Goal: Information Seeking & Learning: Learn about a topic

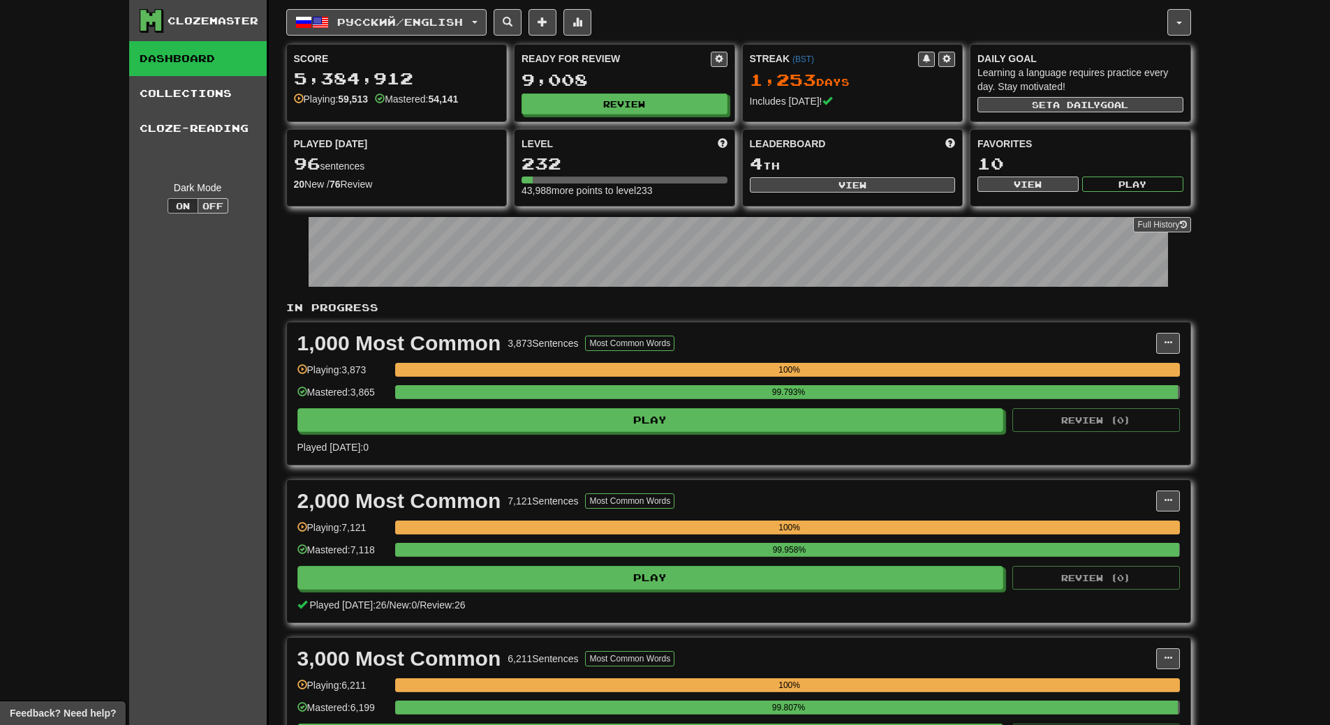
click at [649, 89] on div "Ready for Review 9,008 Review" at bounding box center [624, 83] width 220 height 77
click at [647, 103] on button "Review" at bounding box center [625, 104] width 206 height 21
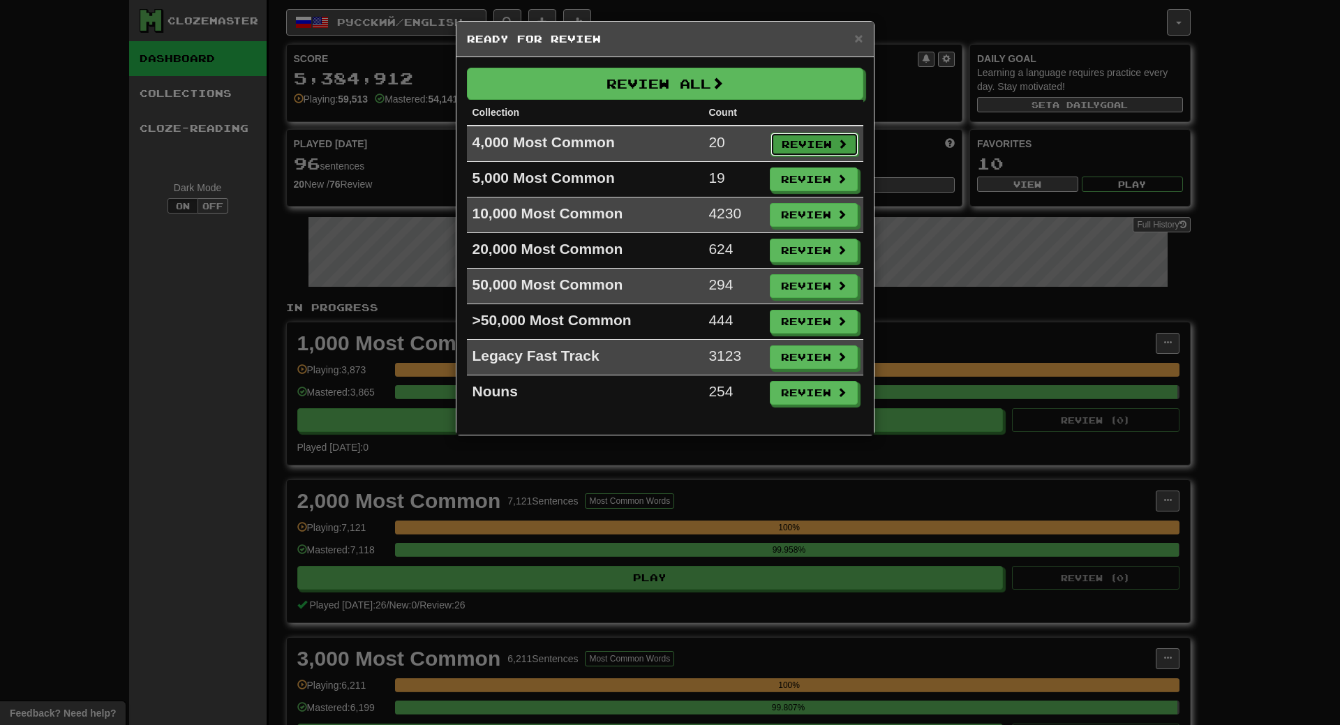
click at [828, 142] on button "Review" at bounding box center [815, 145] width 88 height 24
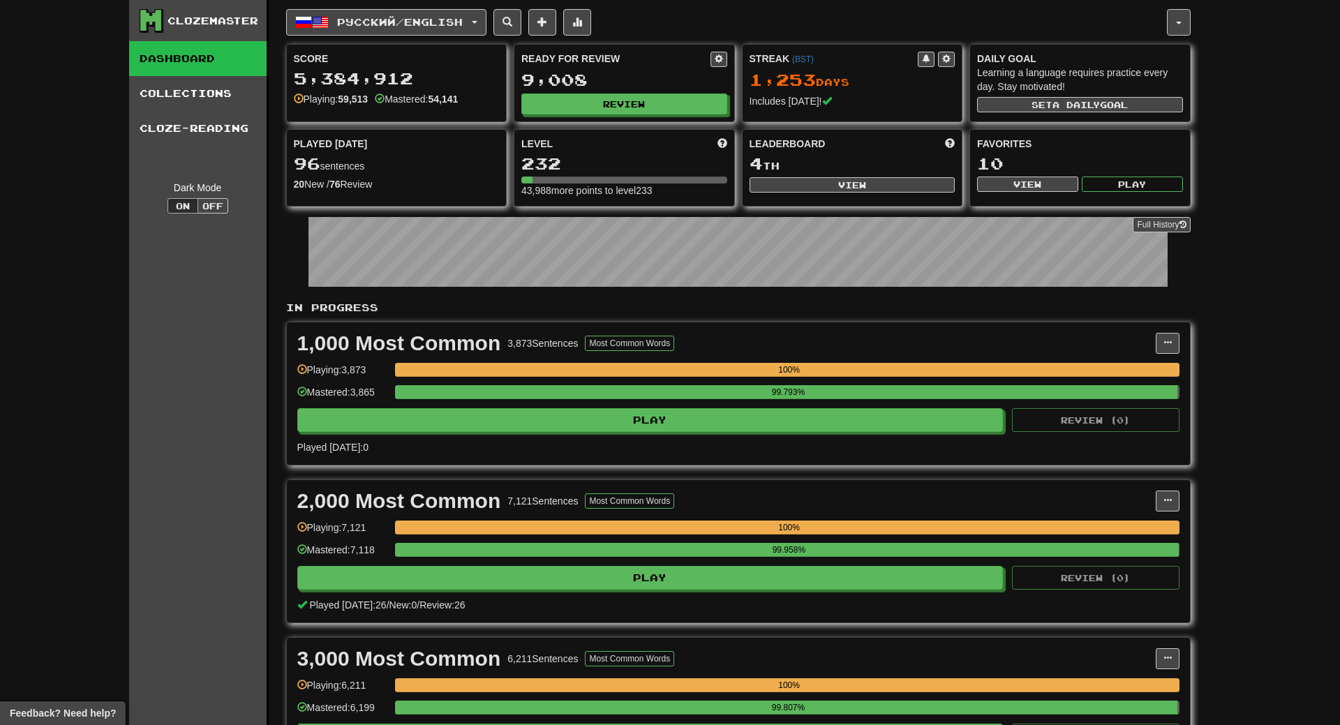
select select "**"
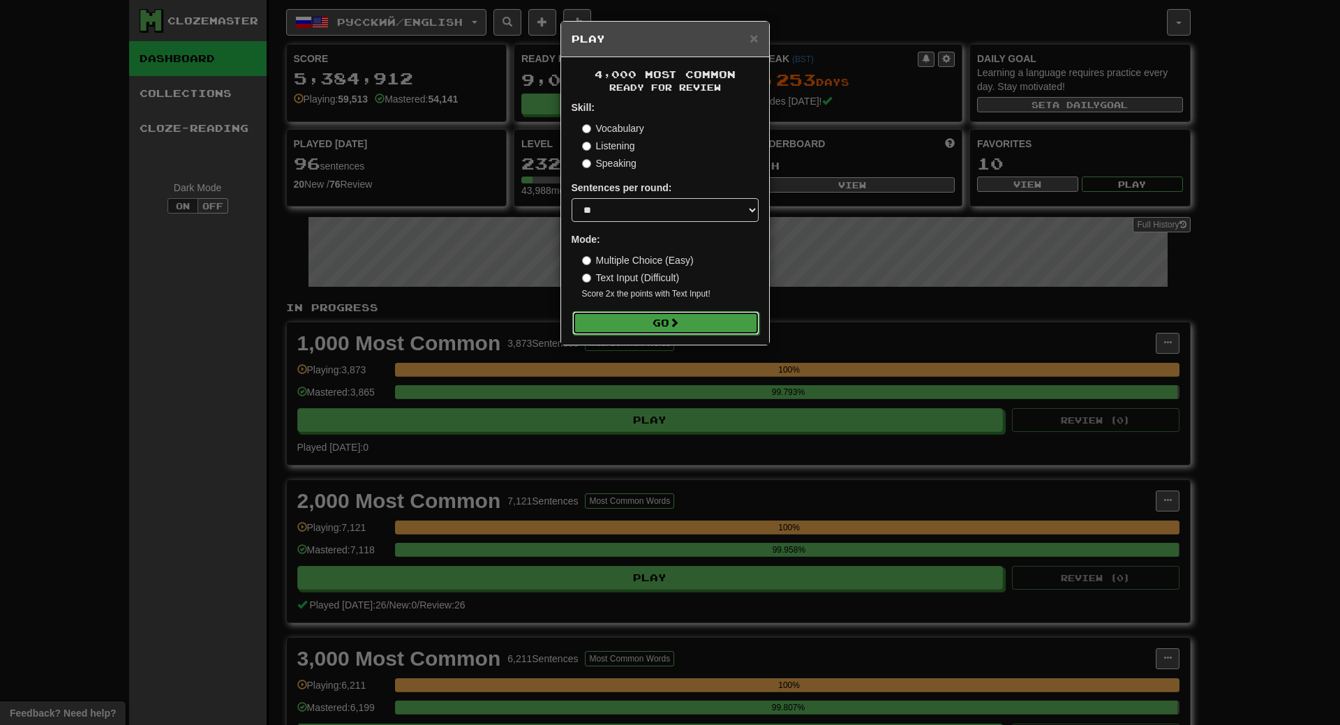
click at [709, 329] on button "Go" at bounding box center [665, 323] width 187 height 24
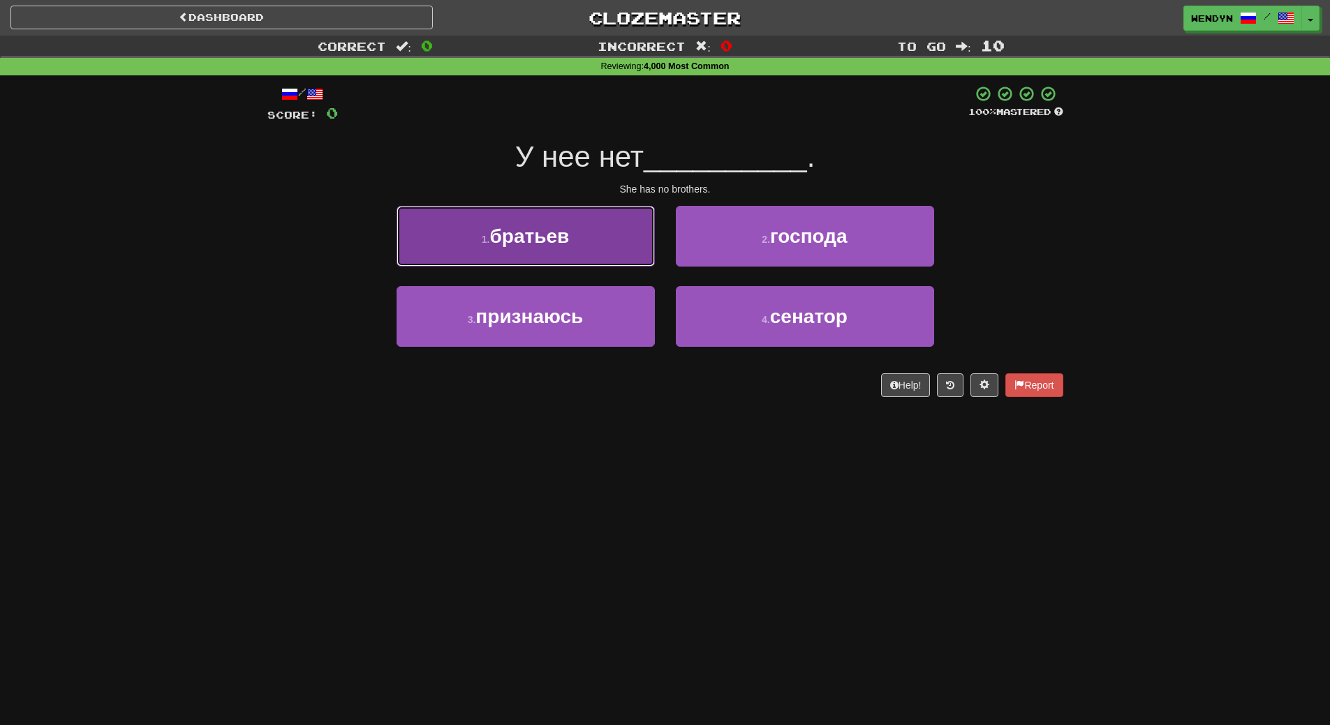
click at [627, 240] on button "1 . братьев" at bounding box center [525, 236] width 258 height 61
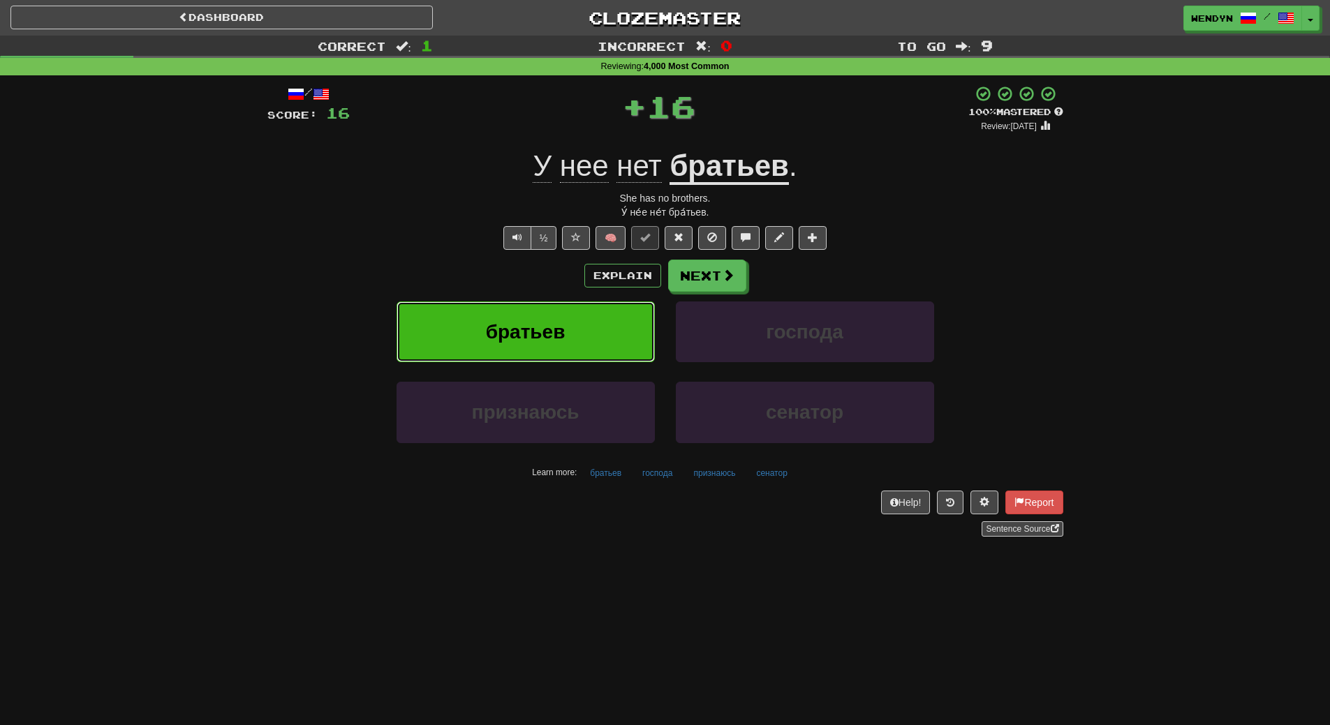
click at [588, 306] on button "братьев" at bounding box center [525, 332] width 258 height 61
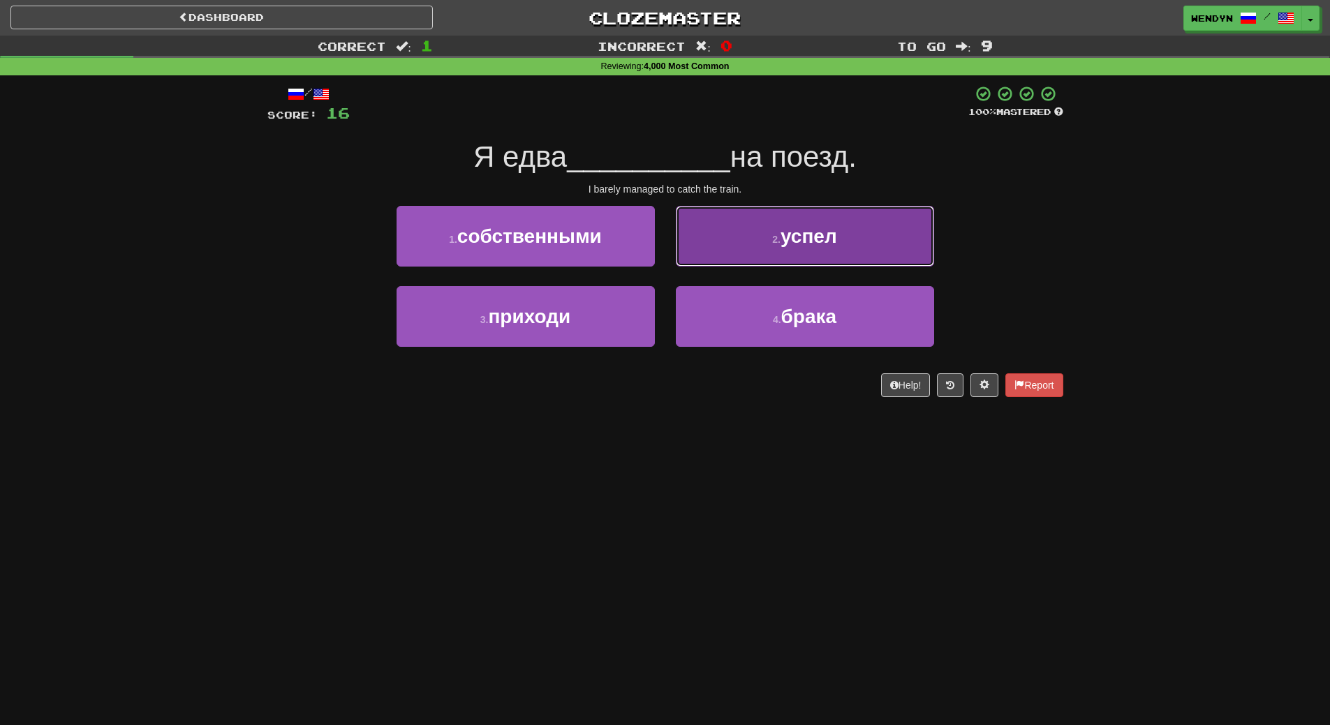
click at [830, 232] on span "успел" at bounding box center [808, 236] width 57 height 22
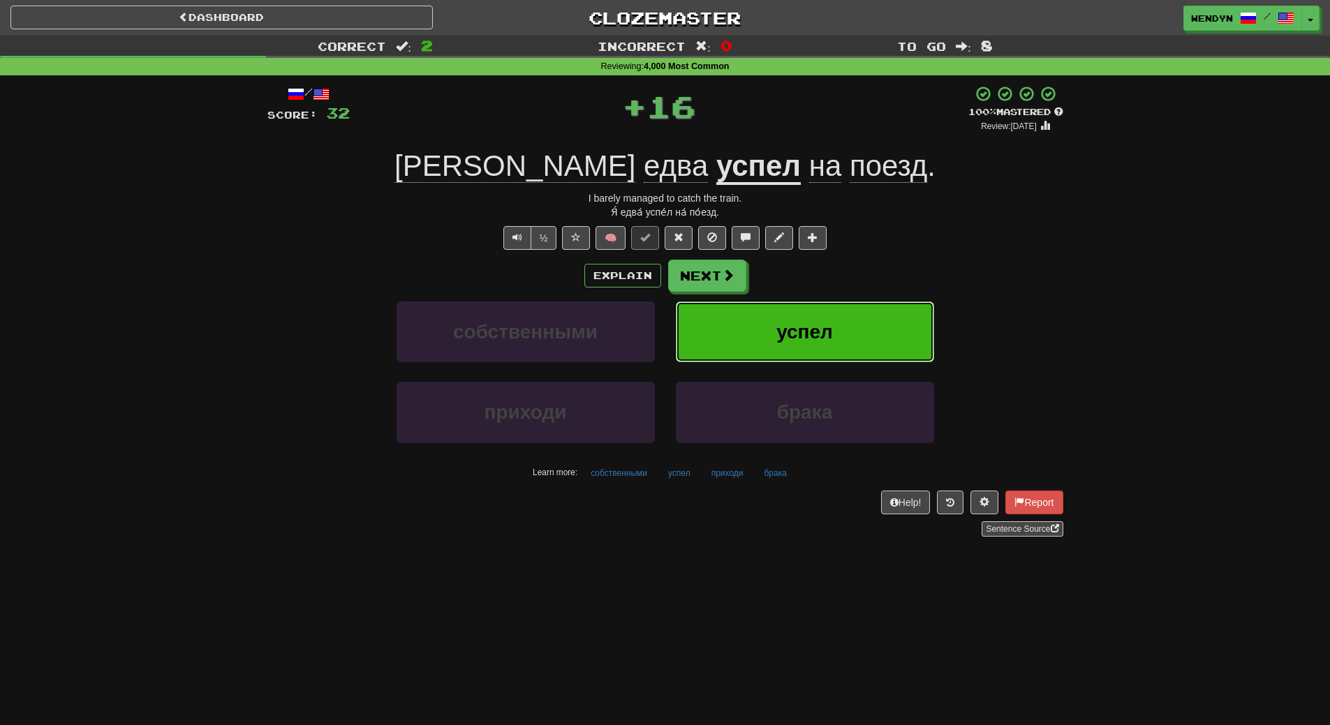
click at [838, 311] on button "успел" at bounding box center [805, 332] width 258 height 61
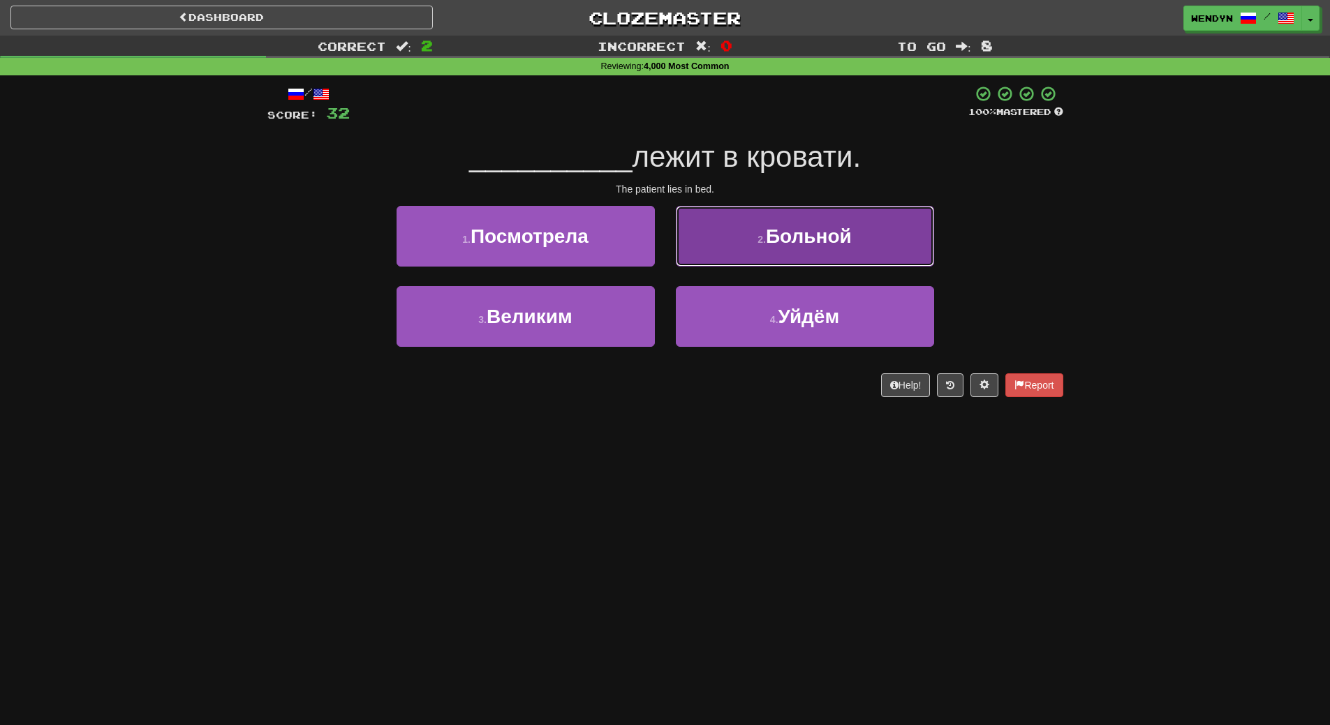
click at [879, 235] on button "2 . Больной" at bounding box center [805, 236] width 258 height 61
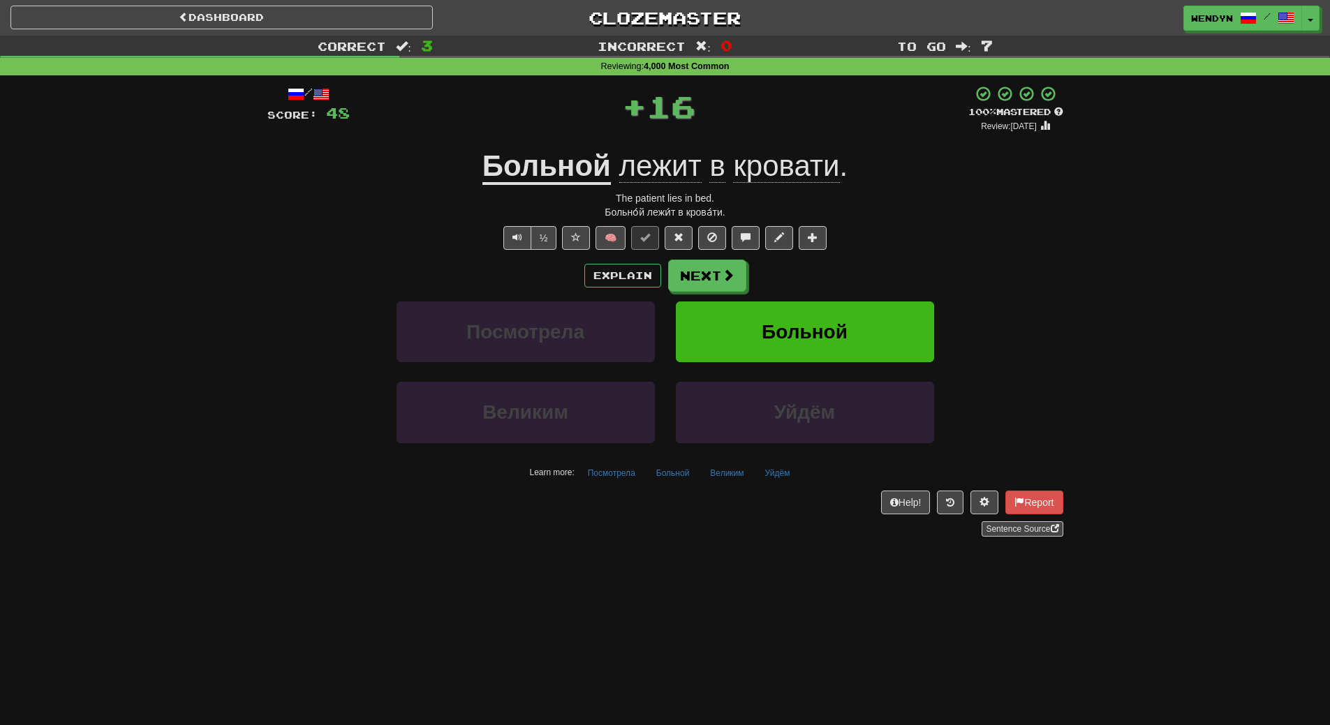
click at [872, 296] on div "Explain Next Посмотрела Больной Великим Уйдём Learn more: Посмотрела Больной Ве…" at bounding box center [665, 372] width 796 height 224
click at [872, 305] on button "Больной" at bounding box center [805, 332] width 258 height 61
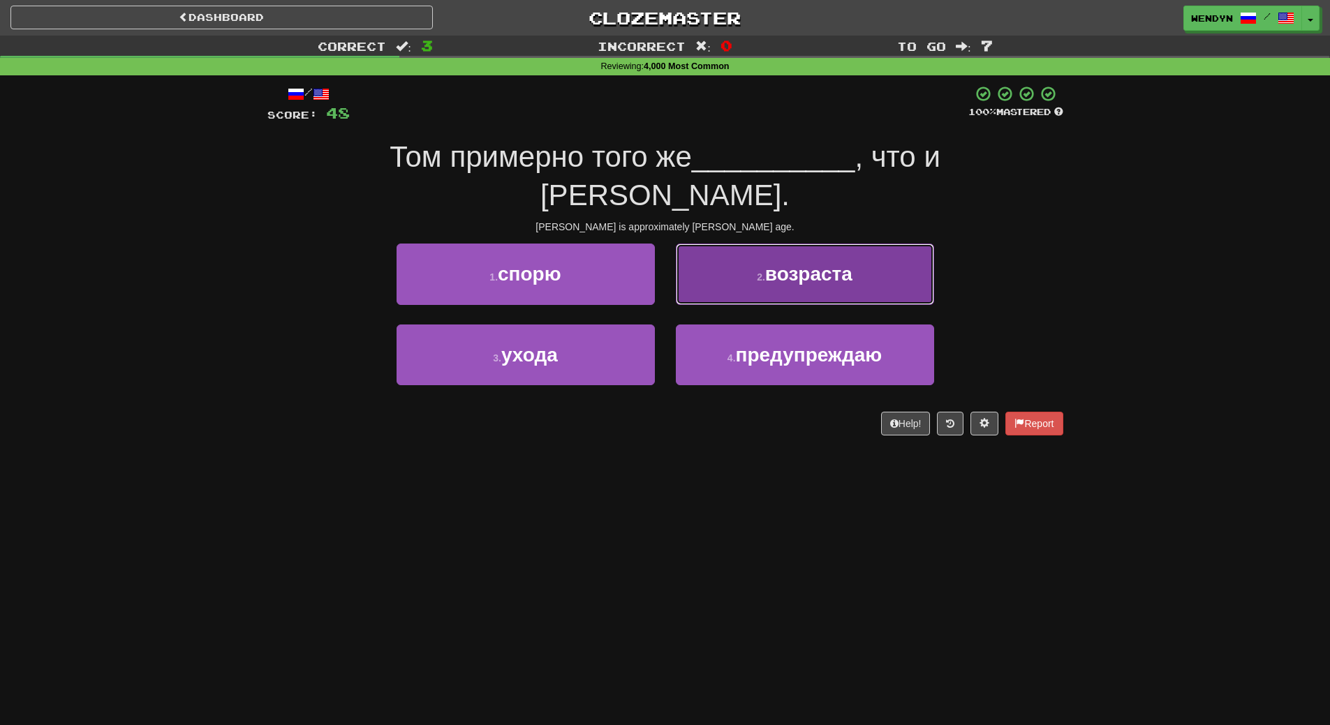
click at [893, 244] on button "2 . возраста" at bounding box center [805, 274] width 258 height 61
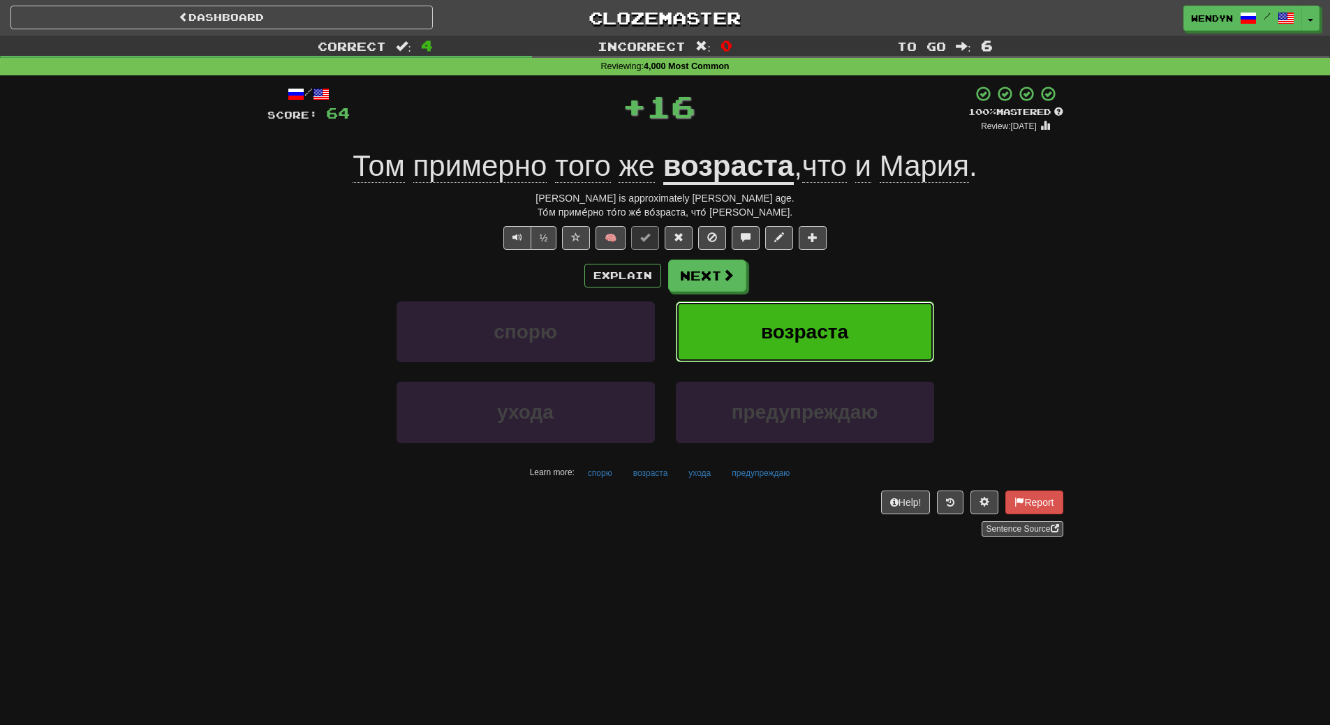
click at [885, 320] on button "возраста" at bounding box center [805, 332] width 258 height 61
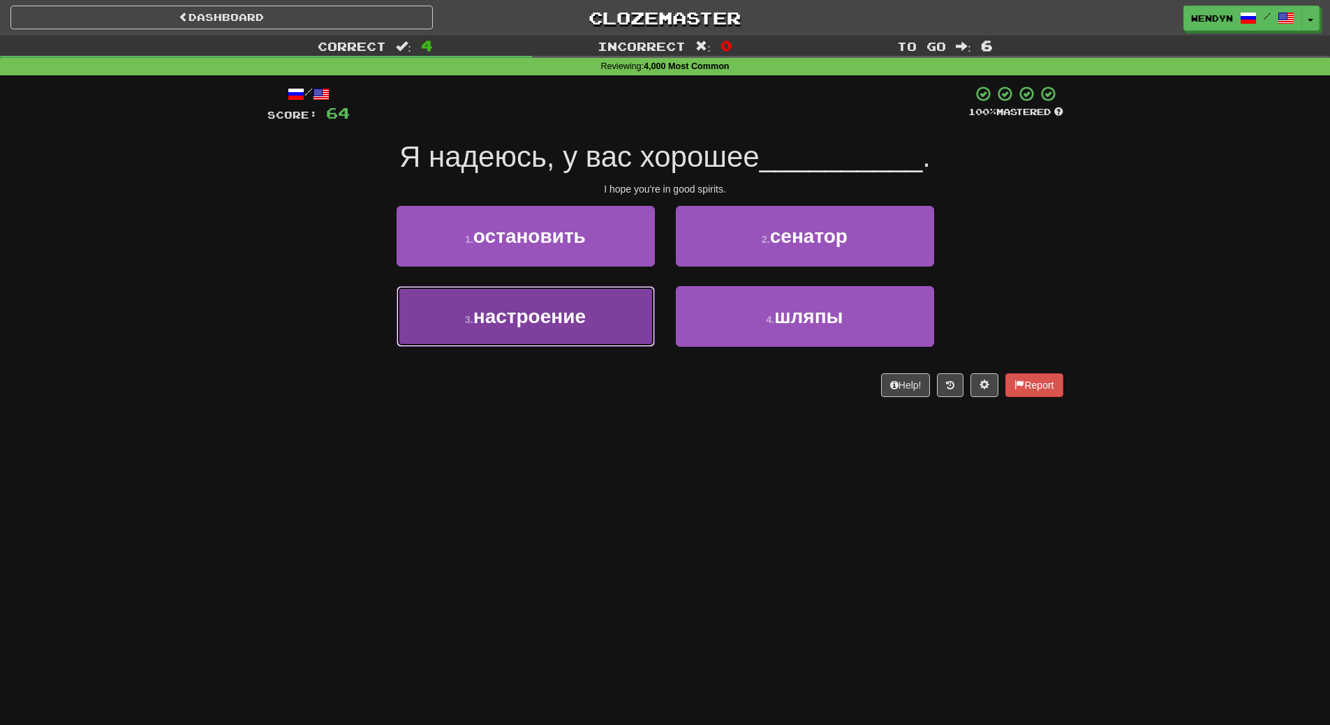
click at [642, 329] on button "3 . настроение" at bounding box center [525, 316] width 258 height 61
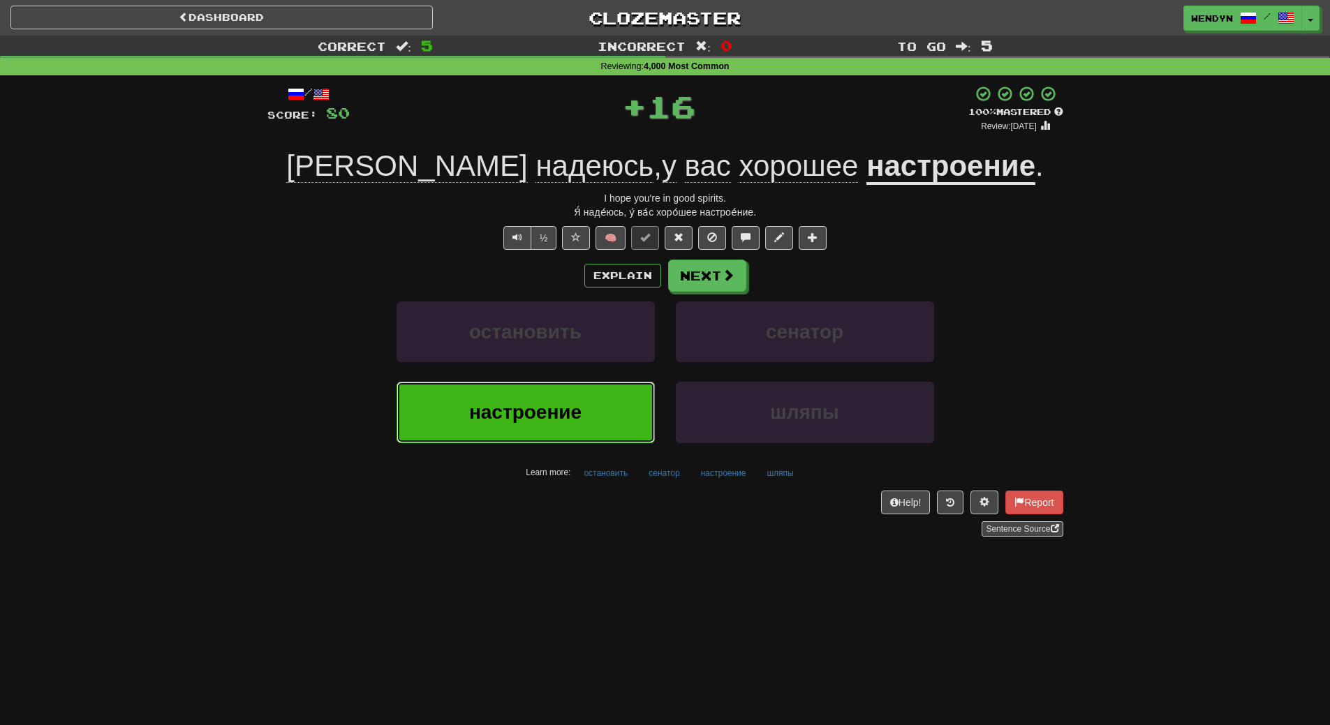
click at [609, 391] on button "настроение" at bounding box center [525, 412] width 258 height 61
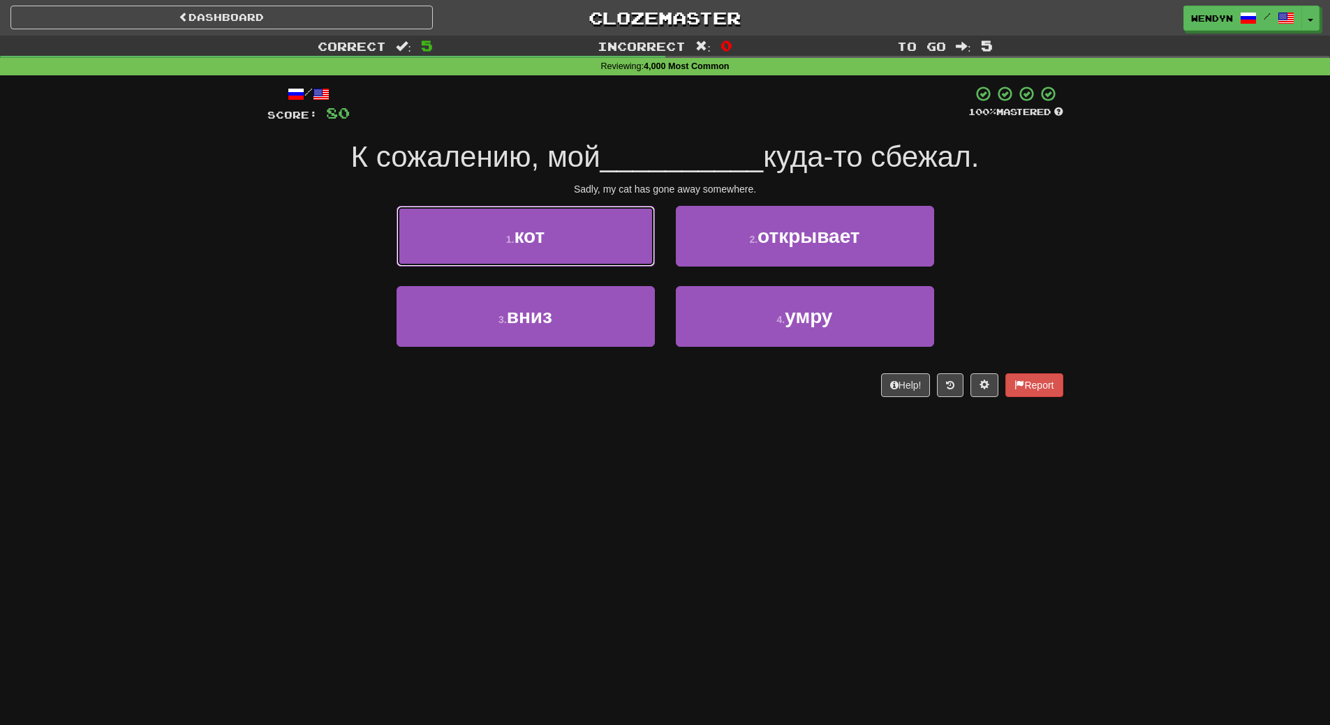
drag, startPoint x: 590, startPoint y: 249, endPoint x: 587, endPoint y: 258, distance: 9.5
click at [590, 250] on button "1 . кот" at bounding box center [525, 236] width 258 height 61
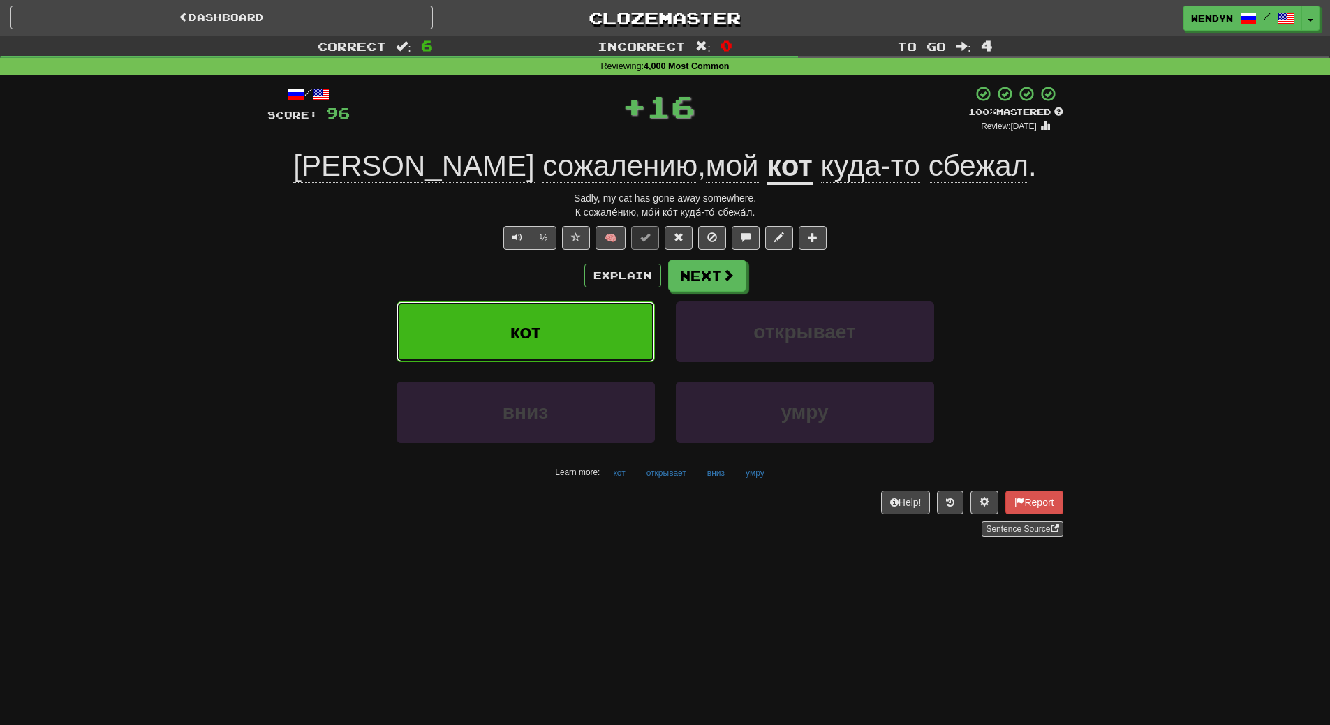
click at [577, 314] on button "кот" at bounding box center [525, 332] width 258 height 61
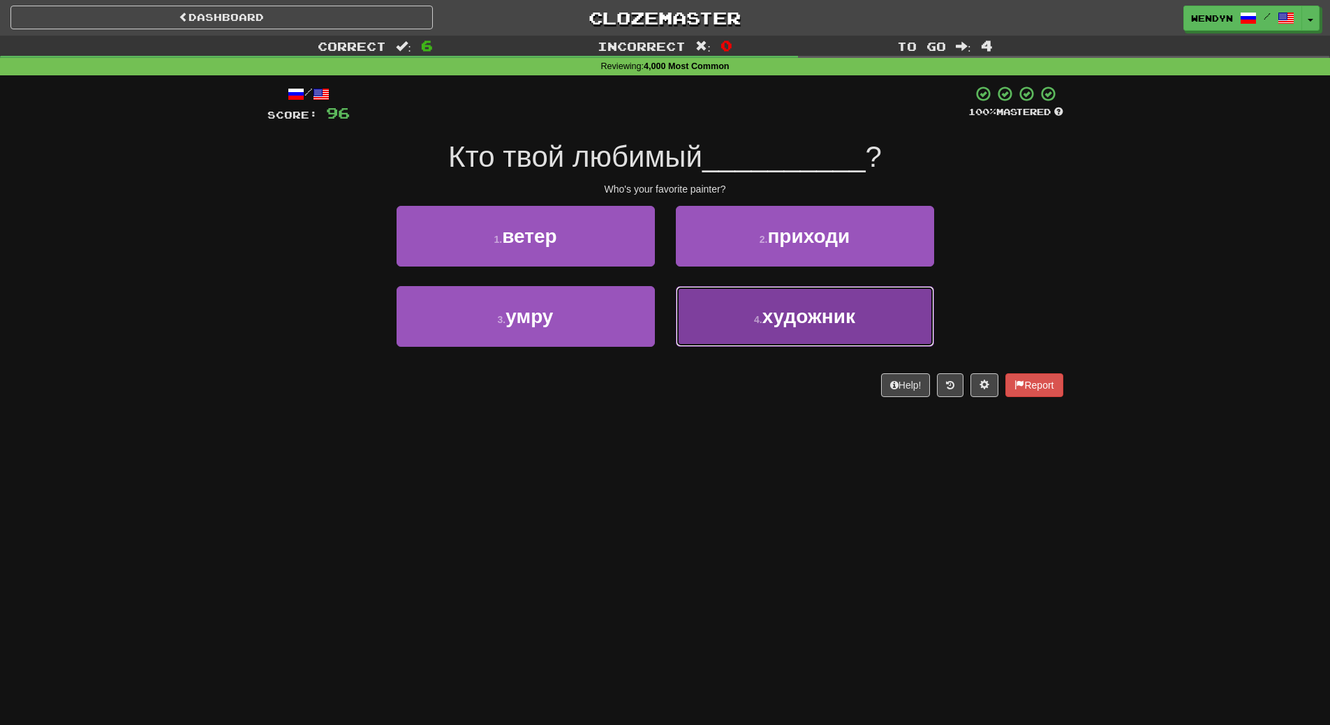
click at [743, 331] on button "4 . художник" at bounding box center [805, 316] width 258 height 61
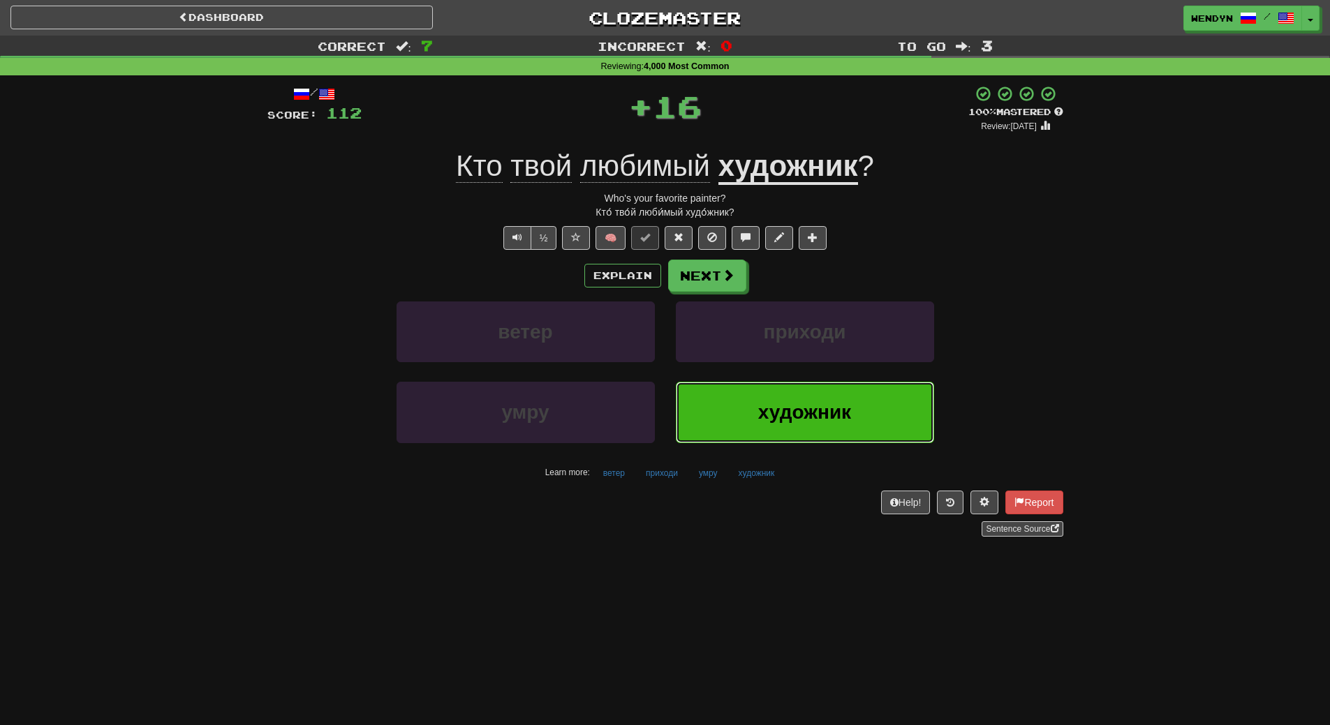
click at [755, 392] on button "художник" at bounding box center [805, 412] width 258 height 61
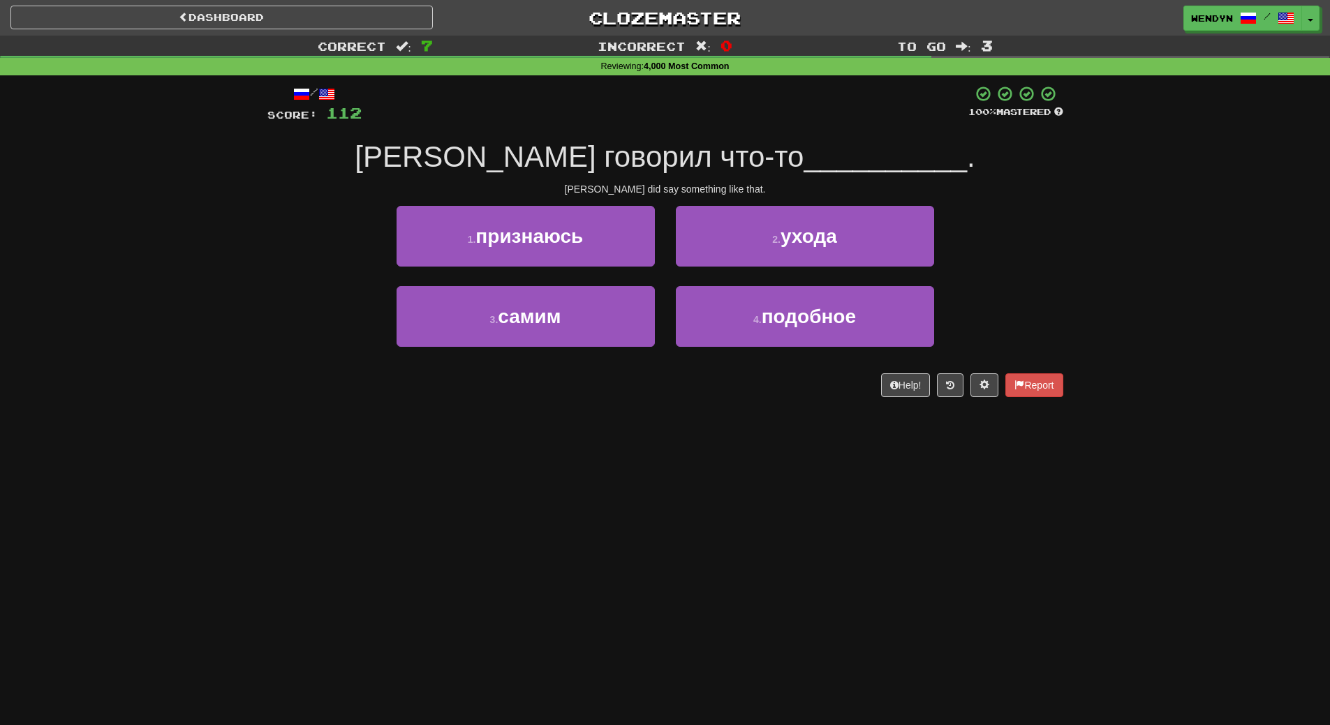
click at [711, 415] on div "/ Score: 112 100 % Mastered Том говорил что-то __________ . Tom did say somethi…" at bounding box center [665, 245] width 796 height 341
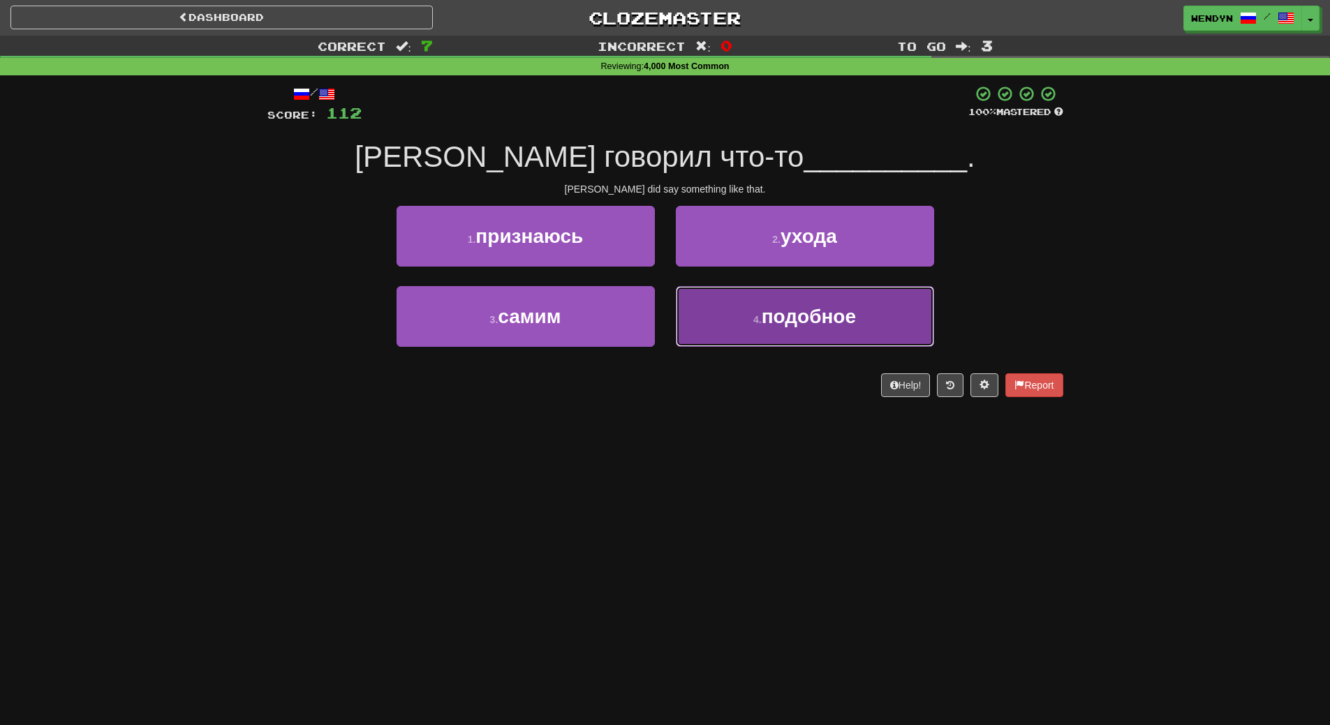
click at [749, 303] on button "4 . подобное" at bounding box center [805, 316] width 258 height 61
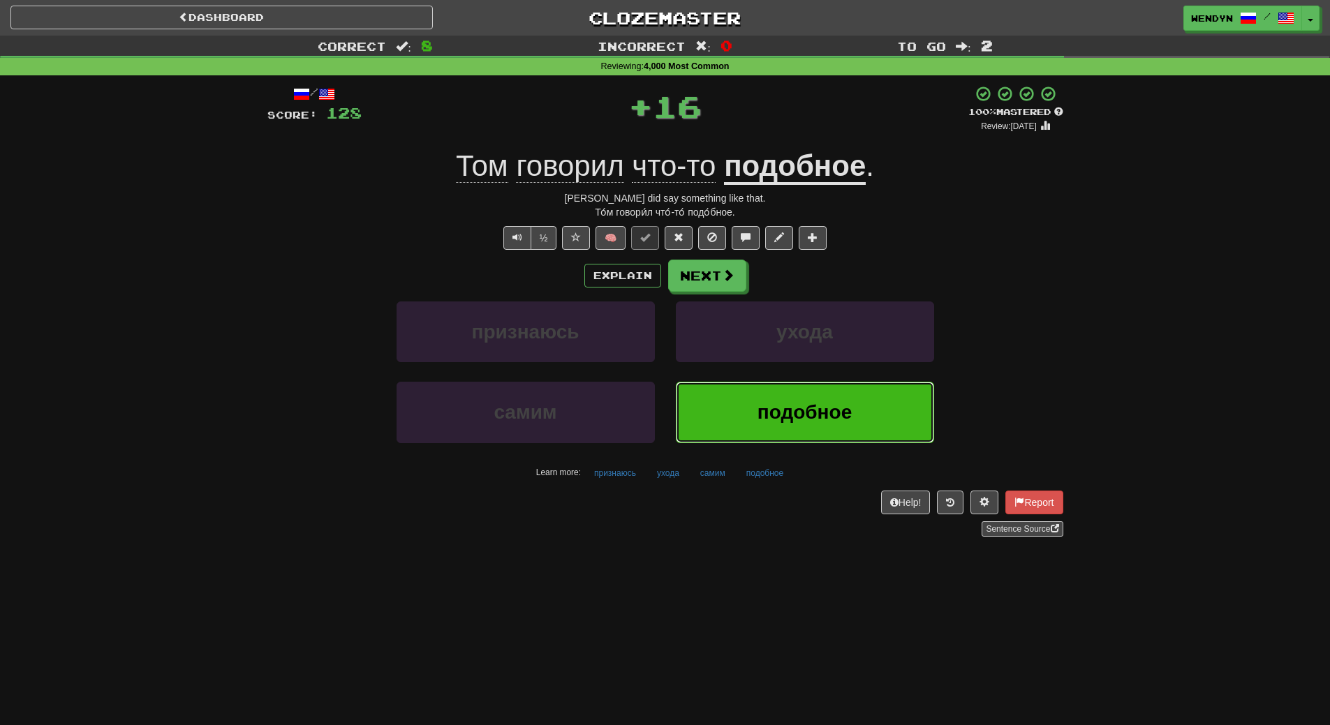
click at [759, 389] on button "подобное" at bounding box center [805, 412] width 258 height 61
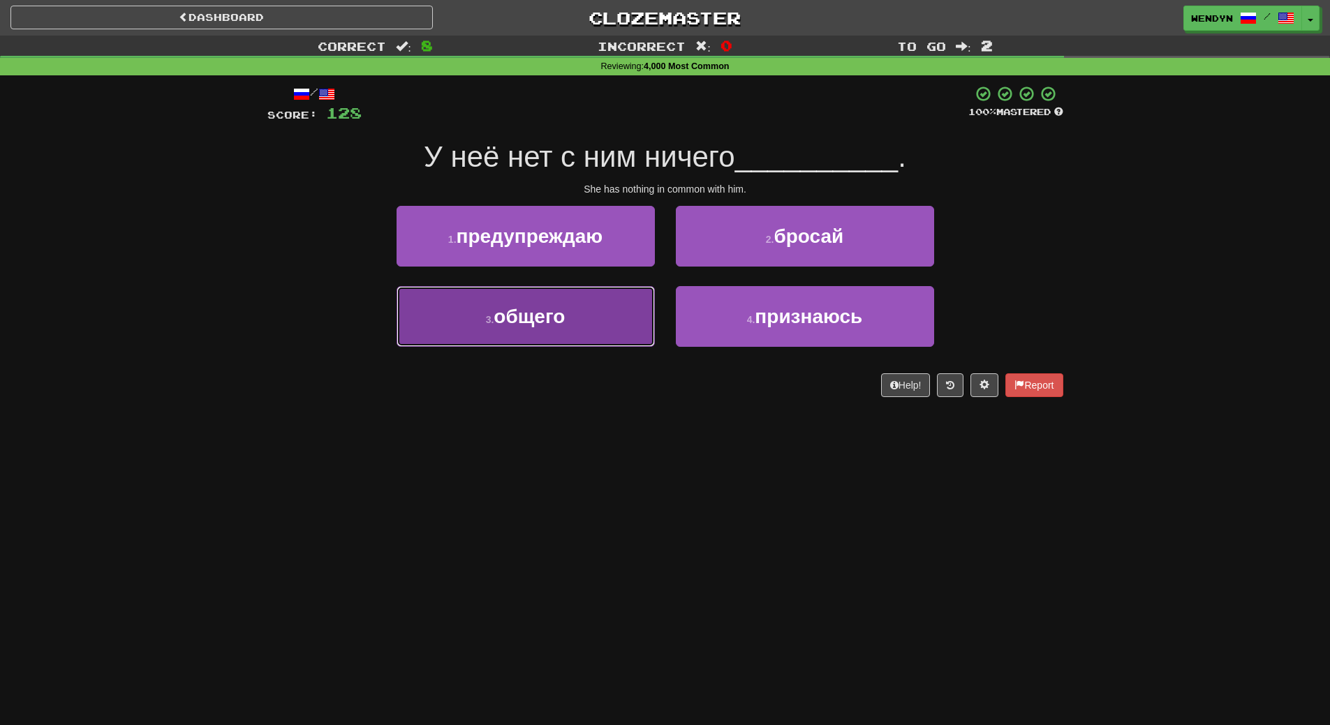
click at [561, 329] on button "3 . общего" at bounding box center [525, 316] width 258 height 61
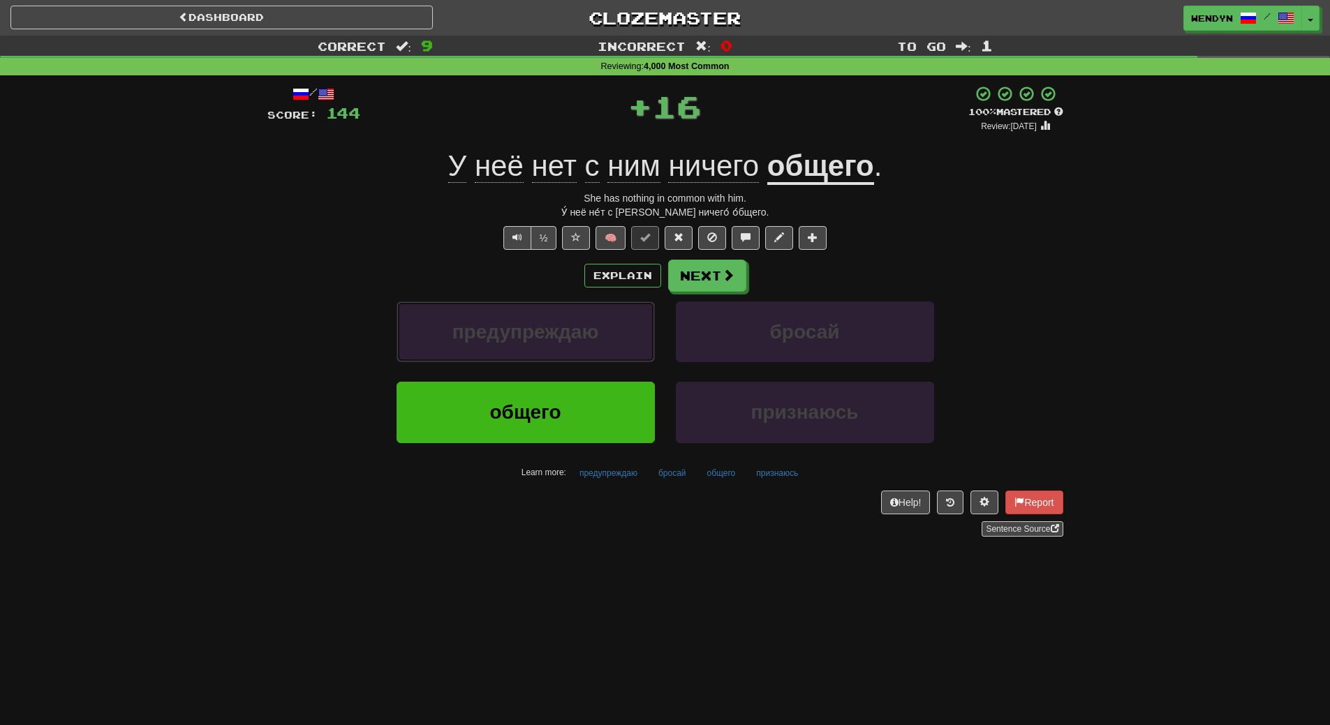
click at [561, 329] on span "предупреждаю" at bounding box center [525, 332] width 147 height 22
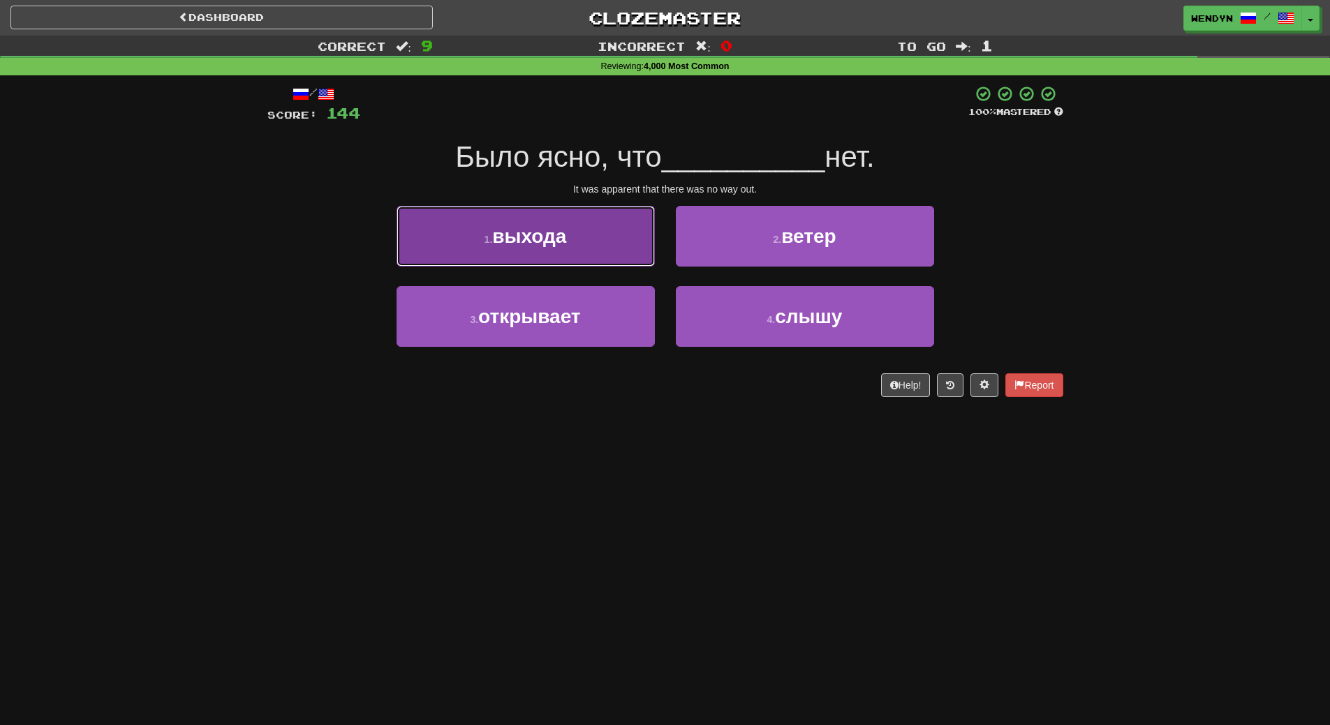
click at [556, 251] on button "1 . выхода" at bounding box center [525, 236] width 258 height 61
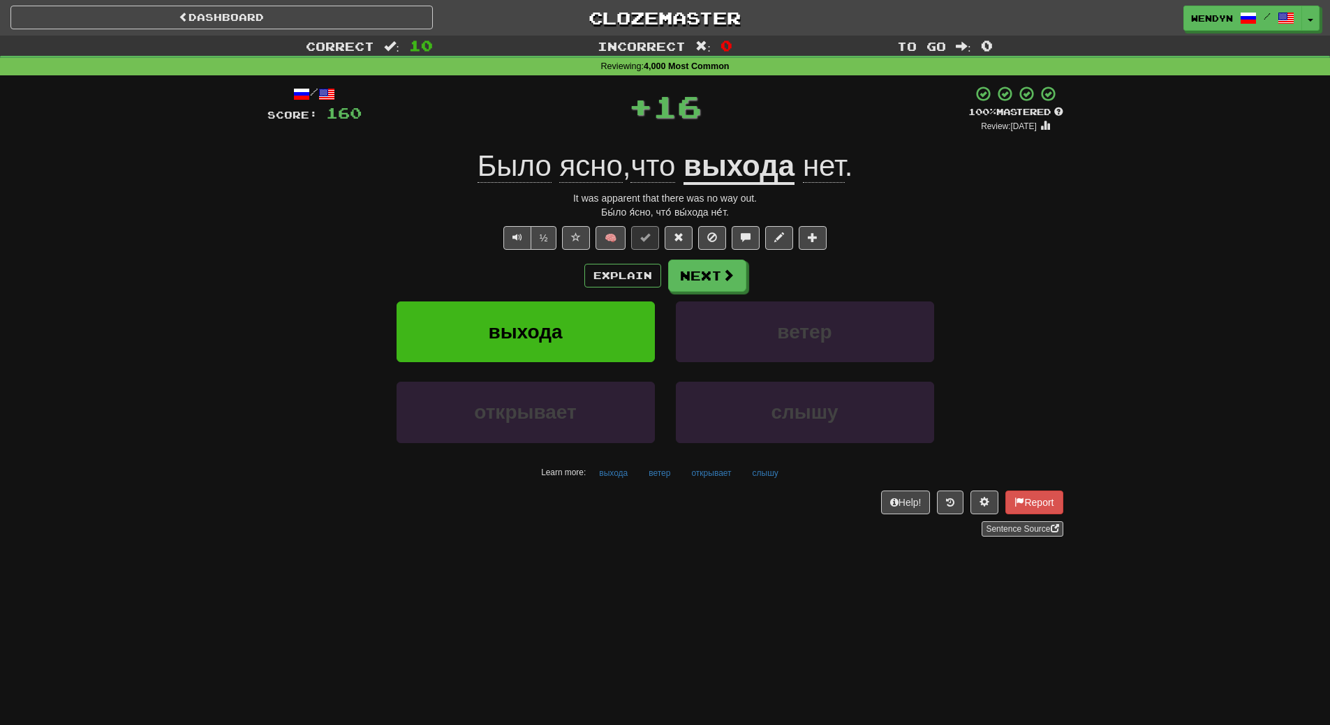
click at [552, 282] on div "Explain Next" at bounding box center [665, 276] width 796 height 32
click at [549, 313] on button "выхода" at bounding box center [525, 332] width 258 height 61
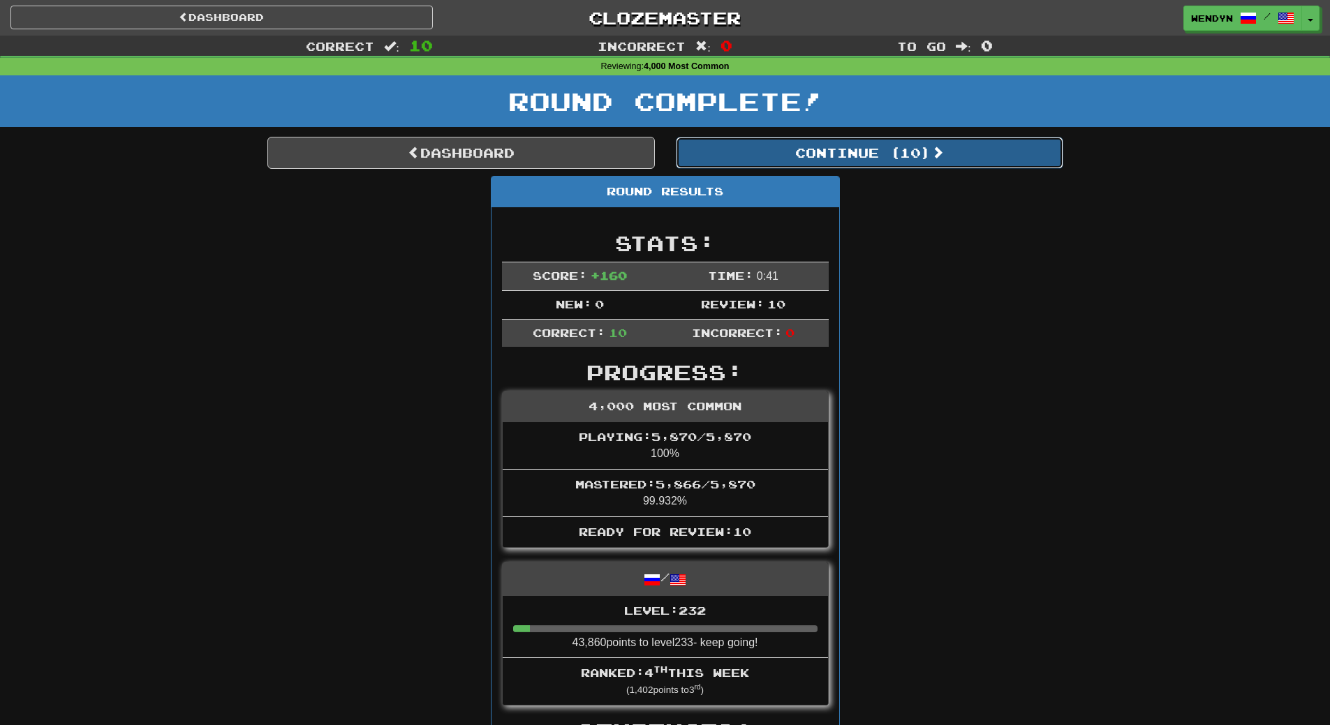
click at [881, 161] on button "Continue ( 10 )" at bounding box center [869, 153] width 387 height 32
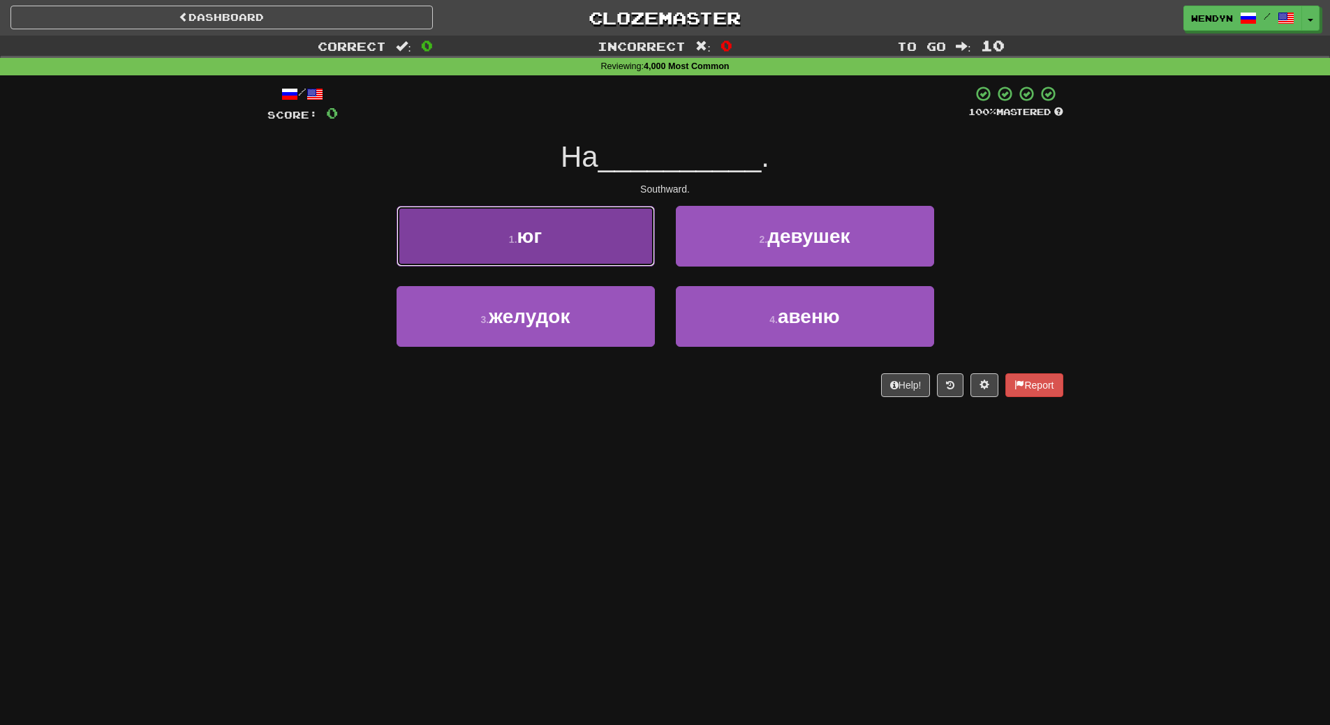
click at [621, 233] on button "1 . юг" at bounding box center [525, 236] width 258 height 61
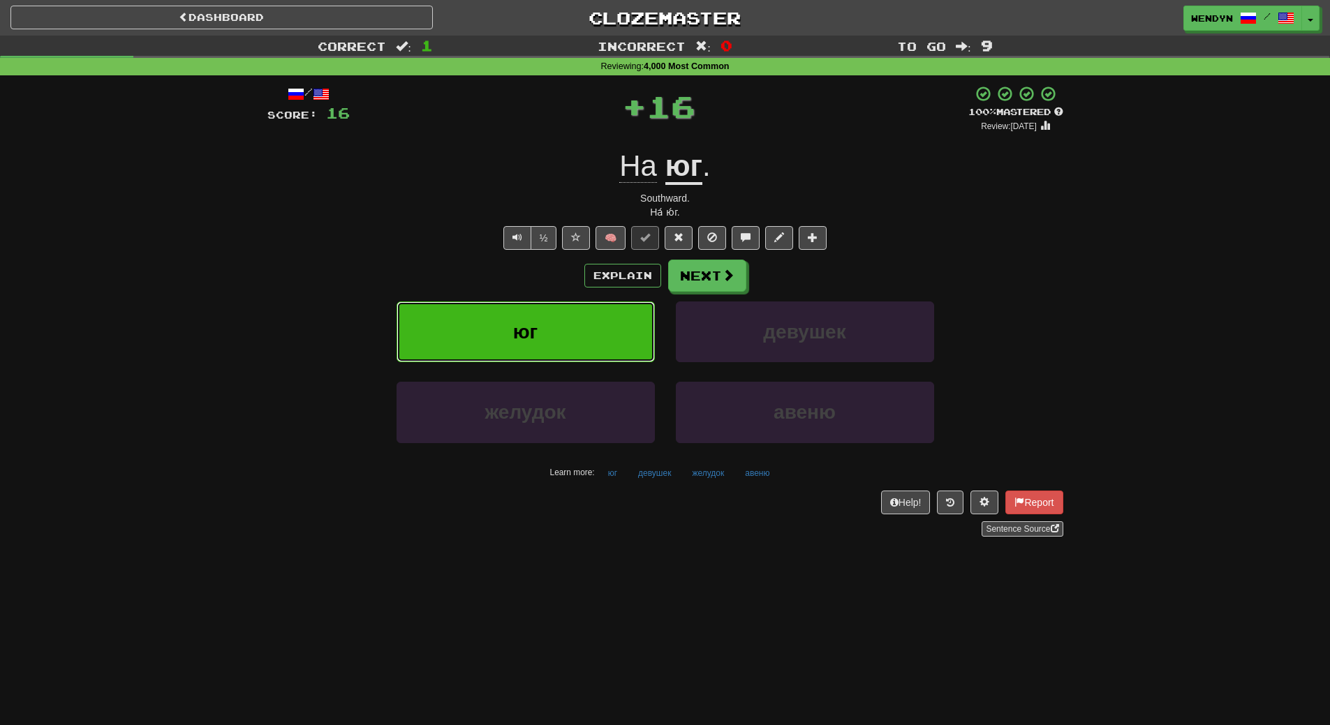
click at [607, 336] on button "юг" at bounding box center [525, 332] width 258 height 61
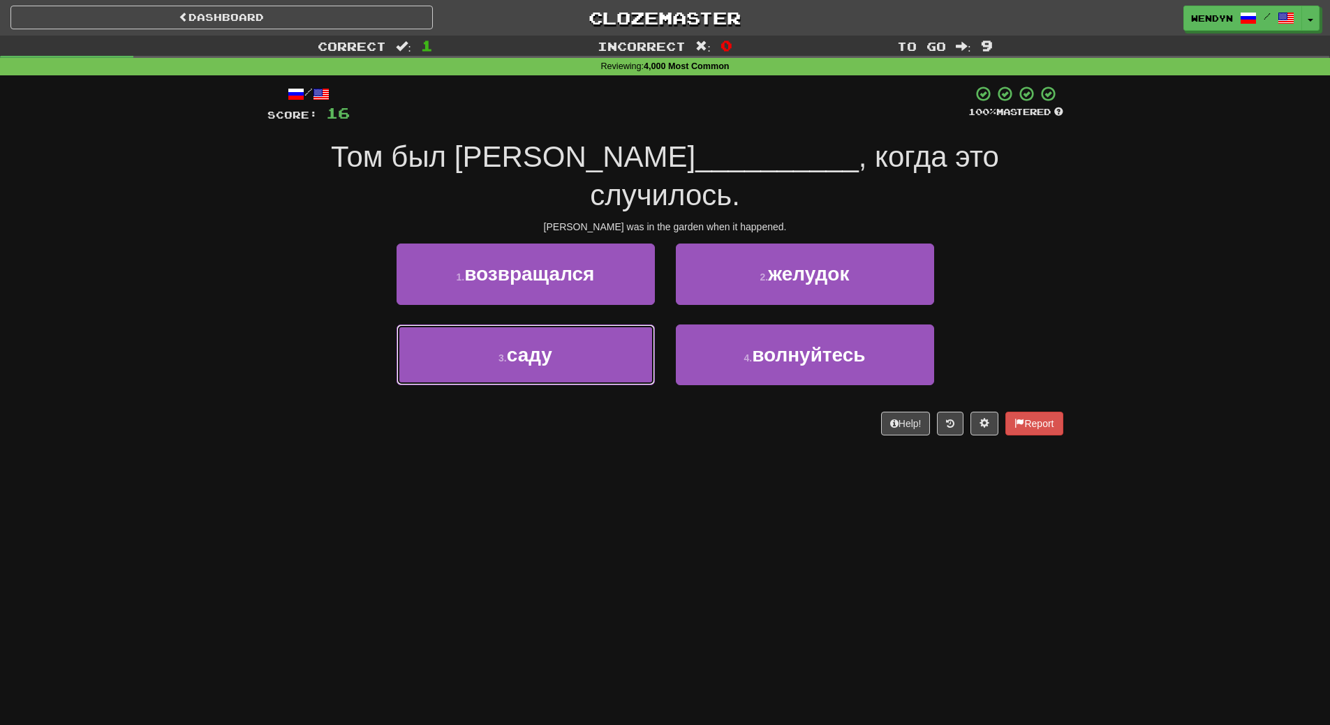
drag, startPoint x: 590, startPoint y: 297, endPoint x: 599, endPoint y: 368, distance: 71.1
click at [591, 325] on button "3 . саду" at bounding box center [525, 355] width 258 height 61
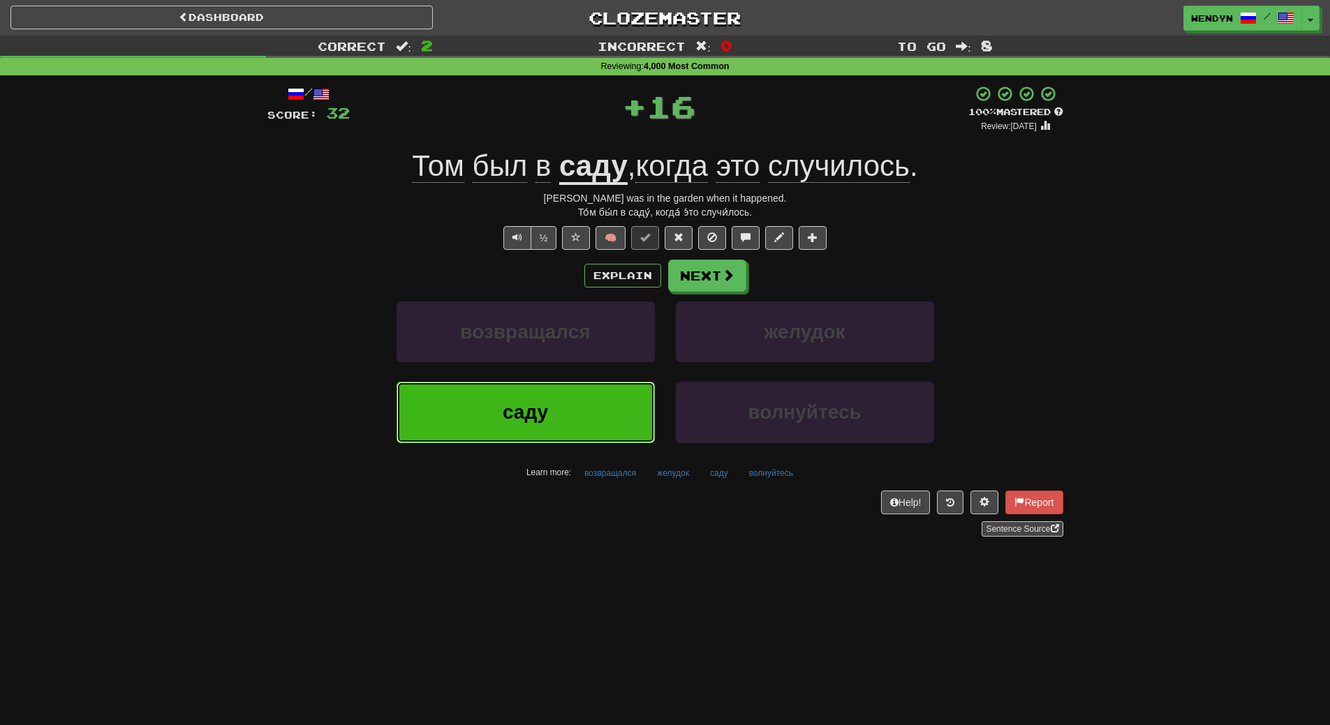
click at [601, 389] on button "саду" at bounding box center [525, 412] width 258 height 61
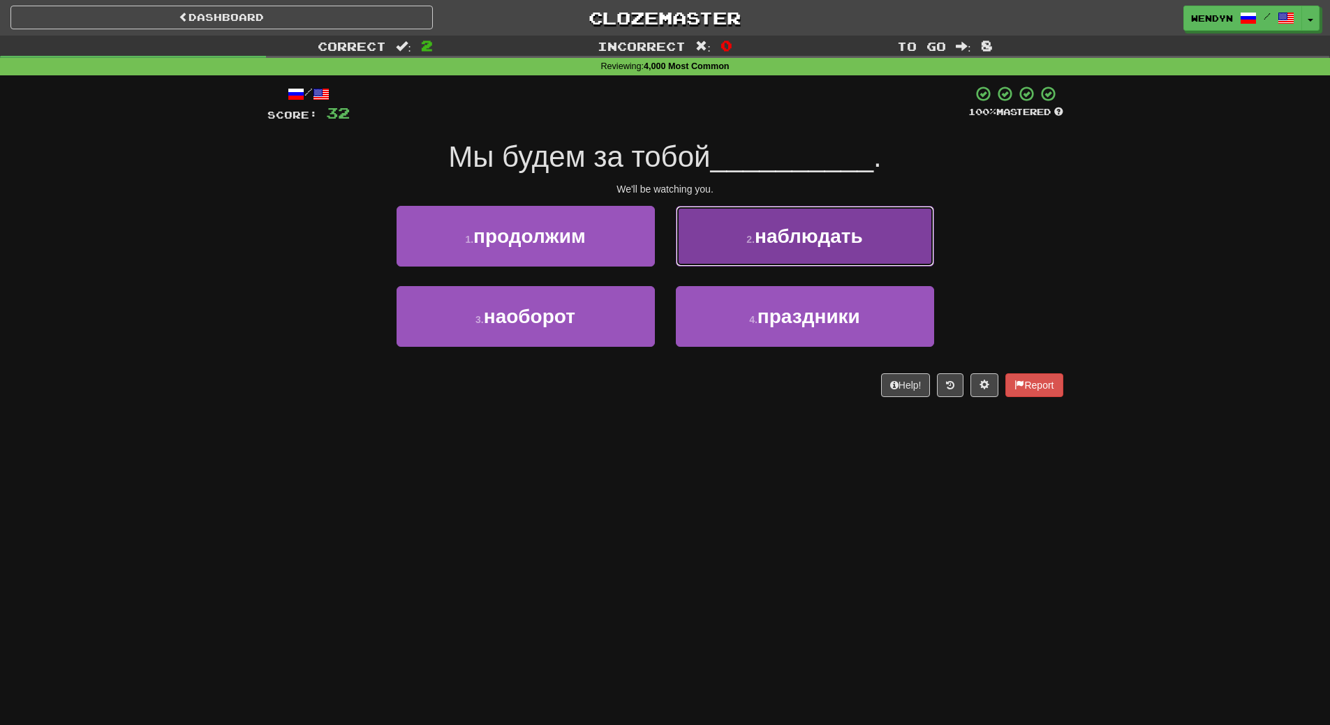
click at [837, 216] on button "2 . наблюдать" at bounding box center [805, 236] width 258 height 61
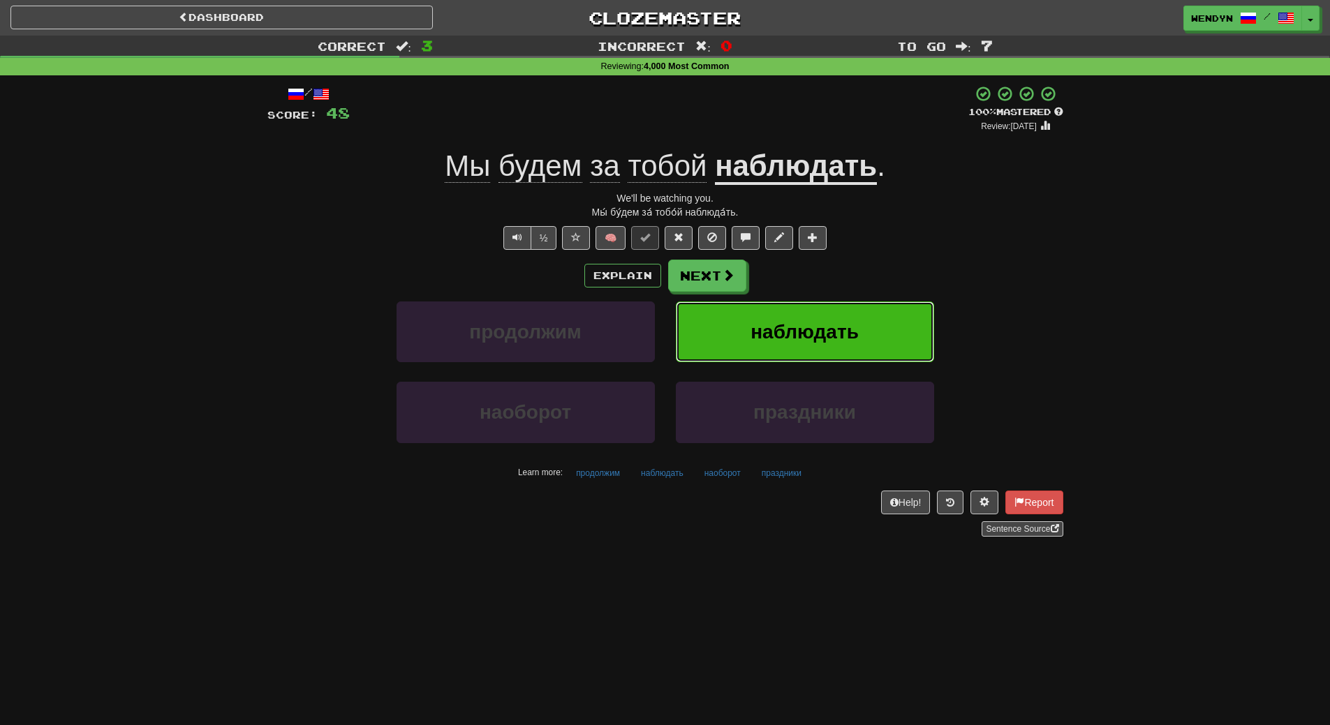
click at [838, 339] on span "наблюдать" at bounding box center [804, 332] width 108 height 22
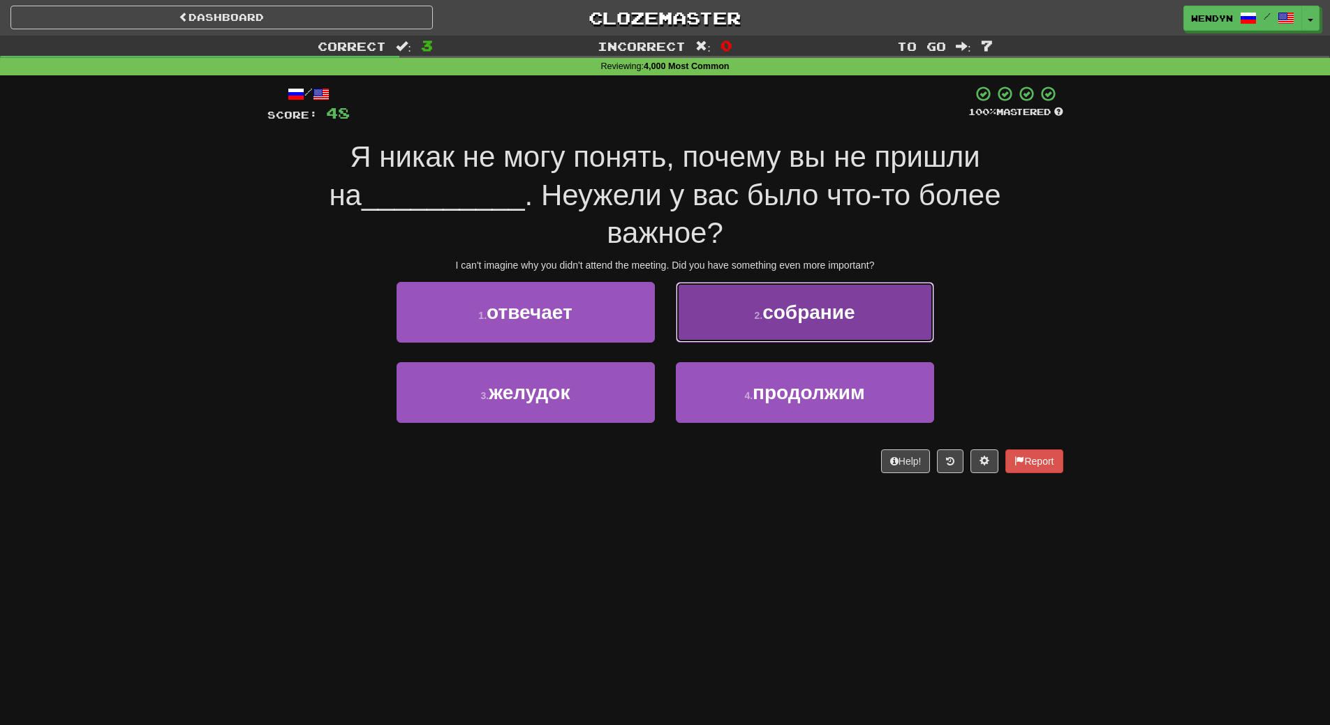
click at [849, 290] on button "2 . собрание" at bounding box center [805, 312] width 258 height 61
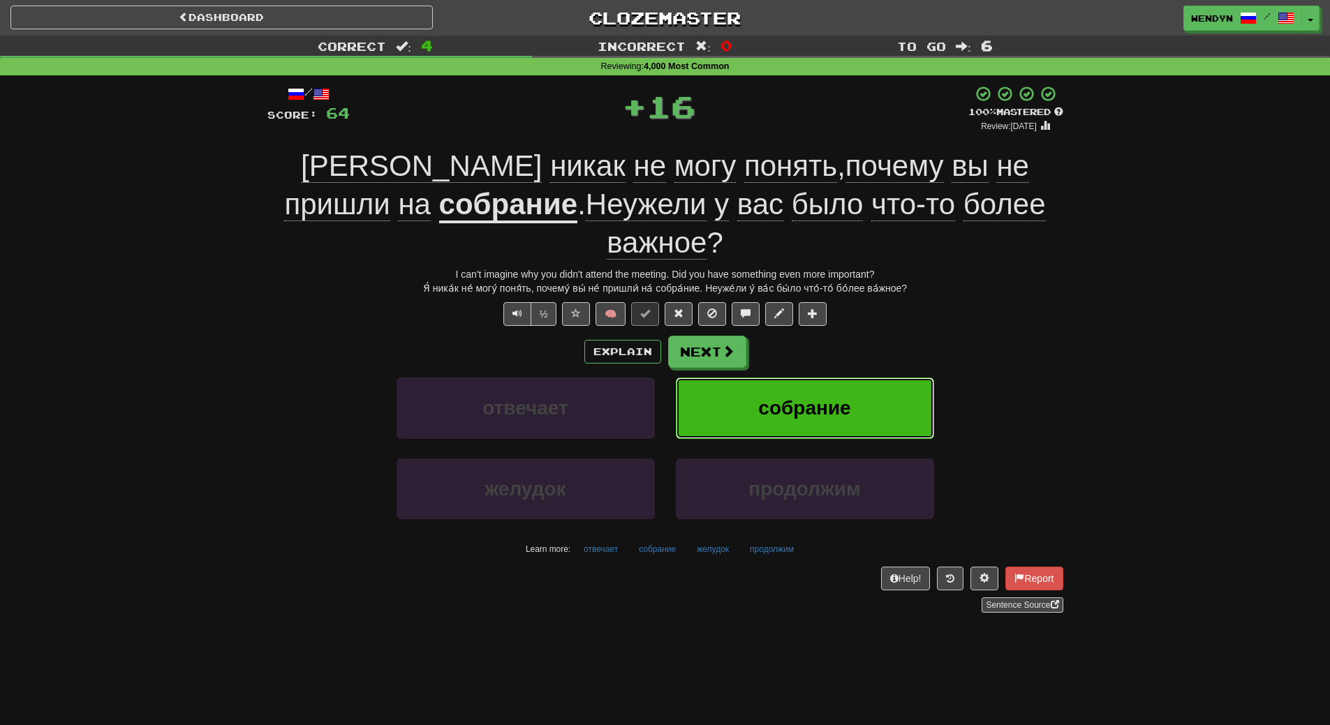
click at [865, 378] on button "собрание" at bounding box center [805, 408] width 258 height 61
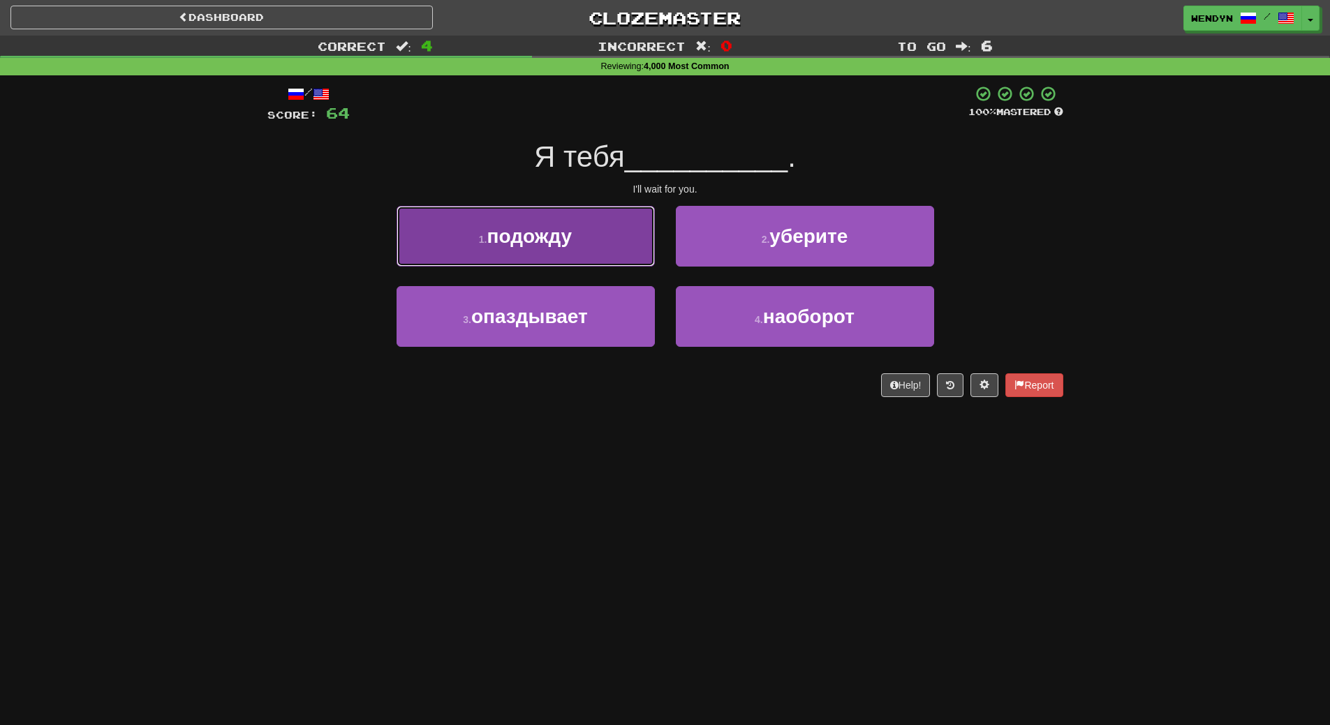
click at [611, 229] on button "1 . подожду" at bounding box center [525, 236] width 258 height 61
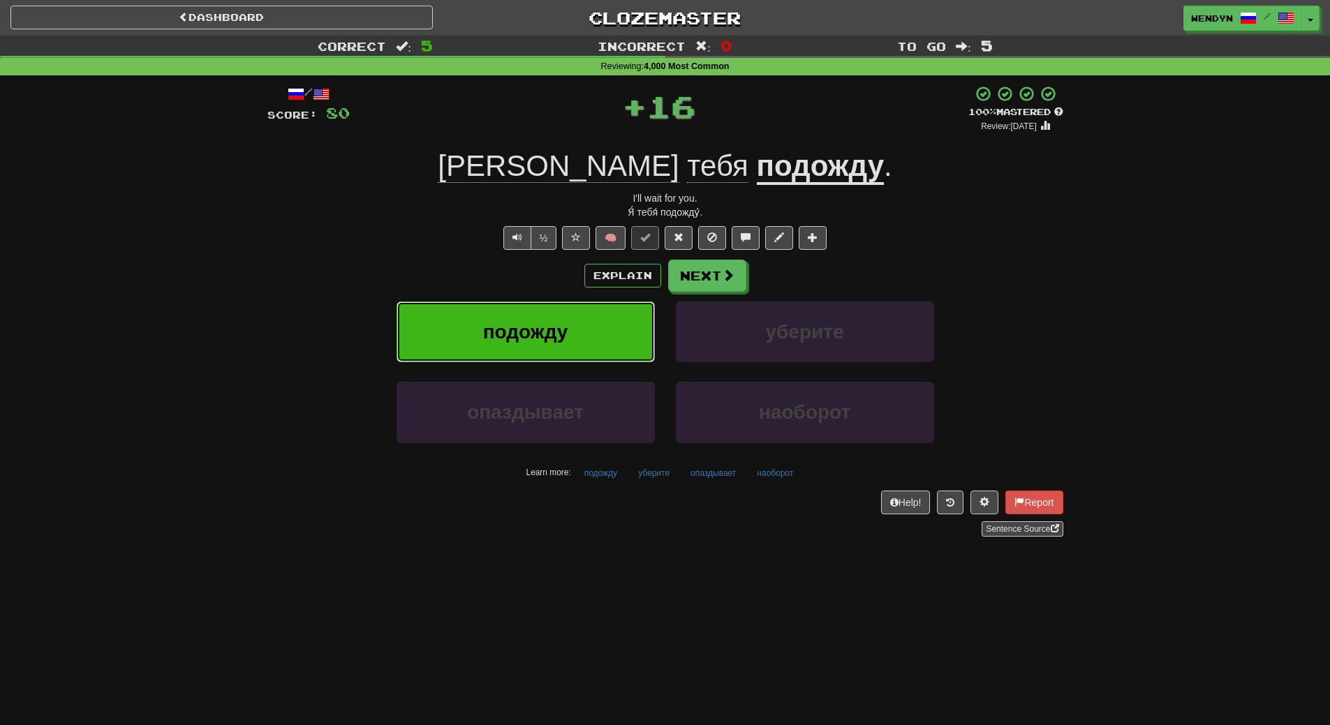
click at [608, 325] on button "подожду" at bounding box center [525, 332] width 258 height 61
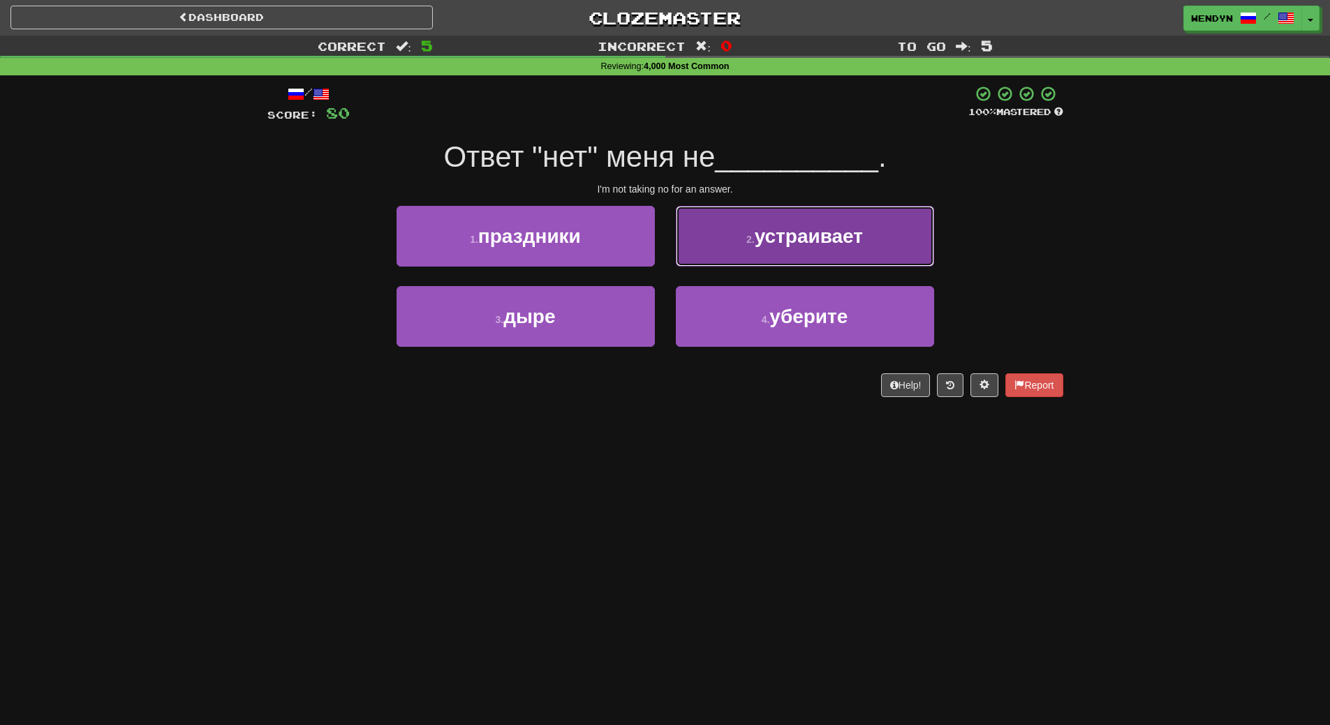
click at [901, 260] on button "2 . устраивает" at bounding box center [805, 236] width 258 height 61
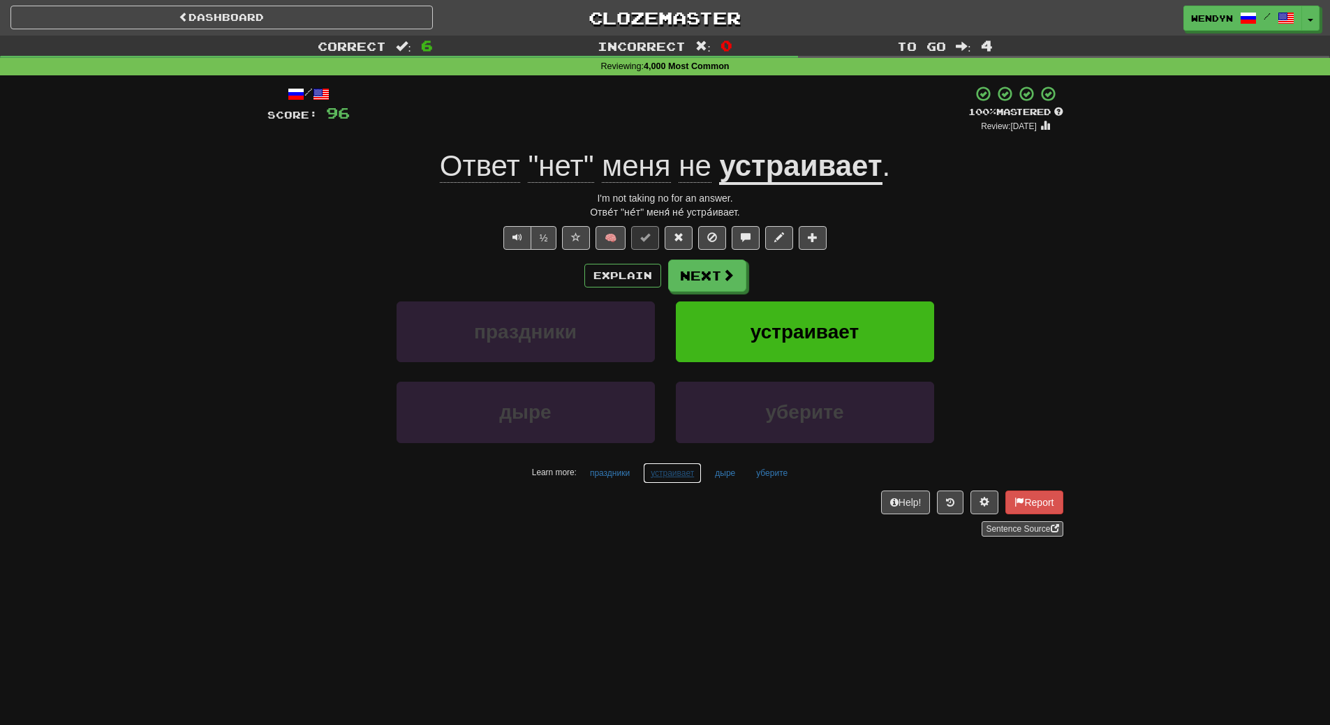
click at [690, 480] on button "устраивает" at bounding box center [672, 473] width 59 height 21
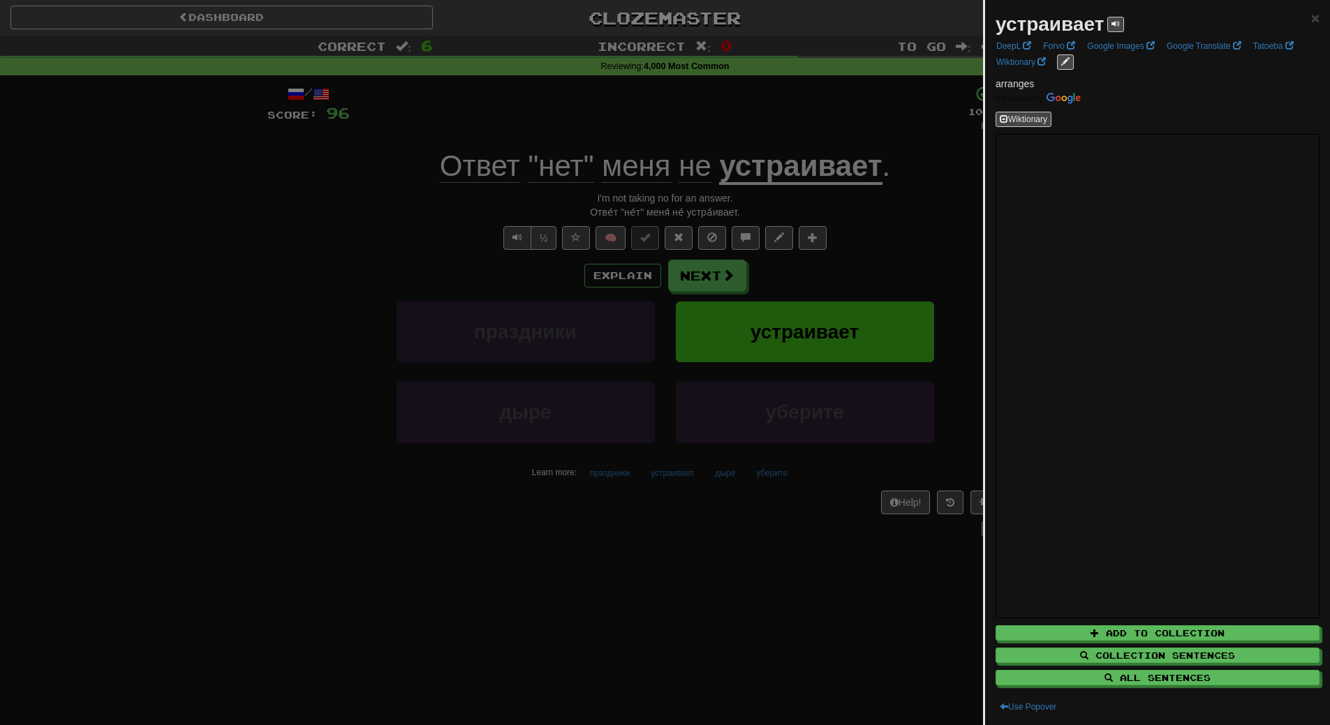
click at [688, 540] on div at bounding box center [665, 362] width 1330 height 725
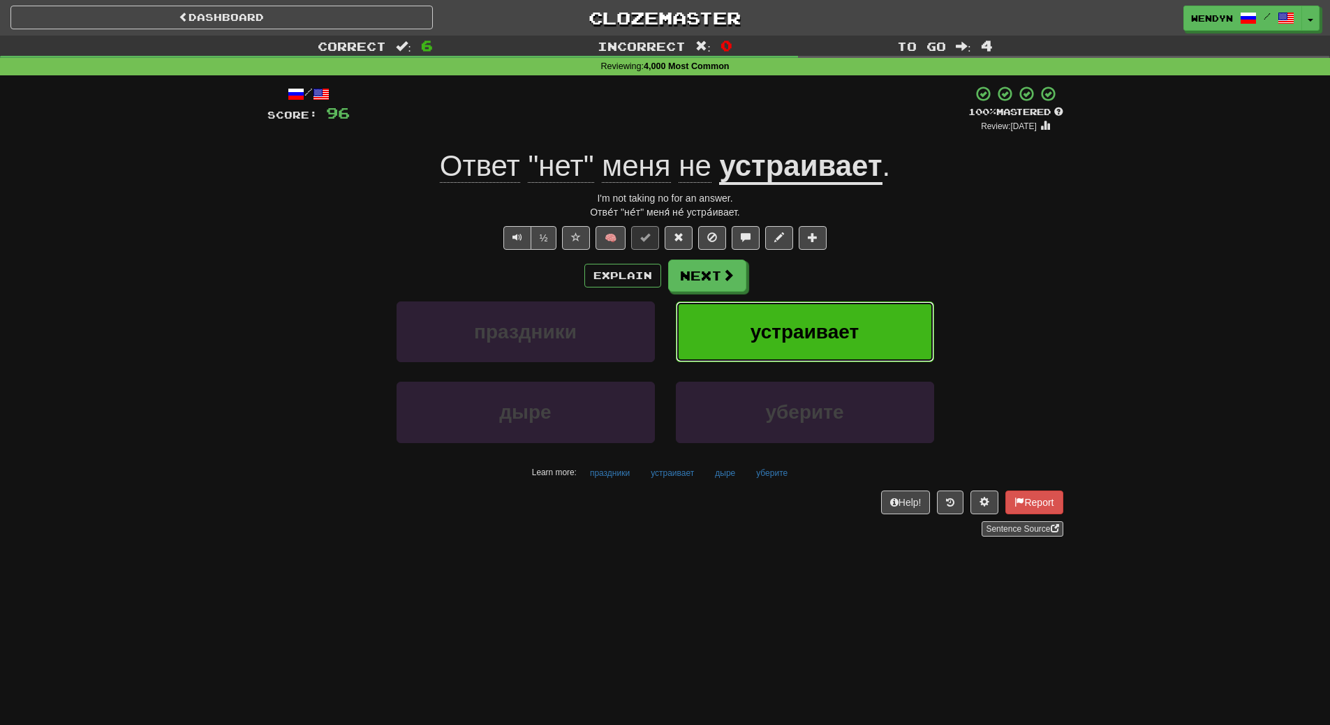
click at [782, 309] on button "устраивает" at bounding box center [805, 332] width 258 height 61
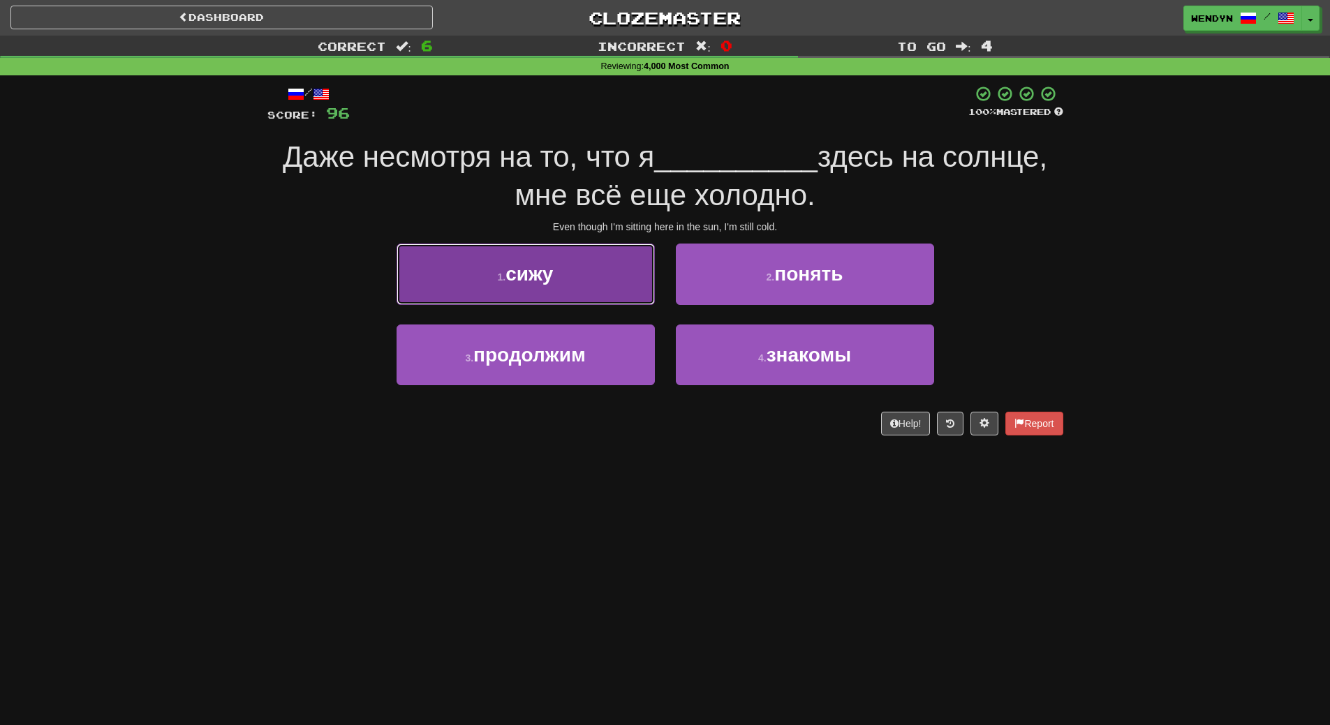
click at [597, 287] on button "1 . сижу" at bounding box center [525, 274] width 258 height 61
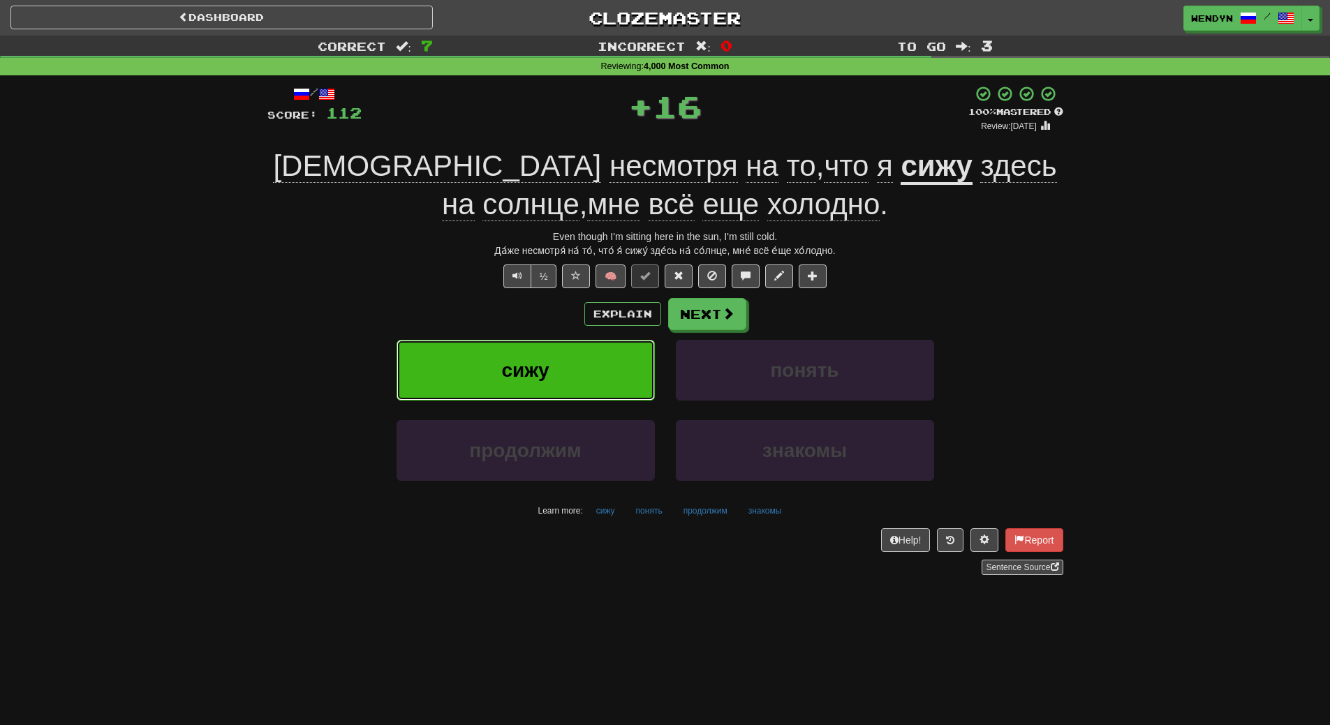
click at [587, 348] on button "сижу" at bounding box center [525, 370] width 258 height 61
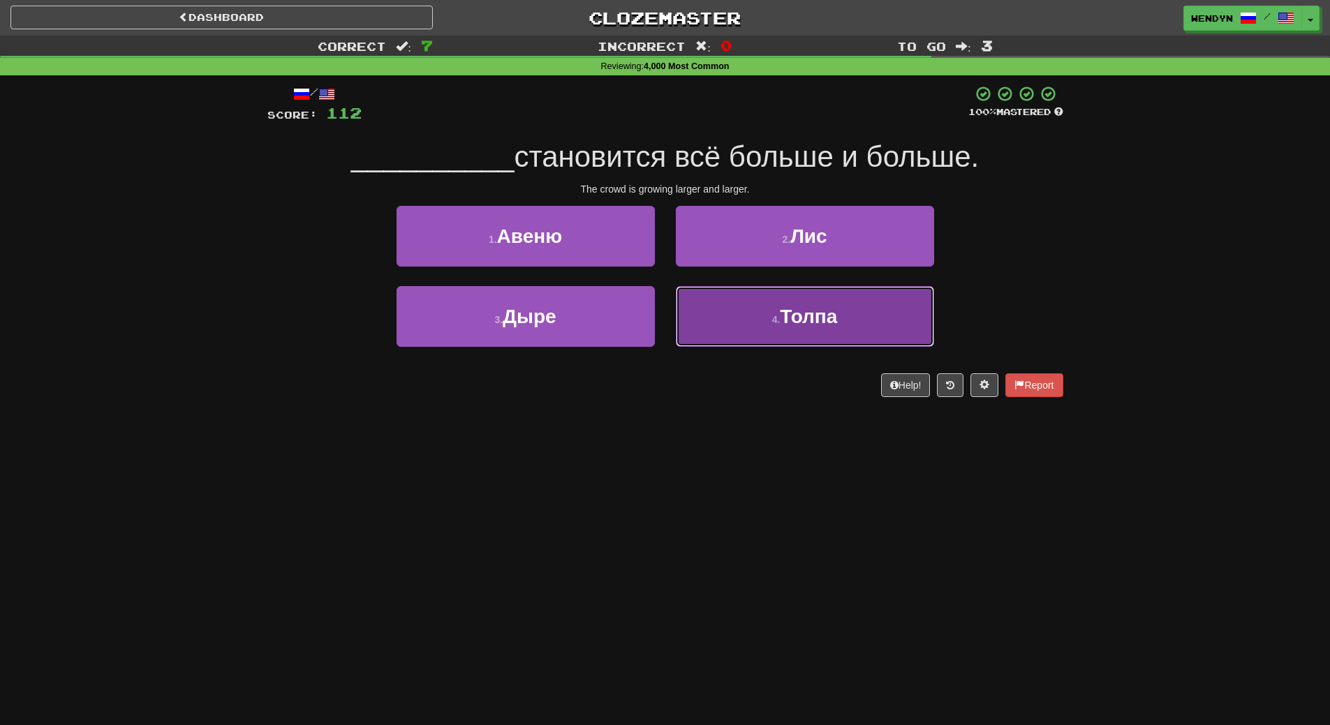
click at [810, 331] on button "4 . Толпа" at bounding box center [805, 316] width 258 height 61
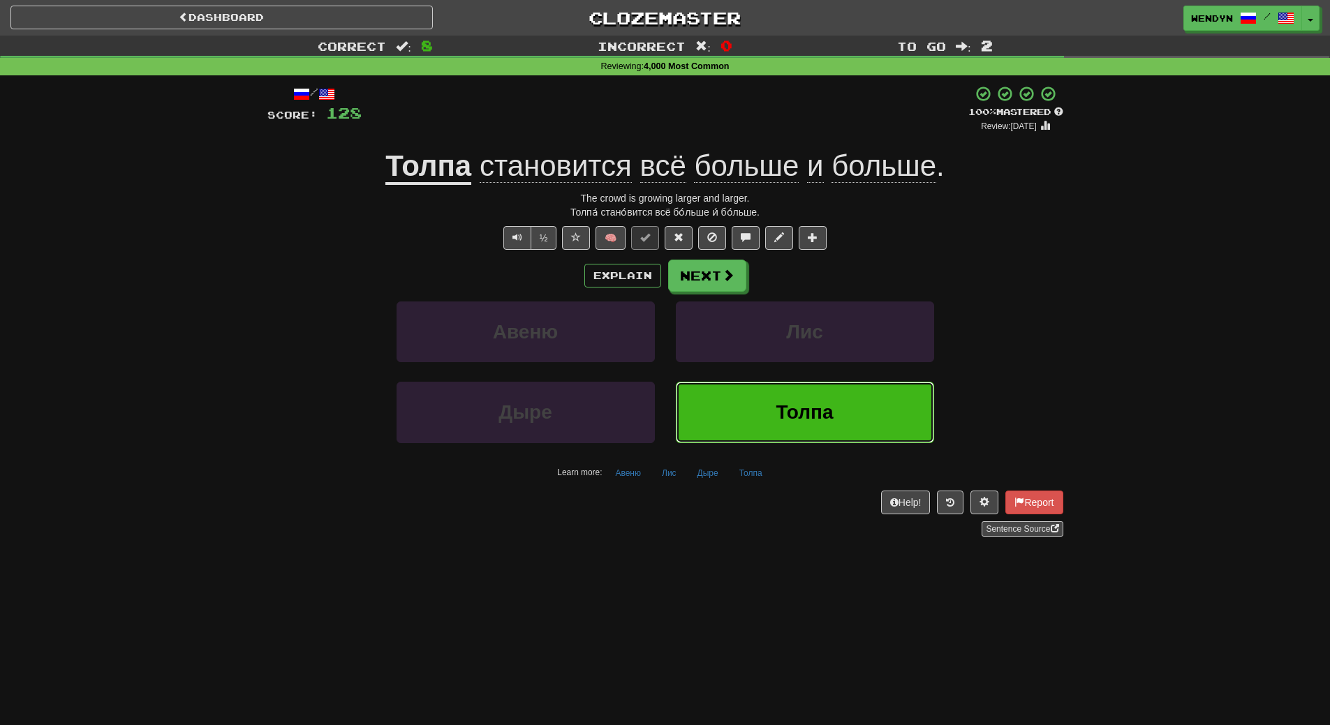
click at [805, 415] on span "Толпа" at bounding box center [803, 412] width 57 height 22
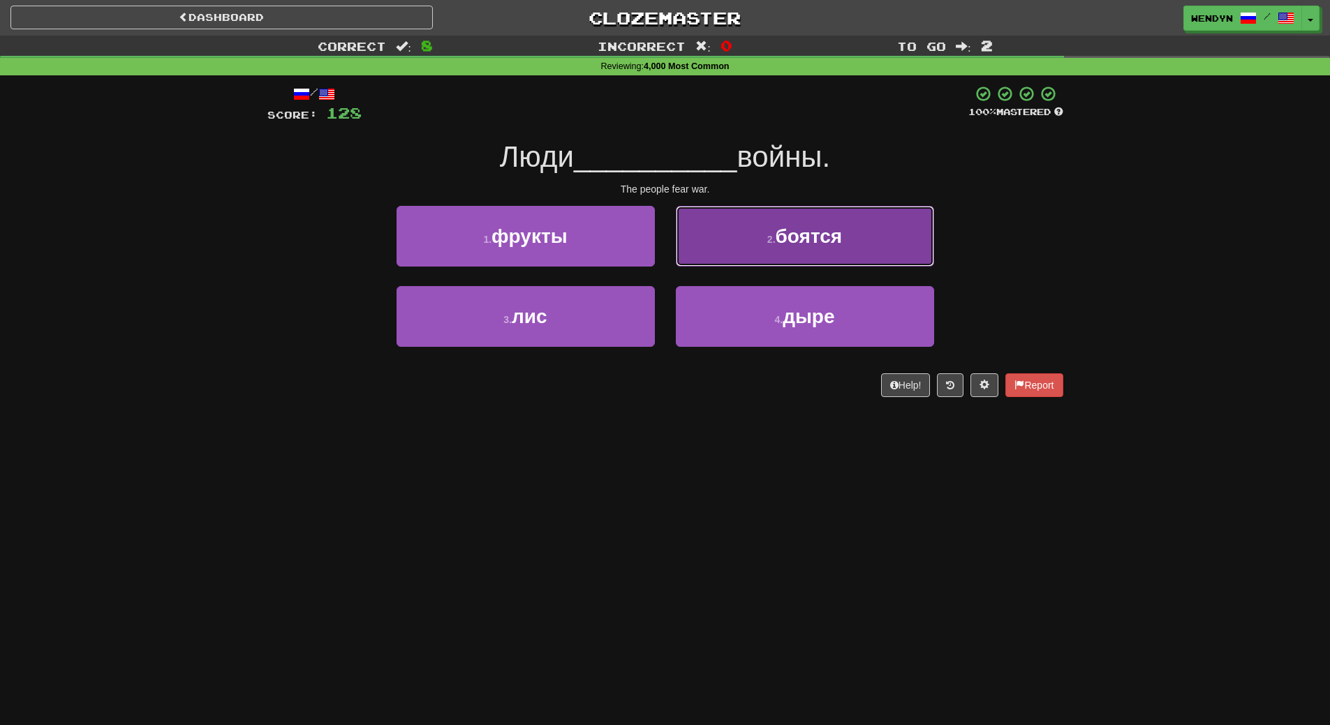
click at [833, 241] on span "боятся" at bounding box center [808, 236] width 67 height 22
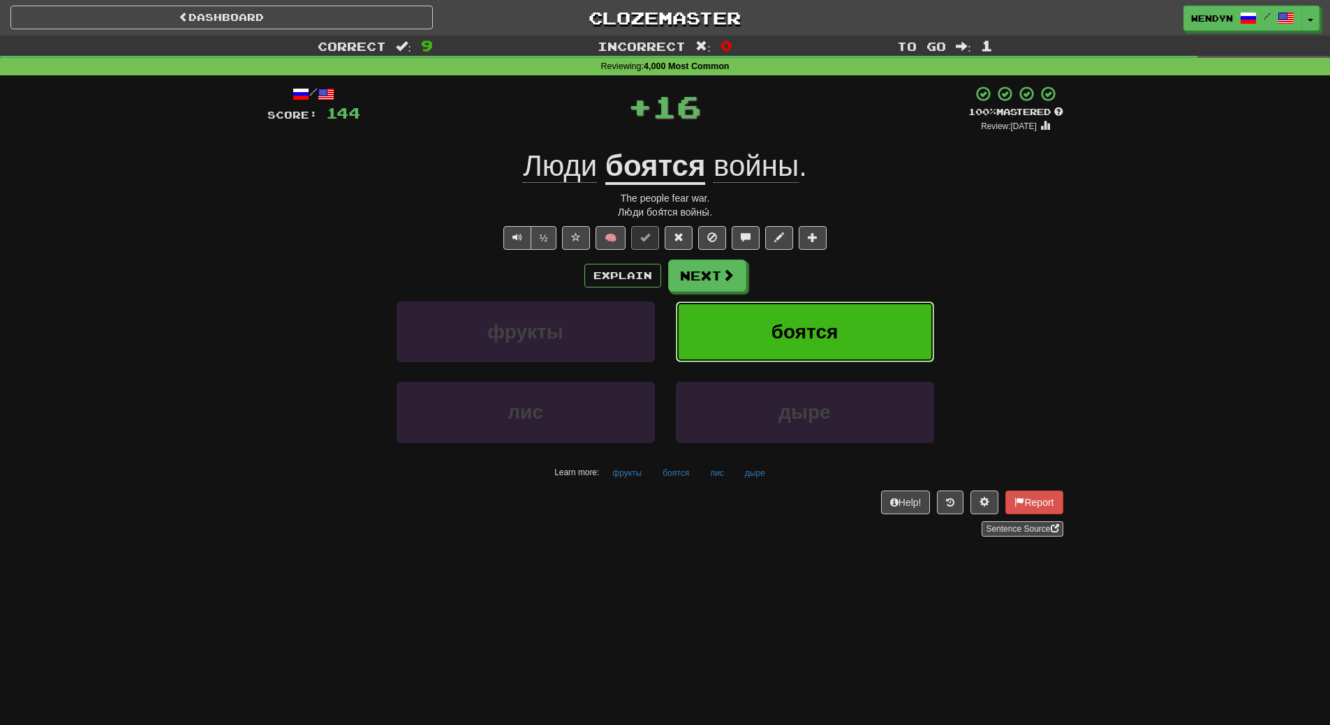
click at [830, 317] on button "боятся" at bounding box center [805, 332] width 258 height 61
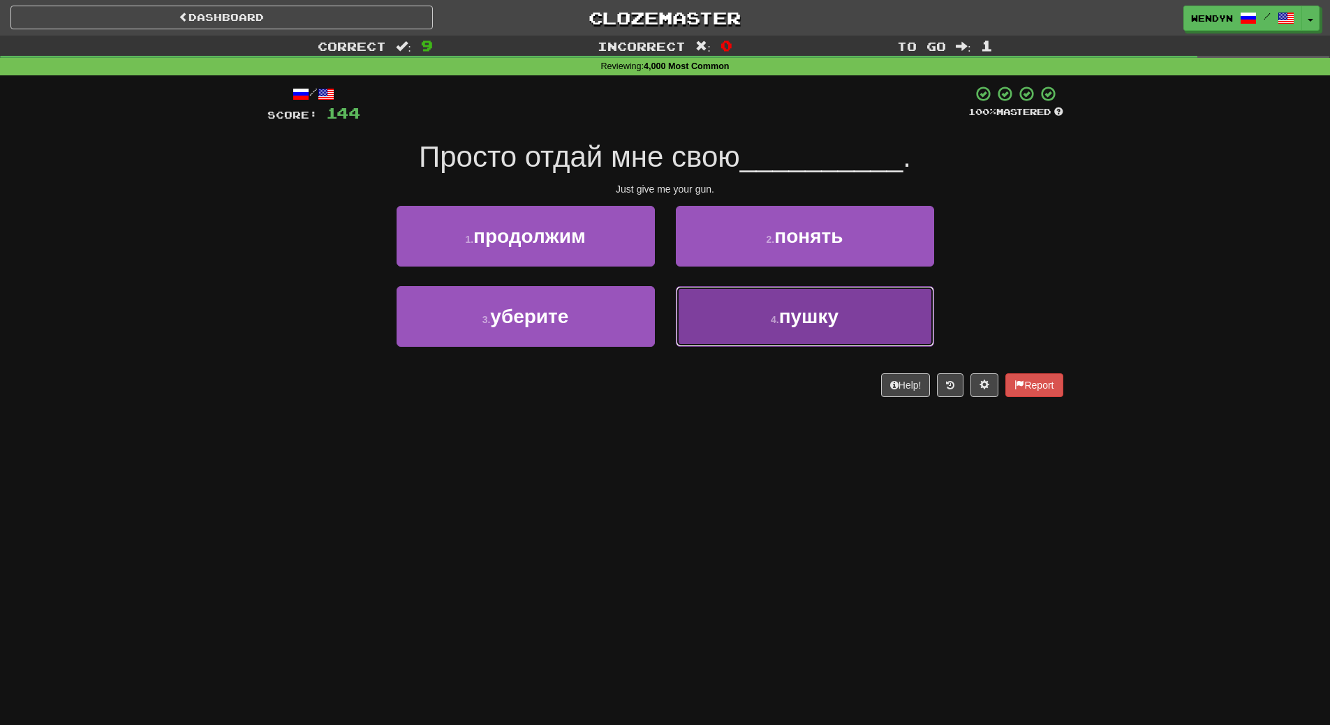
click at [857, 323] on button "4 . пушку" at bounding box center [805, 316] width 258 height 61
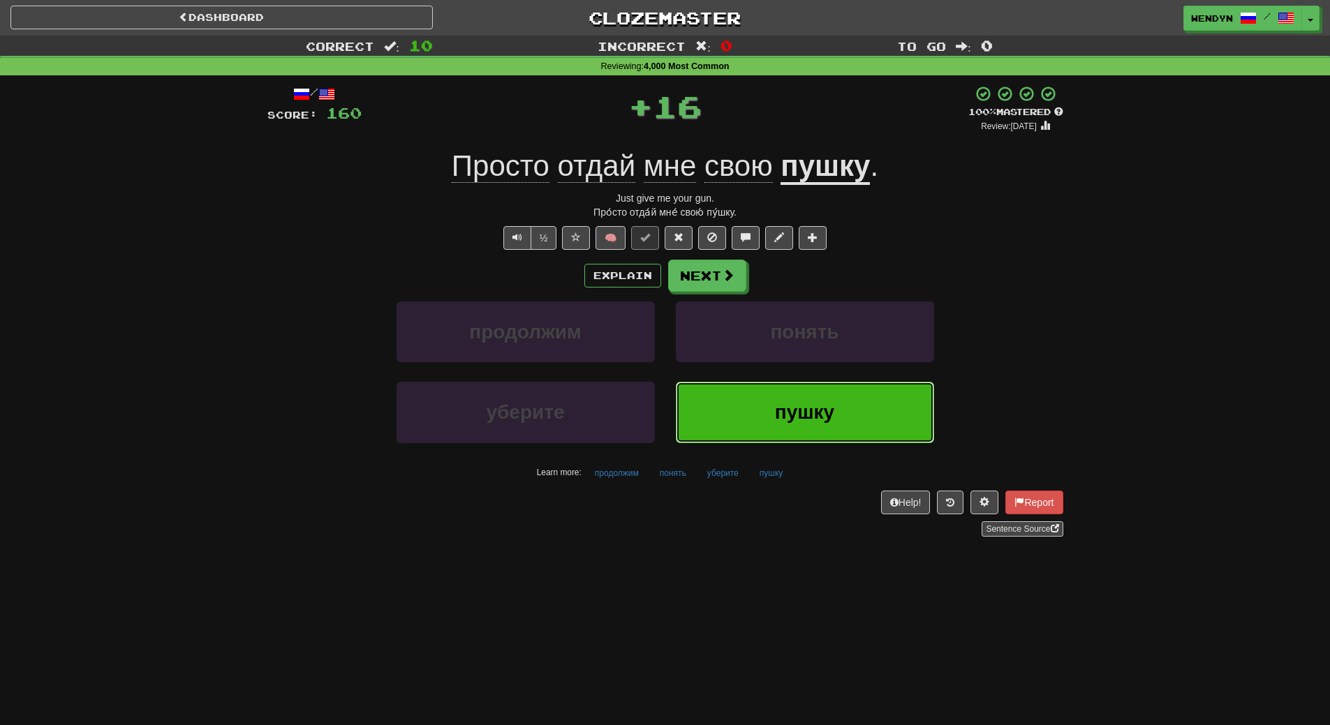
click at [835, 396] on button "пушку" at bounding box center [805, 412] width 258 height 61
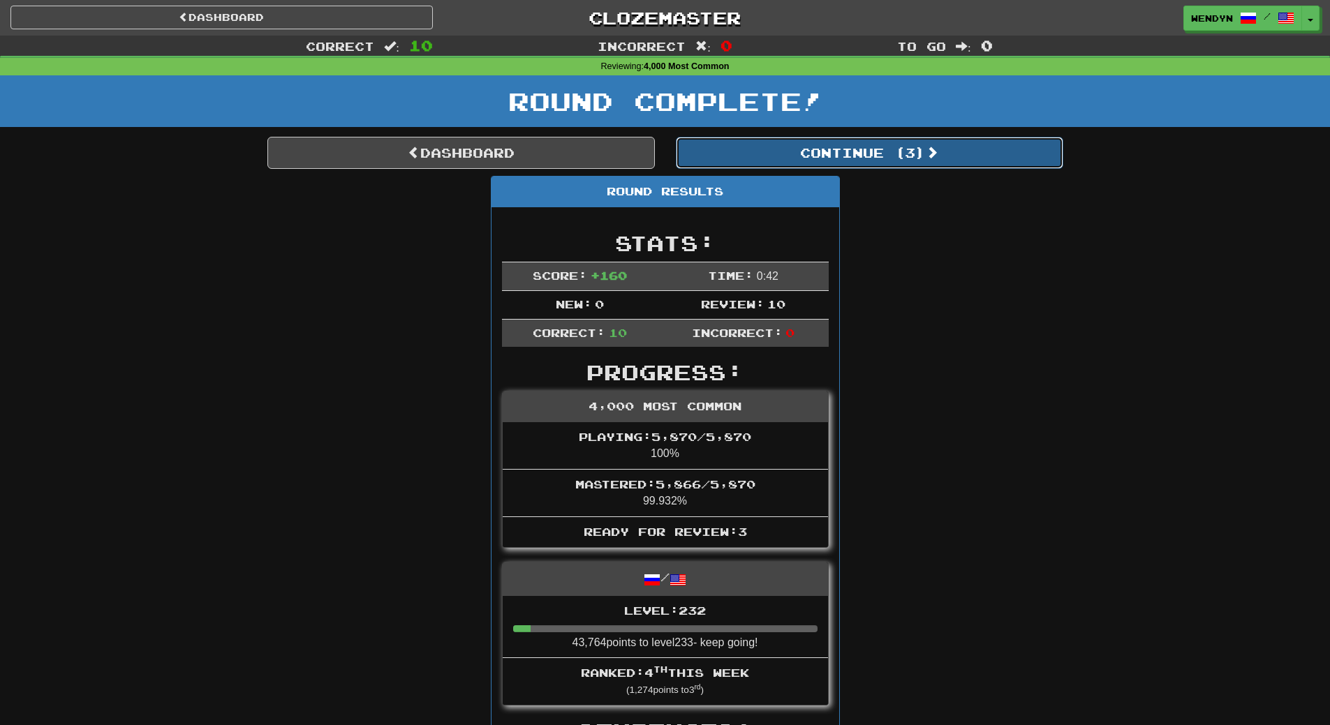
click at [915, 154] on button "Continue ( 3 )" at bounding box center [869, 153] width 387 height 32
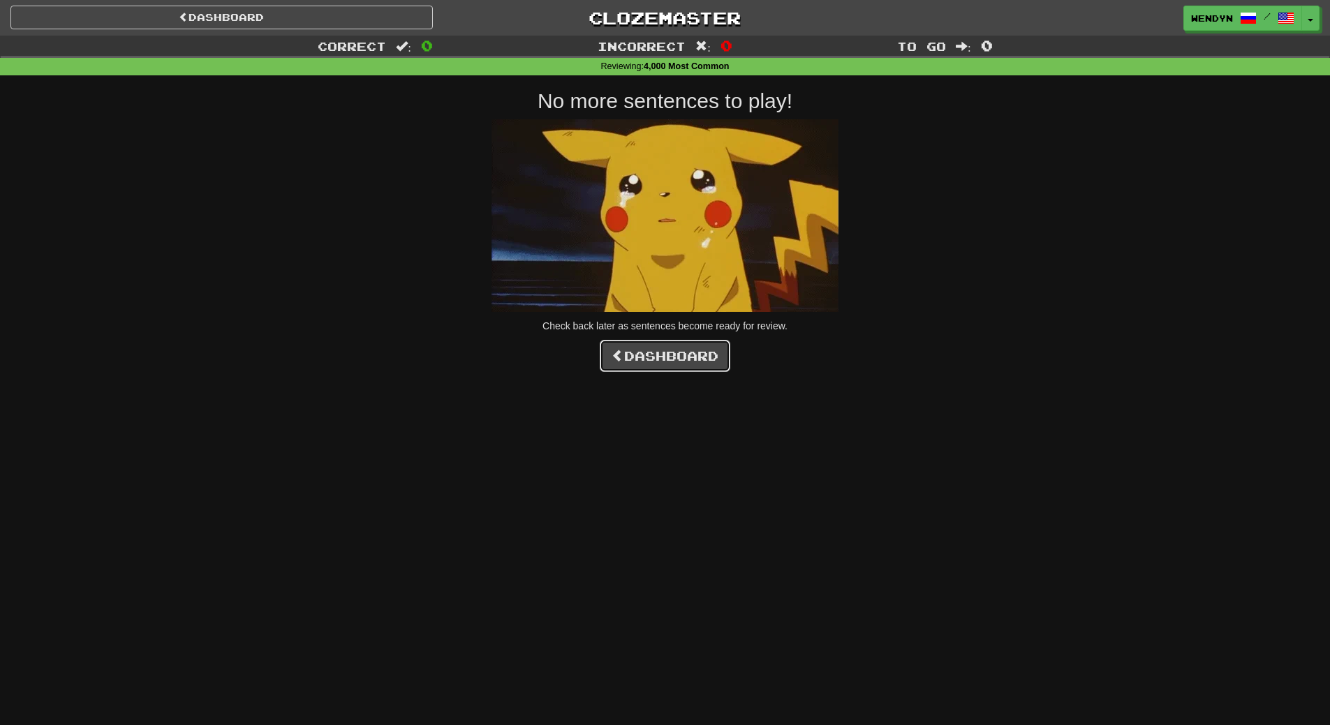
click at [698, 369] on link "Dashboard" at bounding box center [665, 356] width 131 height 32
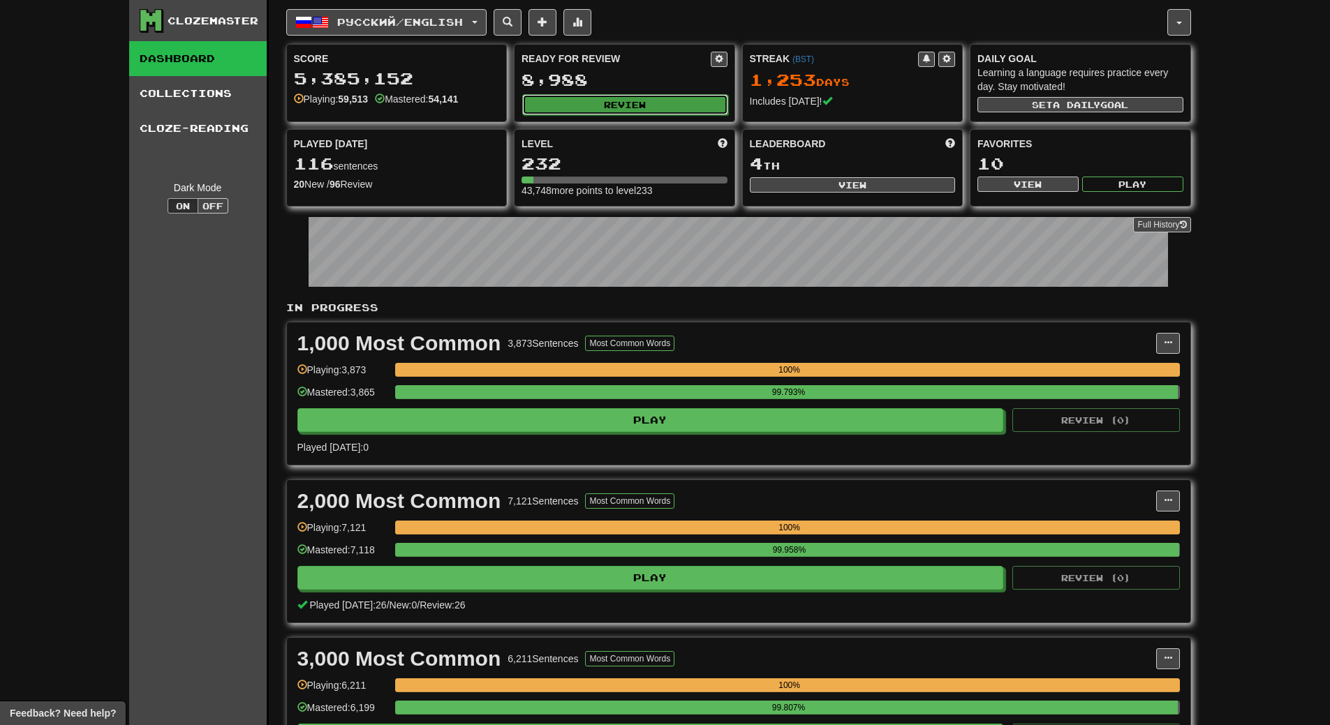
click at [684, 98] on button "Review" at bounding box center [625, 104] width 206 height 21
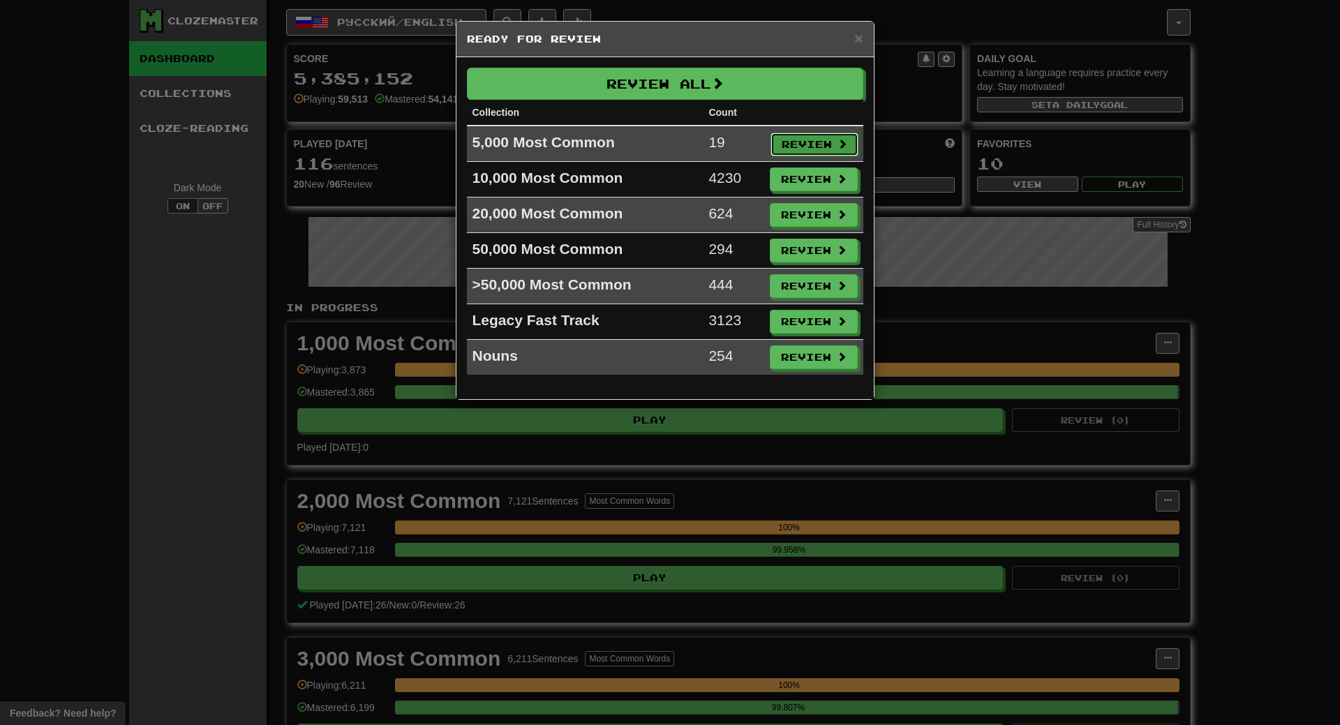
click at [833, 145] on button "Review" at bounding box center [815, 145] width 88 height 24
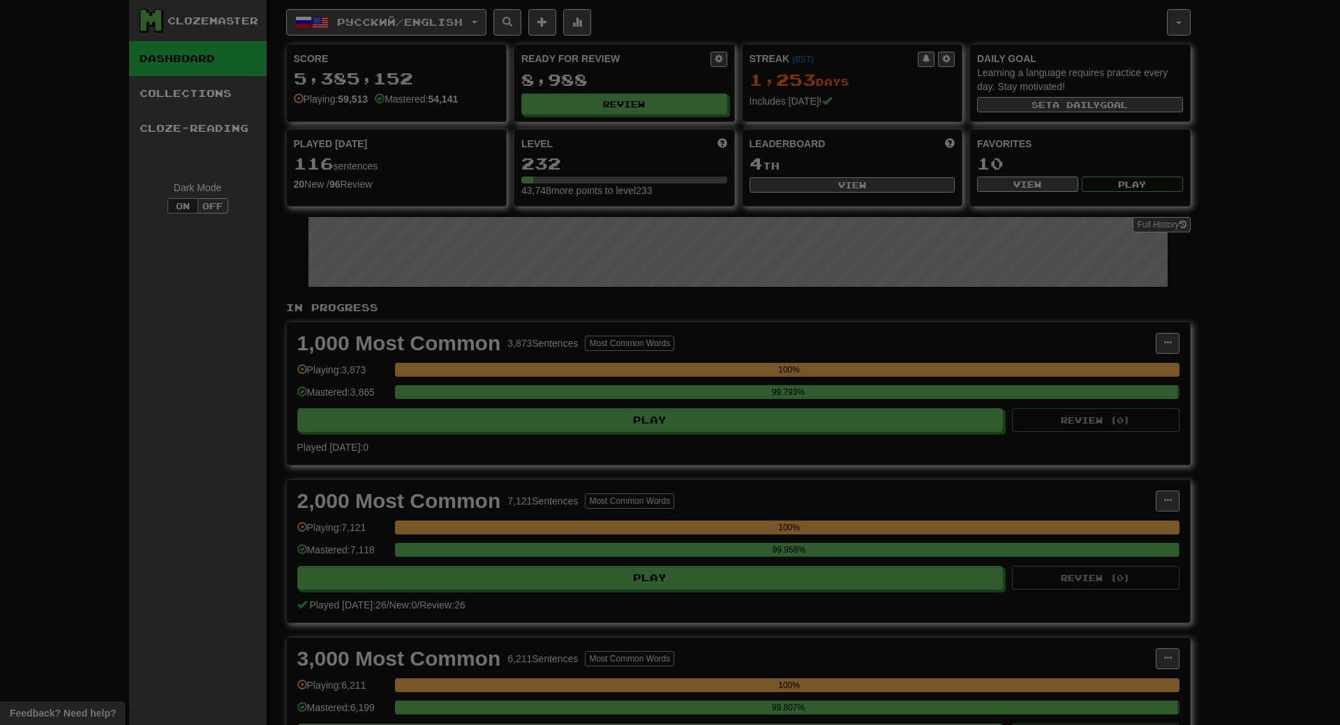
select select "**"
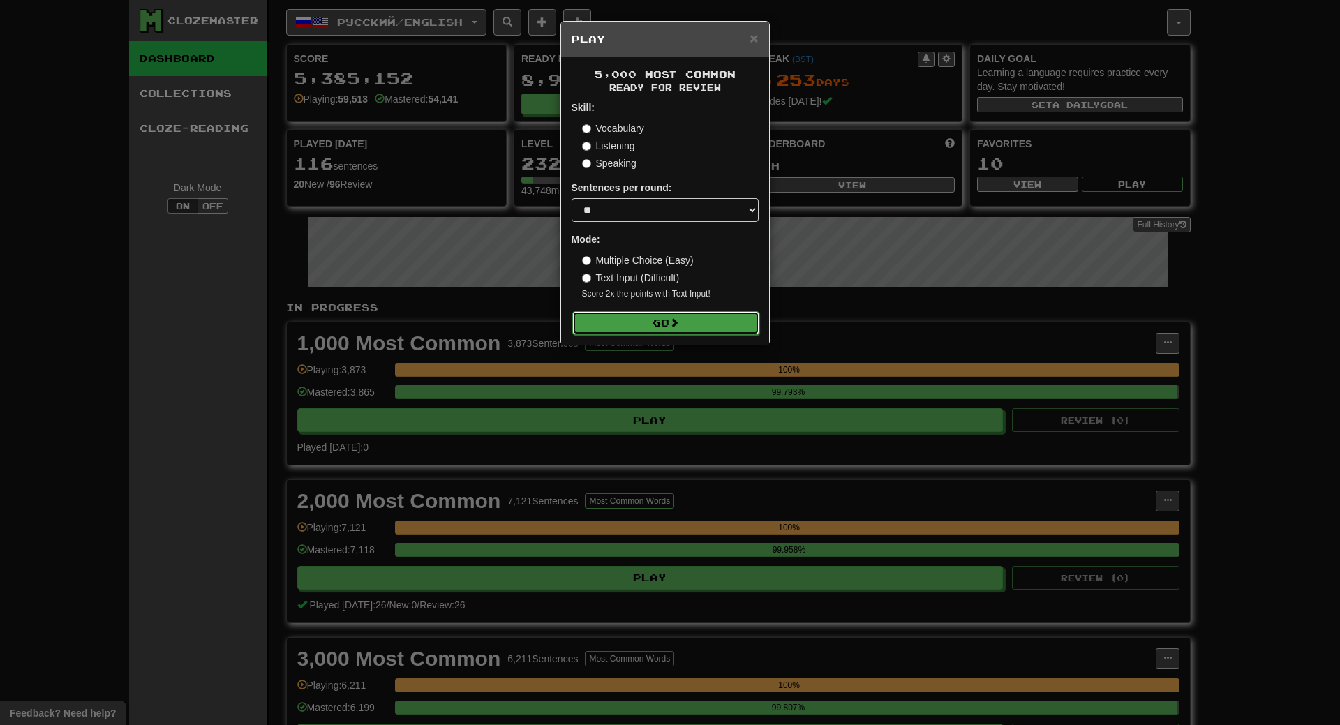
click at [658, 325] on button "Go" at bounding box center [665, 323] width 187 height 24
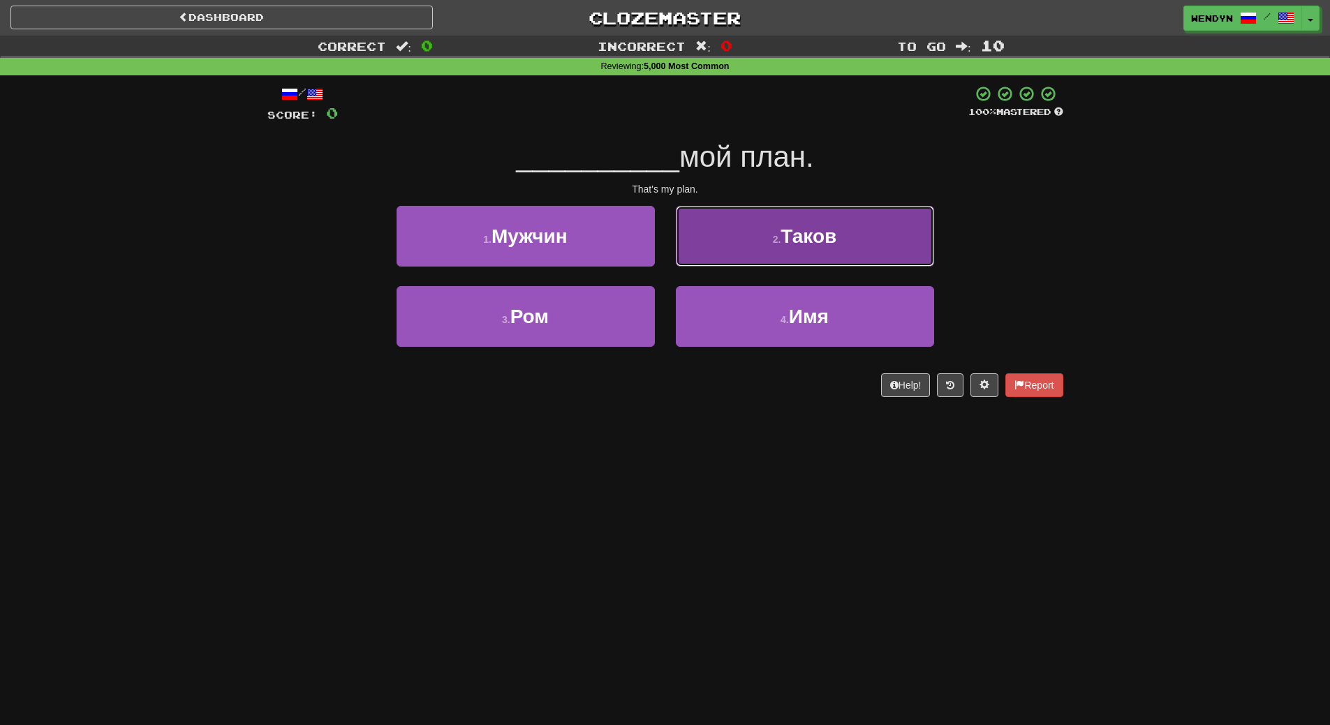
click at [861, 254] on button "2 . Таков" at bounding box center [805, 236] width 258 height 61
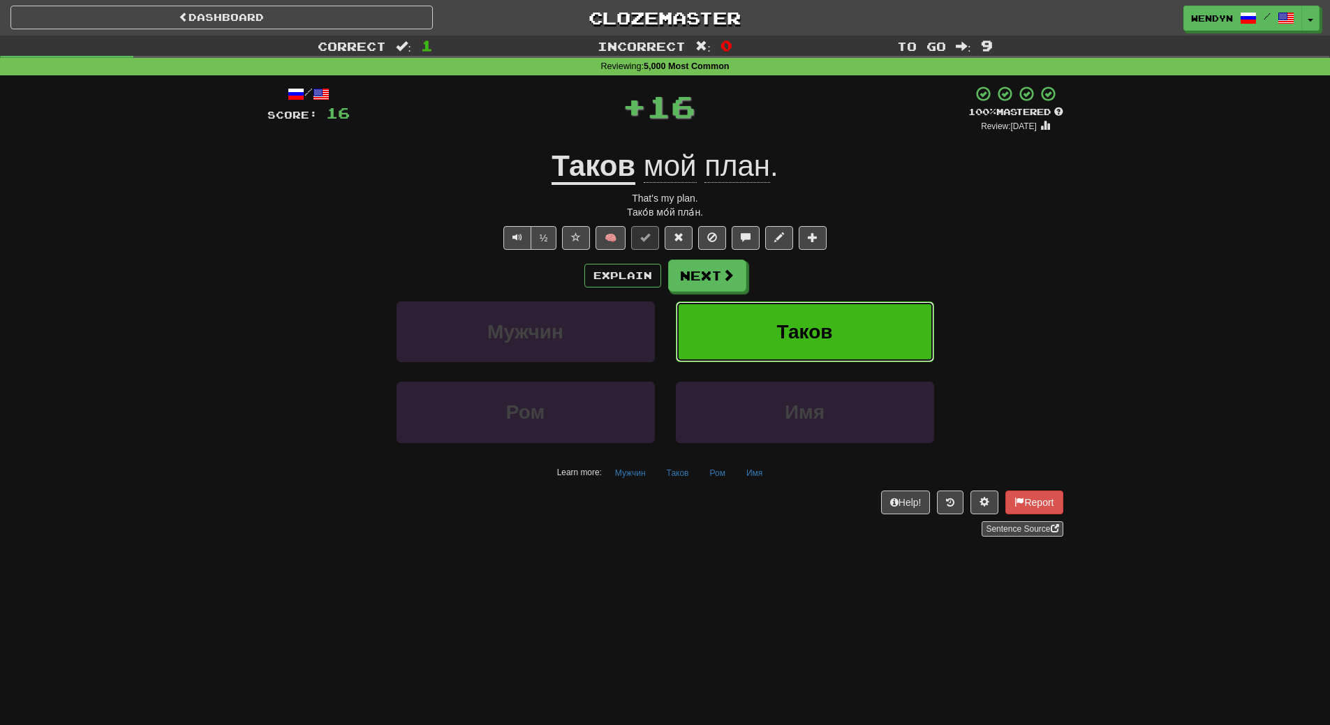
click at [849, 321] on button "Таков" at bounding box center [805, 332] width 258 height 61
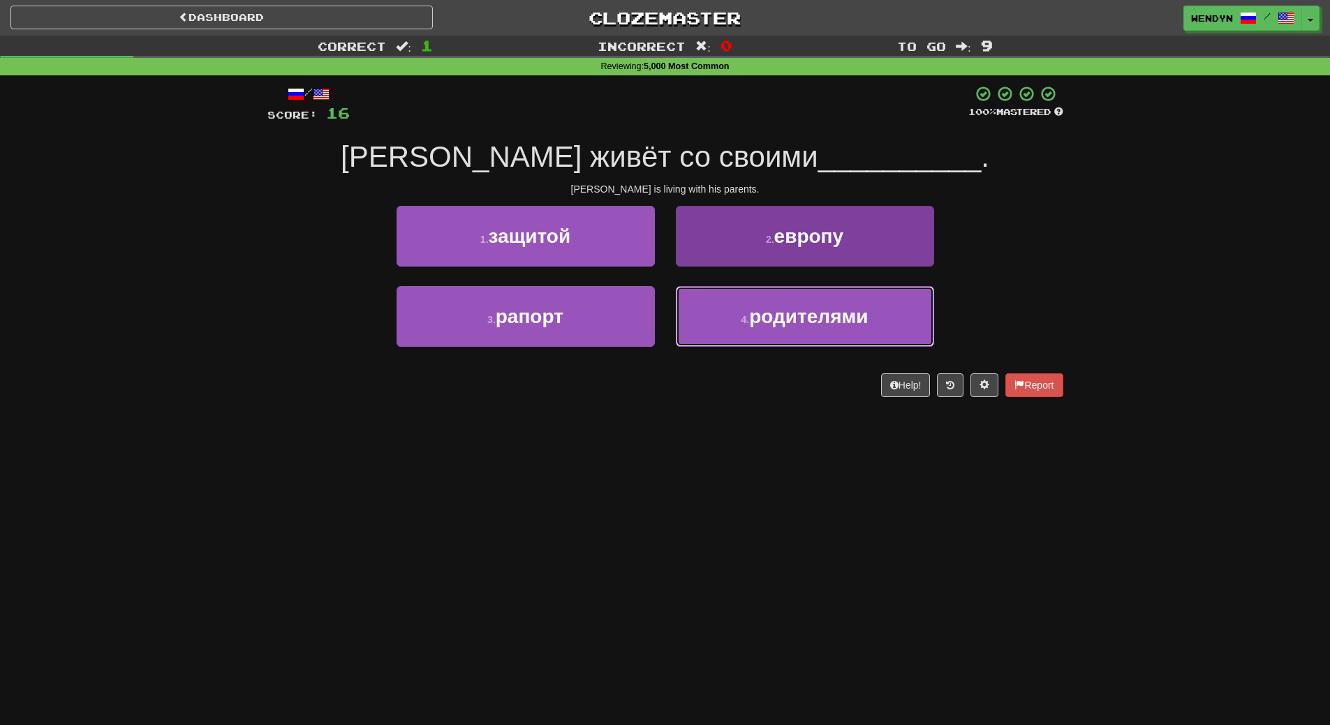
click at [803, 308] on span "родителями" at bounding box center [808, 317] width 119 height 22
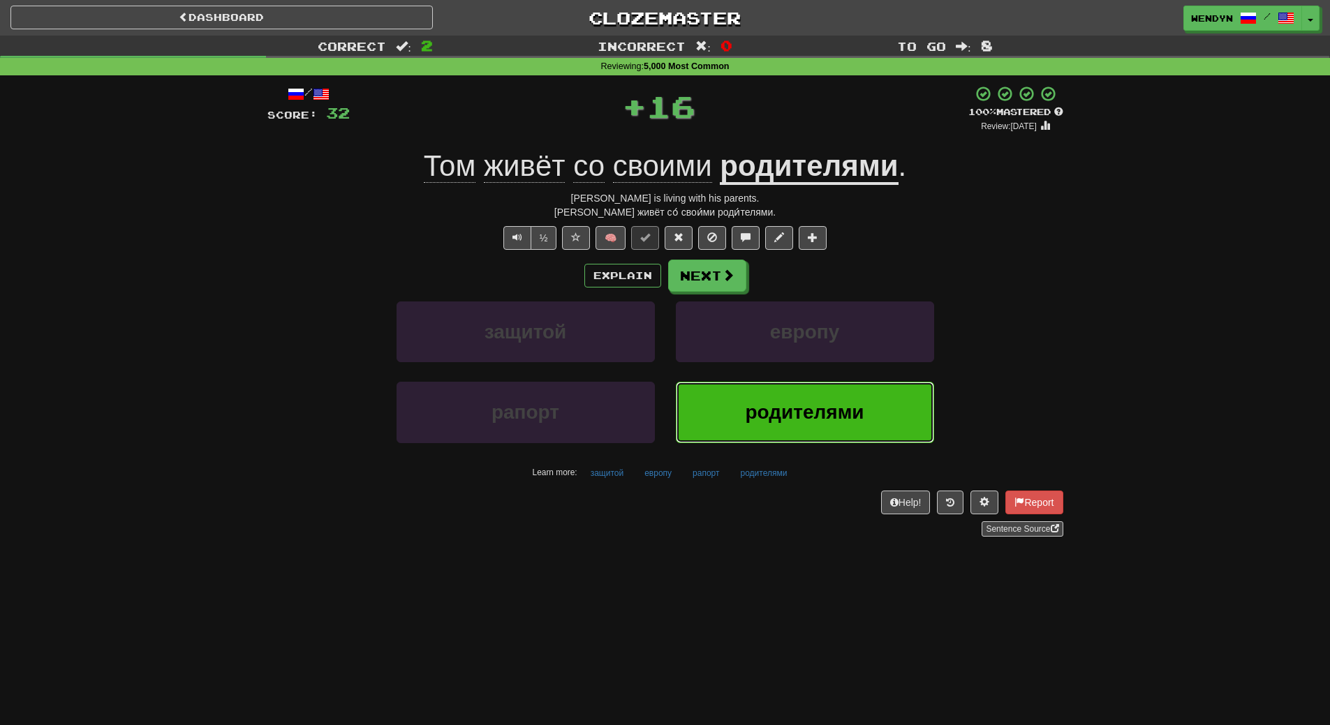
click at [790, 383] on button "родителями" at bounding box center [805, 412] width 258 height 61
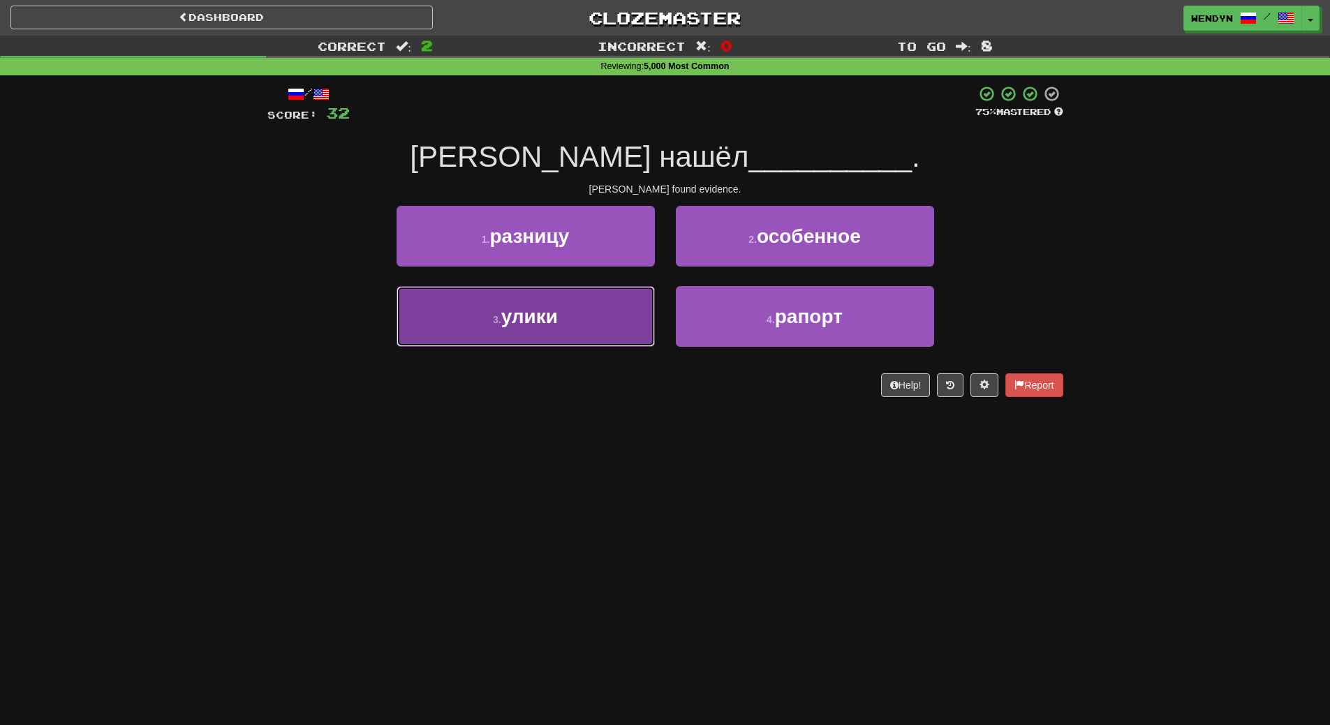
click at [595, 319] on button "3 . улики" at bounding box center [525, 316] width 258 height 61
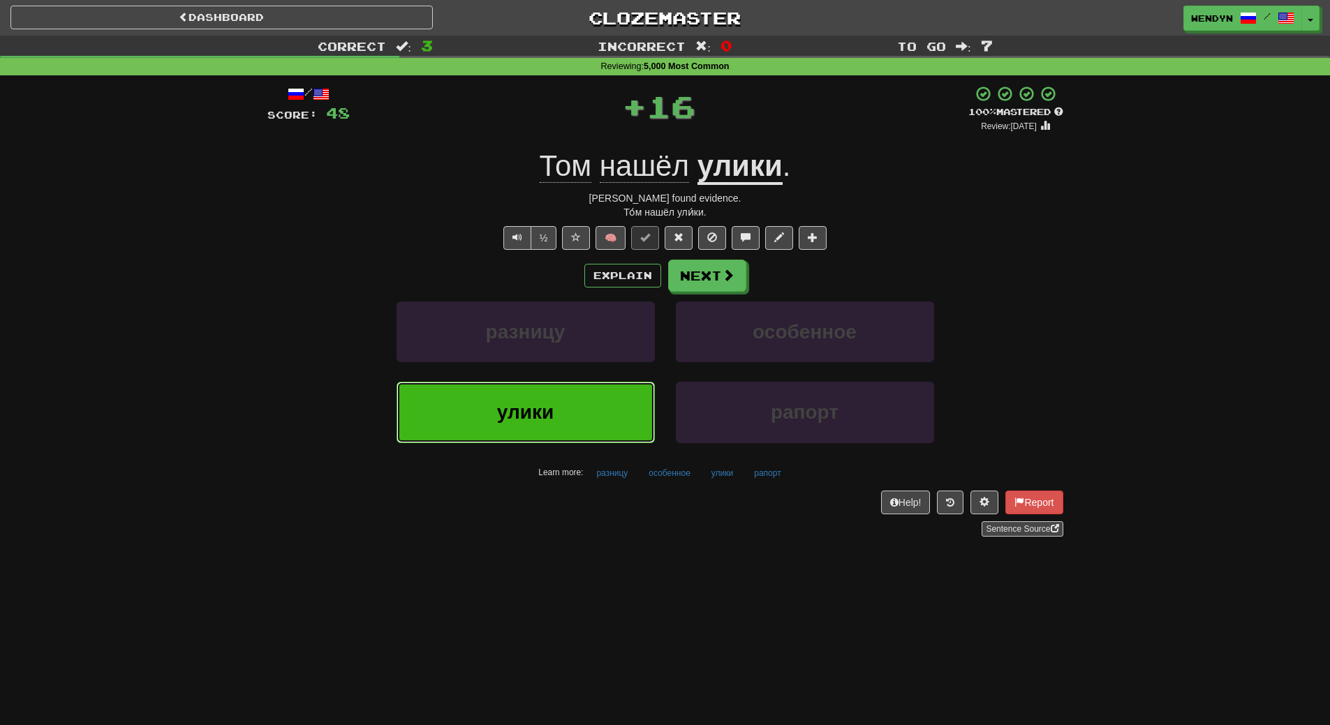
click at [581, 419] on button "улики" at bounding box center [525, 412] width 258 height 61
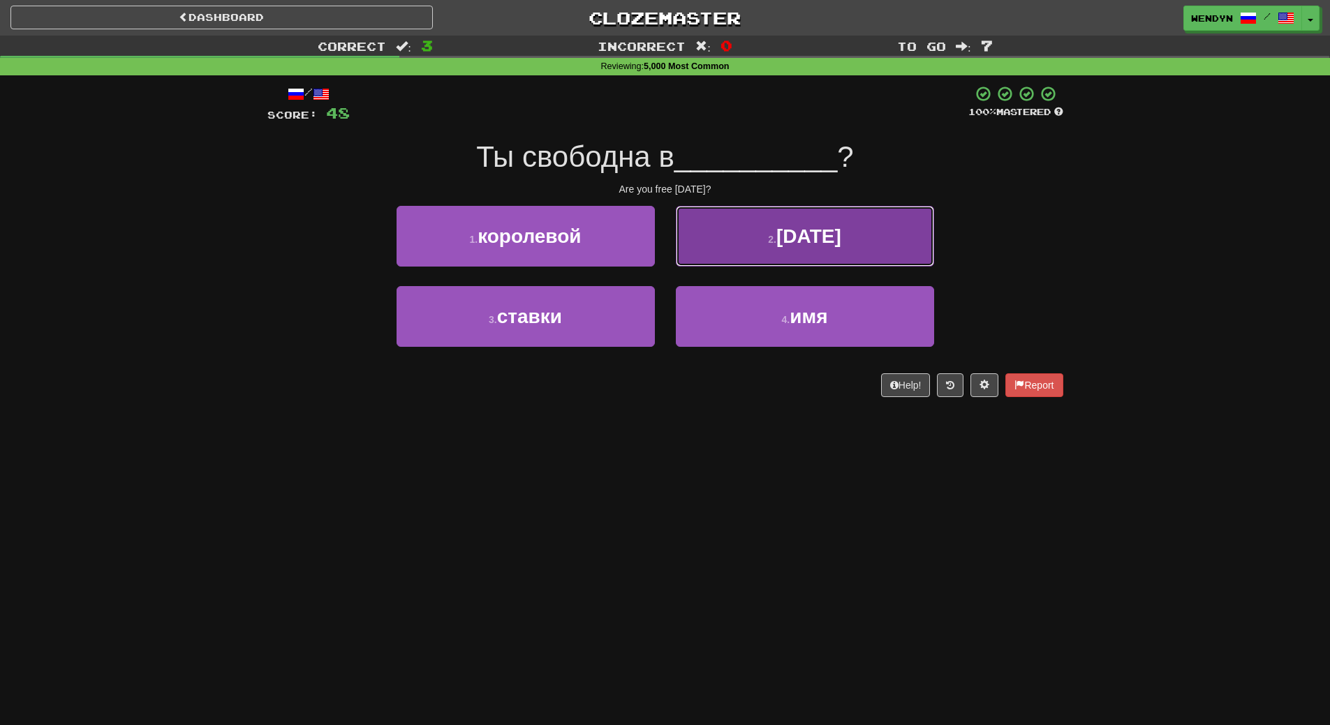
click at [743, 247] on button "2 . среду" at bounding box center [805, 236] width 258 height 61
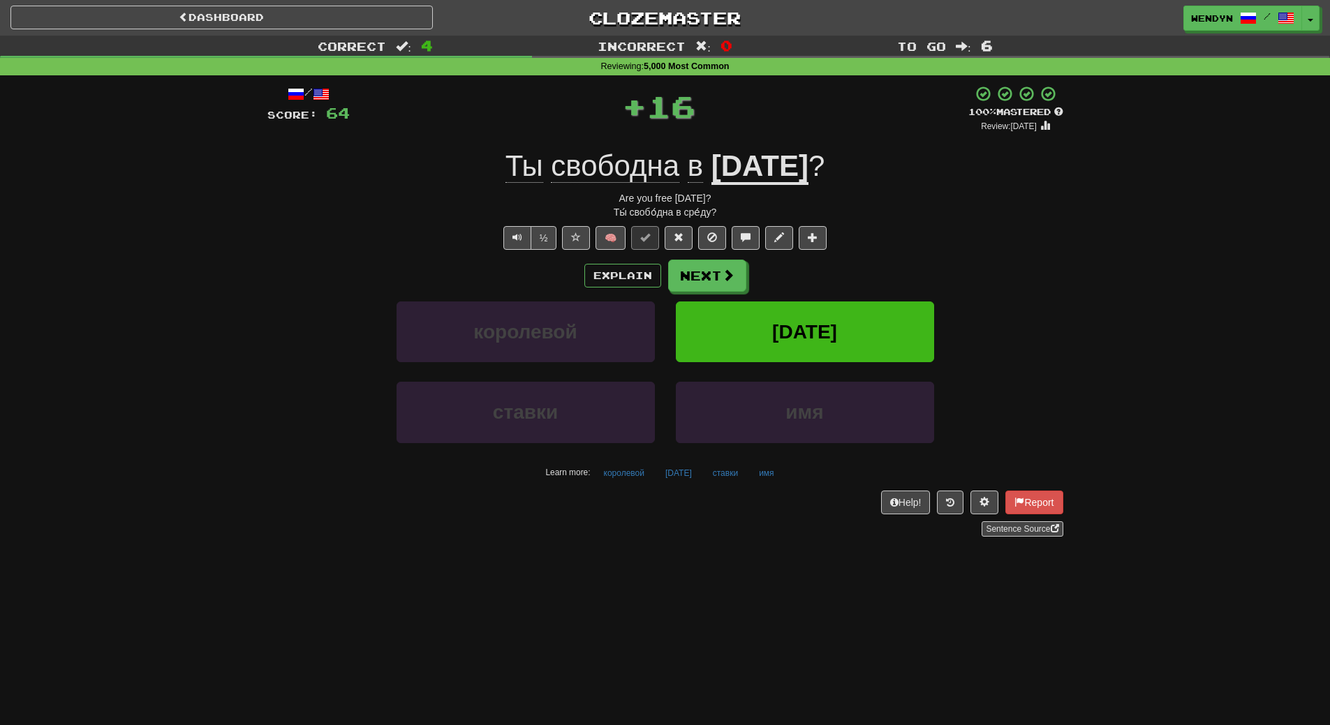
click at [845, 262] on div "Explain Next" at bounding box center [665, 276] width 796 height 32
click at [806, 327] on span "среду" at bounding box center [804, 332] width 65 height 22
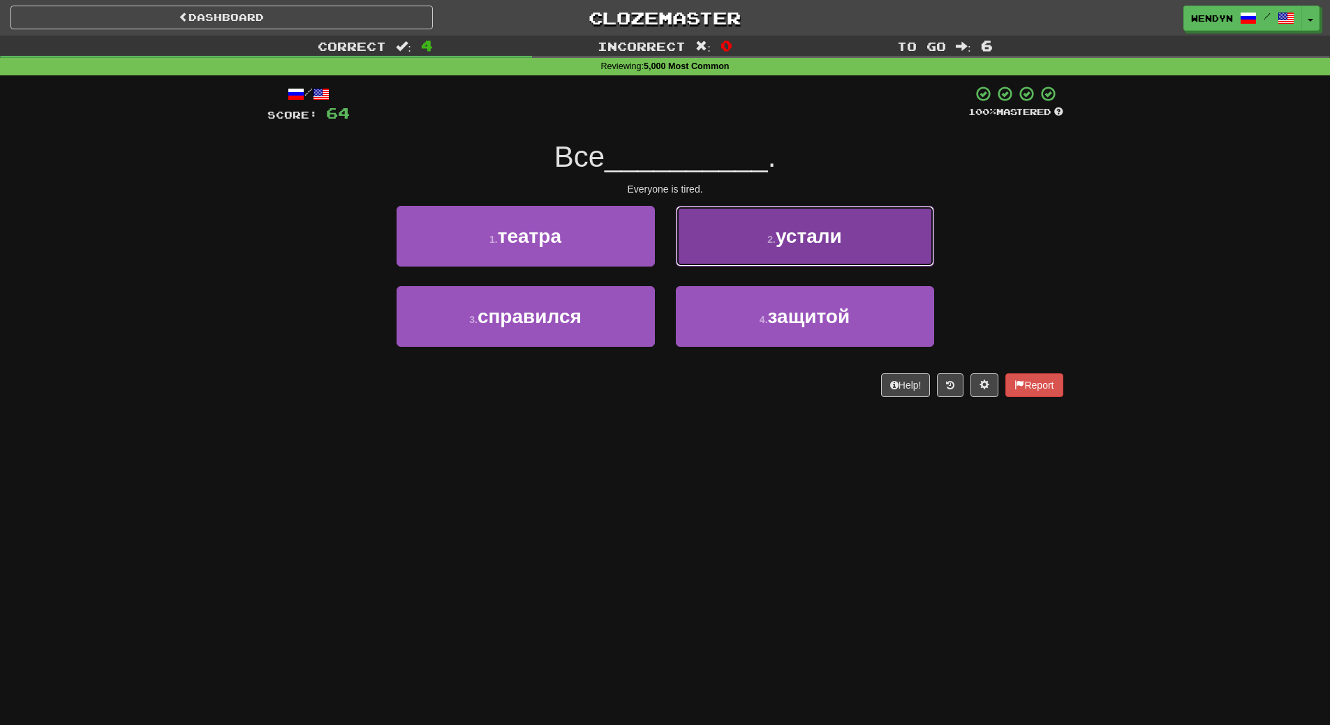
click at [819, 239] on span "устали" at bounding box center [808, 236] width 66 height 22
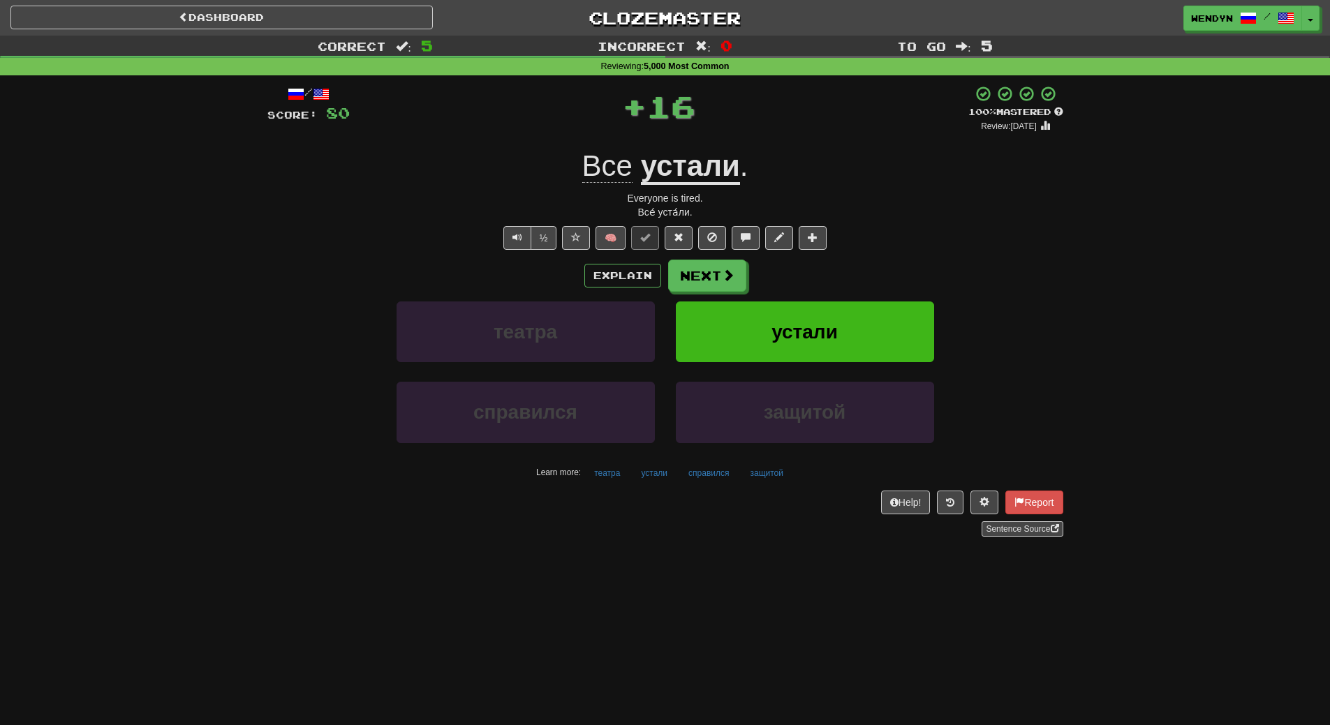
drag, startPoint x: 856, startPoint y: 244, endPoint x: 854, endPoint y: 255, distance: 12.2
click at [856, 246] on div "½ 🧠" at bounding box center [665, 238] width 796 height 24
click at [836, 315] on button "устали" at bounding box center [805, 332] width 258 height 61
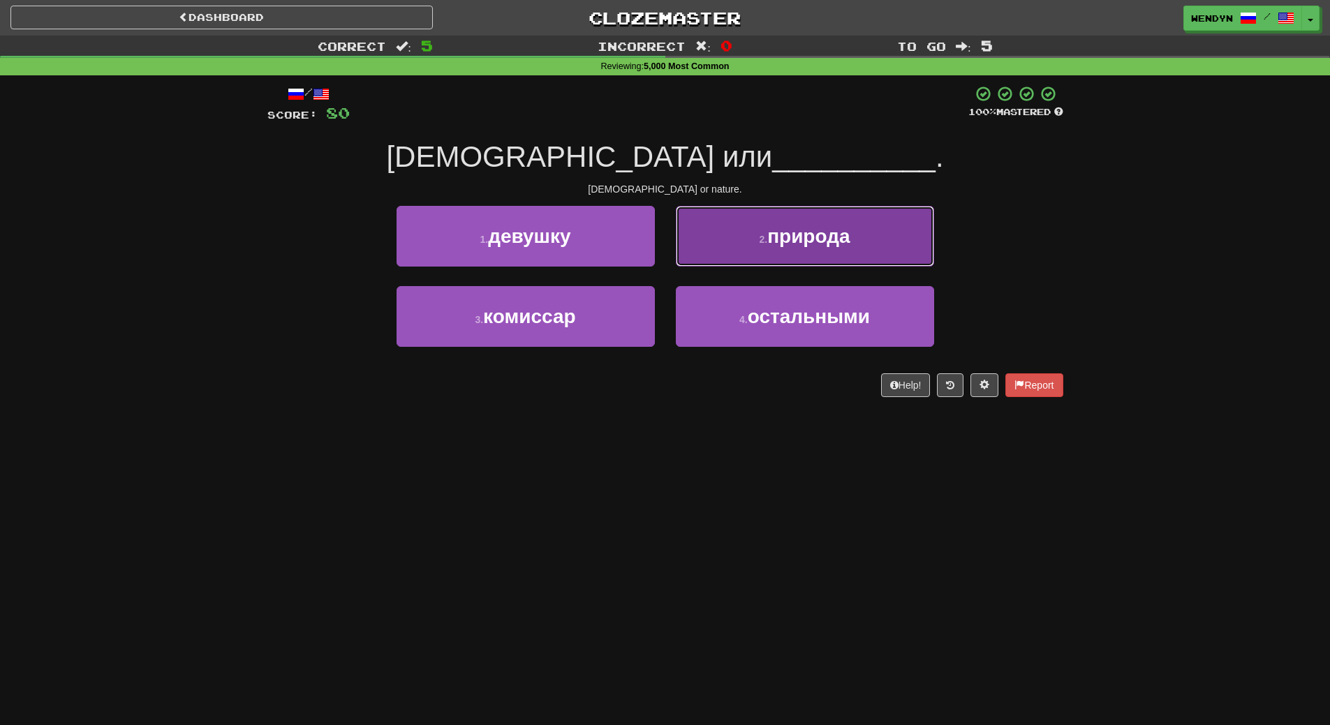
click at [833, 237] on span "природа" at bounding box center [808, 236] width 82 height 22
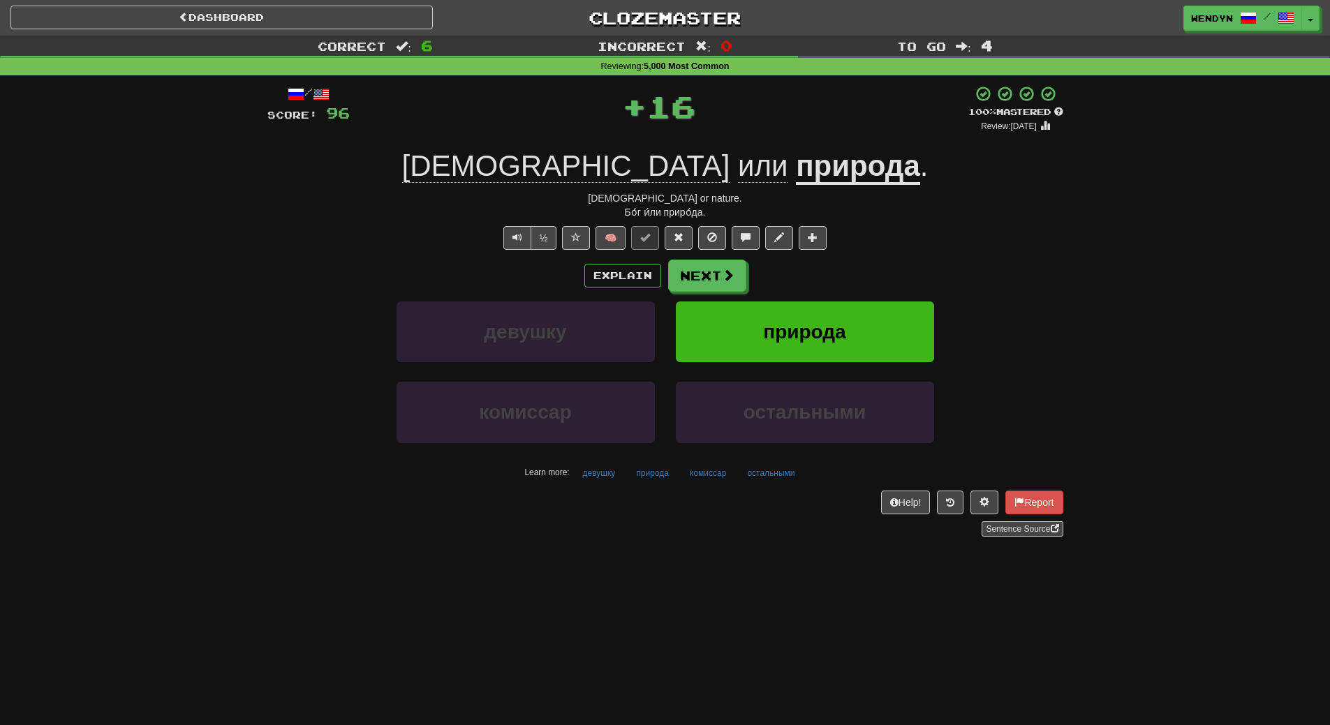
drag, startPoint x: 833, startPoint y: 237, endPoint x: 832, endPoint y: 265, distance: 27.2
click at [833, 237] on div "½ 🧠" at bounding box center [665, 238] width 796 height 24
click at [831, 329] on span "природа" at bounding box center [804, 332] width 82 height 22
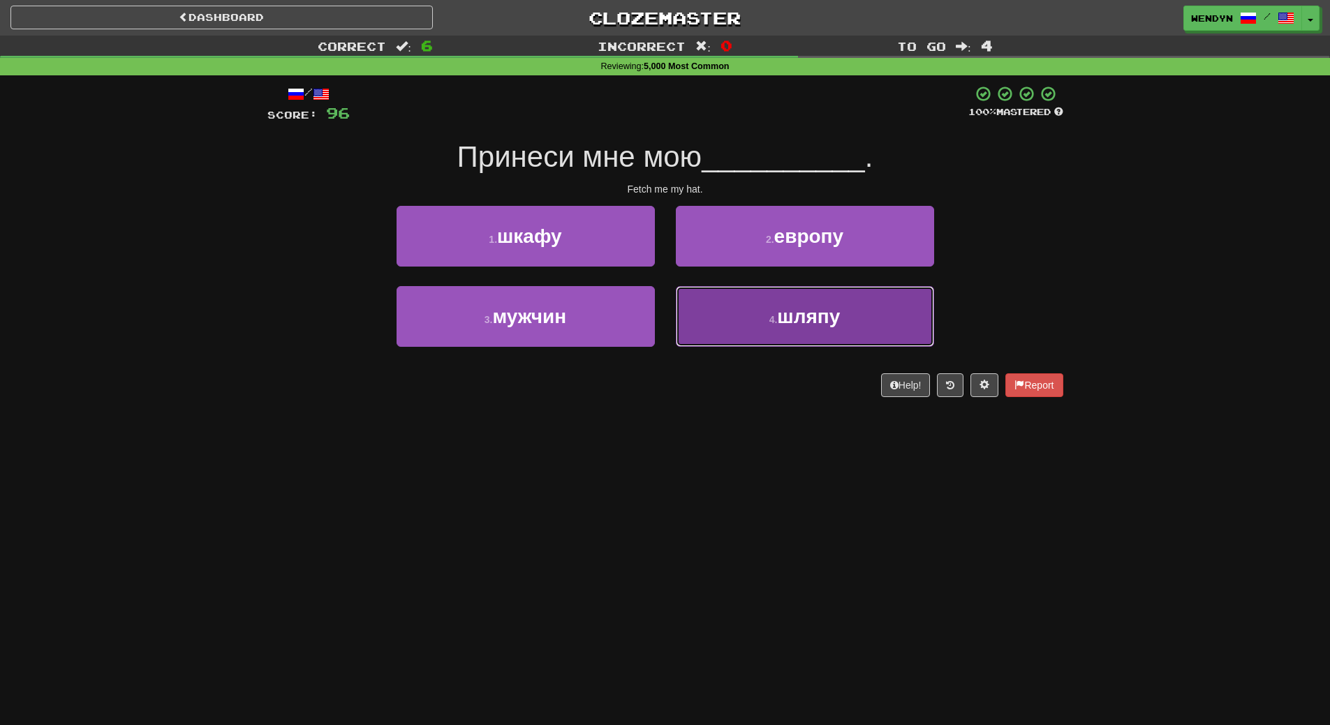
click at [799, 333] on button "4 . шляпу" at bounding box center [805, 316] width 258 height 61
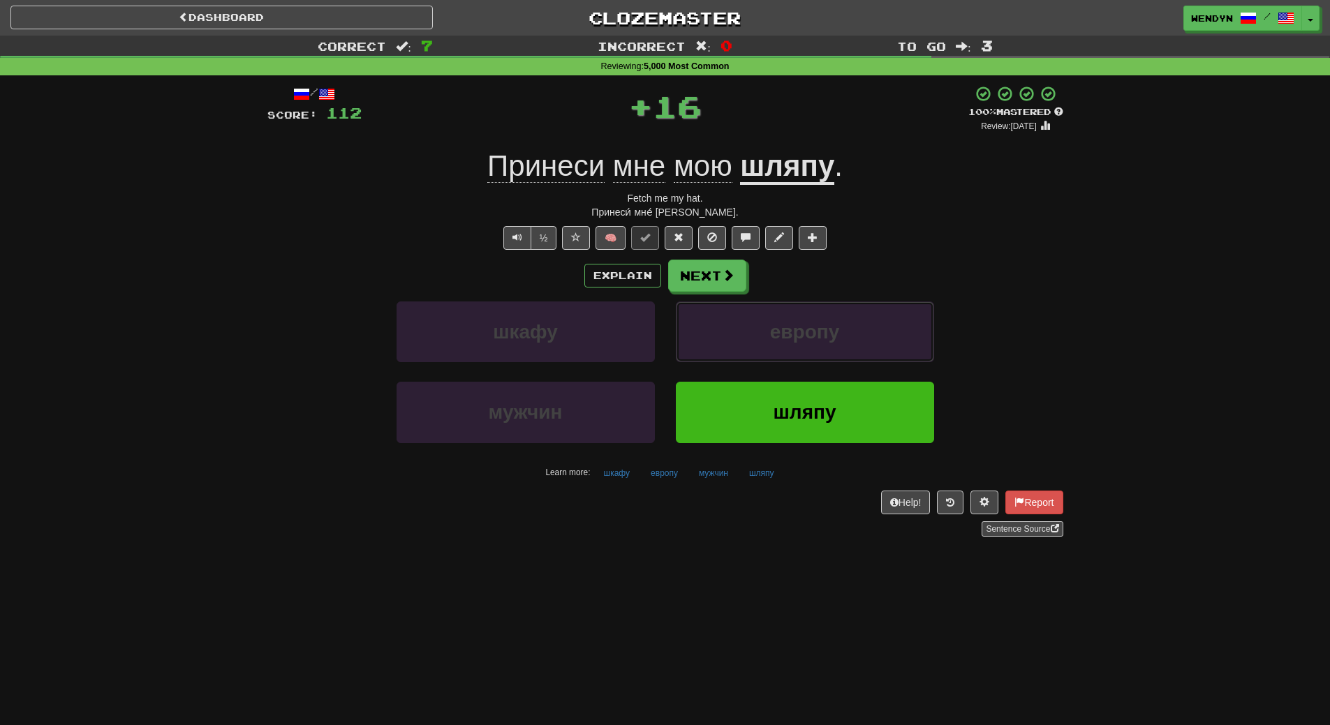
click at [799, 333] on span "европу" at bounding box center [804, 332] width 69 height 22
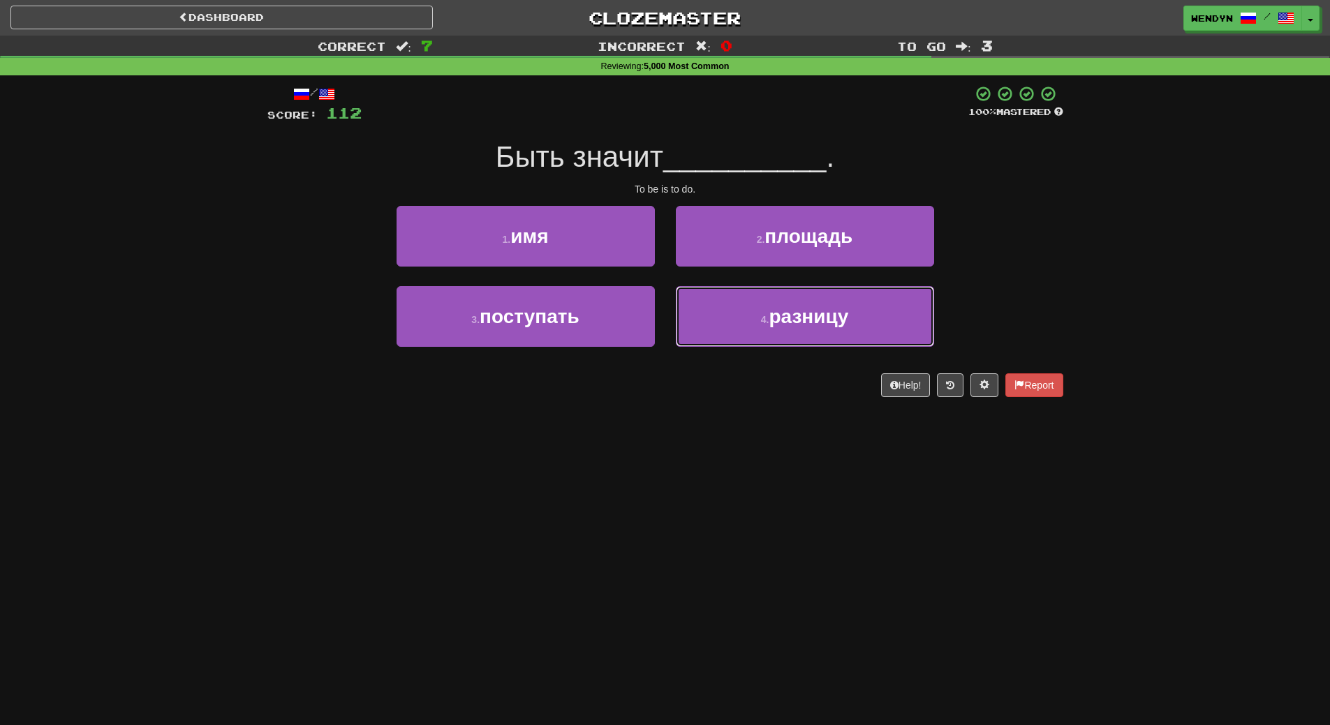
drag, startPoint x: 799, startPoint y: 333, endPoint x: 708, endPoint y: 417, distance: 124.0
click at [708, 417] on div "/ Score: 112 100 % Mastered Быть значит __________ . To be is to do. 1 . имя 2 …" at bounding box center [665, 245] width 796 height 341
click at [736, 460] on div "Dashboard Clozemaster WendyN / Toggle Dropdown Dashboard Leaderboard Activity F…" at bounding box center [665, 362] width 1330 height 725
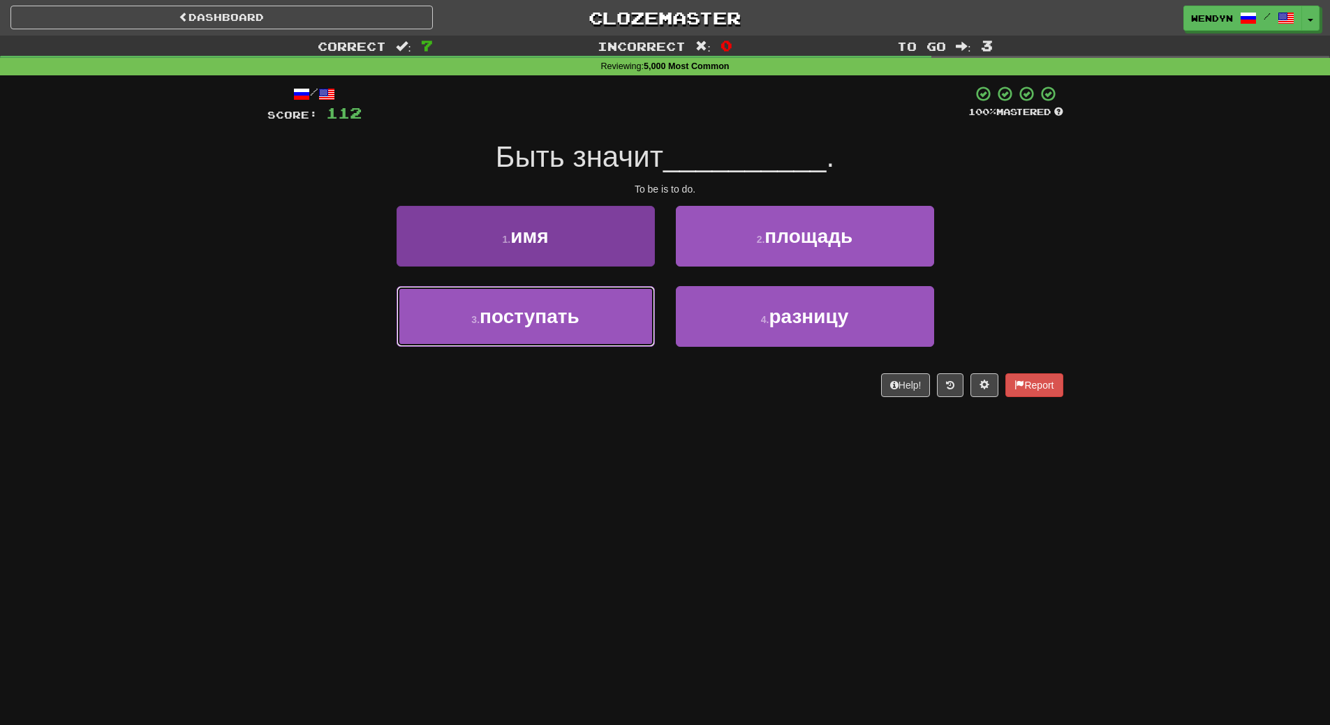
drag, startPoint x: 572, startPoint y: 325, endPoint x: 571, endPoint y: 349, distance: 24.5
click at [572, 327] on span "поступать" at bounding box center [530, 317] width 100 height 22
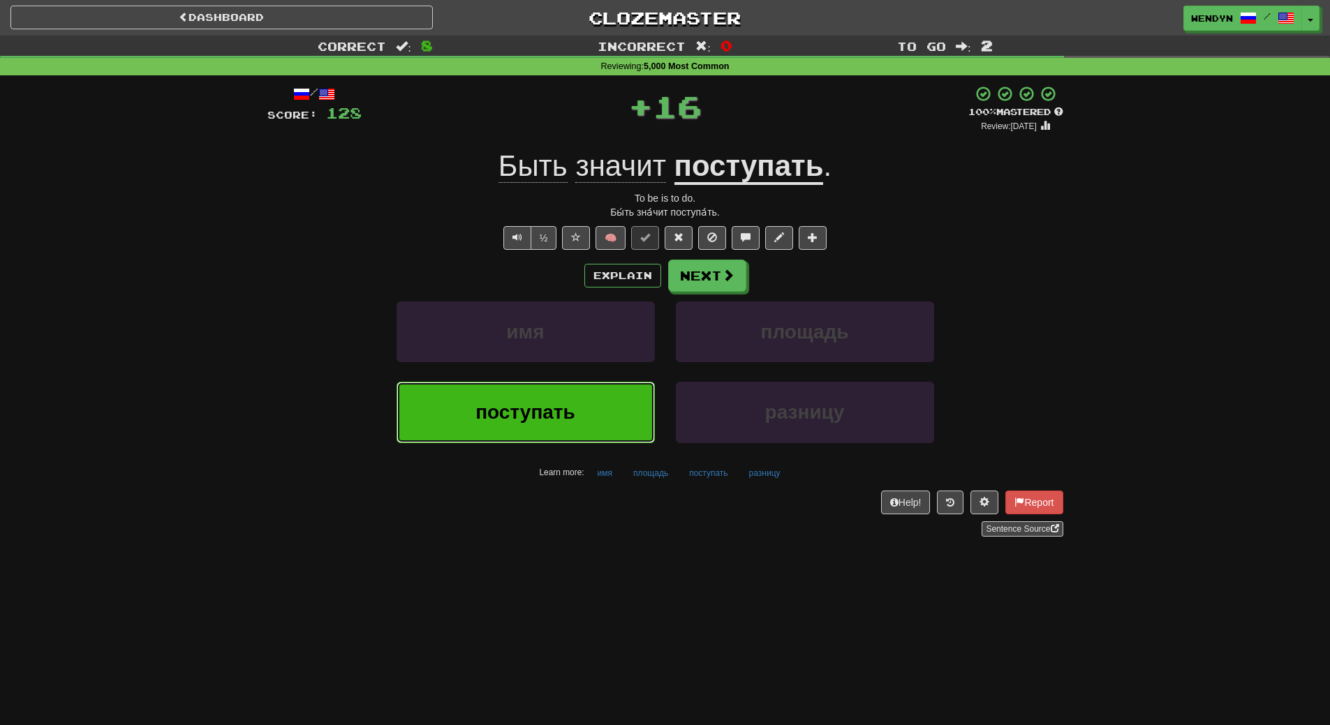
click at [577, 416] on button "поступать" at bounding box center [525, 412] width 258 height 61
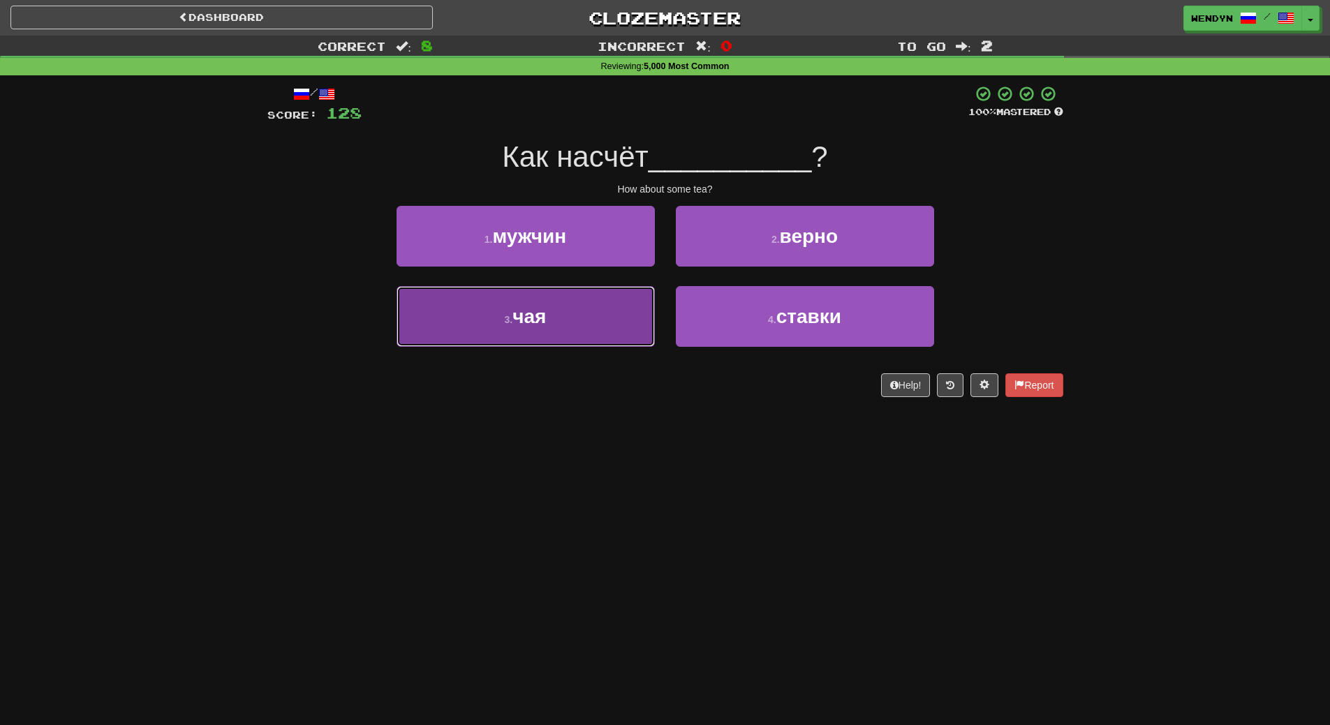
click at [598, 329] on button "3 . чая" at bounding box center [525, 316] width 258 height 61
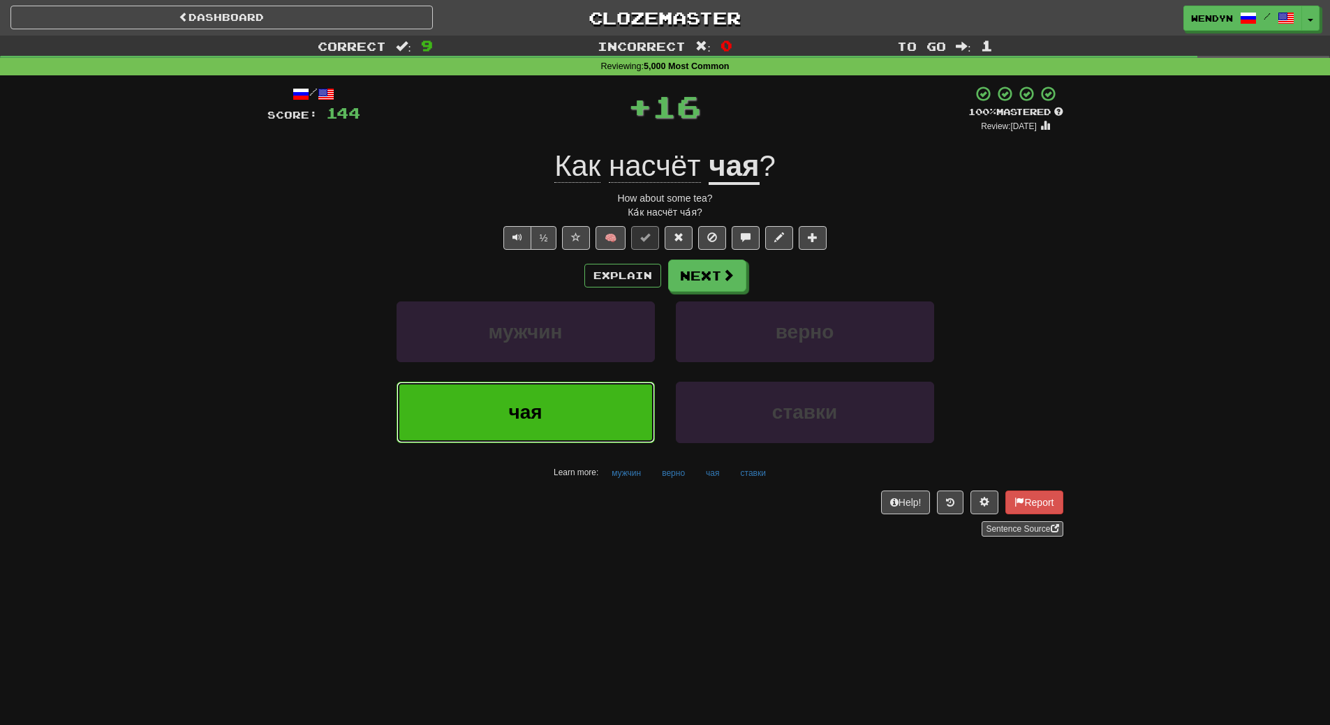
click at [607, 417] on button "чая" at bounding box center [525, 412] width 258 height 61
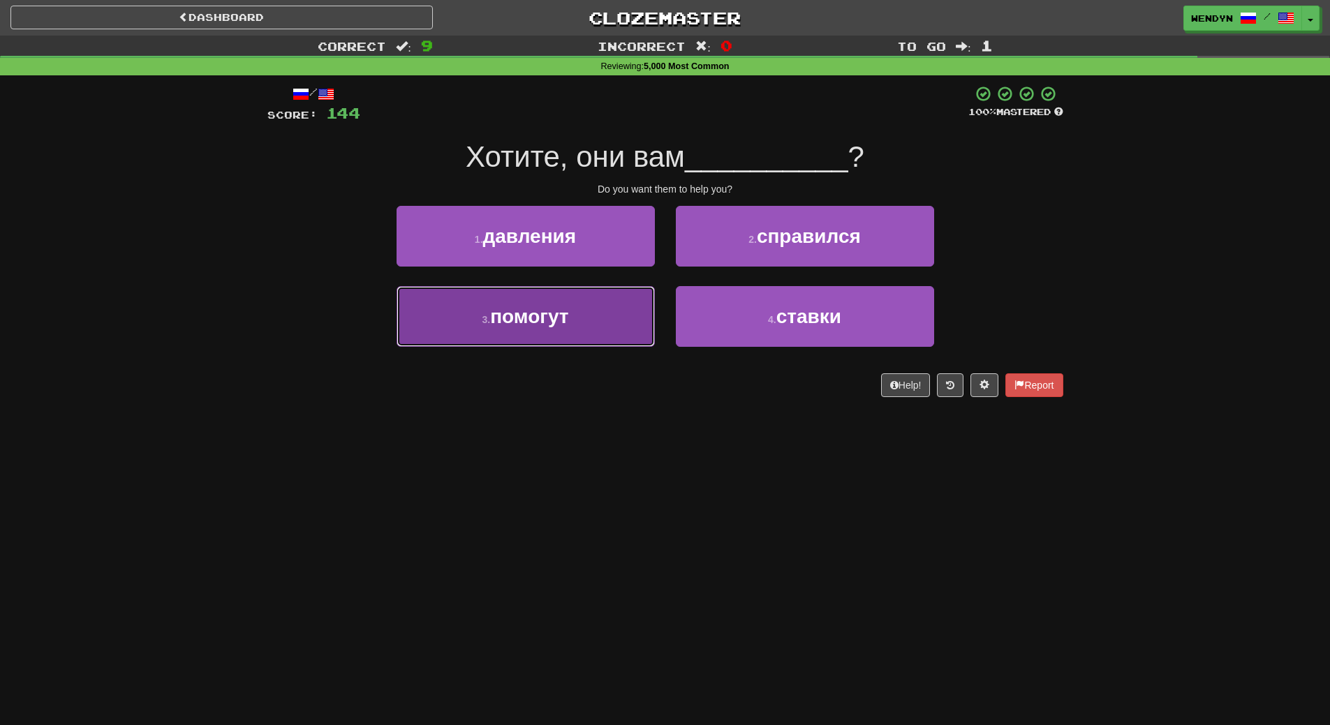
click at [621, 316] on button "3 . помогут" at bounding box center [525, 316] width 258 height 61
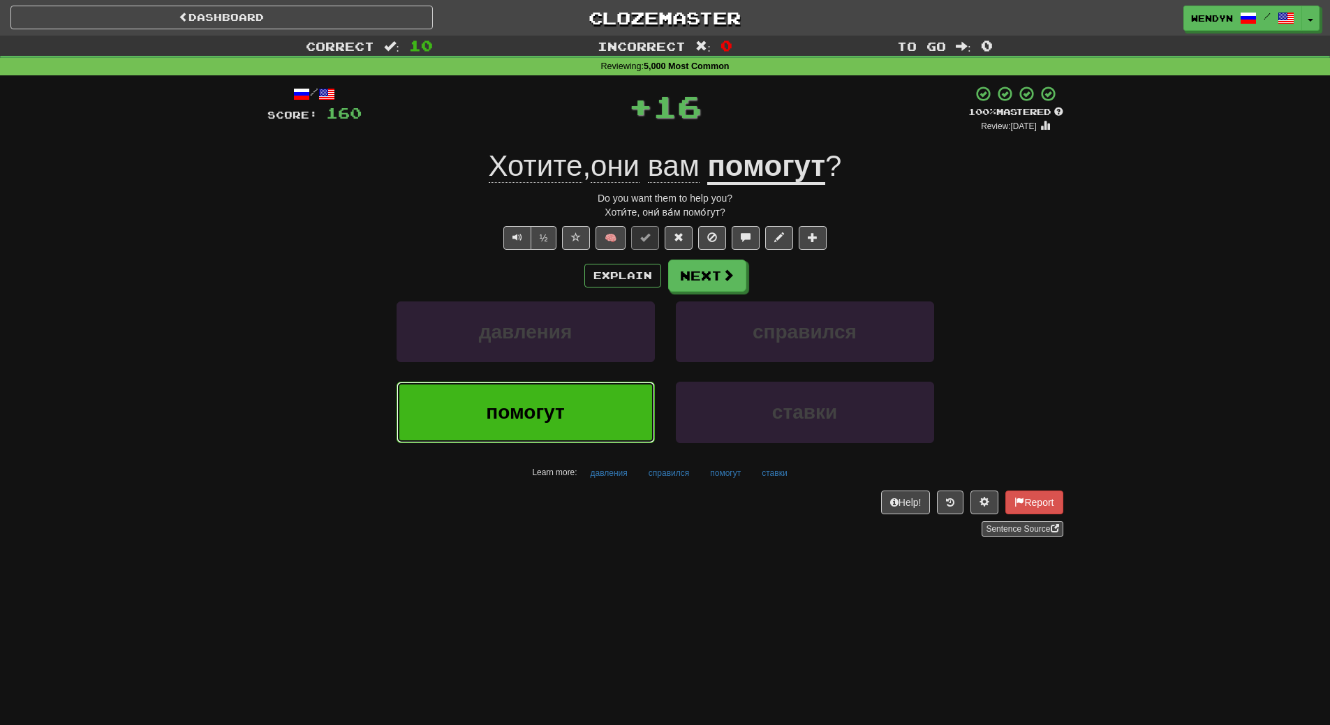
click at [618, 415] on button "помогут" at bounding box center [525, 412] width 258 height 61
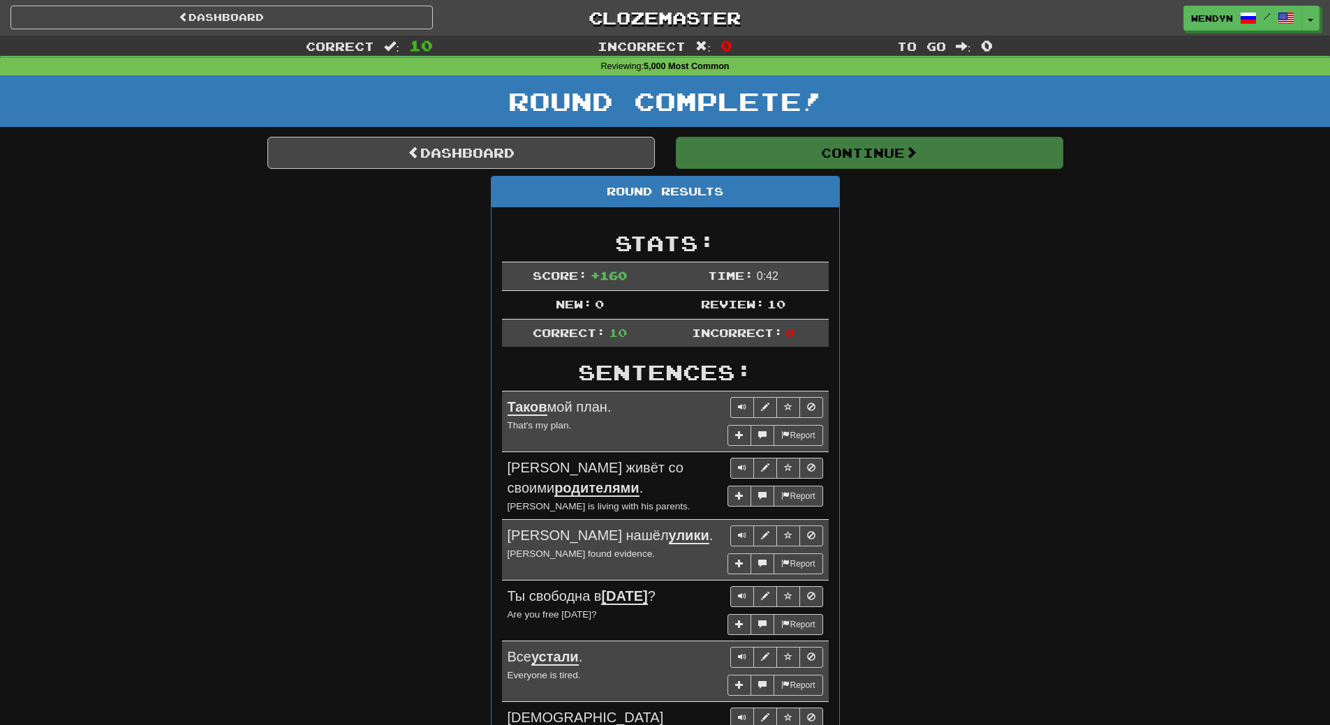
click at [981, 379] on div "Round Results Stats: Score: + 160 Time: 0 : 42 New: 0 Review: 10 Correct: 10 In…" at bounding box center [665, 605] width 796 height 859
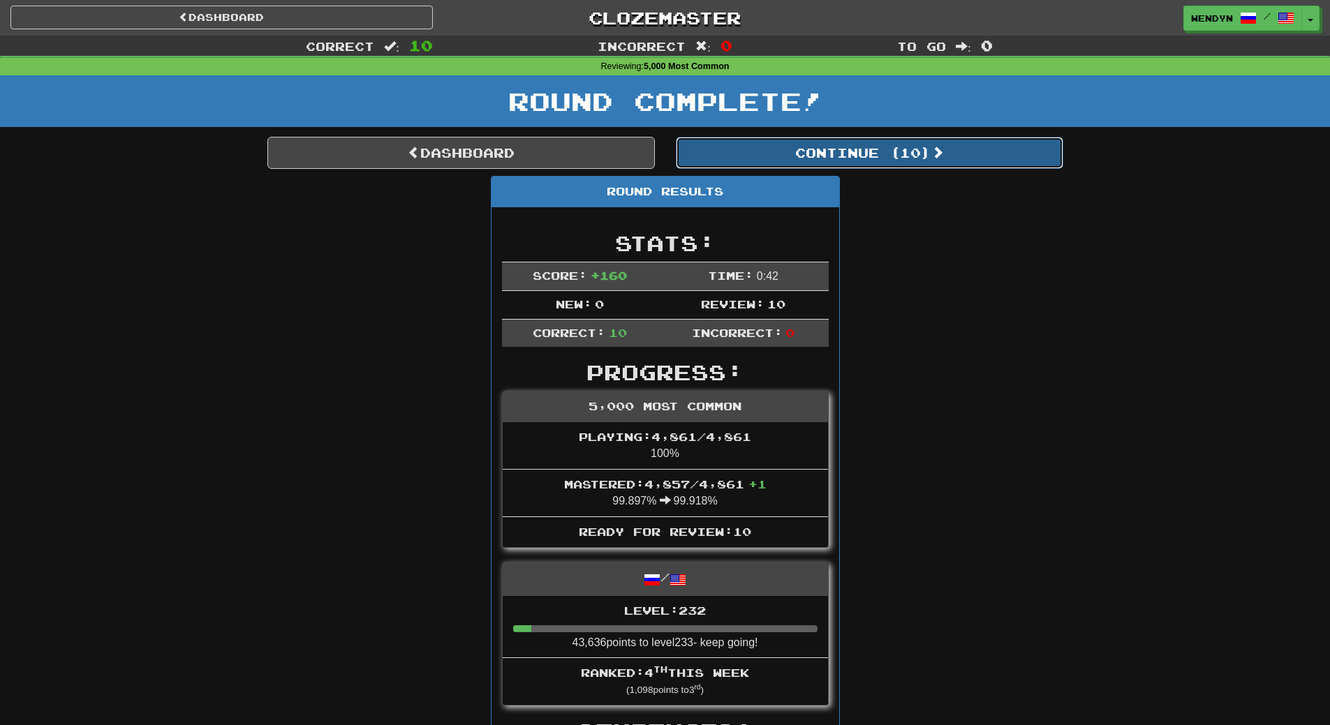
click at [950, 152] on button "Continue ( 10 )" at bounding box center [869, 153] width 387 height 32
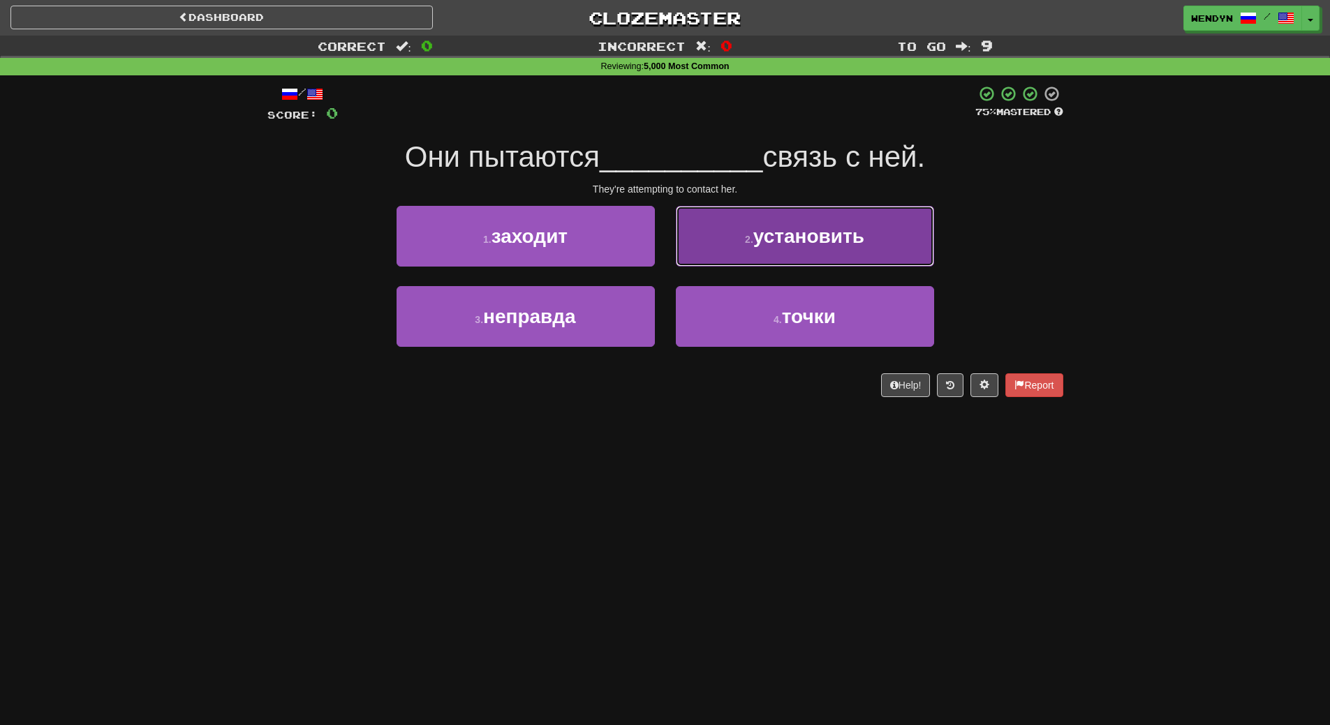
click at [870, 235] on button "2 . установить" at bounding box center [805, 236] width 258 height 61
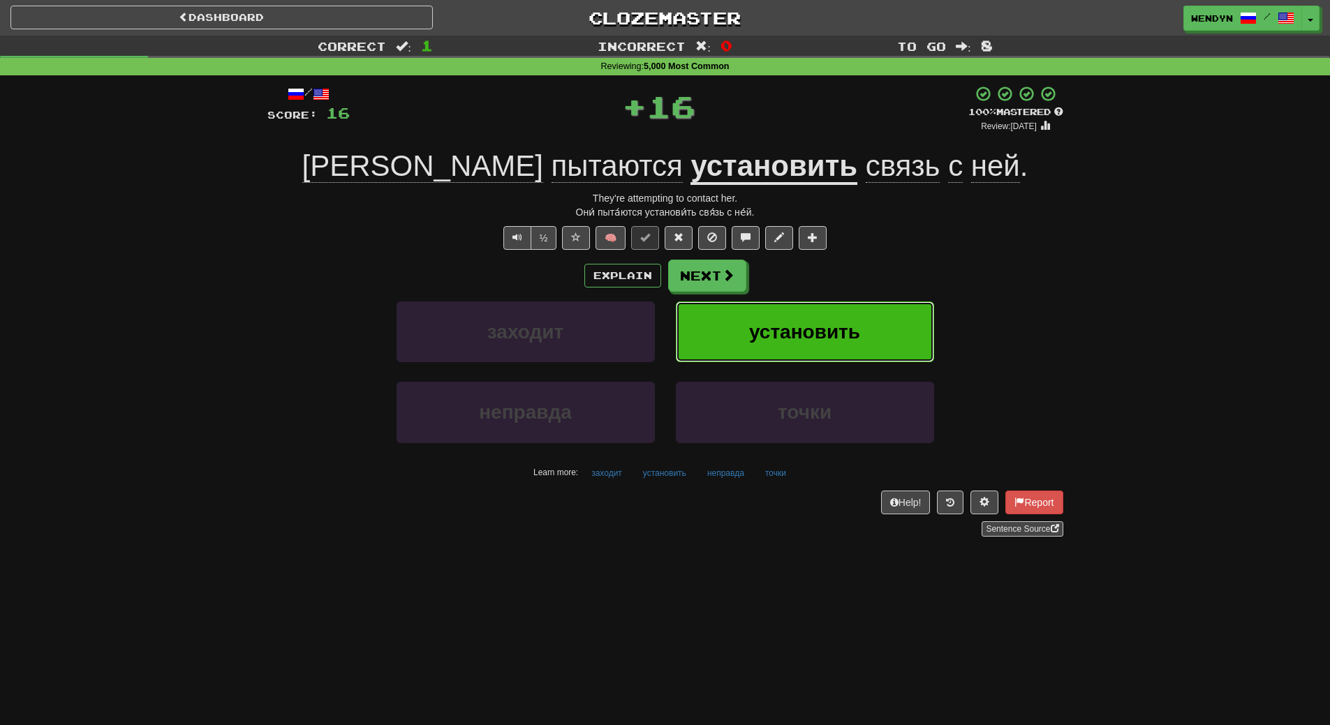
click at [856, 335] on span "установить" at bounding box center [804, 332] width 111 height 22
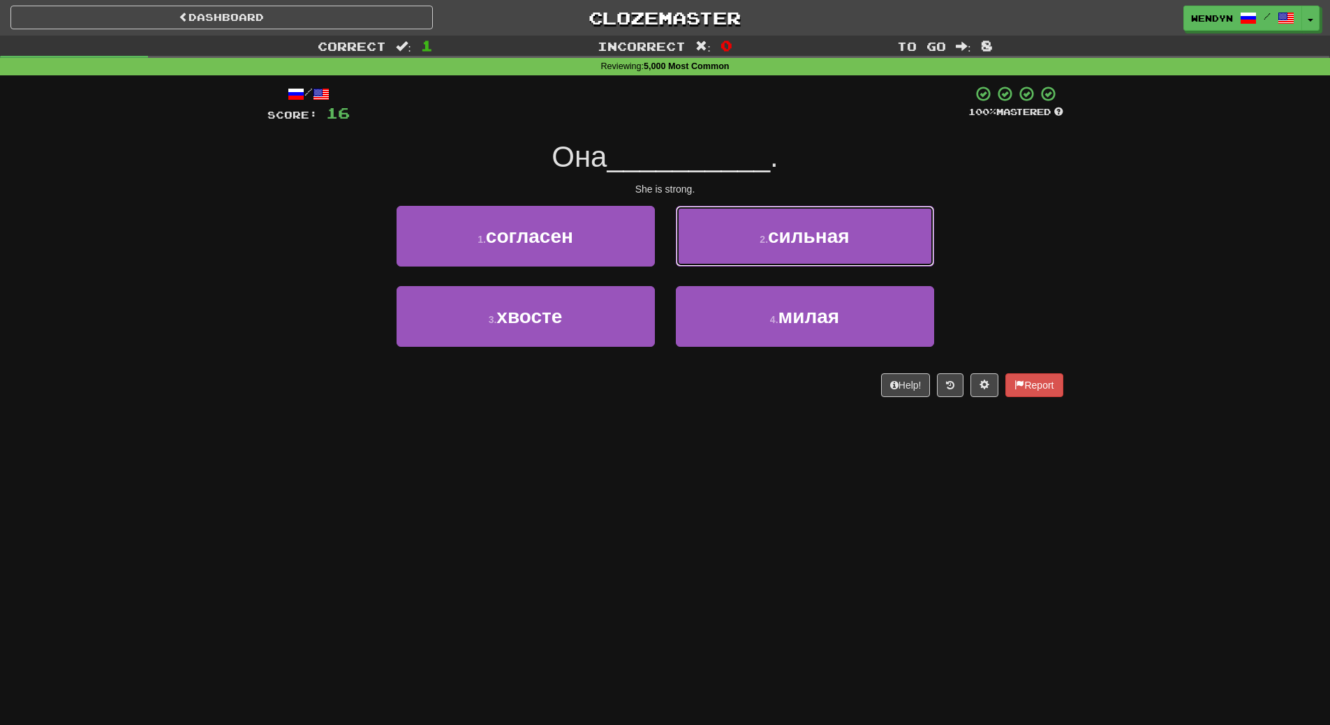
click at [877, 242] on button "2 . сильная" at bounding box center [805, 236] width 258 height 61
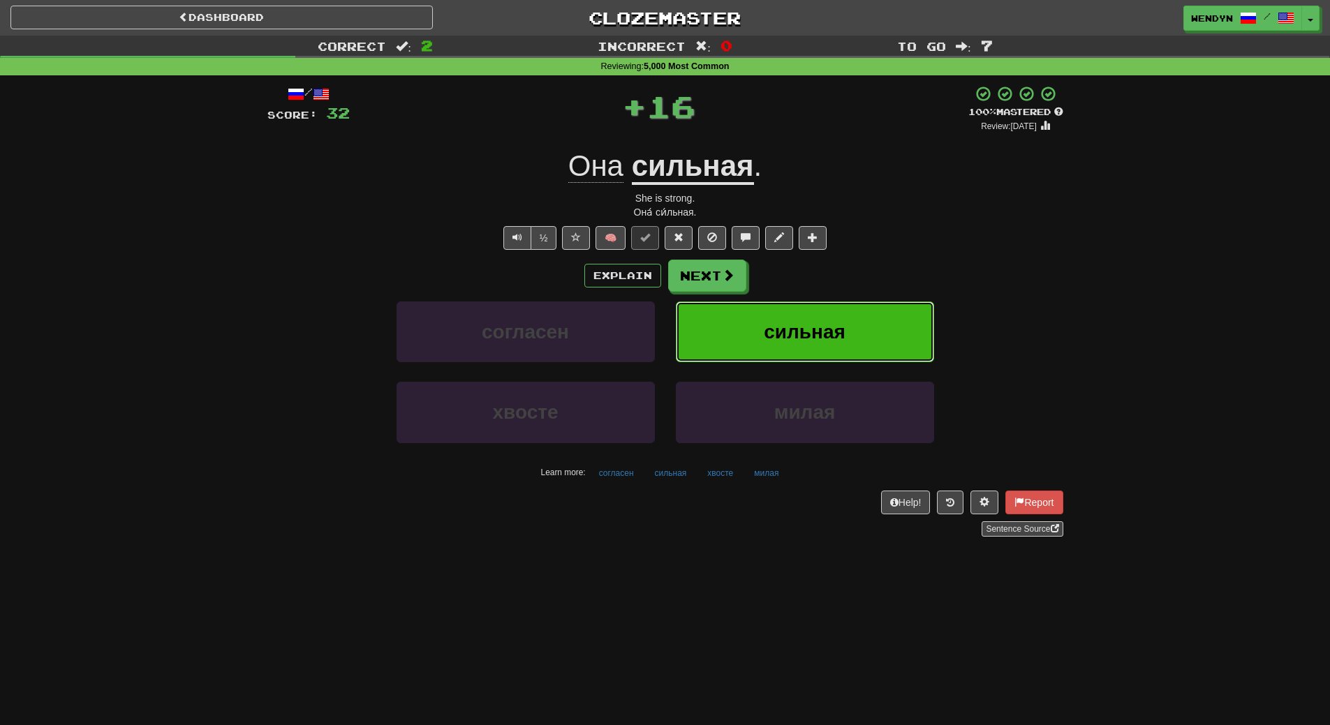
drag, startPoint x: 863, startPoint y: 327, endPoint x: 762, endPoint y: 387, distance: 117.1
click at [857, 332] on button "сильная" at bounding box center [805, 332] width 258 height 61
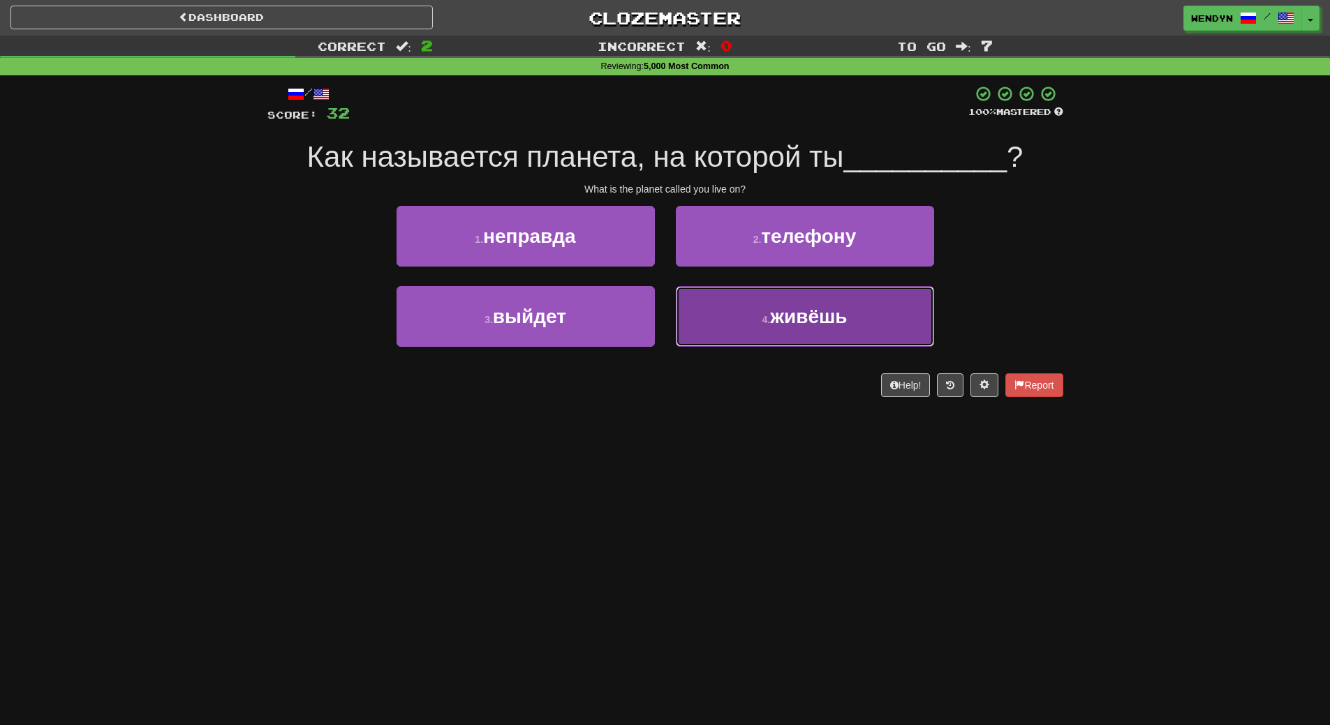
click at [803, 332] on button "4 . живёшь" at bounding box center [805, 316] width 258 height 61
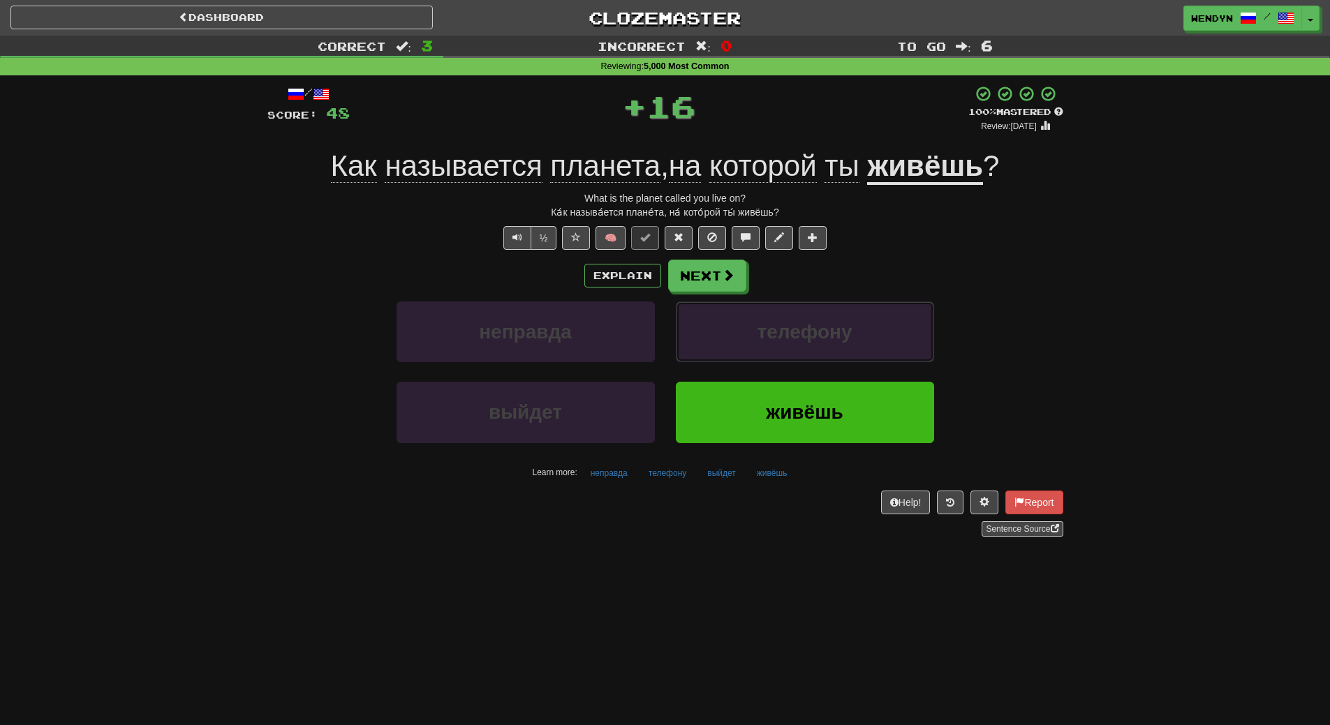
click at [803, 332] on span "телефону" at bounding box center [804, 332] width 95 height 22
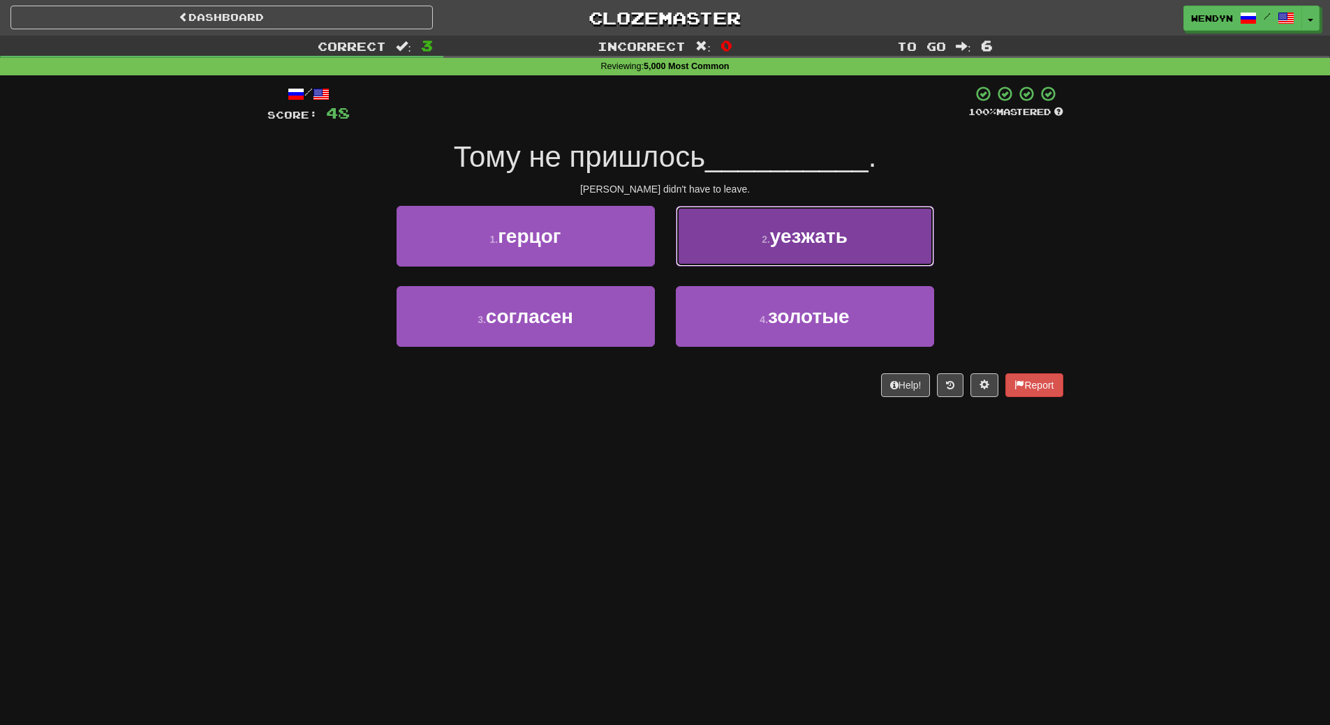
click at [864, 242] on button "2 . уезжать" at bounding box center [805, 236] width 258 height 61
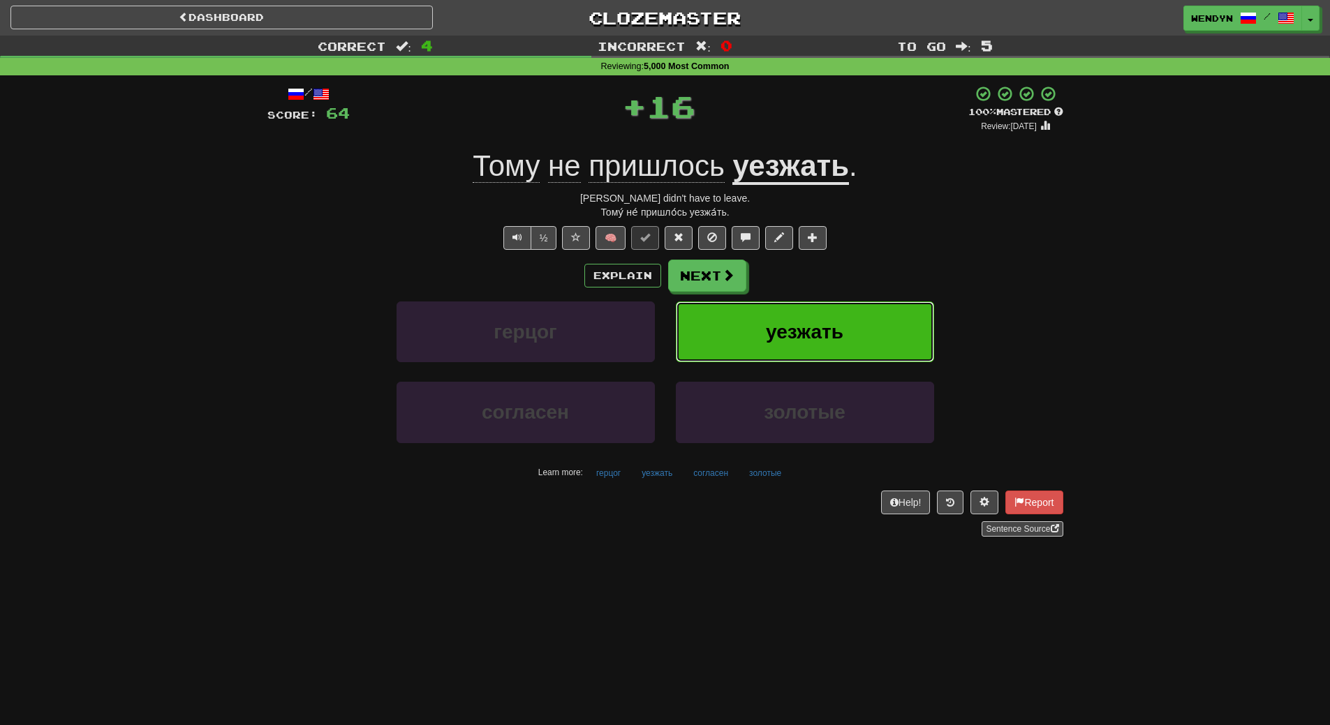
drag, startPoint x: 856, startPoint y: 325, endPoint x: 794, endPoint y: 373, distance: 78.6
click at [856, 326] on button "уезжать" at bounding box center [805, 332] width 258 height 61
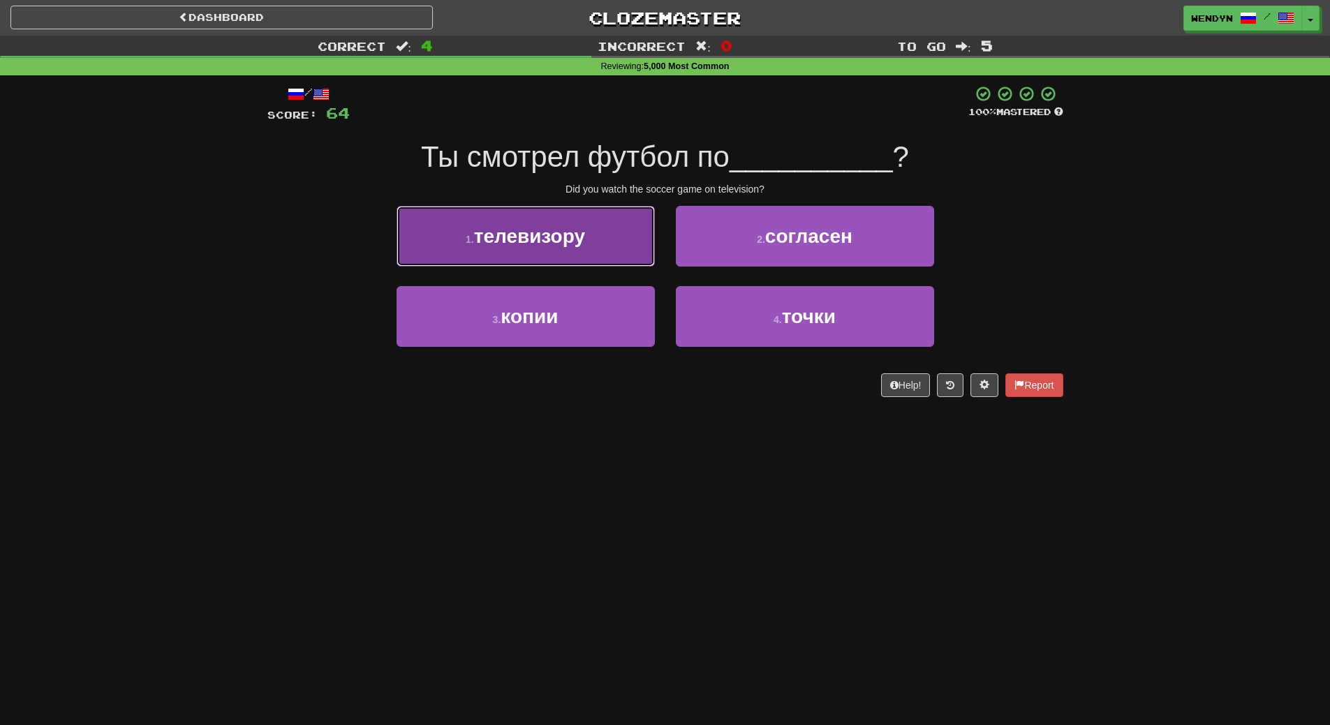
click at [609, 248] on button "1 . телевизору" at bounding box center [525, 236] width 258 height 61
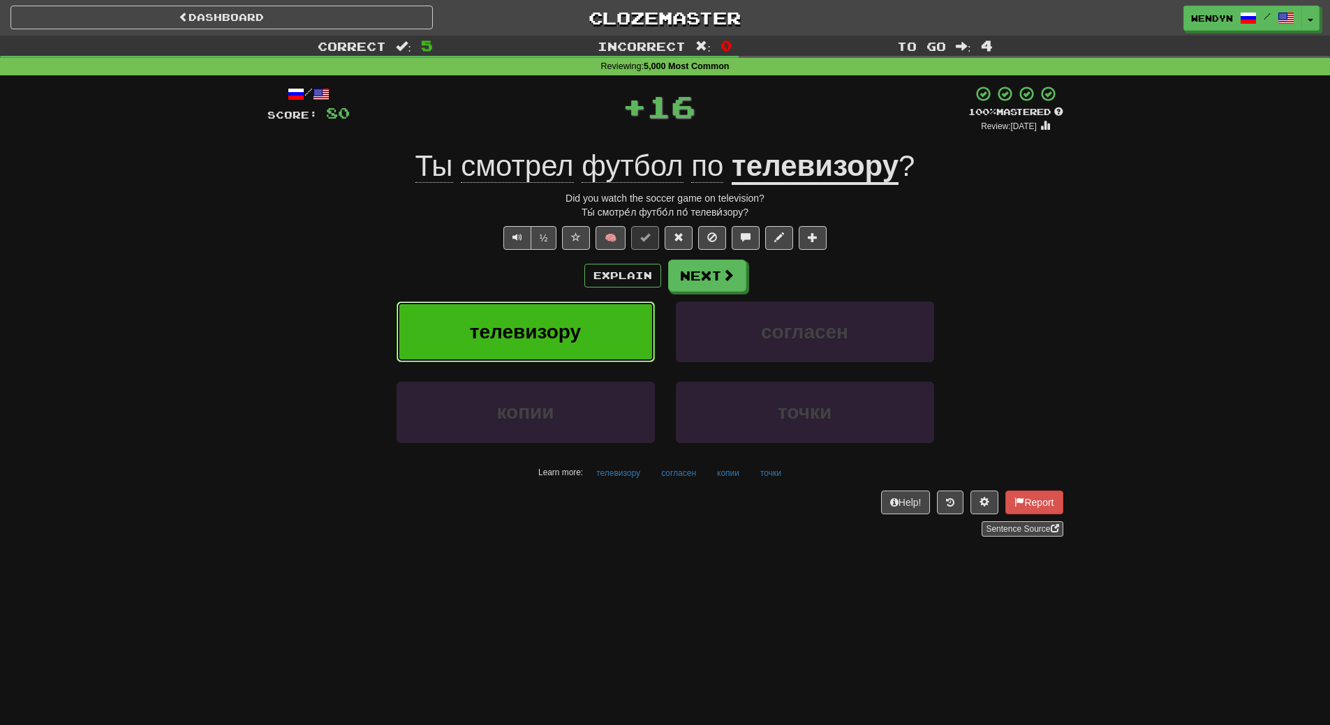
click at [609, 310] on button "телевизору" at bounding box center [525, 332] width 258 height 61
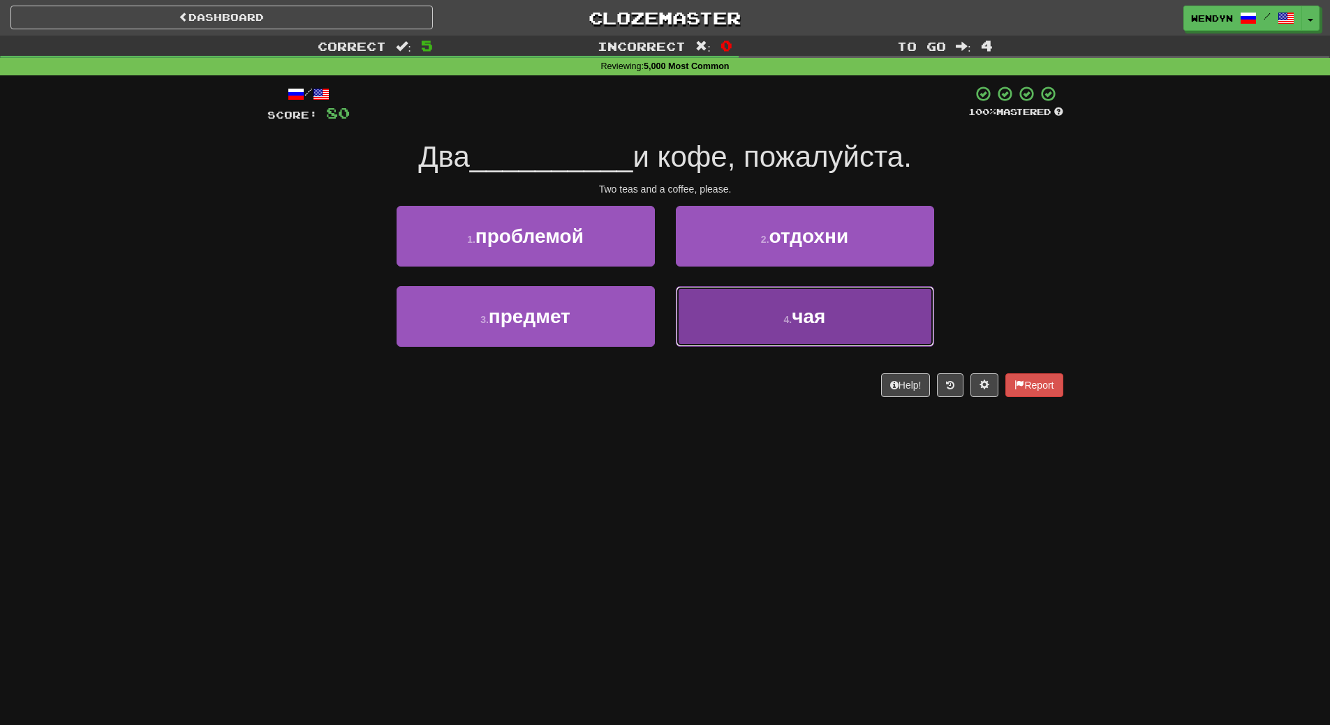
click at [770, 334] on button "4 . чая" at bounding box center [805, 316] width 258 height 61
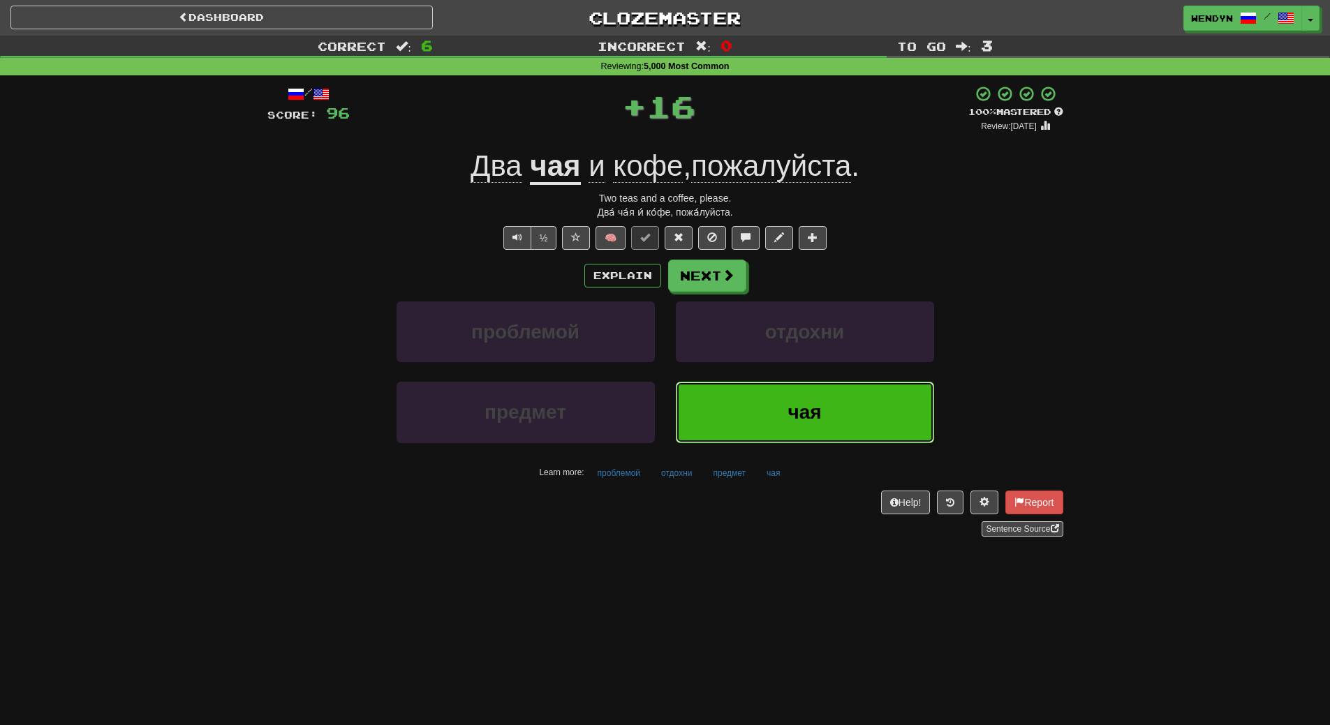
click at [773, 394] on button "чая" at bounding box center [805, 412] width 258 height 61
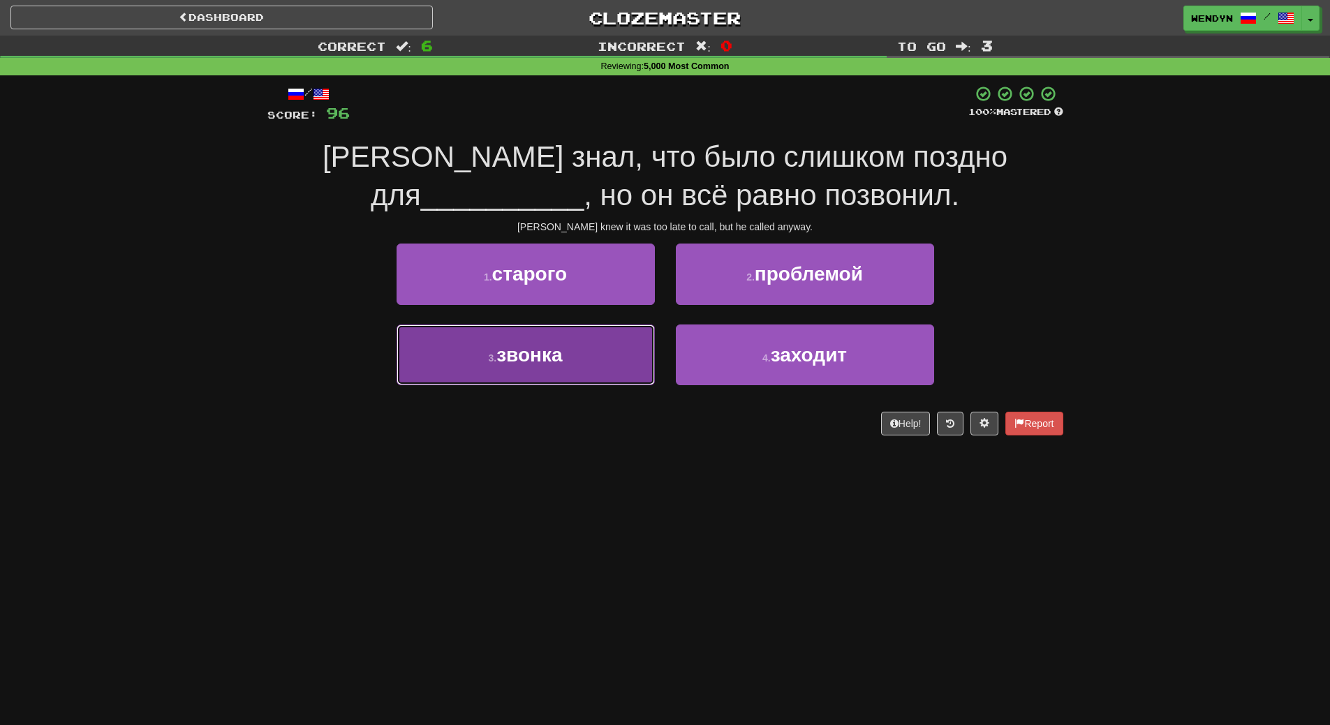
click at [589, 351] on button "3 . звонка" at bounding box center [525, 355] width 258 height 61
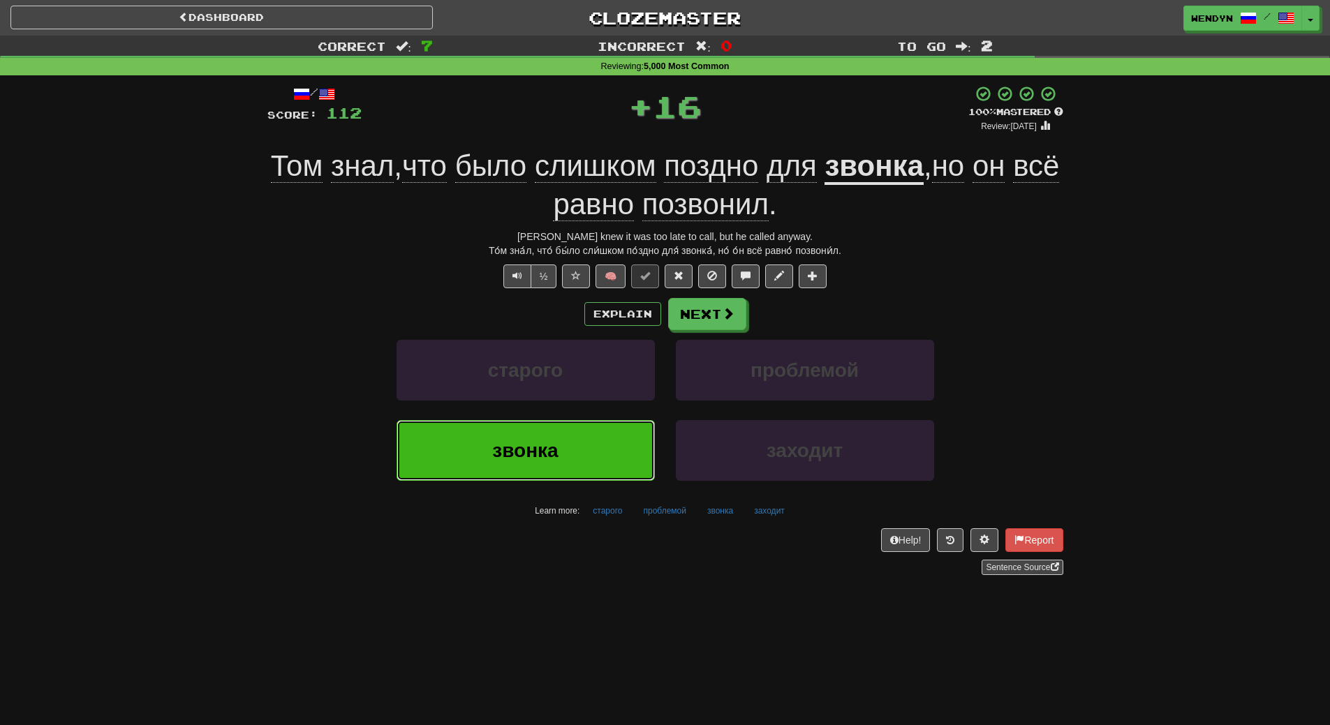
click at [589, 468] on button "звонка" at bounding box center [525, 450] width 258 height 61
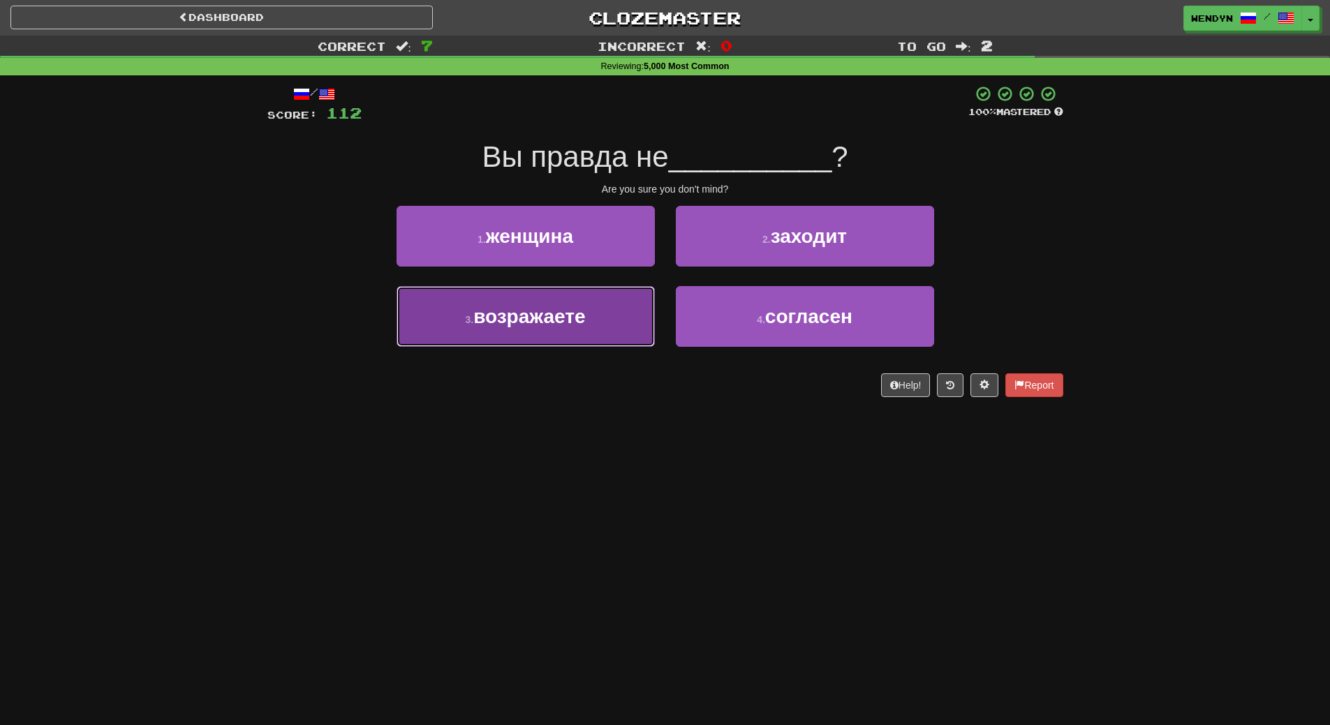
click at [600, 330] on button "3 . возражаете" at bounding box center [525, 316] width 258 height 61
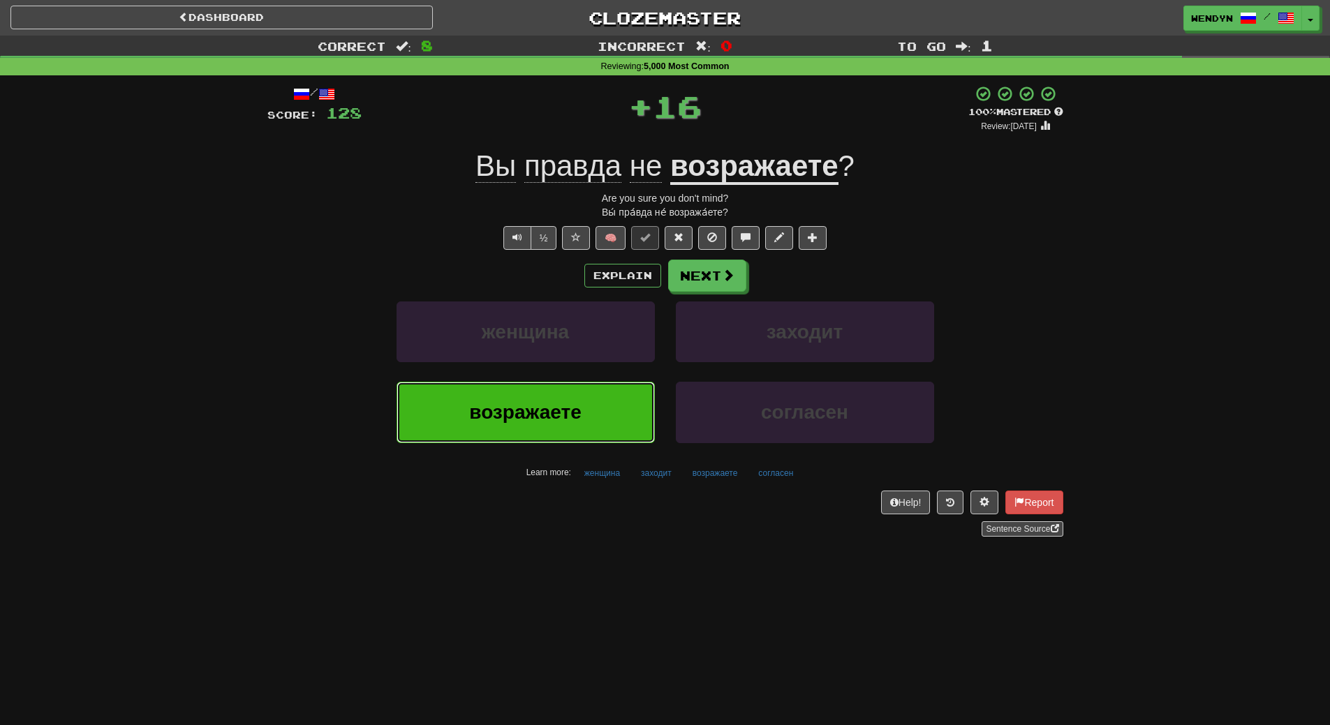
click at [594, 389] on button "возражаете" at bounding box center [525, 412] width 258 height 61
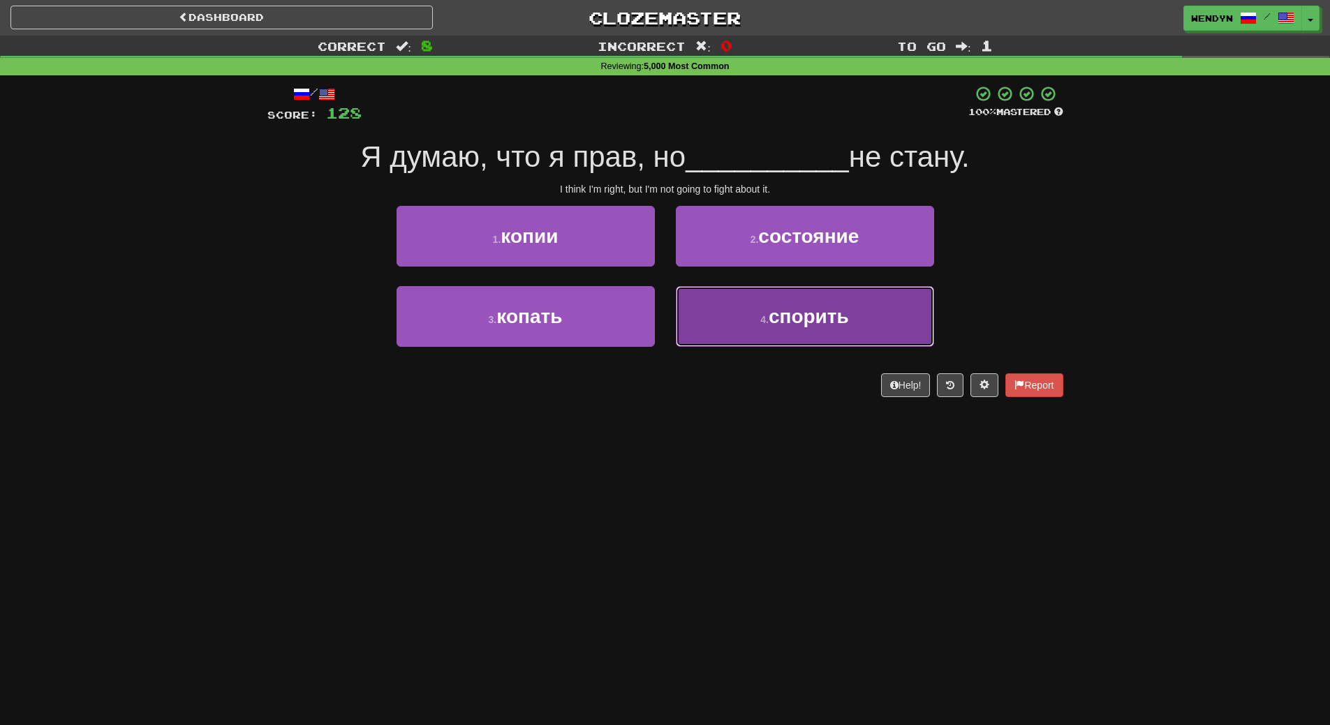
click at [782, 331] on button "4 . спорить" at bounding box center [805, 316] width 258 height 61
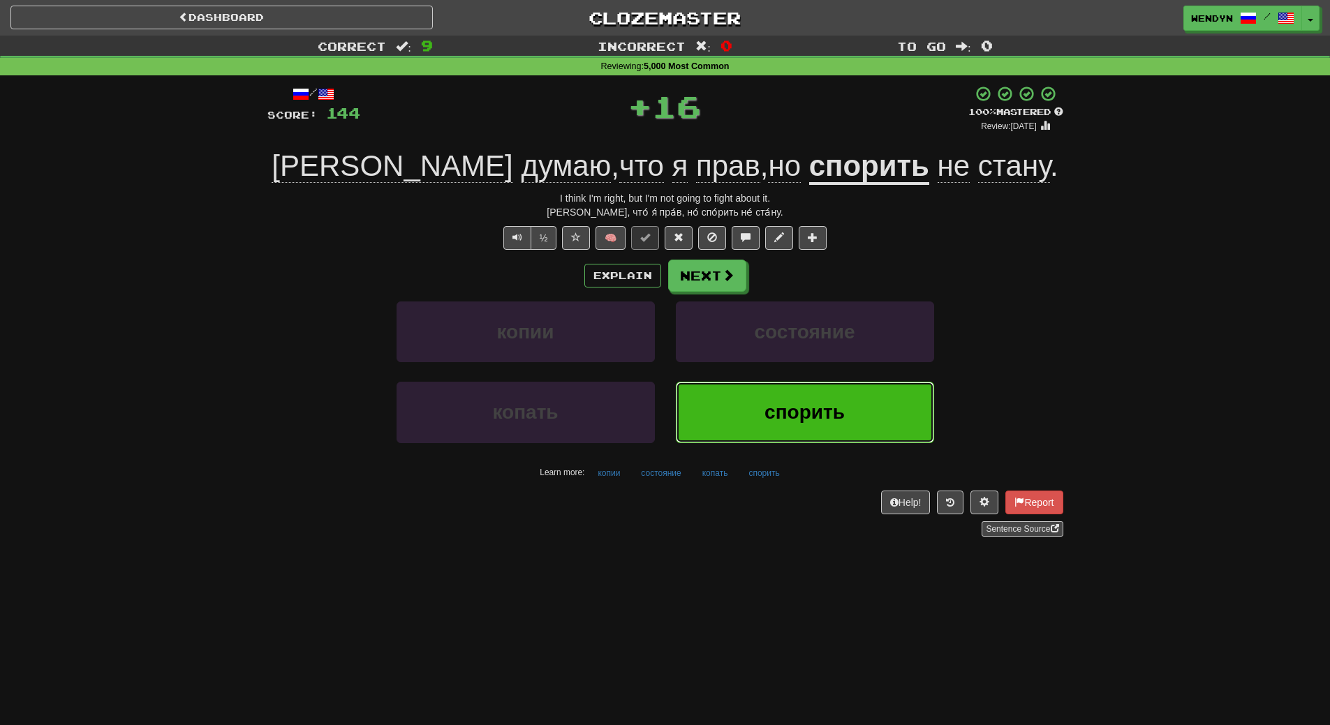
click at [781, 392] on button "спорить" at bounding box center [805, 412] width 258 height 61
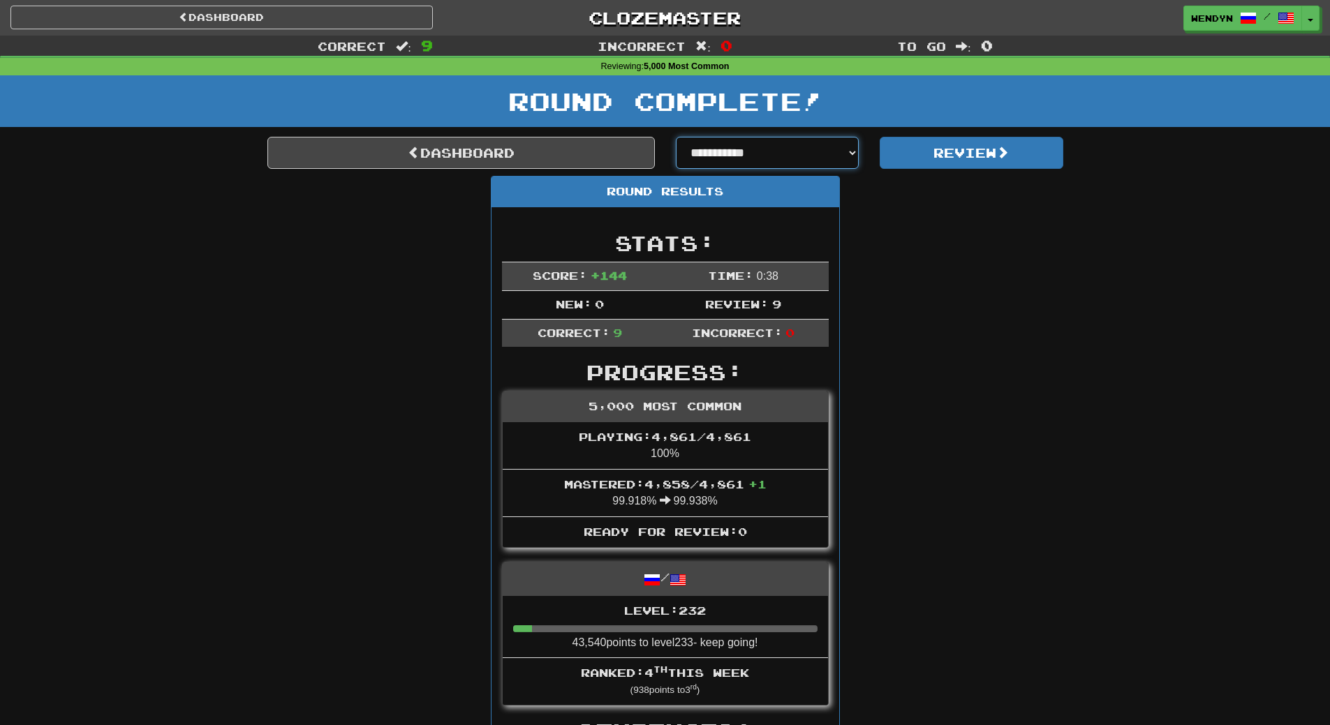
click at [852, 151] on select "**********" at bounding box center [768, 153] width 184 height 32
click at [582, 149] on link "Dashboard" at bounding box center [460, 153] width 387 height 32
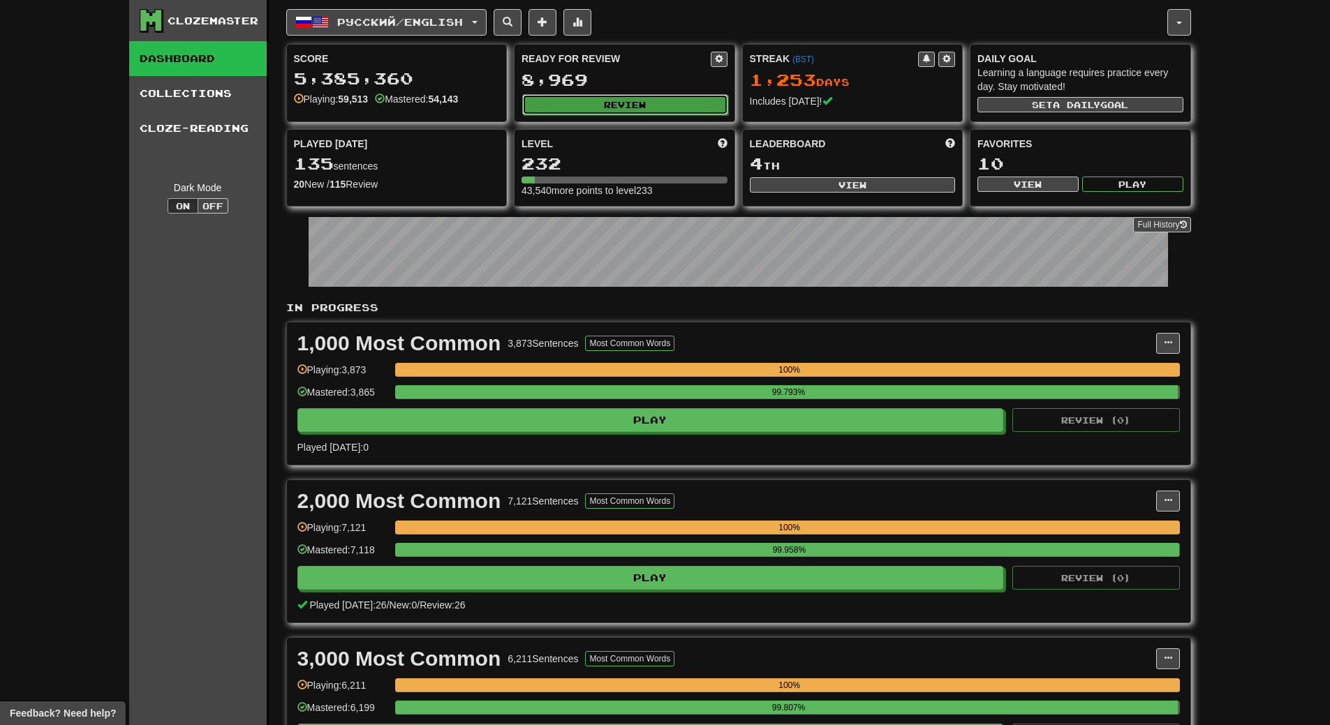
click at [639, 109] on button "Review" at bounding box center [625, 104] width 206 height 21
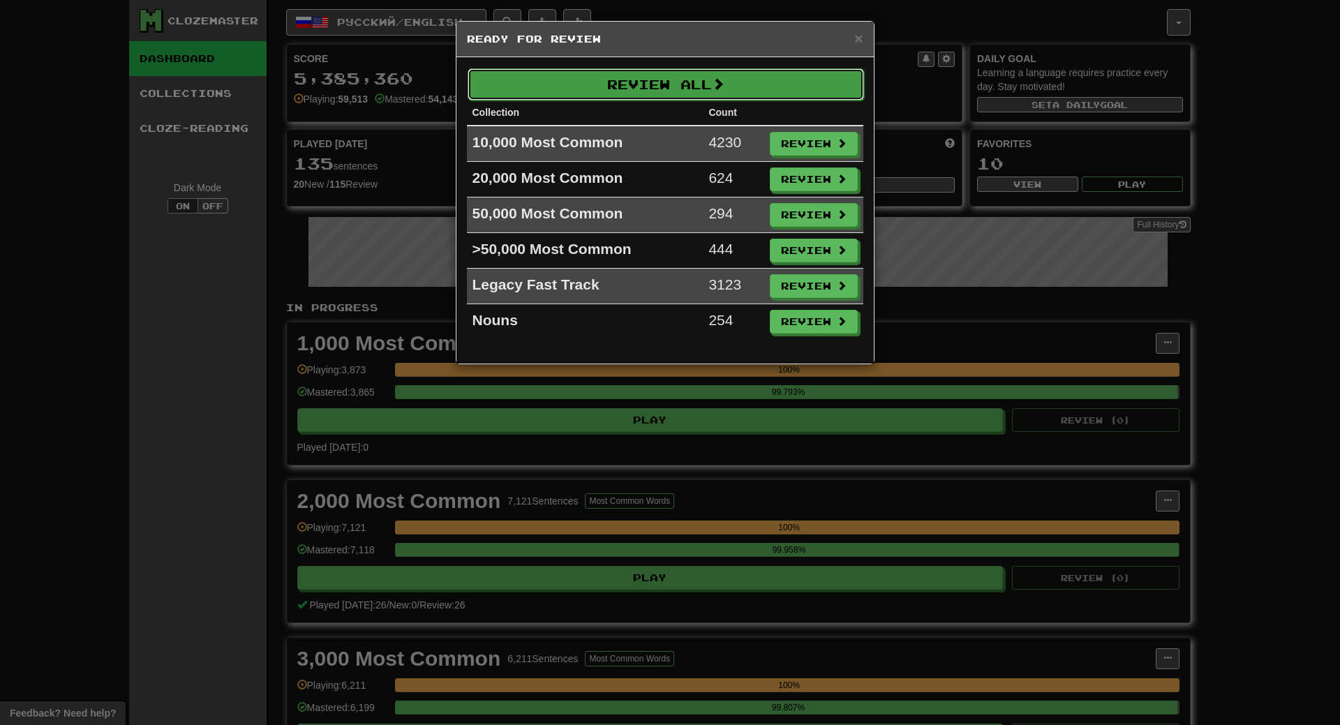
click at [665, 89] on button "Review All" at bounding box center [666, 84] width 396 height 32
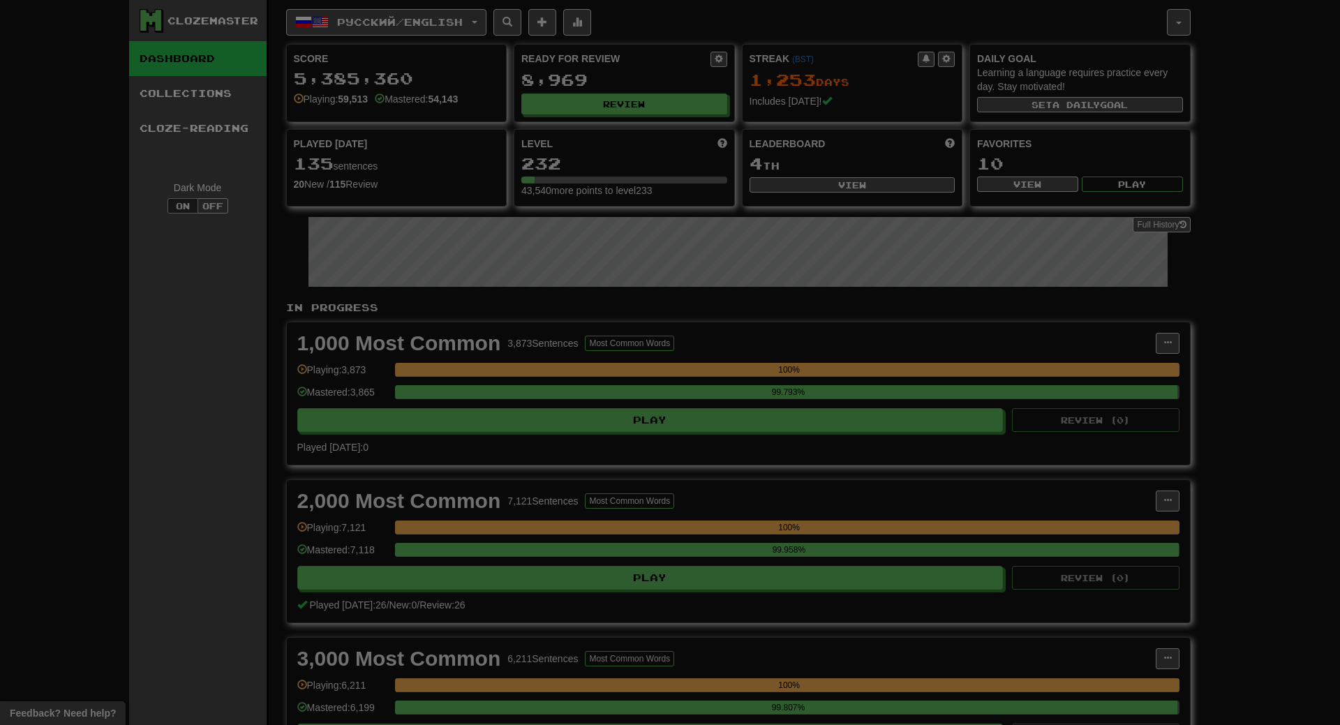
select select "**"
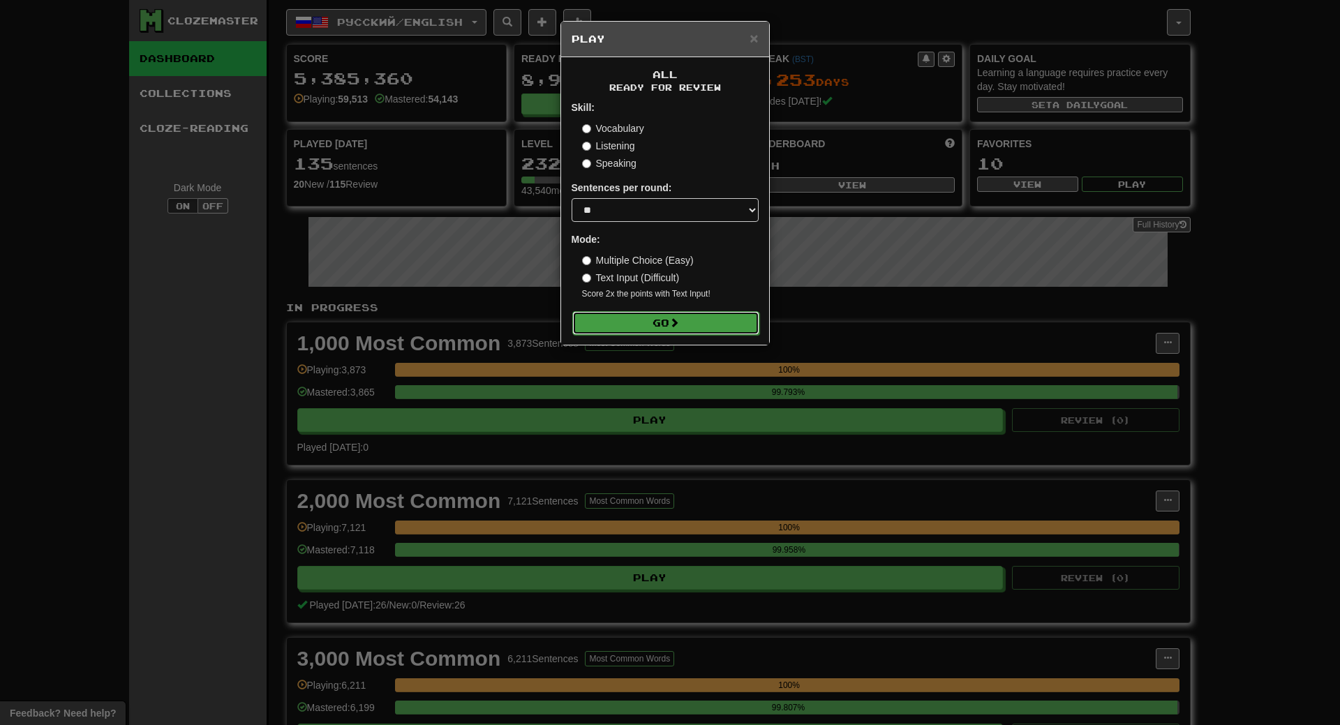
click at [649, 325] on button "Go" at bounding box center [665, 323] width 187 height 24
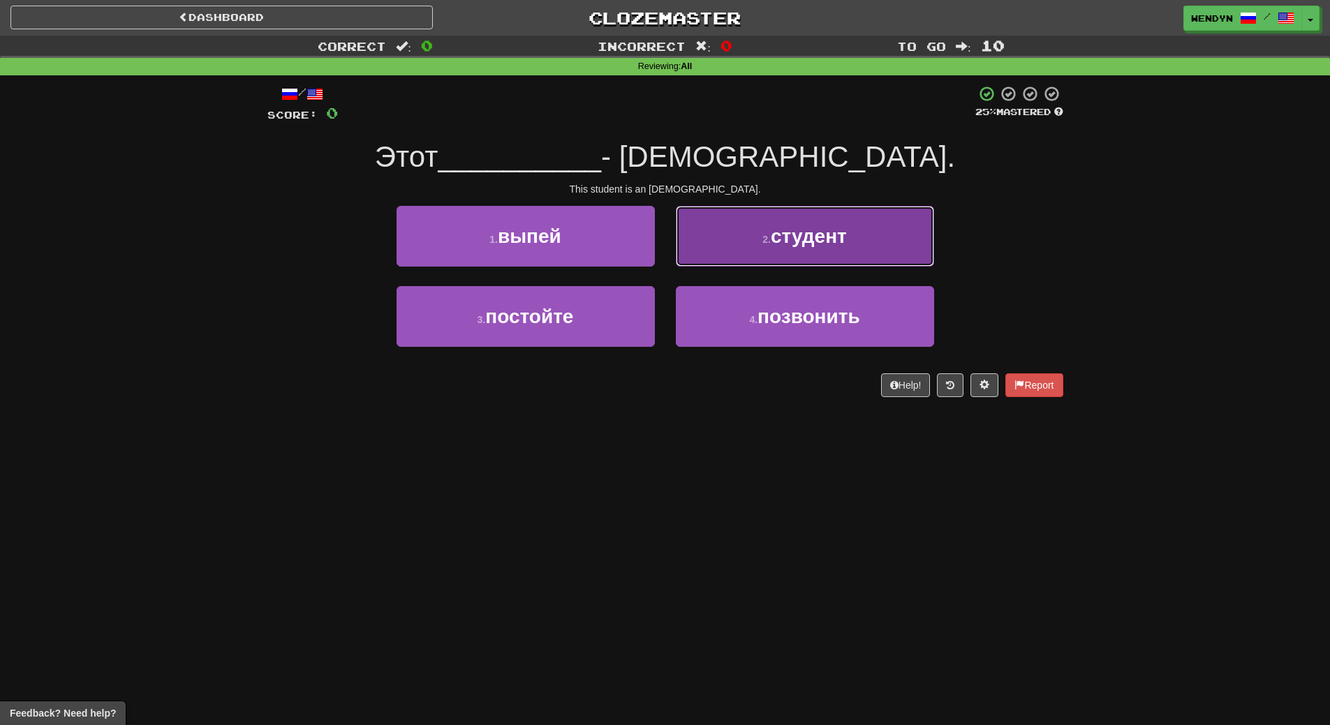
click at [868, 247] on button "2 . студент" at bounding box center [805, 236] width 258 height 61
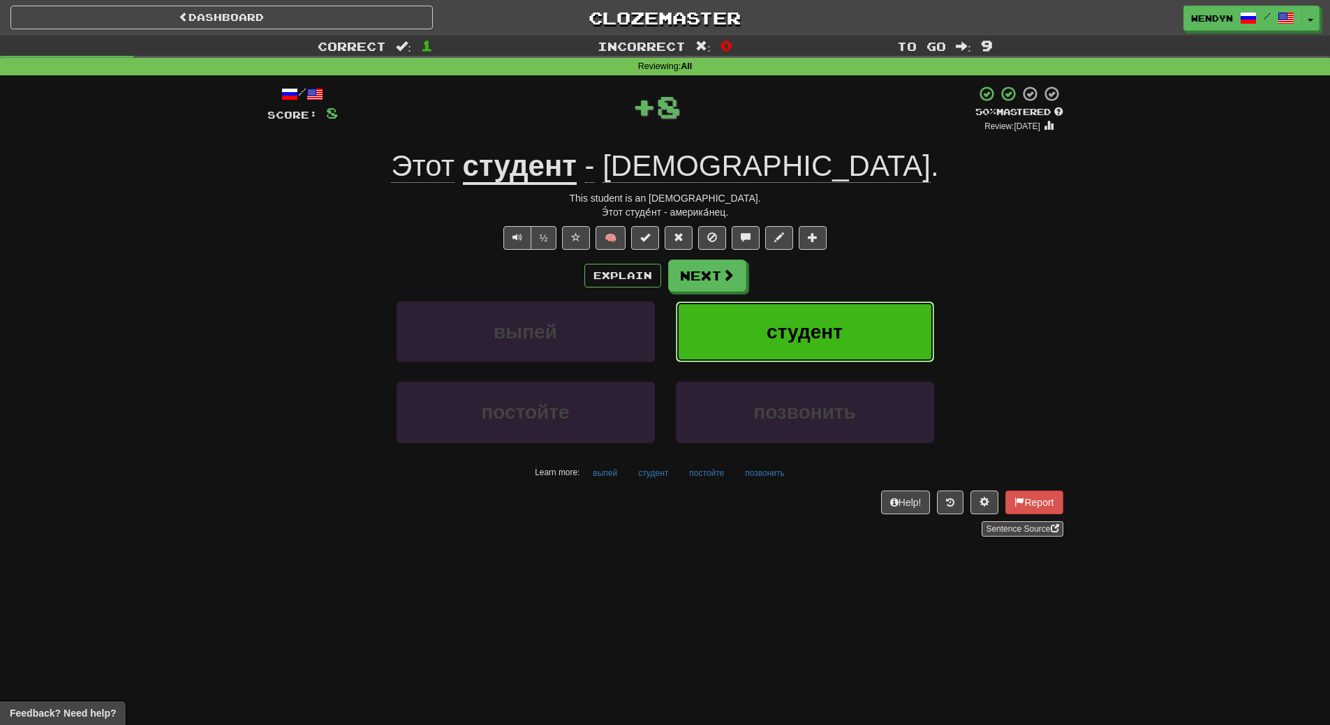
click at [835, 310] on button "студент" at bounding box center [805, 332] width 258 height 61
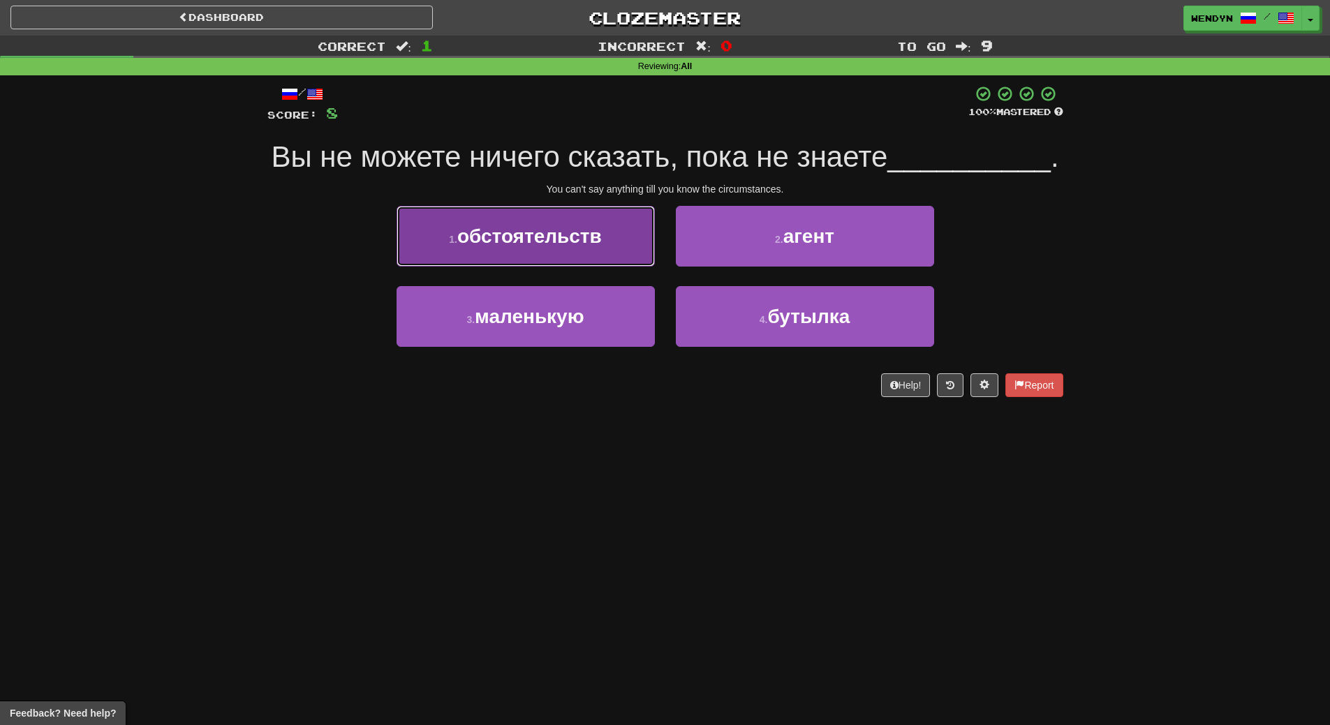
click at [586, 255] on button "1 . обстоятельств" at bounding box center [525, 236] width 258 height 61
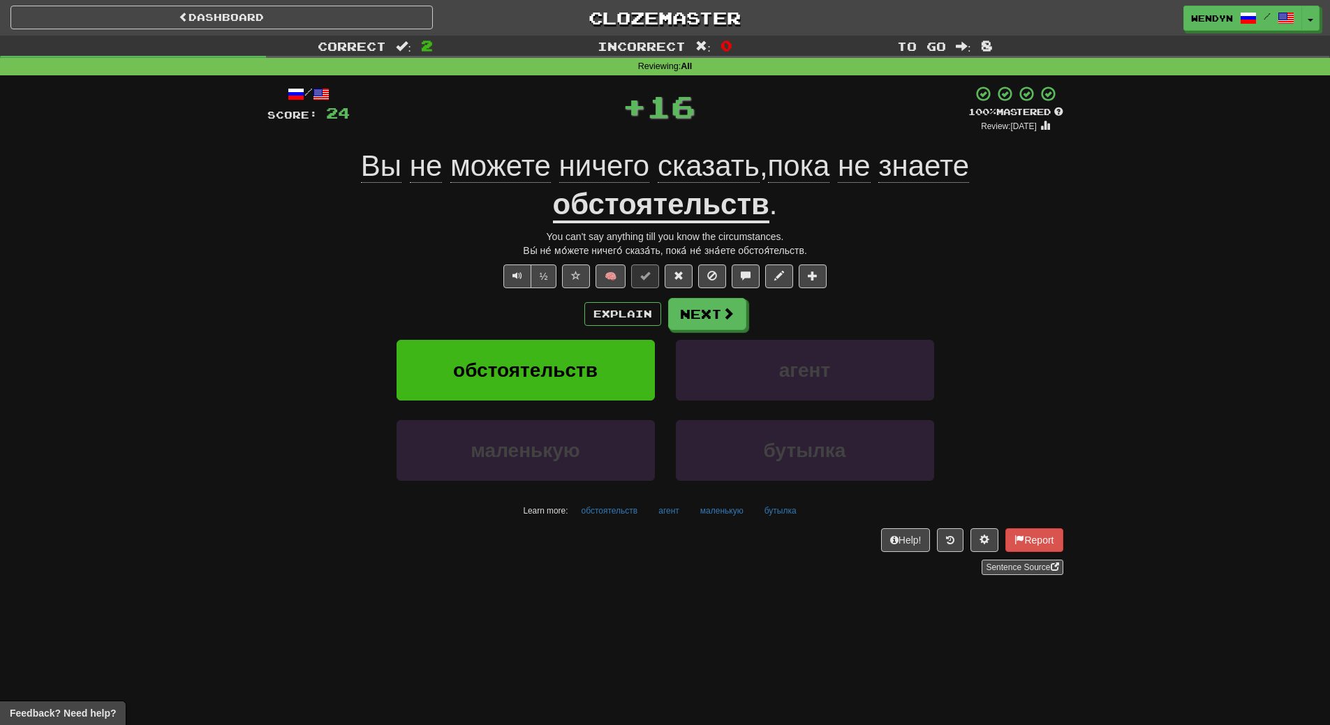
click at [574, 320] on div "Explain Next" at bounding box center [665, 314] width 796 height 32
click at [569, 352] on button "обстоятельств" at bounding box center [525, 370] width 258 height 61
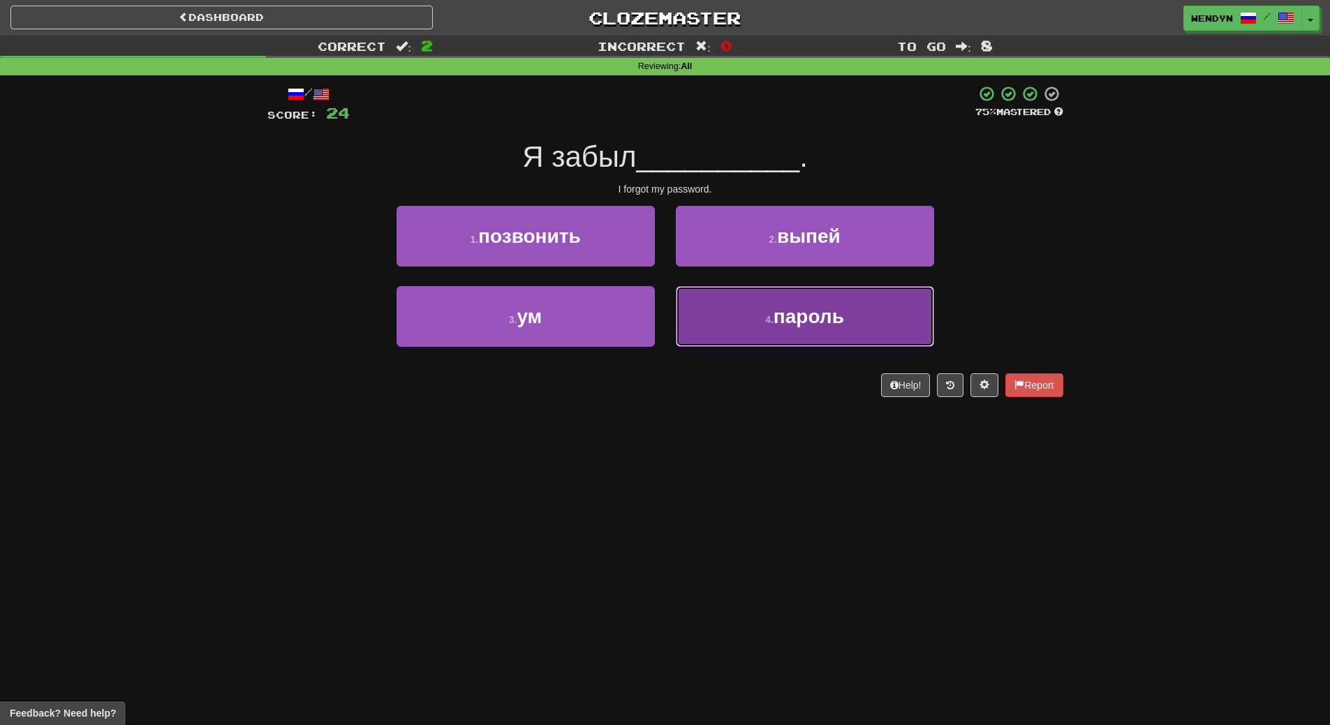
click at [794, 337] on button "4 . пароль" at bounding box center [805, 316] width 258 height 61
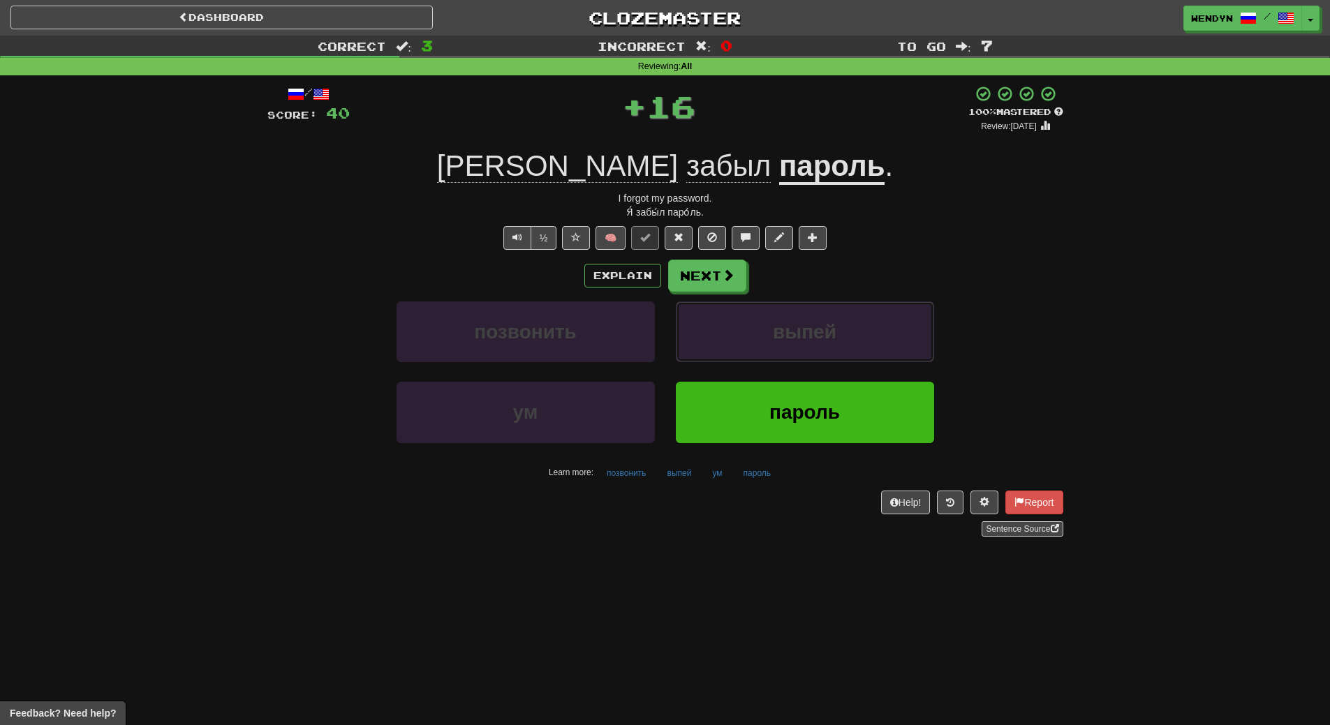
click at [794, 337] on span "выпей" at bounding box center [805, 332] width 64 height 22
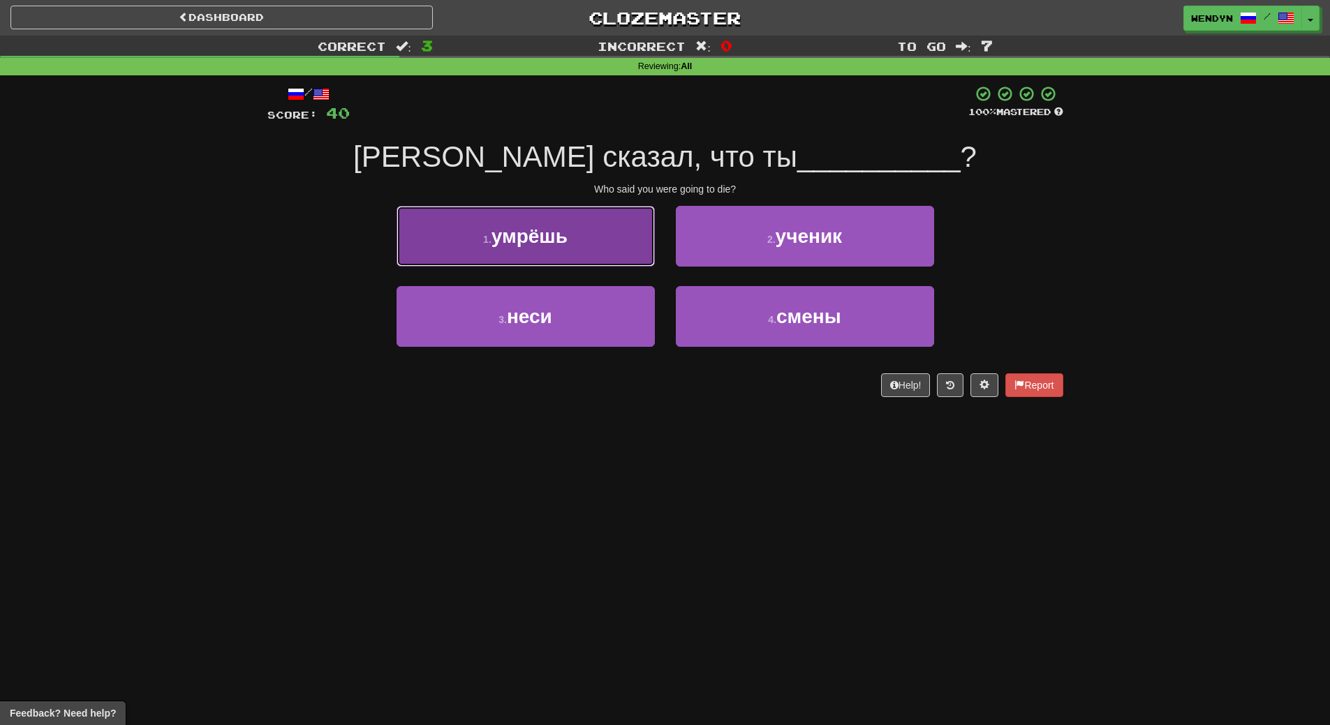
click at [614, 242] on button "1 . умрёшь" at bounding box center [525, 236] width 258 height 61
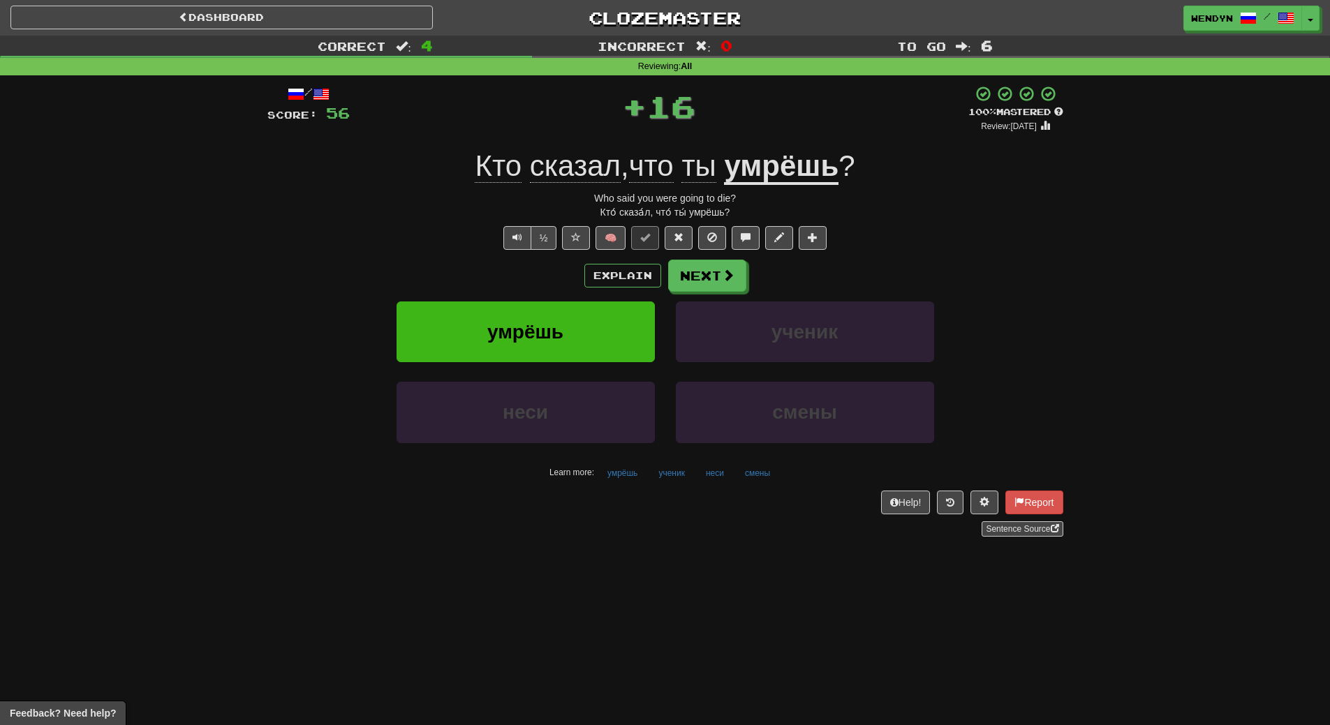
click at [539, 272] on div "Explain Next" at bounding box center [665, 276] width 796 height 32
click at [535, 327] on span "умрёшь" at bounding box center [525, 332] width 76 height 22
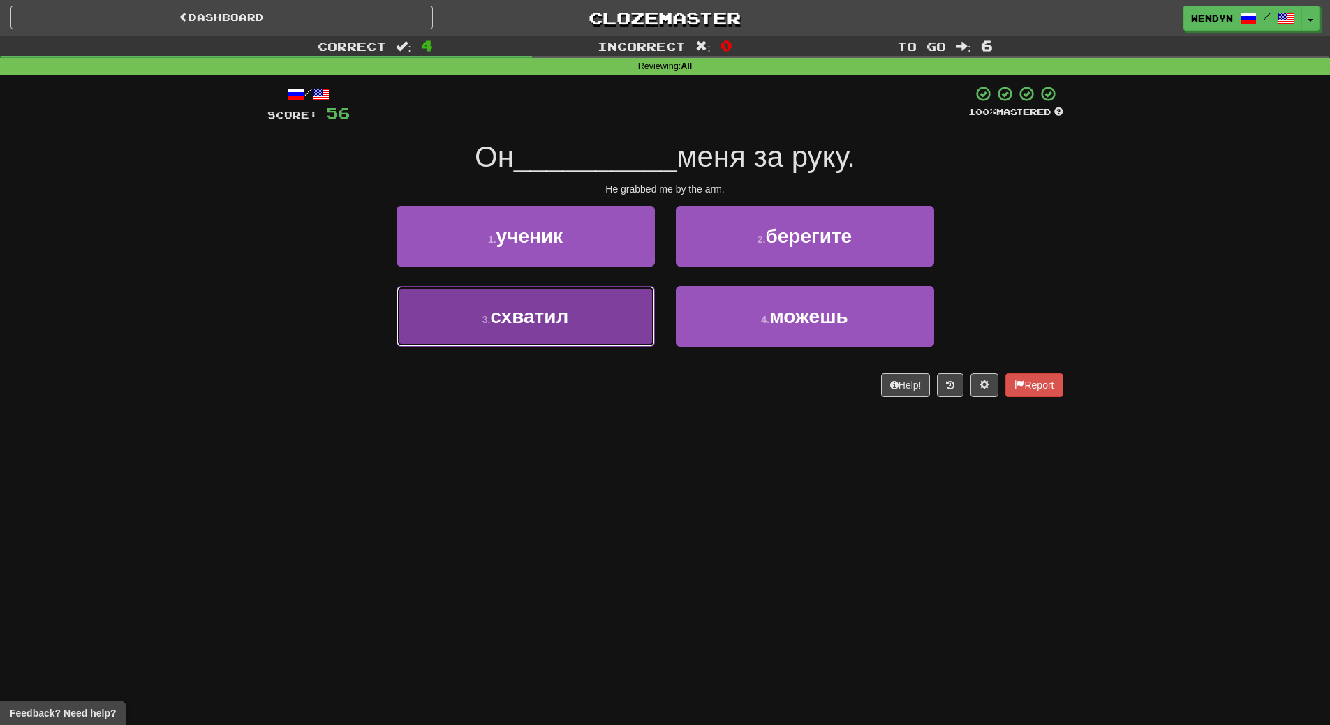
click at [550, 334] on button "3 . схватил" at bounding box center [525, 316] width 258 height 61
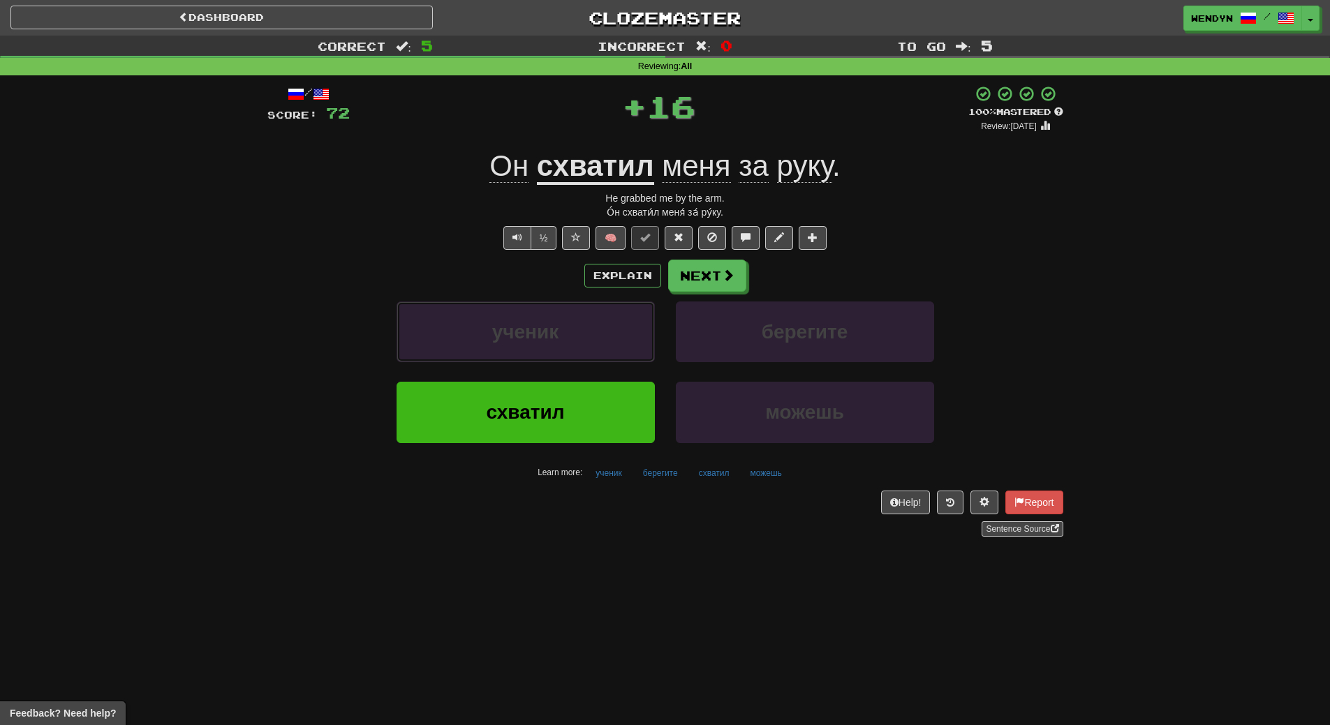
click at [550, 334] on span "ученик" at bounding box center [525, 332] width 67 height 22
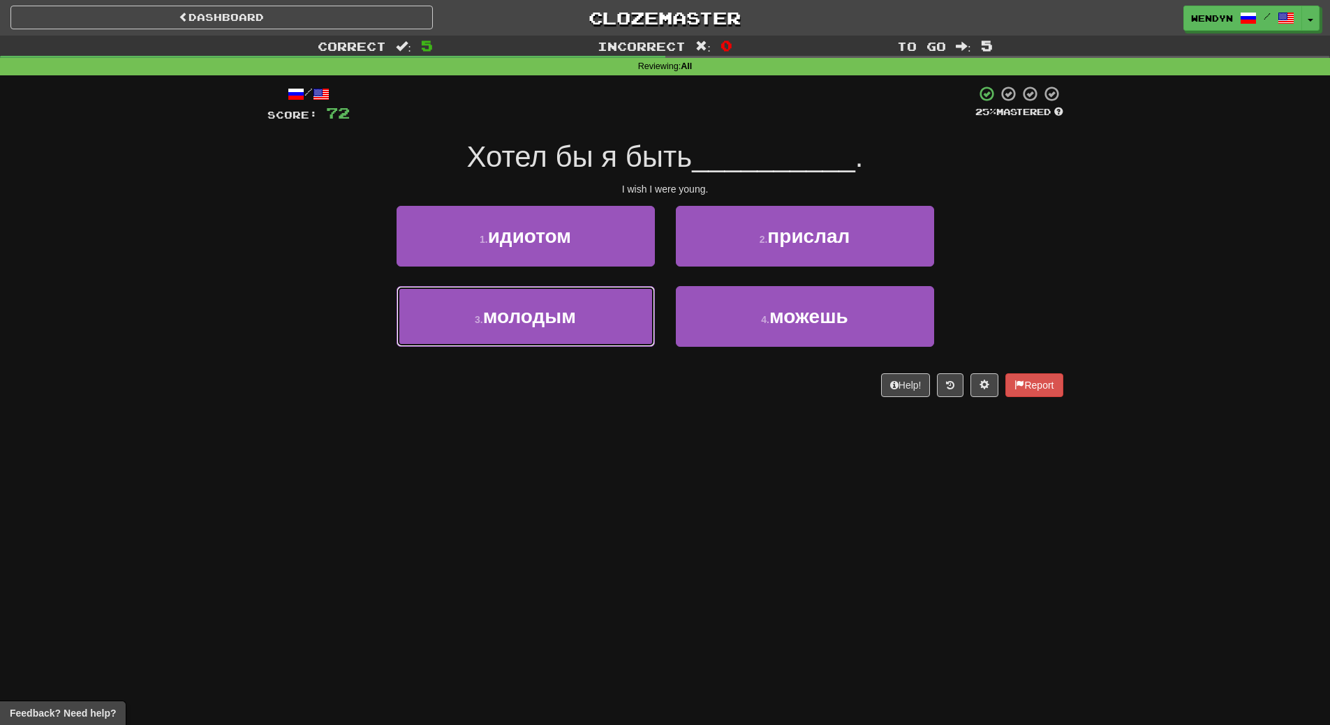
click at [550, 334] on button "3 . молодым" at bounding box center [525, 316] width 258 height 61
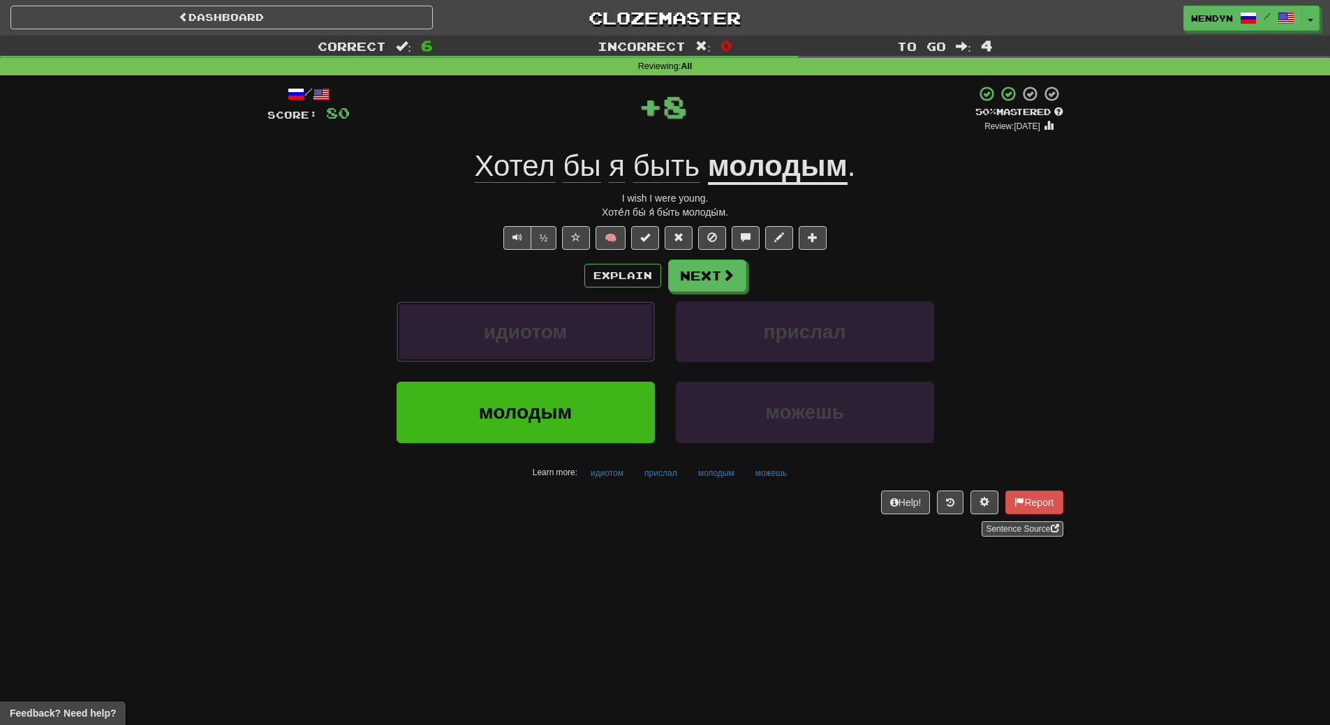
click at [550, 334] on span "идиотом" at bounding box center [525, 332] width 83 height 22
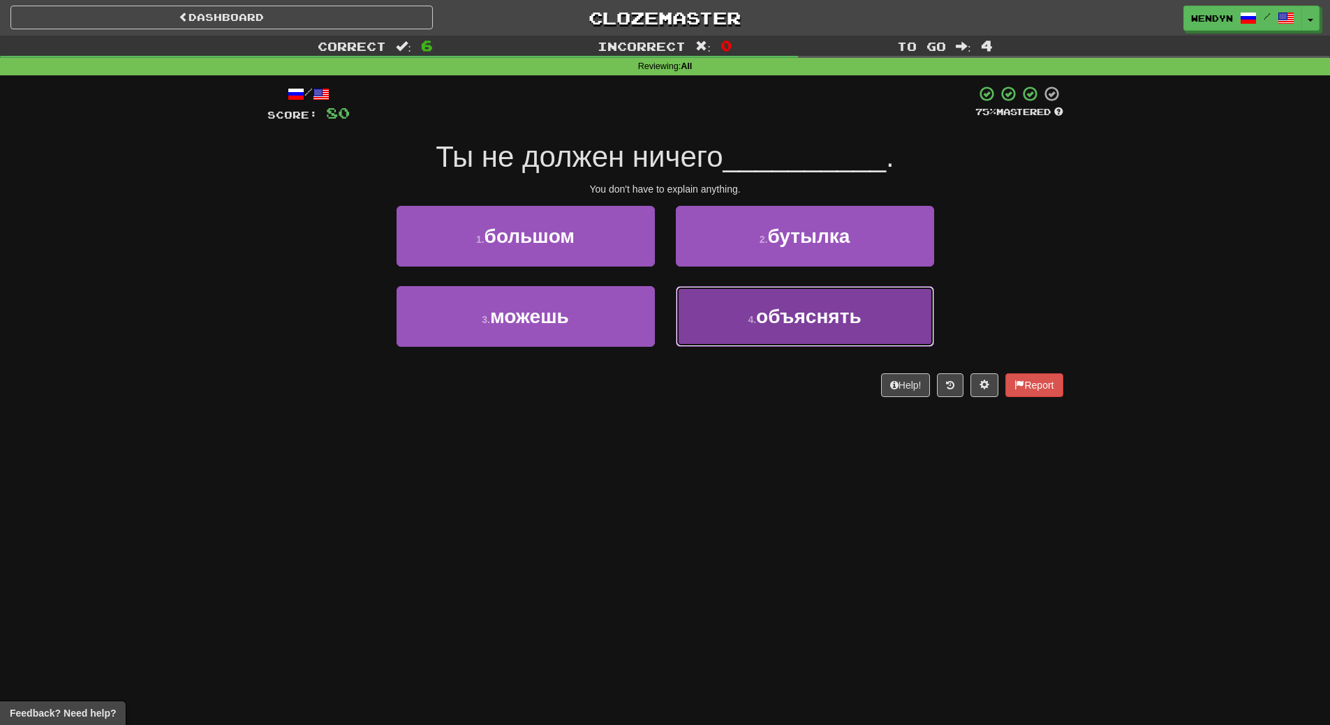
click at [759, 329] on button "4 . объяснять" at bounding box center [805, 316] width 258 height 61
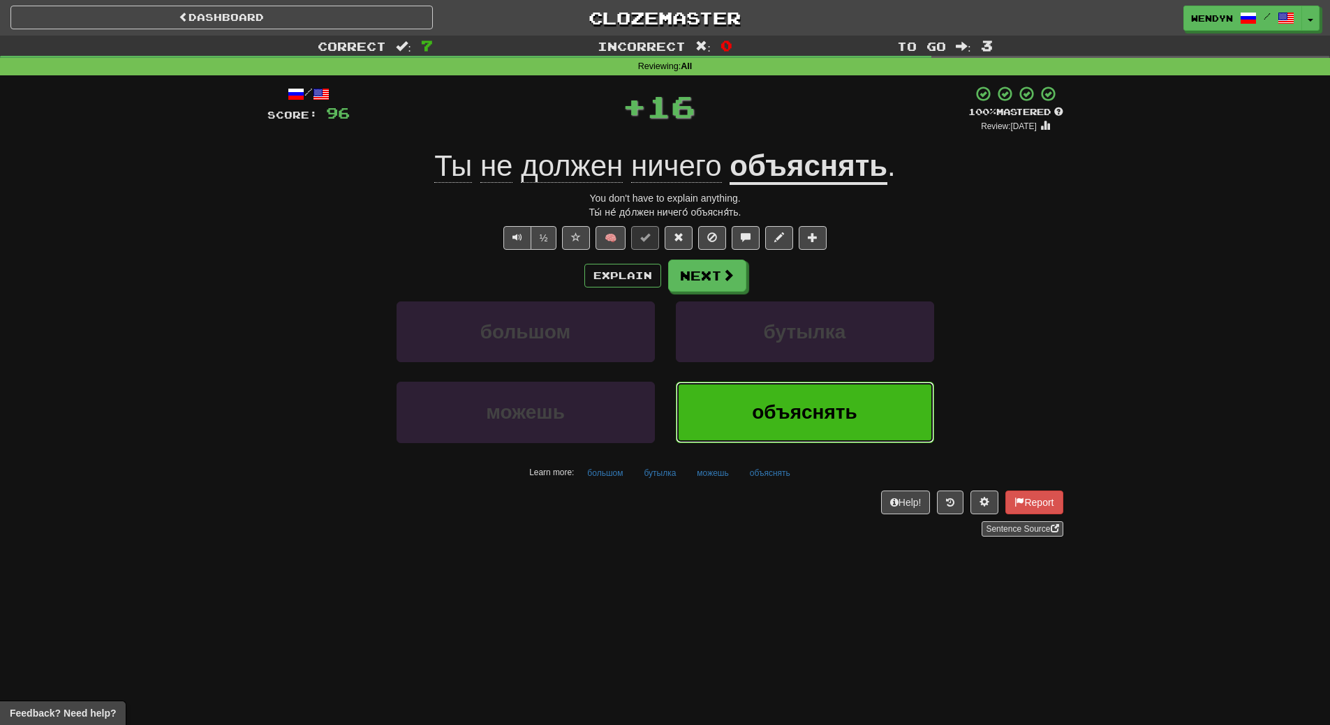
click at [751, 403] on button "объяснять" at bounding box center [805, 412] width 258 height 61
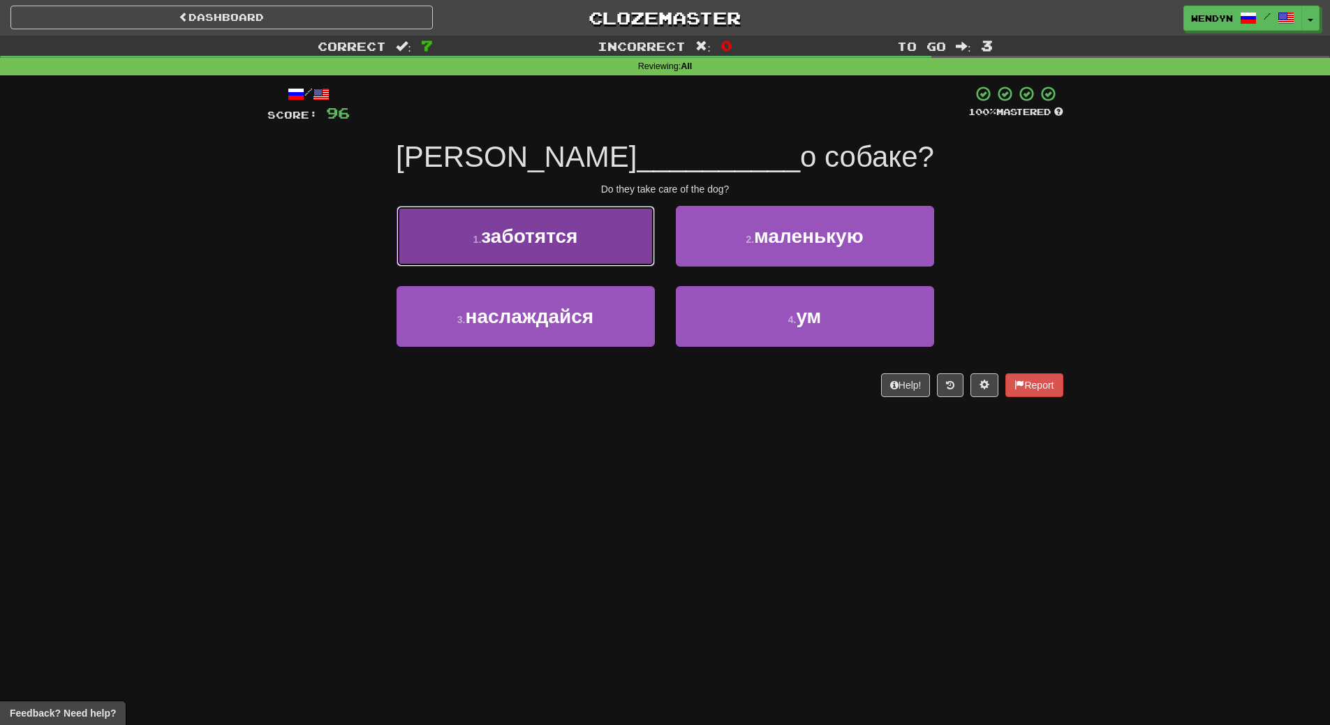
click at [606, 260] on button "1 . заботятся" at bounding box center [525, 236] width 258 height 61
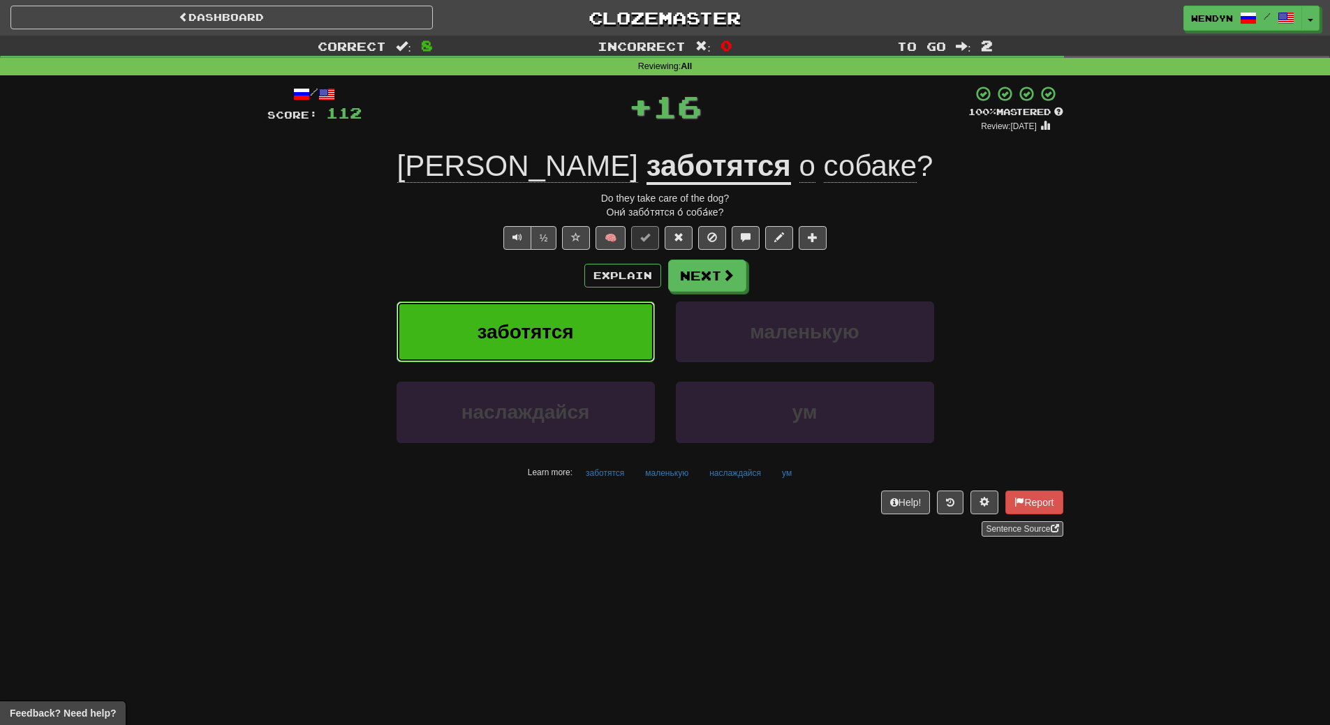
click at [588, 331] on button "заботятся" at bounding box center [525, 332] width 258 height 61
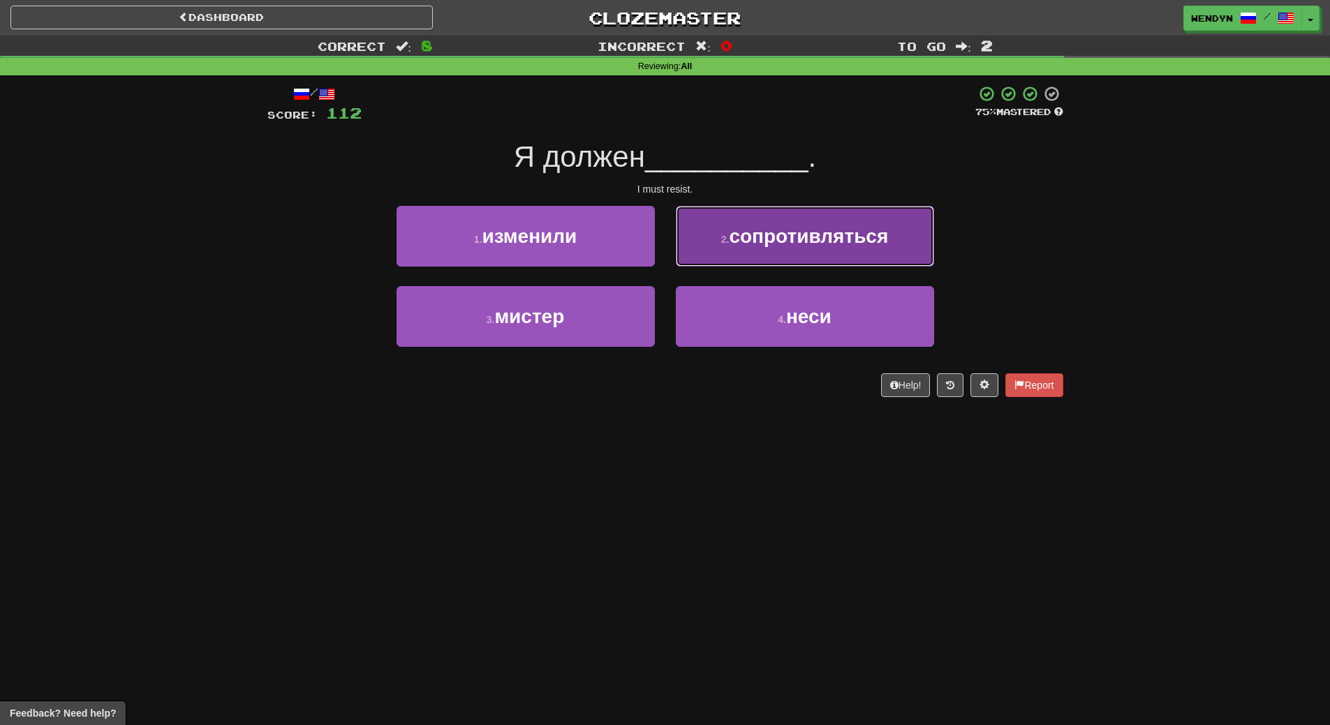
click at [813, 240] on span "сопротивляться" at bounding box center [808, 236] width 159 height 22
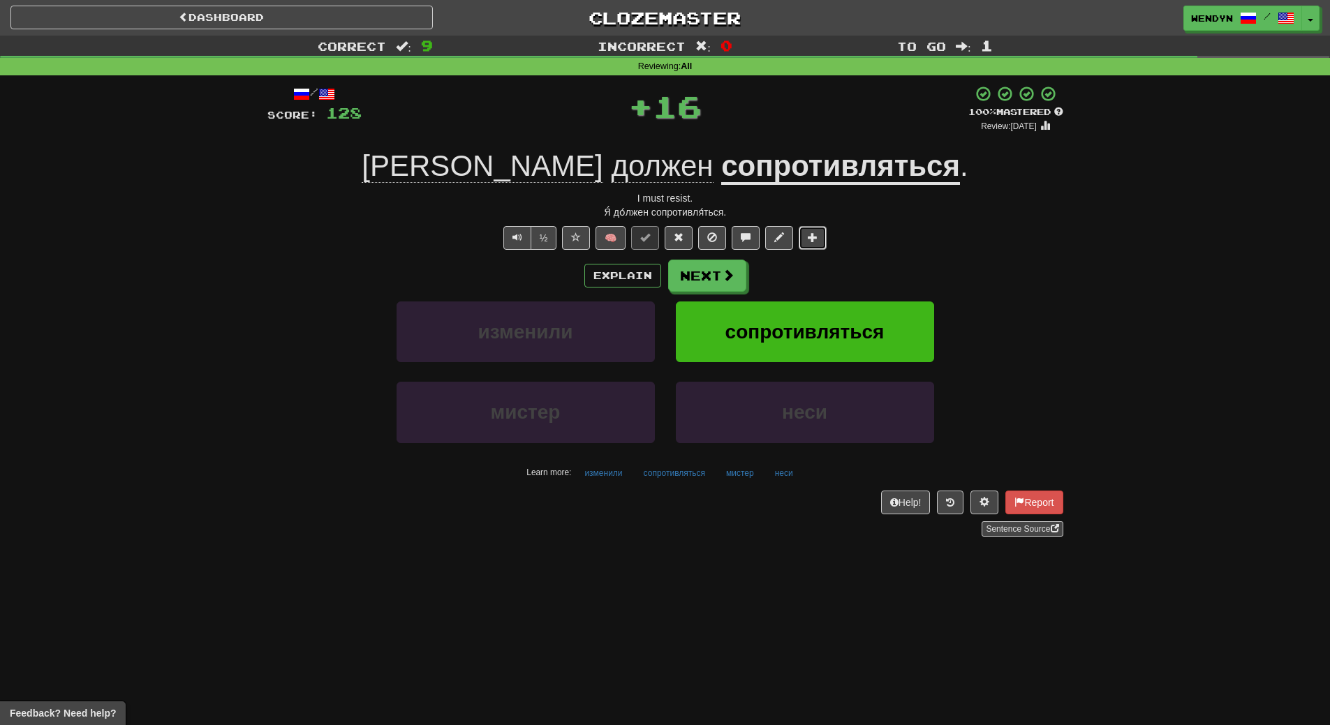
click at [813, 240] on span at bounding box center [813, 237] width 10 height 10
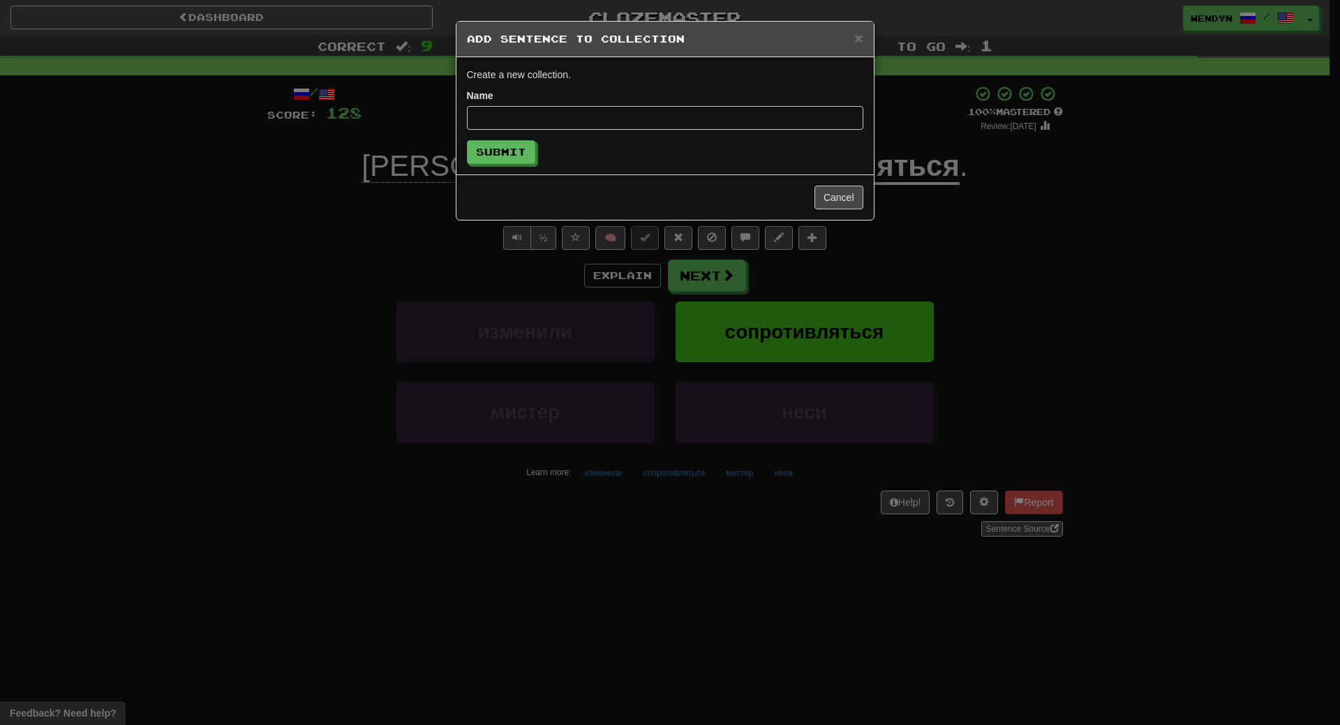
click at [977, 209] on div "× Add Sentence to Collection Create a new collection. Name Submit Cancel" at bounding box center [670, 362] width 1340 height 725
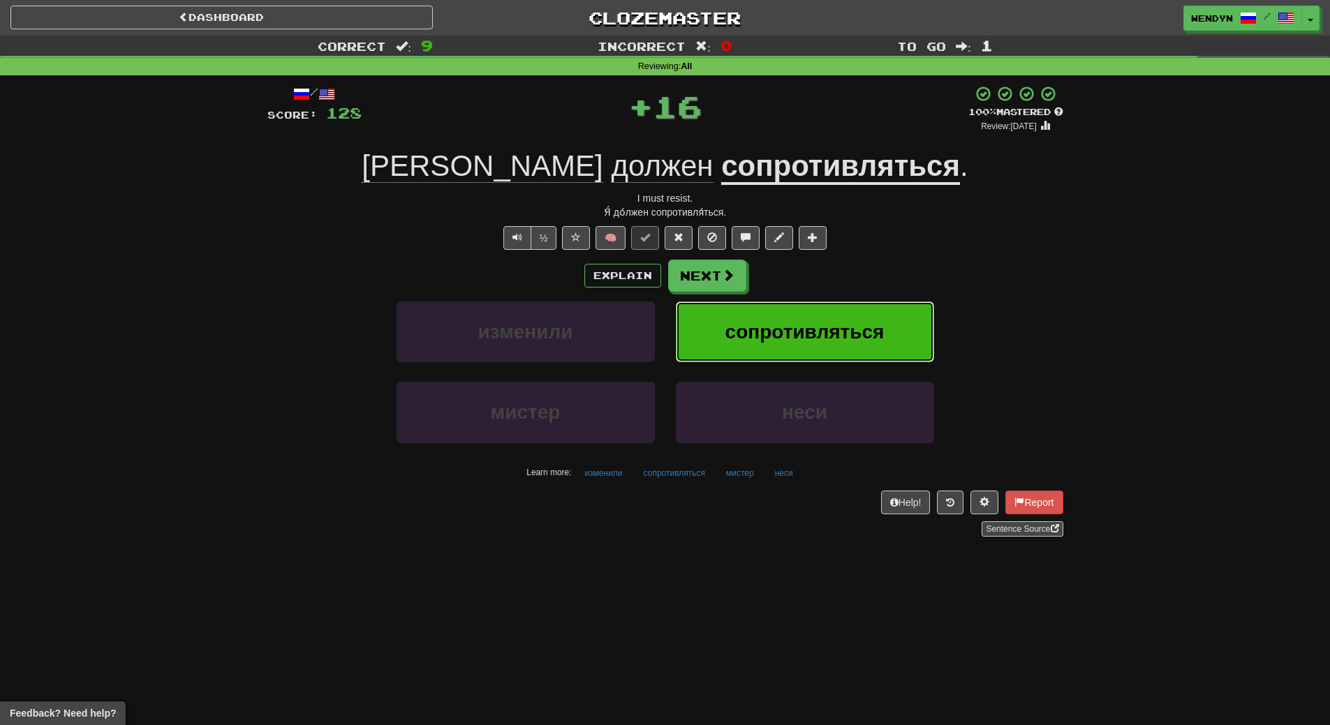
click at [809, 322] on span "сопротивляться" at bounding box center [804, 332] width 159 height 22
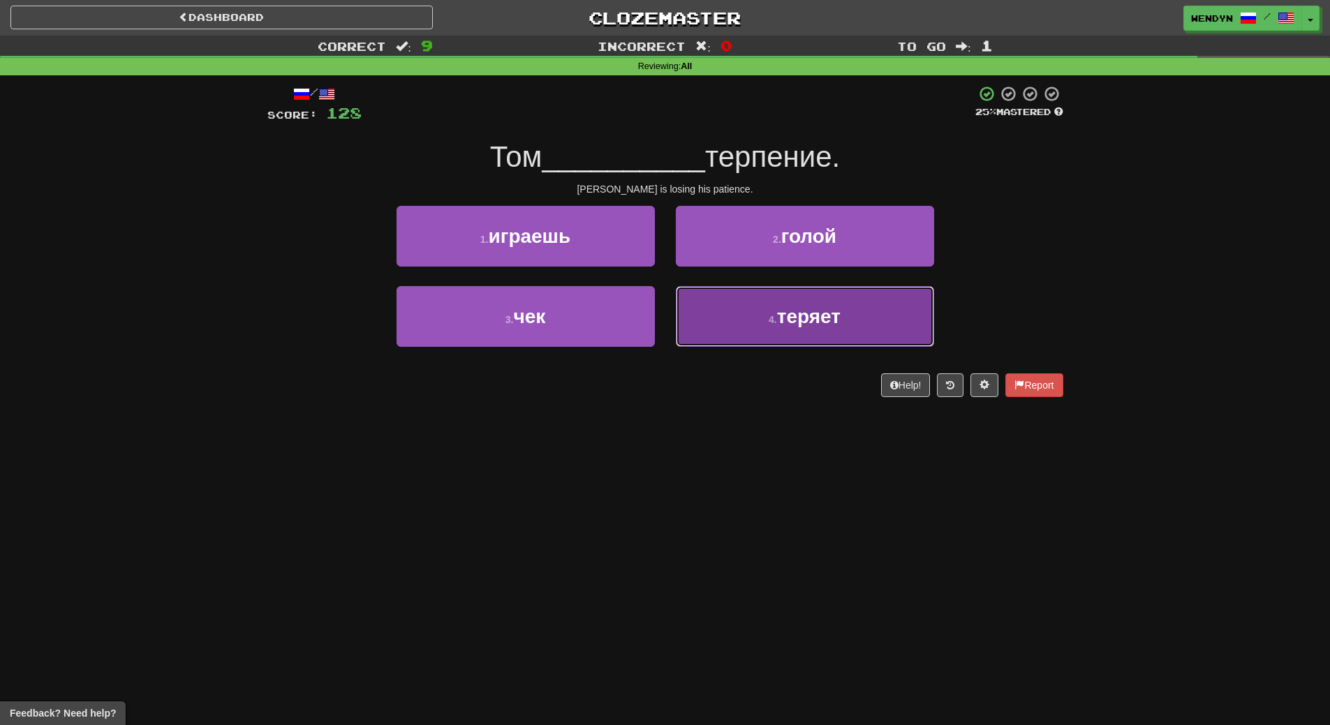
click at [736, 309] on button "4 . теряет" at bounding box center [805, 316] width 258 height 61
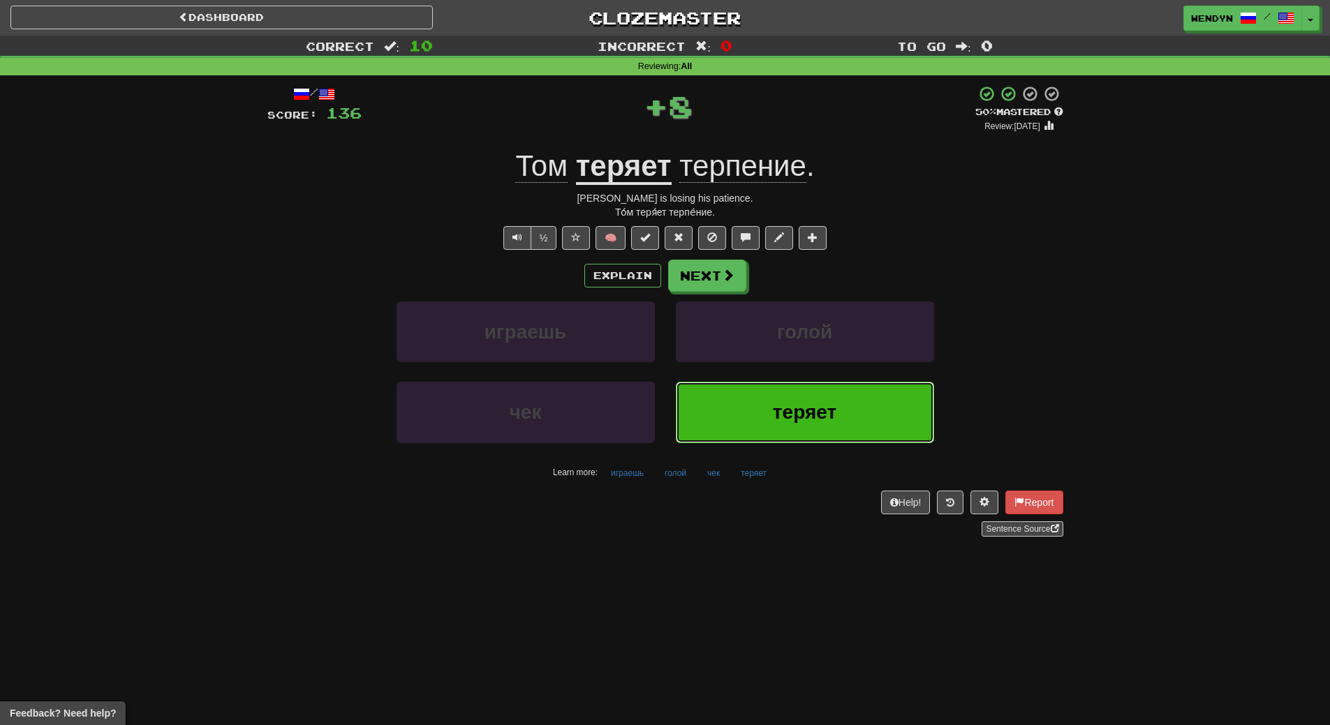
click at [816, 396] on button "теряет" at bounding box center [805, 412] width 258 height 61
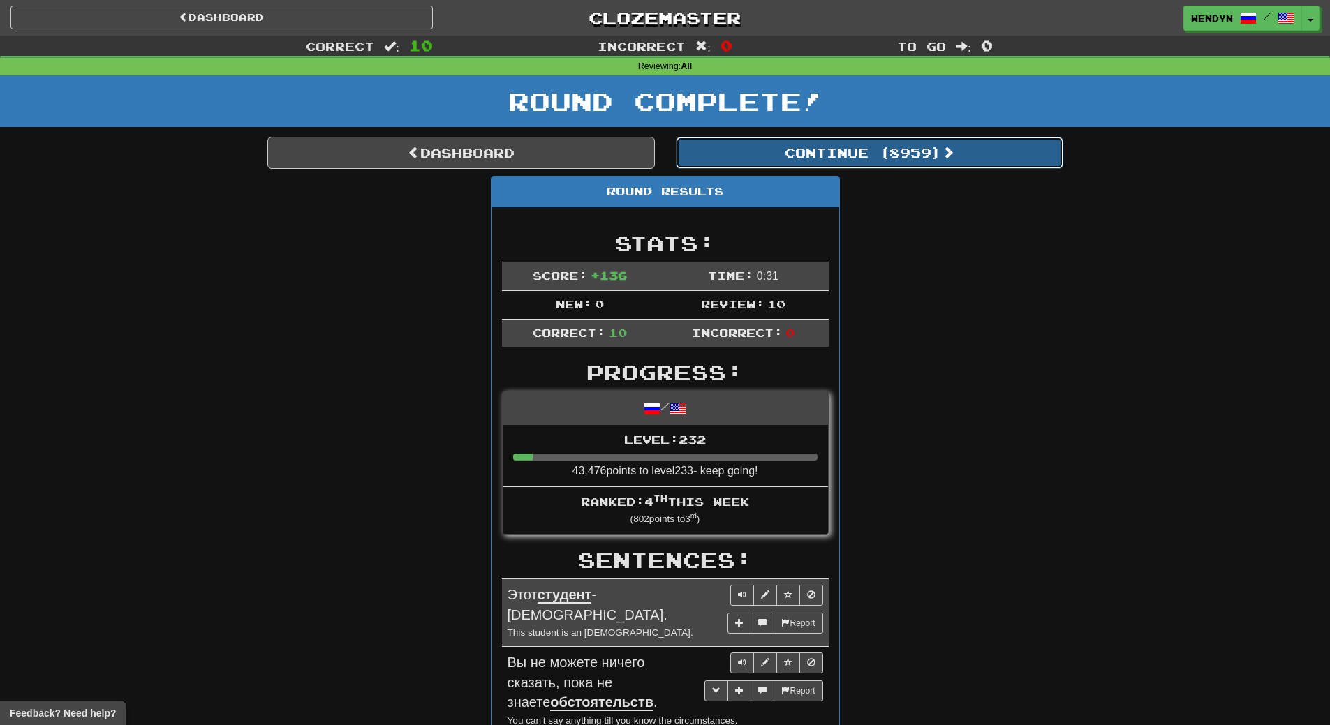
click at [909, 152] on button "Continue ( 8959 )" at bounding box center [869, 153] width 387 height 32
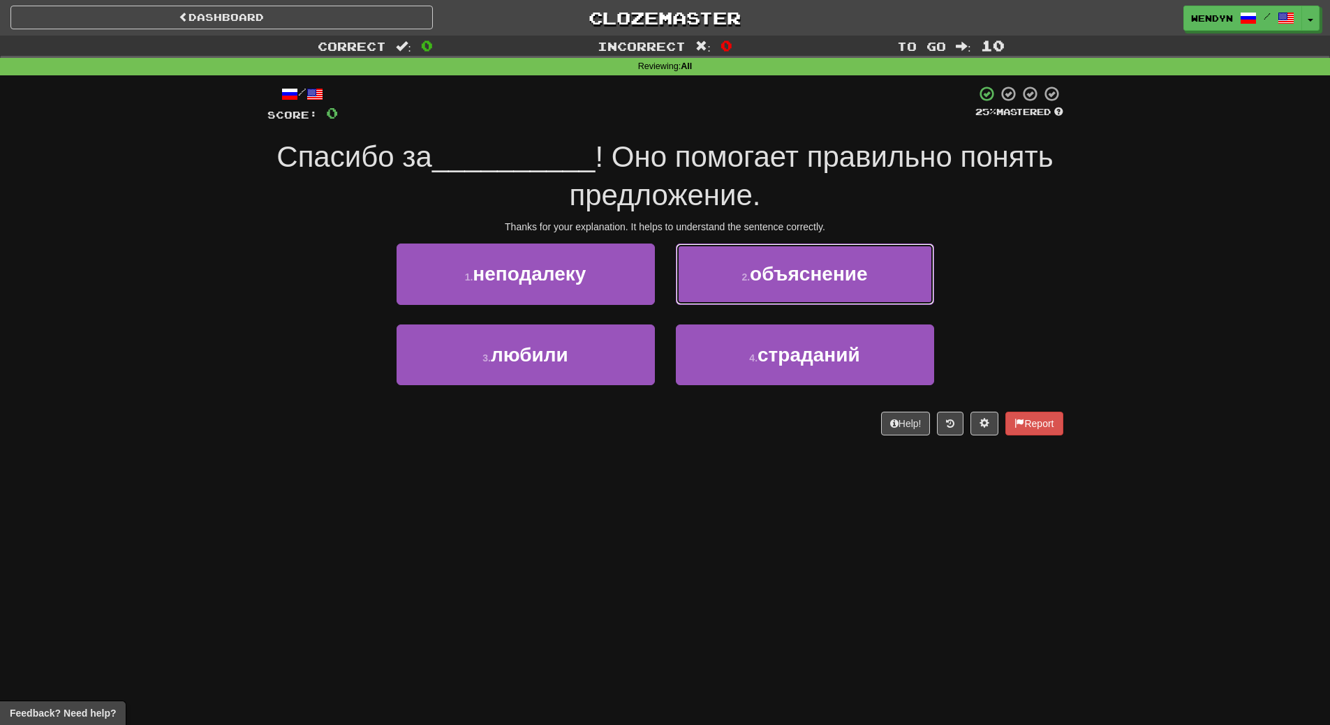
click at [822, 294] on button "2 . объяснение" at bounding box center [805, 274] width 258 height 61
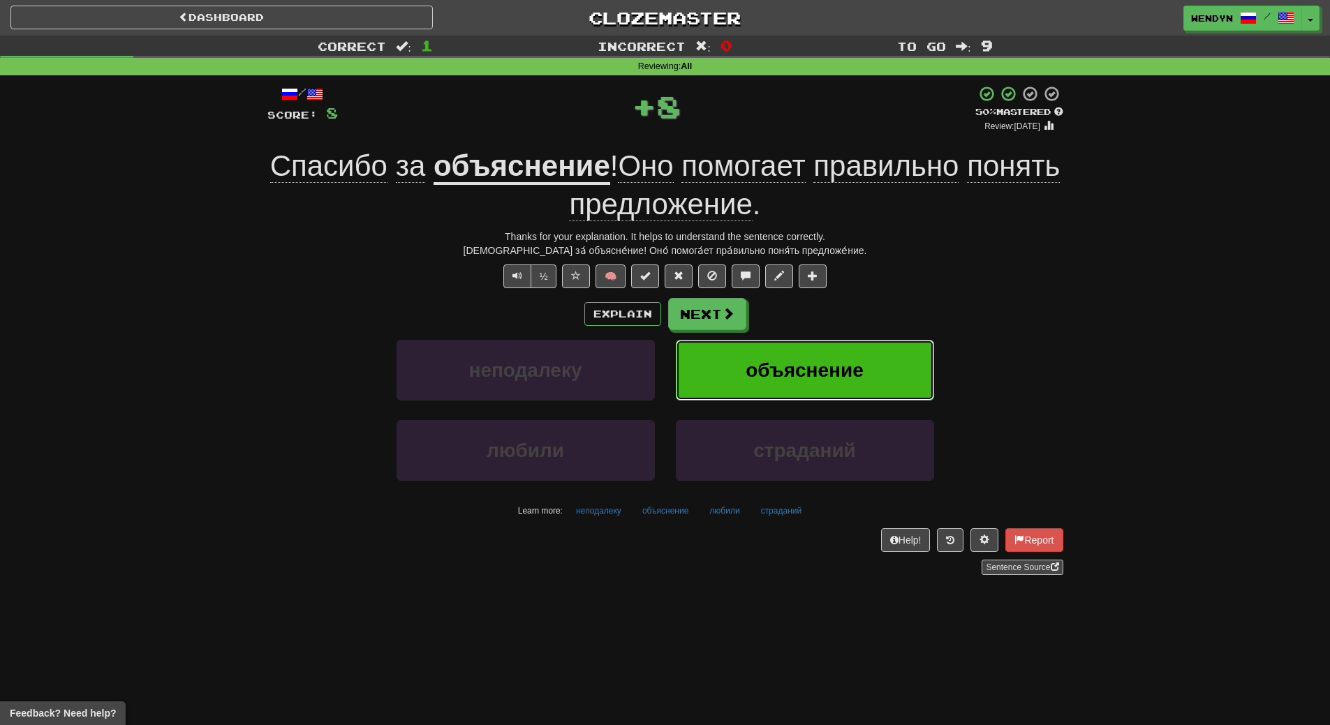
drag, startPoint x: 823, startPoint y: 356, endPoint x: 803, endPoint y: 372, distance: 25.8
click at [812, 367] on button "объяснение" at bounding box center [805, 370] width 258 height 61
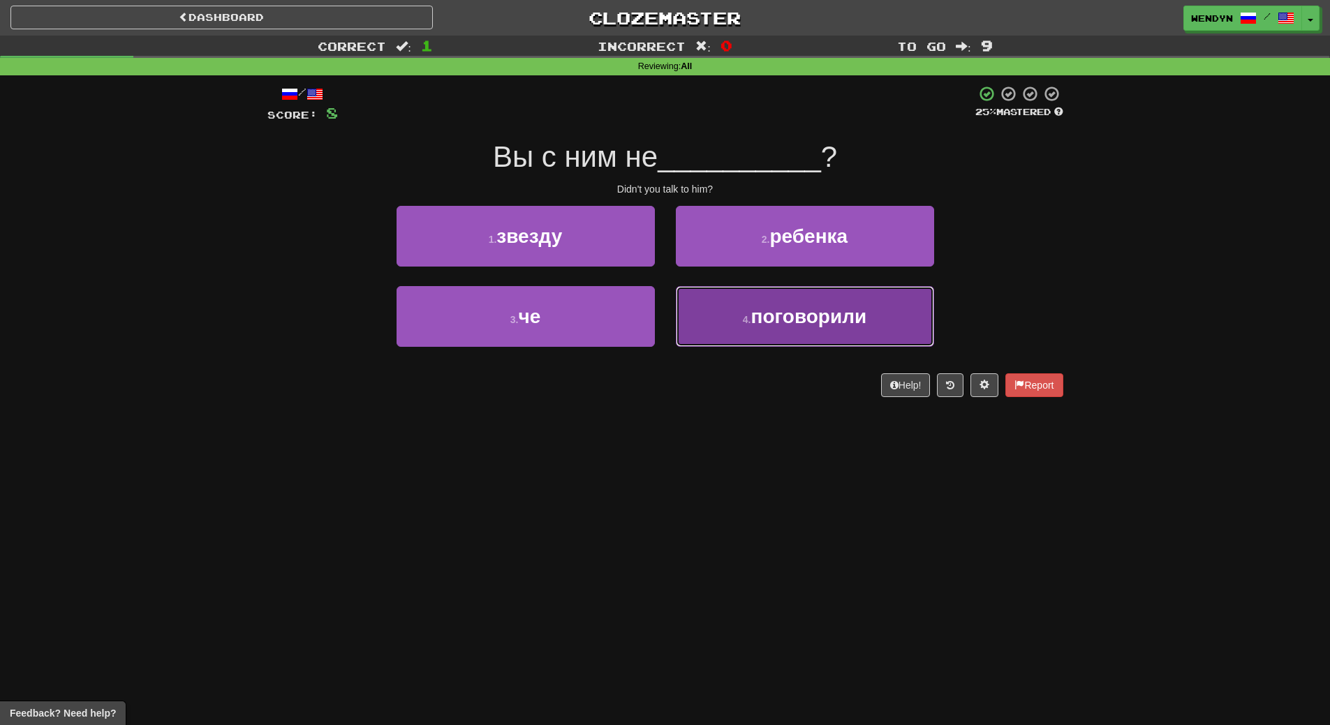
click at [758, 330] on button "4 . поговорили" at bounding box center [805, 316] width 258 height 61
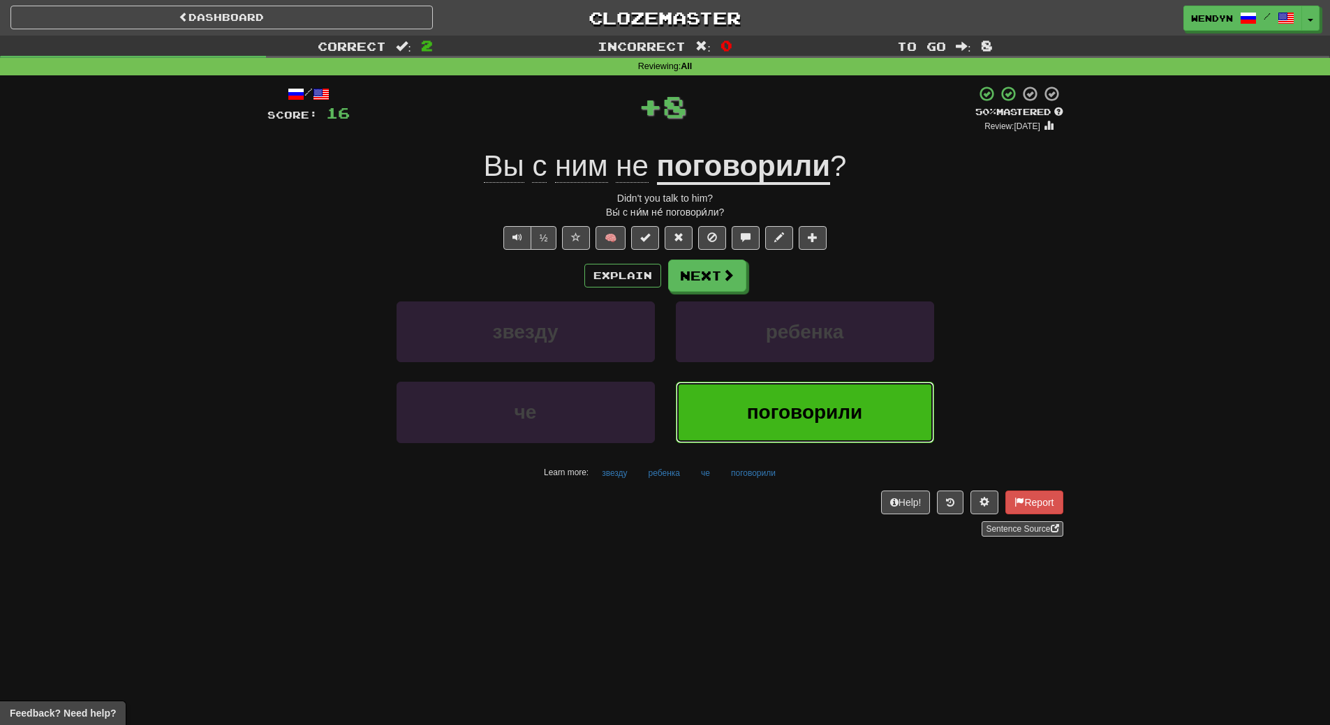
click at [764, 399] on button "поговорили" at bounding box center [805, 412] width 258 height 61
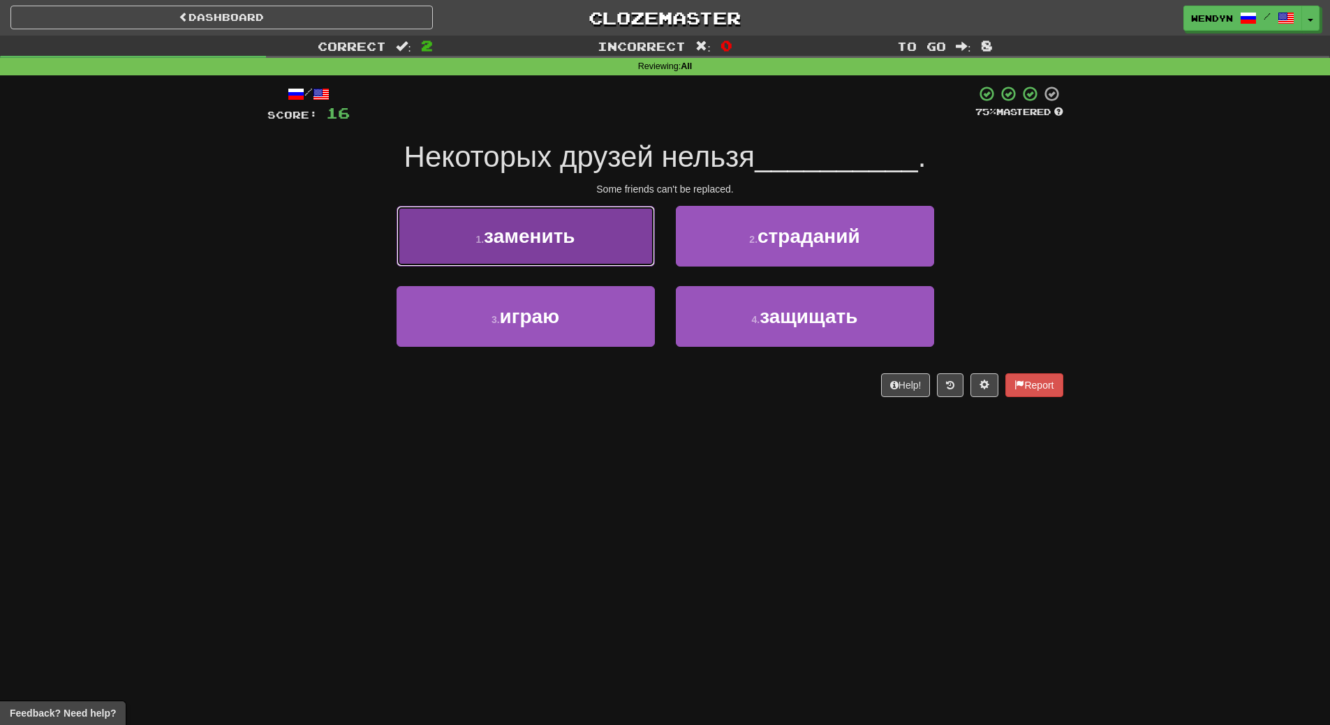
click at [589, 223] on button "1 . заменить" at bounding box center [525, 236] width 258 height 61
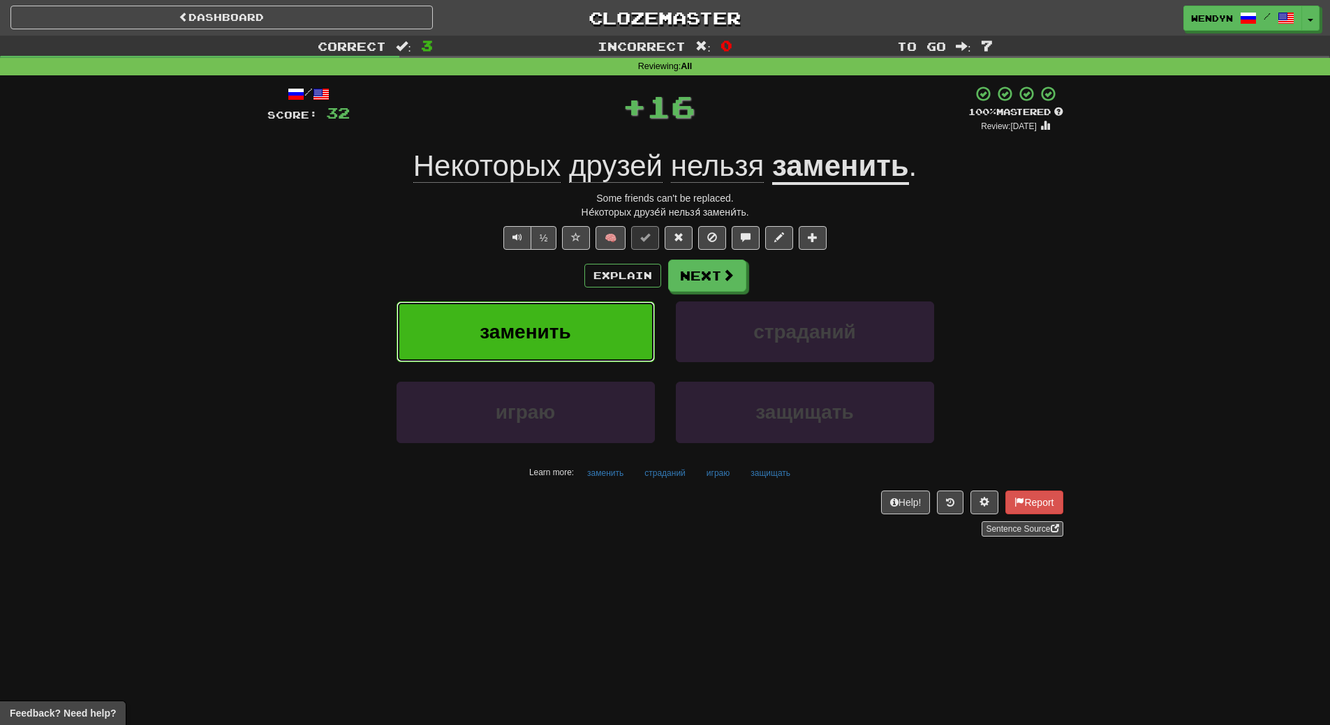
click at [558, 321] on span "заменить" at bounding box center [525, 332] width 91 height 22
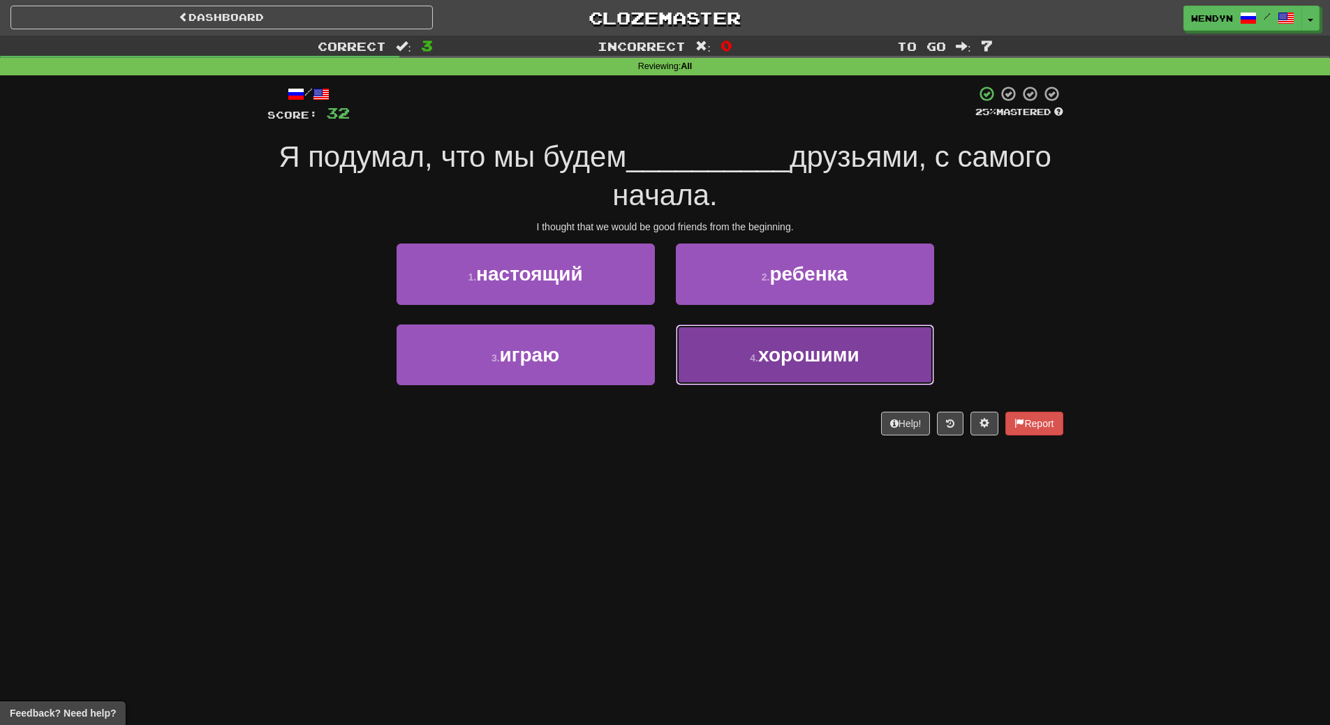
click at [800, 376] on button "4 . хорошими" at bounding box center [805, 355] width 258 height 61
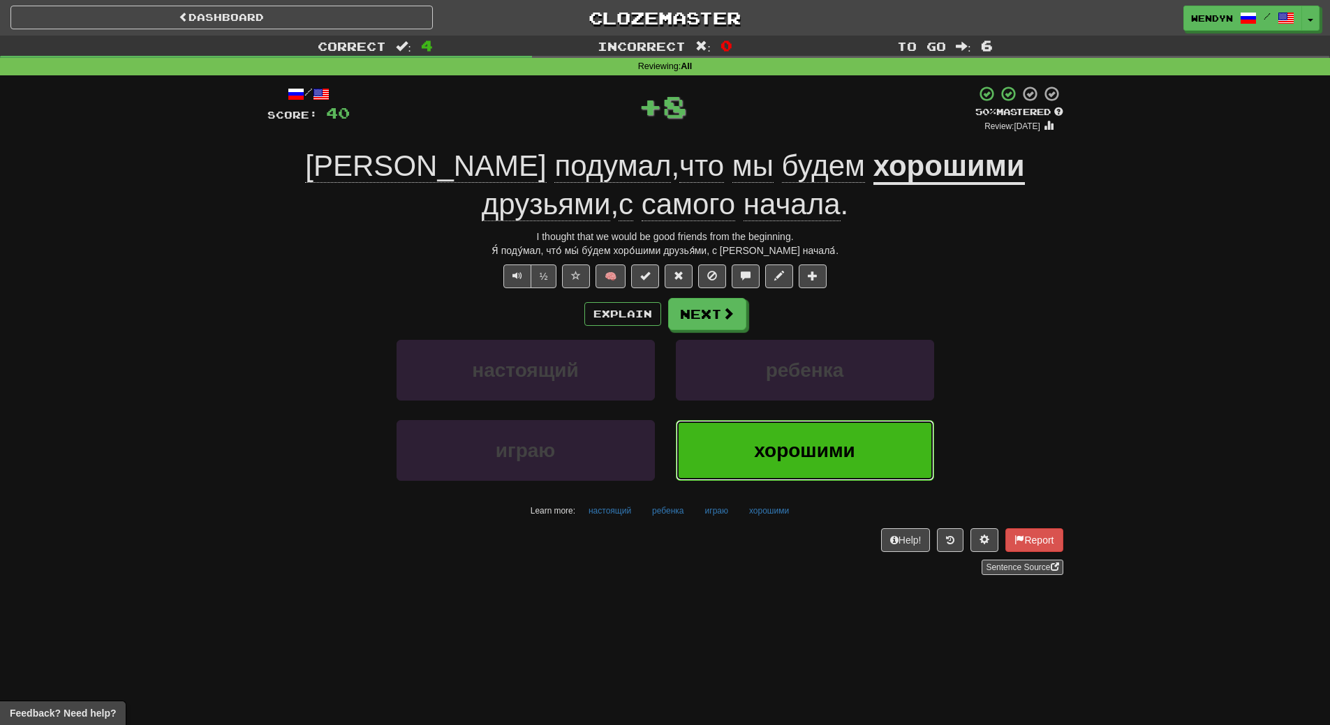
click at [796, 440] on span "хорошими" at bounding box center [804, 451] width 101 height 22
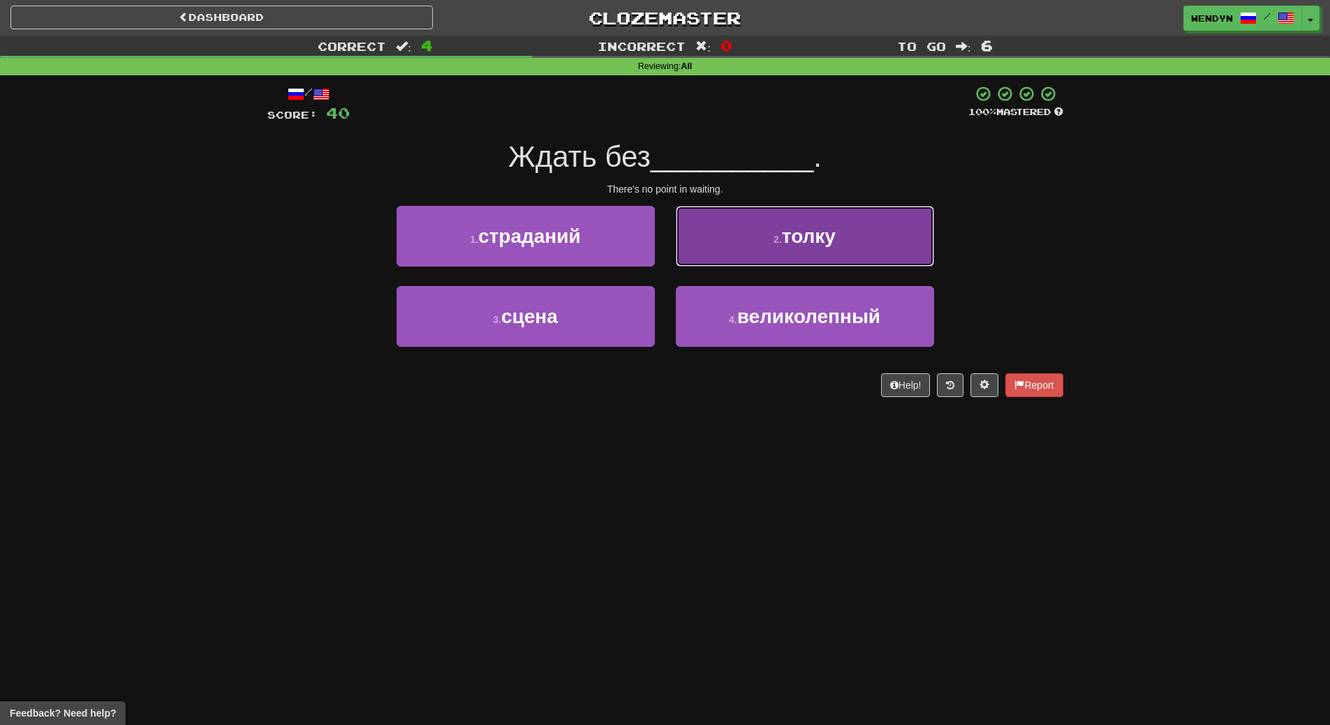
click at [847, 243] on button "2 . толку" at bounding box center [805, 236] width 258 height 61
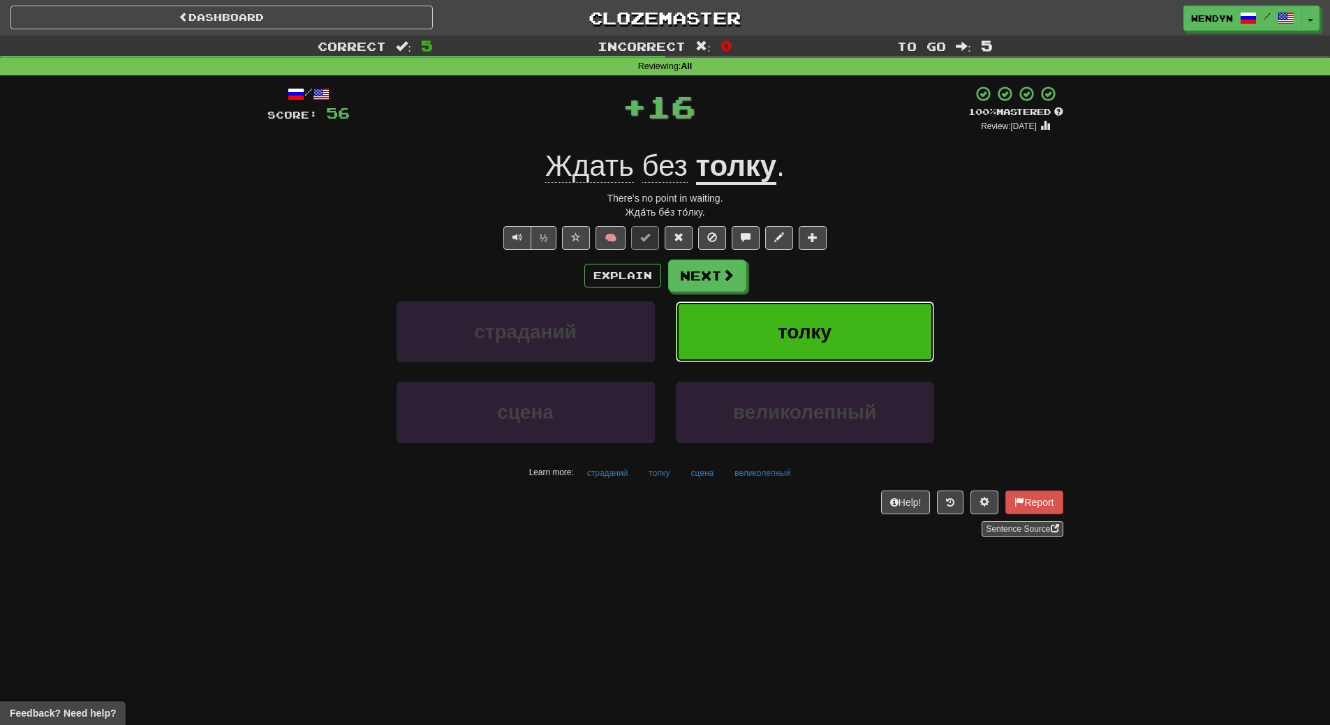
click at [863, 320] on button "толку" at bounding box center [805, 332] width 258 height 61
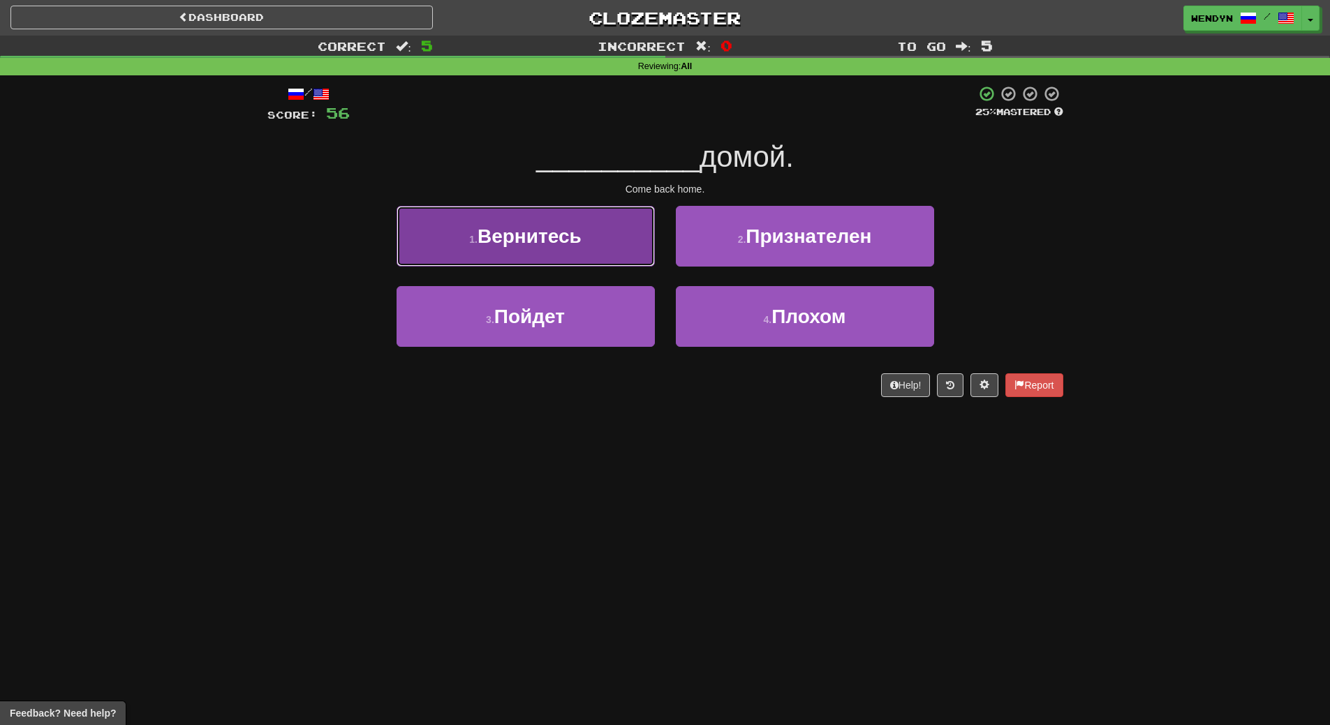
click at [557, 235] on span "Вернитесь" at bounding box center [529, 236] width 104 height 22
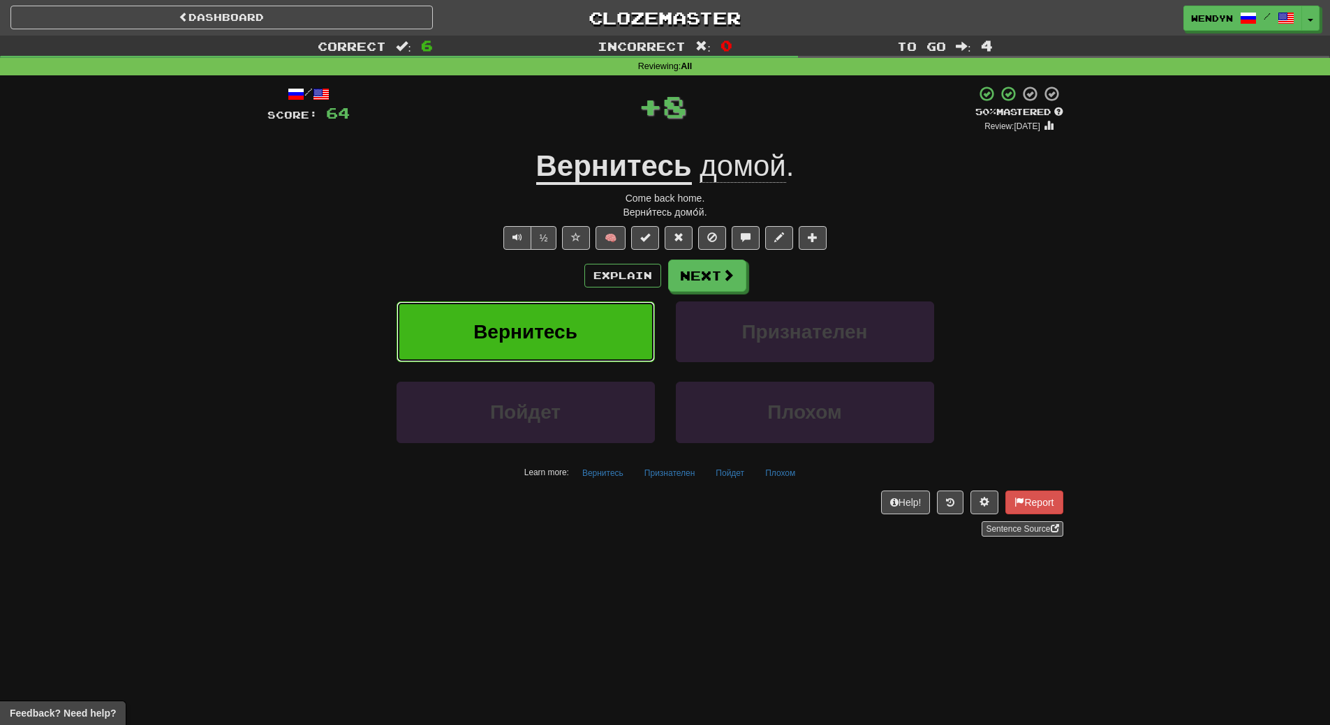
click at [554, 327] on span "Вернитесь" at bounding box center [525, 332] width 104 height 22
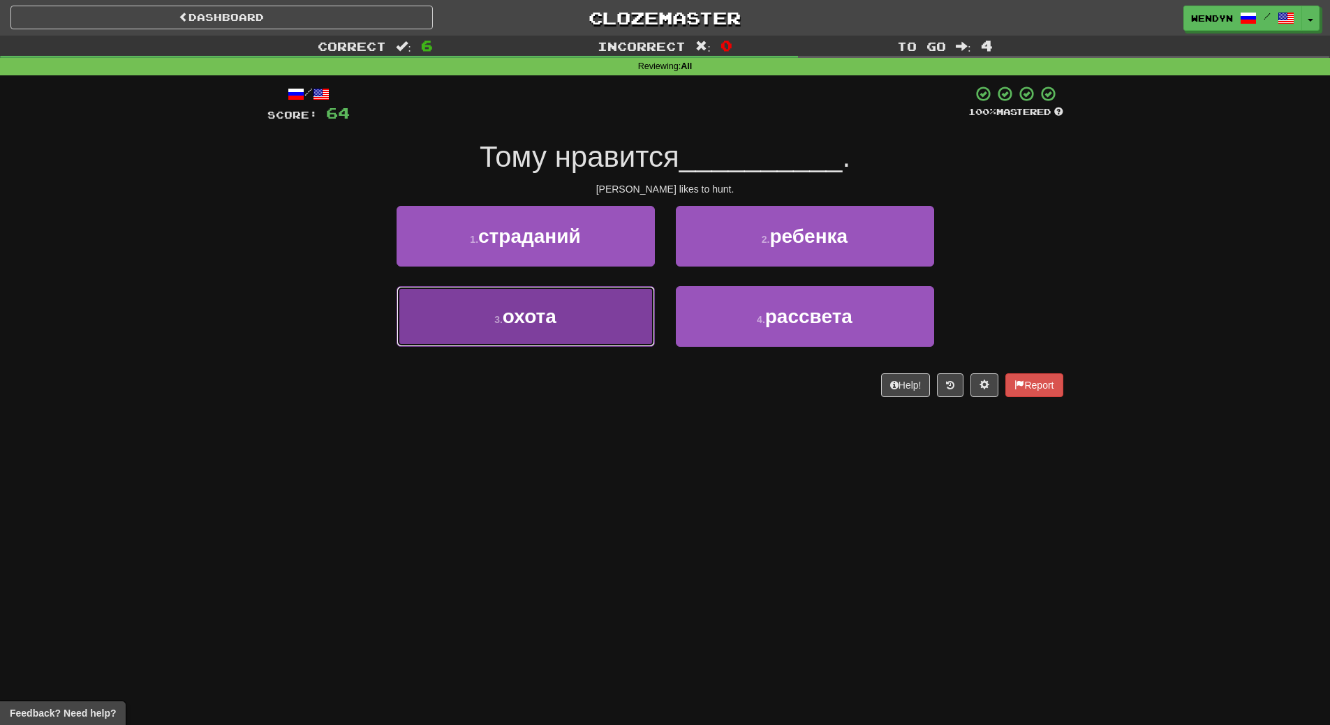
click at [554, 328] on button "3 . охота" at bounding box center [525, 316] width 258 height 61
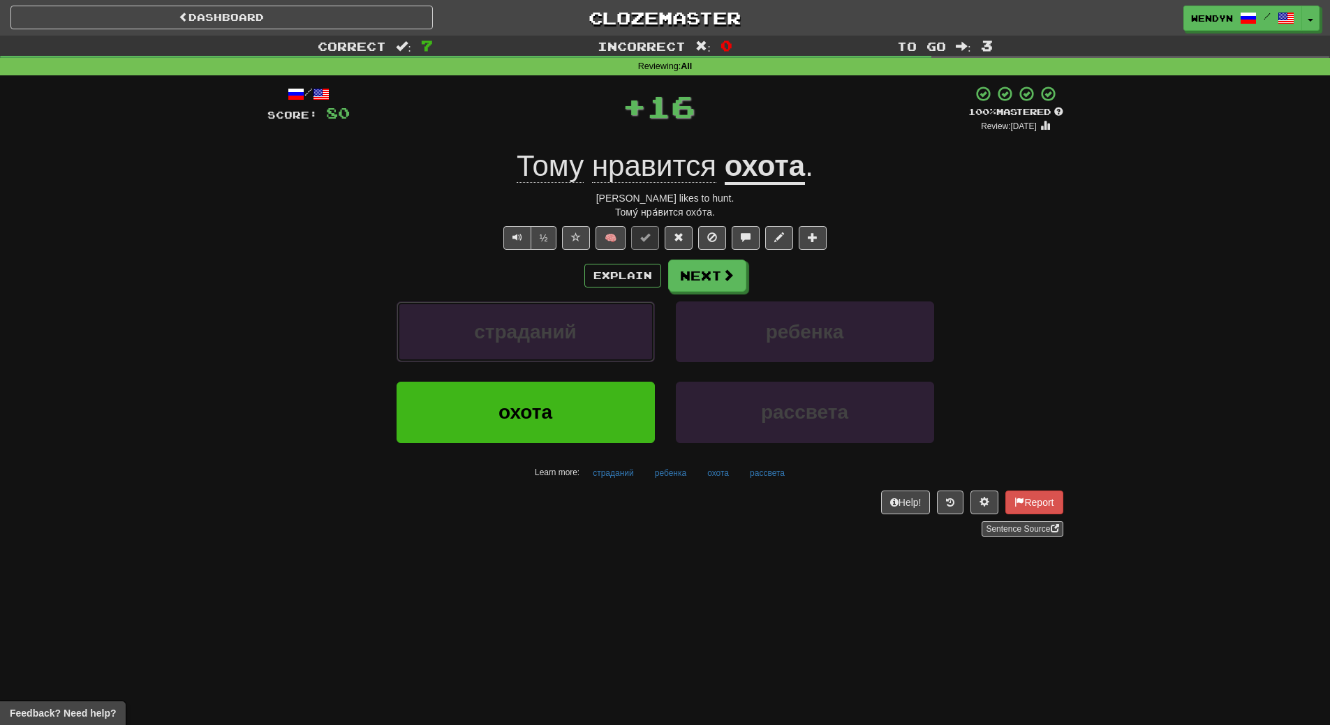
click at [554, 328] on span "страданий" at bounding box center [525, 332] width 103 height 22
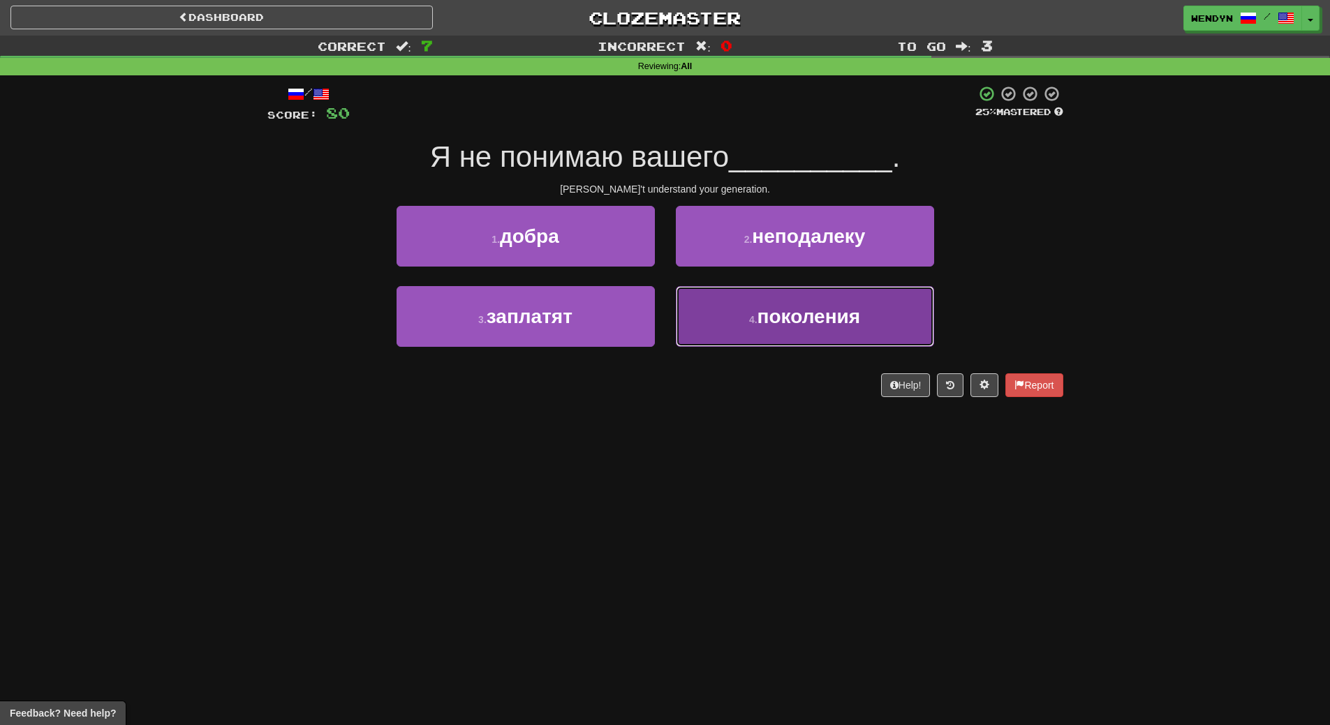
click at [781, 322] on span "поколения" at bounding box center [808, 317] width 103 height 22
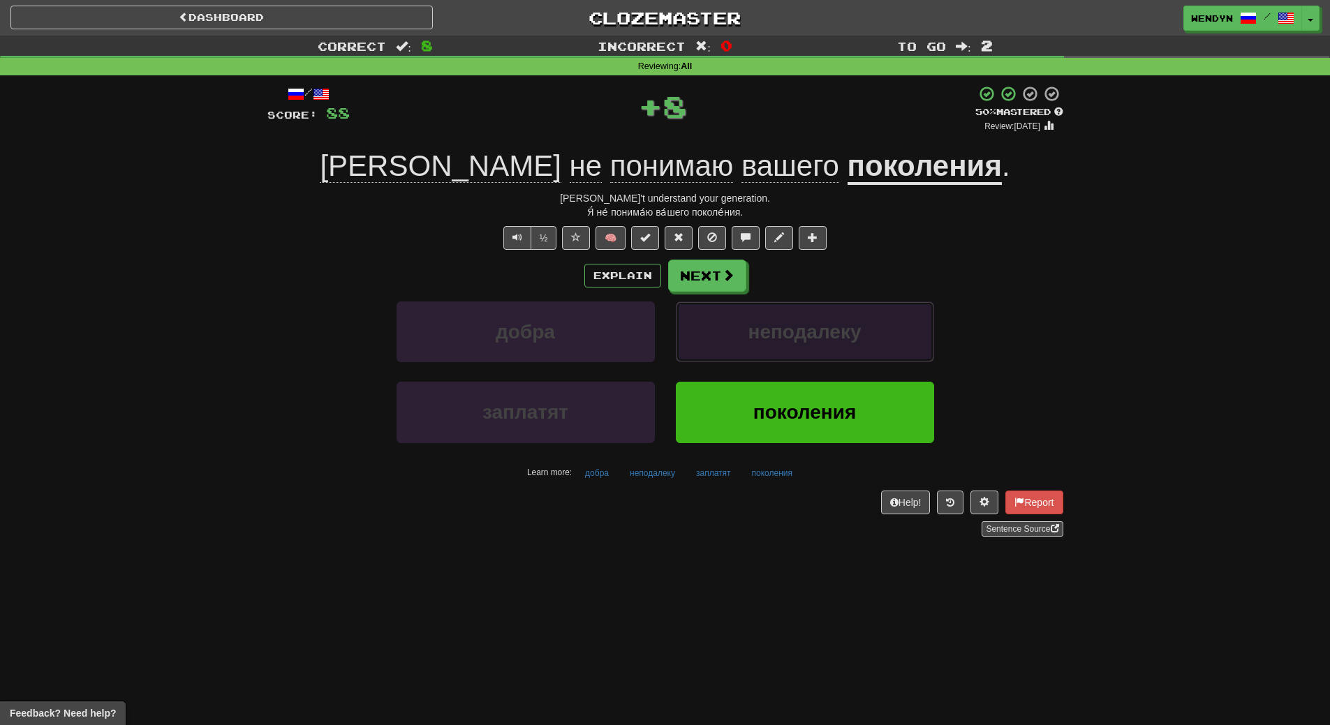
click at [781, 322] on span "неподалеку" at bounding box center [804, 332] width 113 height 22
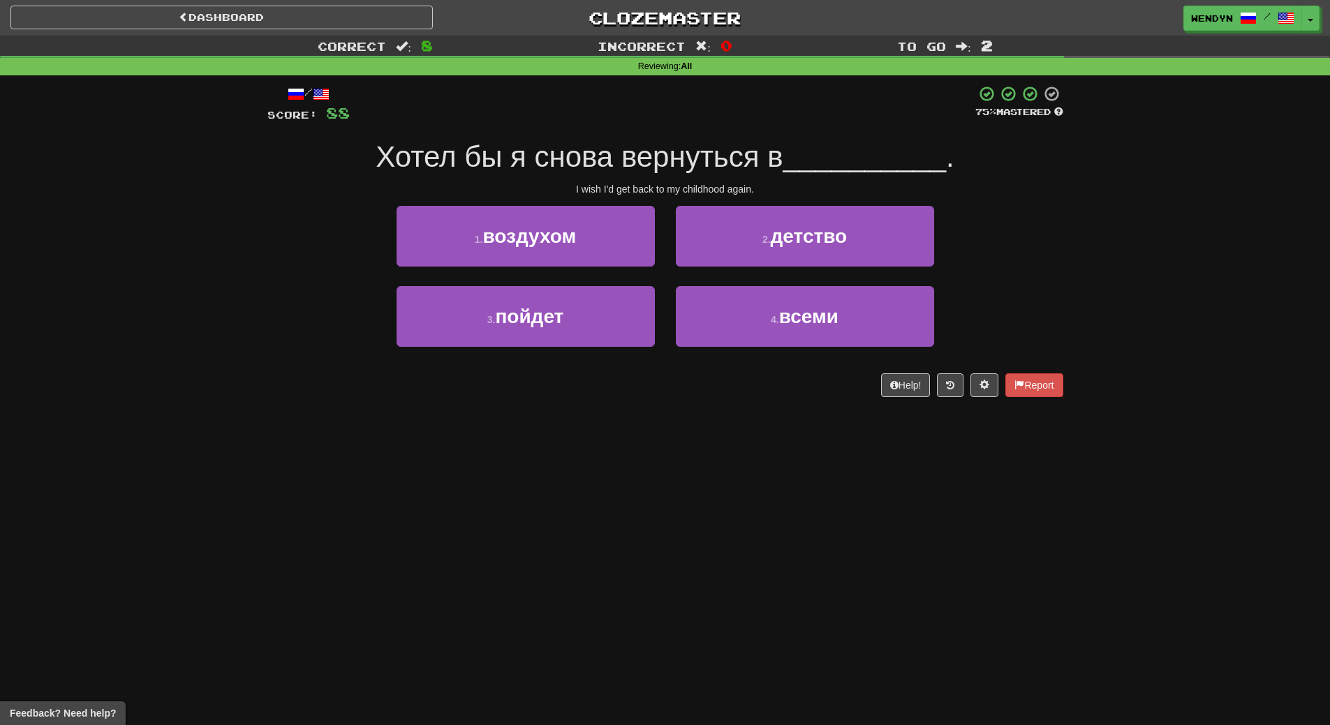
click at [721, 430] on div "Dashboard Clozemaster WendyN / Toggle Dropdown Dashboard Leaderboard Activity F…" at bounding box center [665, 362] width 1330 height 725
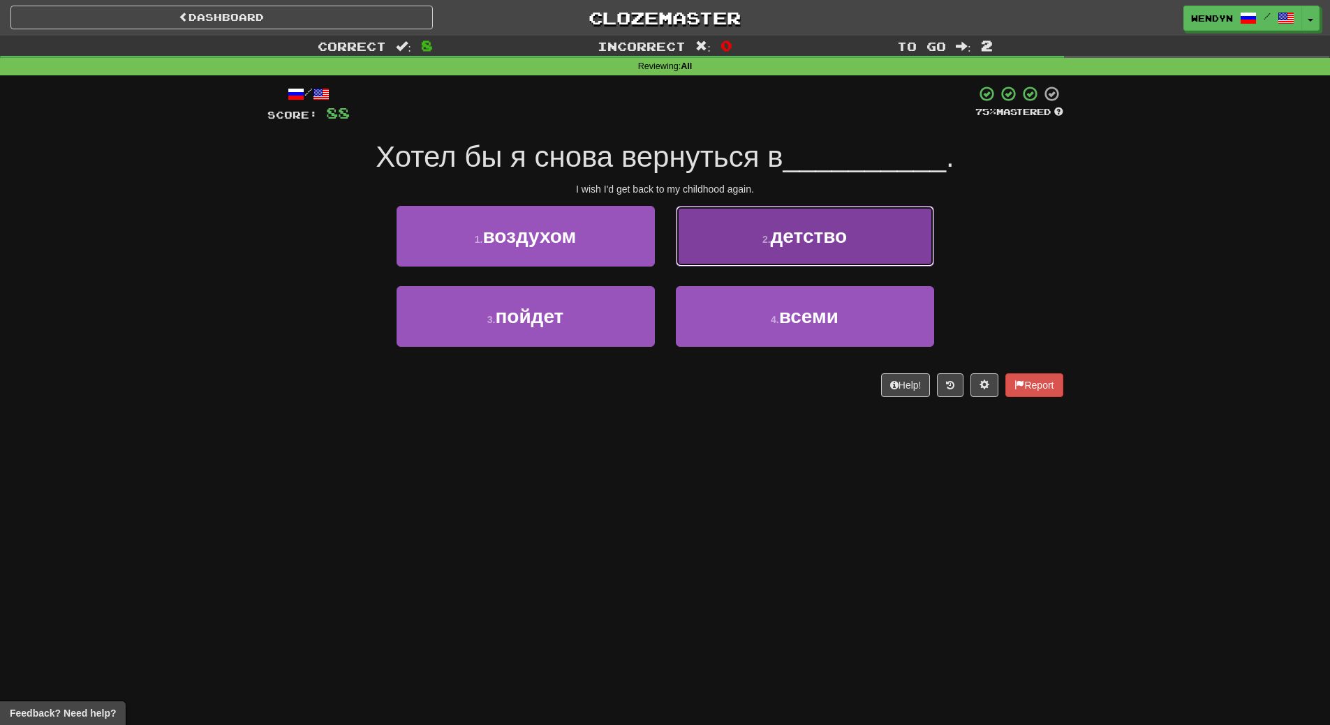
click at [849, 238] on button "2 . детство" at bounding box center [805, 236] width 258 height 61
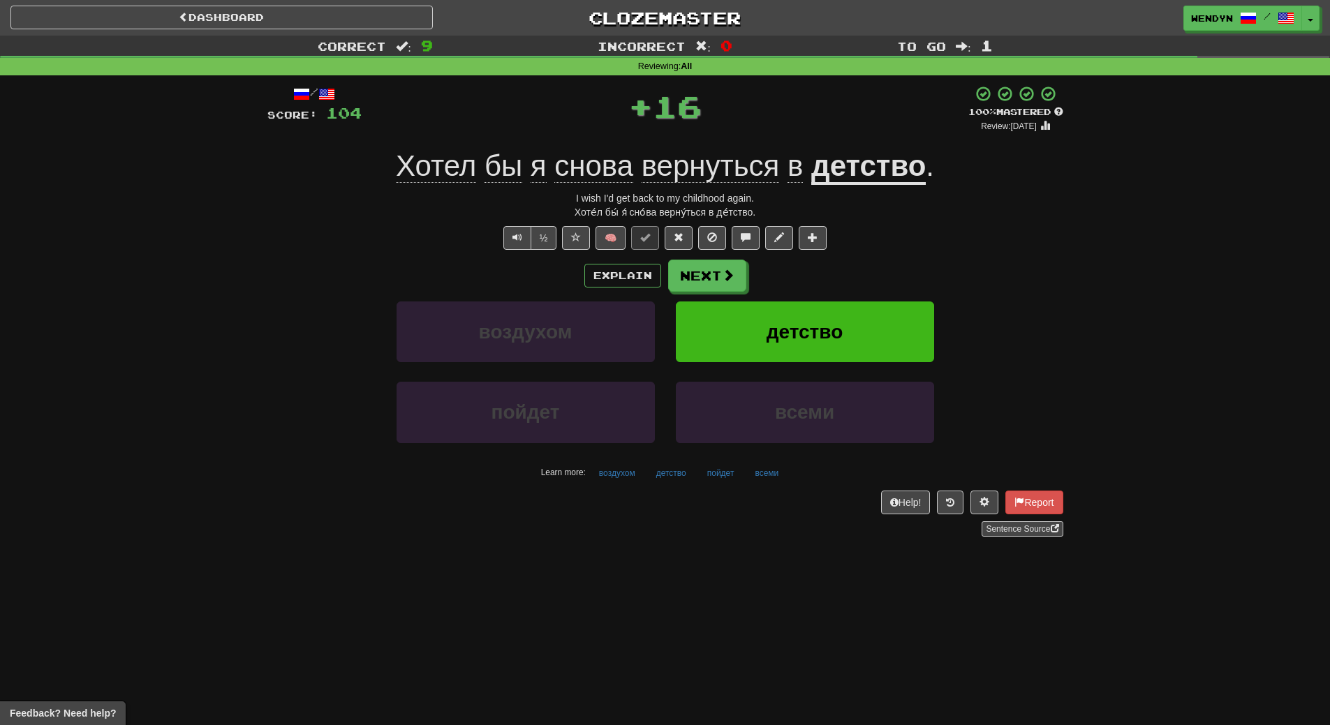
drag, startPoint x: 862, startPoint y: 297, endPoint x: 862, endPoint y: 306, distance: 9.1
click at [862, 306] on div "Explain Next воздухом детство пойдет всеми Learn more: воздухом детство пойдет …" at bounding box center [665, 372] width 796 height 224
click at [862, 310] on button "детство" at bounding box center [805, 332] width 258 height 61
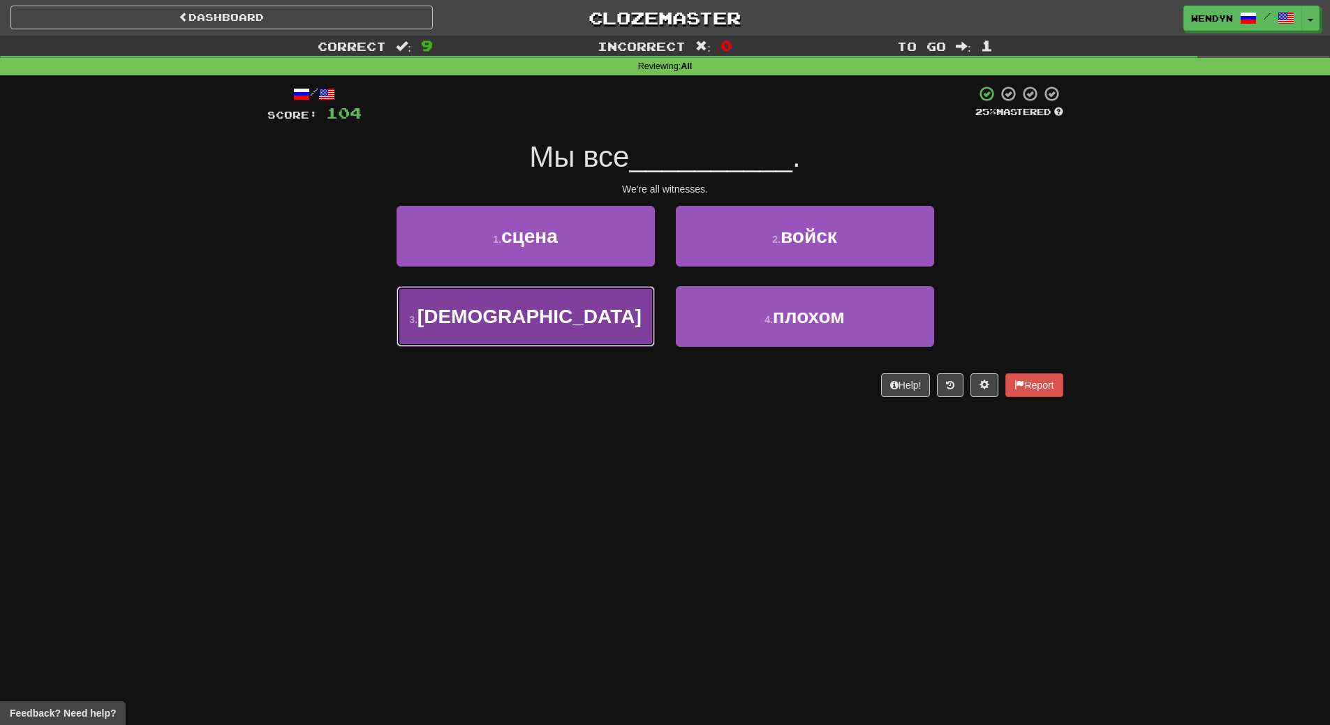
click at [572, 332] on button "3 . свидетели" at bounding box center [525, 316] width 258 height 61
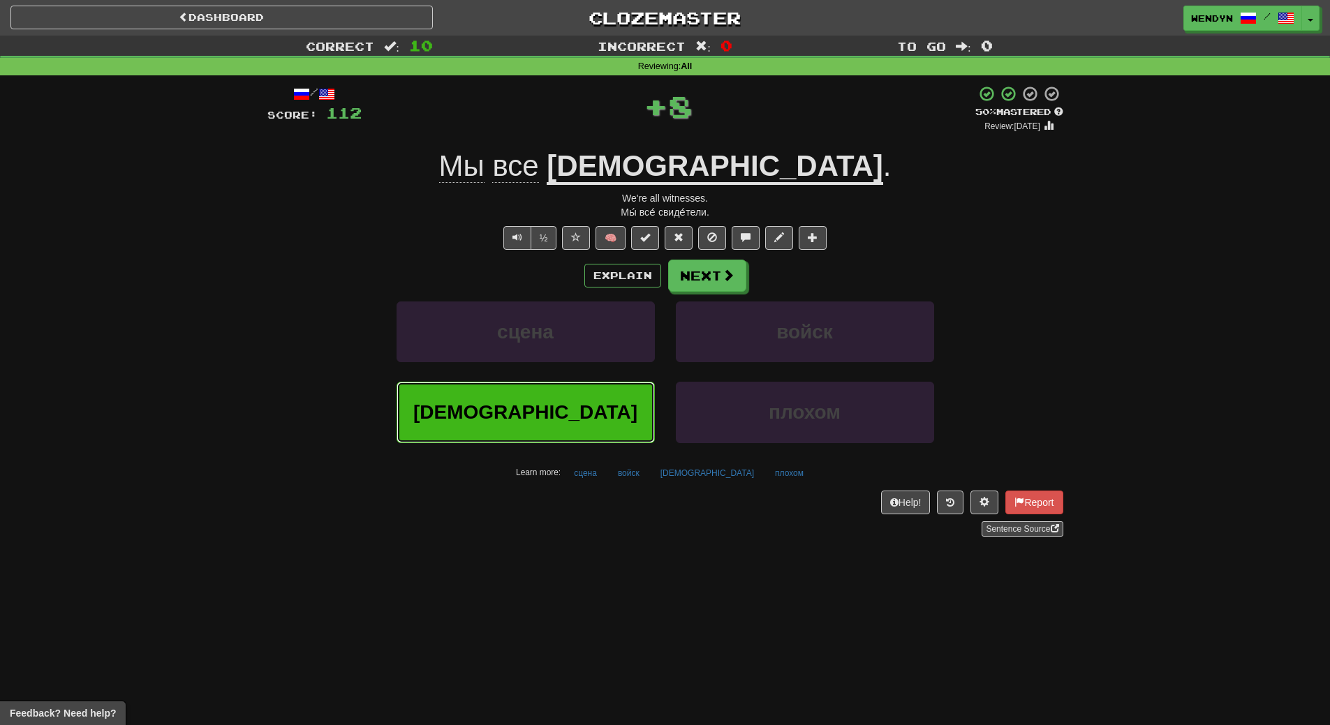
click at [573, 398] on button "[DEMOGRAPHIC_DATA]" at bounding box center [525, 412] width 258 height 61
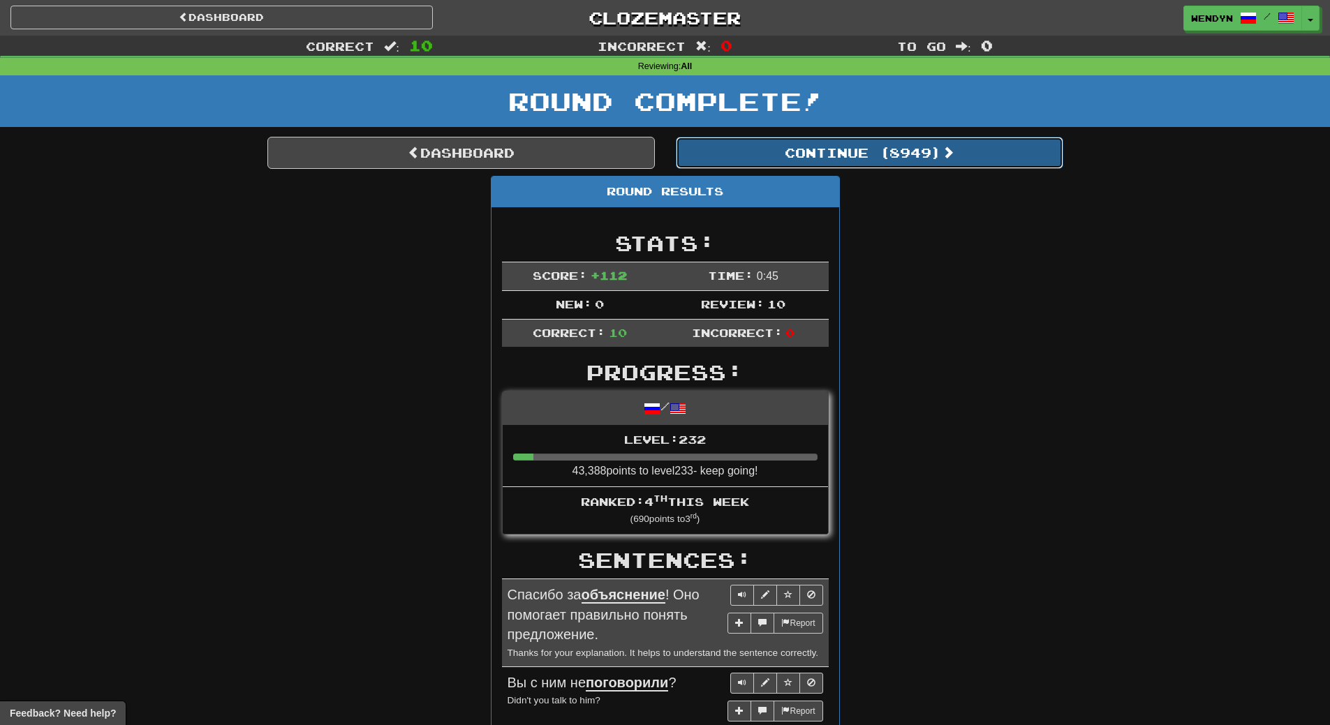
click at [933, 161] on button "Continue ( 8949 )" at bounding box center [869, 153] width 387 height 32
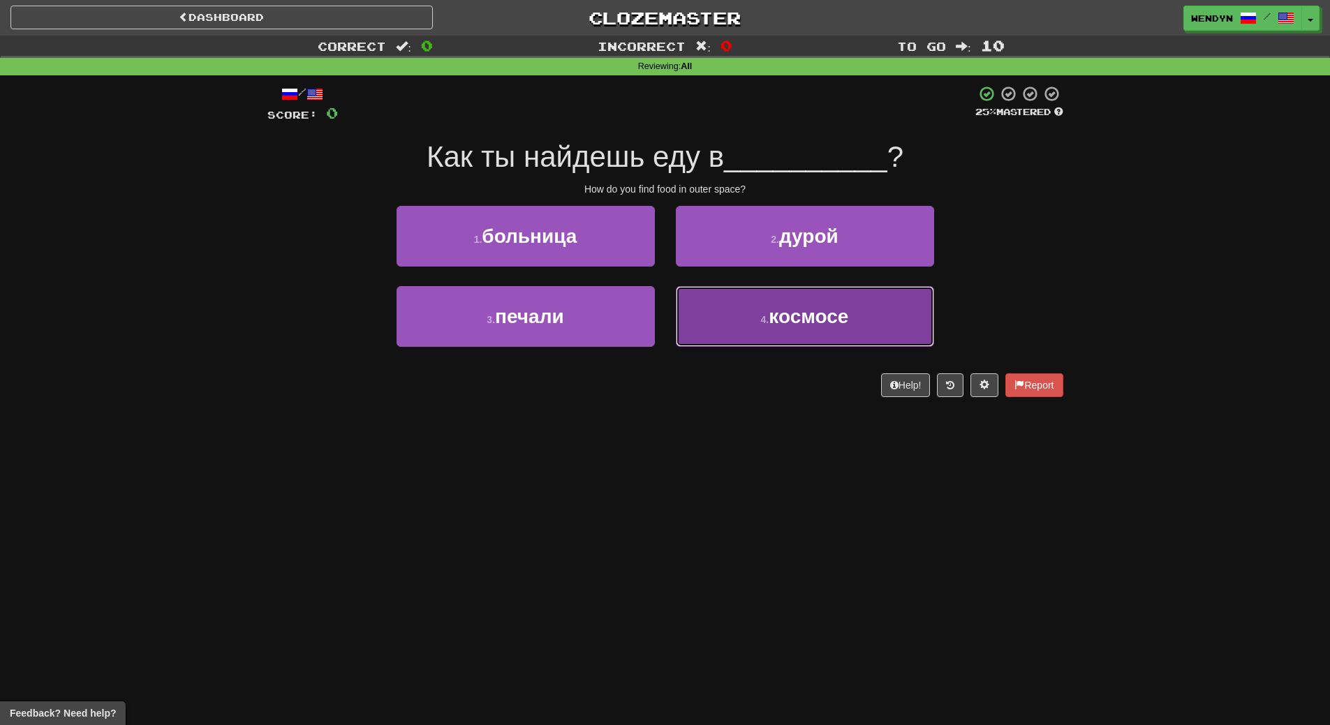
click at [819, 313] on span "космосе" at bounding box center [808, 317] width 80 height 22
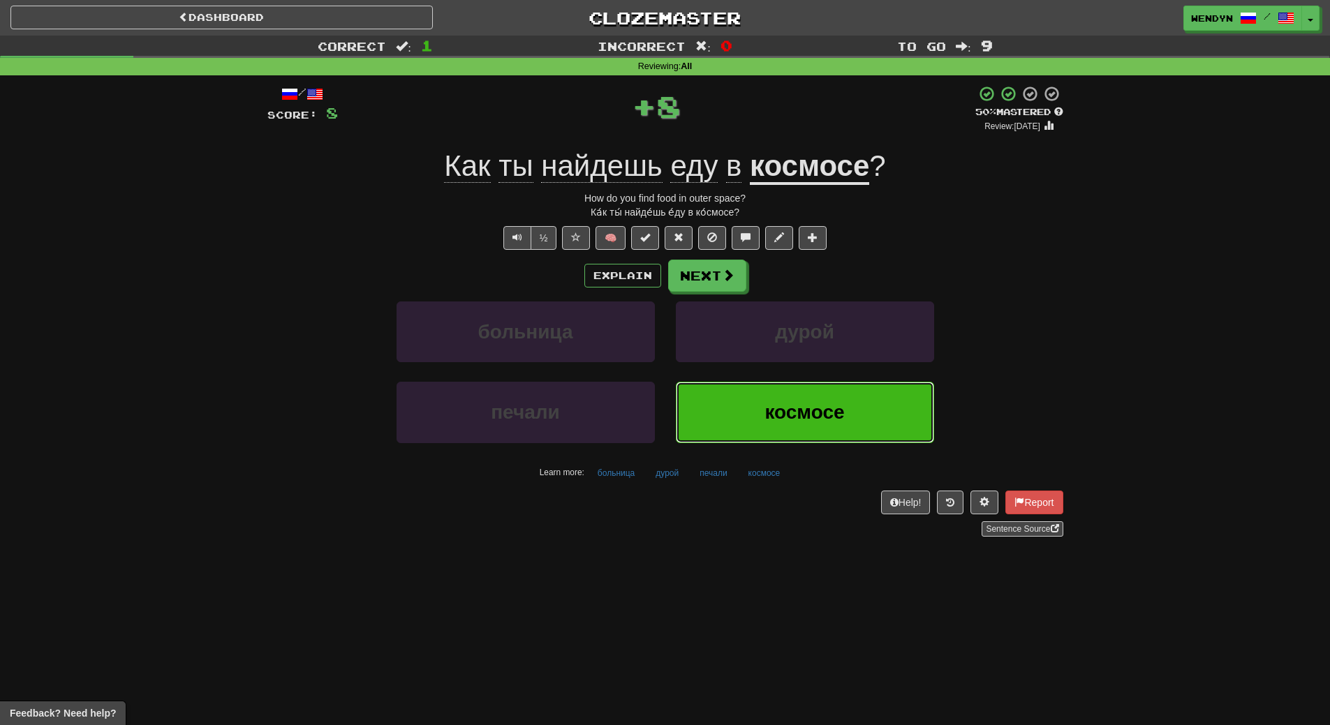
click at [799, 403] on span "космосе" at bounding box center [804, 412] width 80 height 22
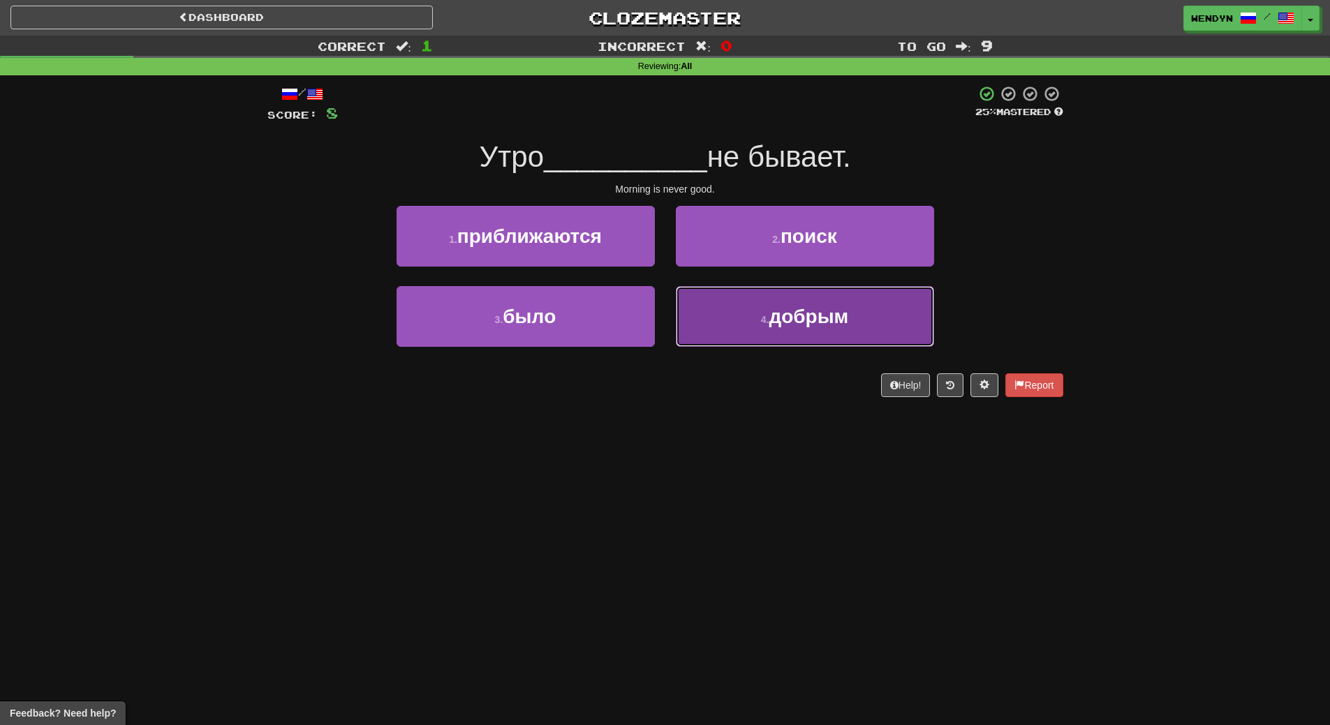
click at [781, 326] on span "добрым" at bounding box center [808, 317] width 80 height 22
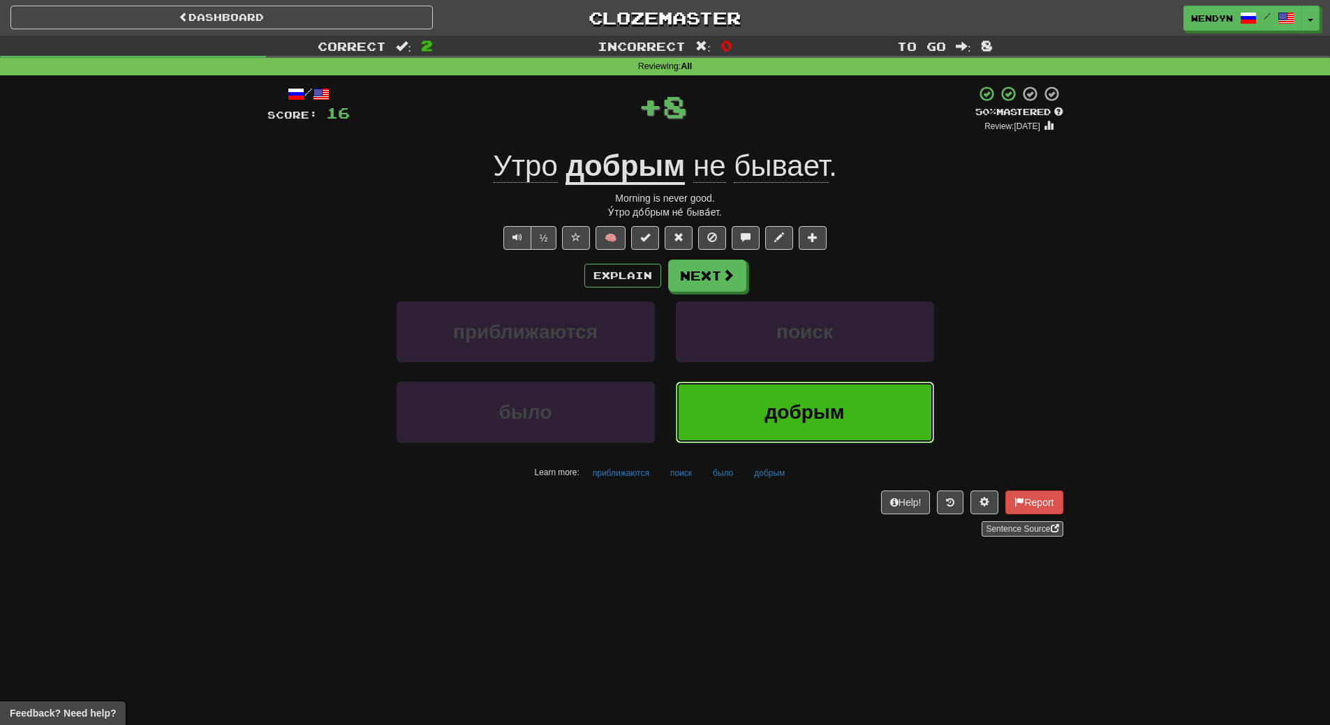
click at [763, 407] on button "добрым" at bounding box center [805, 412] width 258 height 61
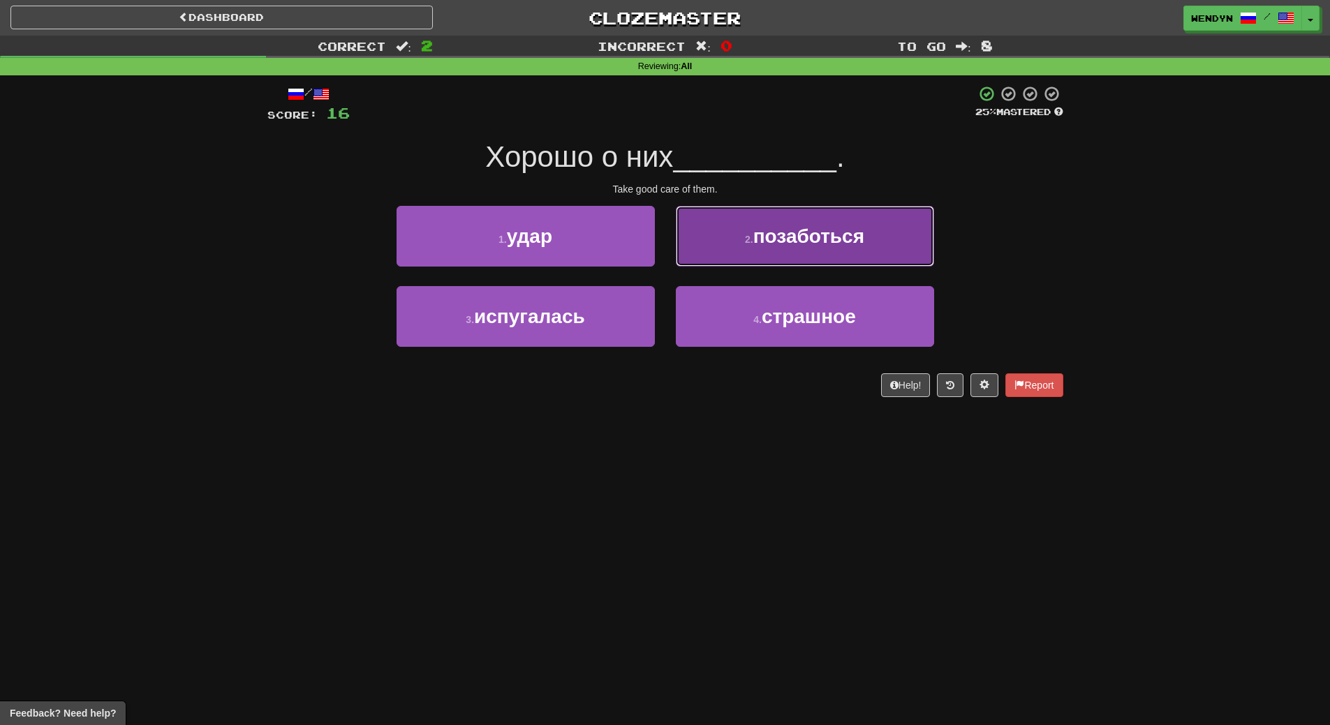
click at [872, 241] on button "2 . позаботься" at bounding box center [805, 236] width 258 height 61
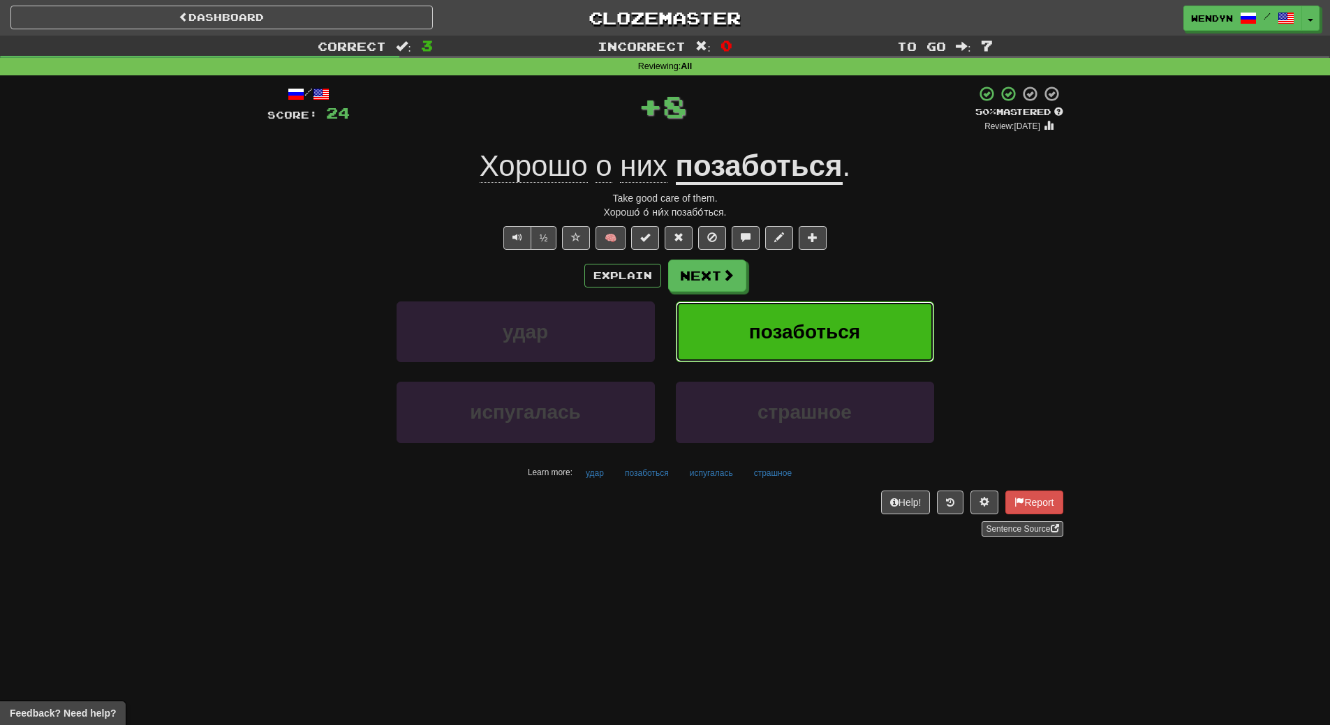
click at [863, 317] on button "позаботься" at bounding box center [805, 332] width 258 height 61
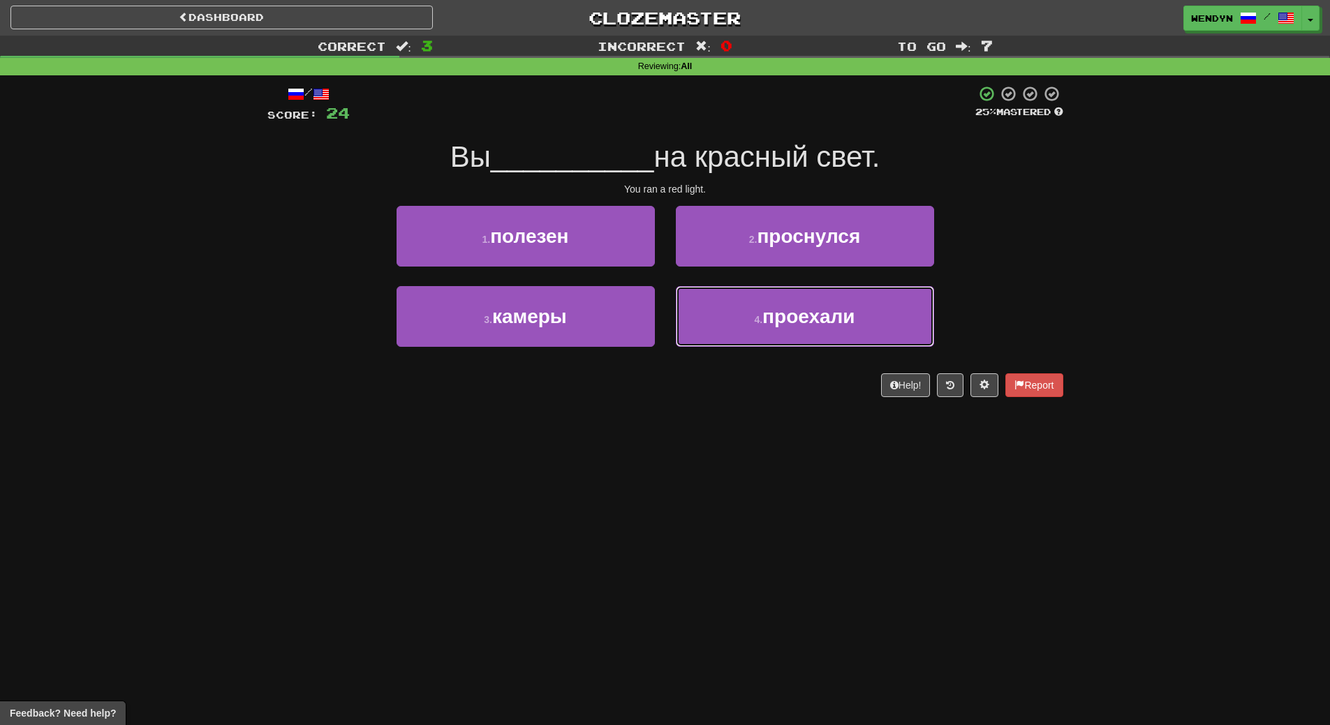
click at [863, 317] on button "4 . проехали" at bounding box center [805, 316] width 258 height 61
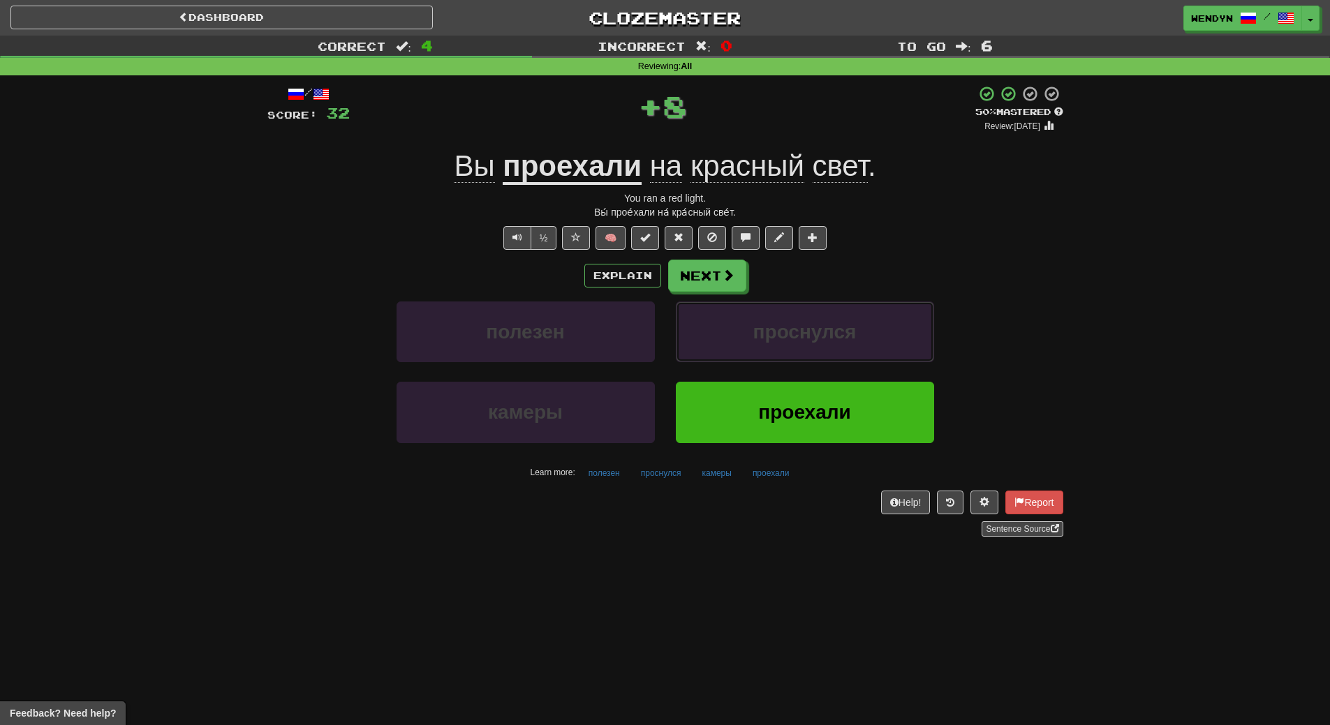
click at [863, 317] on button "проснулся" at bounding box center [805, 332] width 258 height 61
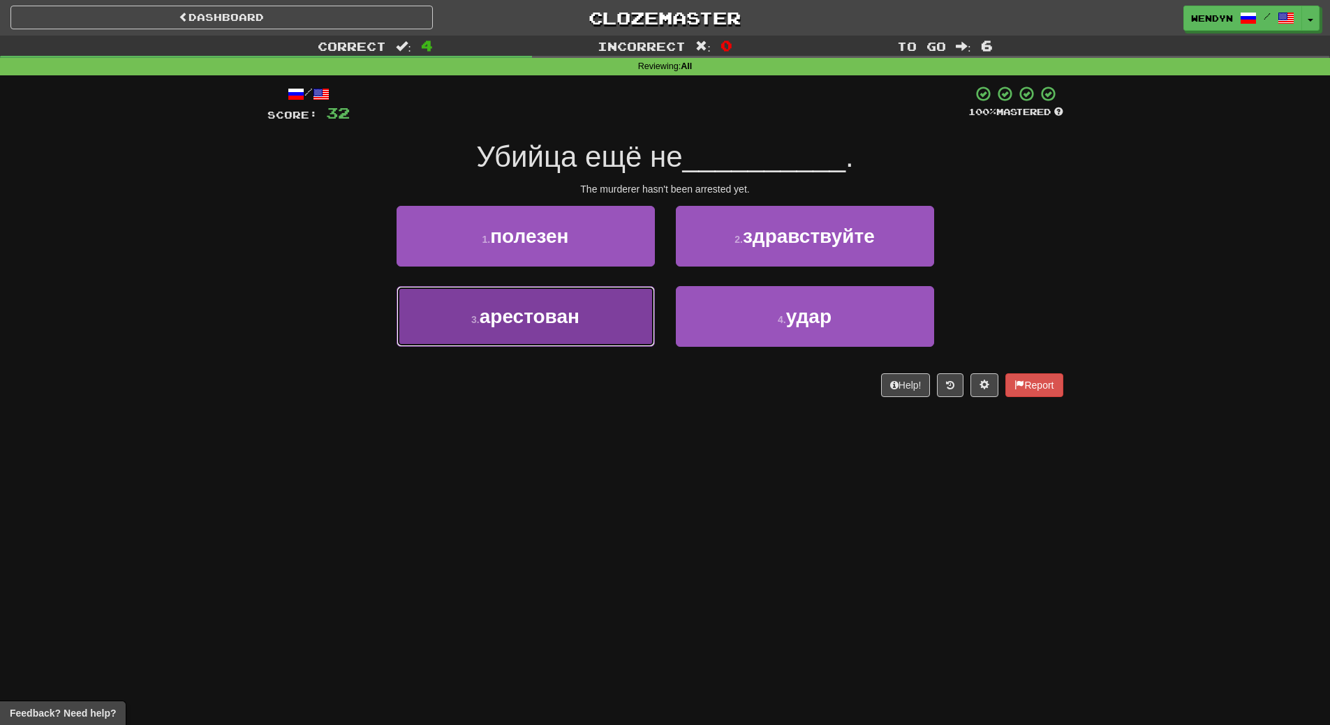
click at [595, 304] on button "3 . арестован" at bounding box center [525, 316] width 258 height 61
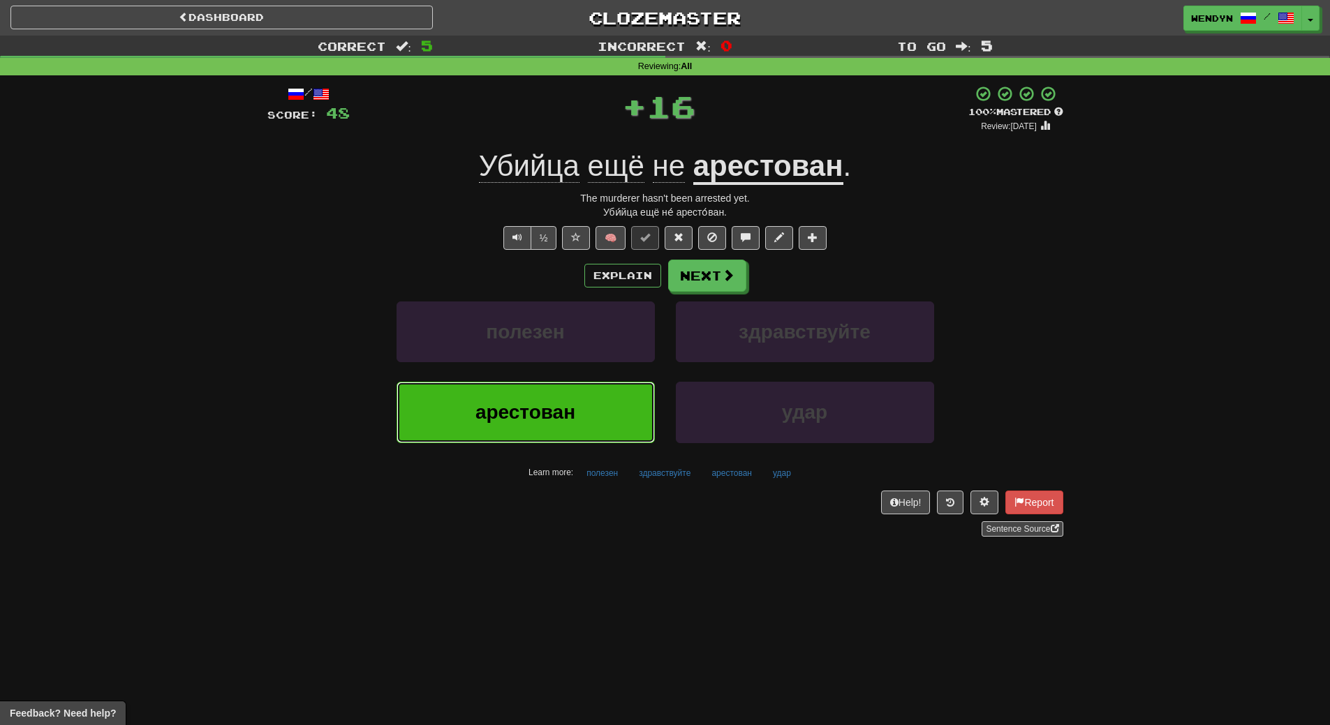
click at [591, 419] on button "арестован" at bounding box center [525, 412] width 258 height 61
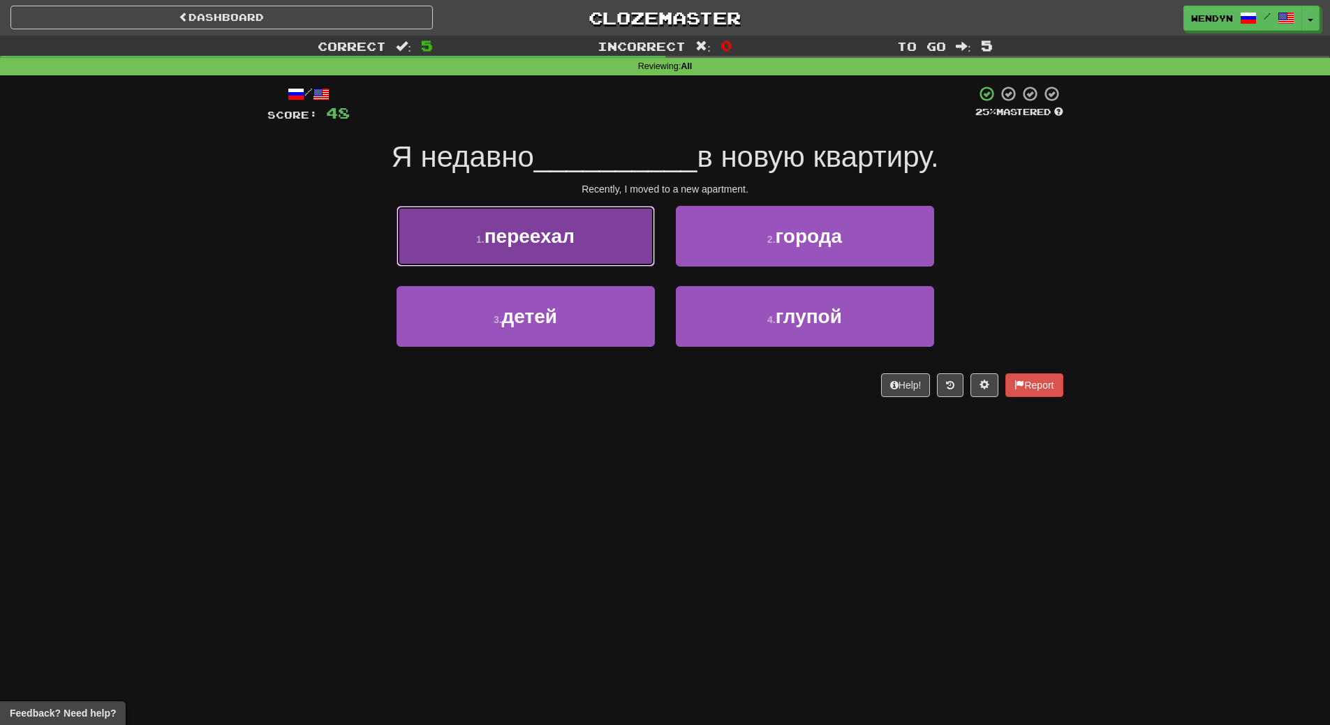
click at [594, 257] on button "1 . переехал" at bounding box center [525, 236] width 258 height 61
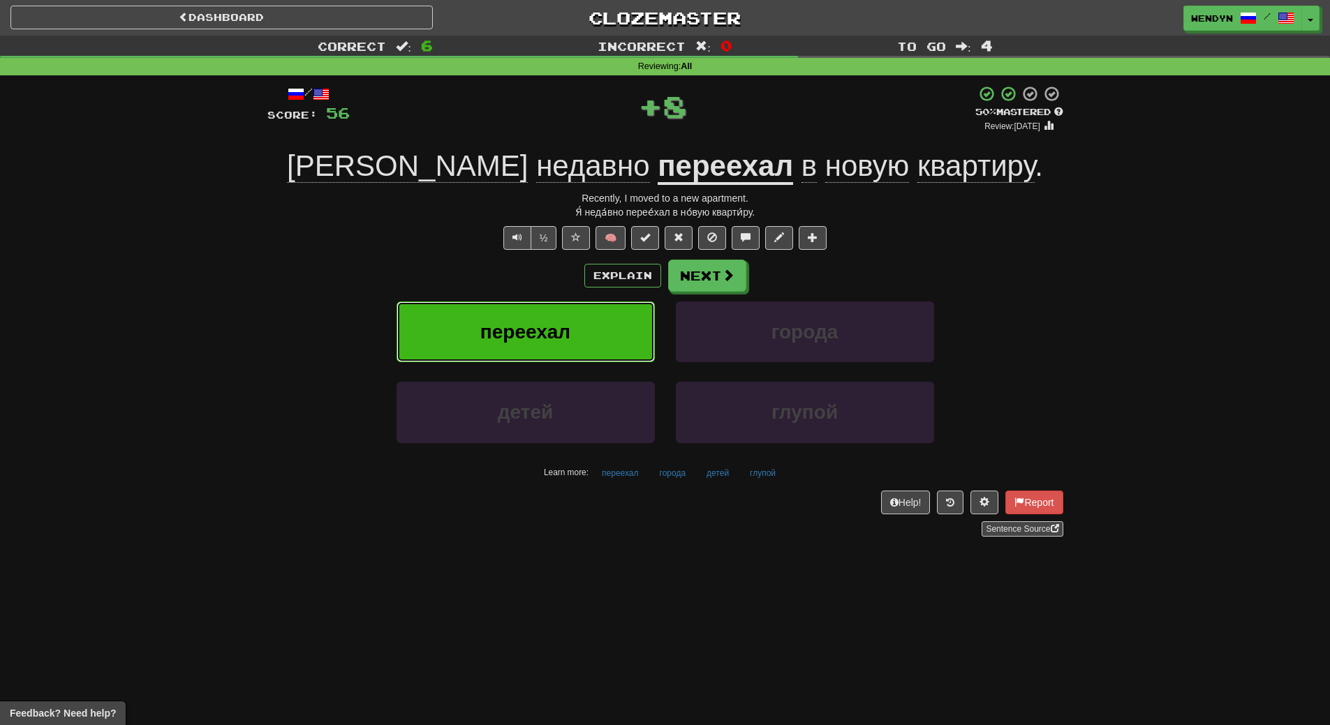
click at [592, 327] on button "переехал" at bounding box center [525, 332] width 258 height 61
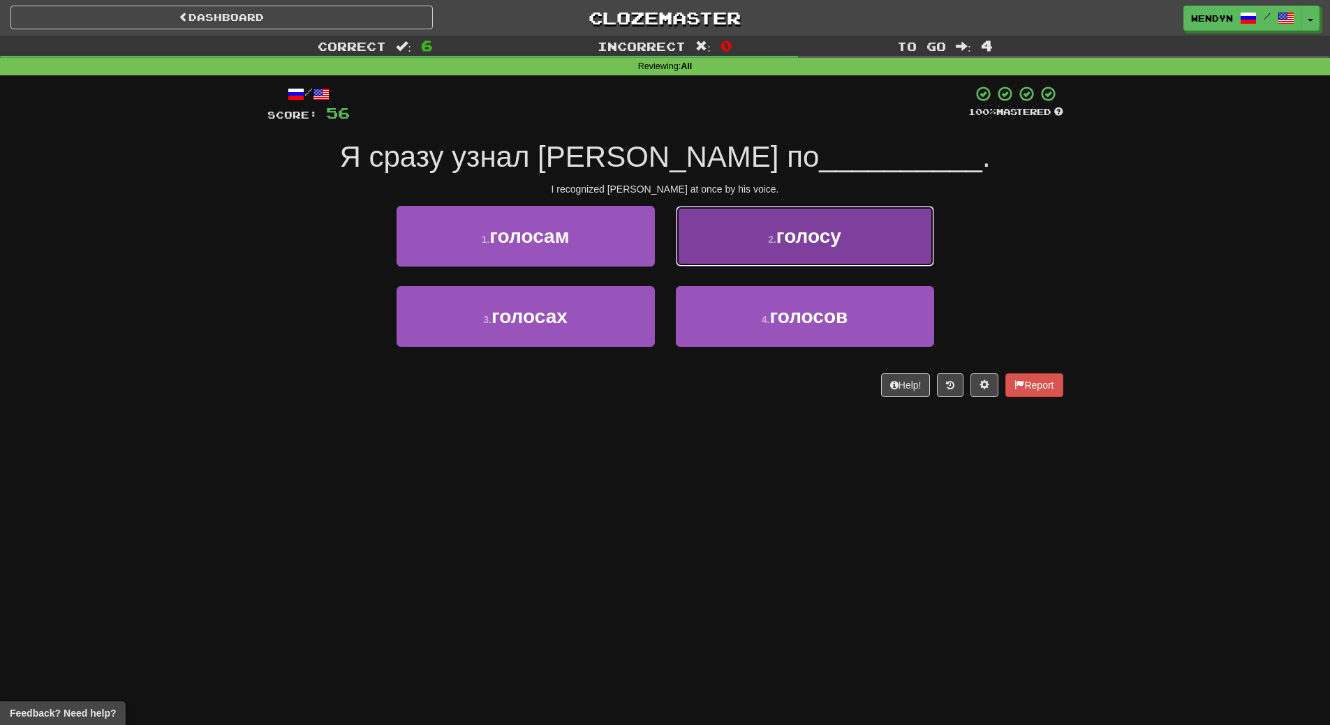
click at [824, 245] on span "голосу" at bounding box center [808, 236] width 65 height 22
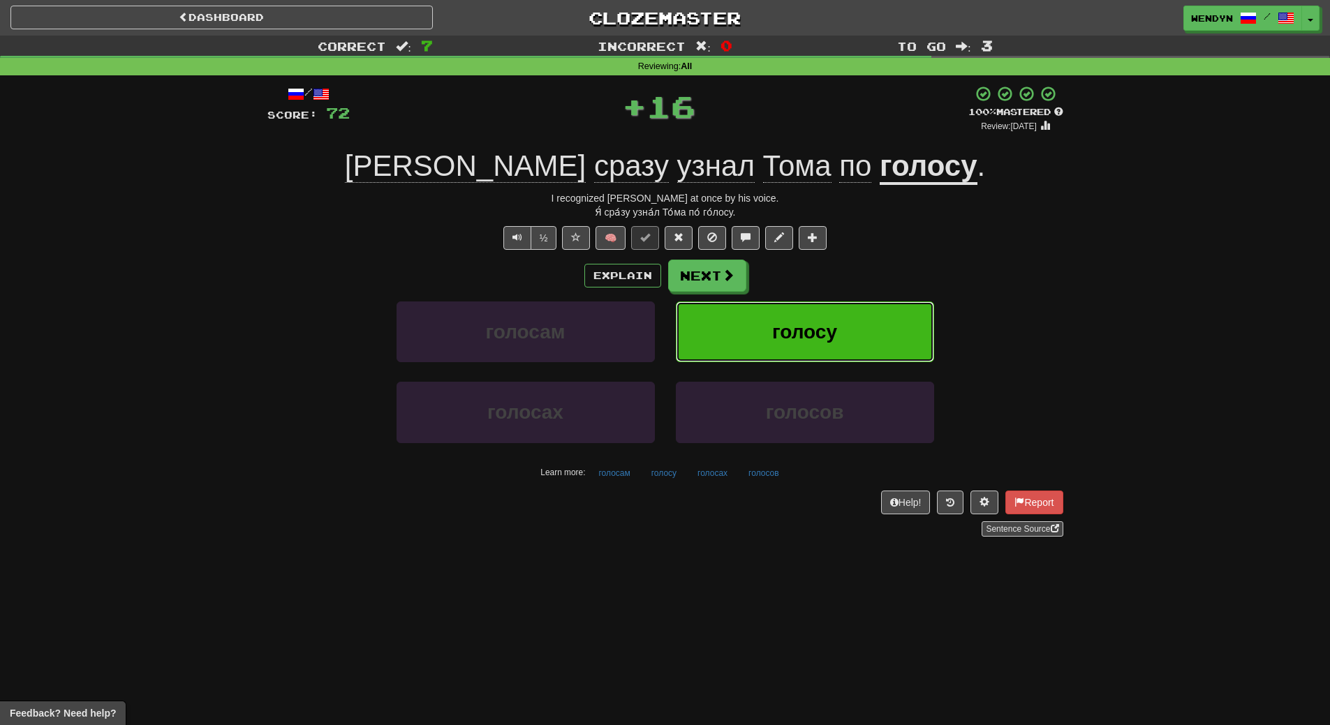
click at [829, 314] on button "голосу" at bounding box center [805, 332] width 258 height 61
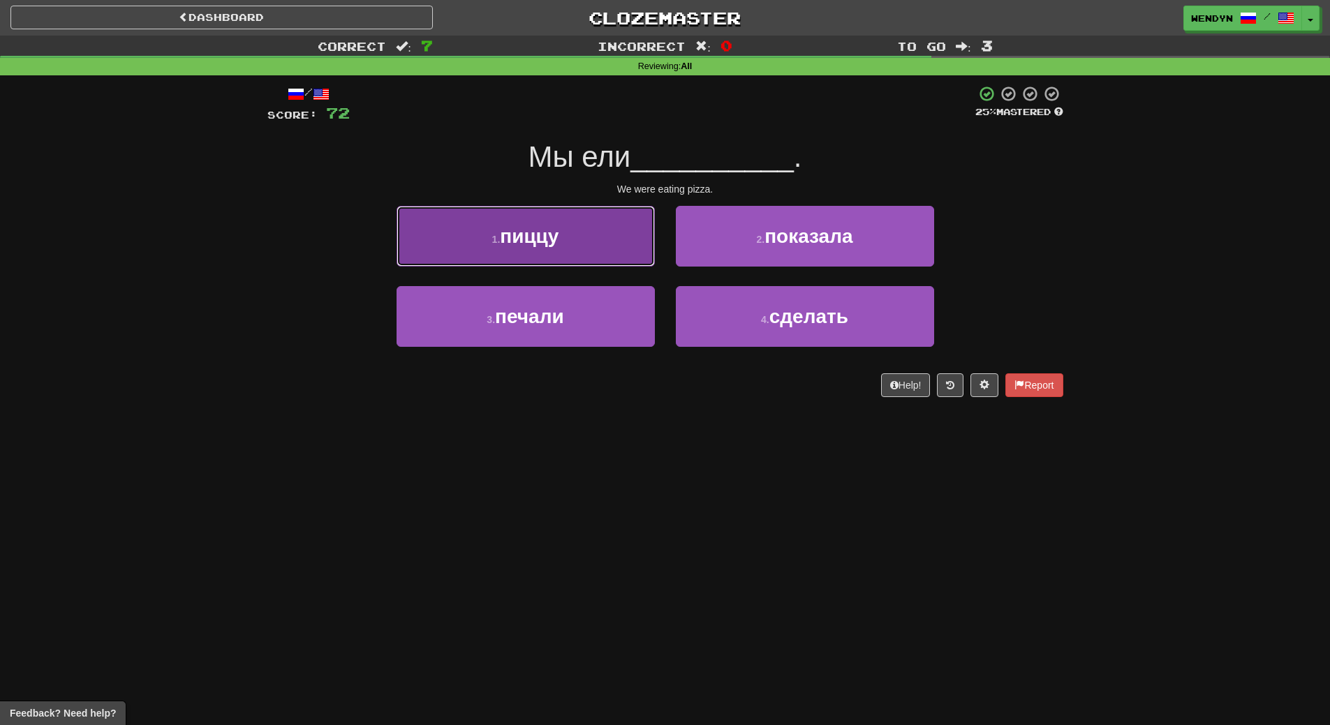
click at [599, 241] on button "1 . пиццу" at bounding box center [525, 236] width 258 height 61
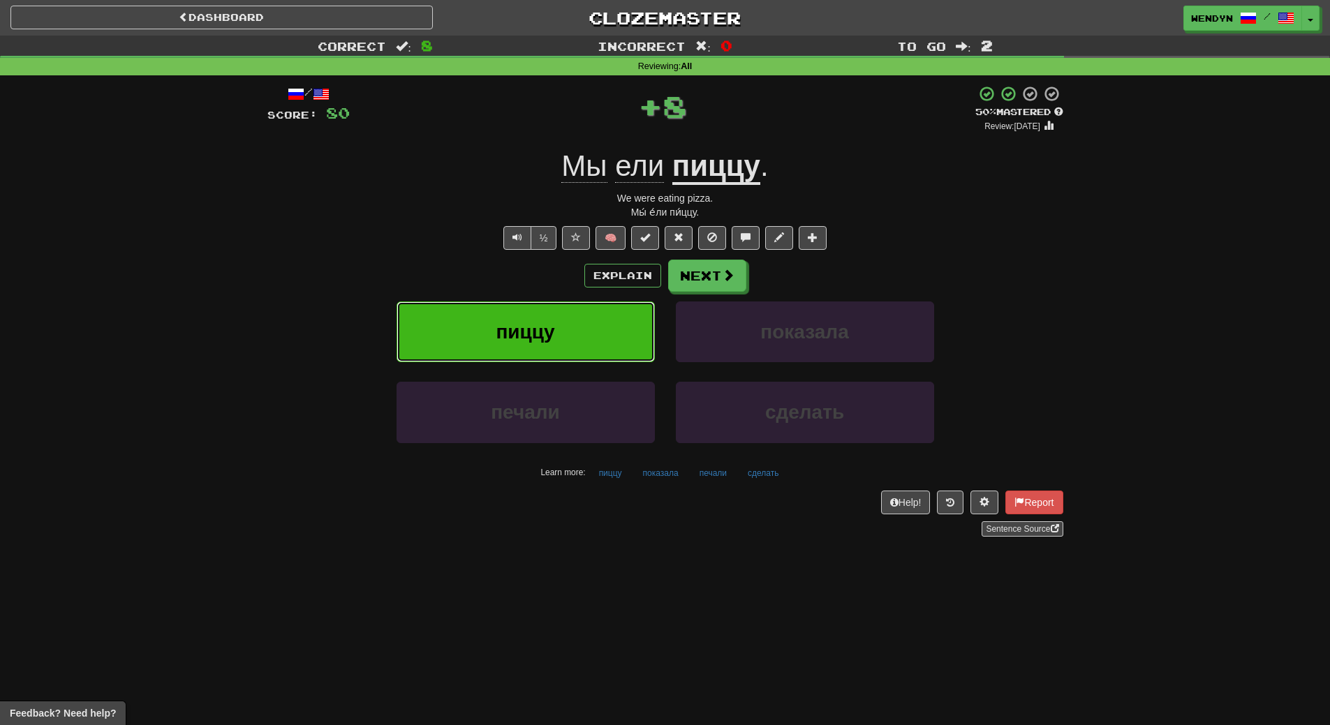
click at [595, 321] on button "пиццу" at bounding box center [525, 332] width 258 height 61
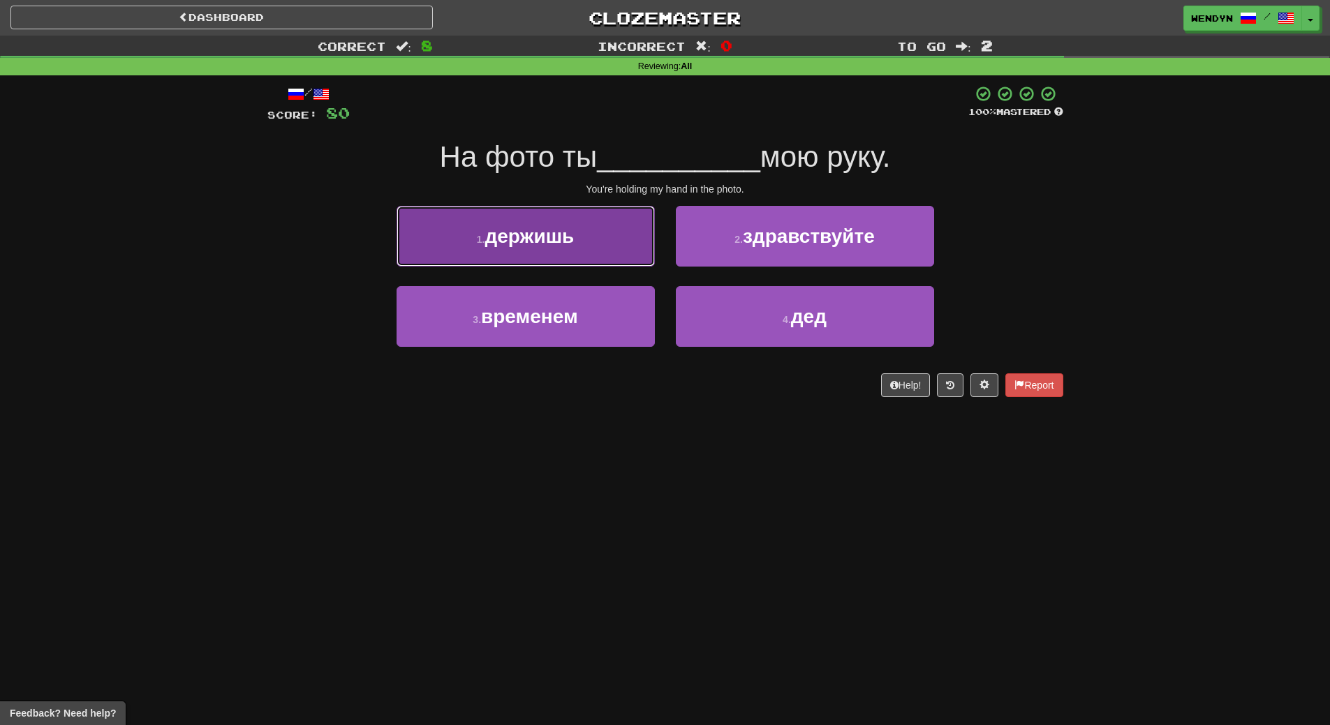
click at [593, 235] on button "1 . держишь" at bounding box center [525, 236] width 258 height 61
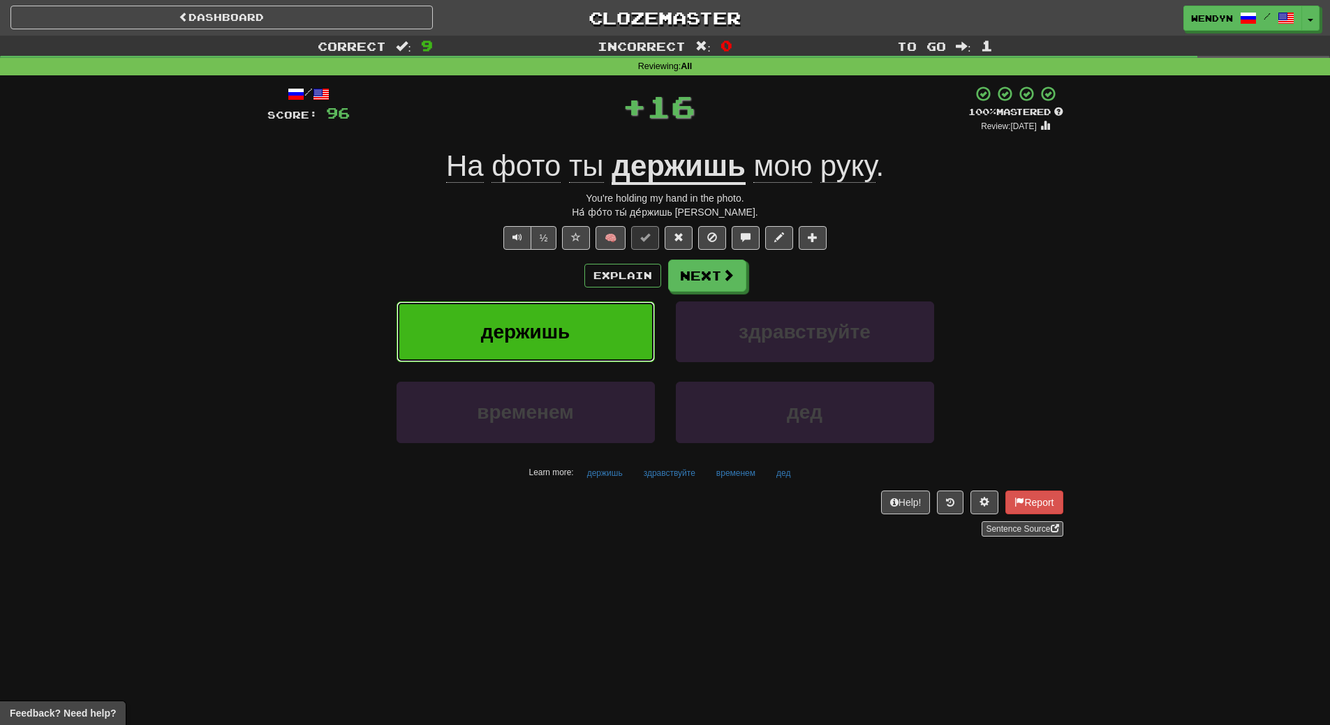
click at [589, 345] on button "держишь" at bounding box center [525, 332] width 258 height 61
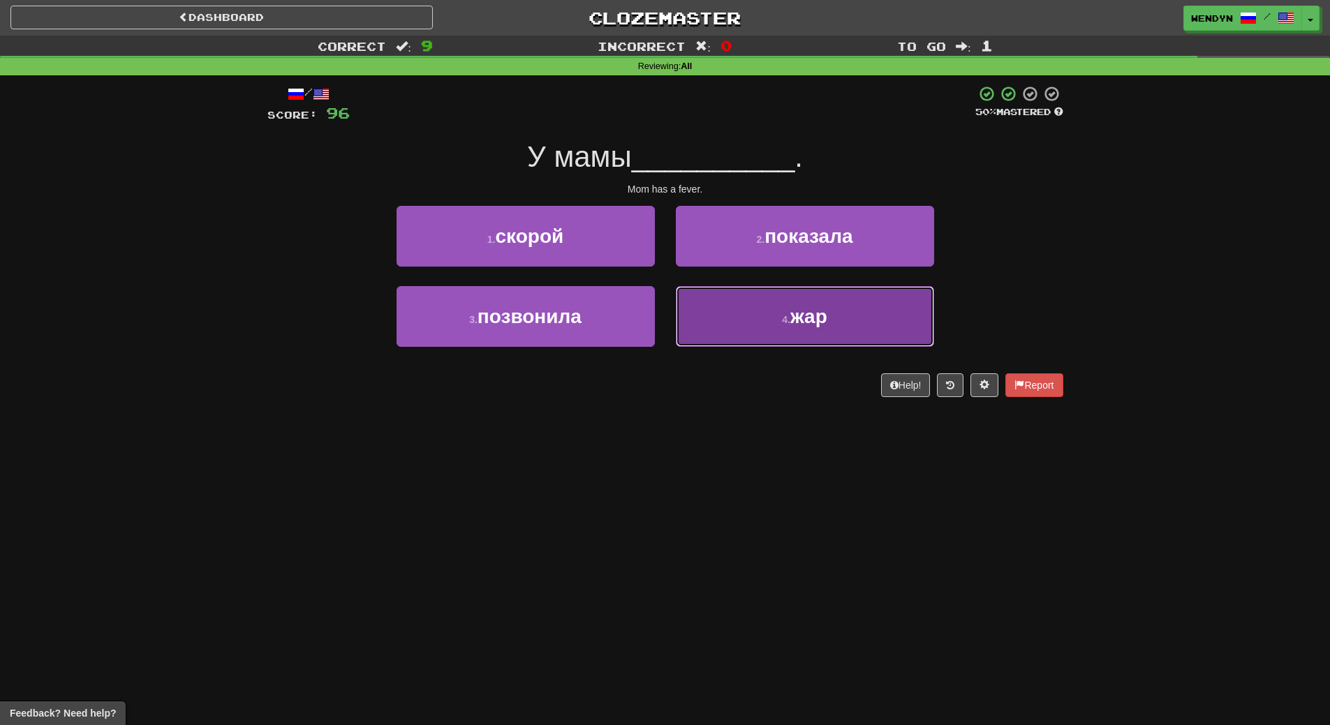
click at [815, 334] on button "4 . жар" at bounding box center [805, 316] width 258 height 61
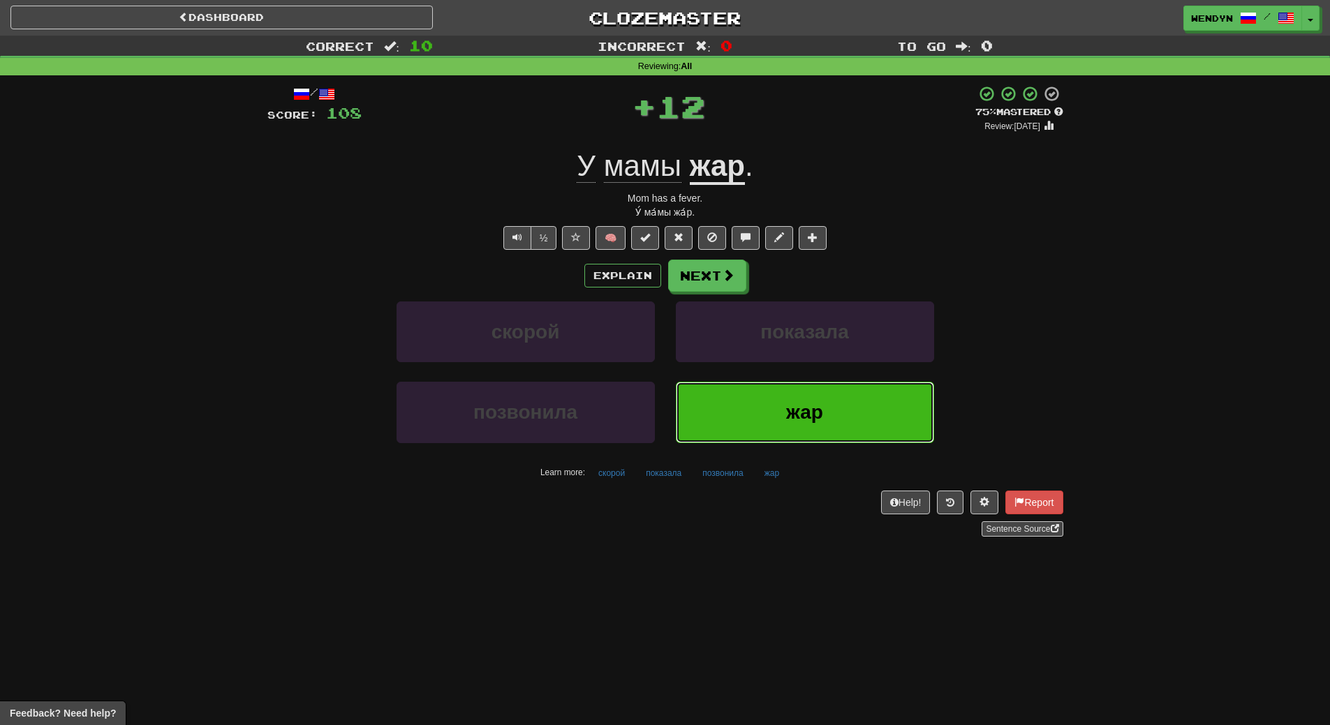
click at [804, 401] on span "жар" at bounding box center [804, 412] width 37 height 22
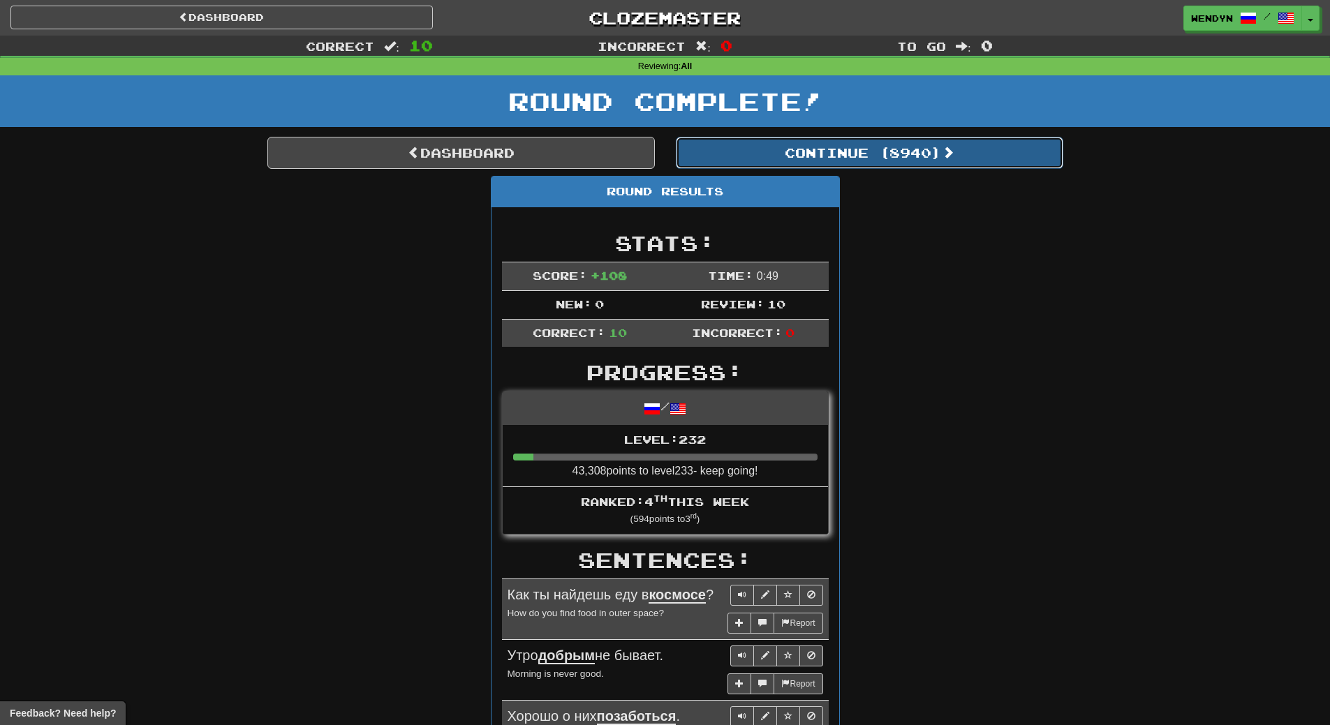
click at [911, 151] on button "Continue ( 8940 )" at bounding box center [869, 153] width 387 height 32
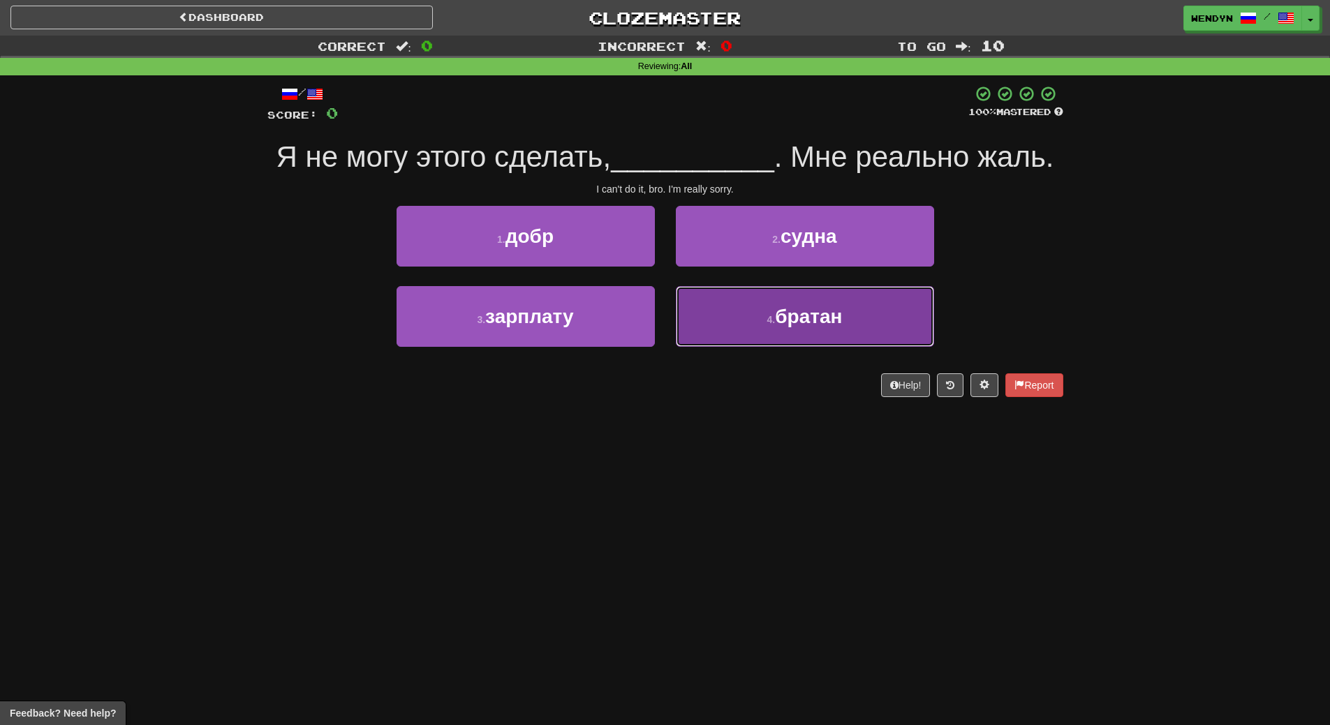
click at [767, 320] on small "4 ." at bounding box center [771, 319] width 8 height 11
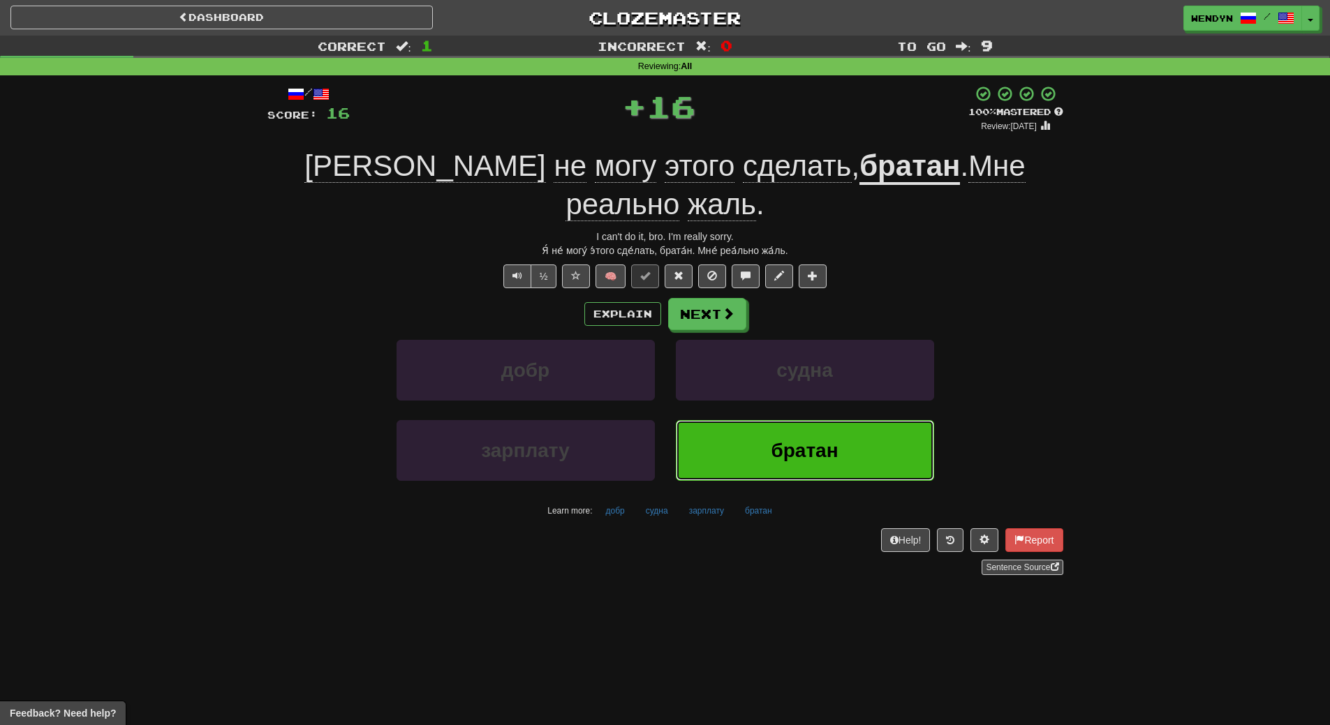
click at [782, 420] on button "братан" at bounding box center [805, 450] width 258 height 61
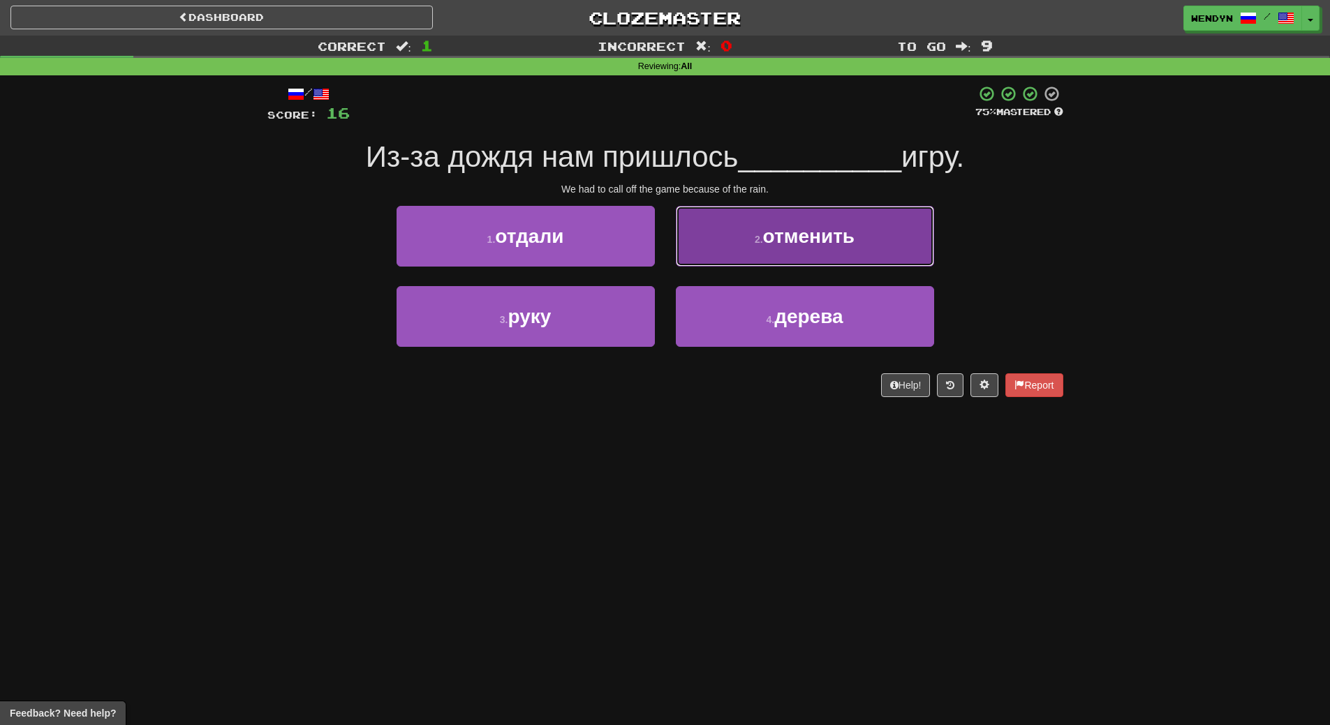
click at [870, 227] on button "2 . отменить" at bounding box center [805, 236] width 258 height 61
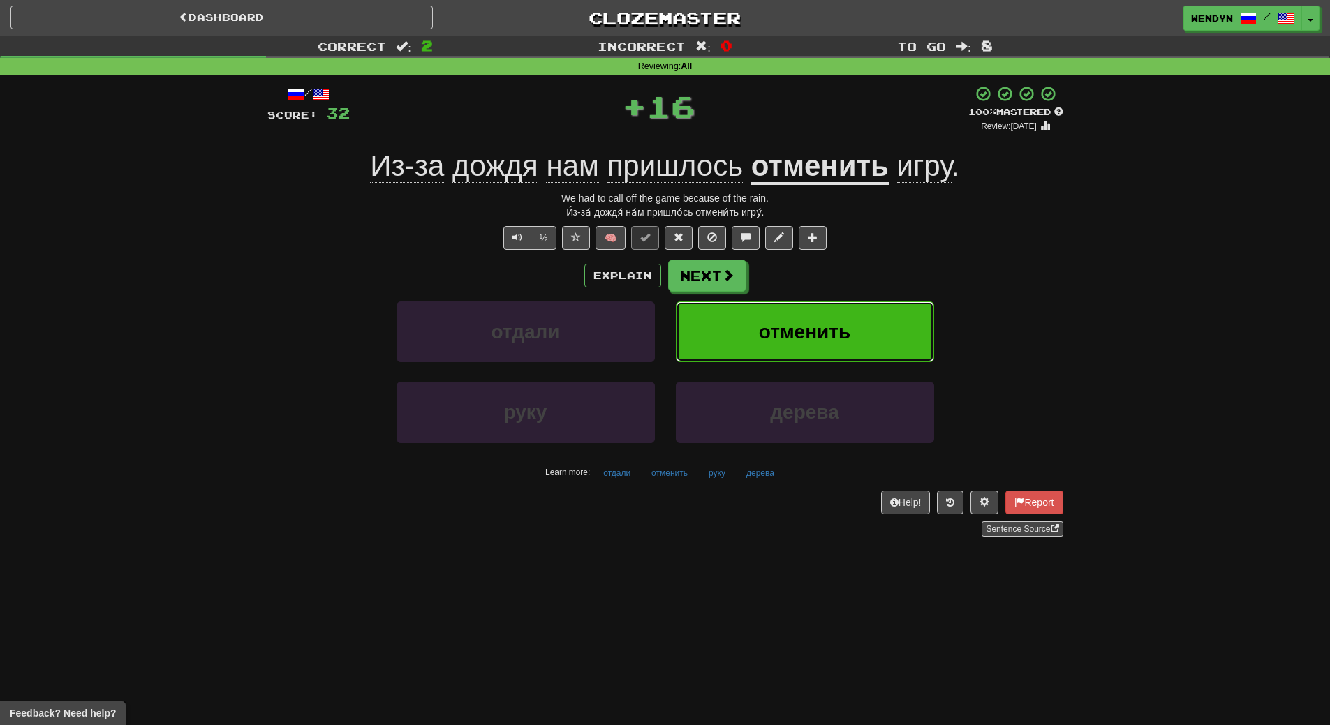
click at [885, 332] on button "отменить" at bounding box center [805, 332] width 258 height 61
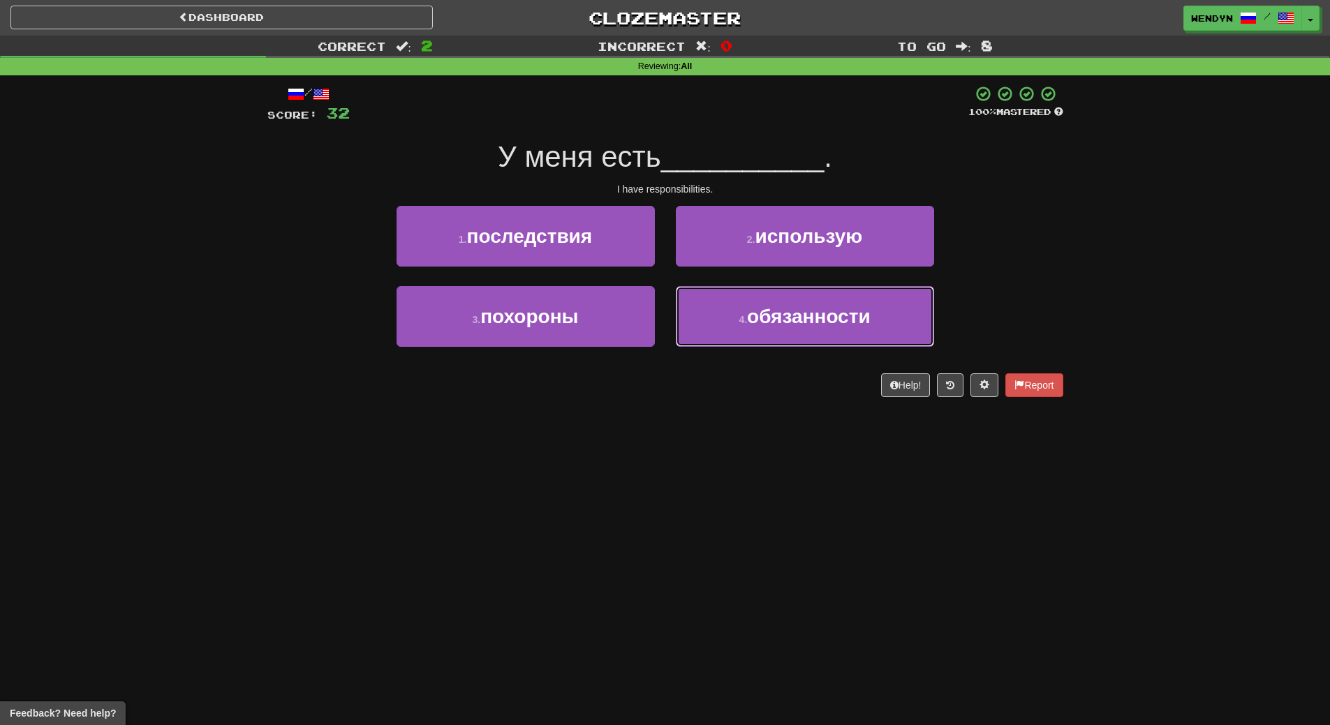
click at [885, 332] on button "4 . обязанности" at bounding box center [805, 316] width 258 height 61
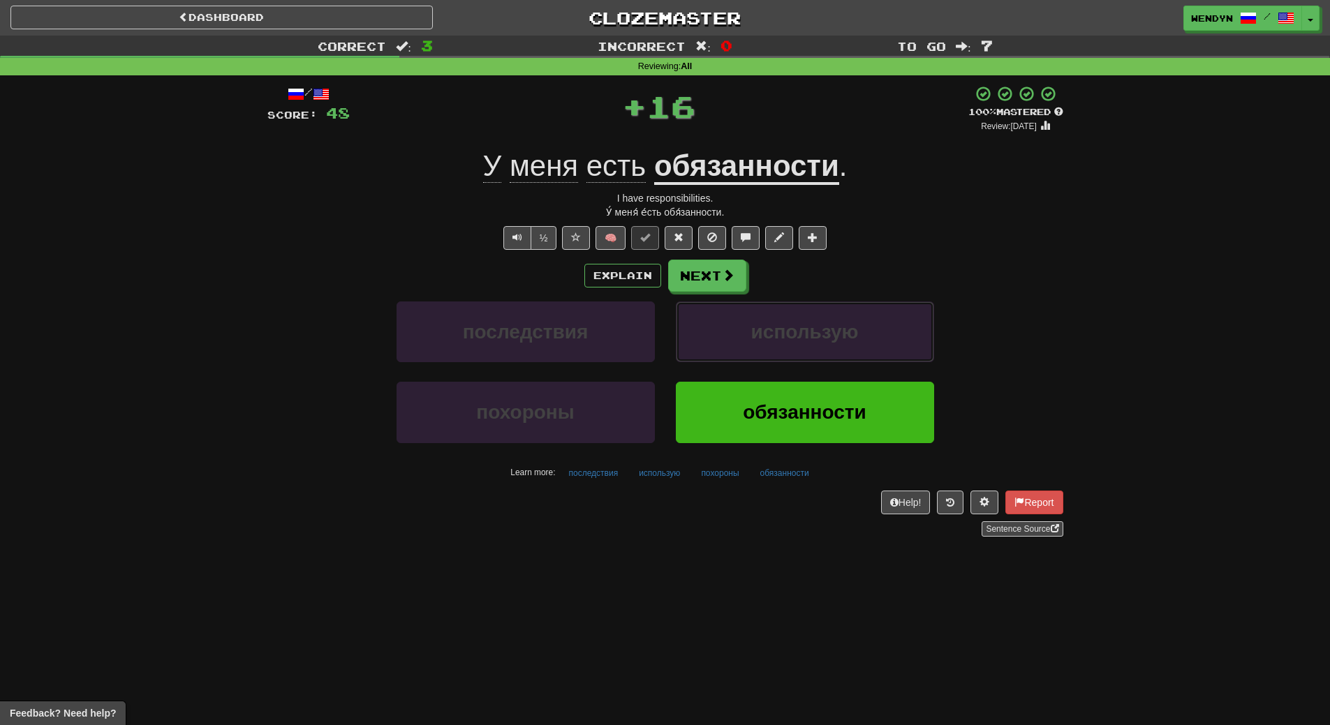
click at [885, 332] on button "использую" at bounding box center [805, 332] width 258 height 61
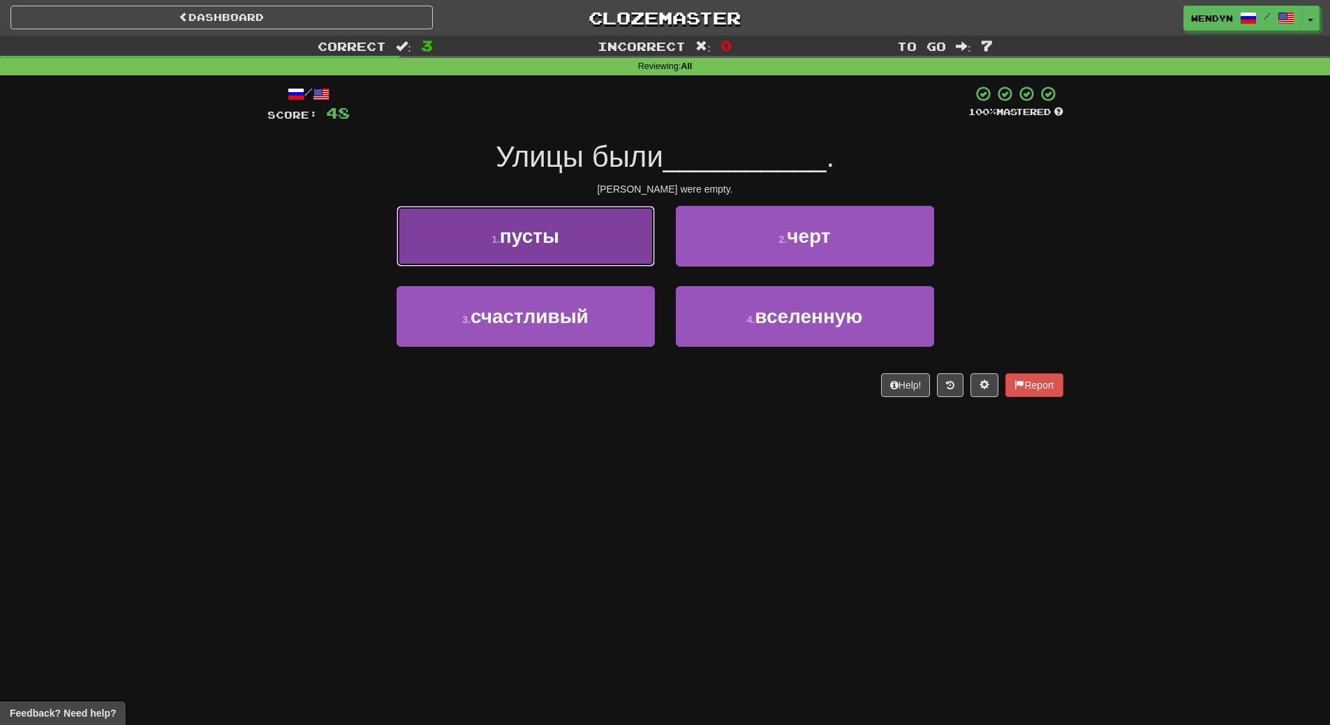
click at [601, 235] on button "1 . пусты" at bounding box center [525, 236] width 258 height 61
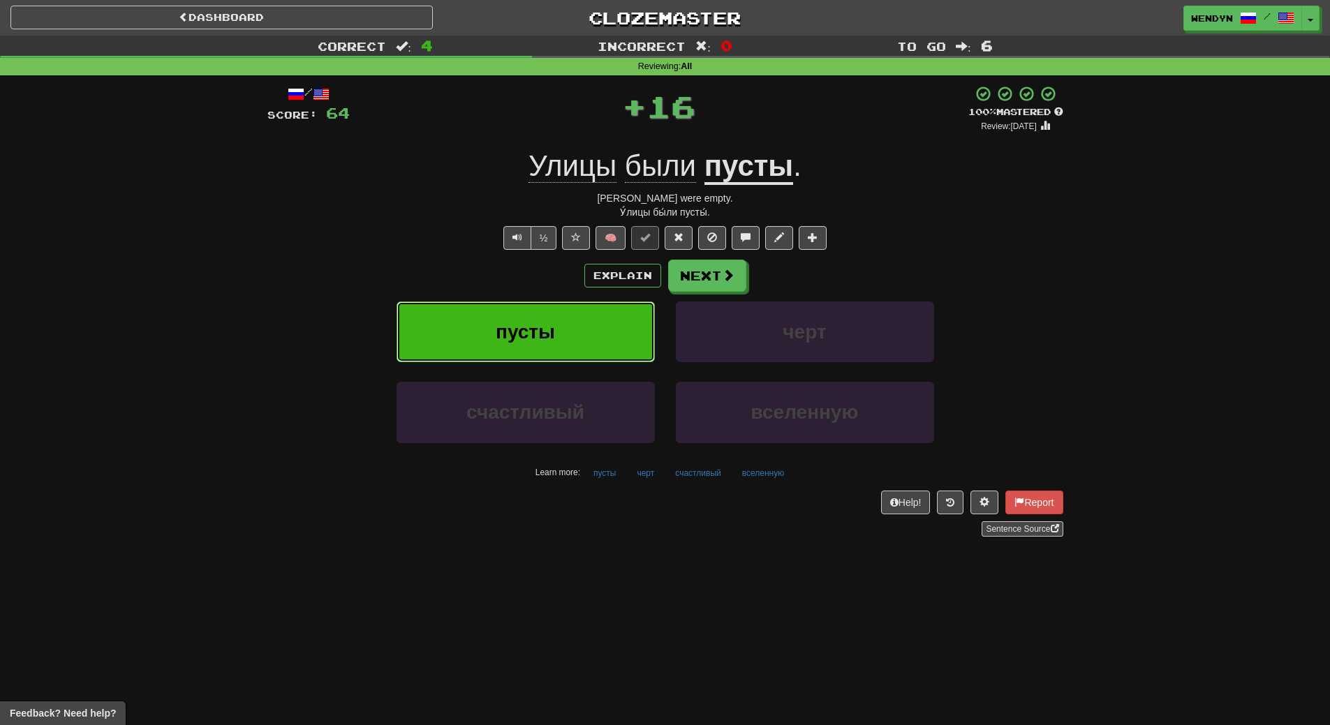
click at [602, 313] on button "пусты" at bounding box center [525, 332] width 258 height 61
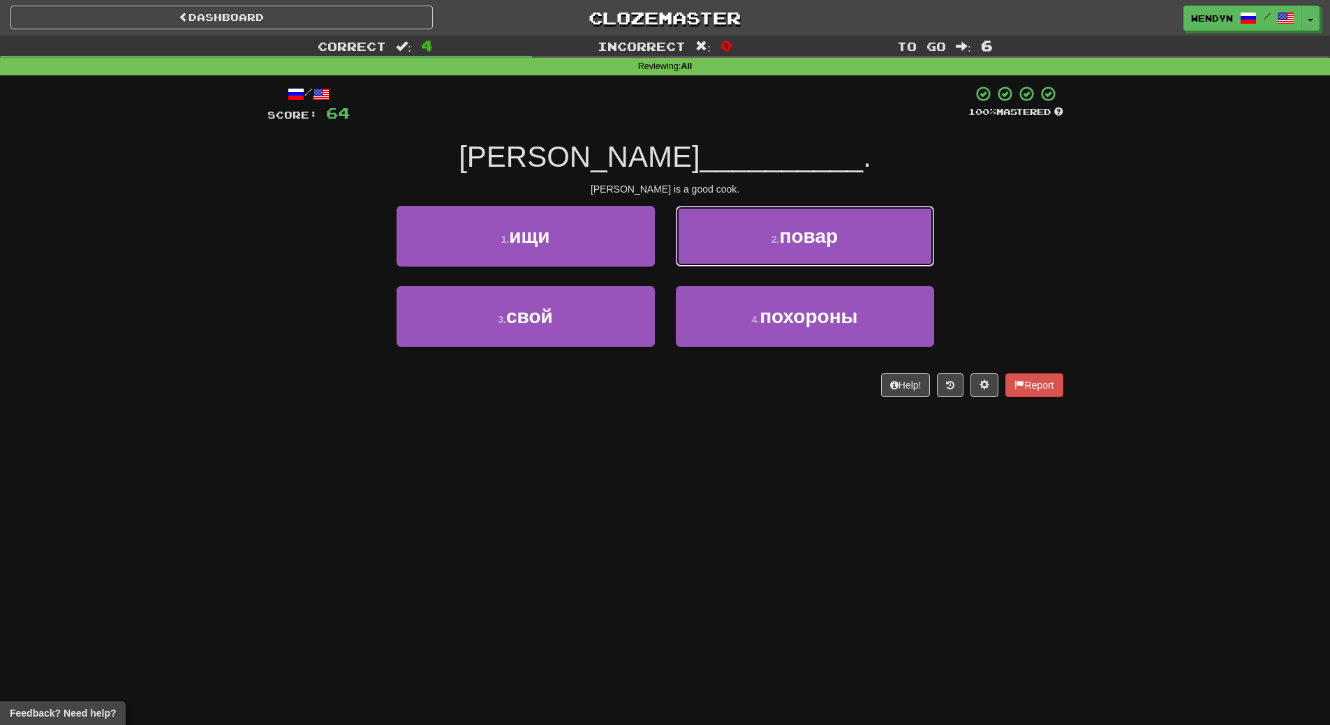
drag, startPoint x: 898, startPoint y: 222, endPoint x: 898, endPoint y: 252, distance: 30.0
click at [898, 224] on button "2 . повар" at bounding box center [805, 236] width 258 height 61
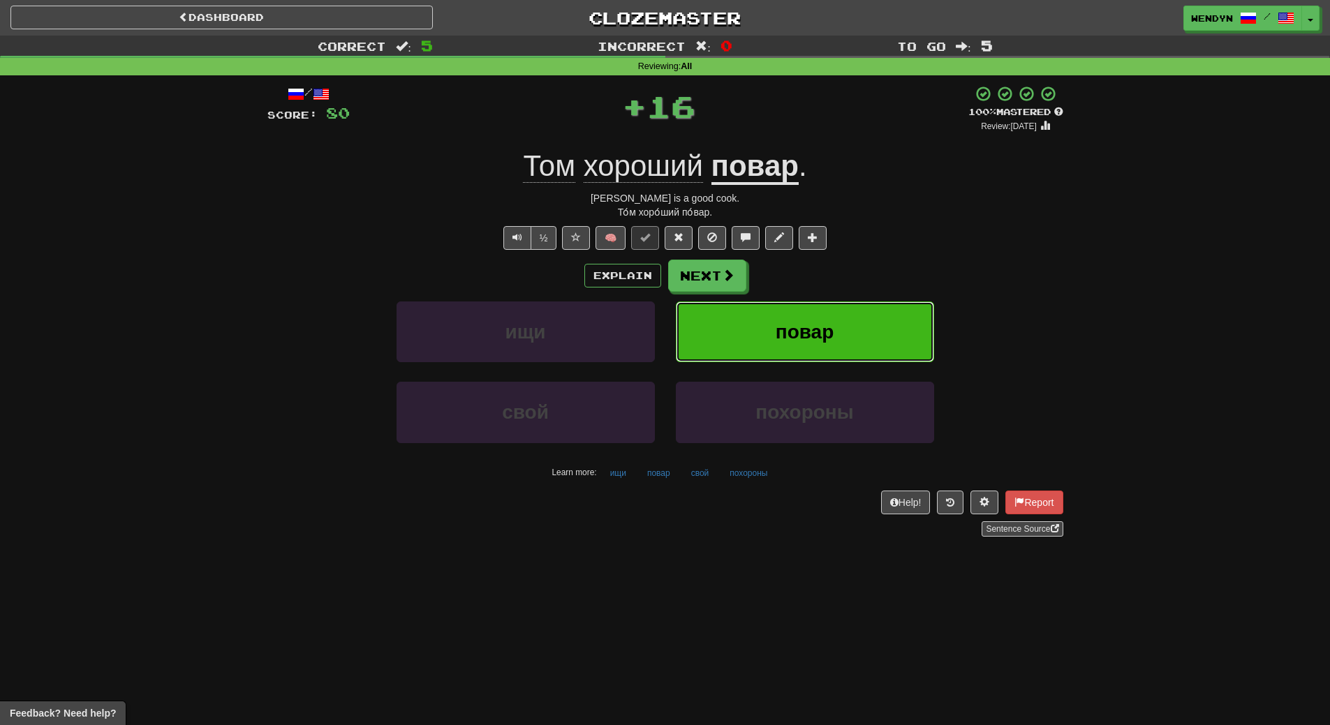
click at [882, 307] on button "повар" at bounding box center [805, 332] width 258 height 61
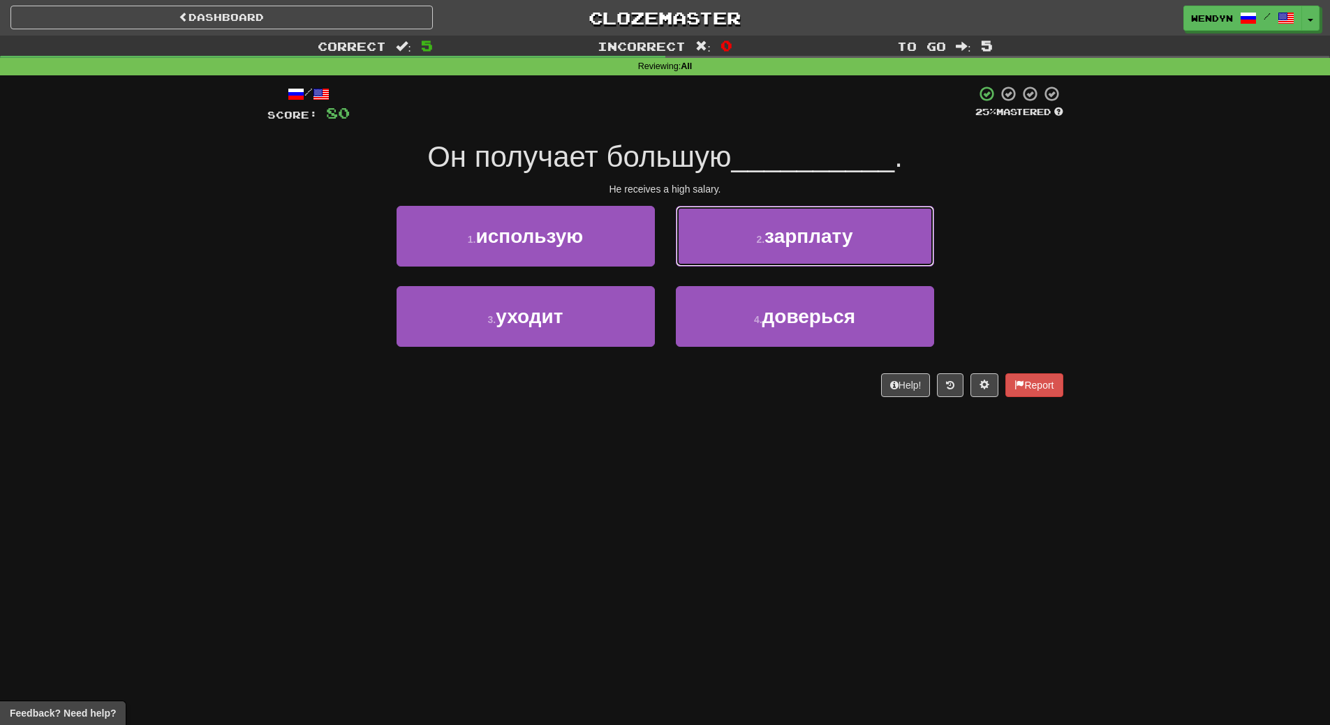
click at [845, 253] on button "2 . зарплату" at bounding box center [805, 236] width 258 height 61
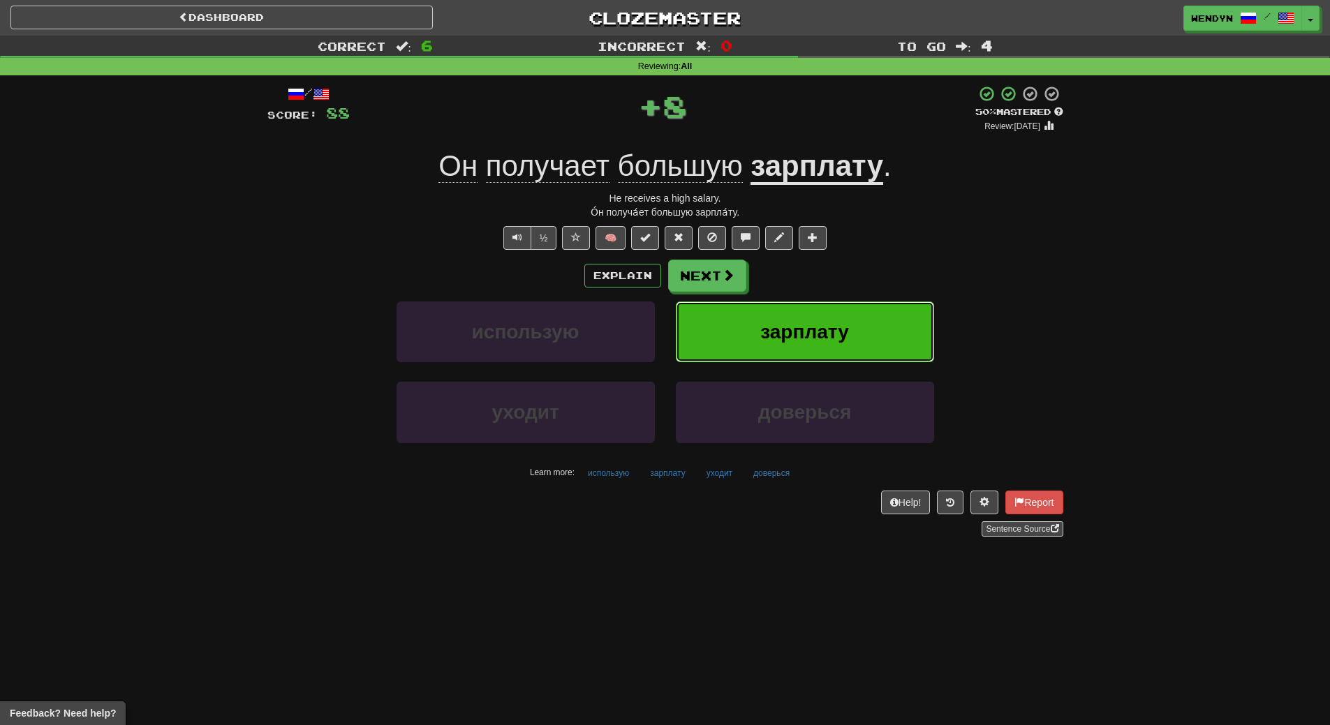
click at [842, 309] on button "зарплату" at bounding box center [805, 332] width 258 height 61
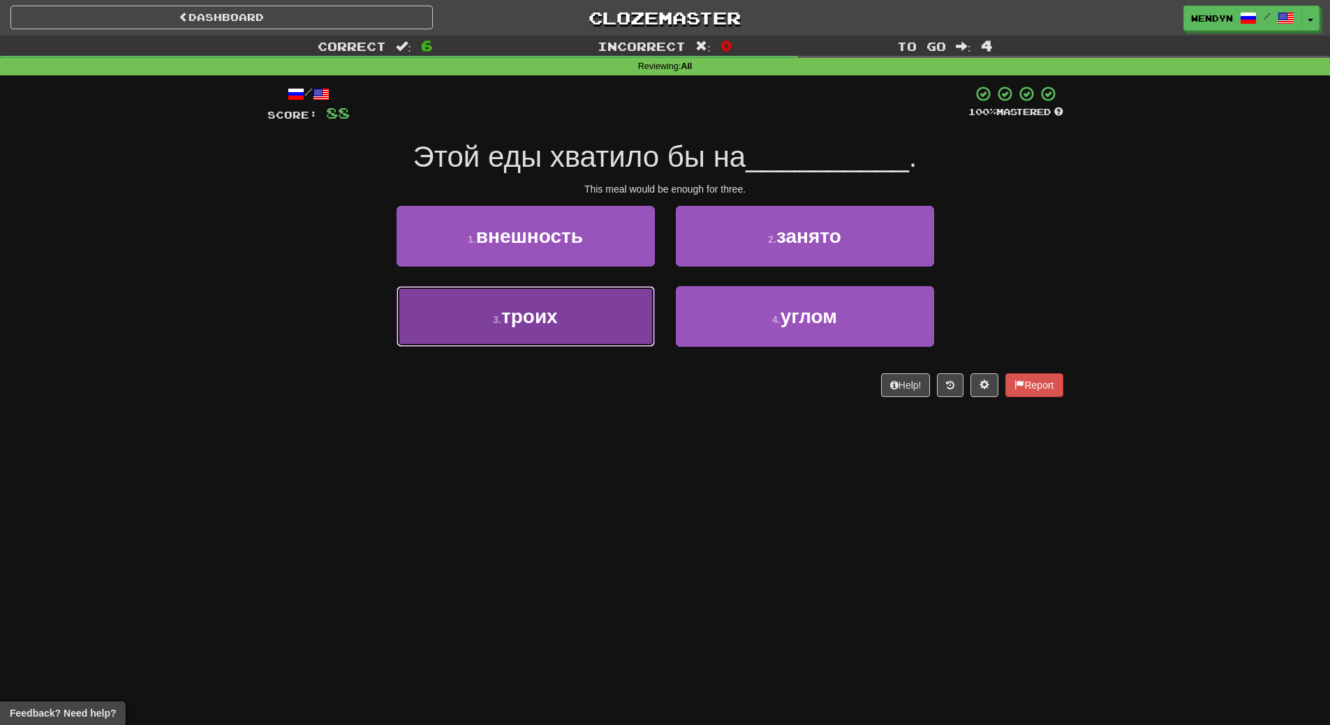
click at [632, 334] on button "3 . троих" at bounding box center [525, 316] width 258 height 61
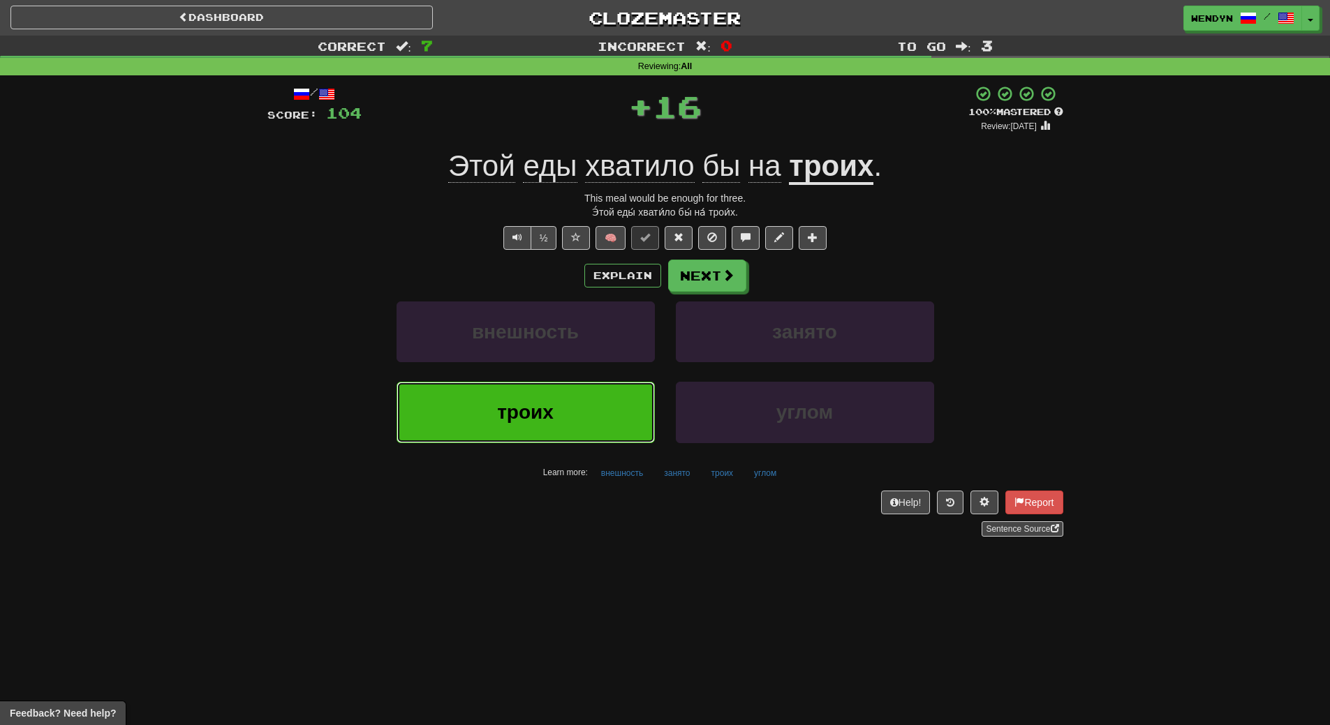
click at [626, 403] on button "троих" at bounding box center [525, 412] width 258 height 61
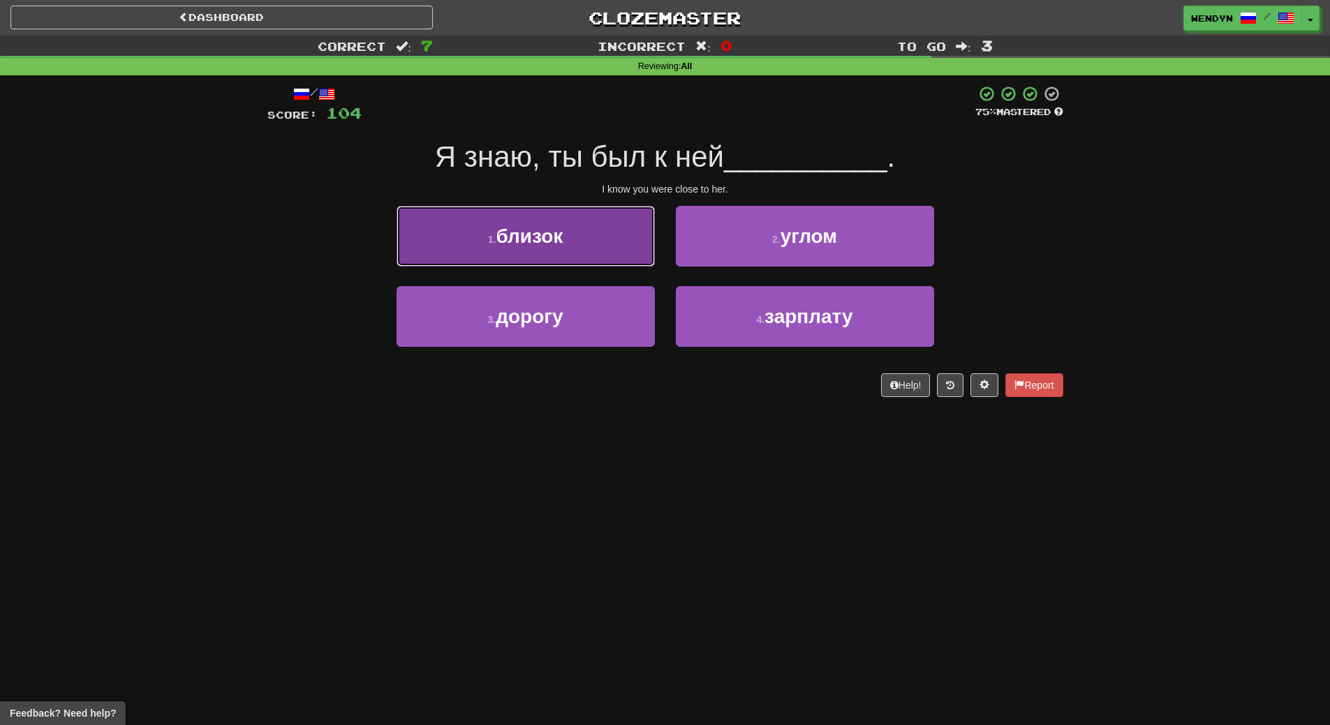
click at [610, 239] on button "1 . близок" at bounding box center [525, 236] width 258 height 61
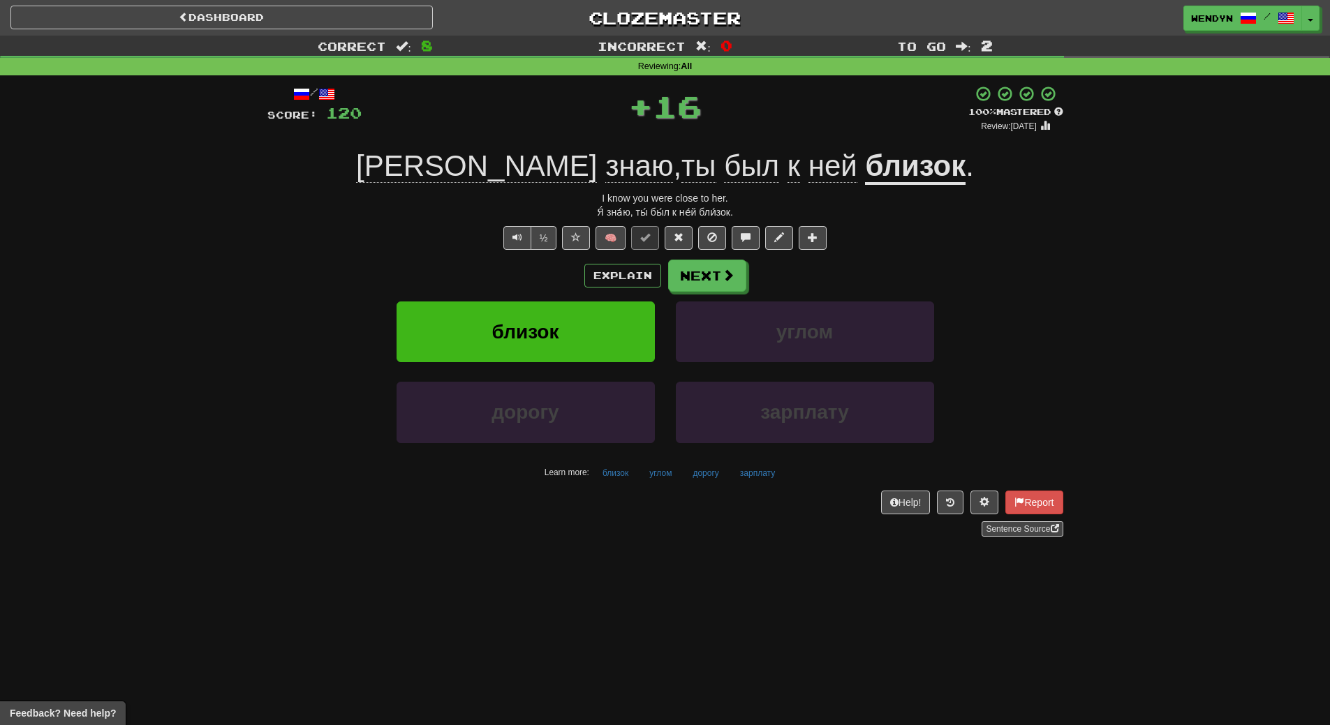
click at [567, 281] on div "Explain Next" at bounding box center [665, 276] width 796 height 32
click at [558, 321] on span "близок" at bounding box center [525, 332] width 67 height 22
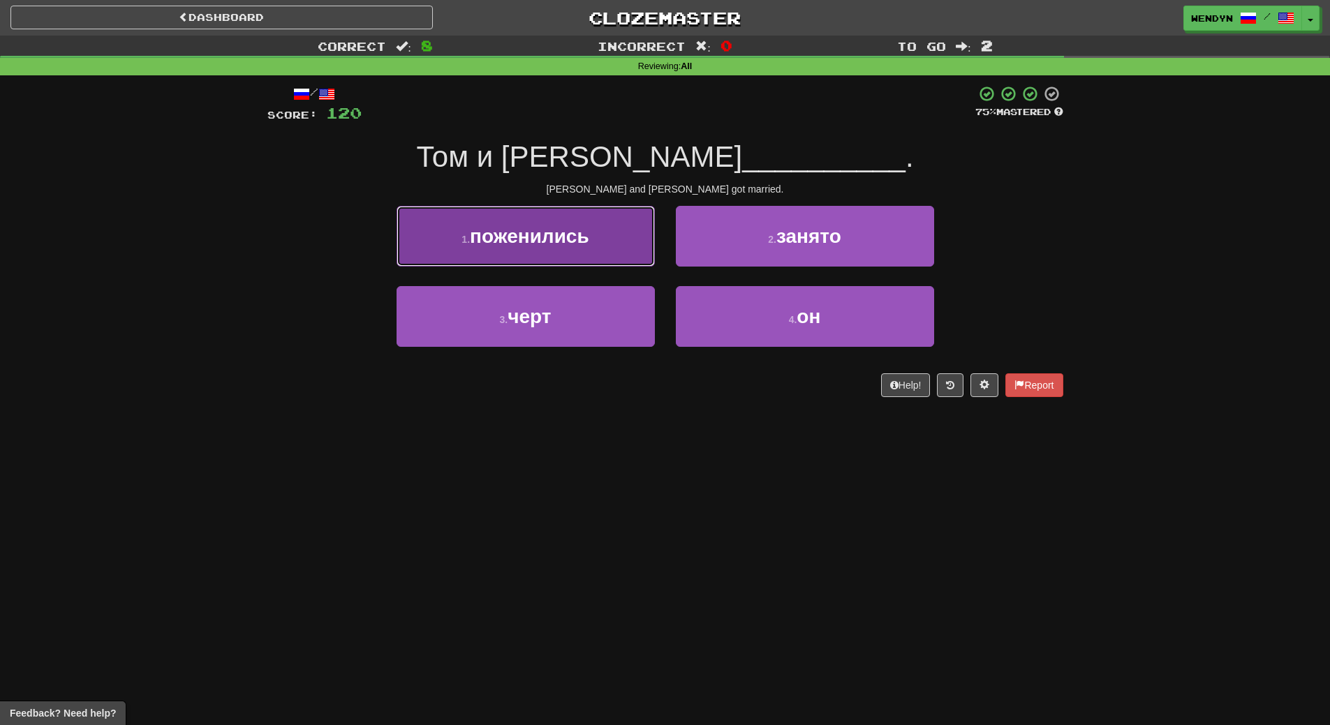
click at [563, 235] on span "поженились" at bounding box center [529, 236] width 119 height 22
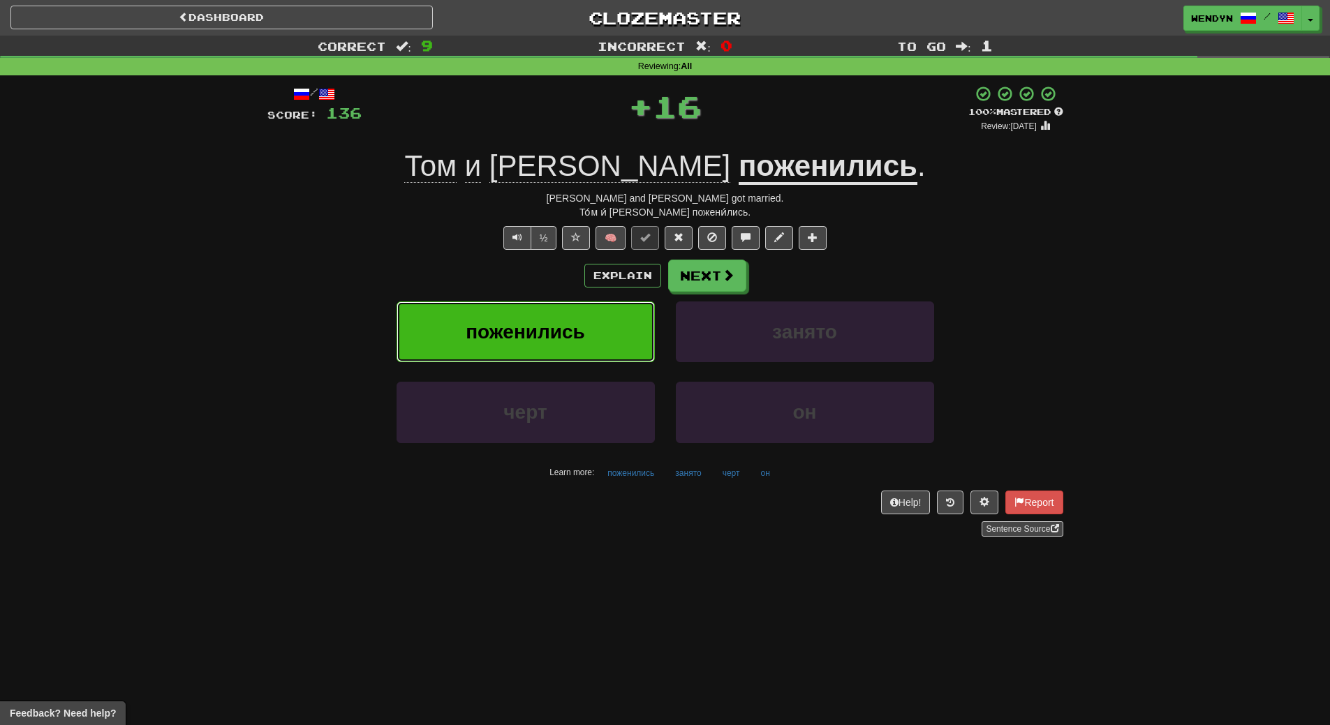
click at [569, 330] on span "поженились" at bounding box center [525, 332] width 119 height 22
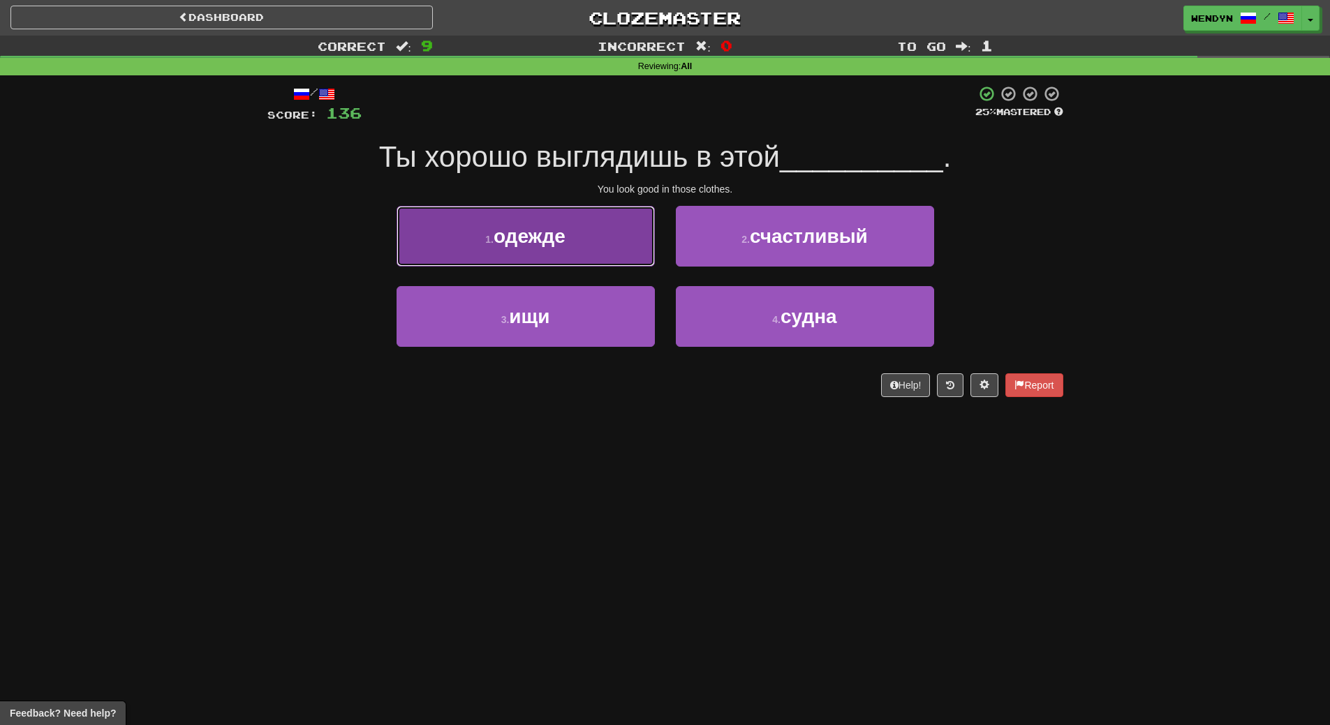
click at [583, 236] on button "1 . одежде" at bounding box center [525, 236] width 258 height 61
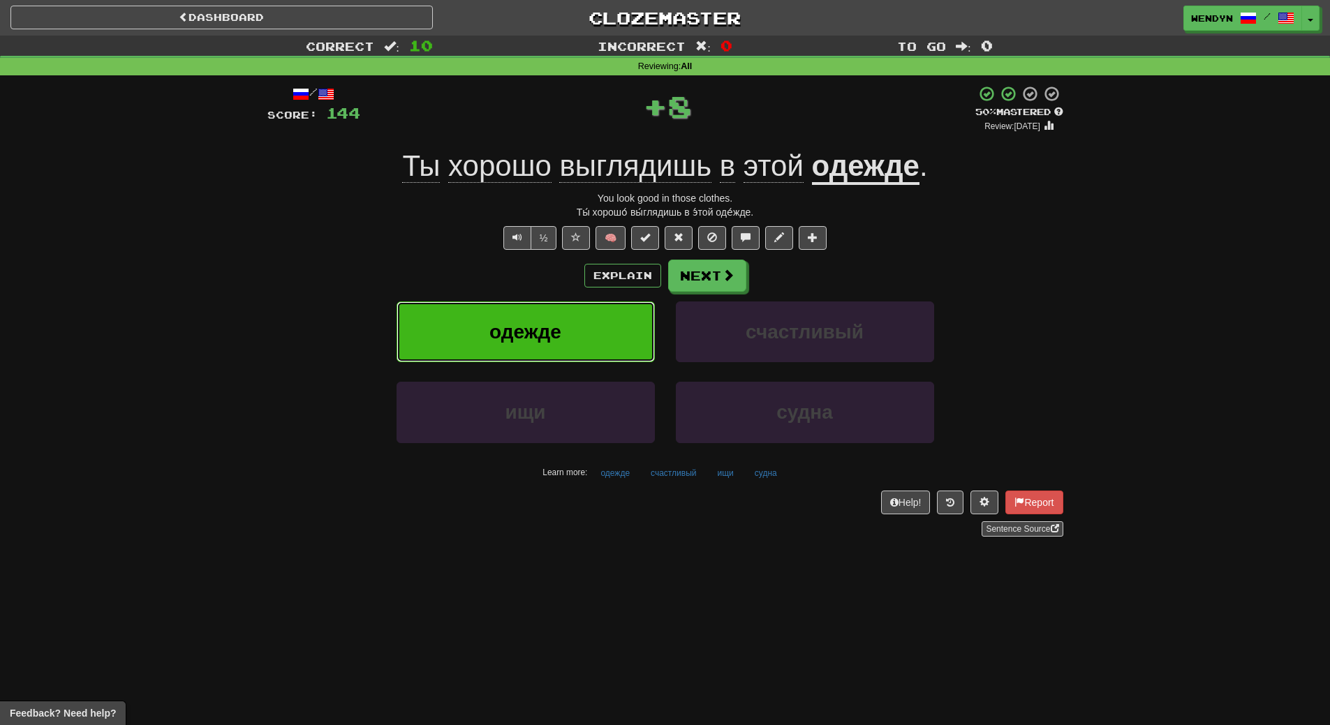
click at [584, 318] on button "одежде" at bounding box center [525, 332] width 258 height 61
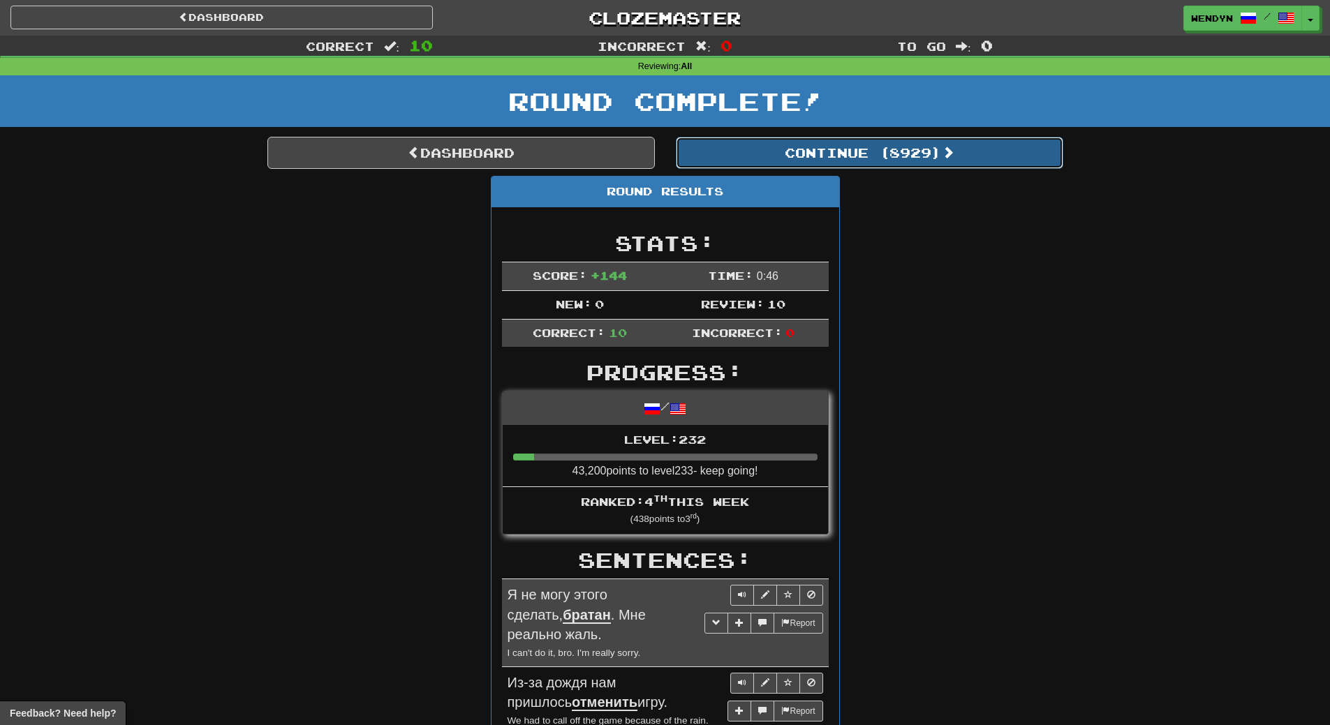
click at [901, 156] on button "Continue ( 8929 )" at bounding box center [869, 153] width 387 height 32
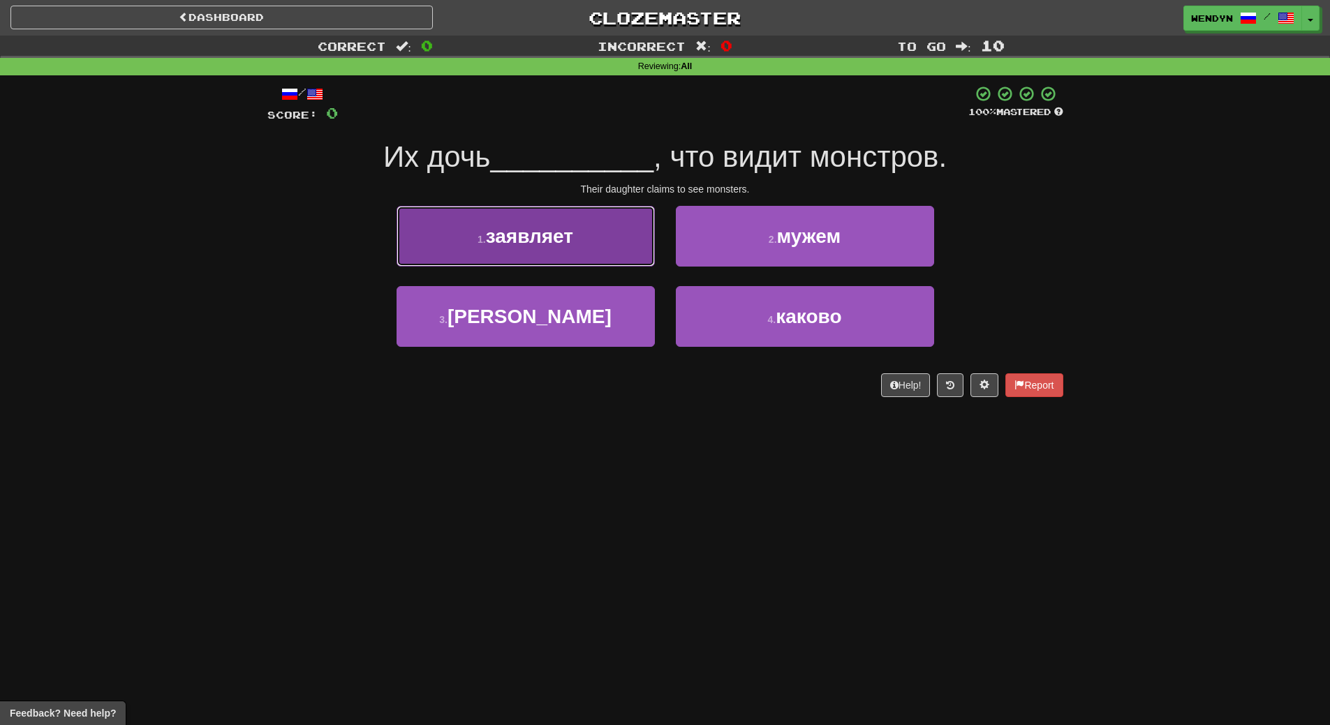
click at [605, 235] on button "1 . заявляет" at bounding box center [525, 236] width 258 height 61
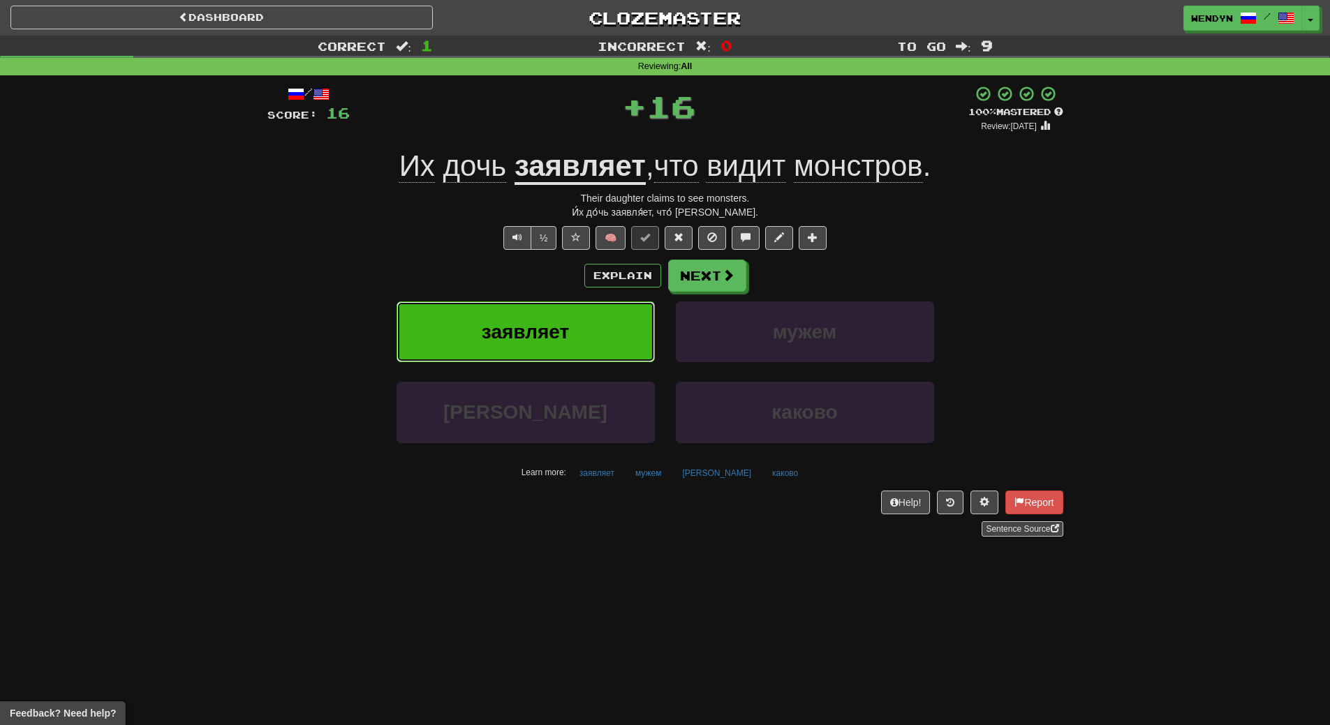
click at [583, 338] on button "заявляет" at bounding box center [525, 332] width 258 height 61
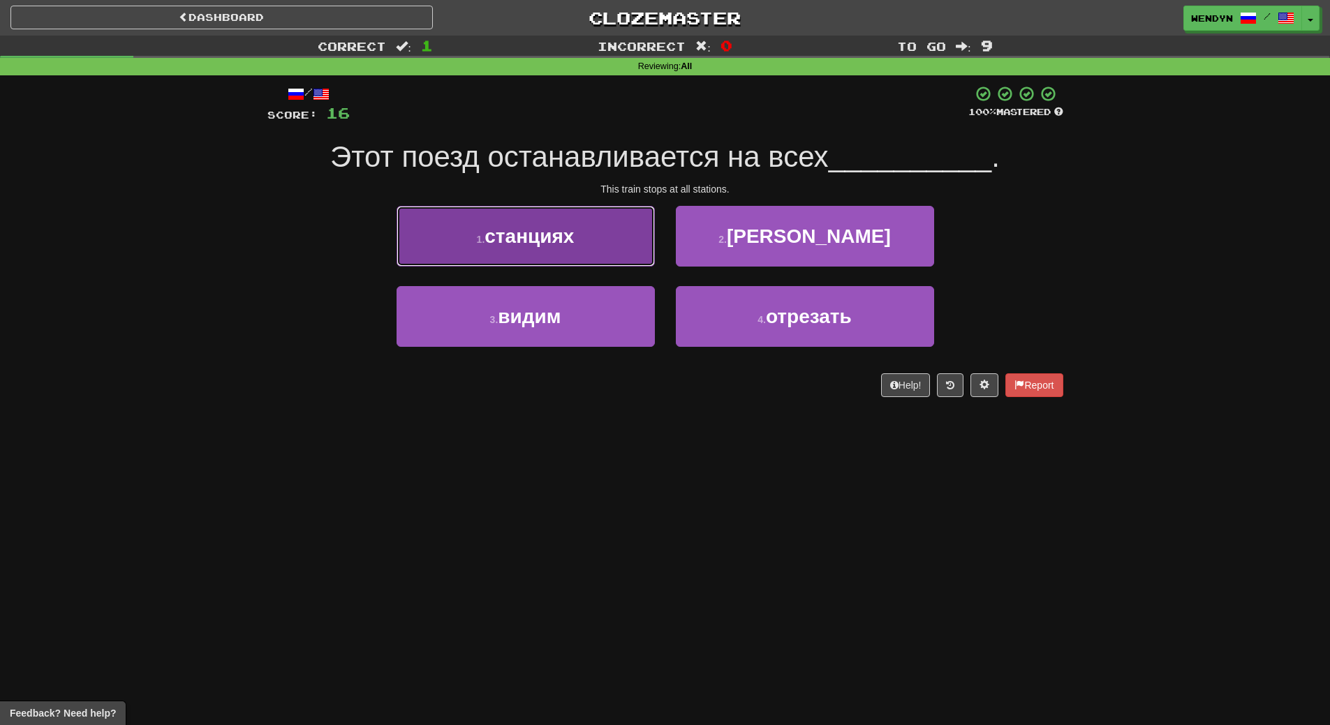
click at [540, 239] on span "станциях" at bounding box center [528, 236] width 89 height 22
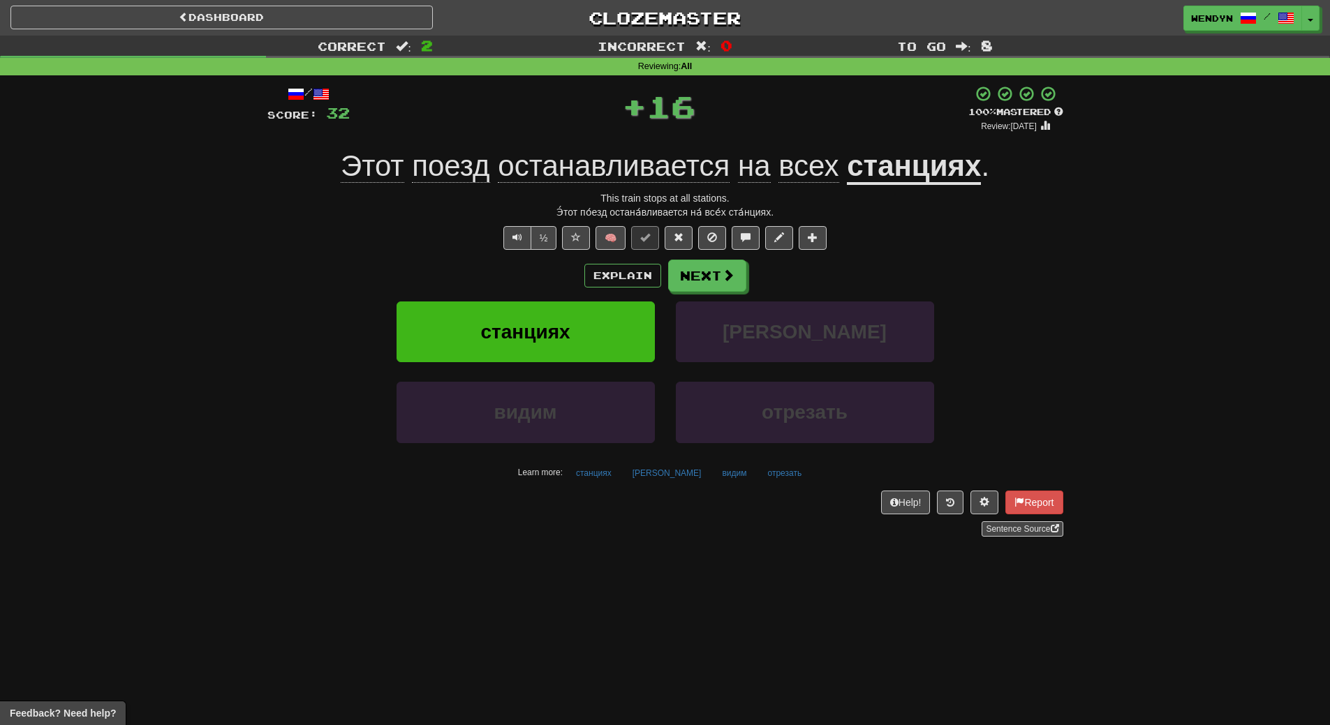
click at [534, 263] on div "Explain Next" at bounding box center [665, 276] width 796 height 32
click at [534, 332] on span "станциях" at bounding box center [524, 332] width 89 height 22
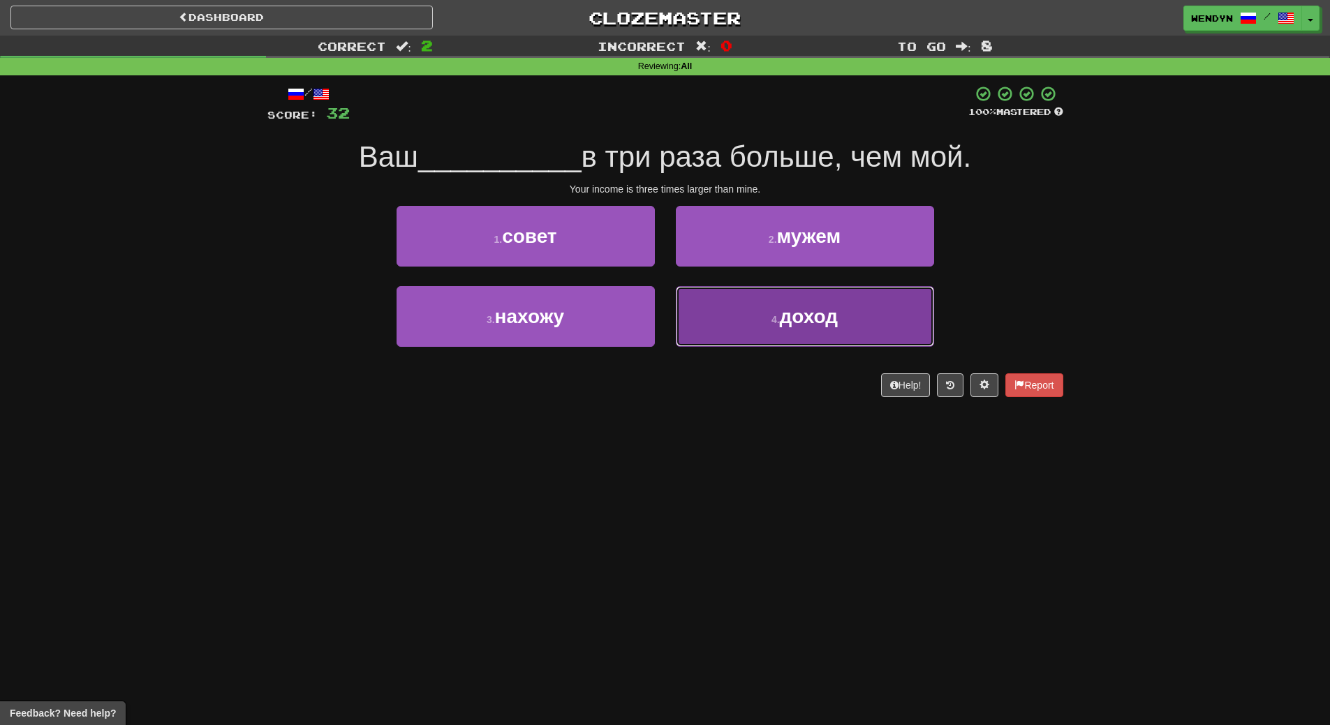
click at [821, 333] on button "4 . доход" at bounding box center [805, 316] width 258 height 61
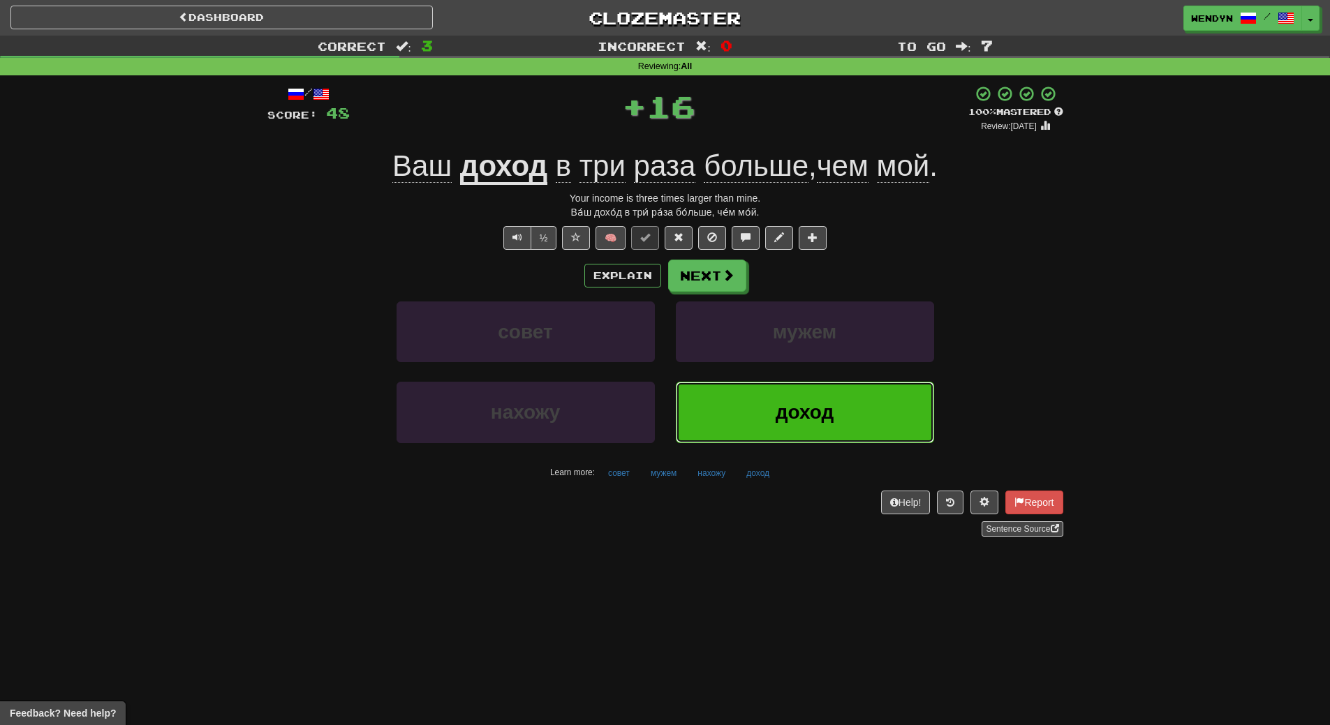
click at [821, 406] on span "доход" at bounding box center [804, 412] width 59 height 22
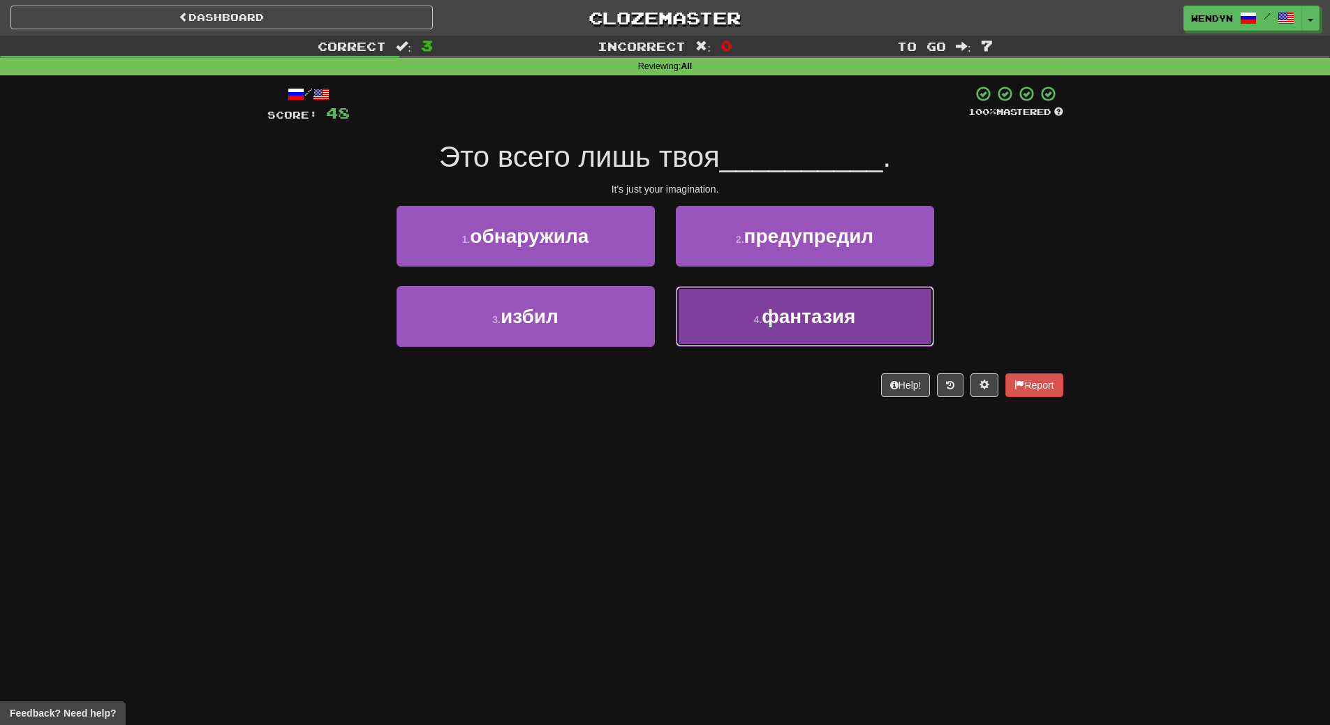
drag, startPoint x: 827, startPoint y: 328, endPoint x: 826, endPoint y: 294, distance: 34.2
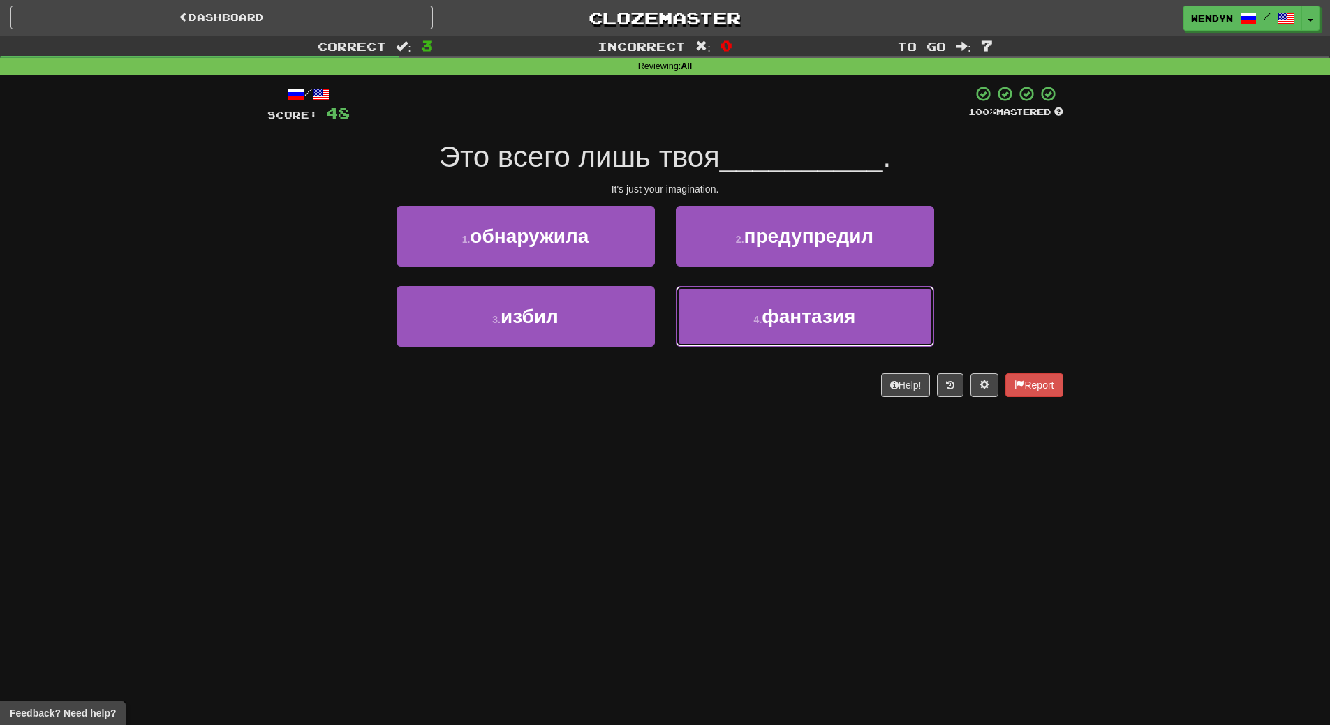
click at [827, 327] on button "4 . фантазия" at bounding box center [805, 316] width 258 height 61
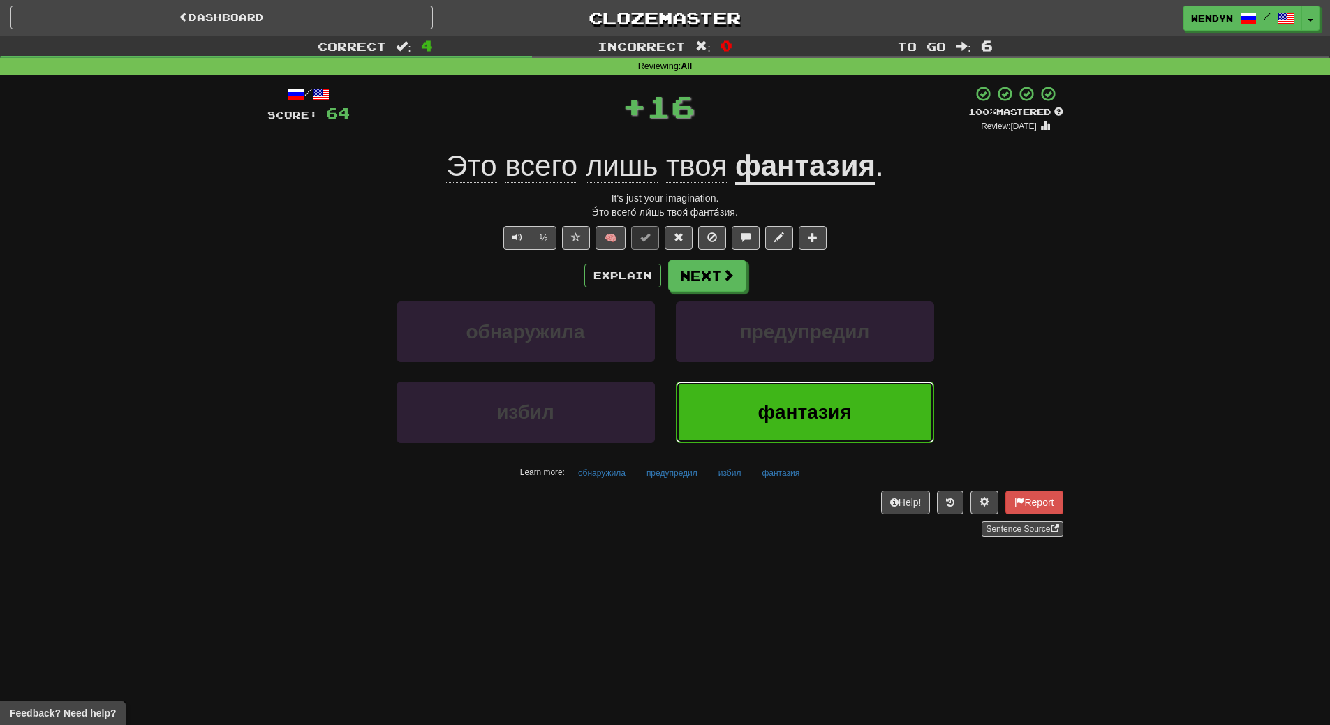
click at [823, 408] on span "фантазия" at bounding box center [804, 412] width 94 height 22
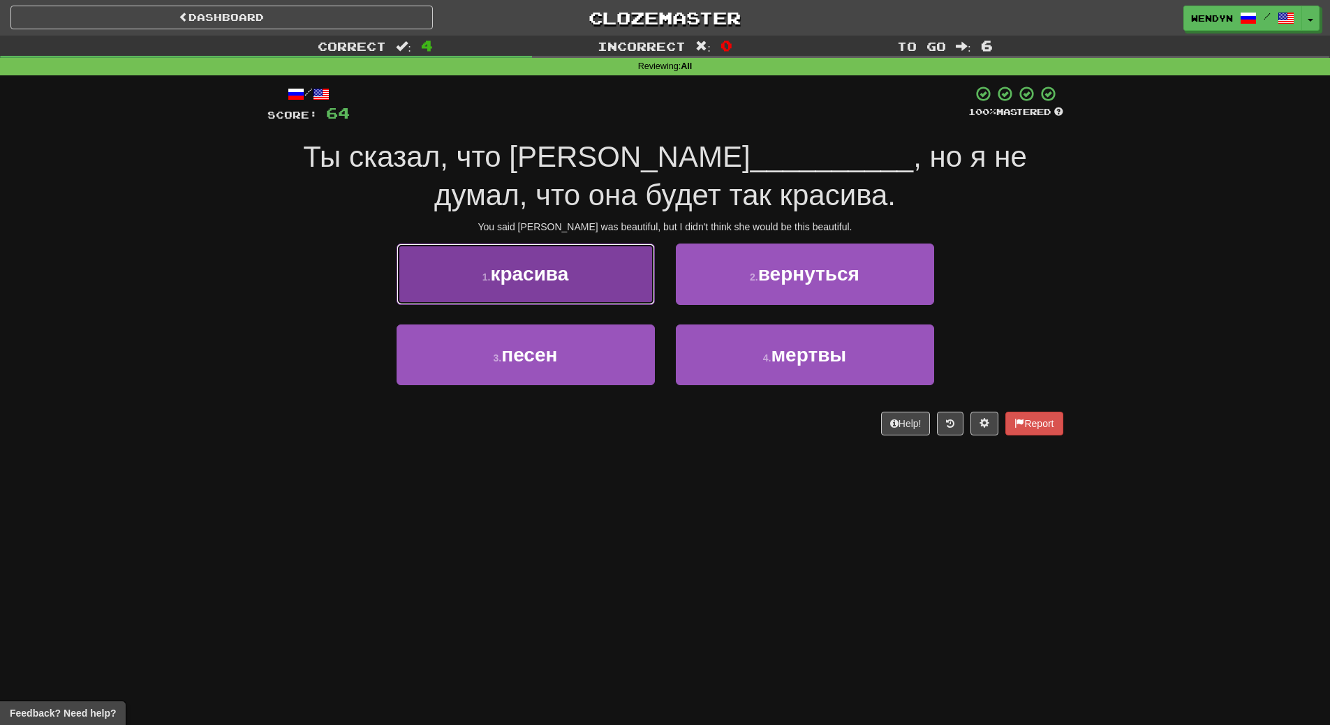
click at [563, 276] on span "красива" at bounding box center [529, 274] width 78 height 22
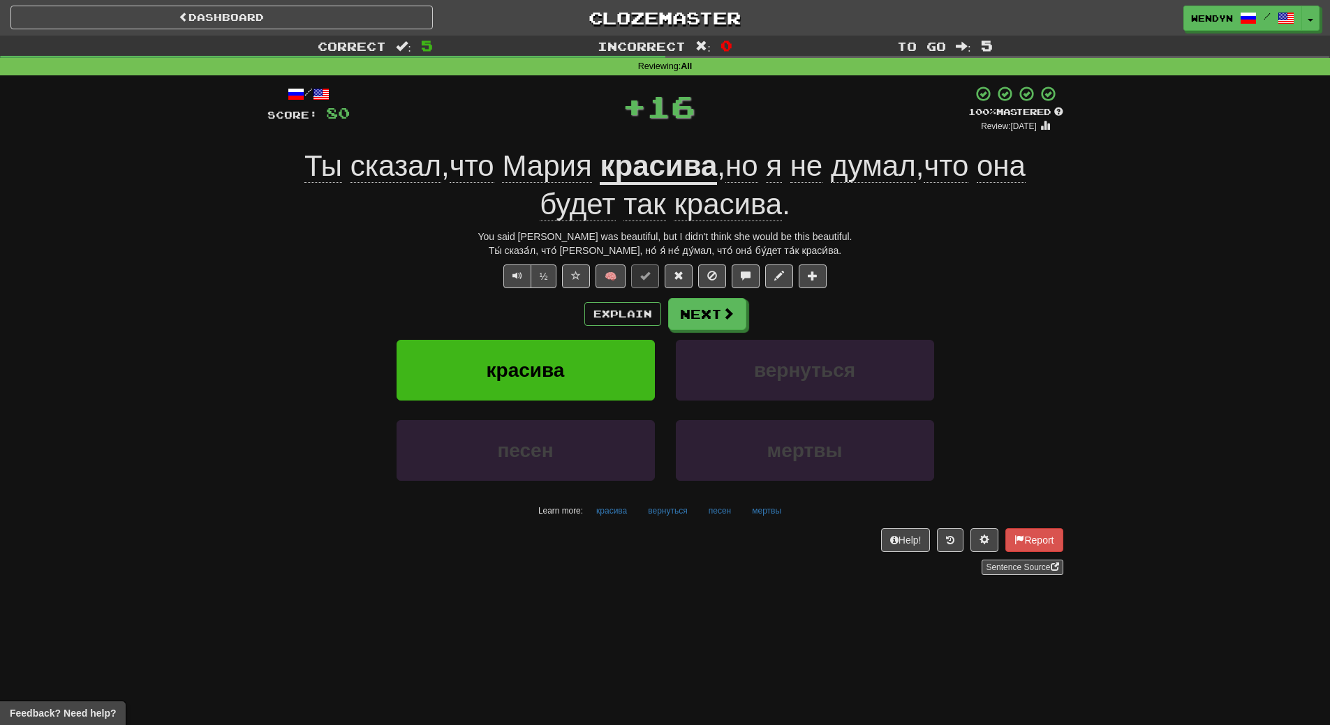
click at [561, 339] on div "Explain Next красива вернуться песен мертвы Learn more: красива вернуться песен…" at bounding box center [665, 410] width 796 height 224
click at [563, 352] on button "красива" at bounding box center [525, 370] width 258 height 61
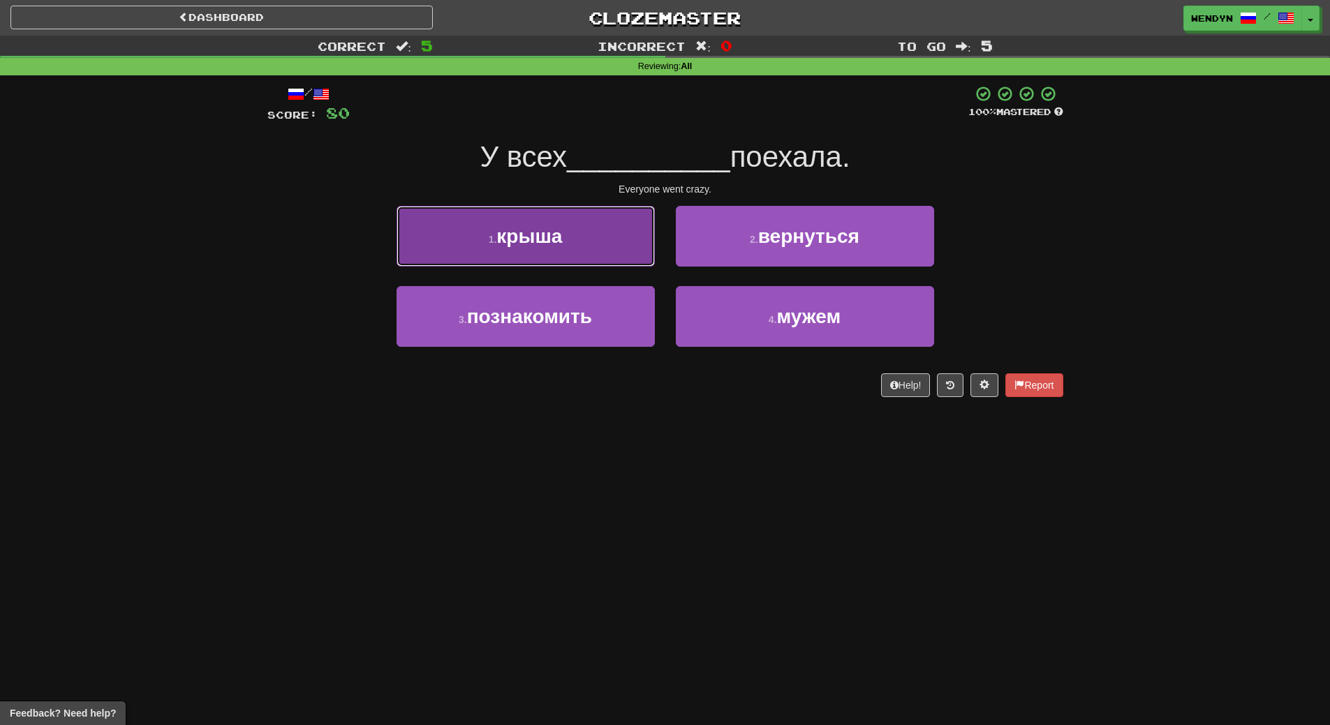
click at [621, 245] on button "1 . крыша" at bounding box center [525, 236] width 258 height 61
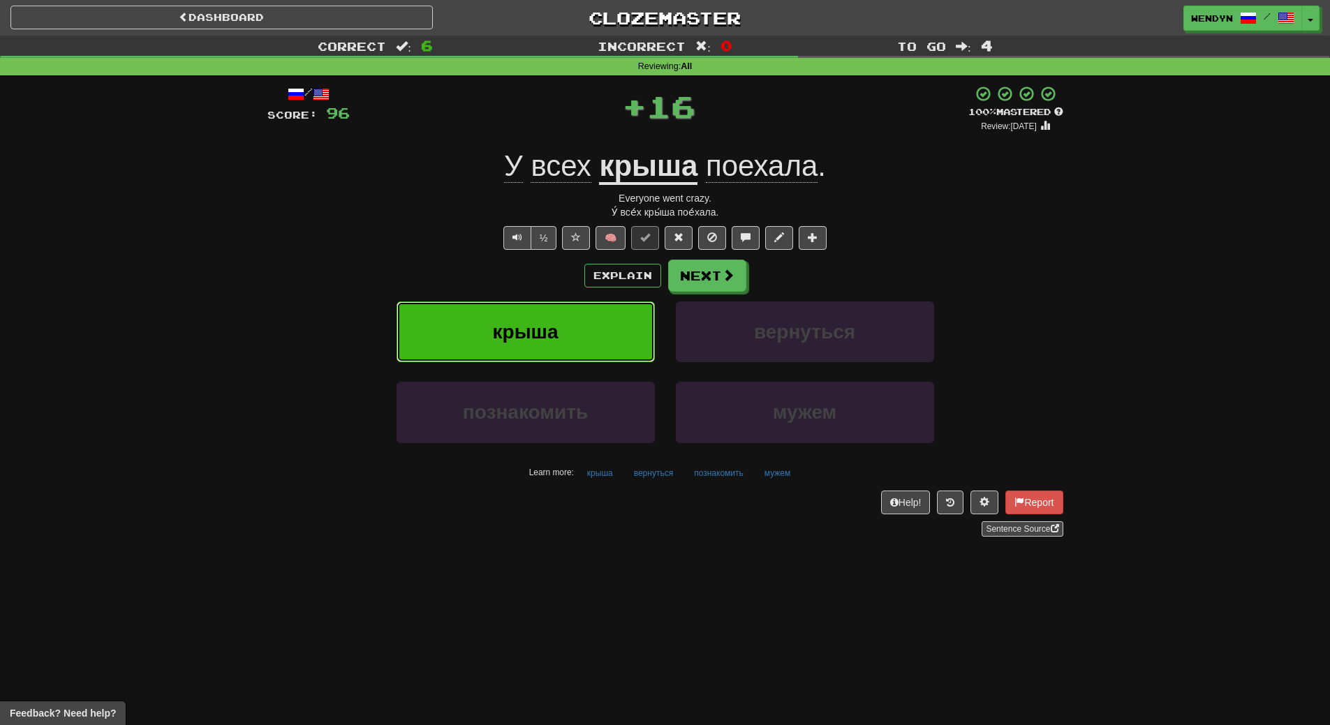
click at [573, 307] on button "крыша" at bounding box center [525, 332] width 258 height 61
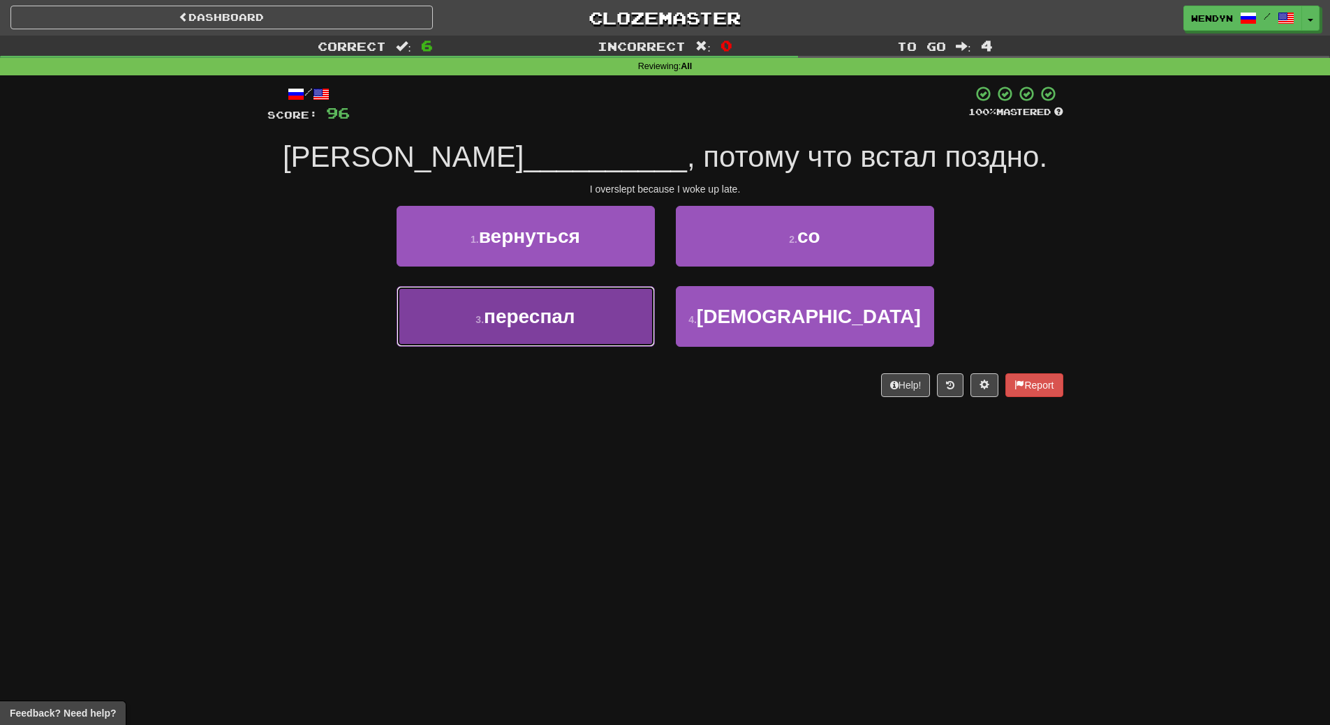
click at [590, 334] on button "3 . переспал" at bounding box center [525, 316] width 258 height 61
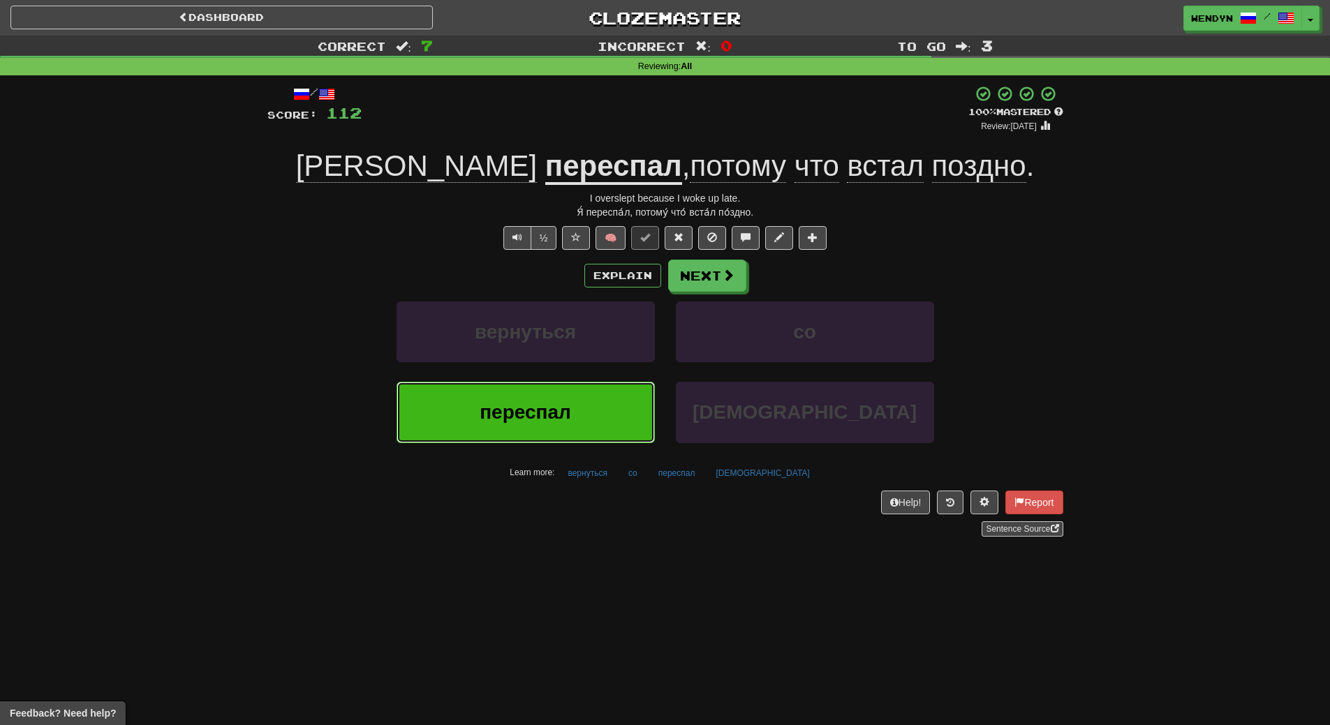
click at [567, 396] on button "переспал" at bounding box center [525, 412] width 258 height 61
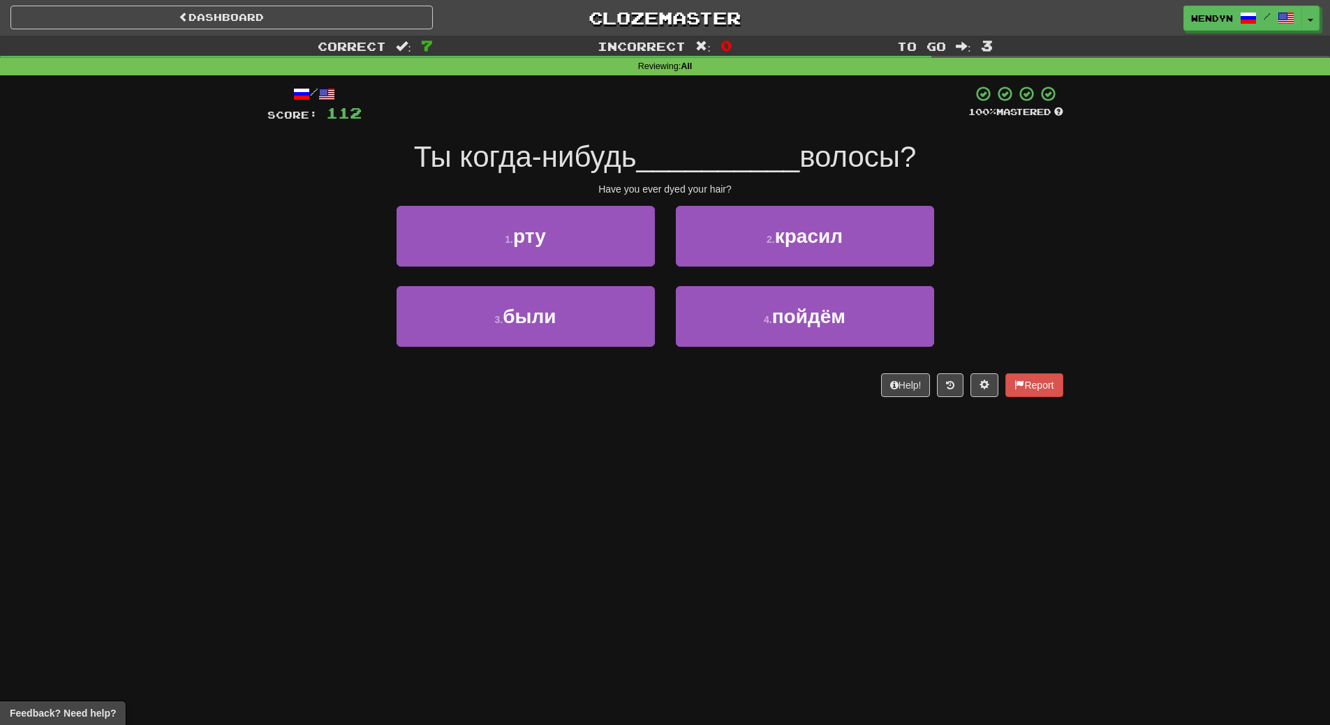
click at [794, 267] on div "2 . красил" at bounding box center [804, 246] width 279 height 80
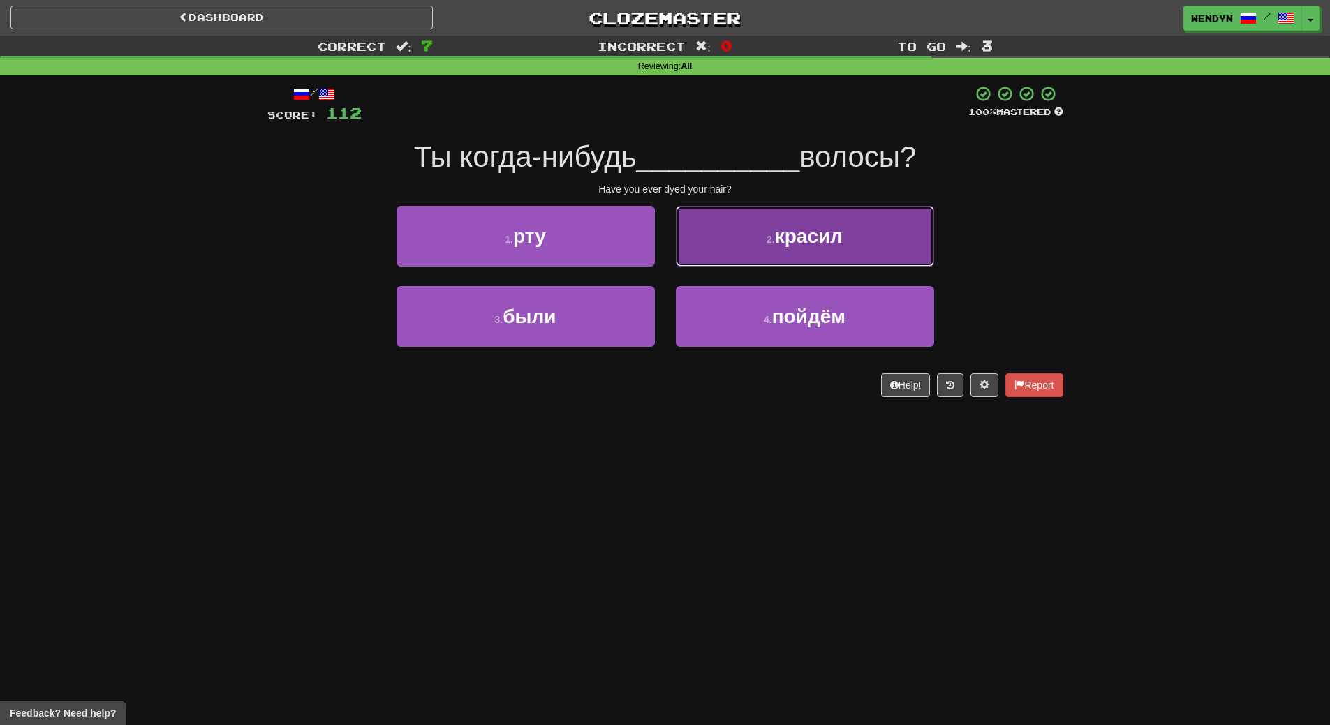
click at [805, 241] on span "красил" at bounding box center [809, 236] width 68 height 22
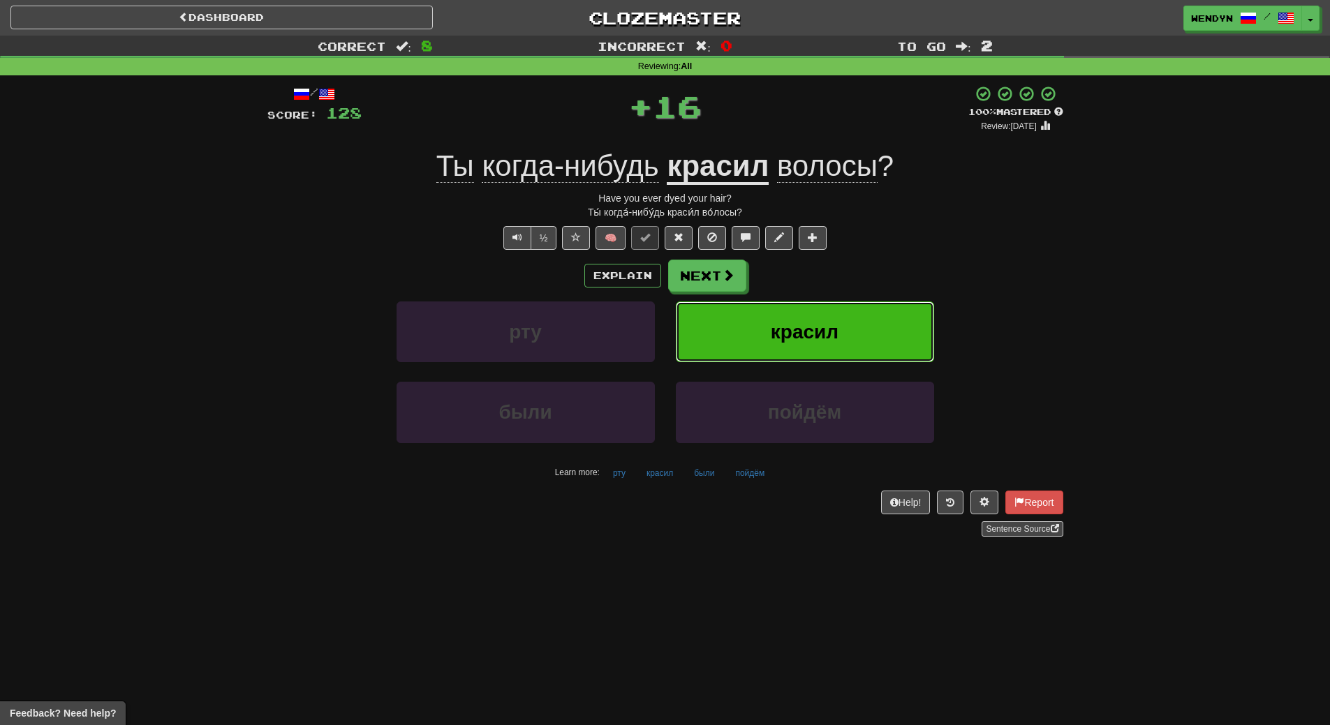
click at [811, 315] on button "красил" at bounding box center [805, 332] width 258 height 61
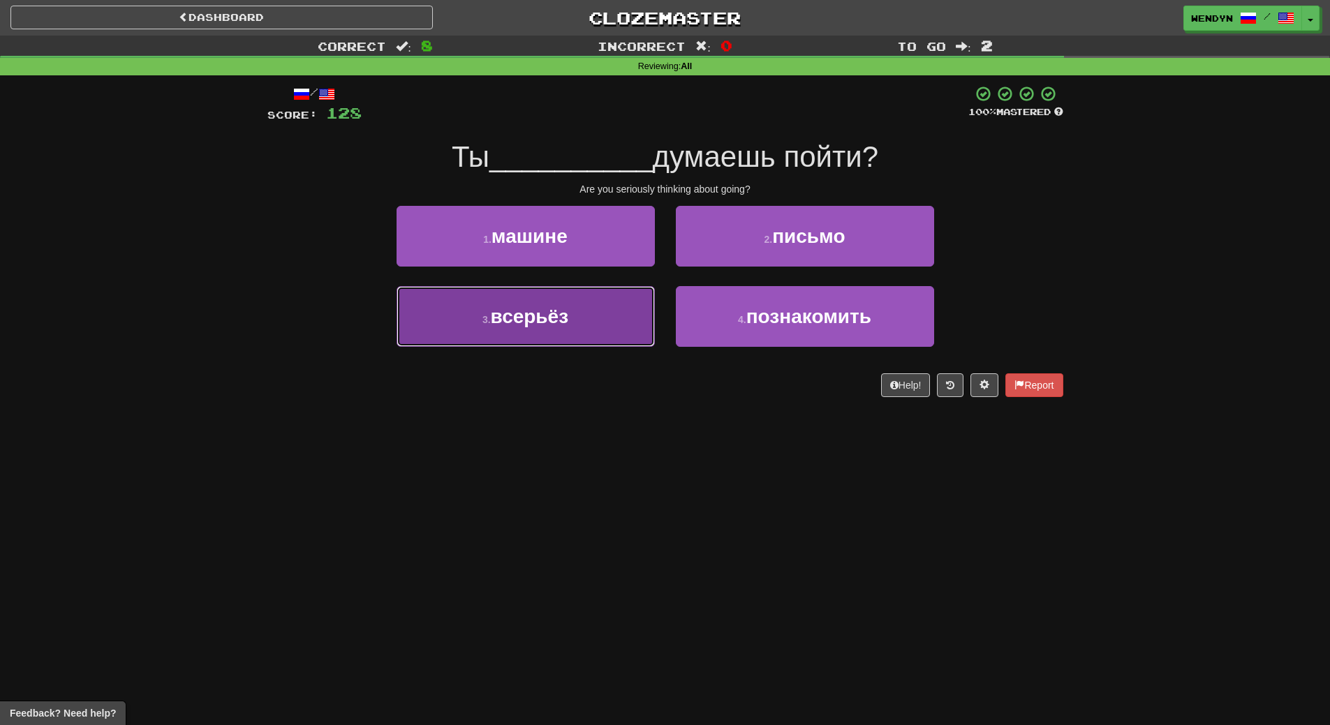
click at [625, 332] on button "3 . всерьёз" at bounding box center [525, 316] width 258 height 61
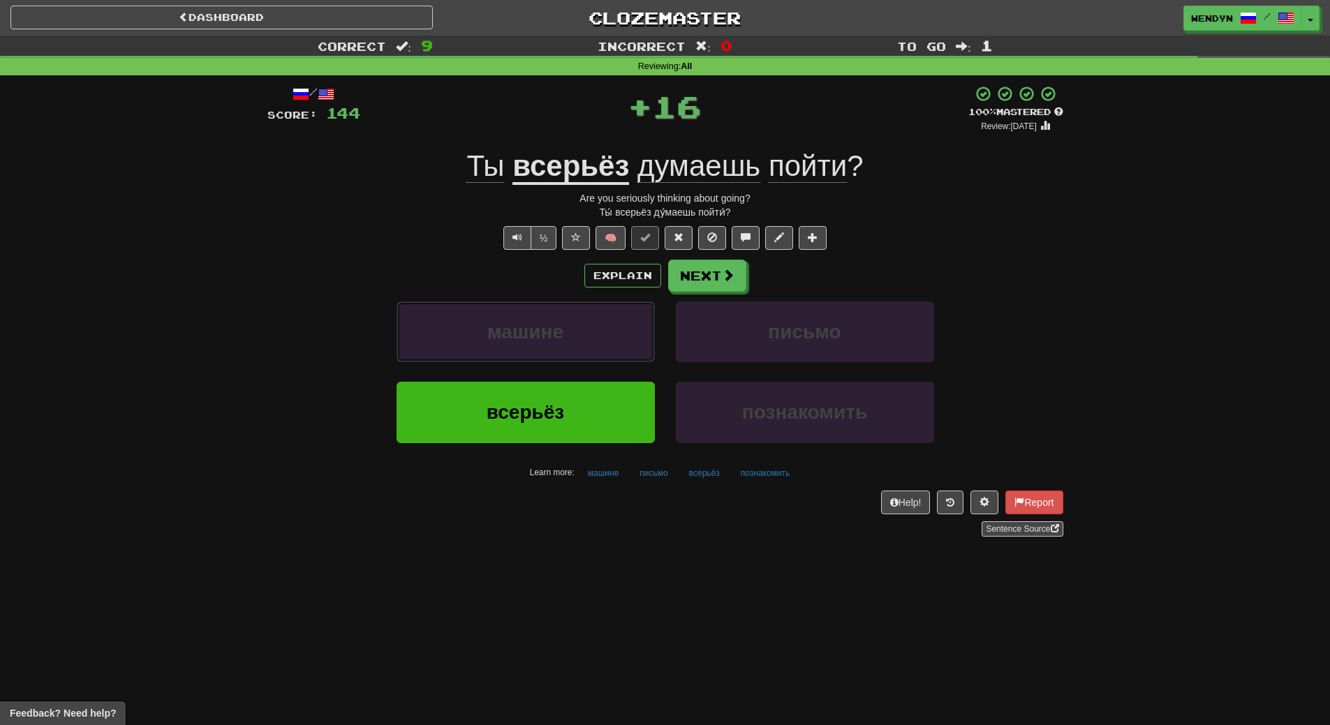
click at [625, 332] on button "машине" at bounding box center [525, 332] width 258 height 61
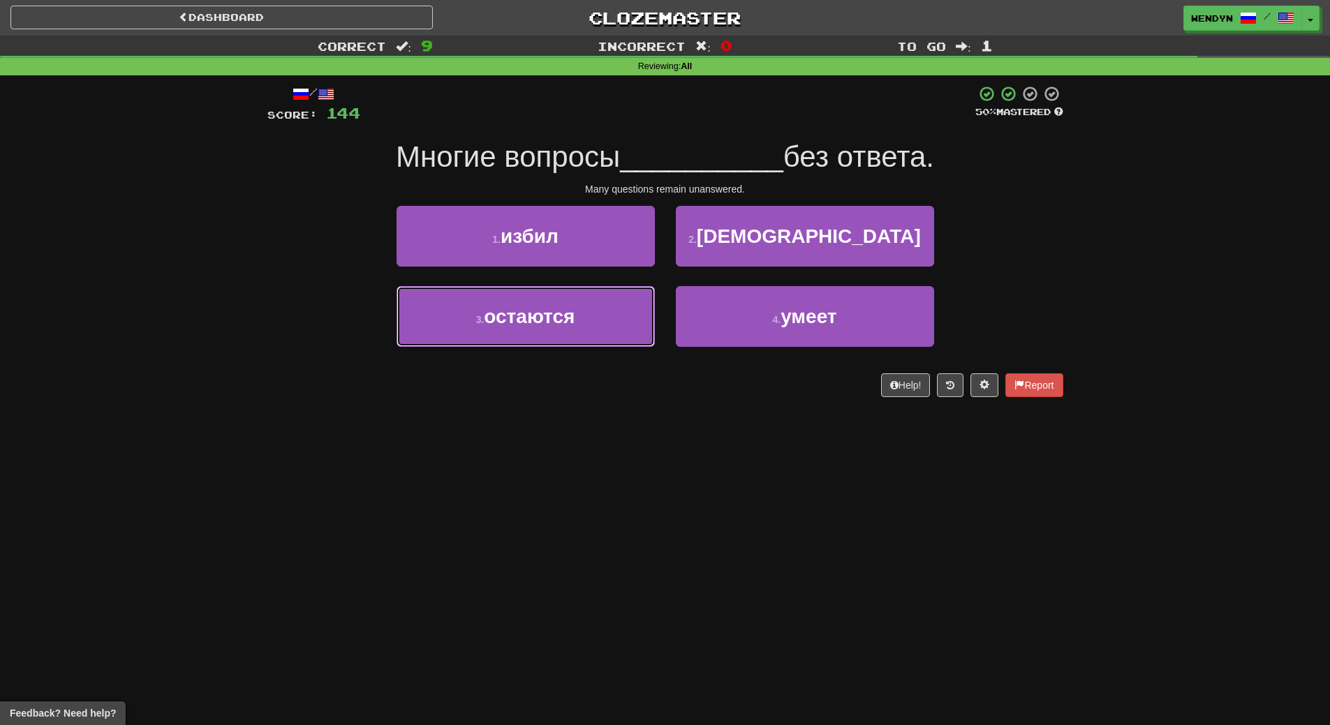
click at [625, 332] on button "3 . остаются" at bounding box center [525, 316] width 258 height 61
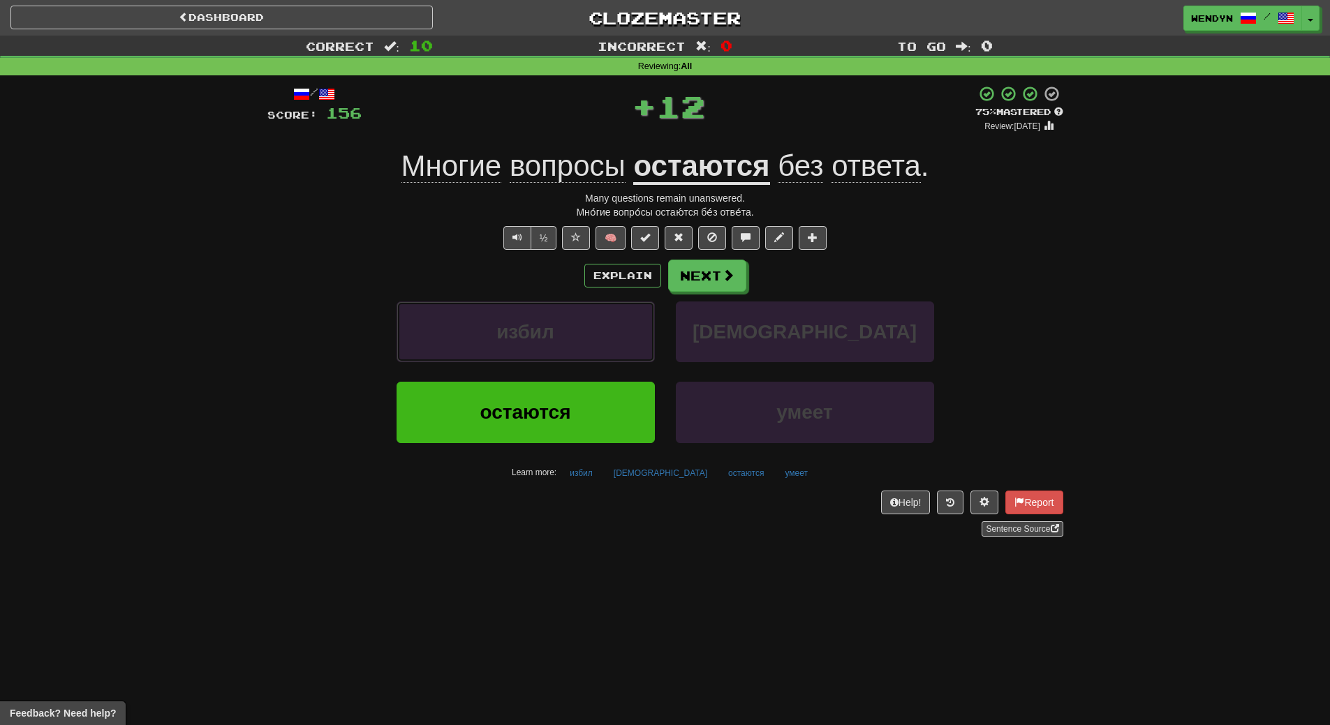
click at [625, 332] on button "избил" at bounding box center [525, 332] width 258 height 61
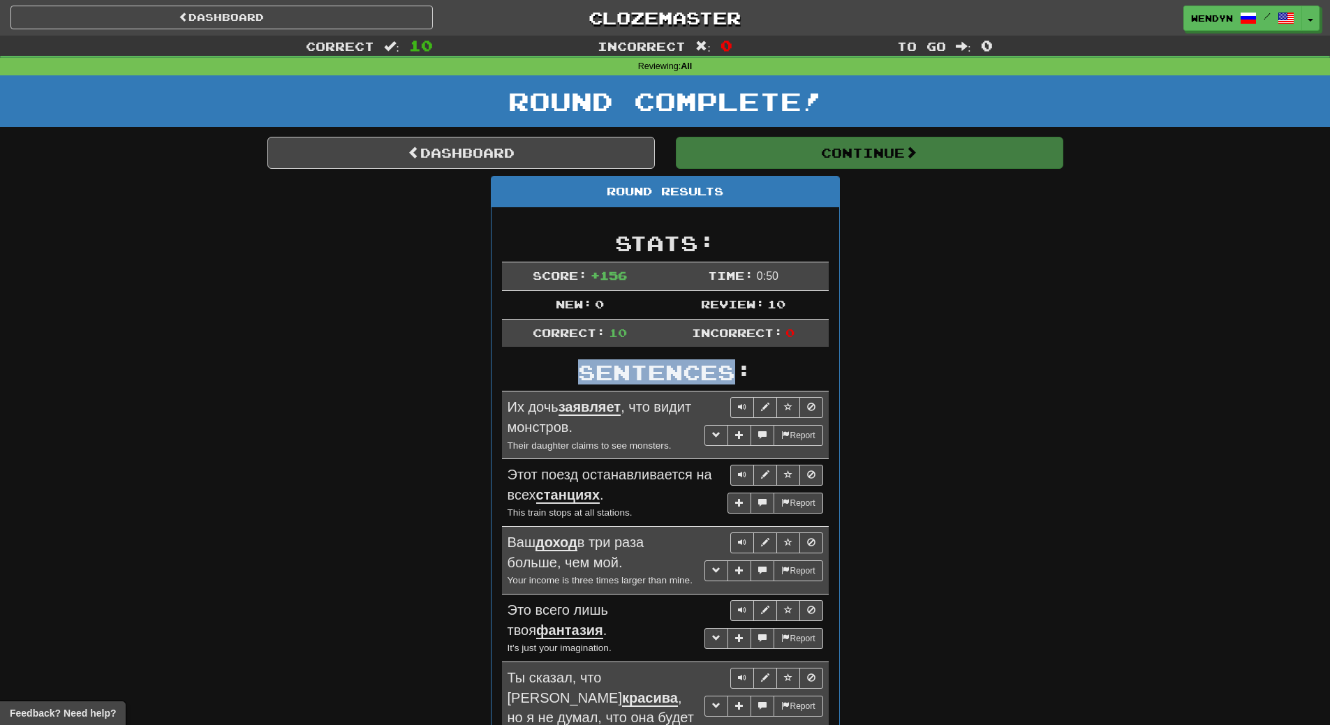
click at [625, 332] on div "Dashboard Clozemaster WendyN / Toggle Dropdown Dashboard Leaderboard Activity F…" at bounding box center [665, 582] width 1330 height 1164
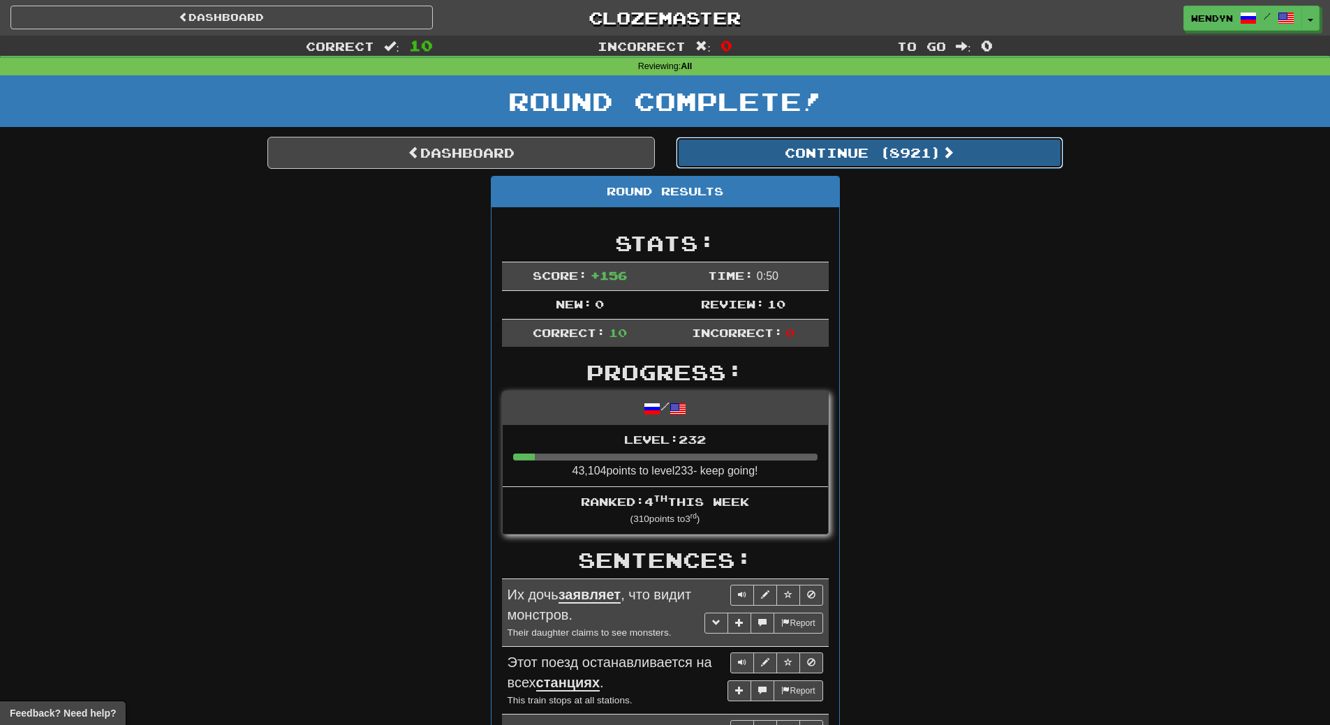
click at [937, 156] on button "Continue ( 8921 )" at bounding box center [869, 153] width 387 height 32
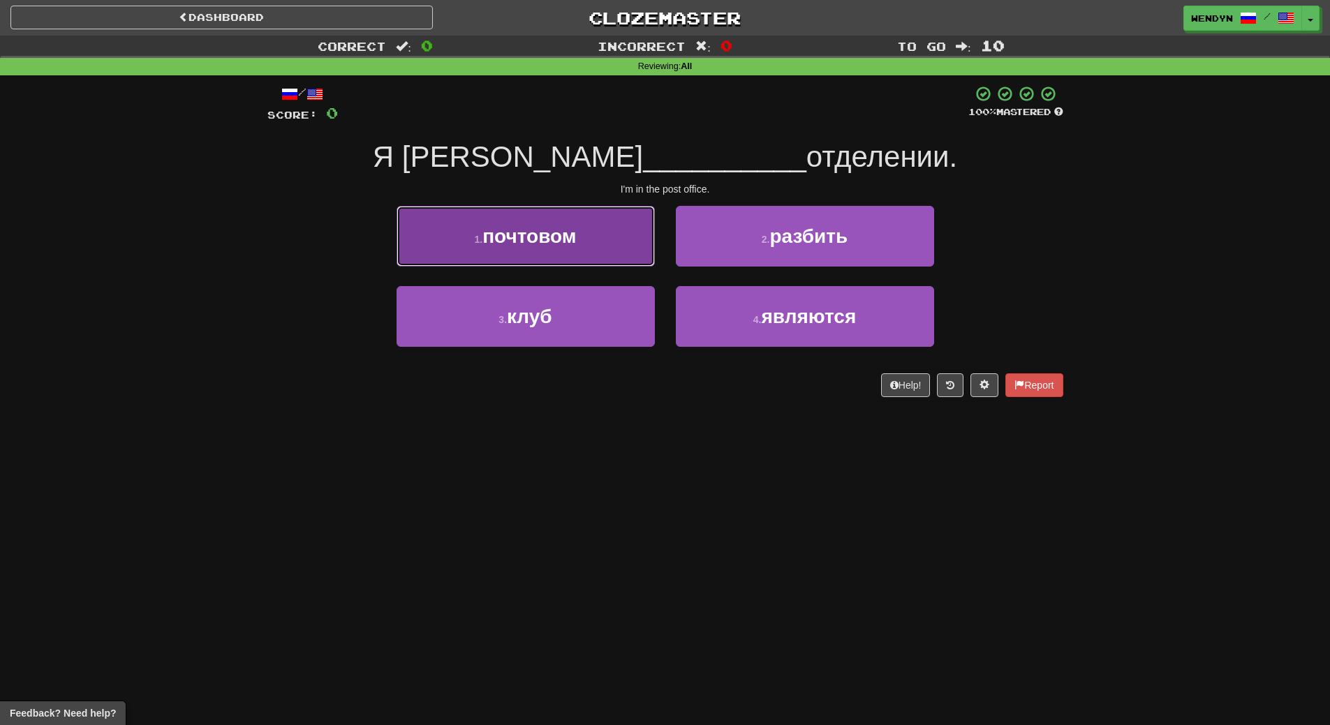
click at [639, 236] on button "1 . почтовом" at bounding box center [525, 236] width 258 height 61
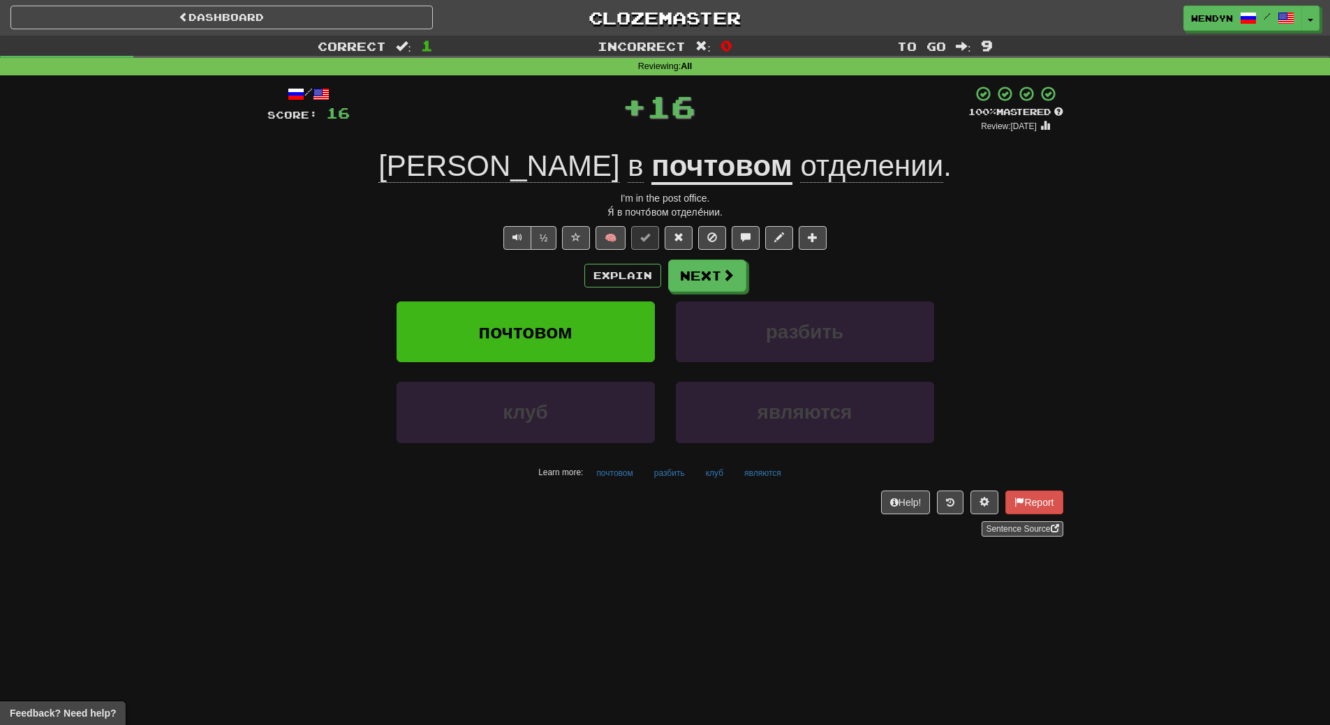
click at [459, 186] on div "/ Score: 16 + 16 100 % Mastered Review: [DATE] Я в почтовом отделении . I'm in …" at bounding box center [665, 311] width 796 height 452
click at [478, 350] on button "почтовом" at bounding box center [525, 332] width 258 height 61
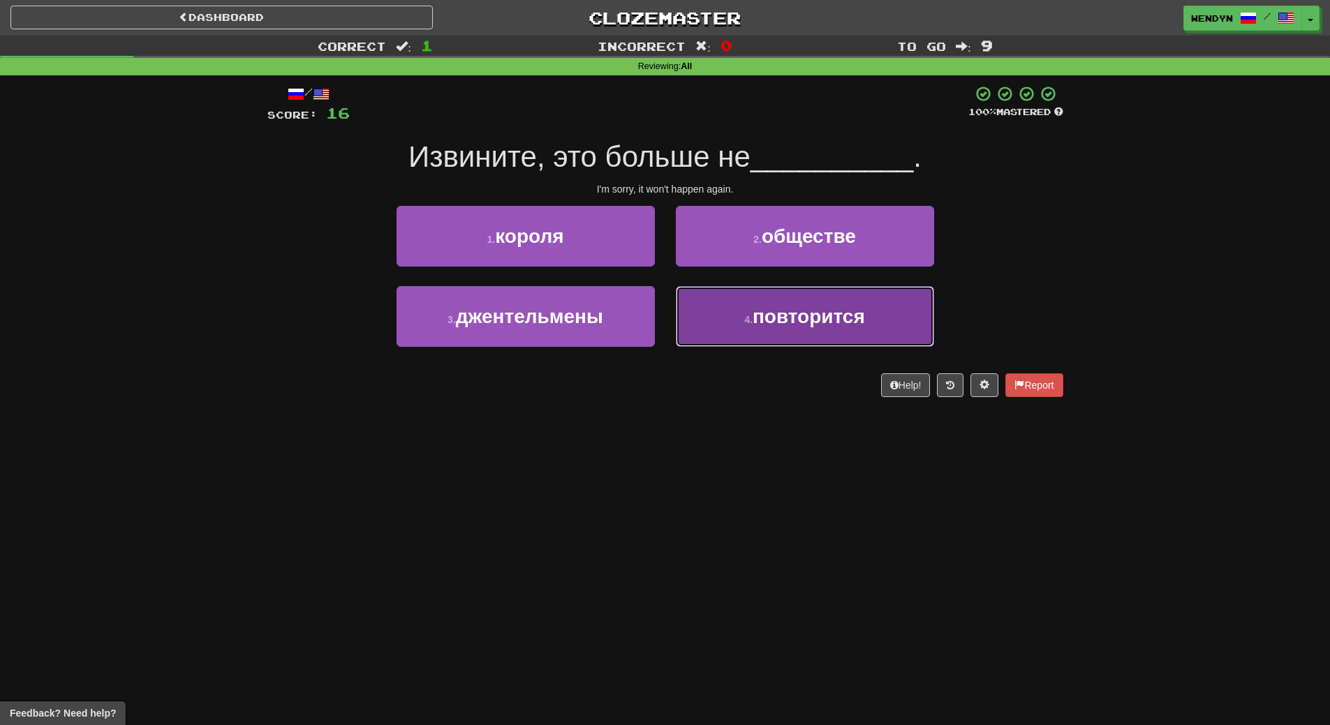
click at [736, 309] on button "4 . повторится" at bounding box center [805, 316] width 258 height 61
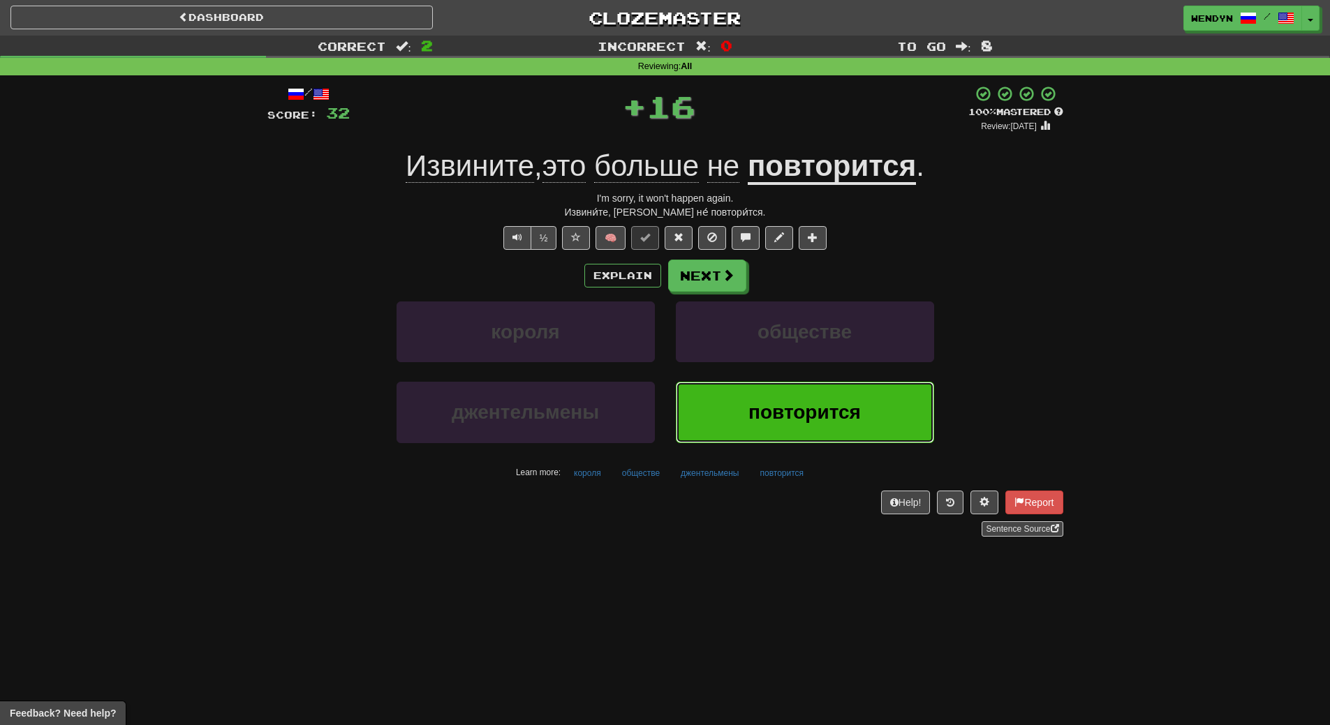
click at [734, 392] on button "повторится" at bounding box center [805, 412] width 258 height 61
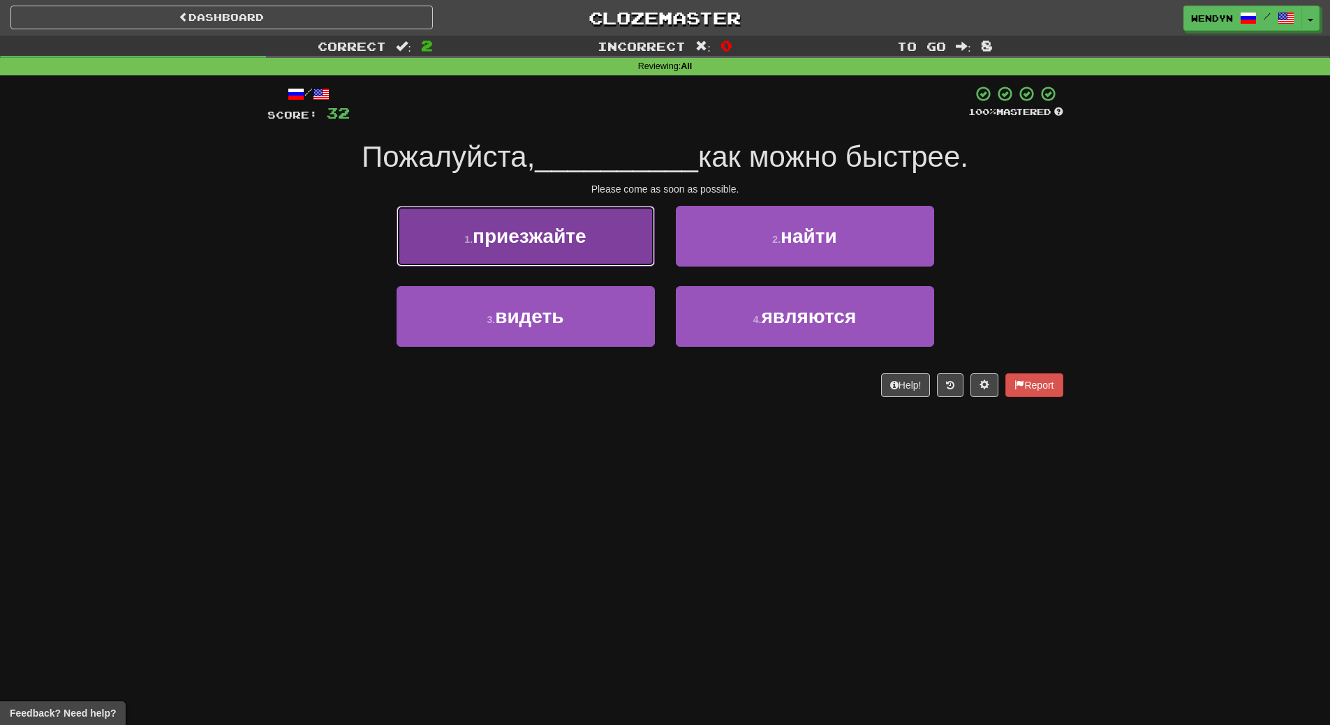
click at [510, 227] on span "приезжайте" at bounding box center [530, 236] width 114 height 22
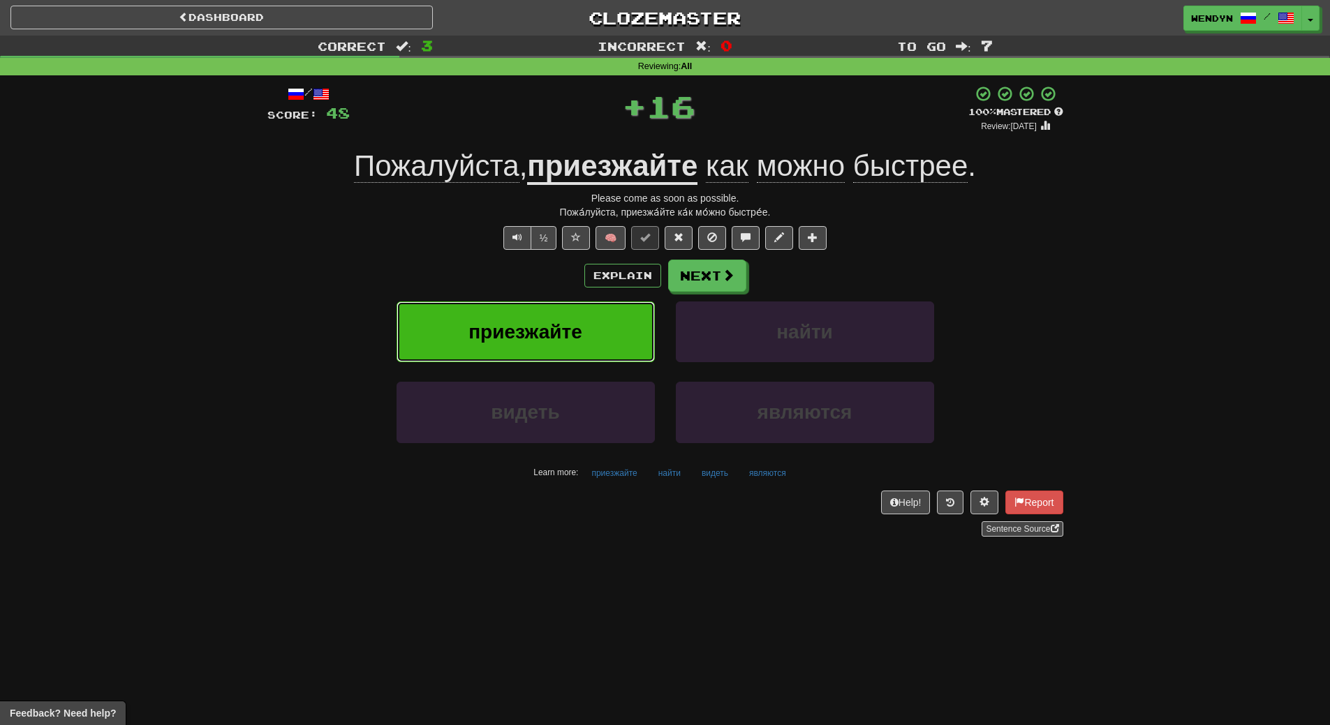
click at [514, 315] on button "приезжайте" at bounding box center [525, 332] width 258 height 61
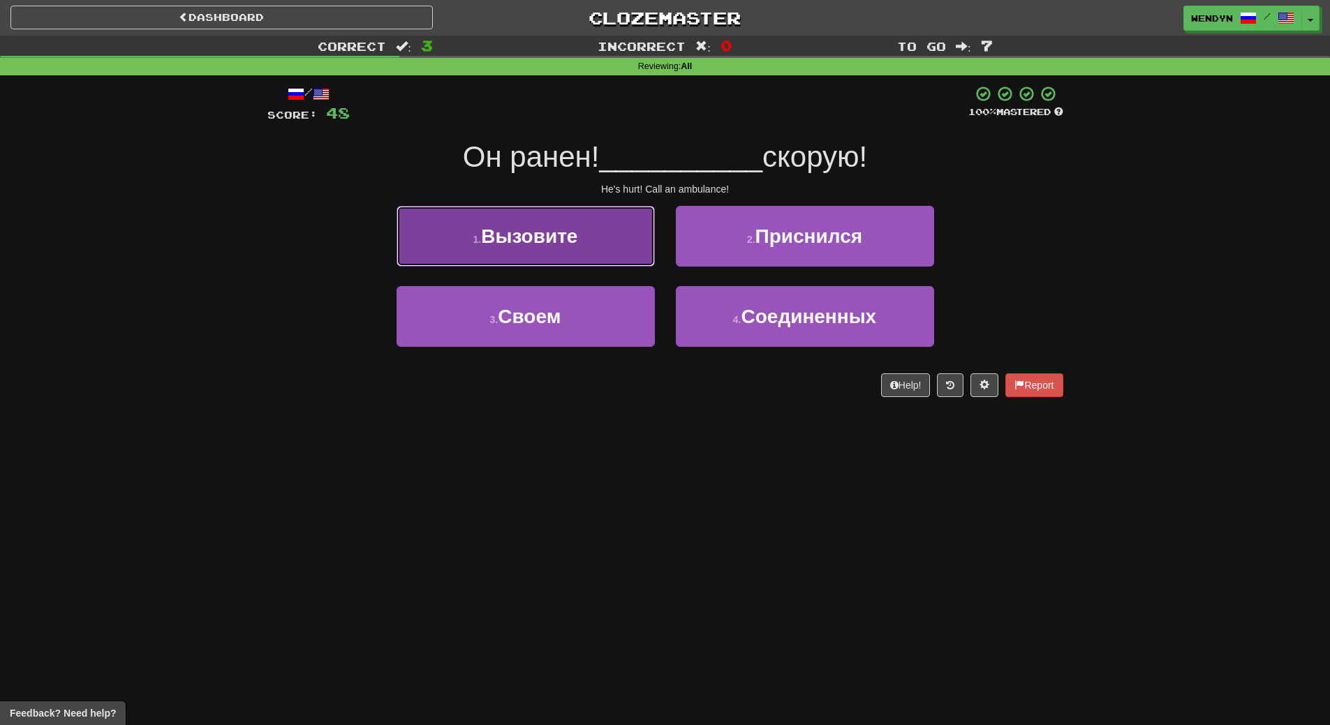
click at [540, 237] on span "Вызовите" at bounding box center [529, 236] width 96 height 22
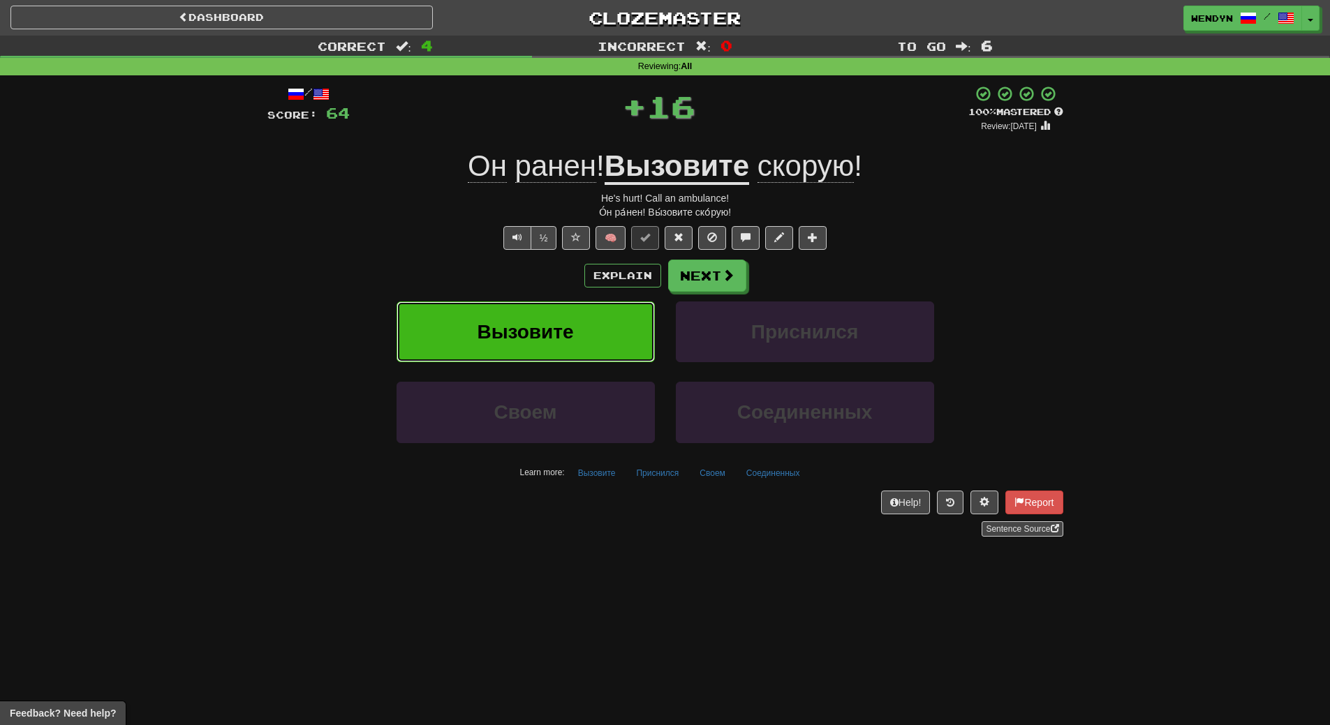
click at [522, 325] on span "Вызовите" at bounding box center [525, 332] width 96 height 22
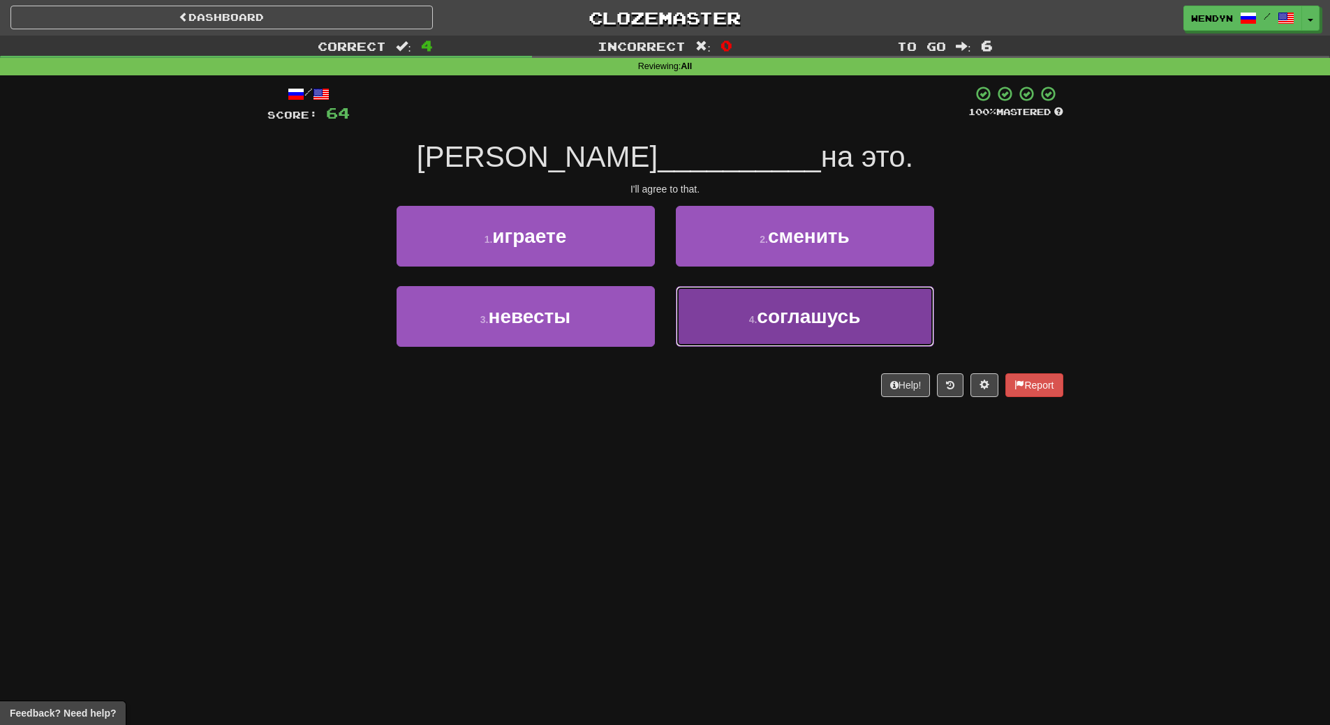
click at [768, 318] on span "соглашусь" at bounding box center [808, 317] width 103 height 22
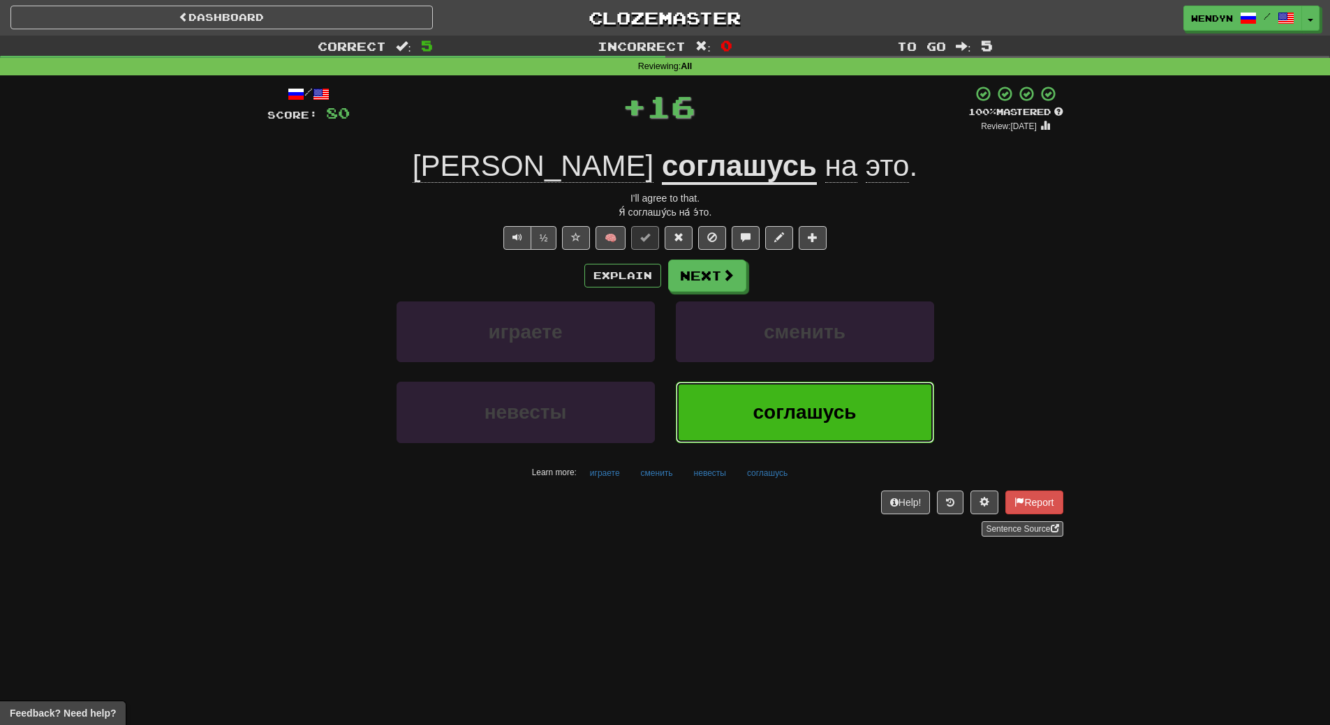
click at [765, 428] on button "соглашусь" at bounding box center [805, 412] width 258 height 61
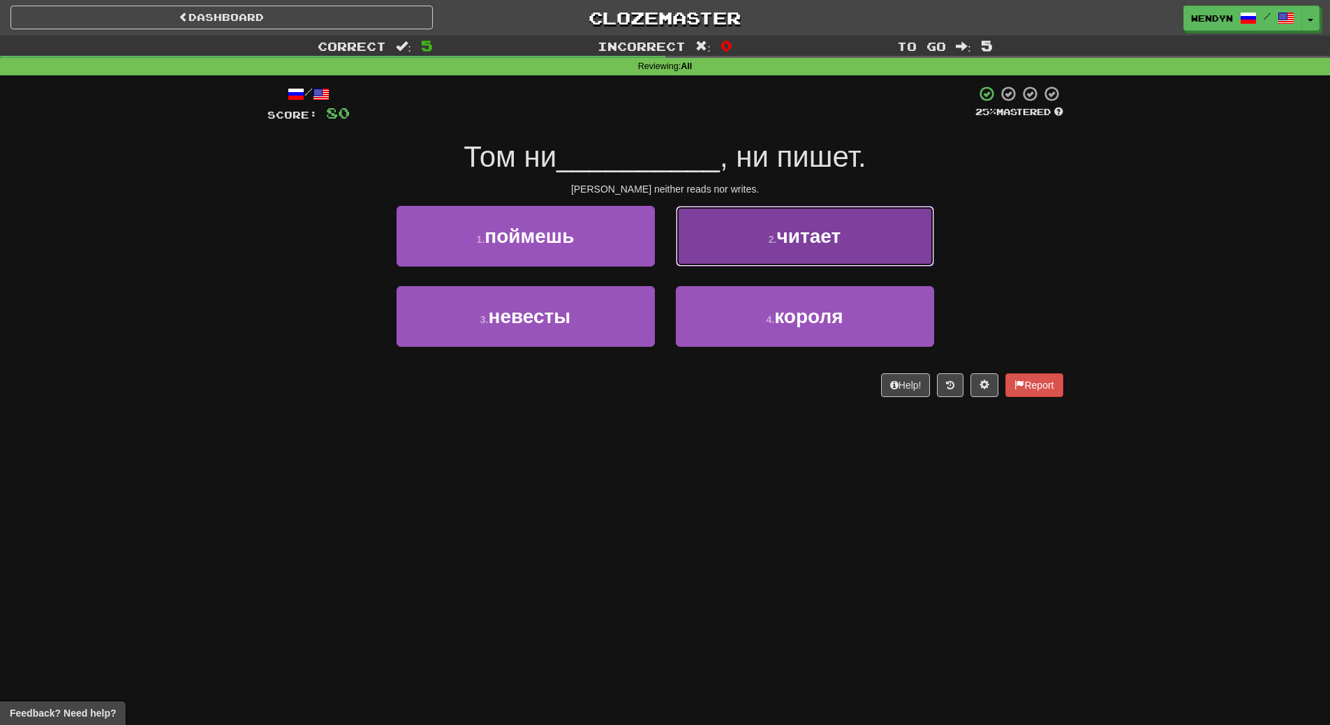
click at [810, 239] on span "читает" at bounding box center [809, 236] width 64 height 22
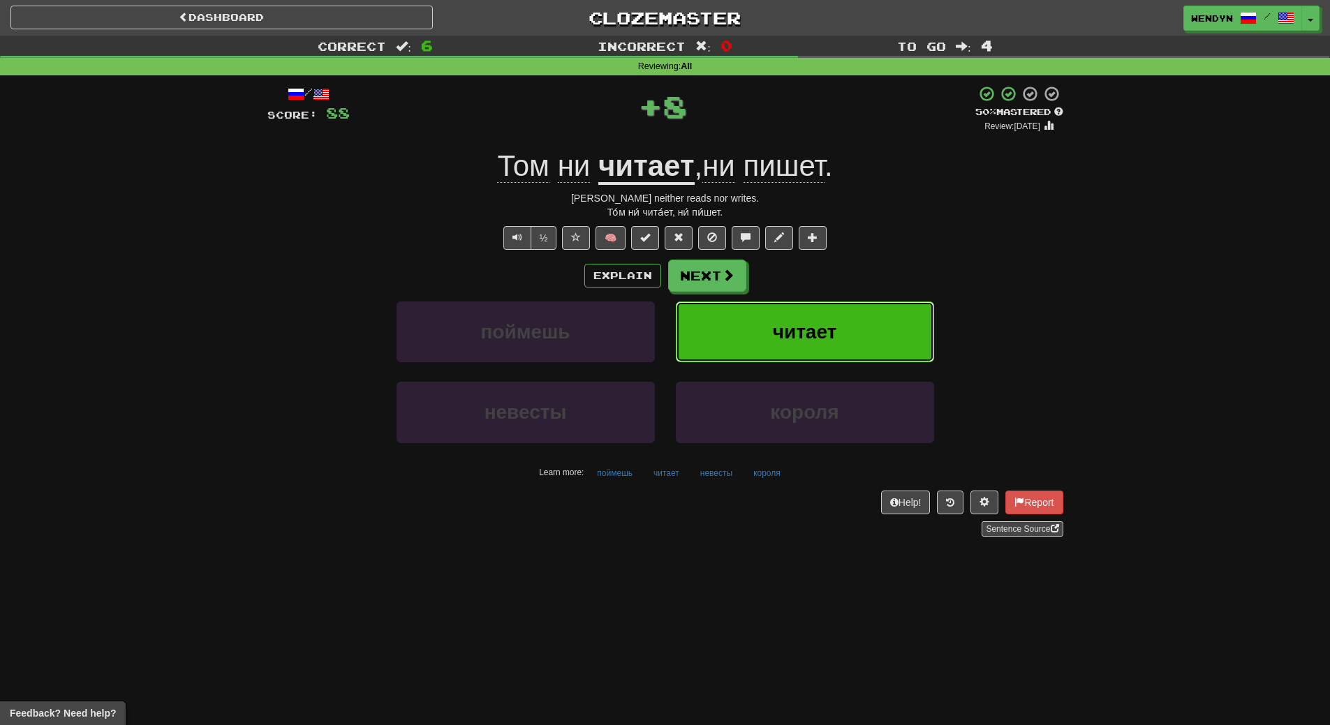
click at [806, 327] on span "читает" at bounding box center [805, 332] width 64 height 22
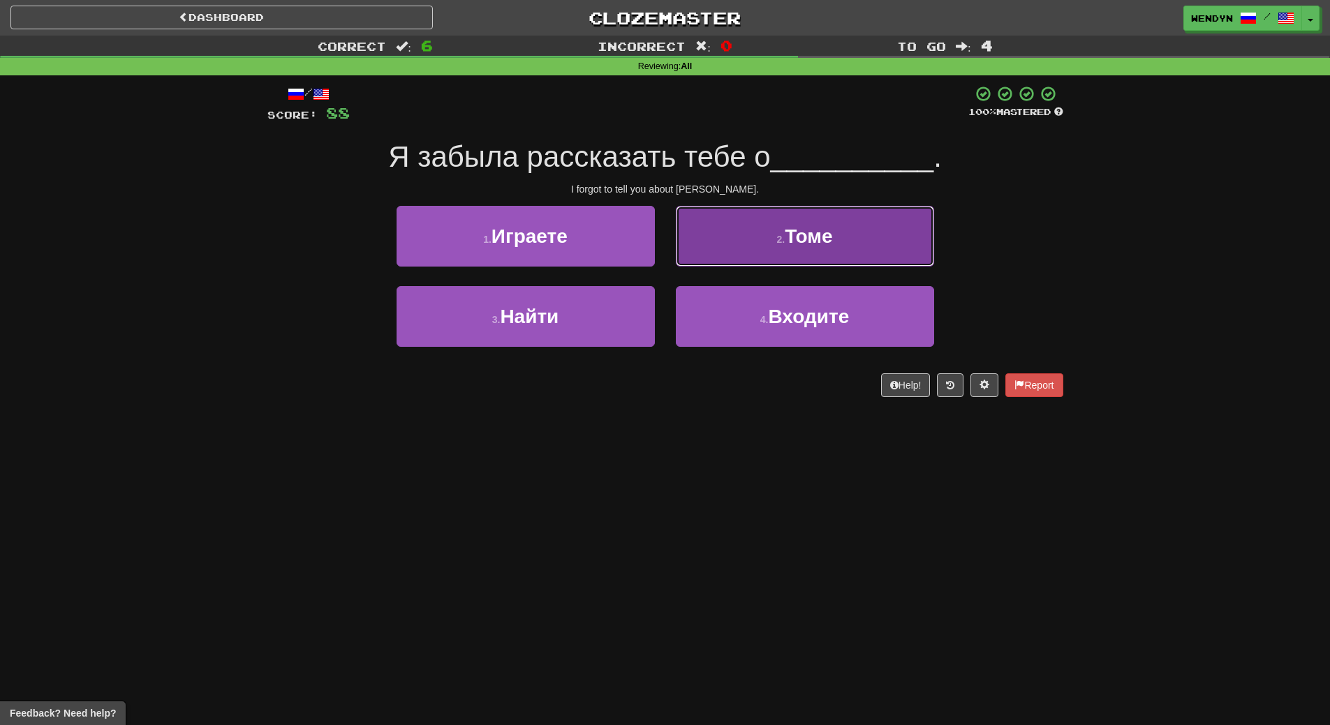
click at [826, 233] on span "Томе" at bounding box center [808, 236] width 47 height 22
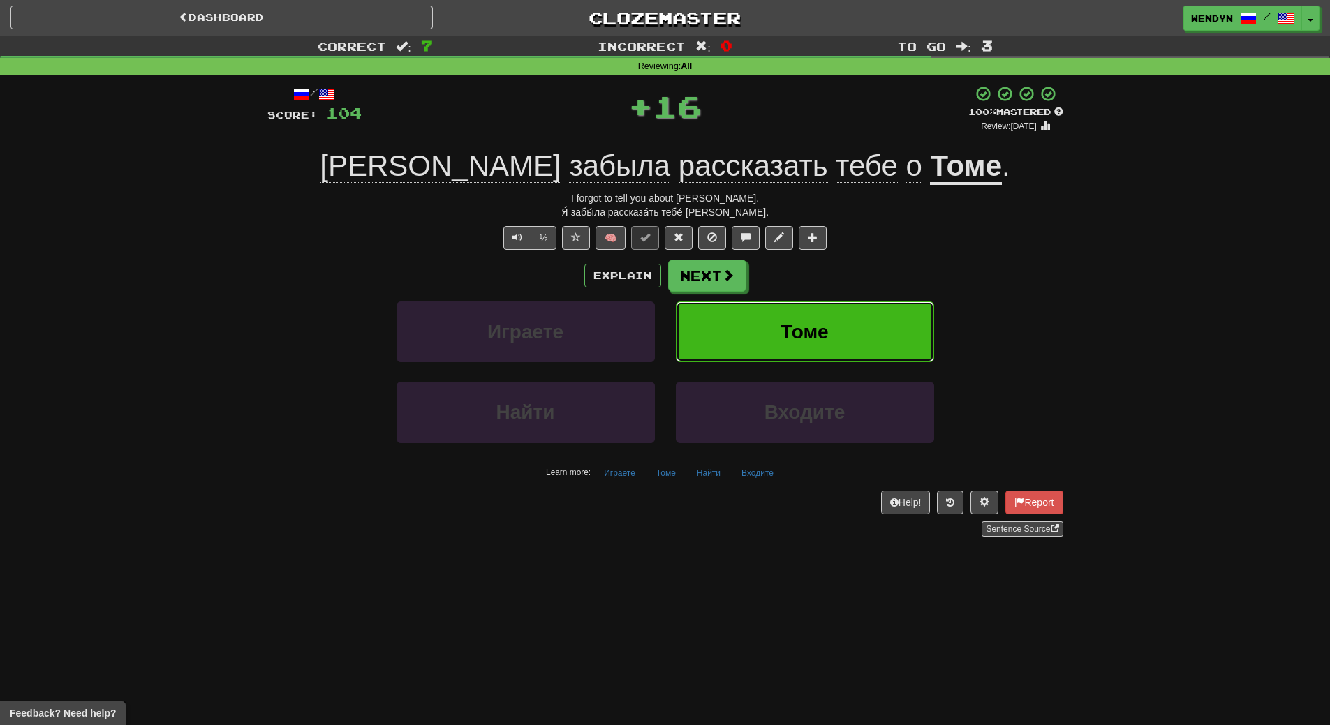
click at [831, 322] on button "Томе" at bounding box center [805, 332] width 258 height 61
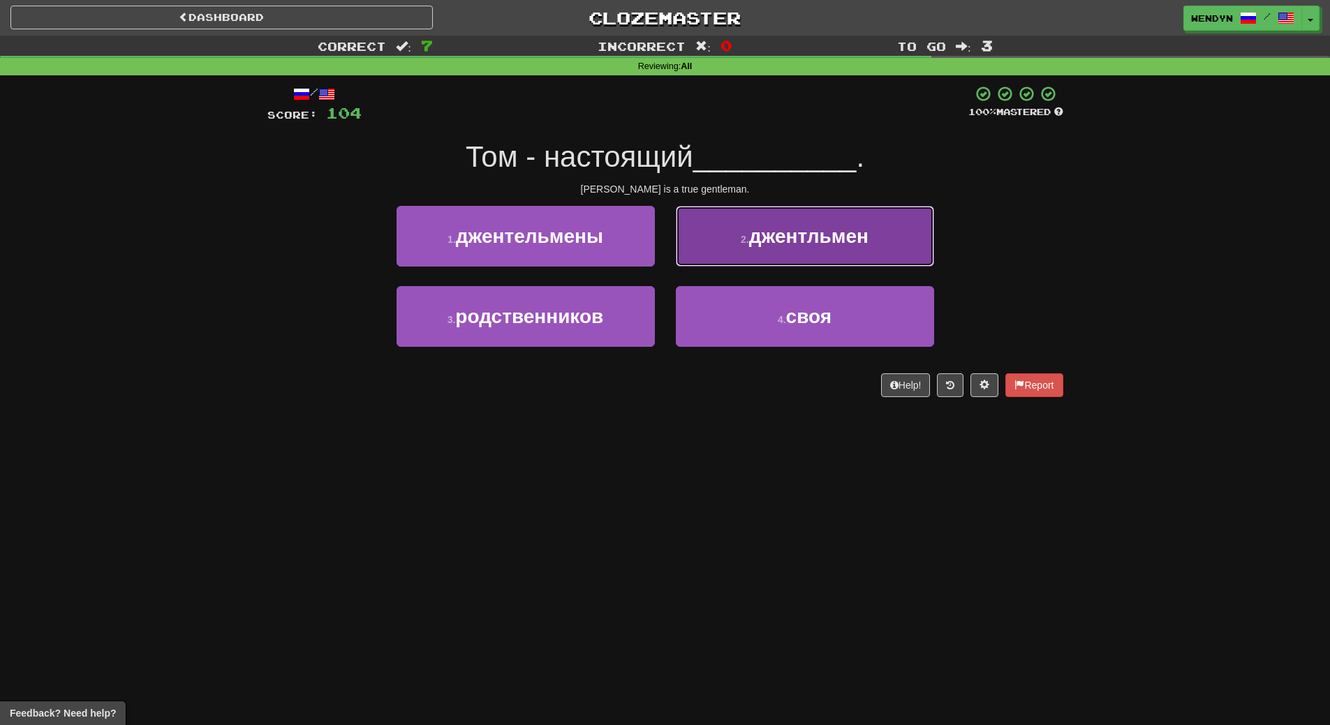
click at [840, 239] on span "джентльмен" at bounding box center [808, 236] width 119 height 22
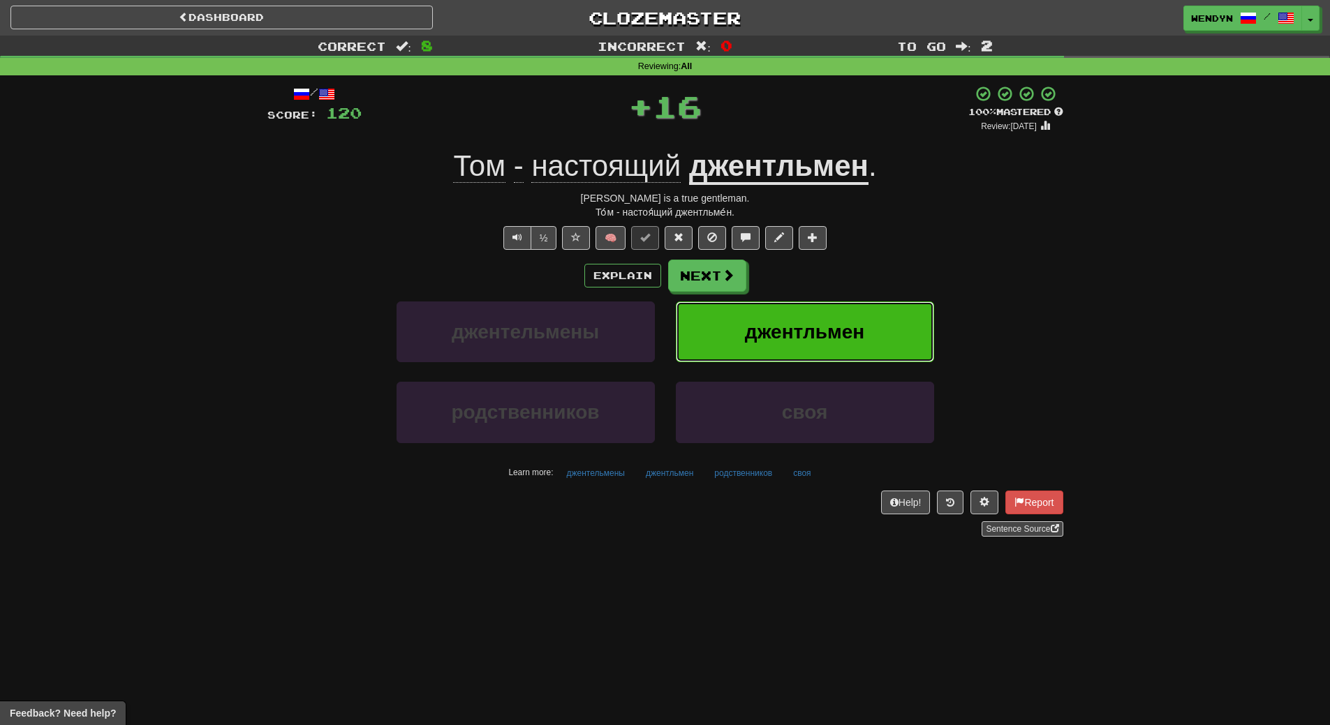
click at [824, 332] on span "джентльмен" at bounding box center [804, 332] width 119 height 22
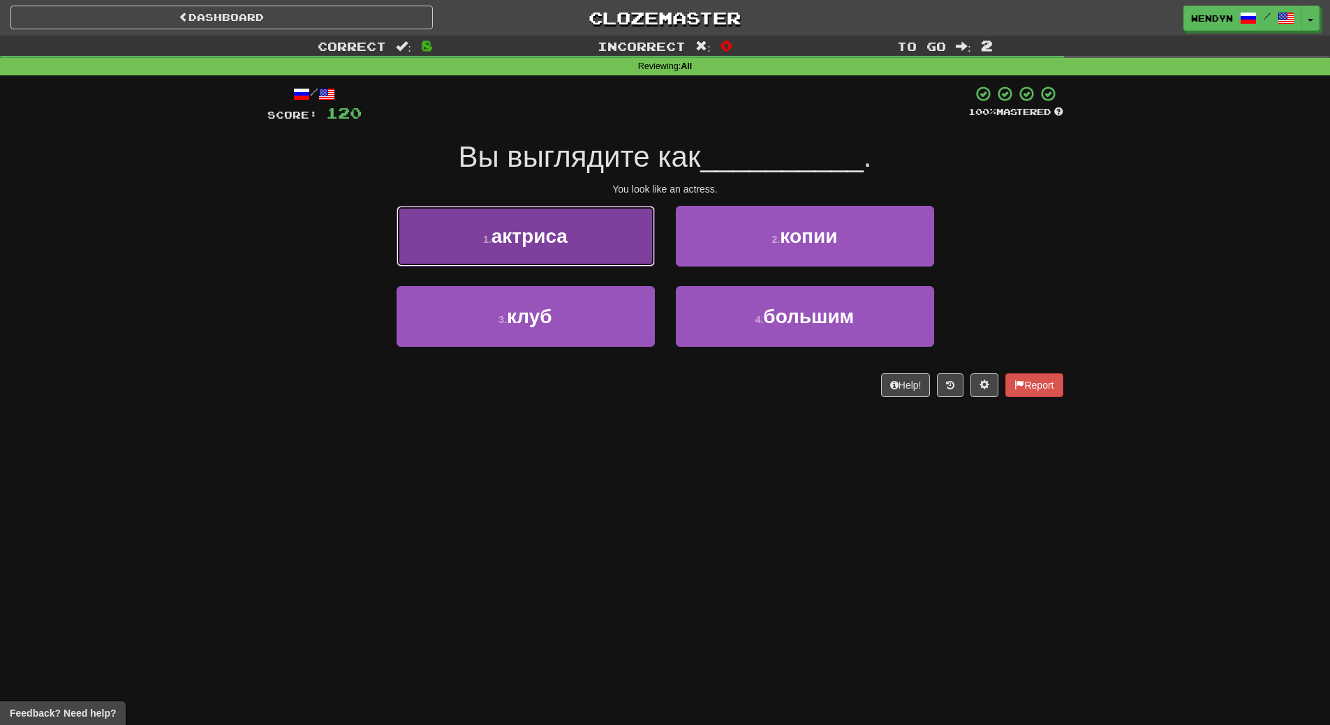
click at [595, 248] on button "1 . актриса" at bounding box center [525, 236] width 258 height 61
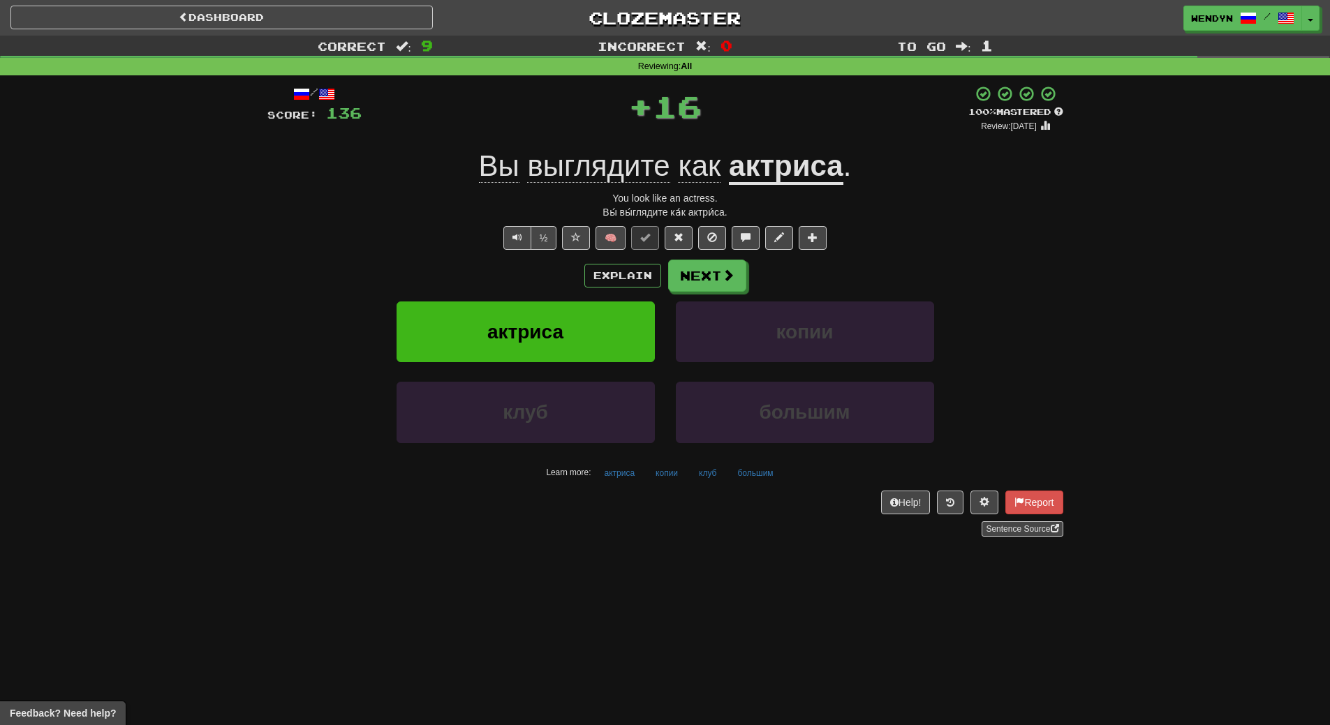
click at [554, 286] on div "Explain Next" at bounding box center [665, 276] width 796 height 32
click at [549, 334] on span "актриса" at bounding box center [525, 332] width 76 height 22
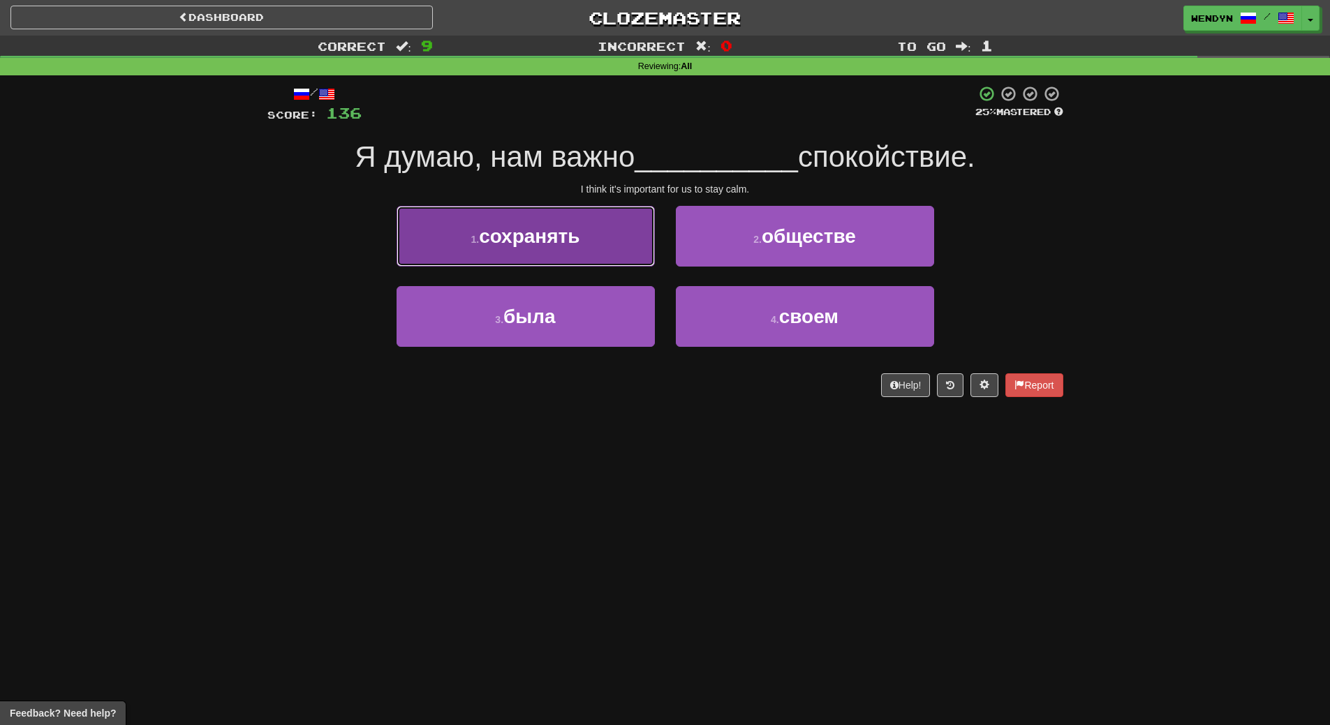
click at [556, 241] on span "сохранять" at bounding box center [529, 236] width 101 height 22
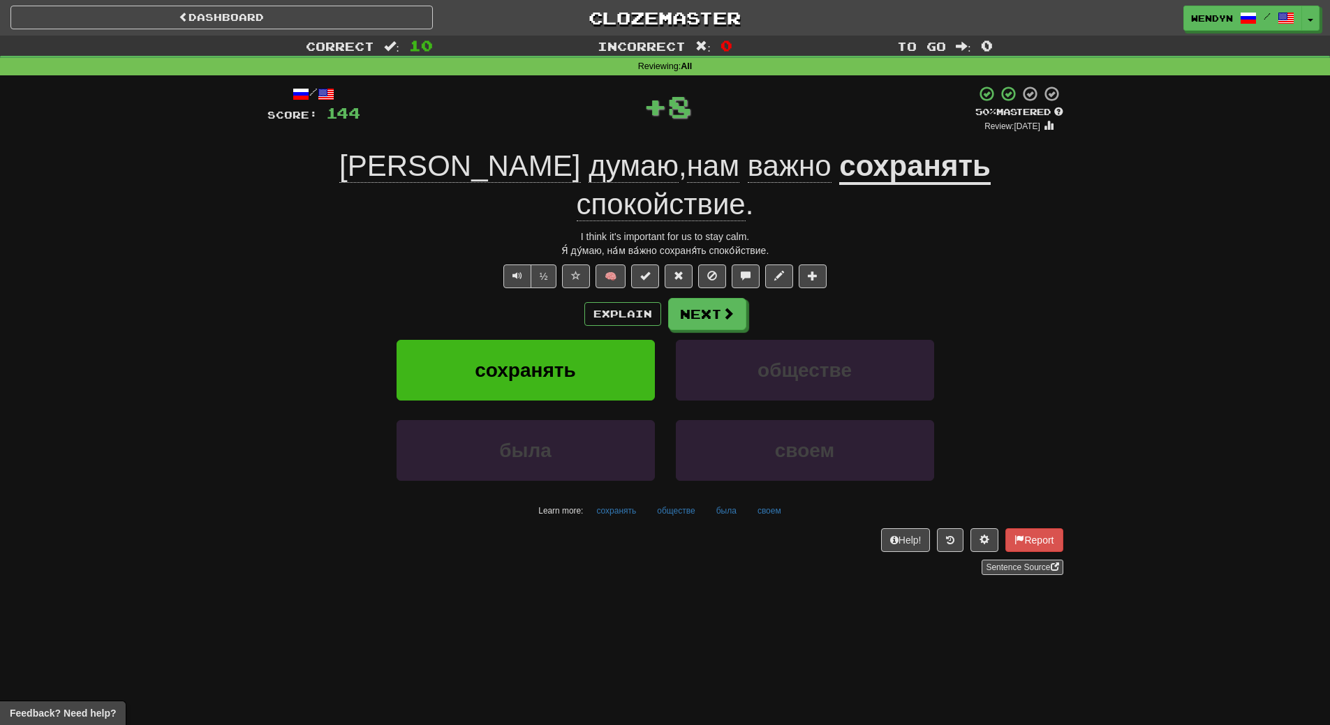
click at [547, 298] on div "Explain Next сохранять обществе была своем Learn more: сохранять обществе была …" at bounding box center [665, 410] width 796 height 224
click at [546, 343] on button "сохранять" at bounding box center [525, 370] width 258 height 61
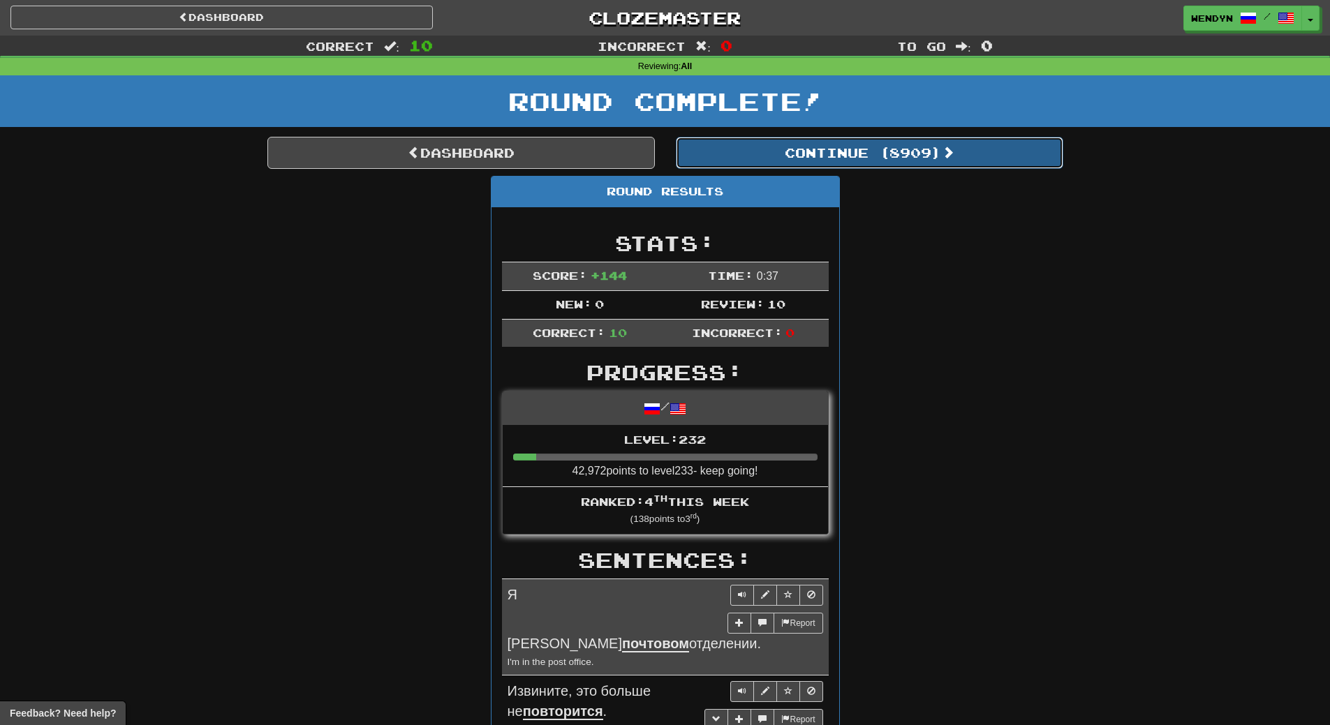
click at [916, 158] on button "Continue ( 8909 )" at bounding box center [869, 153] width 387 height 32
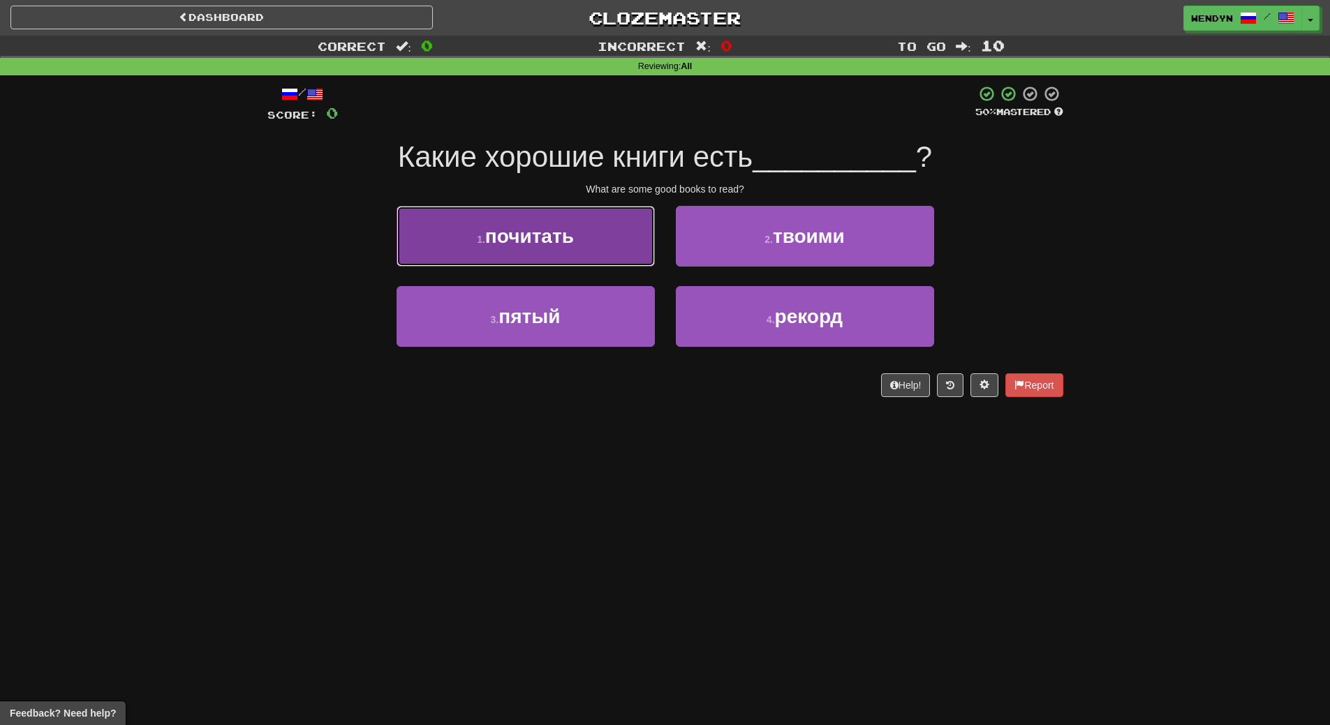
click at [584, 242] on button "1 . почитать" at bounding box center [525, 236] width 258 height 61
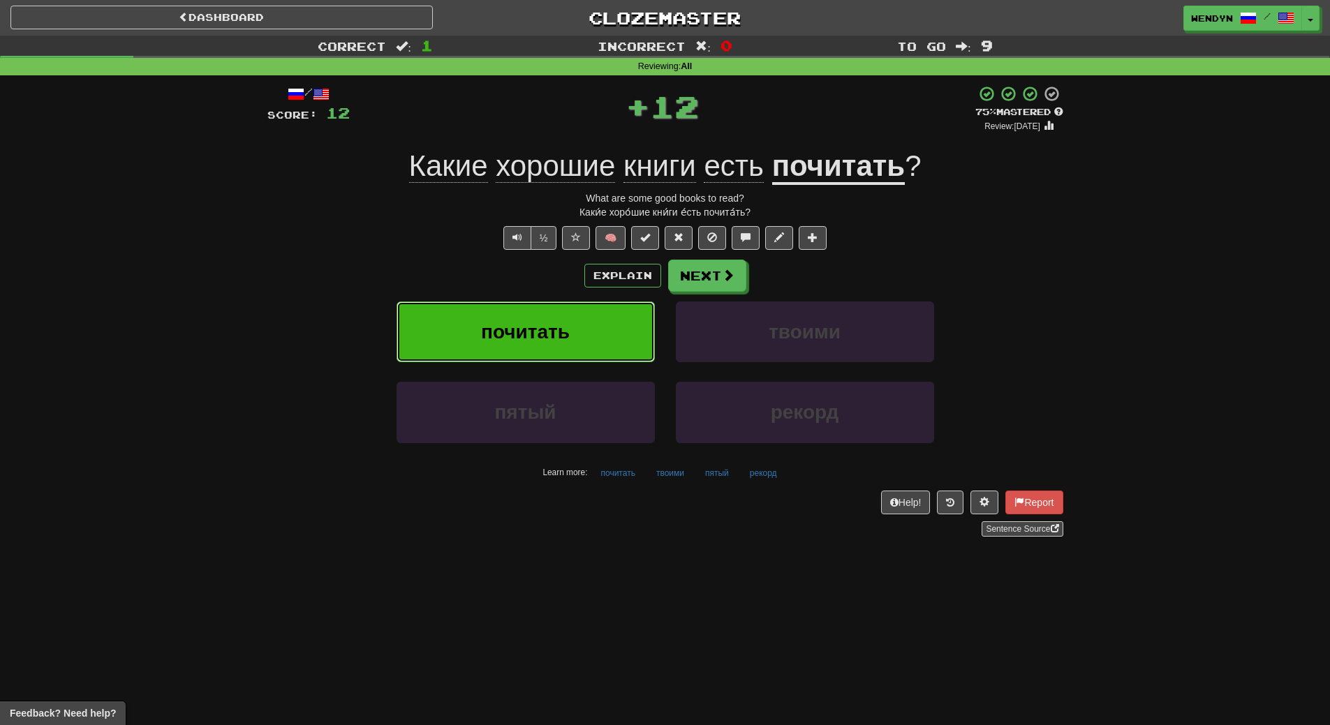
click at [582, 306] on button "почитать" at bounding box center [525, 332] width 258 height 61
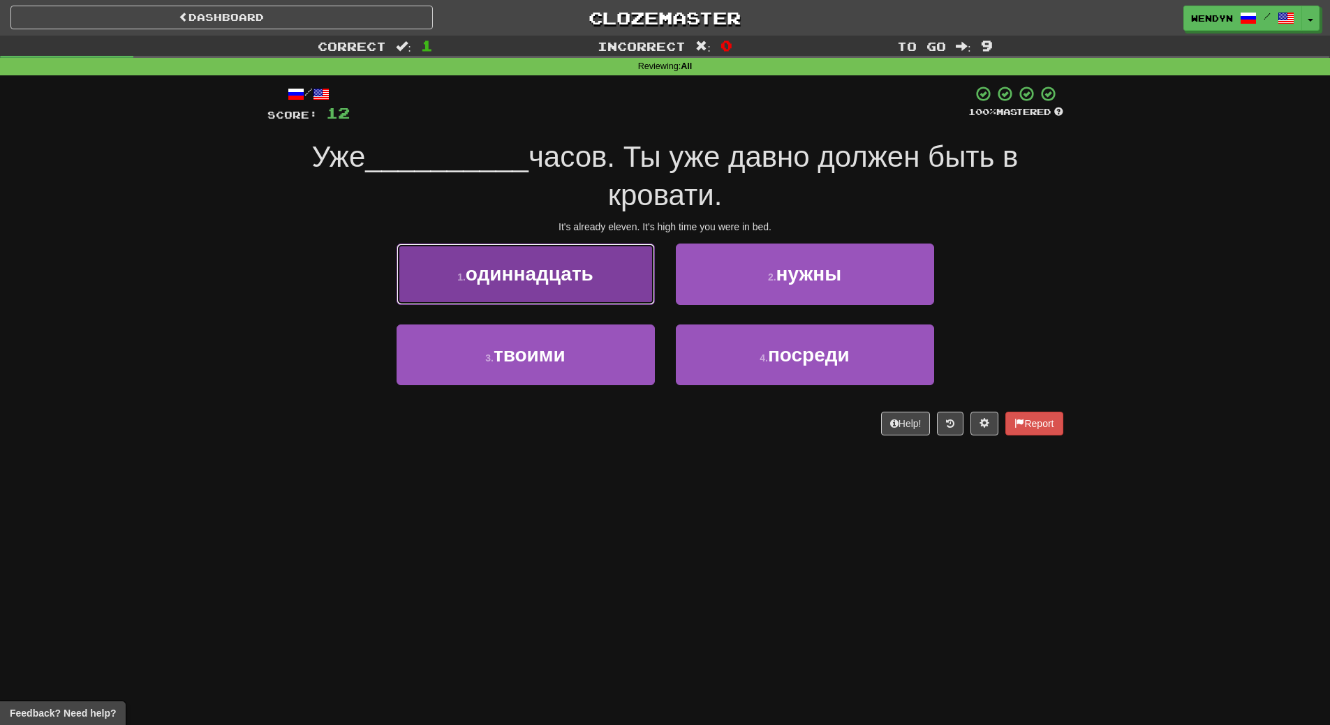
click at [591, 279] on span "одиннадцать" at bounding box center [530, 274] width 128 height 22
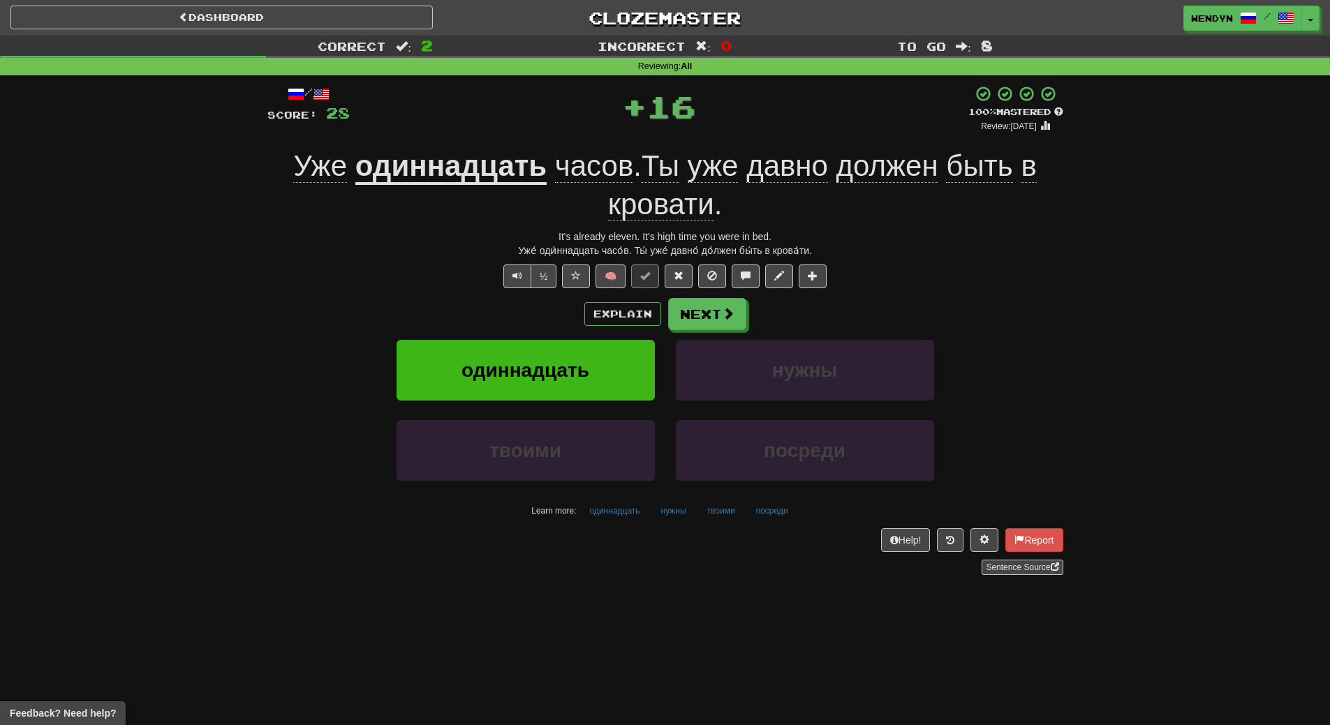
click at [528, 316] on div "Explain Next" at bounding box center [665, 314] width 796 height 32
click at [528, 348] on button "одиннадцать" at bounding box center [525, 370] width 258 height 61
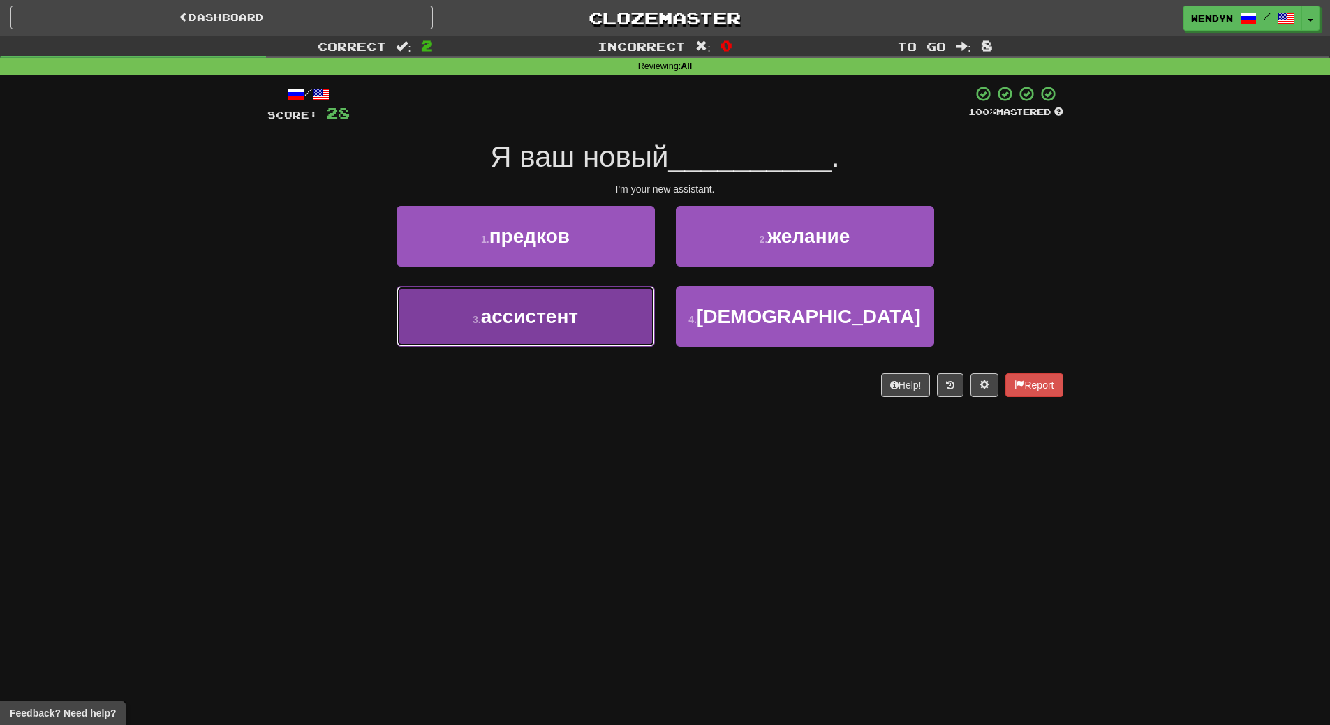
click at [565, 322] on span "ассистент" at bounding box center [529, 317] width 97 height 22
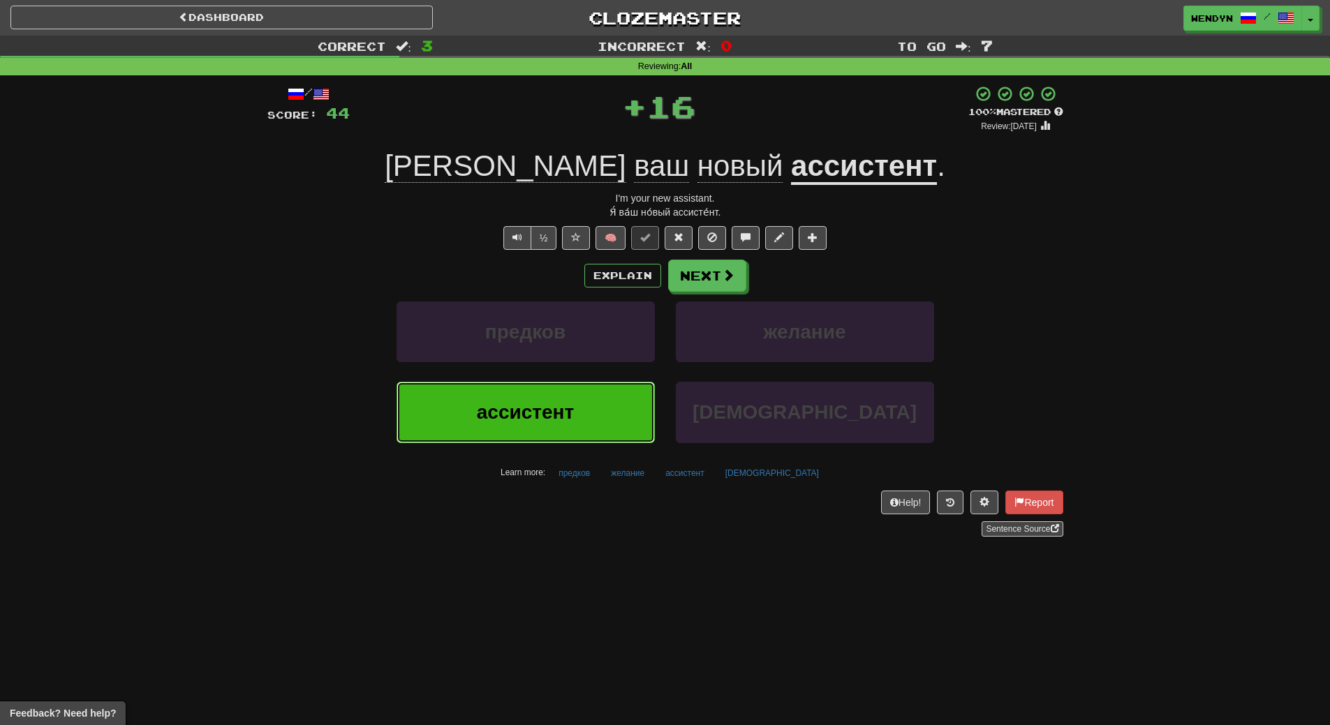
click at [566, 410] on span "ассистент" at bounding box center [525, 412] width 97 height 22
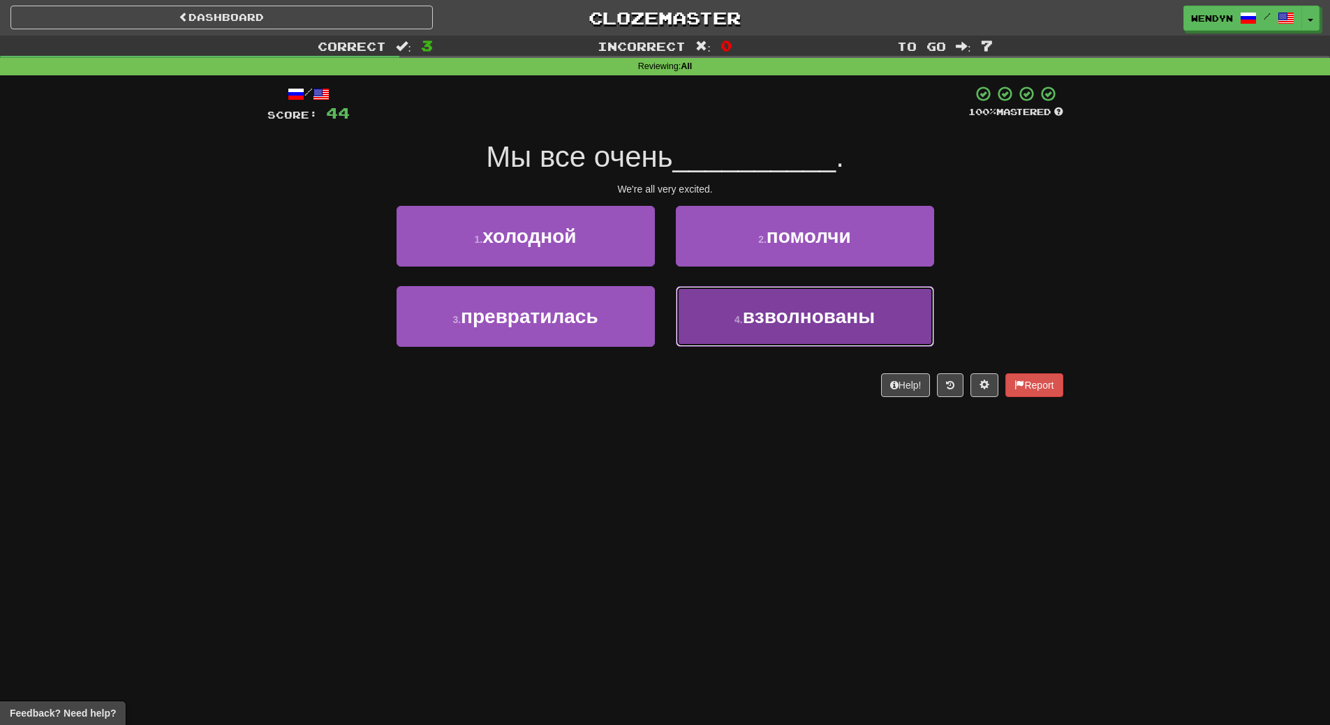
click at [763, 329] on button "4 . взволнованы" at bounding box center [805, 316] width 258 height 61
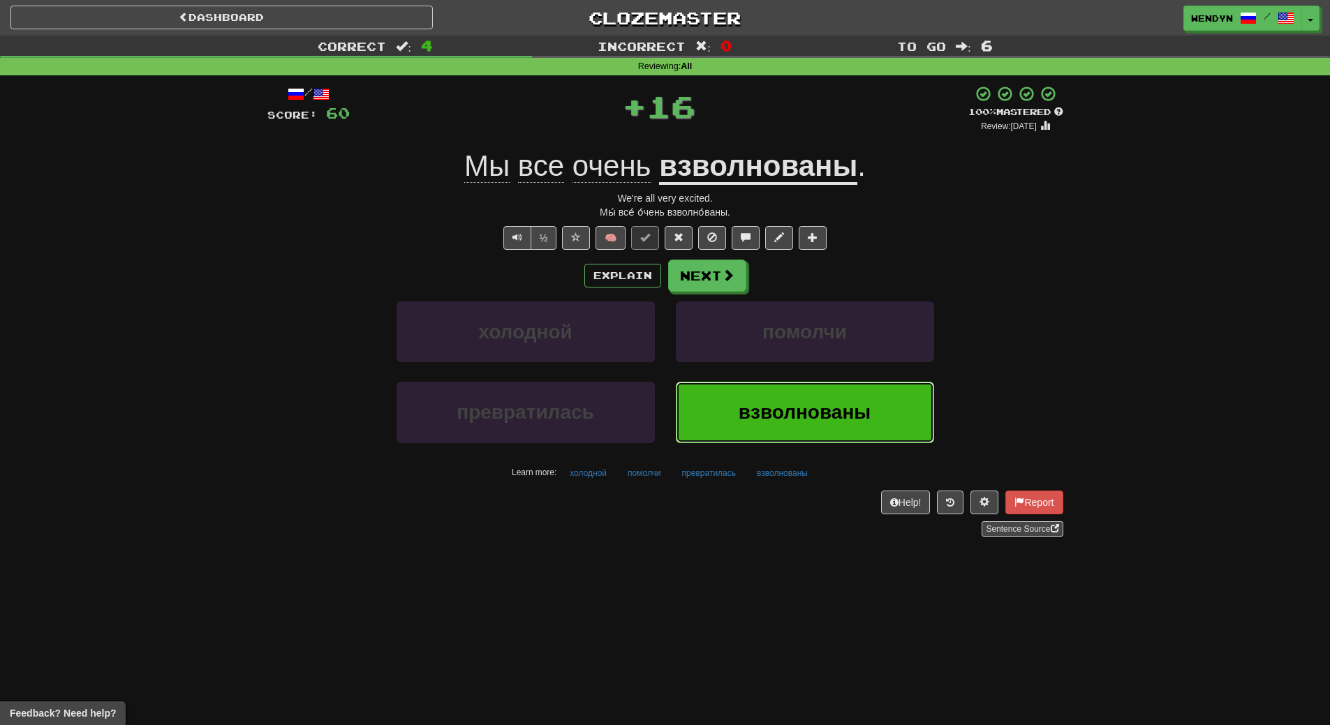
click at [764, 406] on span "взволнованы" at bounding box center [804, 412] width 132 height 22
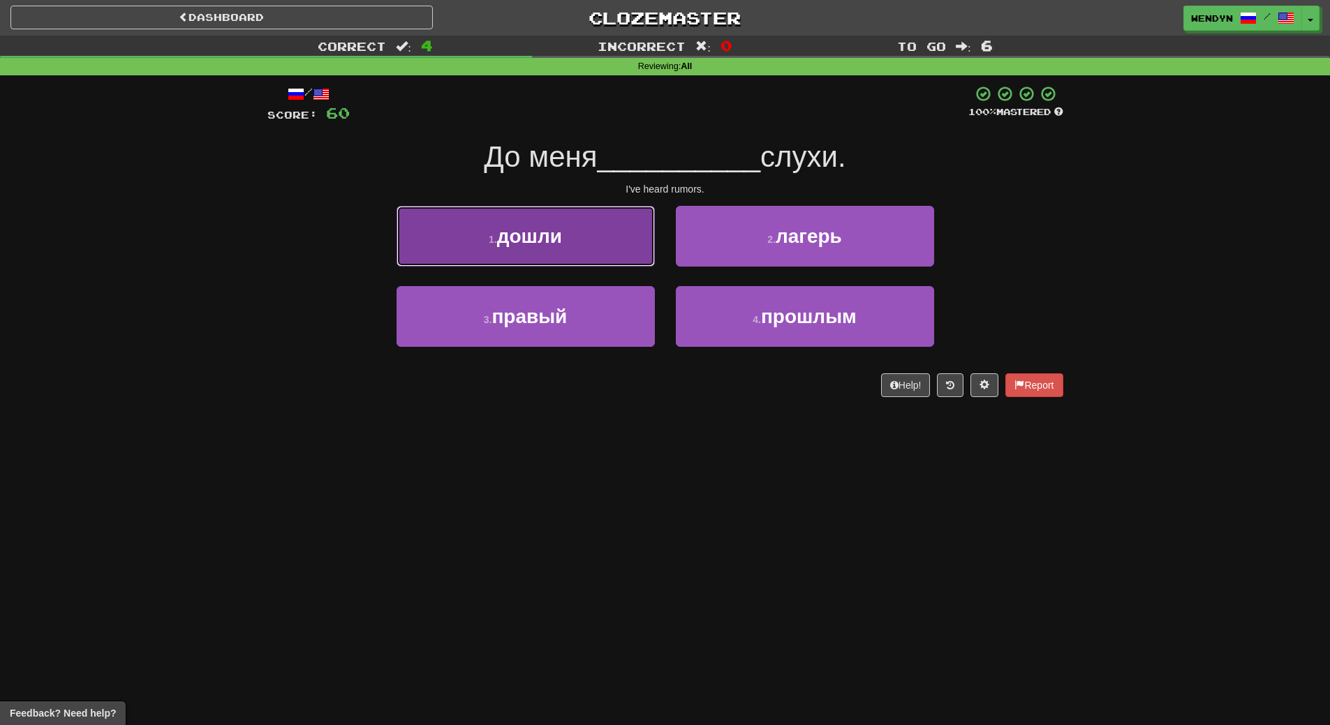
click at [598, 254] on button "1 . дошли" at bounding box center [525, 236] width 258 height 61
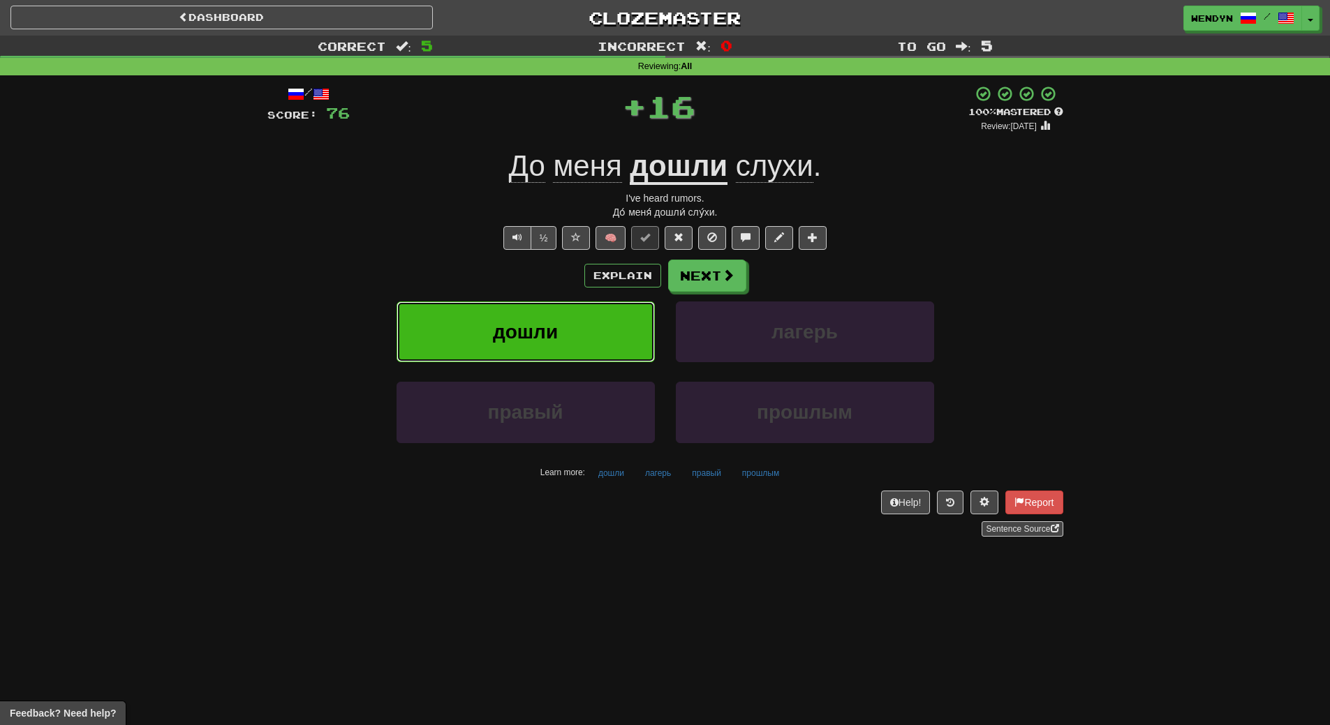
click at [598, 332] on button "дошли" at bounding box center [525, 332] width 258 height 61
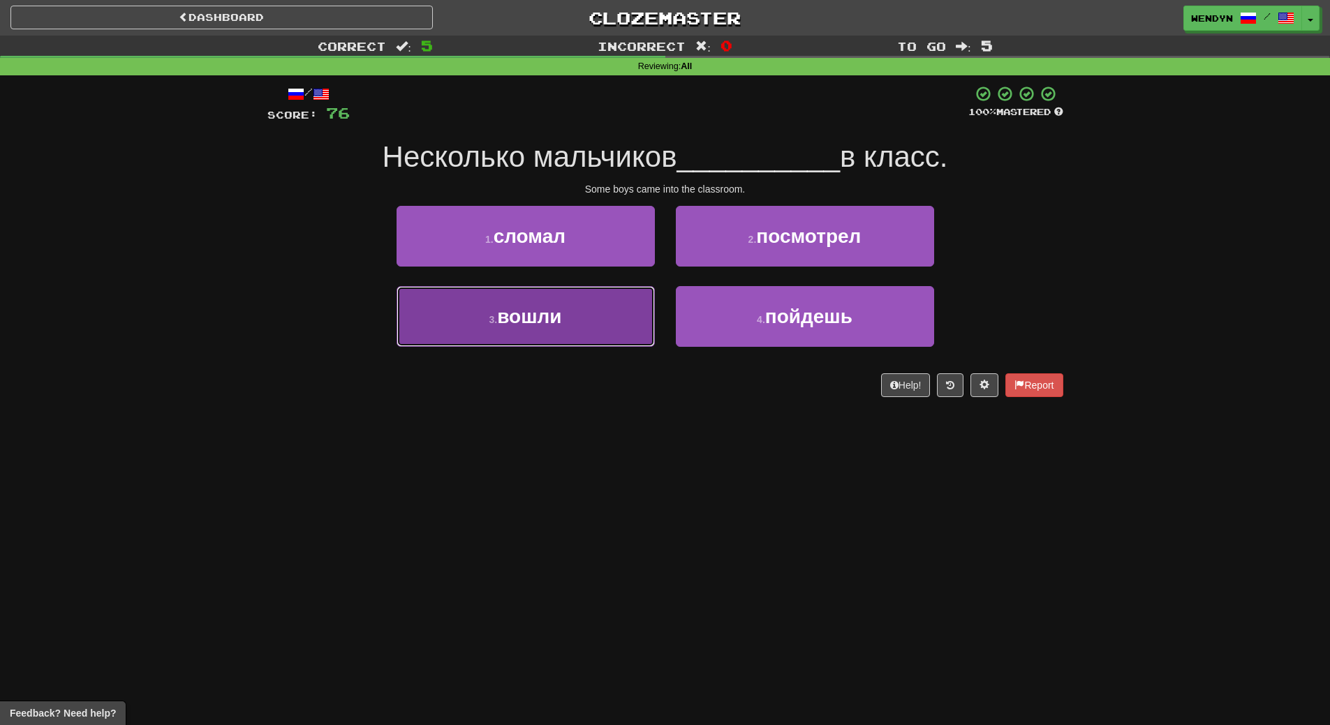
click at [599, 333] on button "3 . вошли" at bounding box center [525, 316] width 258 height 61
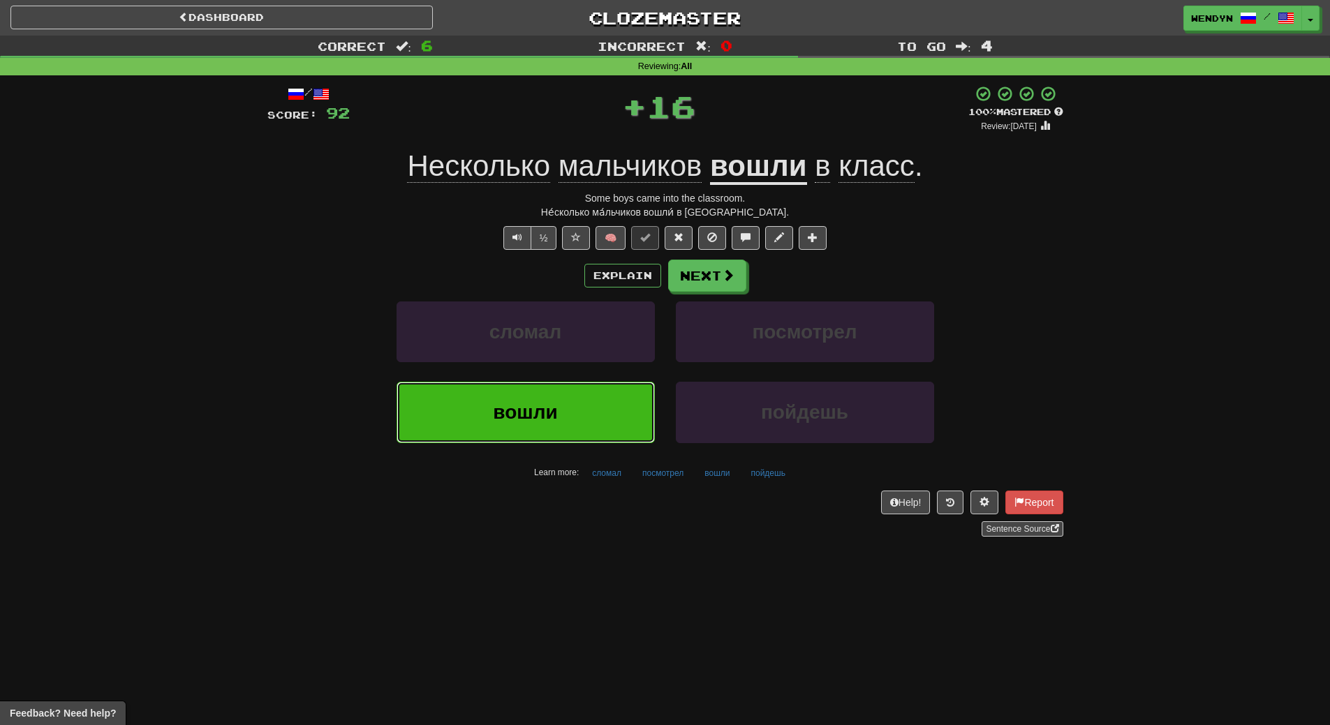
click at [586, 396] on button "вошли" at bounding box center [525, 412] width 258 height 61
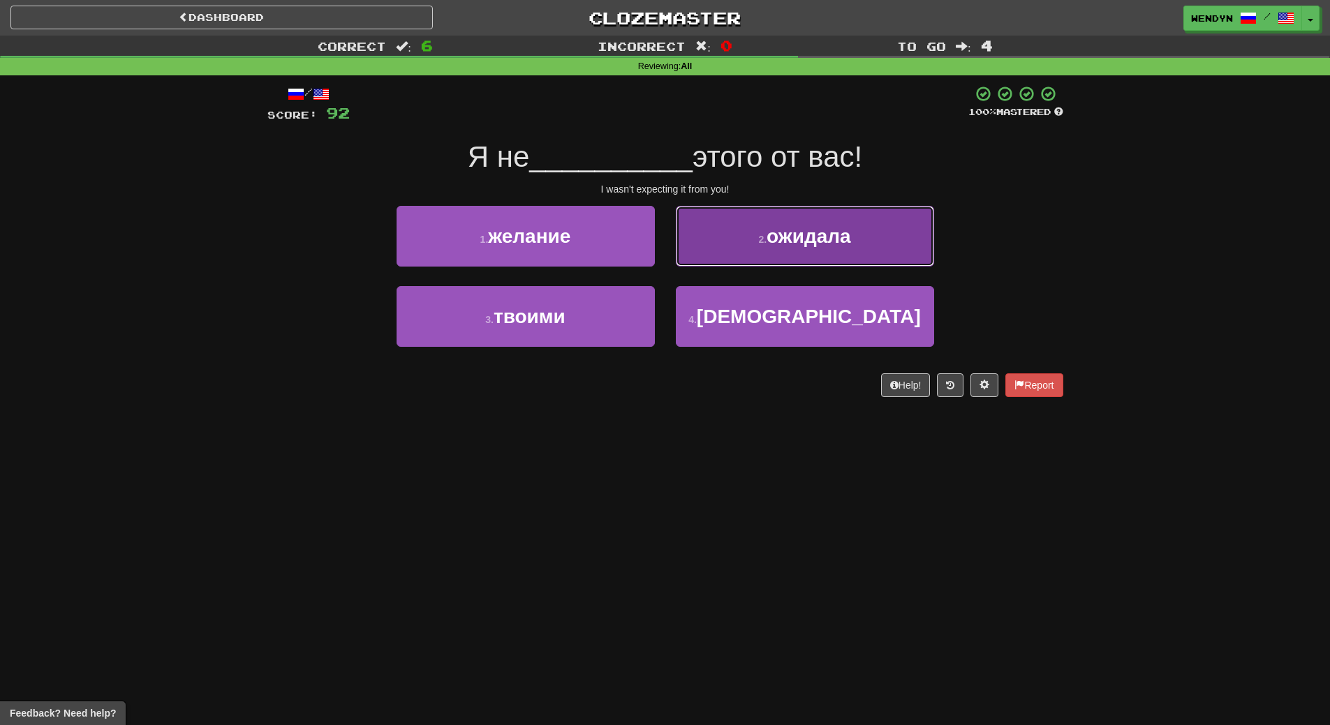
click at [848, 248] on button "2 . ожидала" at bounding box center [805, 236] width 258 height 61
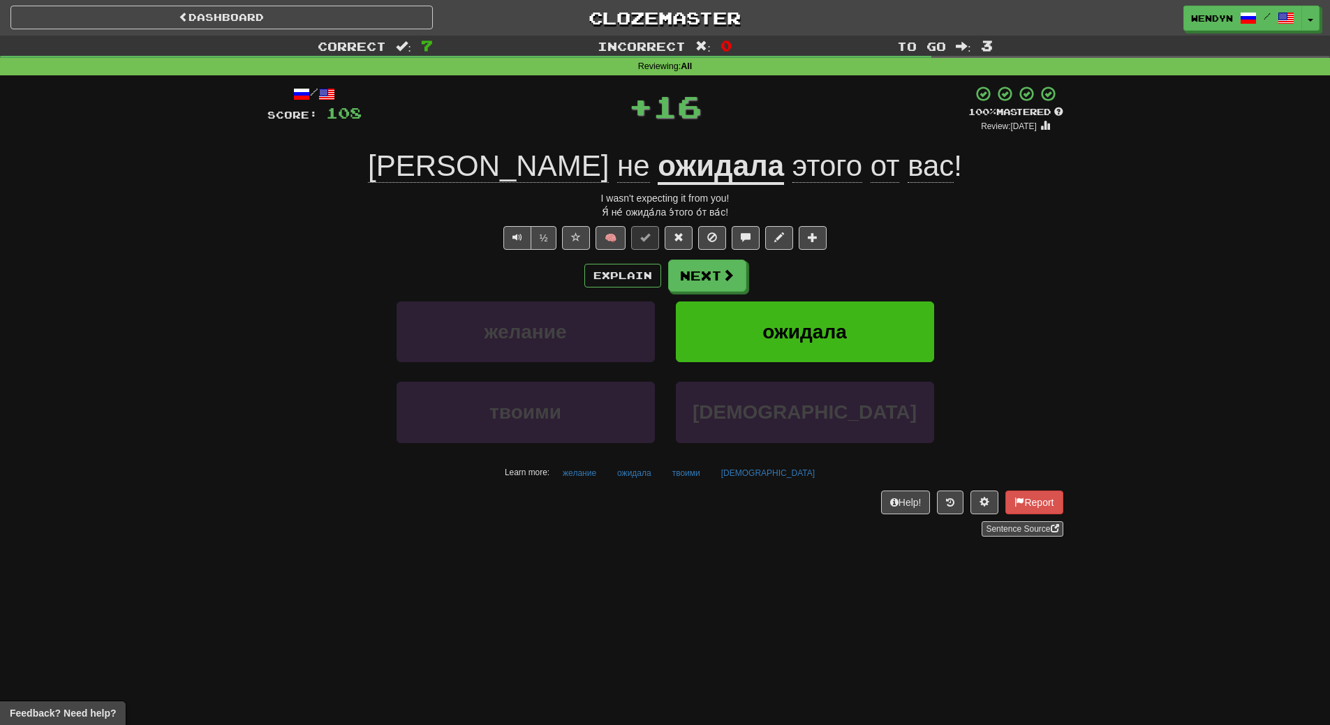
drag, startPoint x: 848, startPoint y: 248, endPoint x: 842, endPoint y: 297, distance: 49.2
click at [849, 248] on div "½ 🧠" at bounding box center [665, 238] width 796 height 24
click at [838, 347] on button "ожидала" at bounding box center [805, 332] width 258 height 61
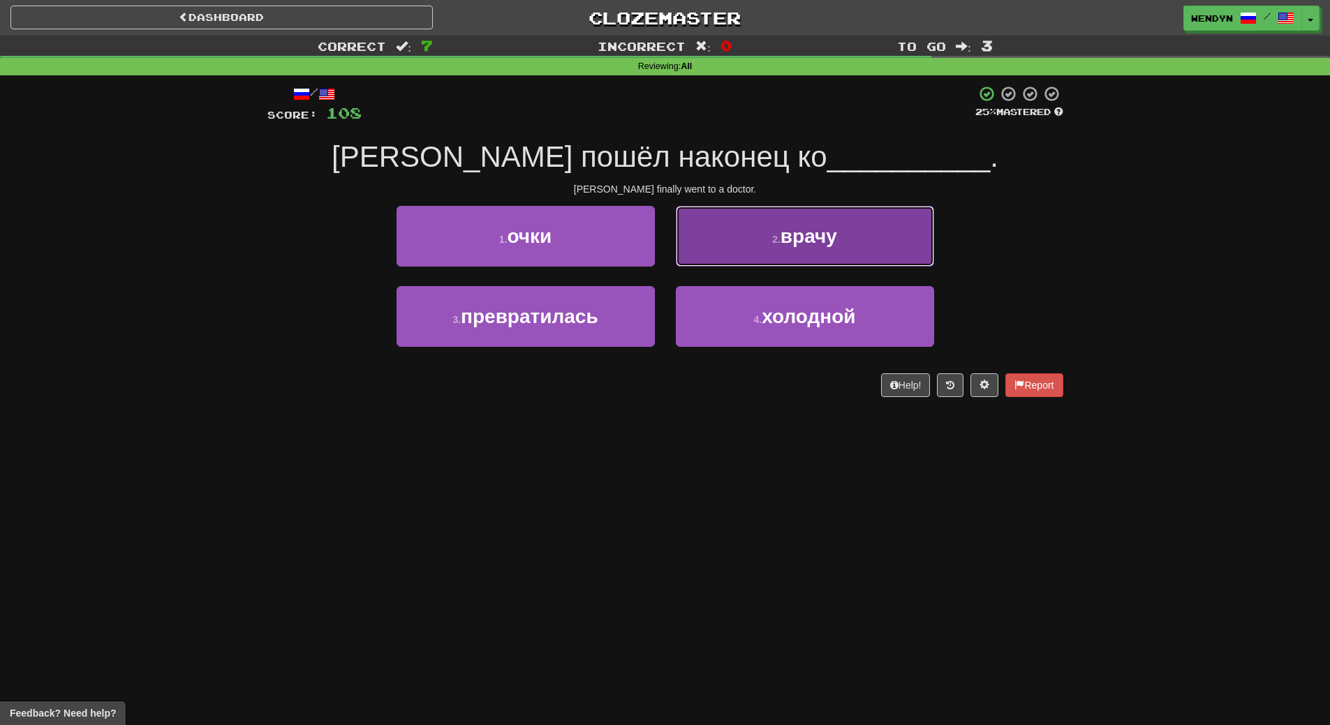
click at [825, 240] on span "врачу" at bounding box center [808, 236] width 57 height 22
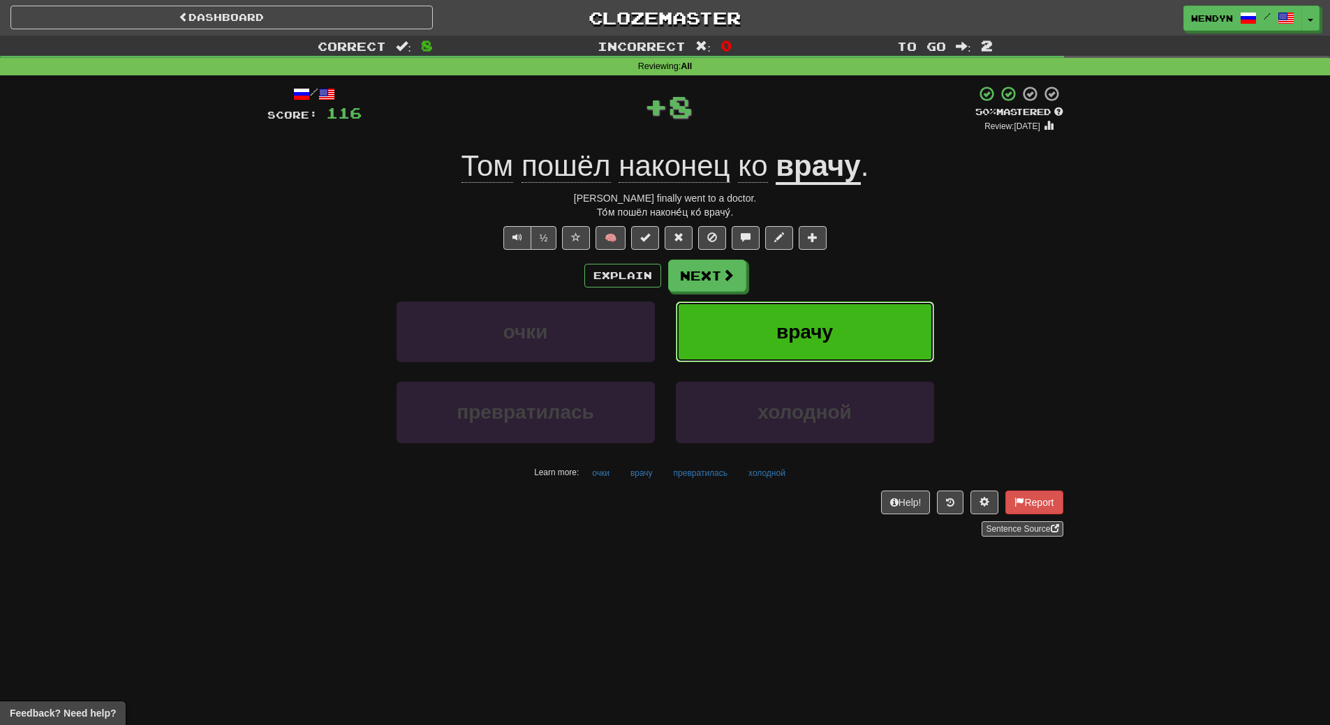
click at [828, 332] on span "врачу" at bounding box center [804, 332] width 57 height 22
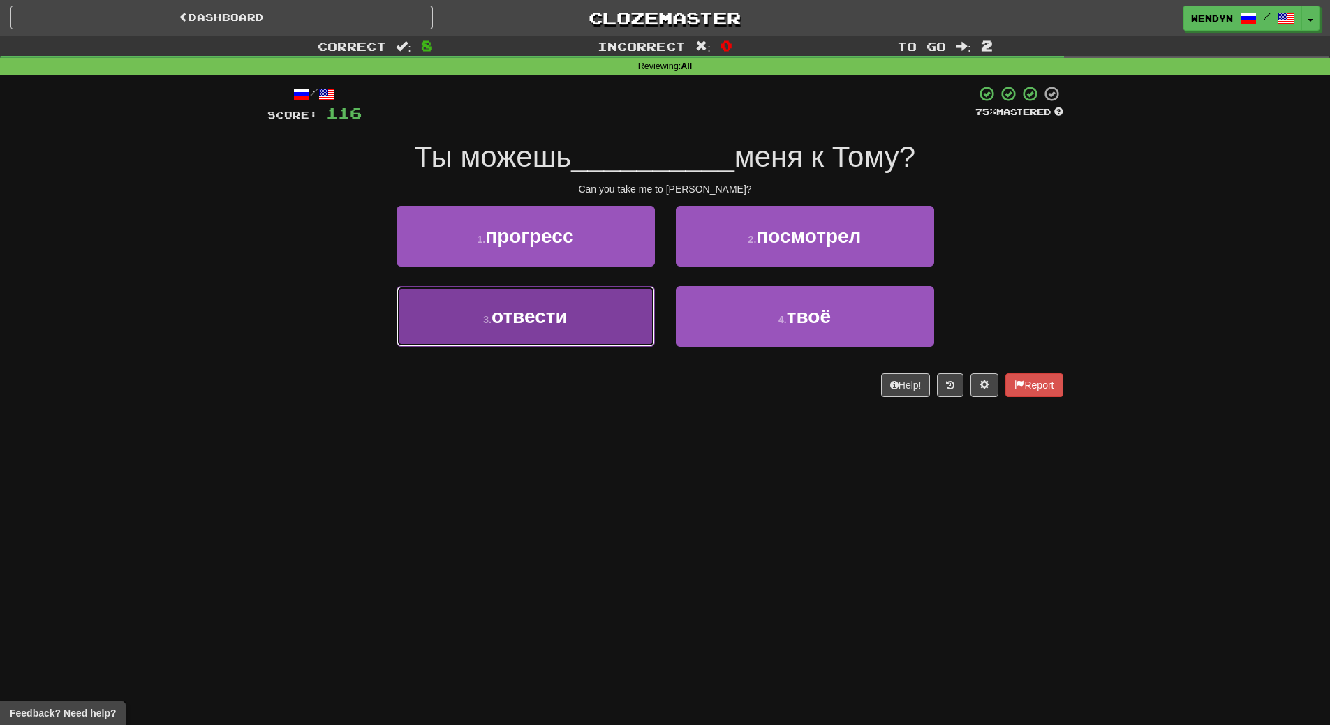
click at [593, 335] on button "3 . отвести" at bounding box center [525, 316] width 258 height 61
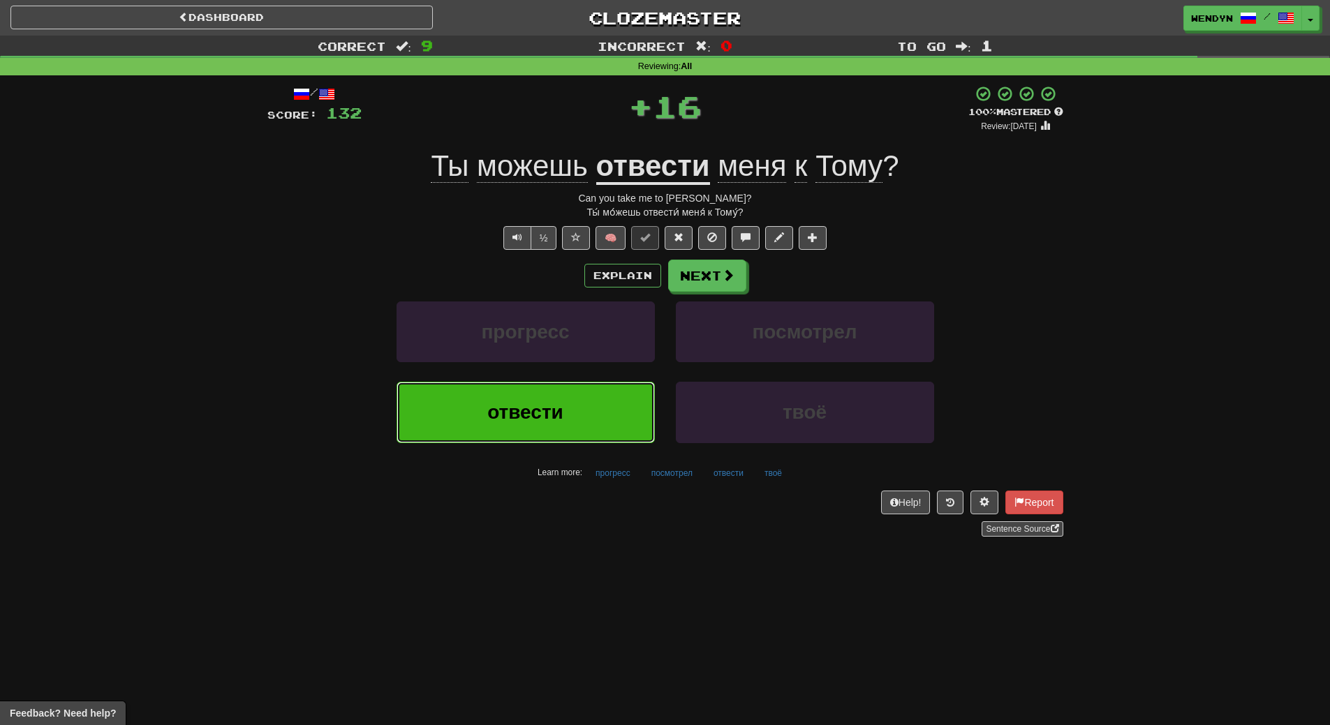
click at [592, 397] on button "отвести" at bounding box center [525, 412] width 258 height 61
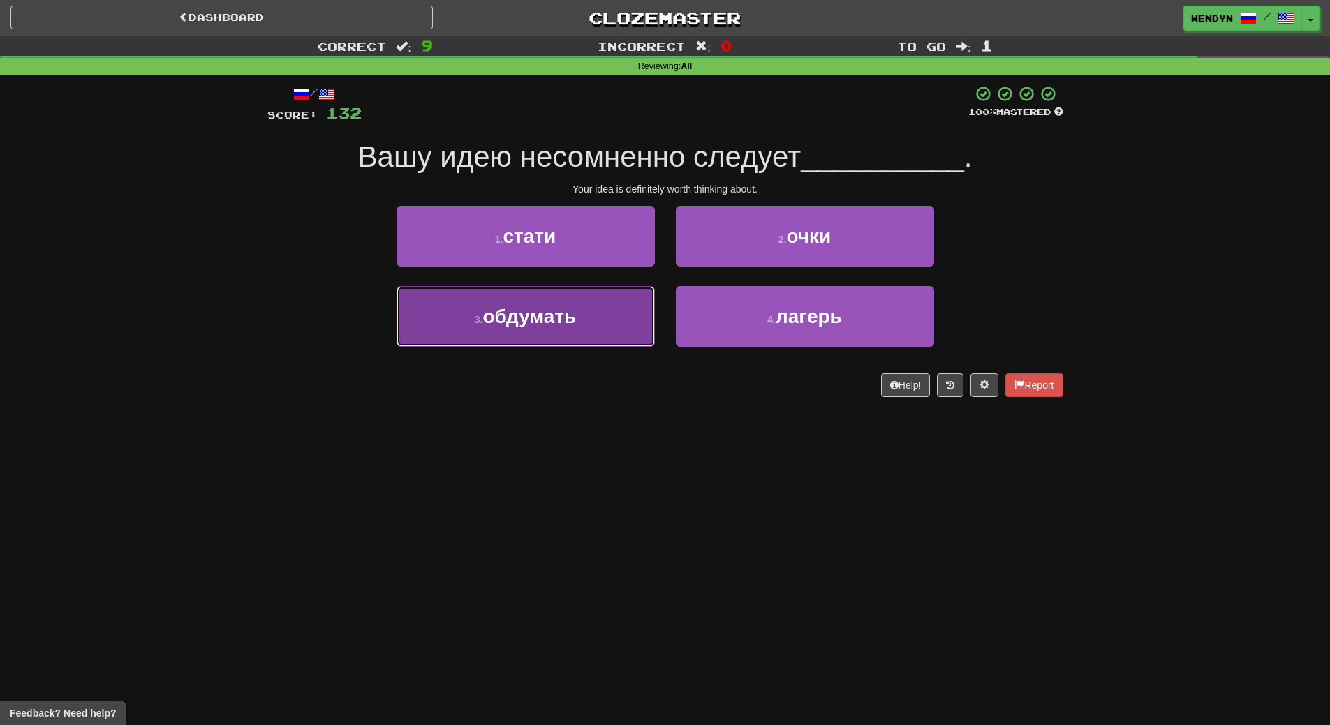
click at [591, 333] on button "3 . обдумать" at bounding box center [525, 316] width 258 height 61
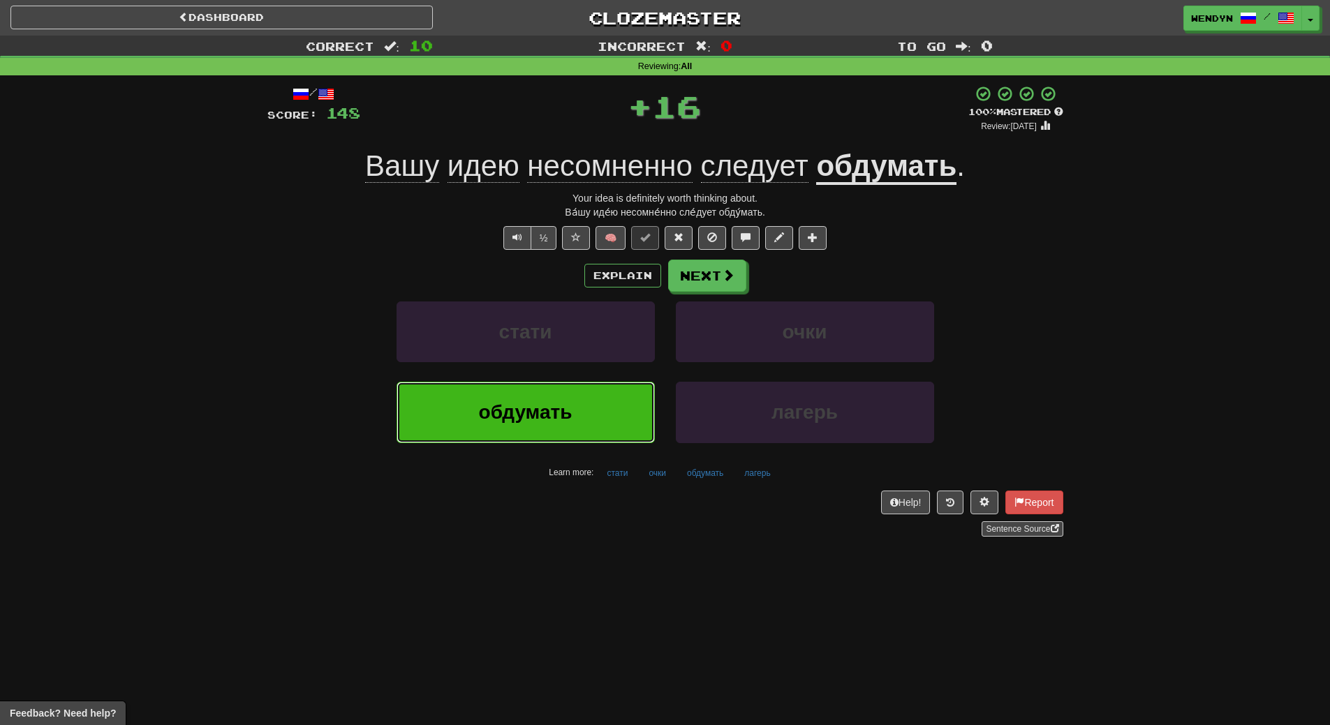
click at [587, 420] on button "обдумать" at bounding box center [525, 412] width 258 height 61
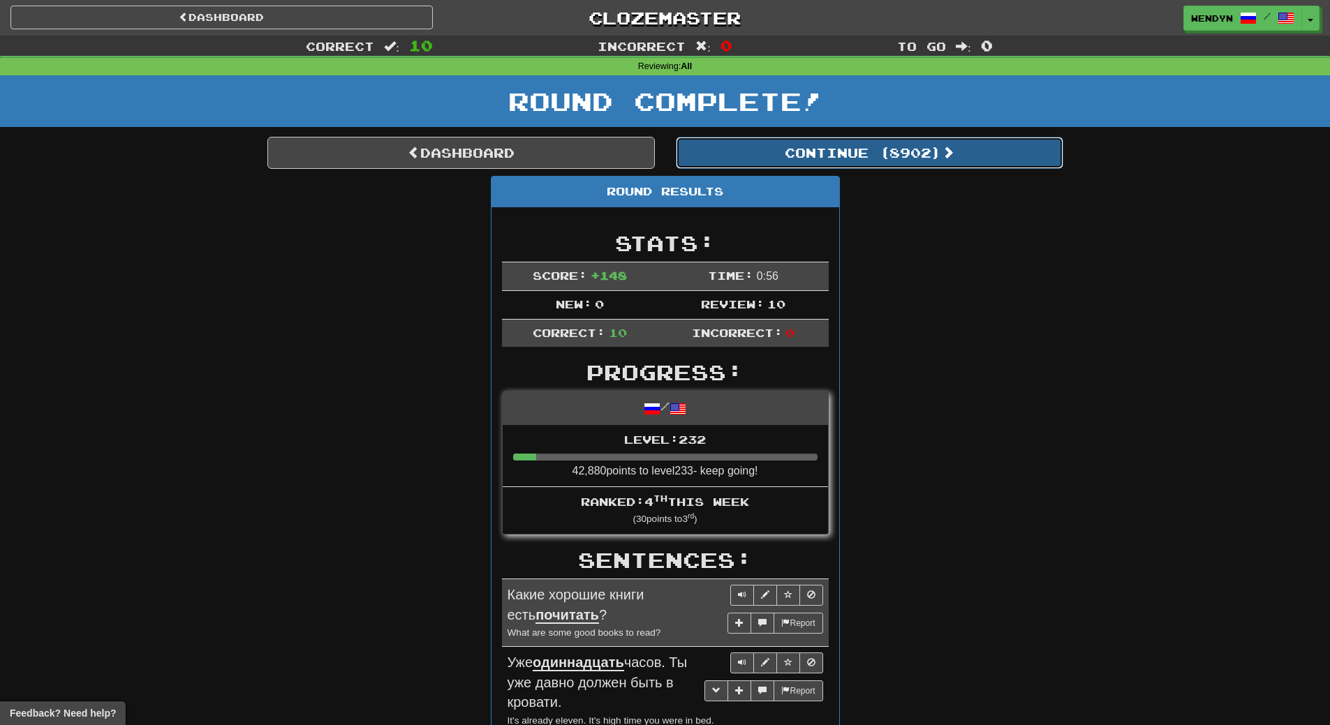
click at [910, 149] on button "Continue ( 8902 )" at bounding box center [869, 153] width 387 height 32
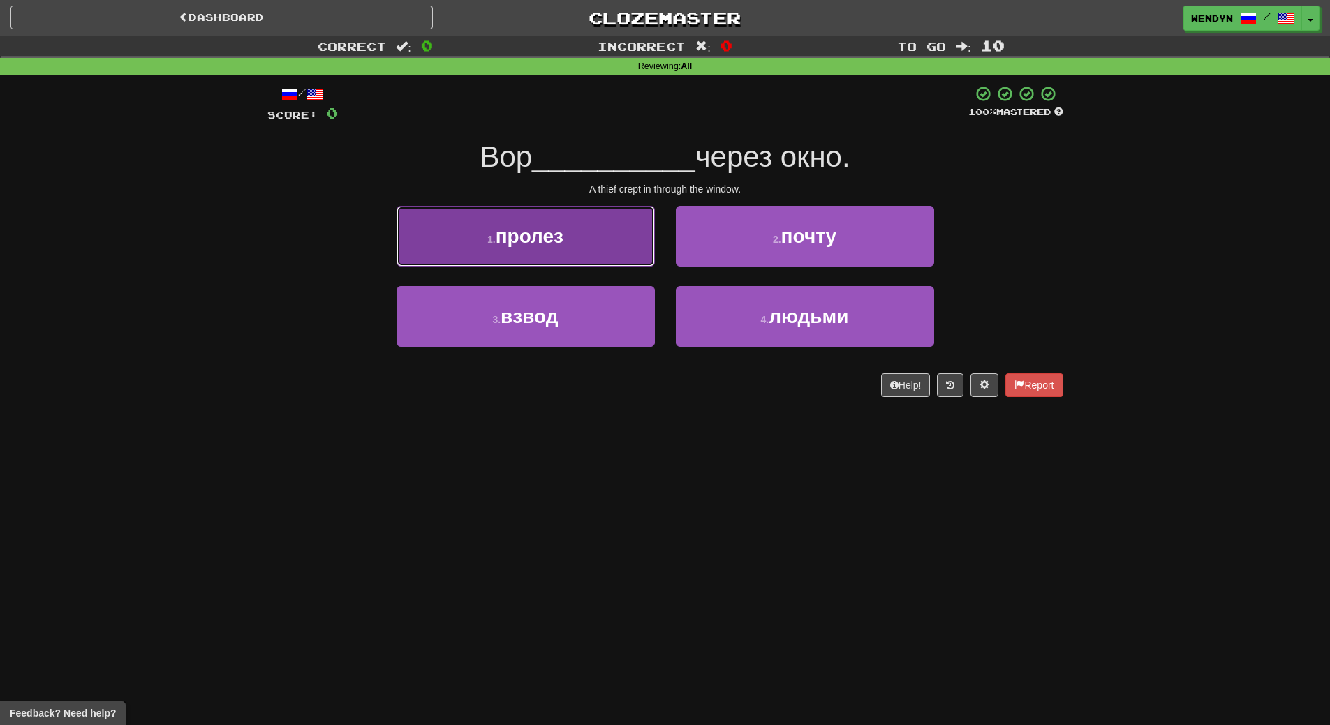
drag, startPoint x: 584, startPoint y: 238, endPoint x: 581, endPoint y: 254, distance: 16.4
click at [584, 239] on button "1 . пролез" at bounding box center [525, 236] width 258 height 61
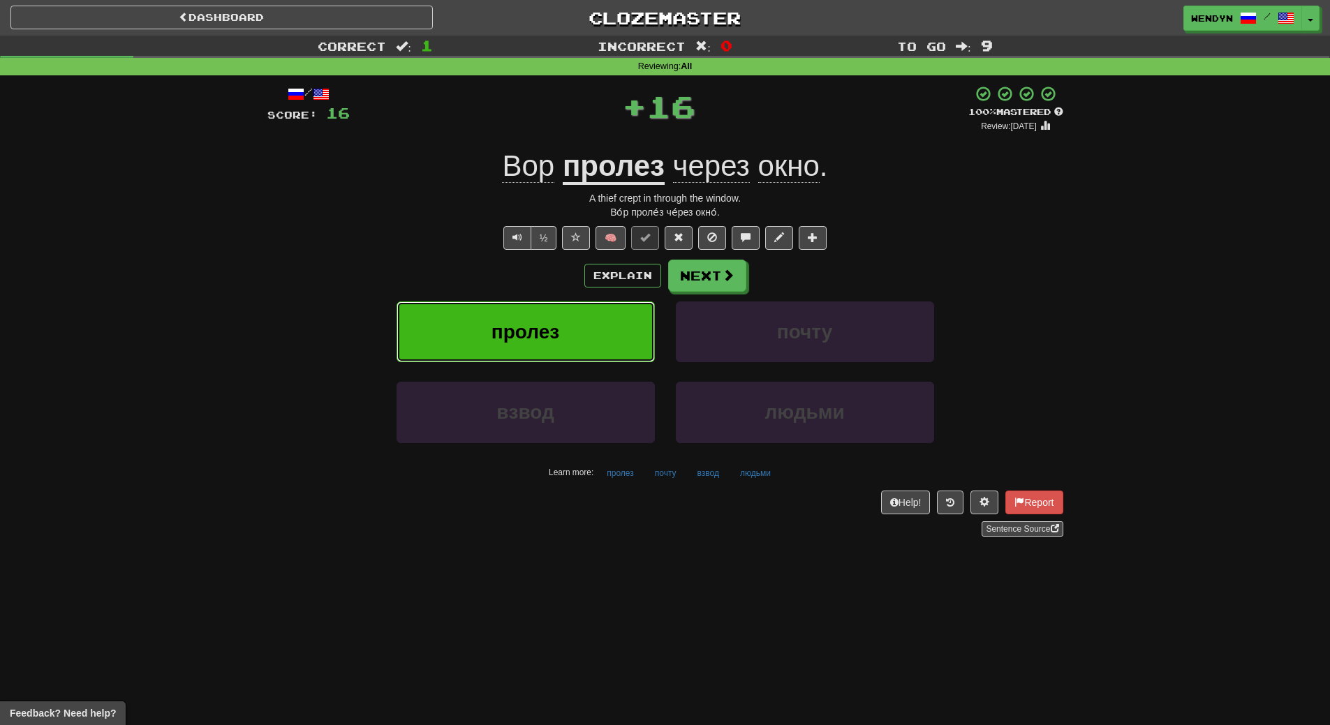
click at [579, 322] on button "пролез" at bounding box center [525, 332] width 258 height 61
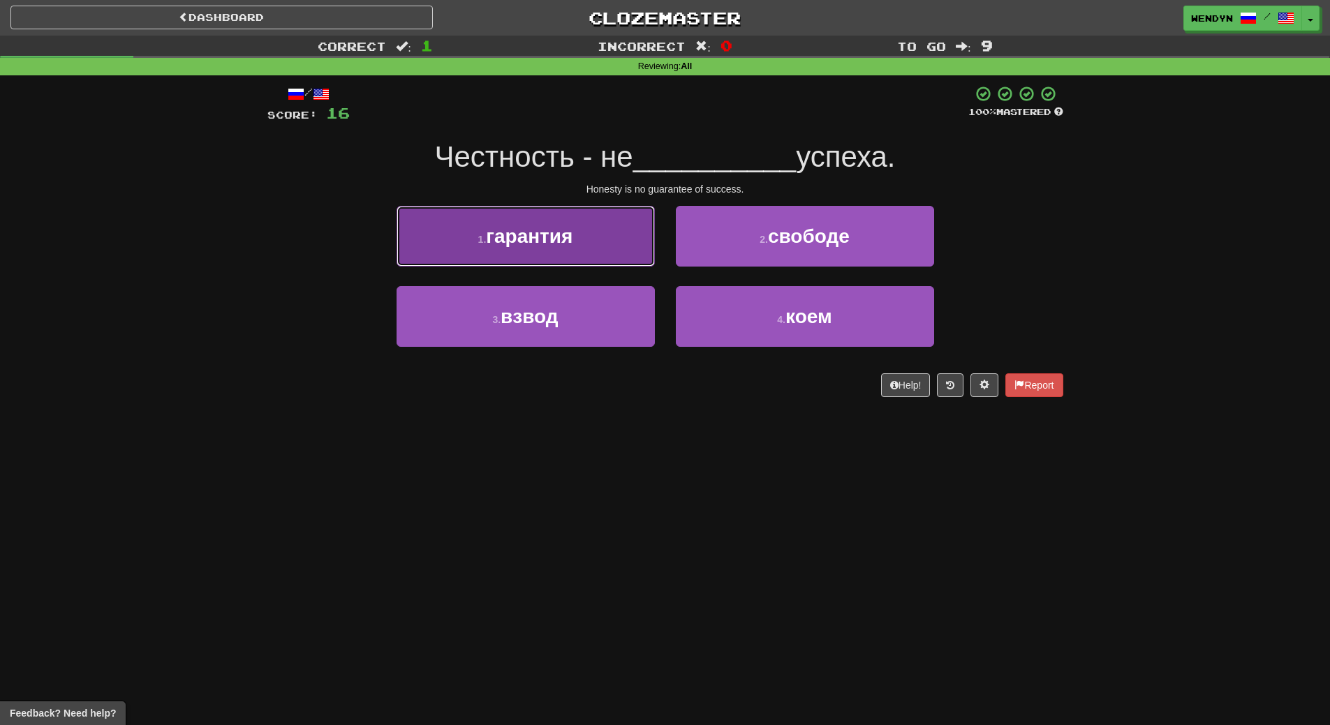
click at [570, 259] on button "1 . гарантия" at bounding box center [525, 236] width 258 height 61
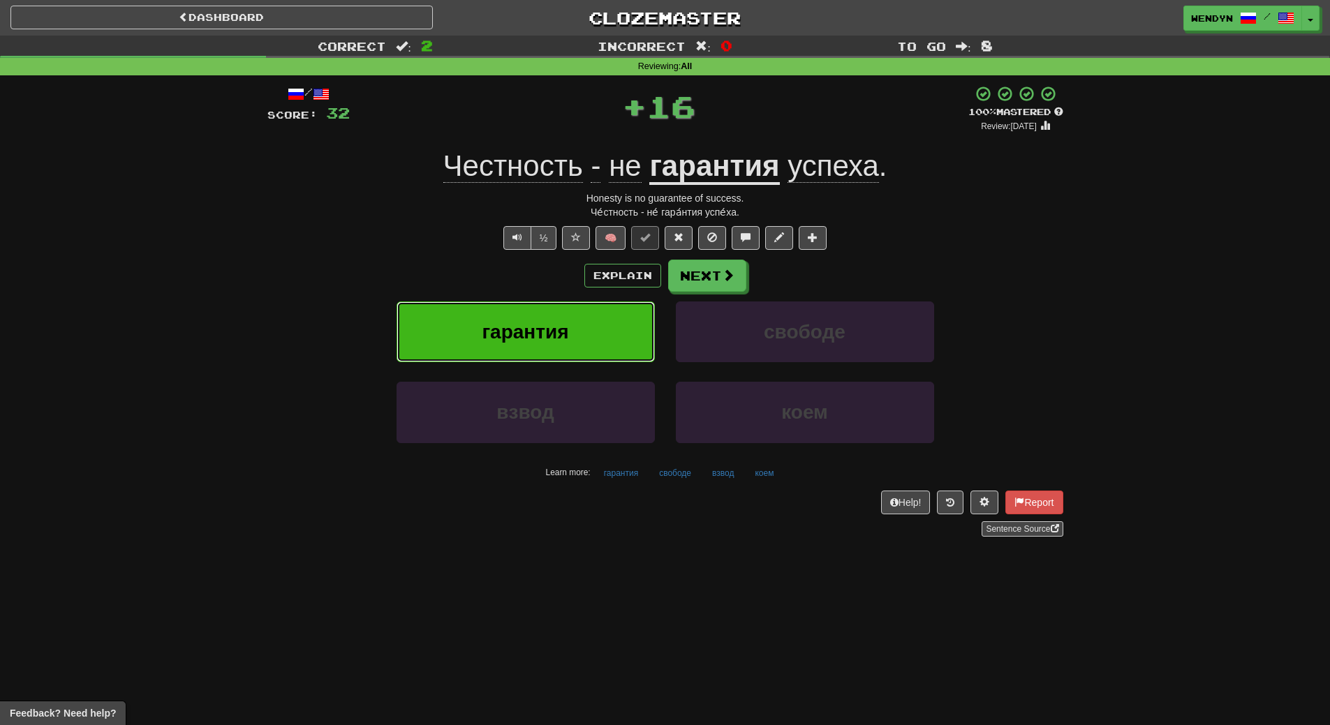
click at [568, 314] on button "гарантия" at bounding box center [525, 332] width 258 height 61
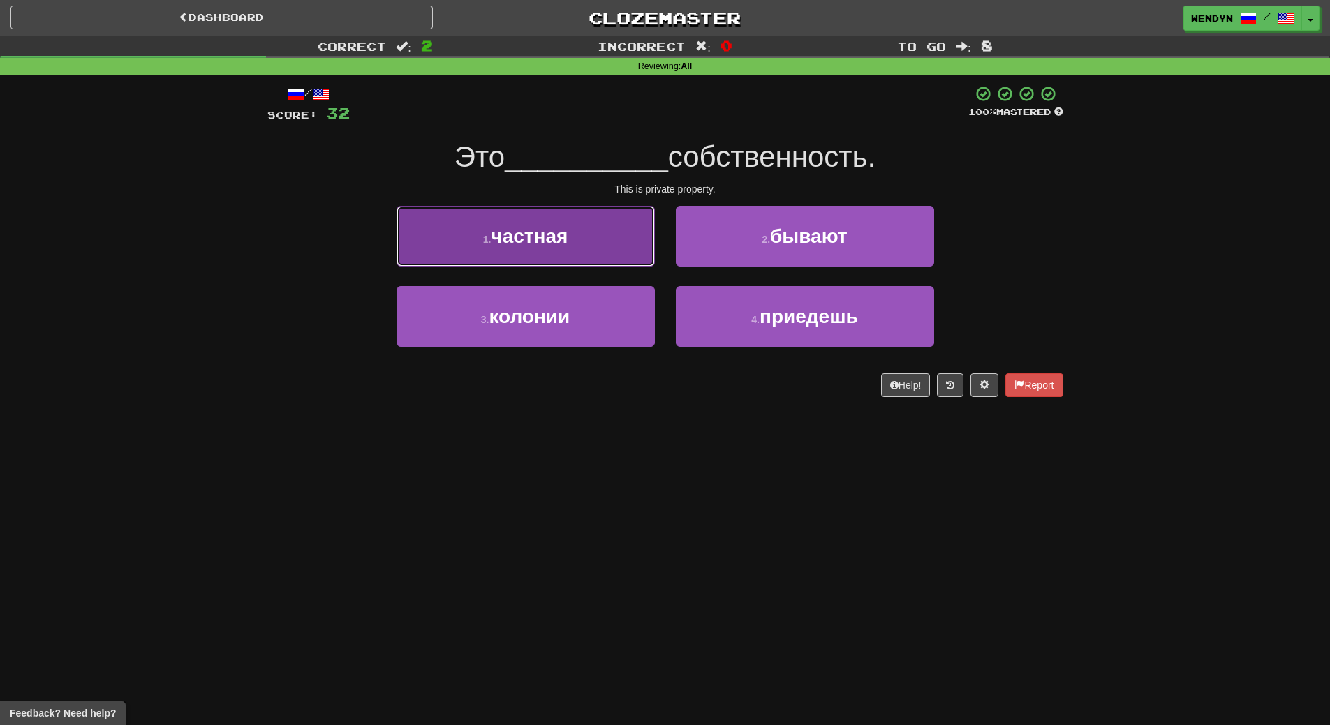
click at [568, 251] on button "1 . частная" at bounding box center [525, 236] width 258 height 61
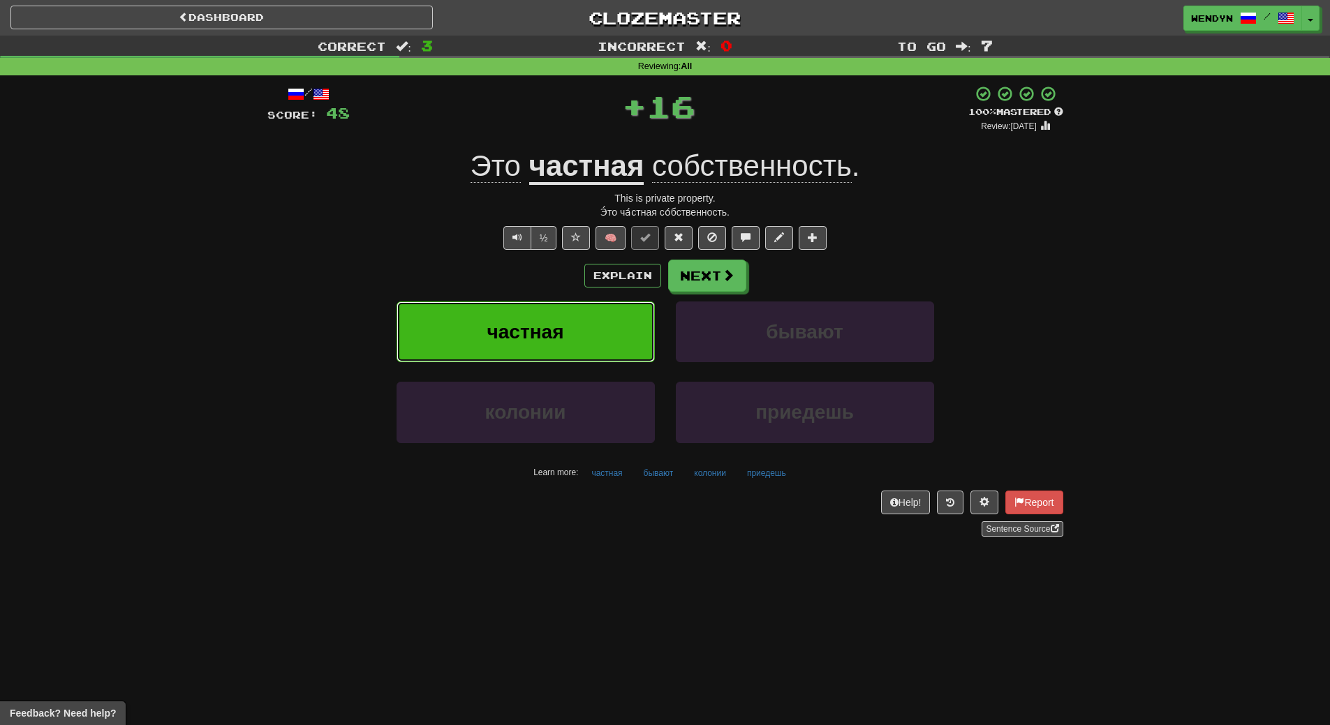
click at [567, 326] on button "частная" at bounding box center [525, 332] width 258 height 61
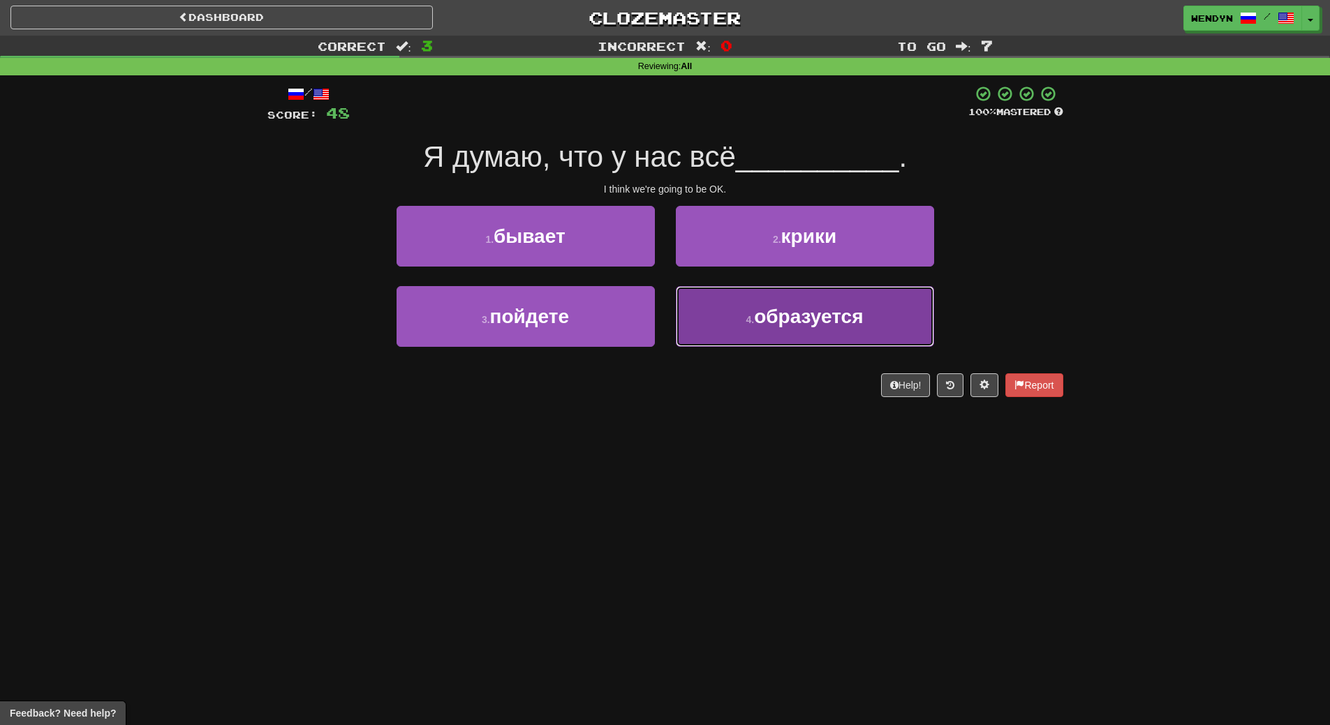
click at [785, 330] on button "4 . образуется" at bounding box center [805, 316] width 258 height 61
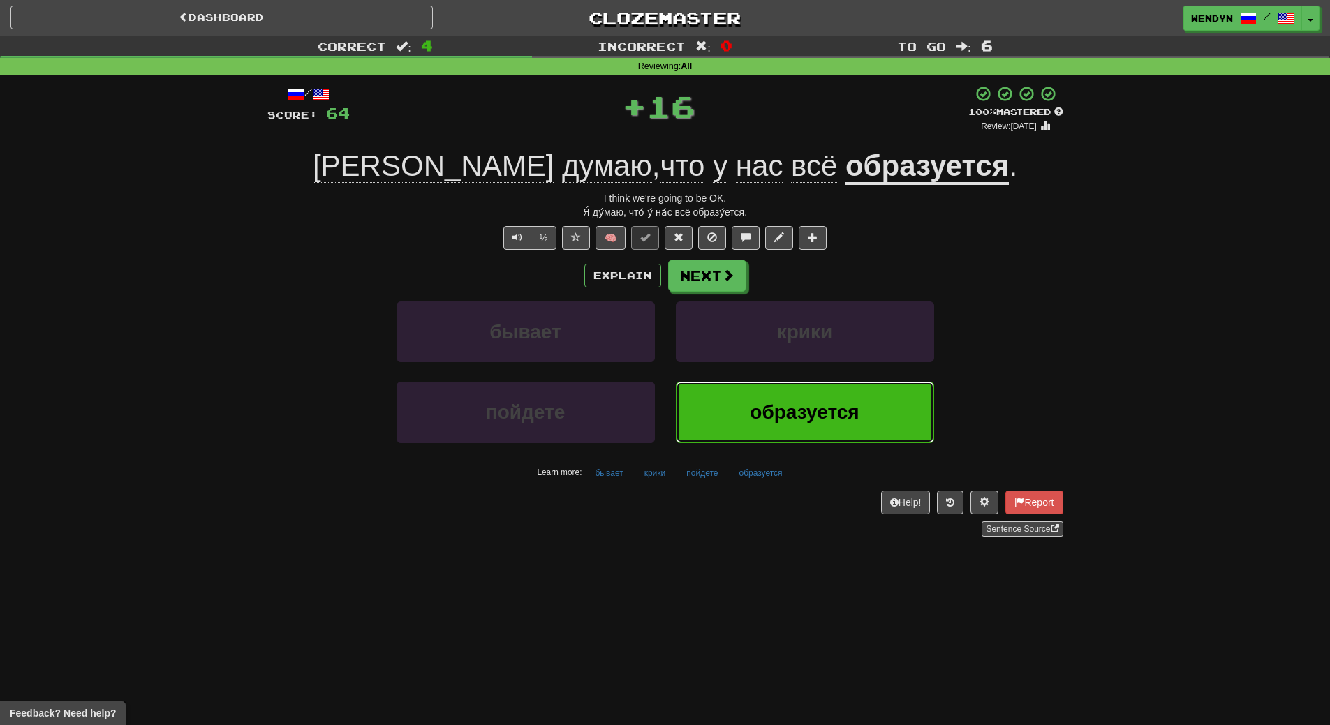
click at [780, 406] on span "образуется" at bounding box center [804, 412] width 109 height 22
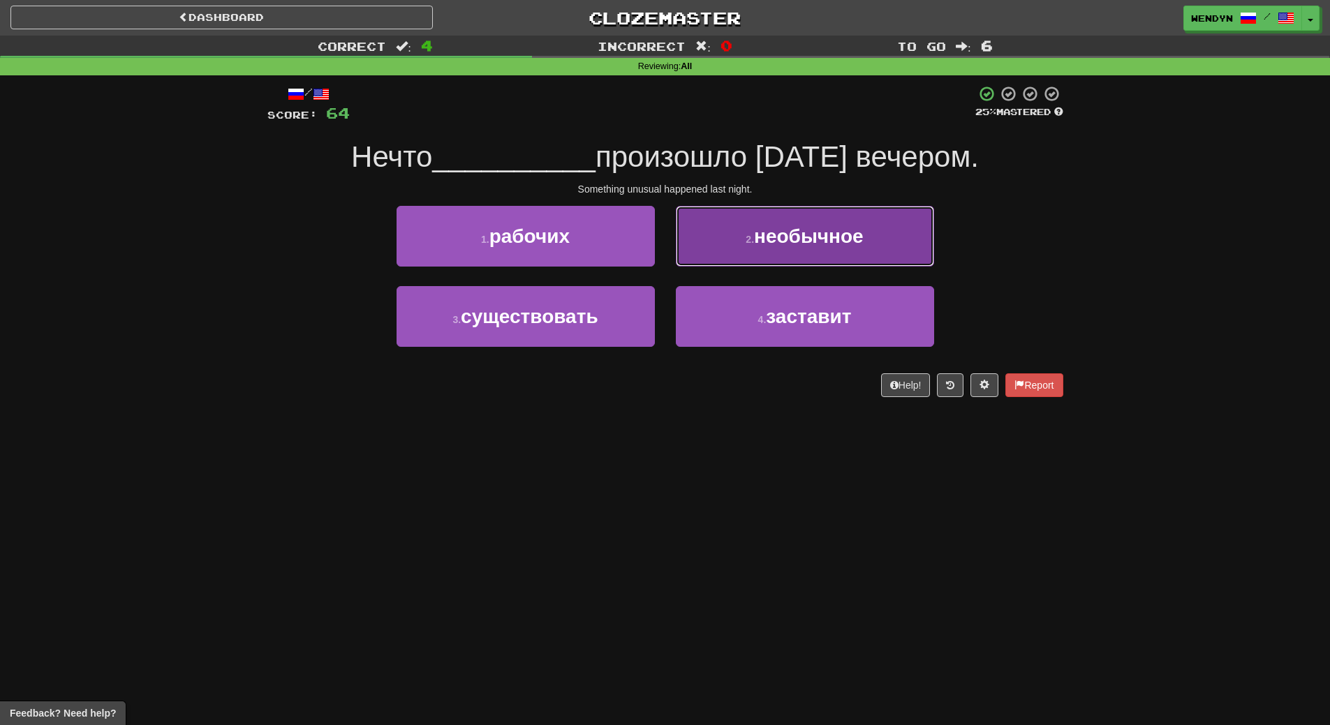
drag, startPoint x: 831, startPoint y: 243, endPoint x: 832, endPoint y: 255, distance: 12.6
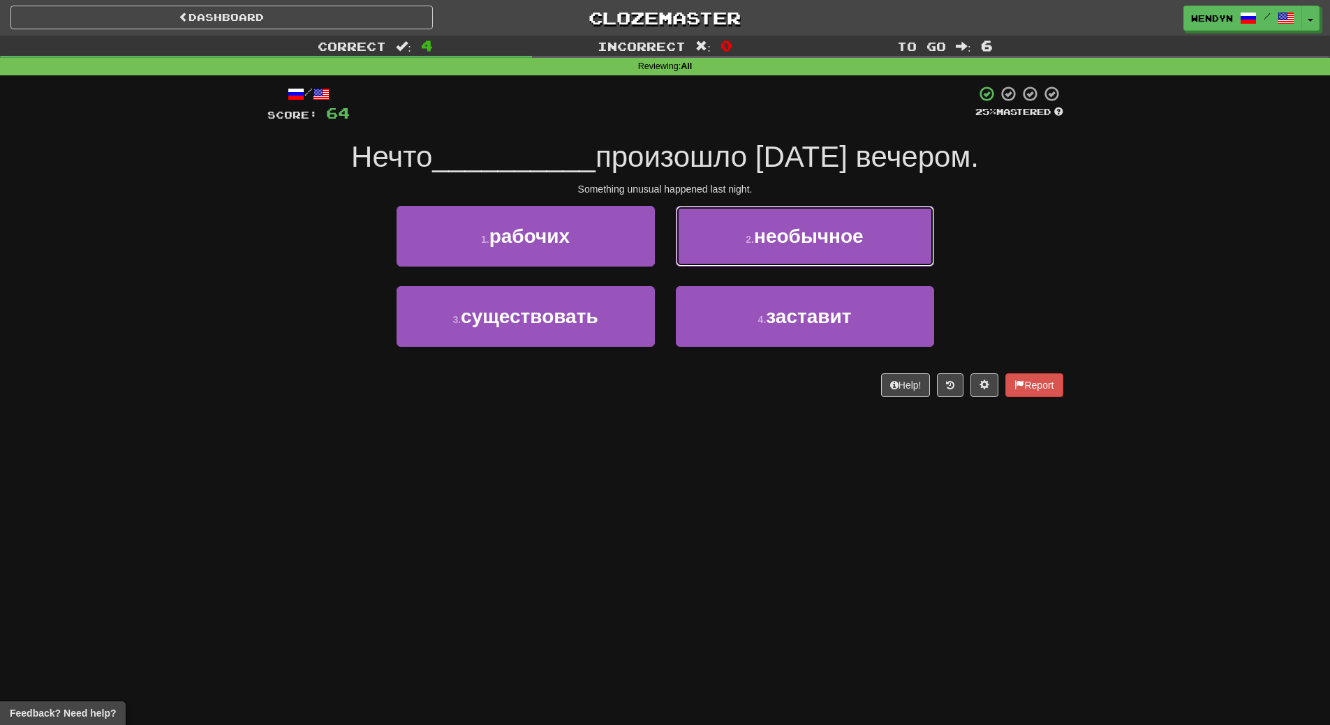
click at [832, 244] on span "необычное" at bounding box center [809, 236] width 110 height 22
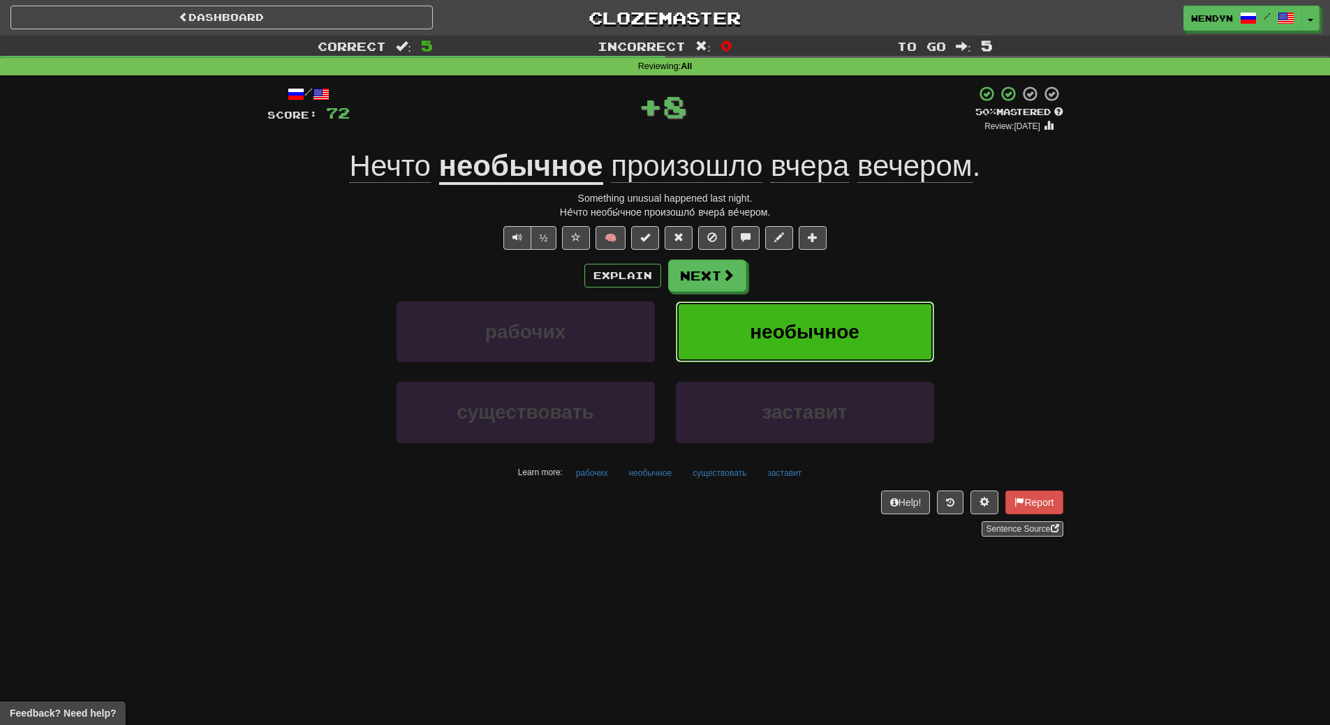
click at [833, 319] on button "необычное" at bounding box center [805, 332] width 258 height 61
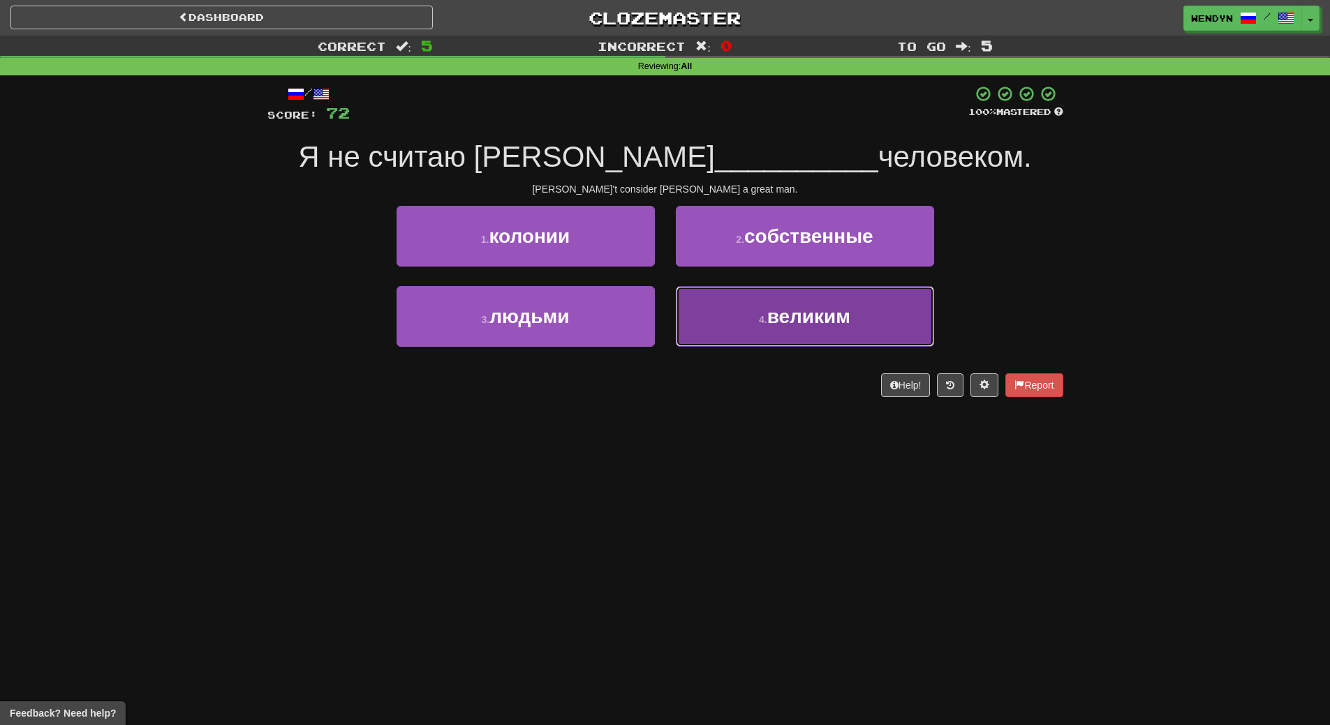
click at [806, 326] on span "великим" at bounding box center [808, 317] width 83 height 22
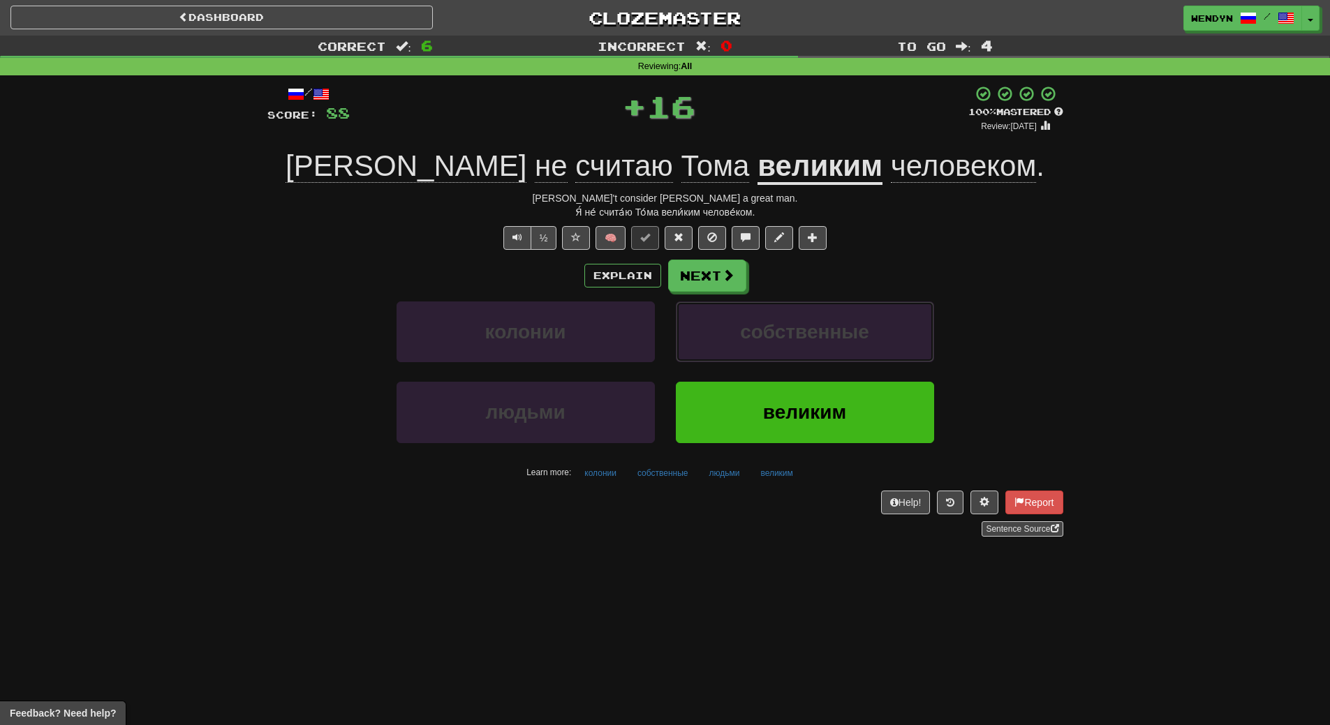
click at [806, 326] on span "собственные" at bounding box center [804, 332] width 129 height 22
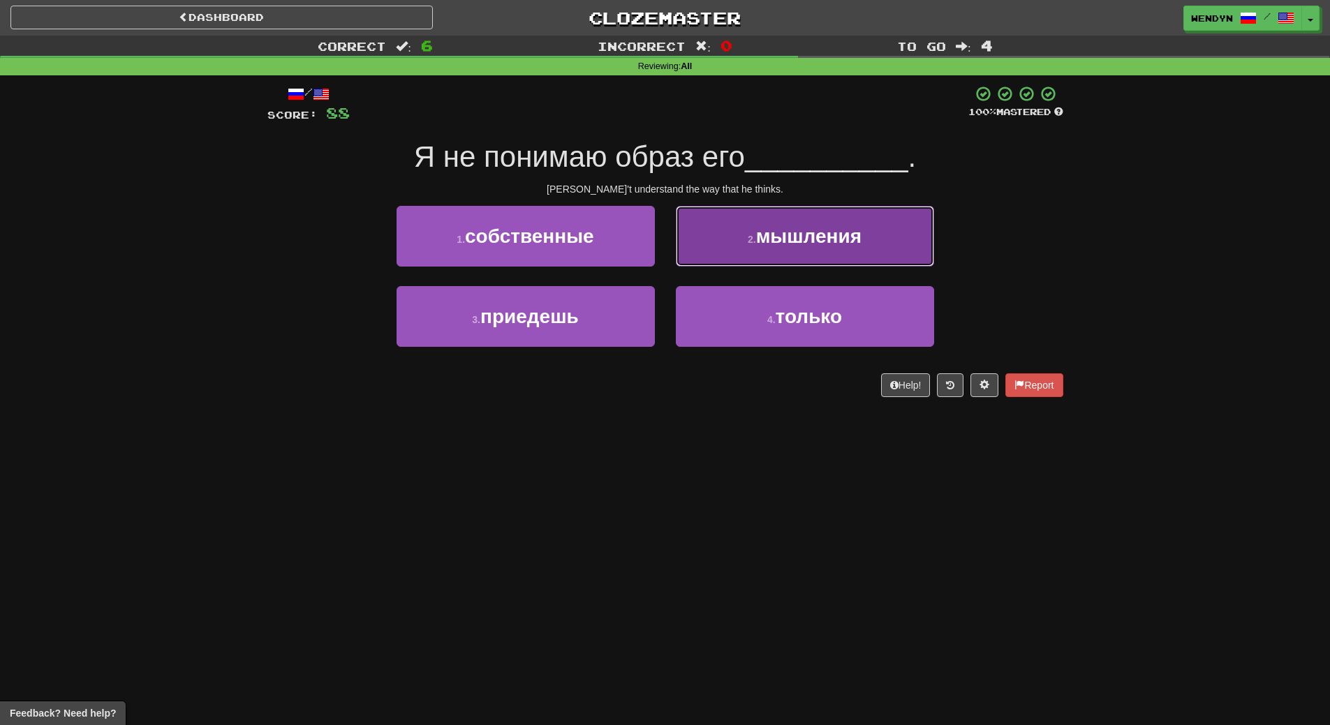
click at [859, 240] on span "мышления" at bounding box center [808, 236] width 105 height 22
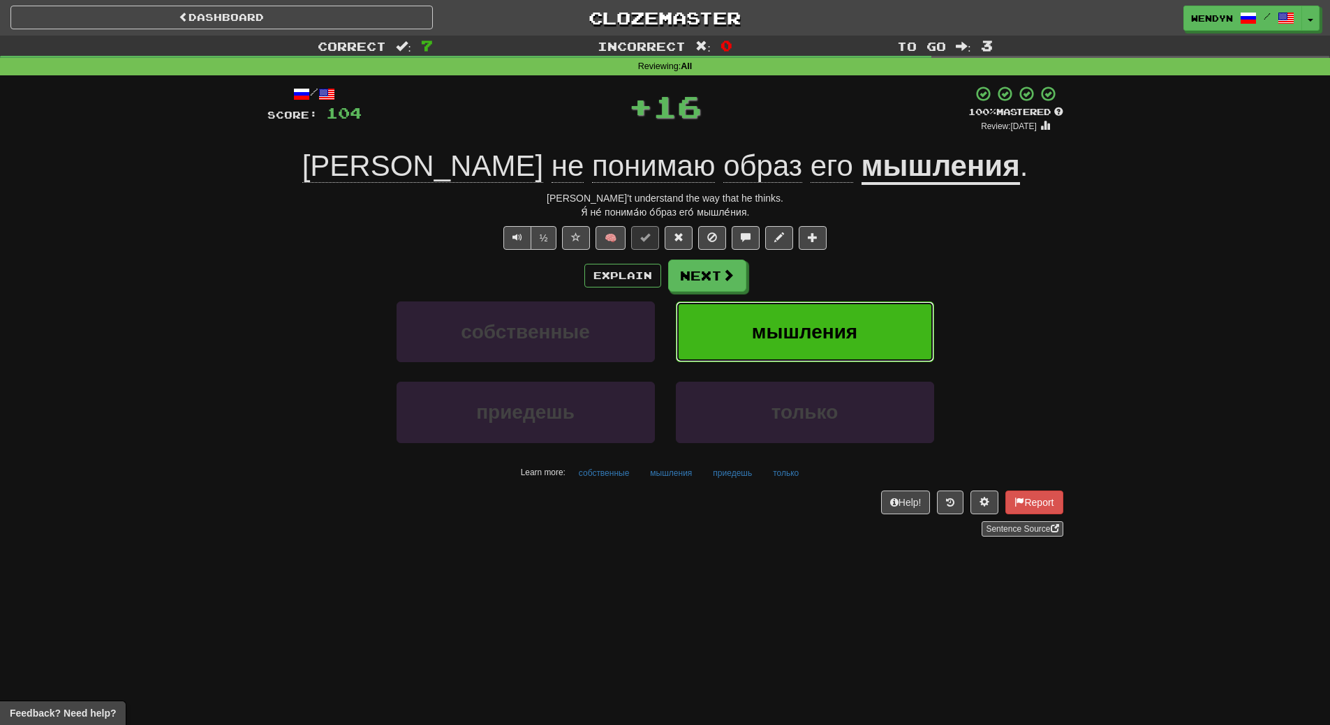
click at [853, 322] on span "мышления" at bounding box center [804, 332] width 105 height 22
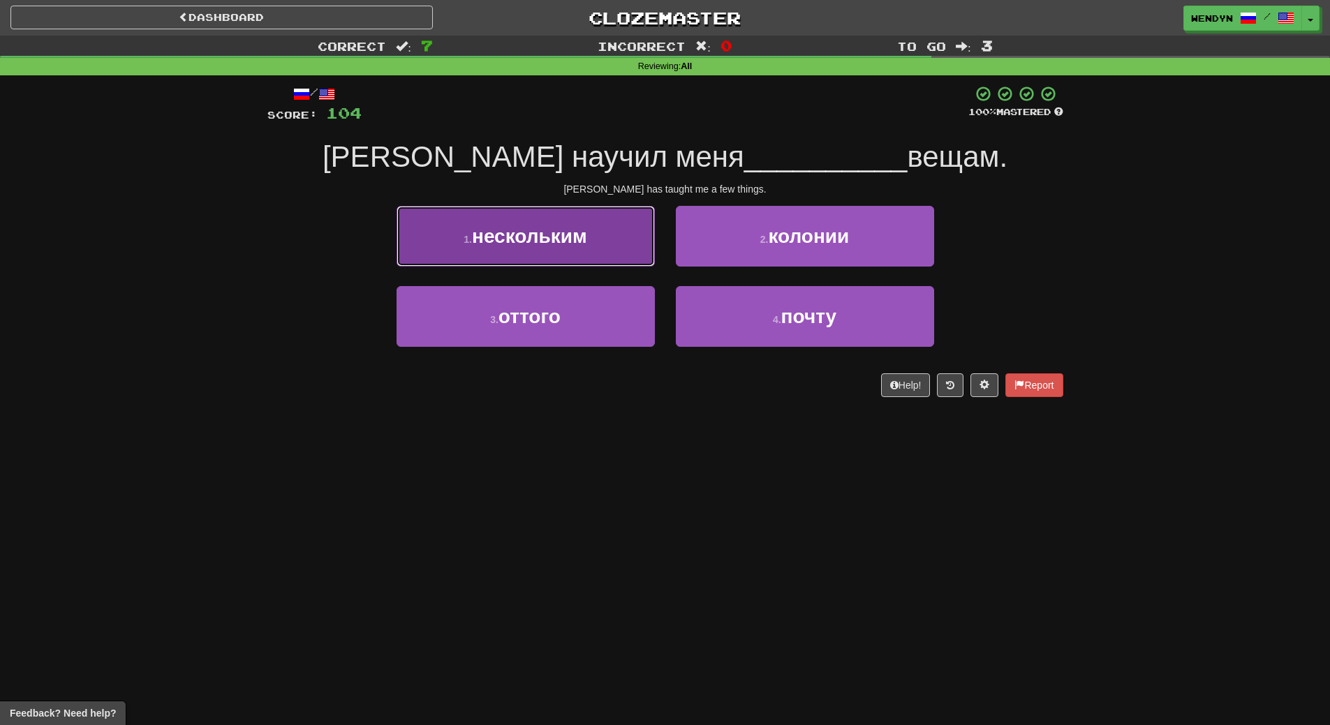
click at [596, 235] on button "1 . нескольким" at bounding box center [525, 236] width 258 height 61
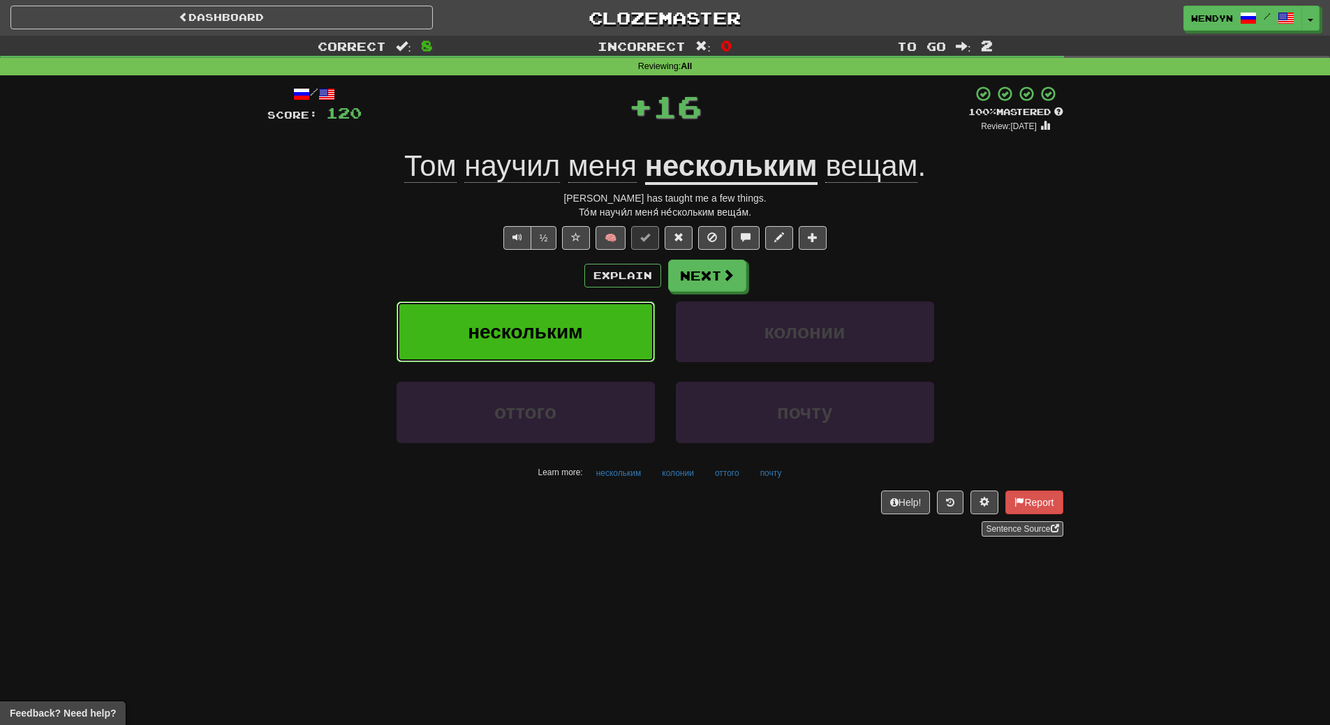
click at [586, 322] on button "нескольким" at bounding box center [525, 332] width 258 height 61
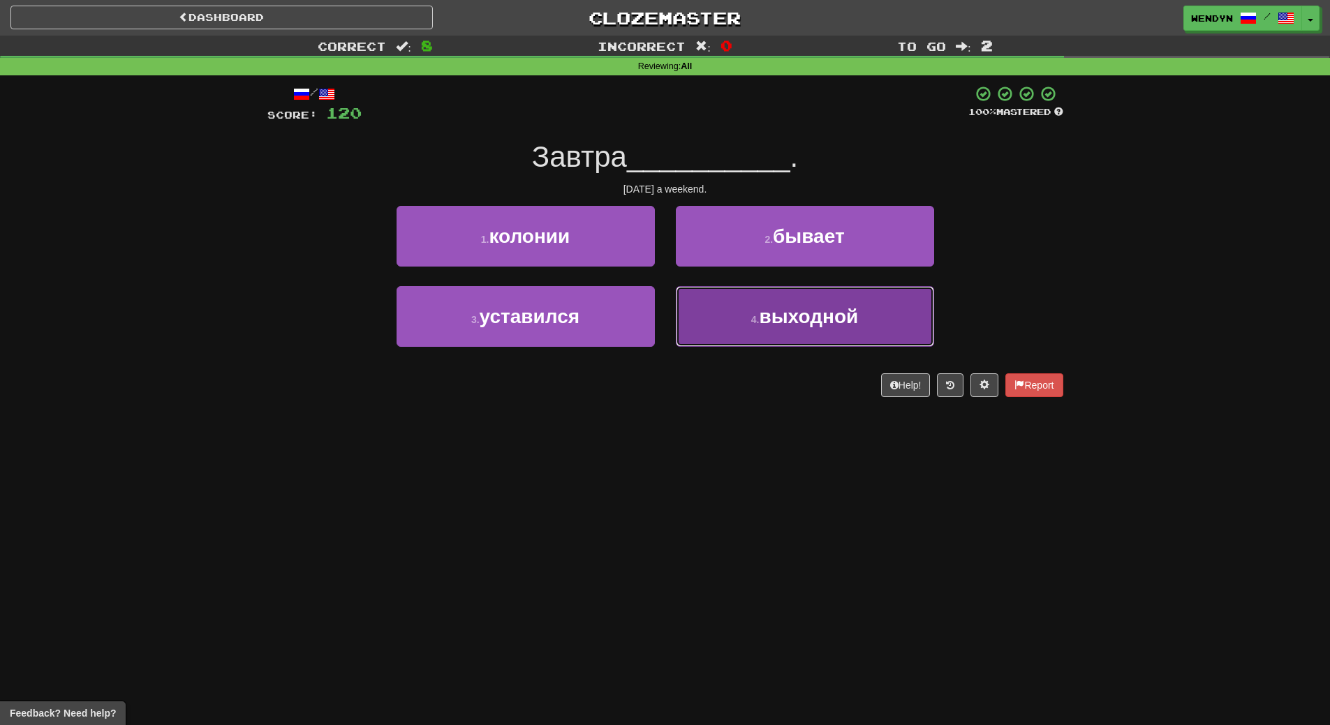
click at [738, 330] on button "4 . выходной" at bounding box center [805, 316] width 258 height 61
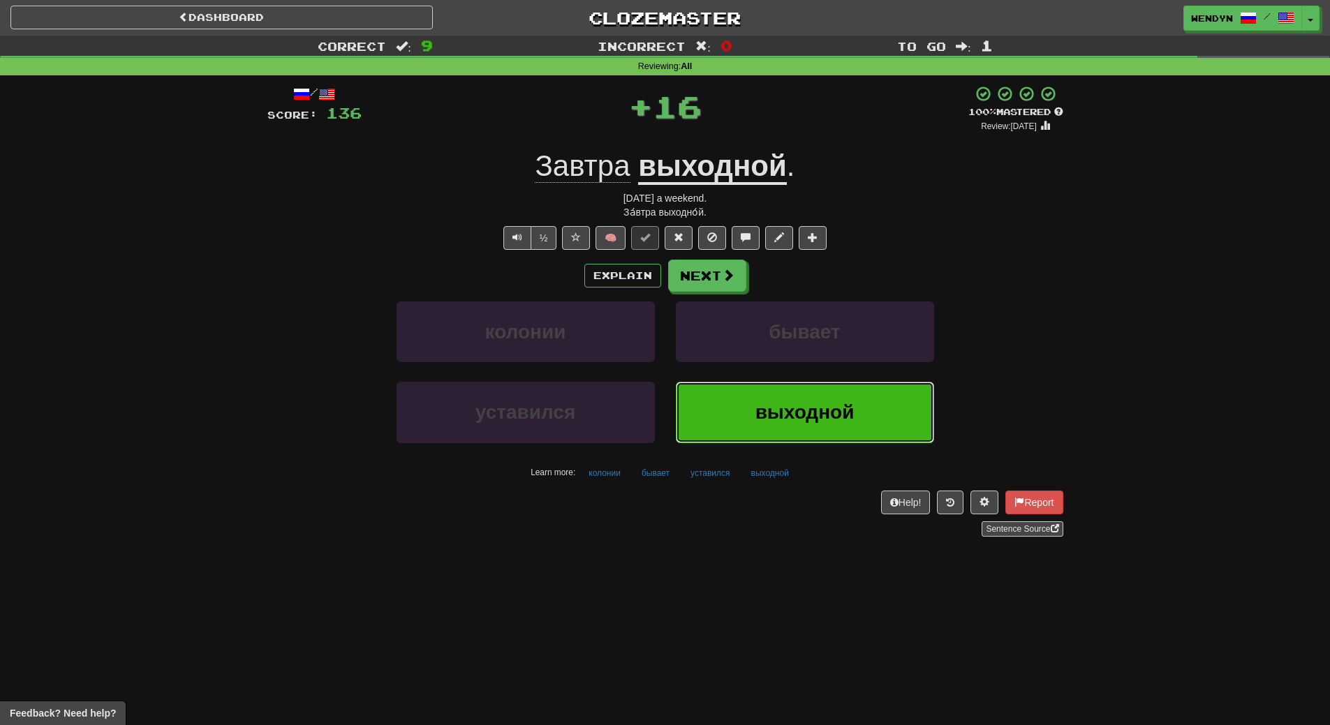
click at [718, 399] on button "выходной" at bounding box center [805, 412] width 258 height 61
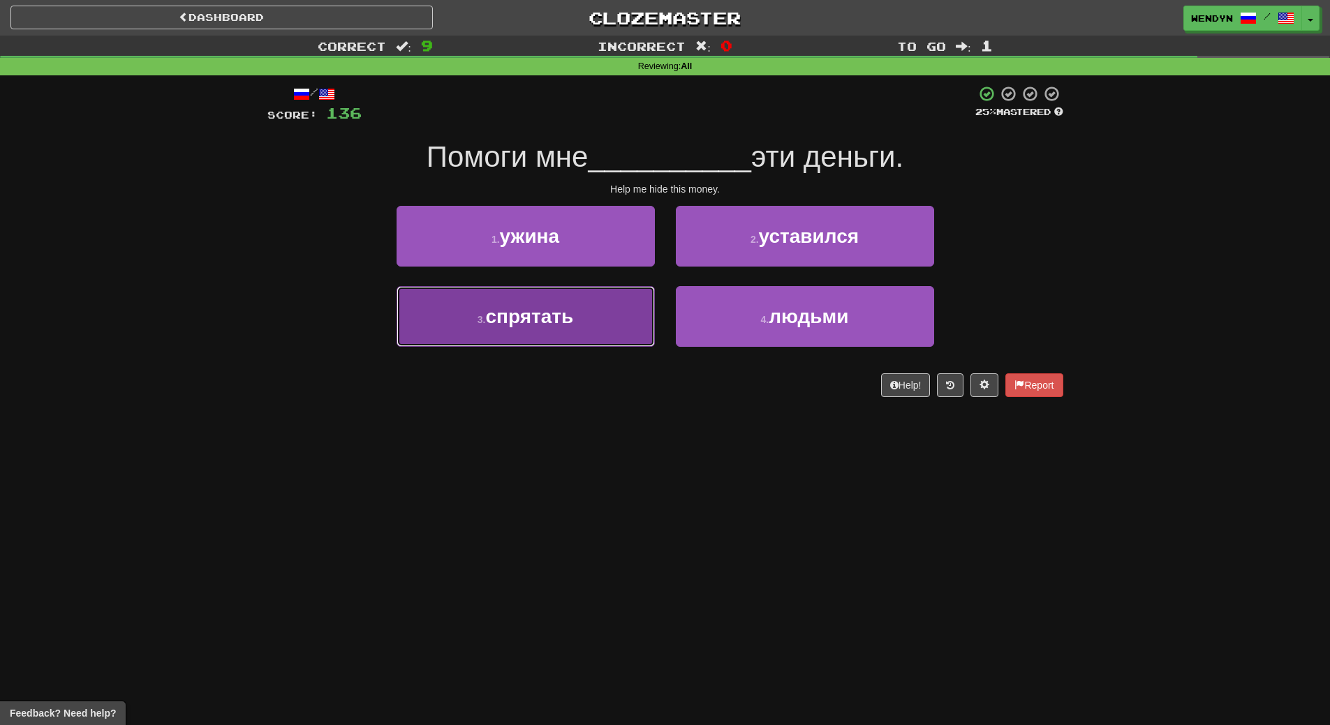
click at [581, 315] on button "3 . спрятать" at bounding box center [525, 316] width 258 height 61
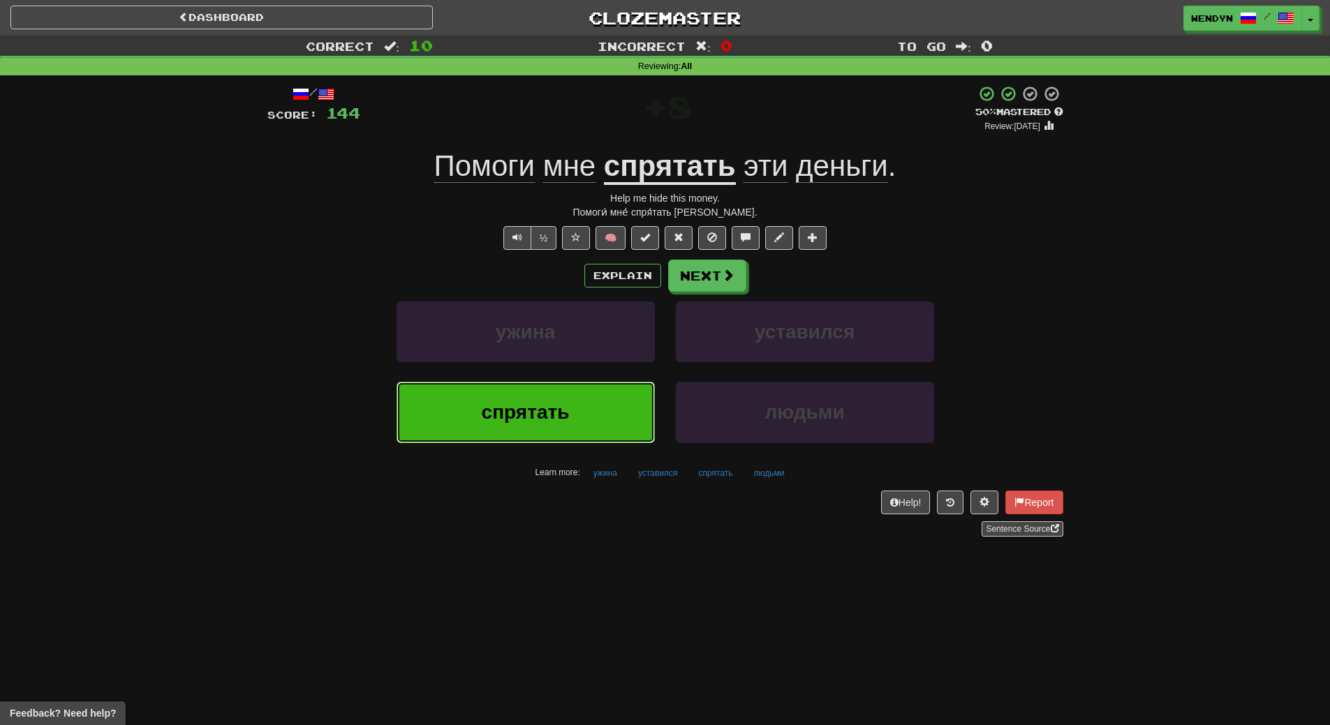
click at [521, 431] on button "спрятать" at bounding box center [525, 412] width 258 height 61
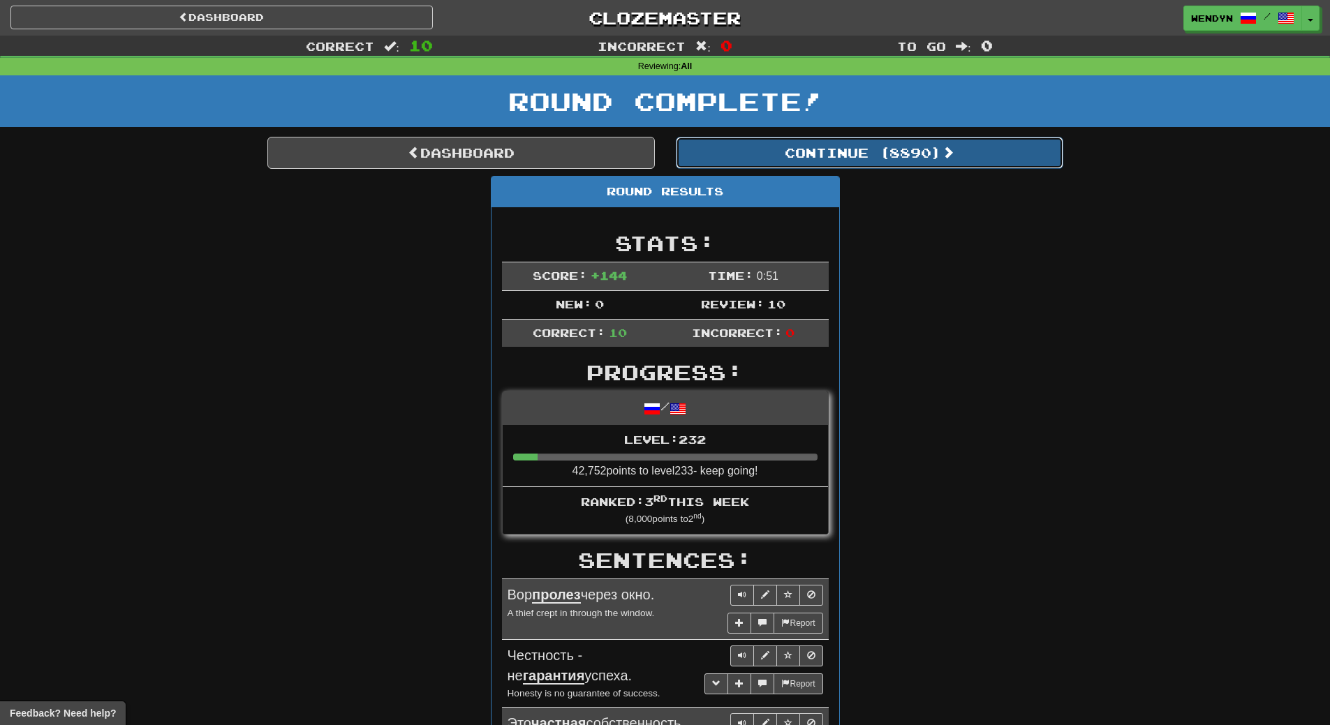
click at [914, 140] on button "Continue ( 8890 )" at bounding box center [869, 153] width 387 height 32
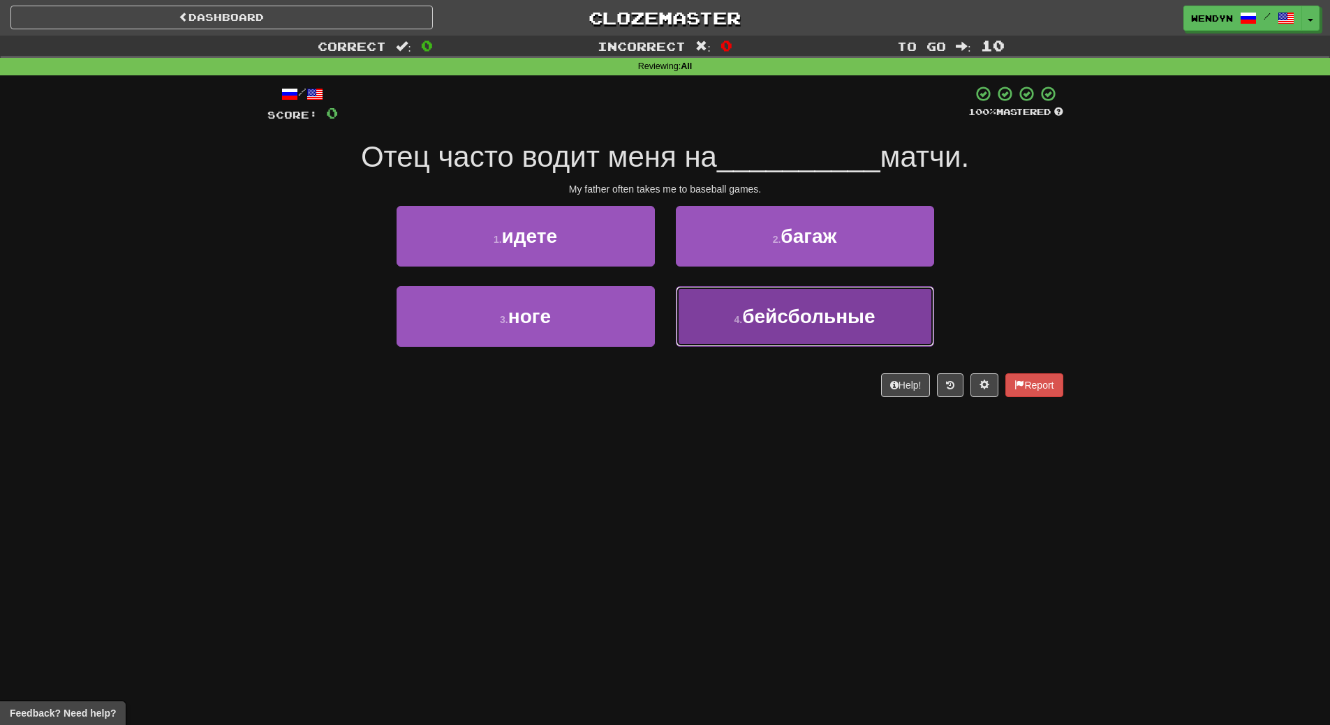
click at [723, 335] on button "4 . бейсбольные" at bounding box center [805, 316] width 258 height 61
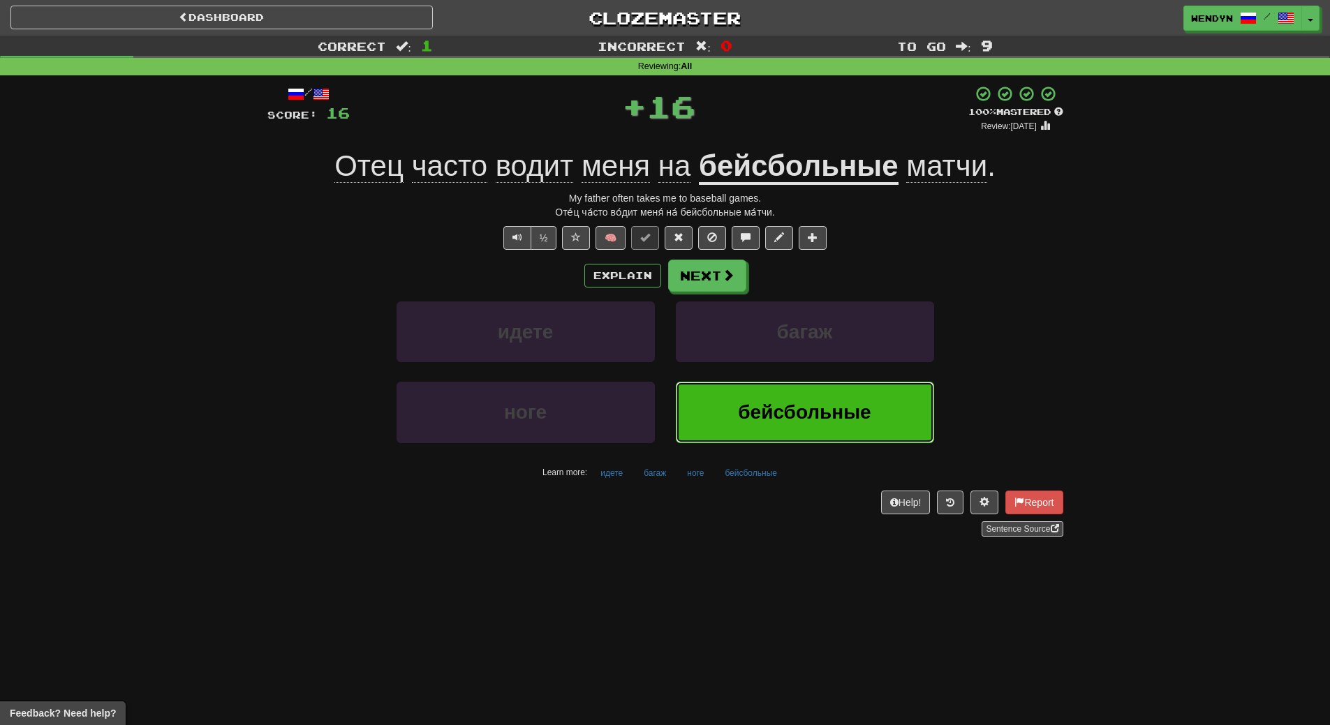
click at [728, 400] on button "бейсбольные" at bounding box center [805, 412] width 258 height 61
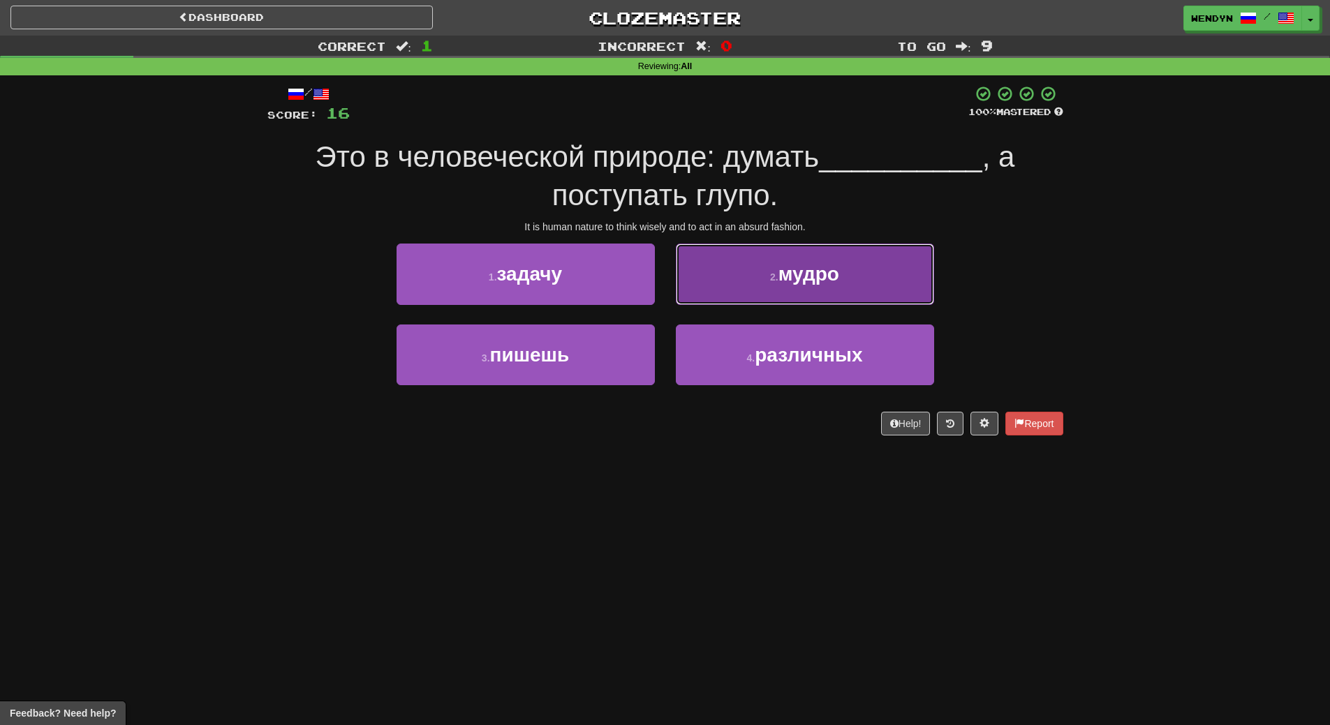
click at [882, 288] on button "2 . мудро" at bounding box center [805, 274] width 258 height 61
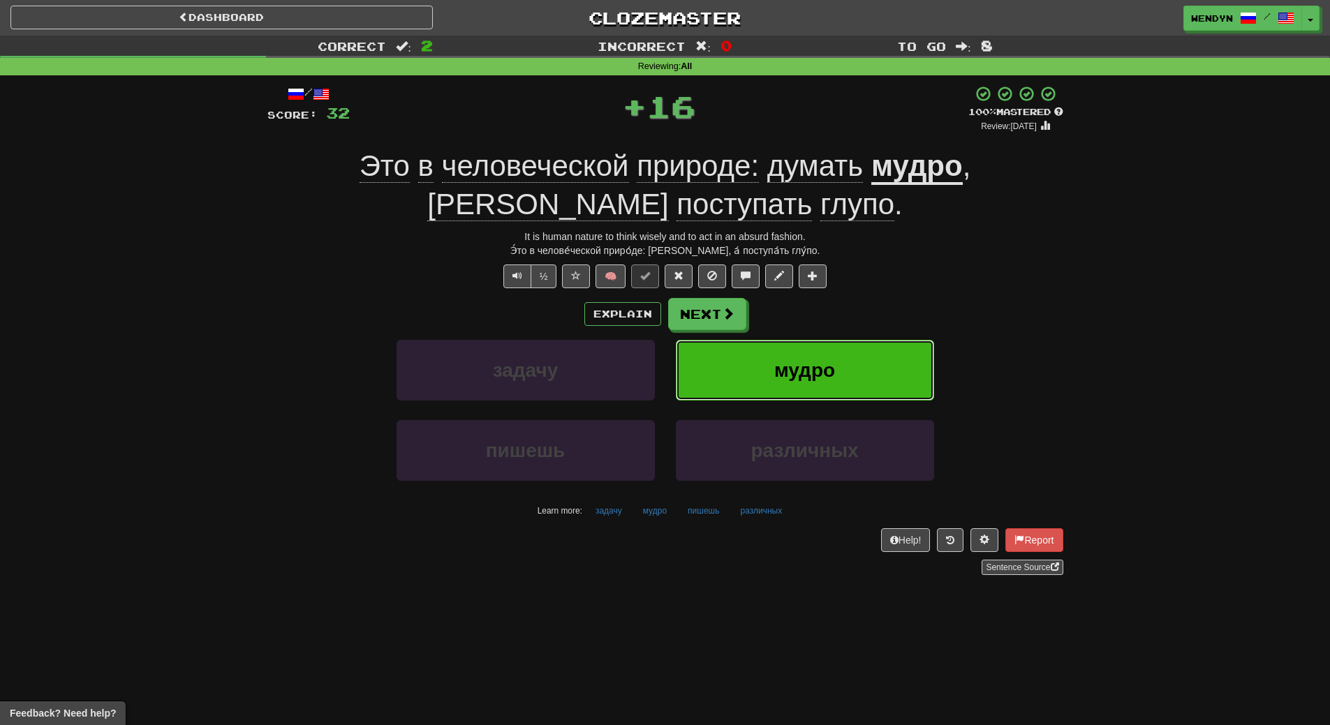
click at [866, 371] on button "мудро" at bounding box center [805, 370] width 258 height 61
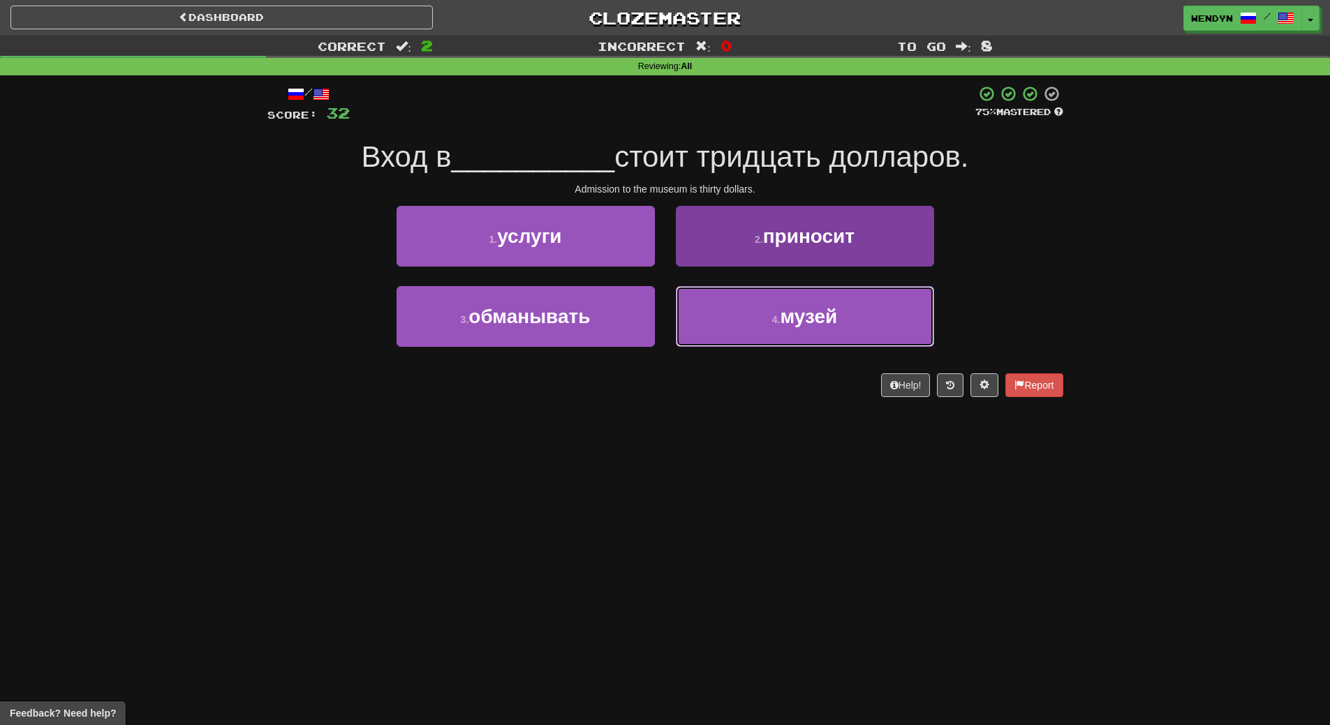
drag, startPoint x: 840, startPoint y: 299, endPoint x: 835, endPoint y: 305, distance: 8.0
click at [836, 304] on button "4 . музей" at bounding box center [805, 316] width 258 height 61
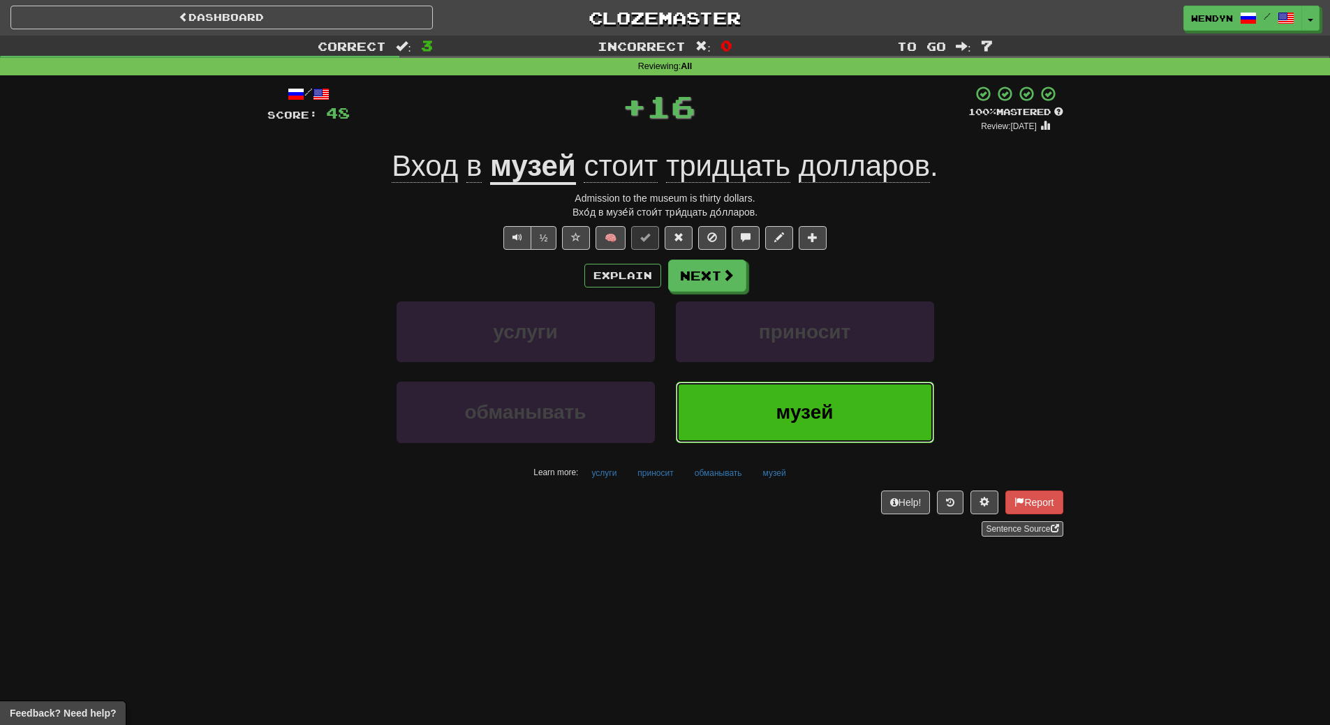
click at [810, 399] on button "музей" at bounding box center [805, 412] width 258 height 61
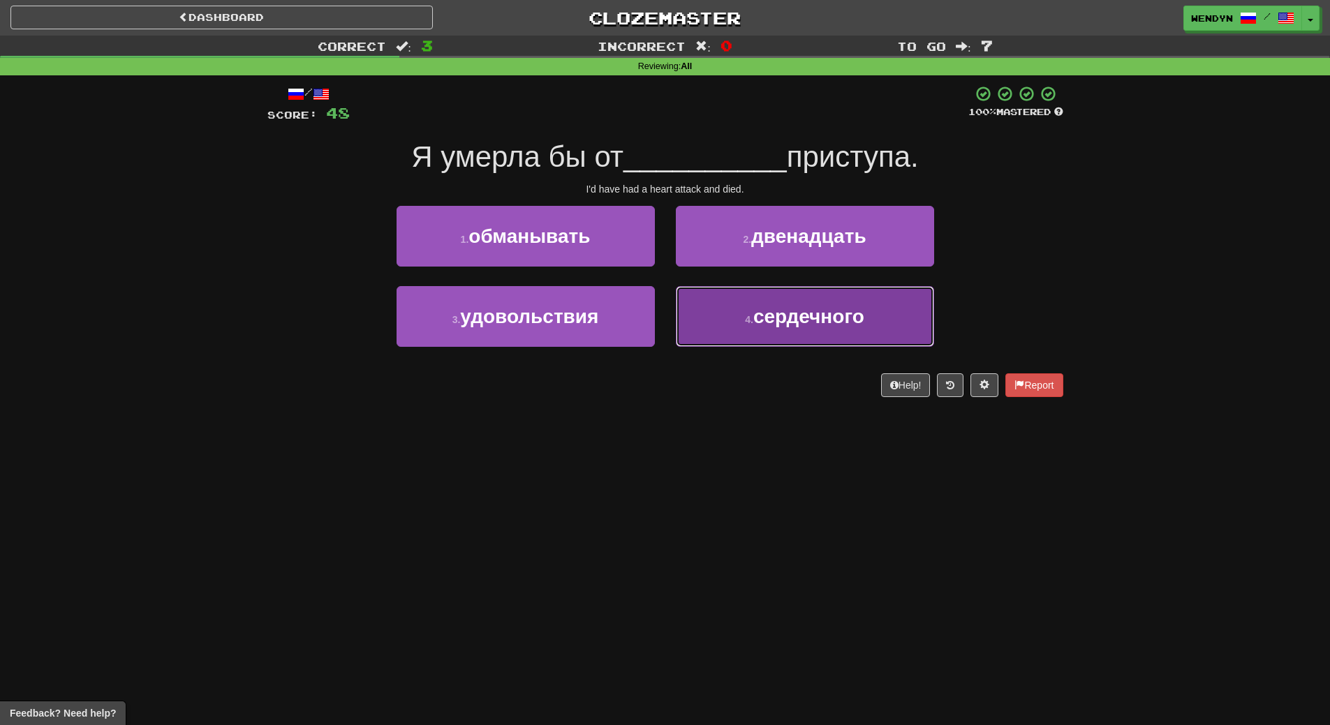
click at [780, 320] on span "сердечного" at bounding box center [808, 317] width 111 height 22
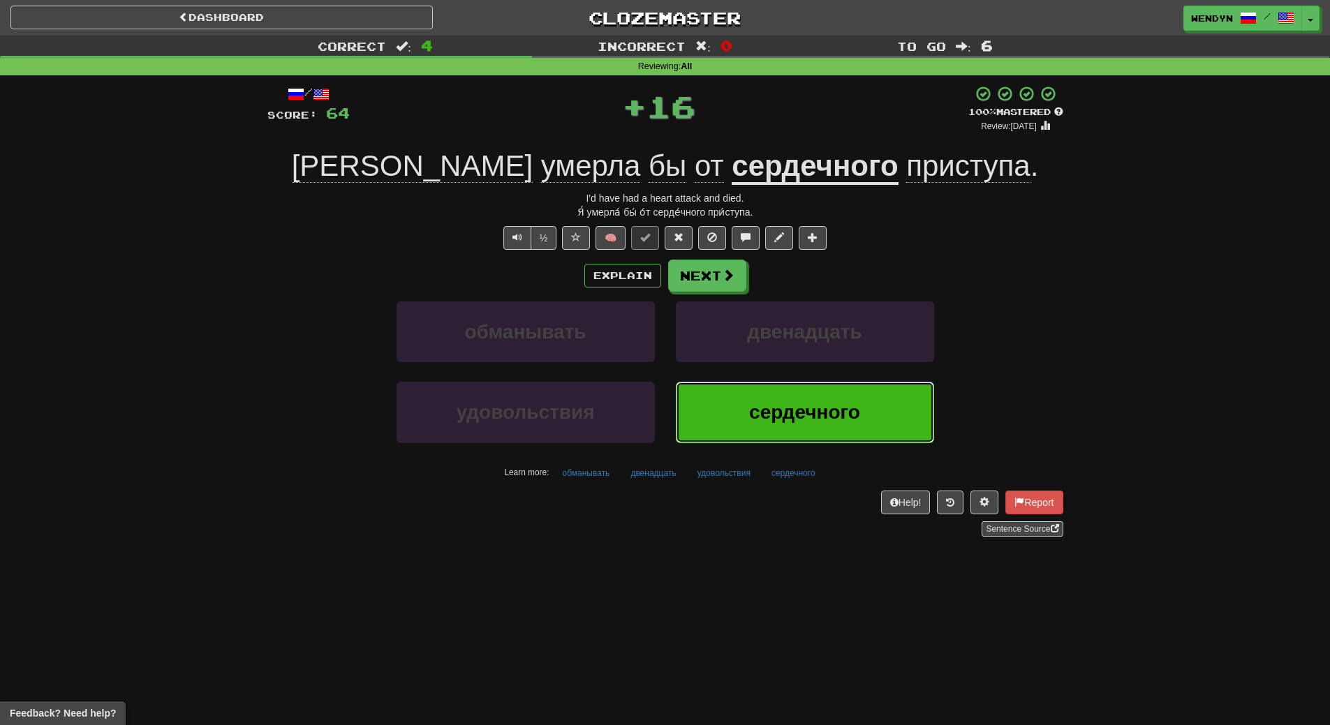
click at [789, 403] on span "сердечного" at bounding box center [804, 412] width 111 height 22
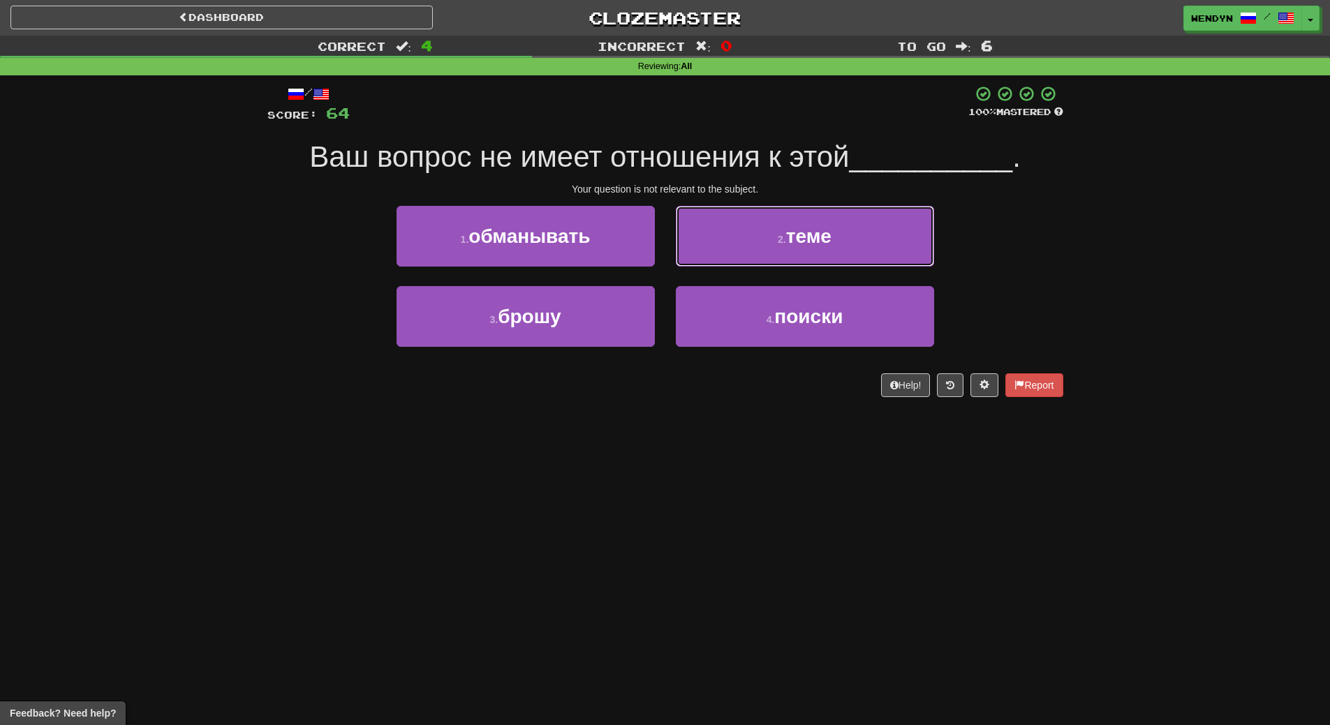
drag, startPoint x: 876, startPoint y: 212, endPoint x: 878, endPoint y: 232, distance: 19.7
click at [877, 217] on button "2 . теме" at bounding box center [805, 236] width 258 height 61
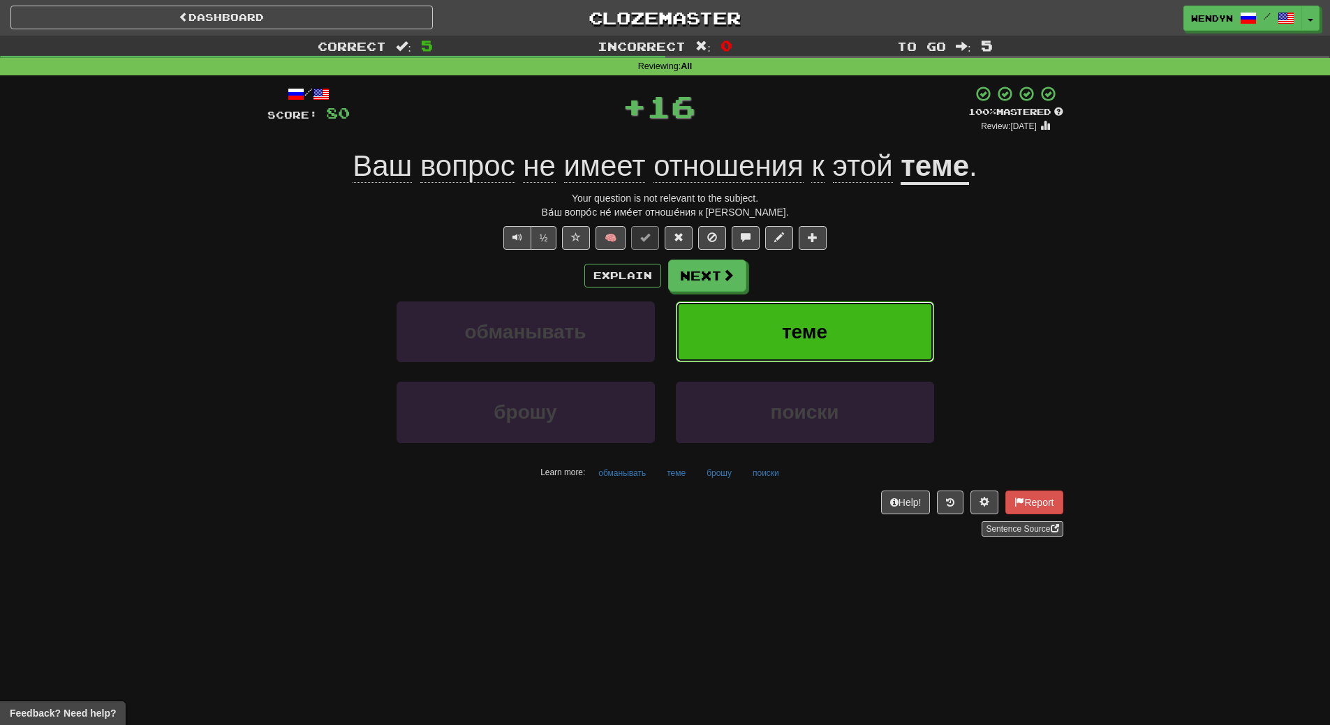
click at [875, 320] on button "теме" at bounding box center [805, 332] width 258 height 61
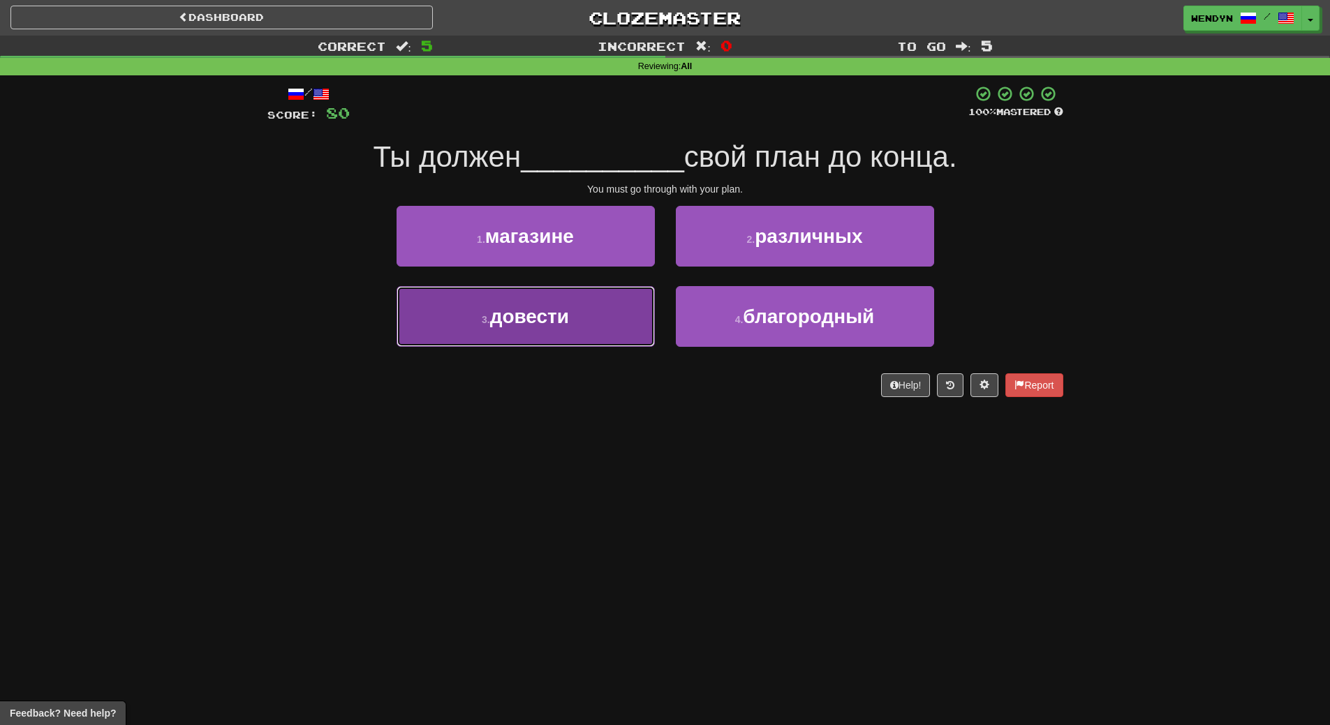
click at [639, 328] on button "3 . довести" at bounding box center [525, 316] width 258 height 61
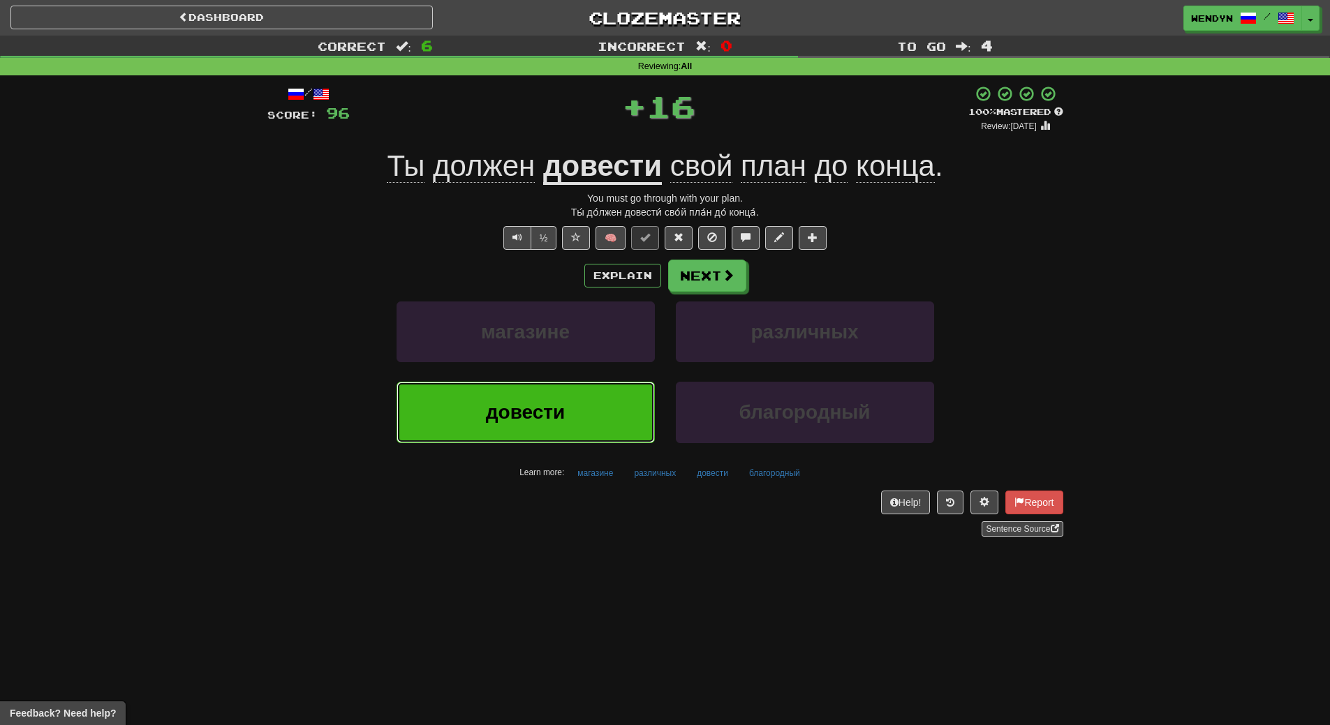
click at [584, 395] on button "довести" at bounding box center [525, 412] width 258 height 61
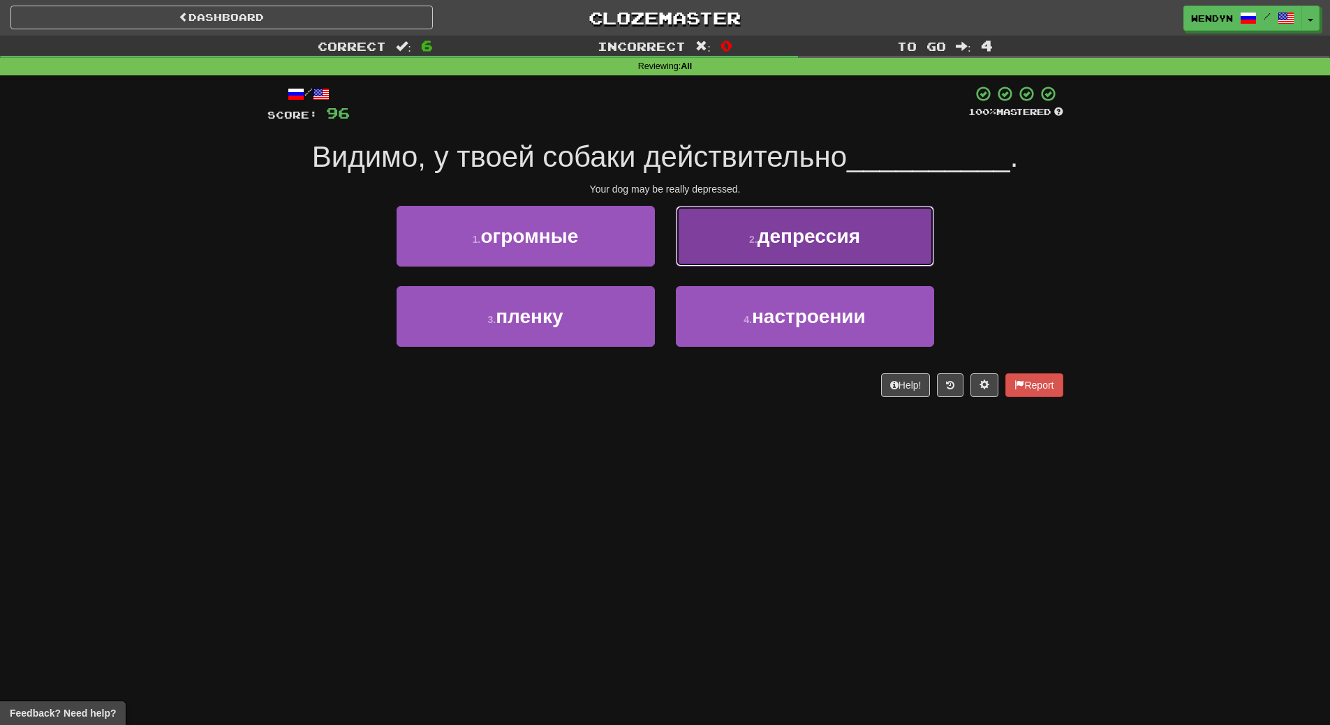
click at [881, 246] on button "2 . депрессия" at bounding box center [805, 236] width 258 height 61
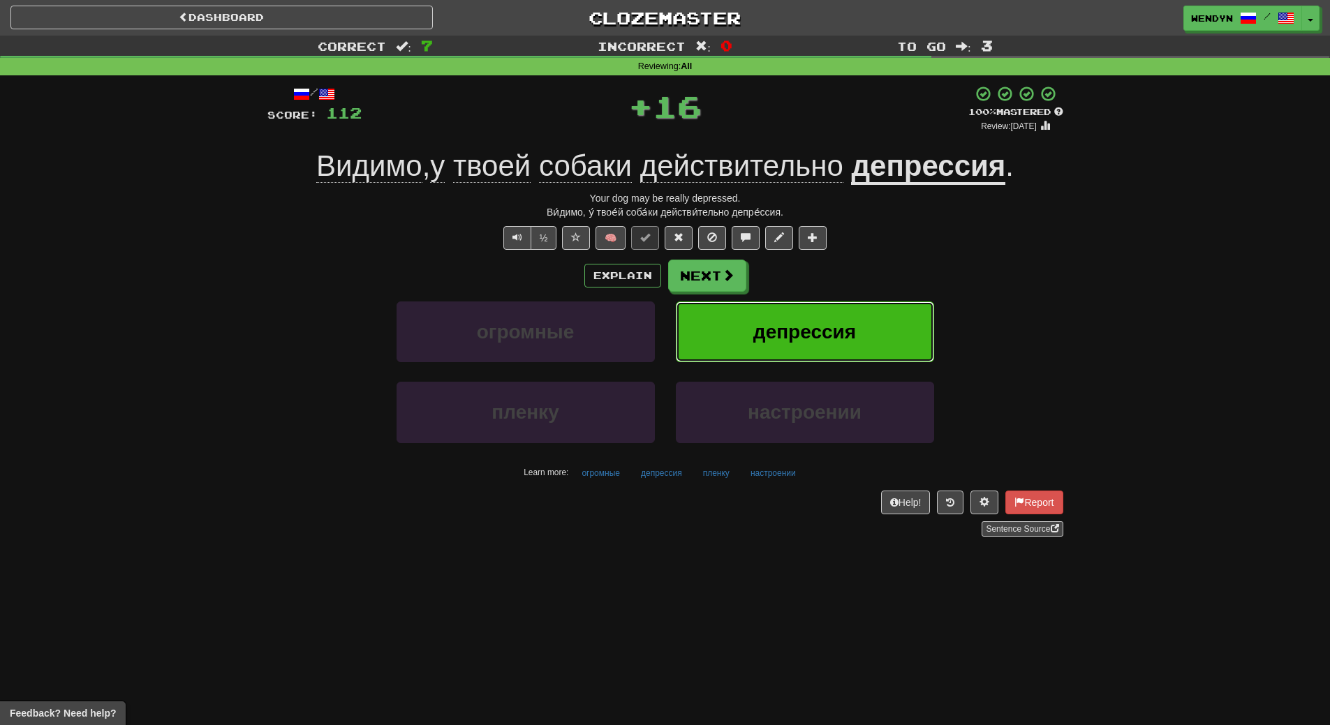
click at [882, 307] on button "депрессия" at bounding box center [805, 332] width 258 height 61
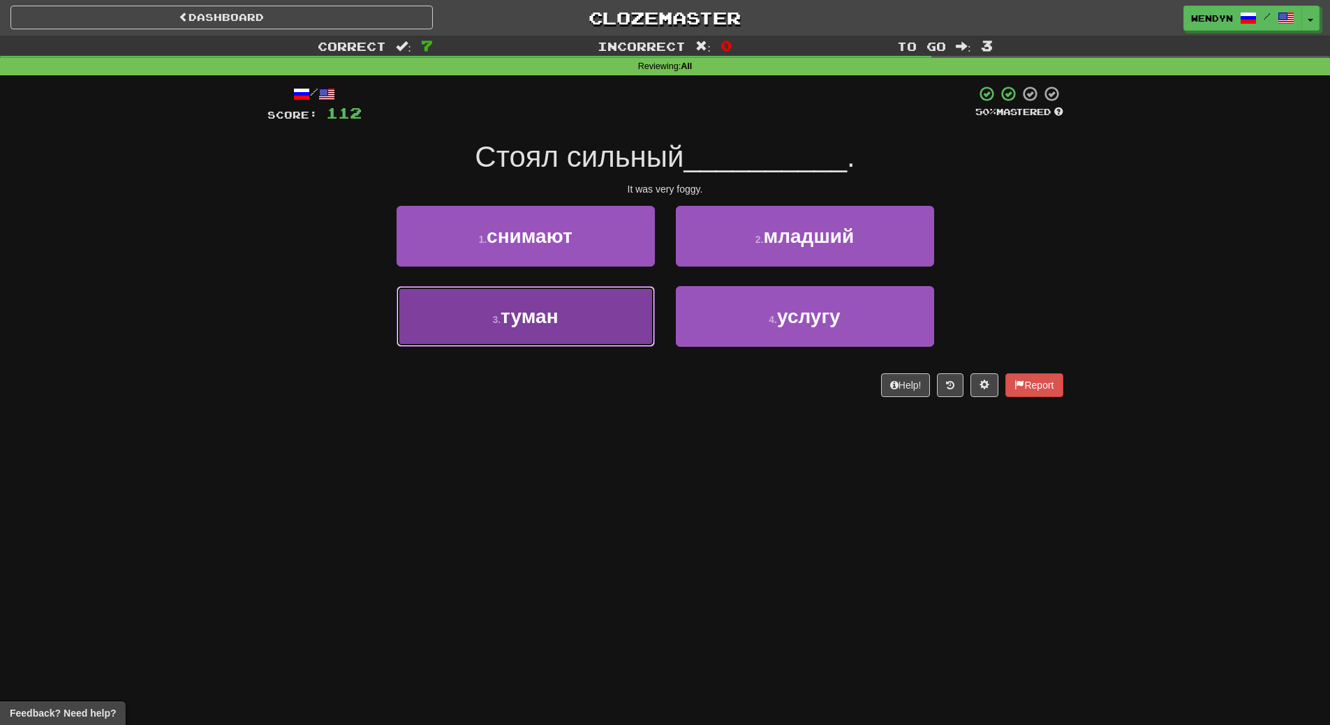
click at [629, 329] on button "3 . туман" at bounding box center [525, 316] width 258 height 61
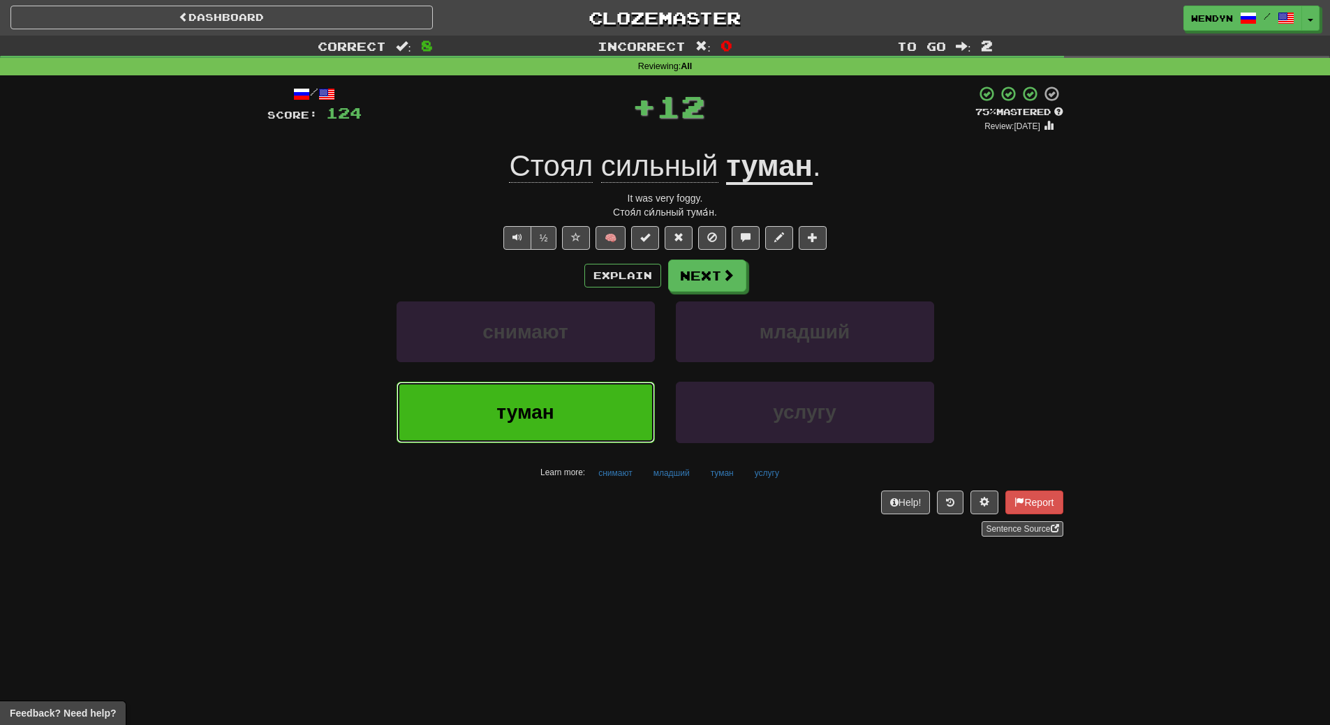
click at [554, 404] on span "туман" at bounding box center [524, 412] width 57 height 22
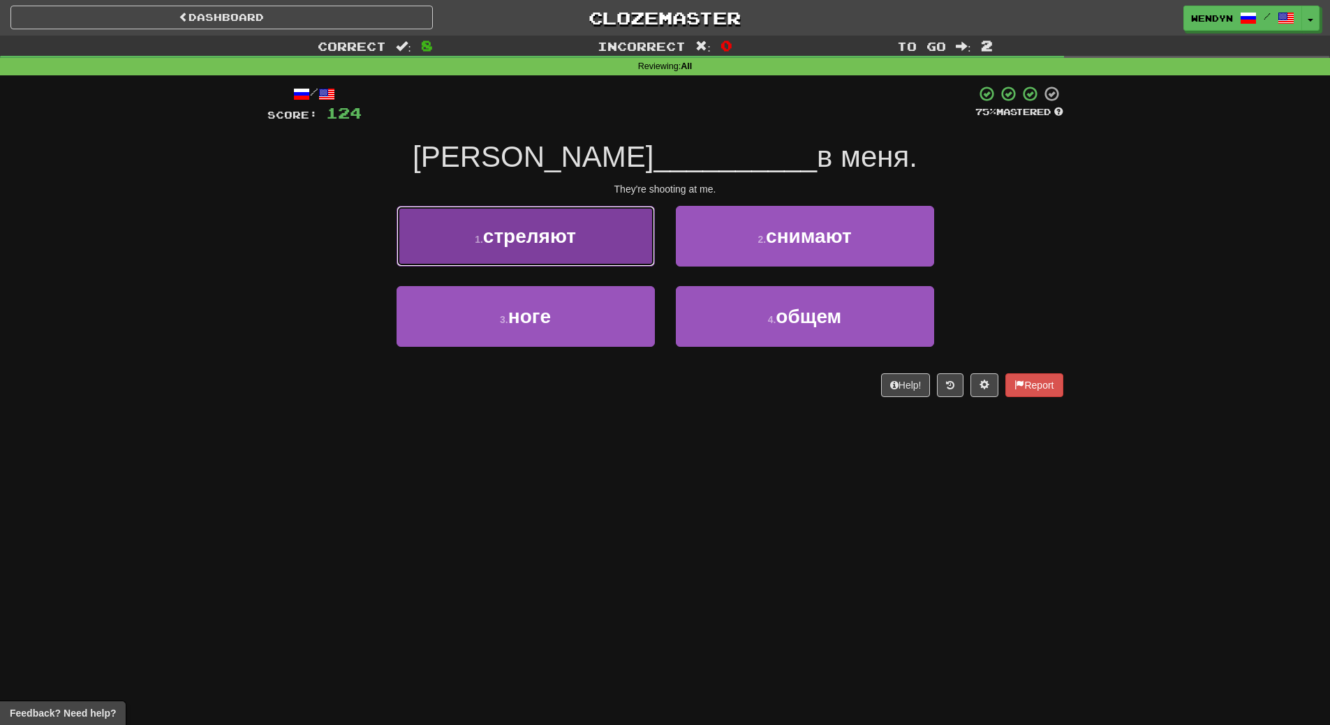
click at [570, 237] on span "стреляют" at bounding box center [529, 236] width 93 height 22
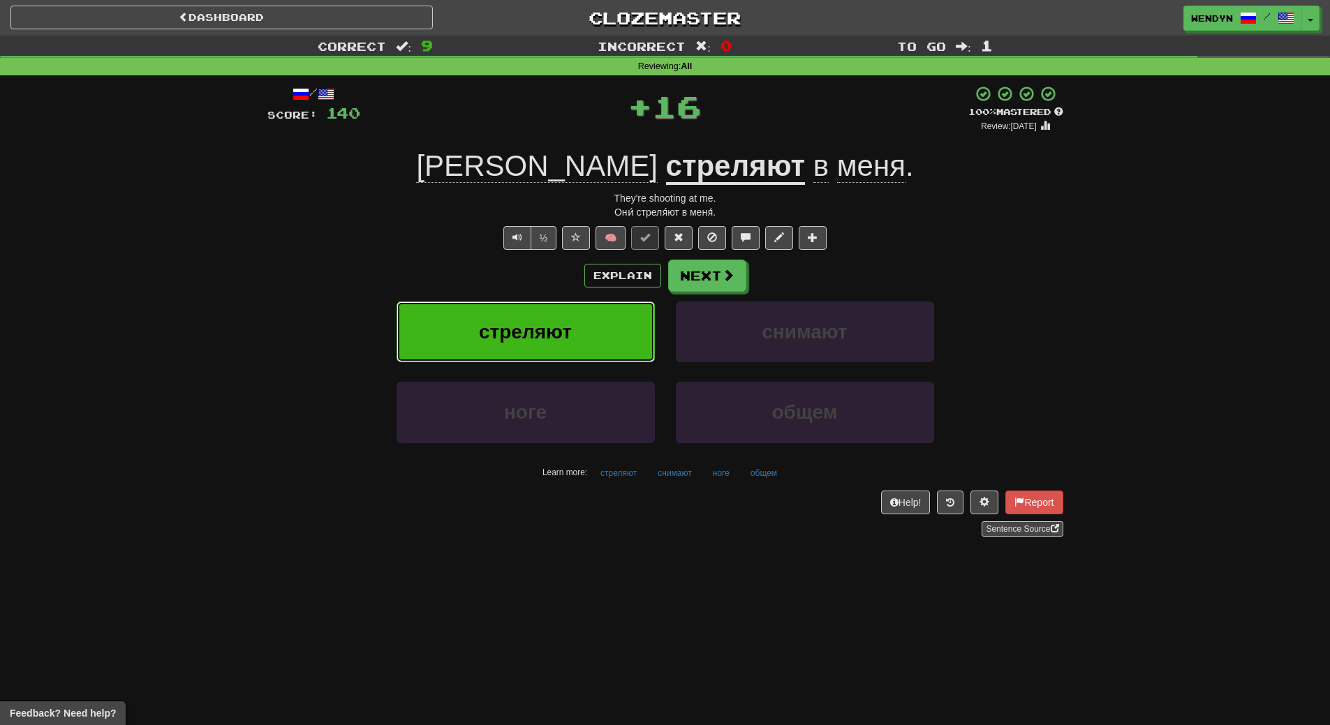
click at [562, 313] on button "стреляют" at bounding box center [525, 332] width 258 height 61
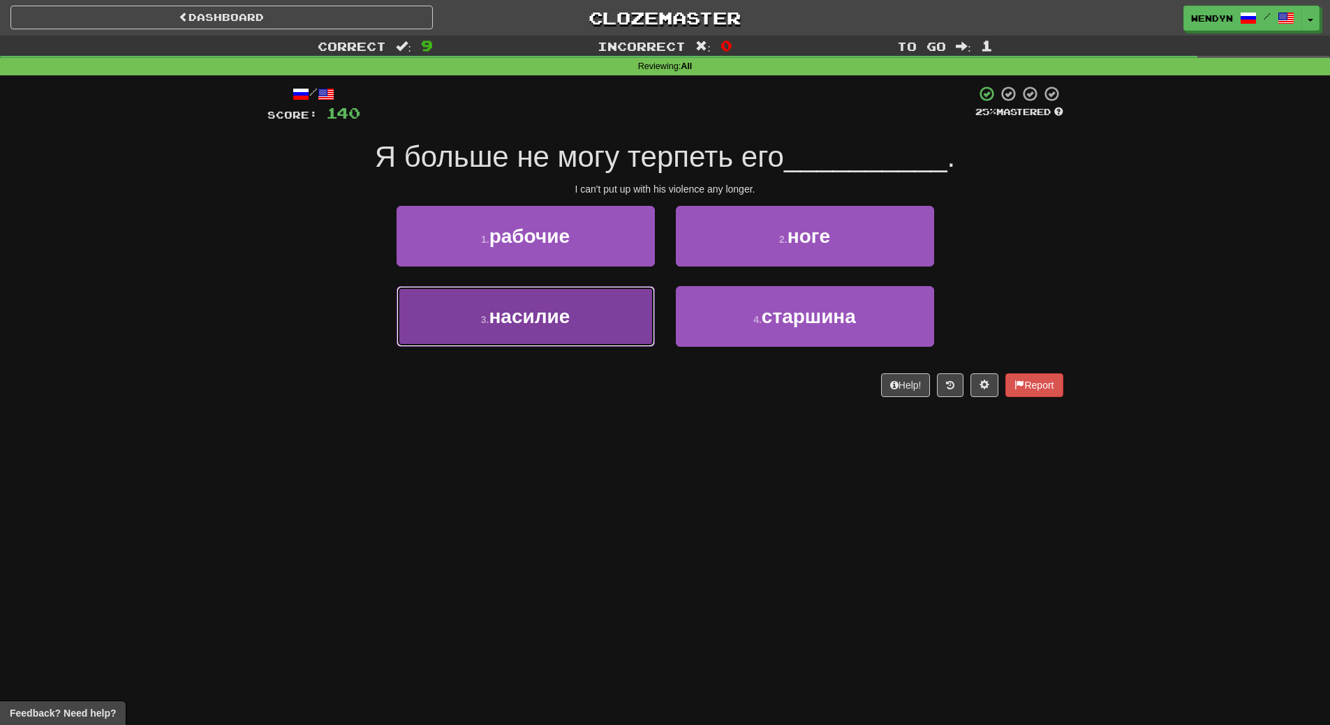
click at [526, 322] on span "насилие" at bounding box center [529, 317] width 81 height 22
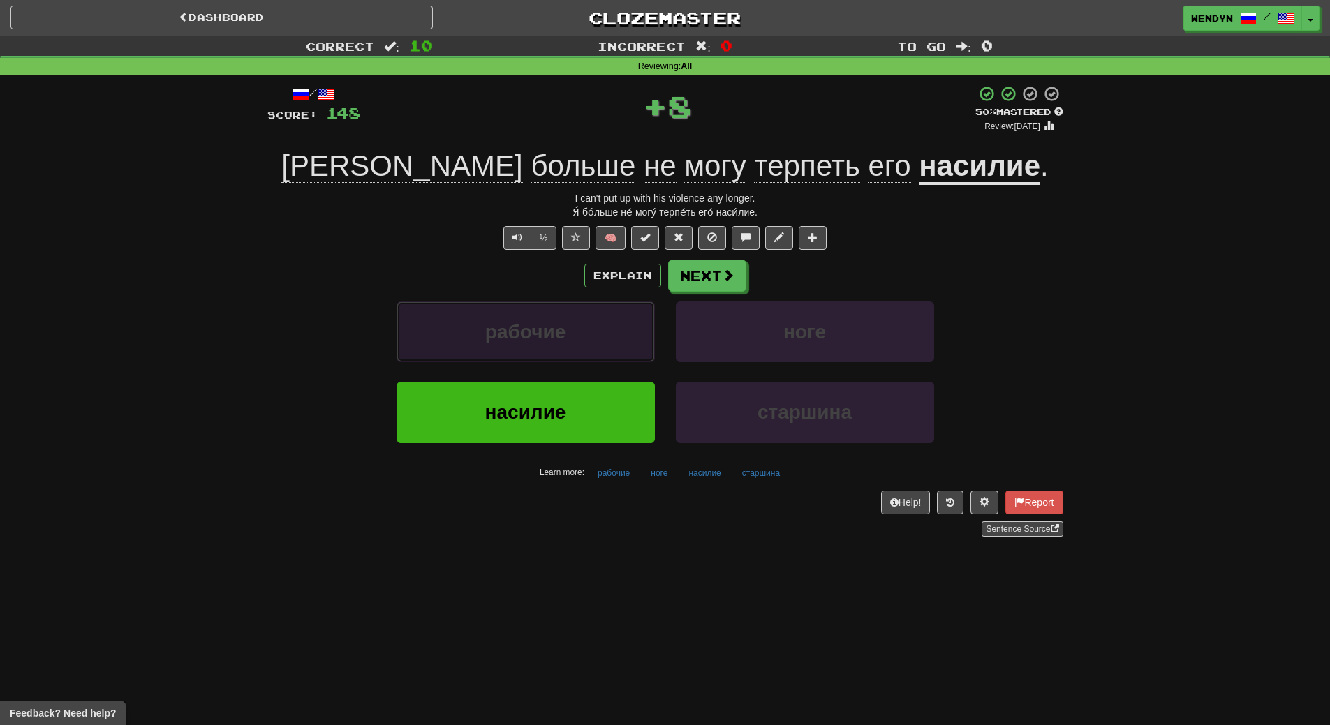
click at [526, 323] on span "рабочие" at bounding box center [525, 332] width 80 height 22
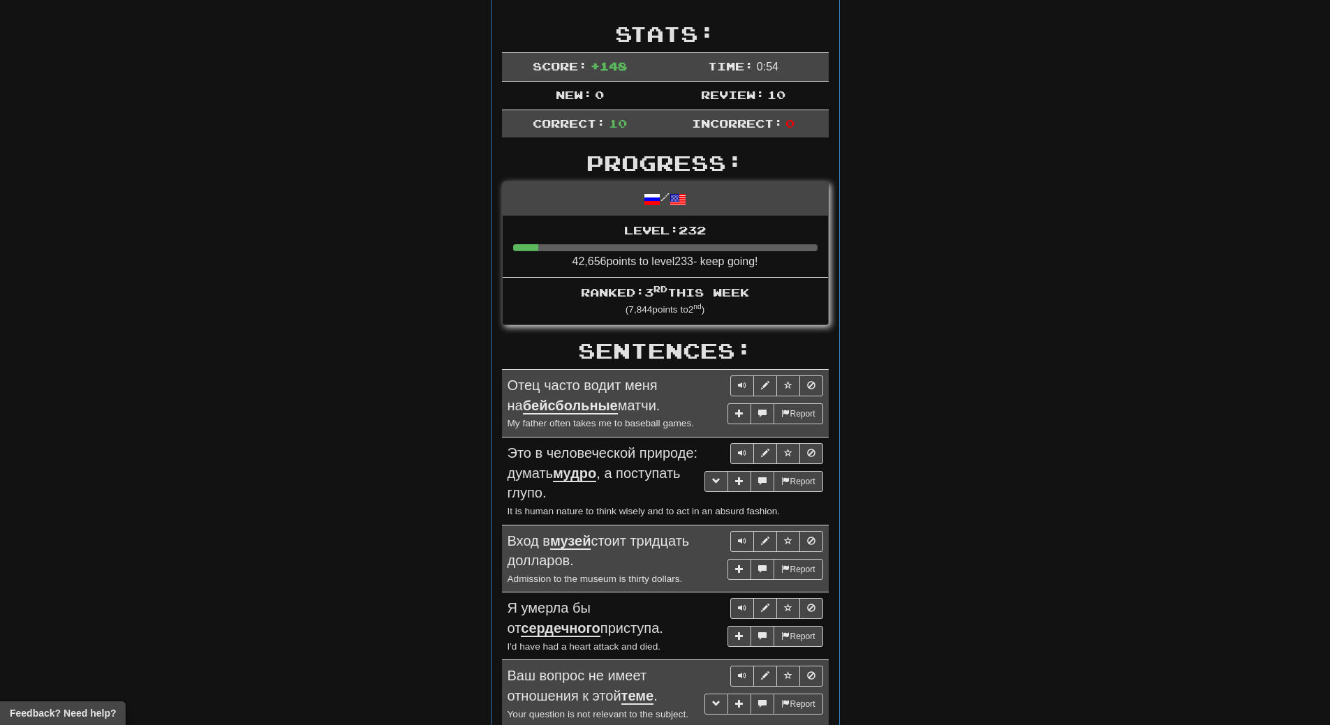
scroll to position [70, 0]
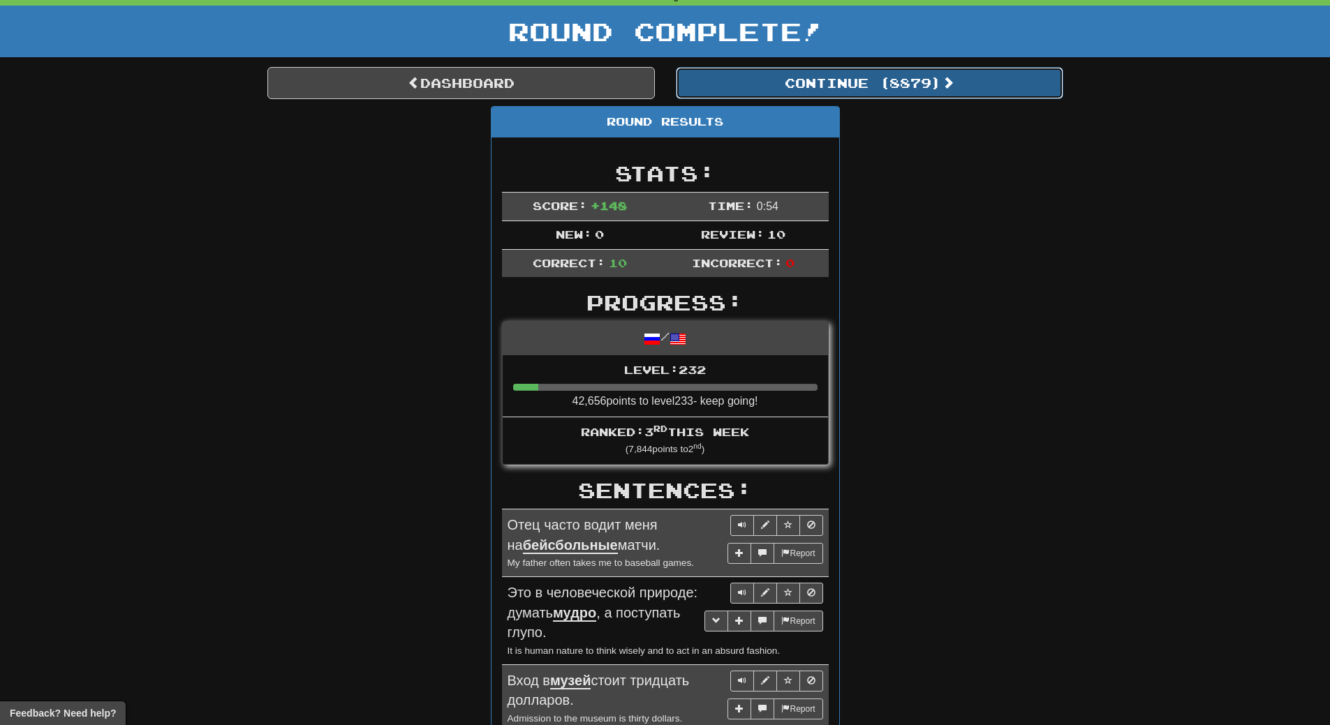
click at [916, 86] on button "Continue ( 8879 )" at bounding box center [869, 83] width 387 height 32
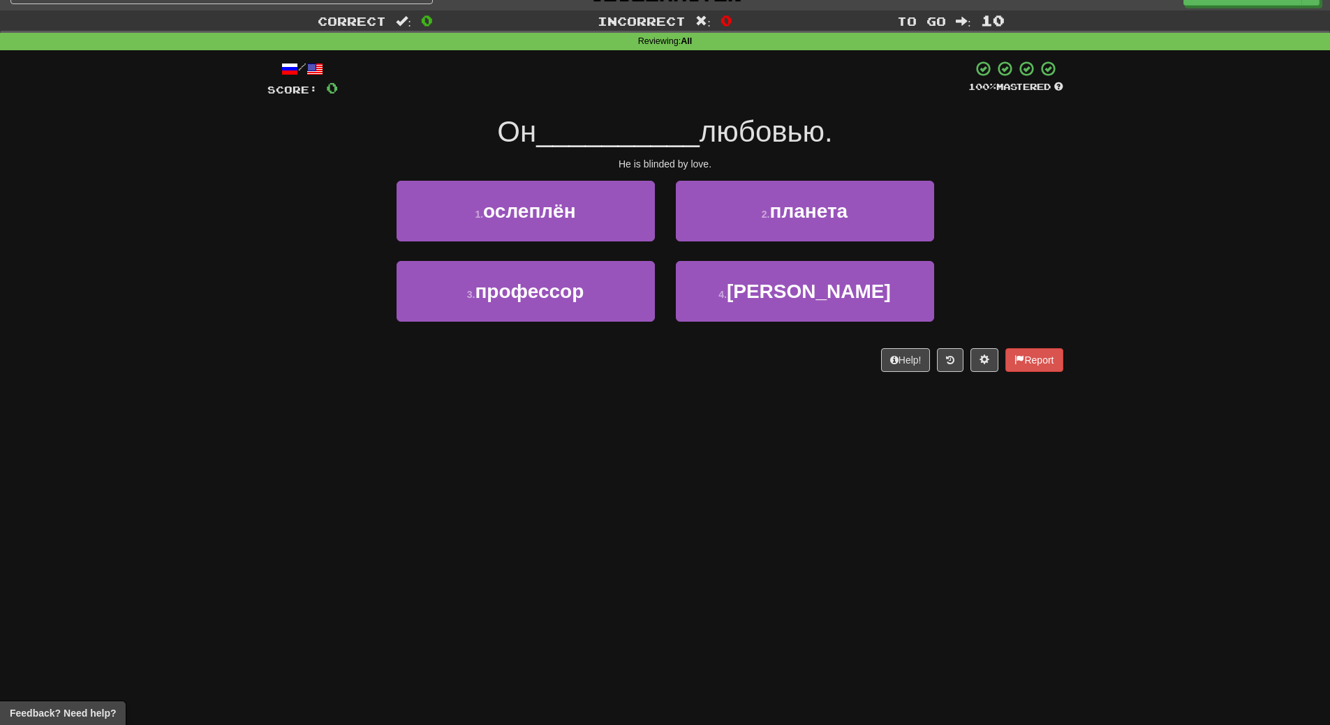
scroll to position [0, 0]
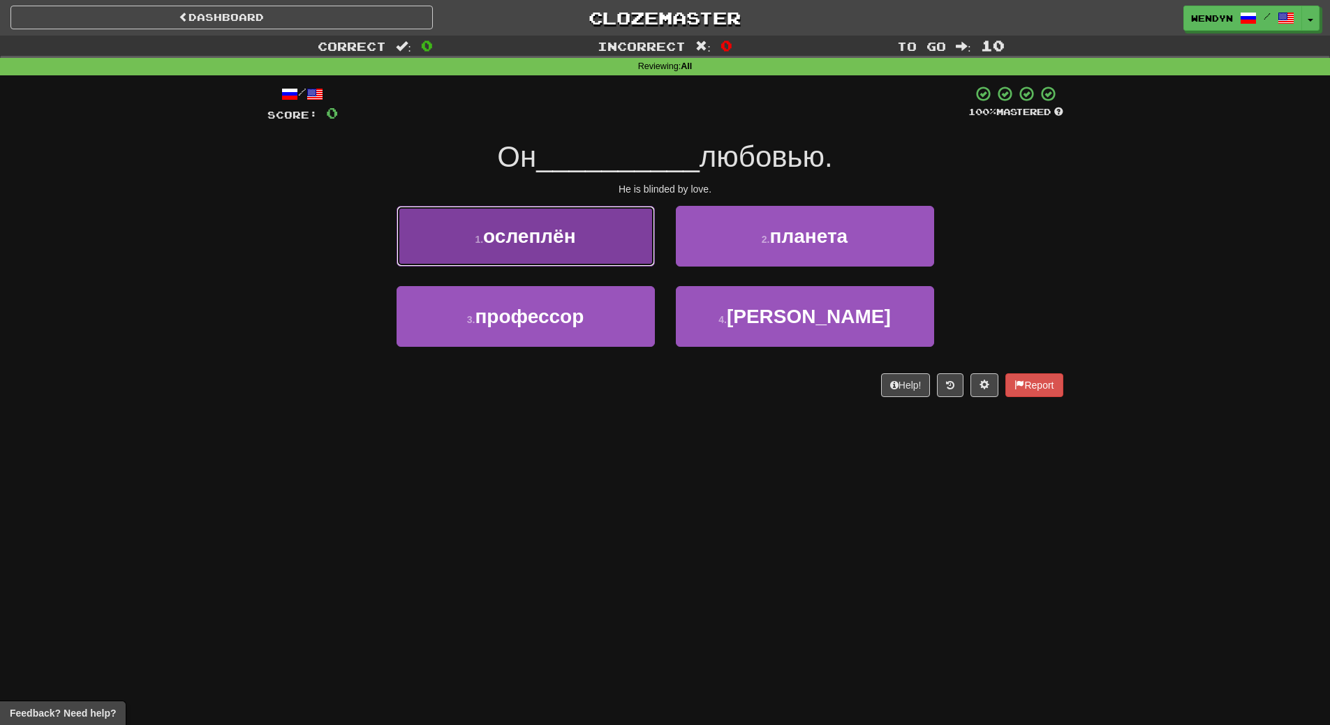
click at [573, 231] on span "ослеплён" at bounding box center [529, 236] width 92 height 22
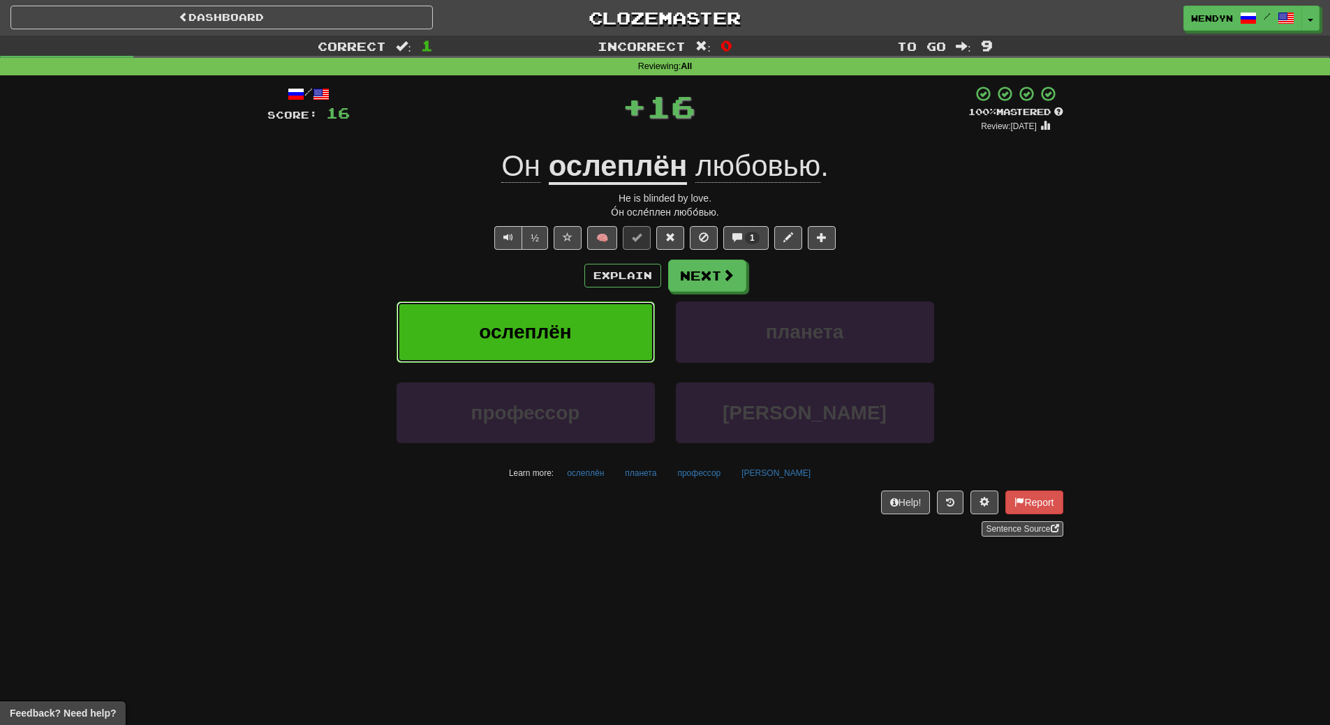
click at [557, 306] on button "ослеплён" at bounding box center [525, 332] width 258 height 61
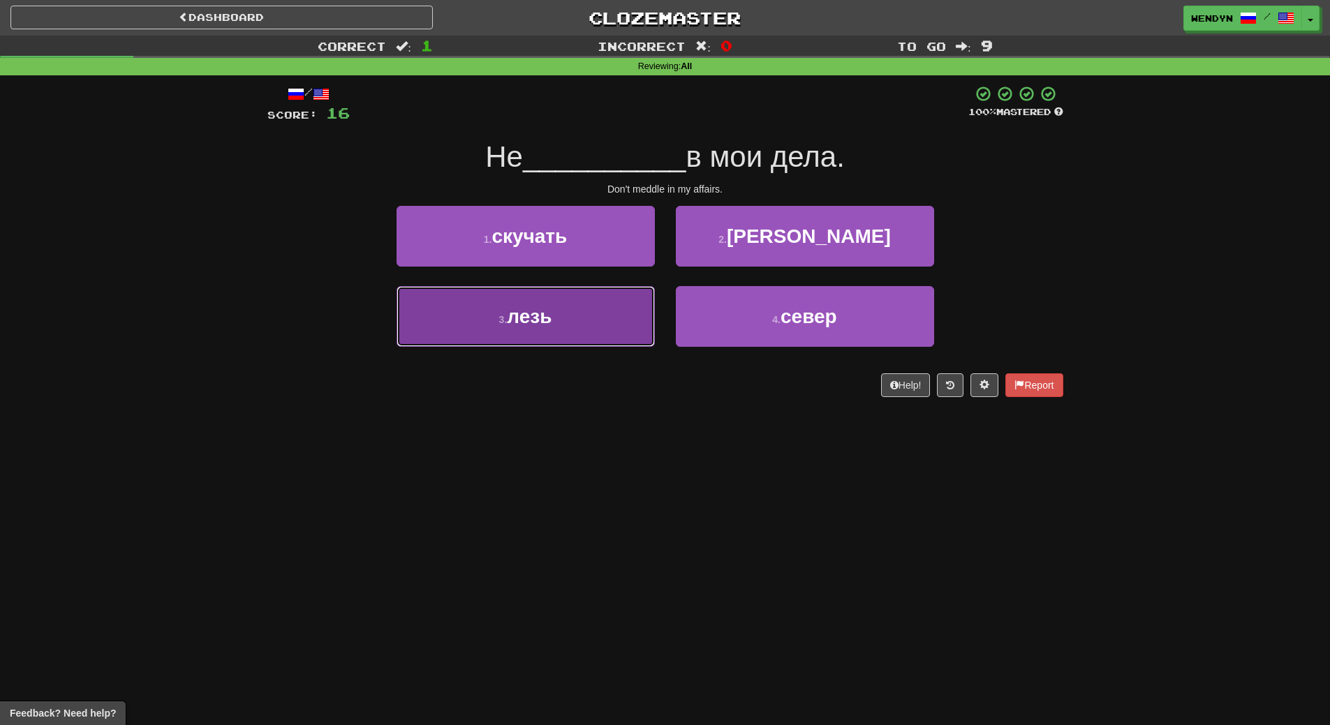
click at [595, 336] on button "3 . лезь" at bounding box center [525, 316] width 258 height 61
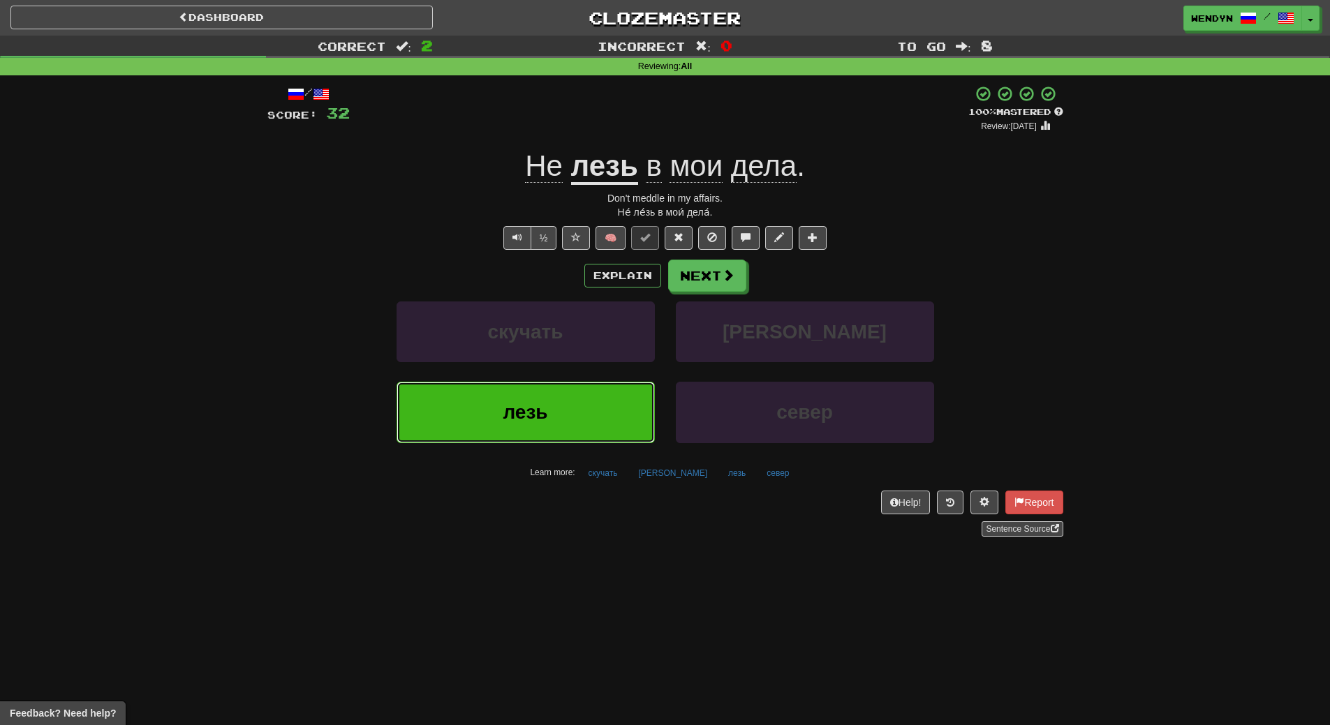
click at [500, 421] on button "лезь" at bounding box center [525, 412] width 258 height 61
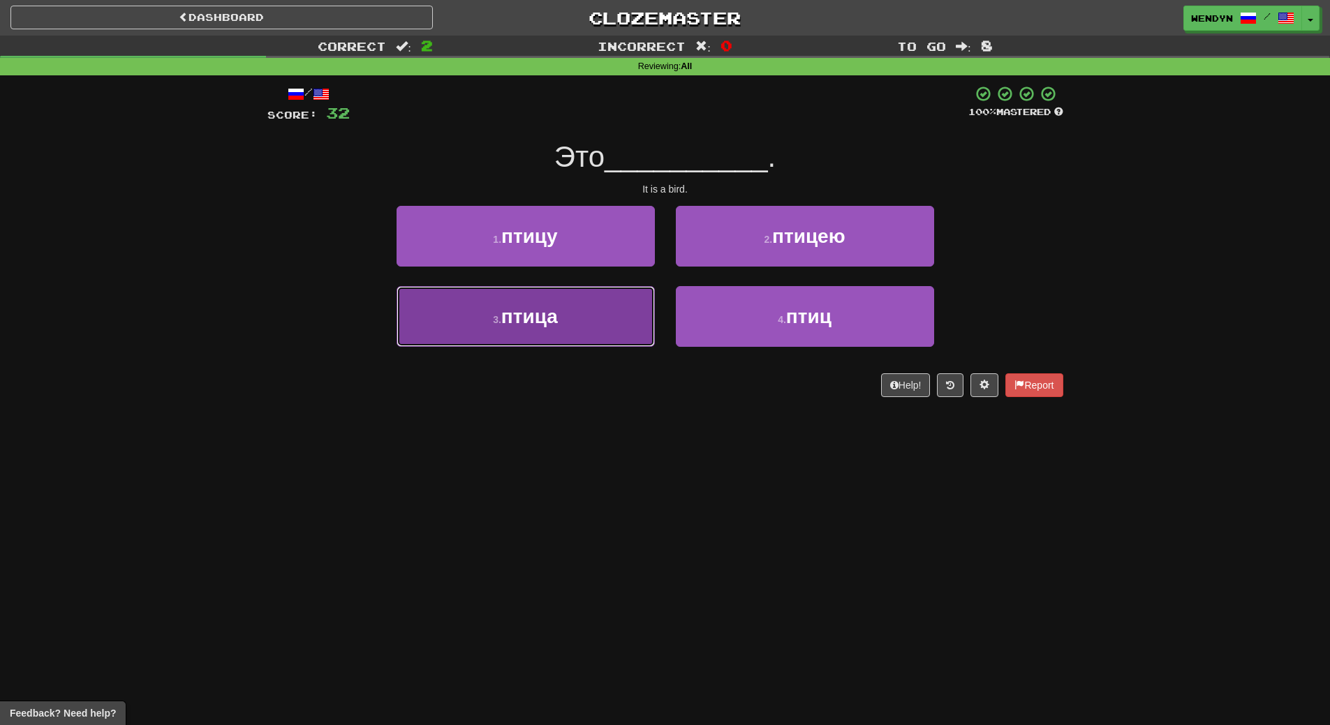
click at [548, 336] on button "3 . птица" at bounding box center [525, 316] width 258 height 61
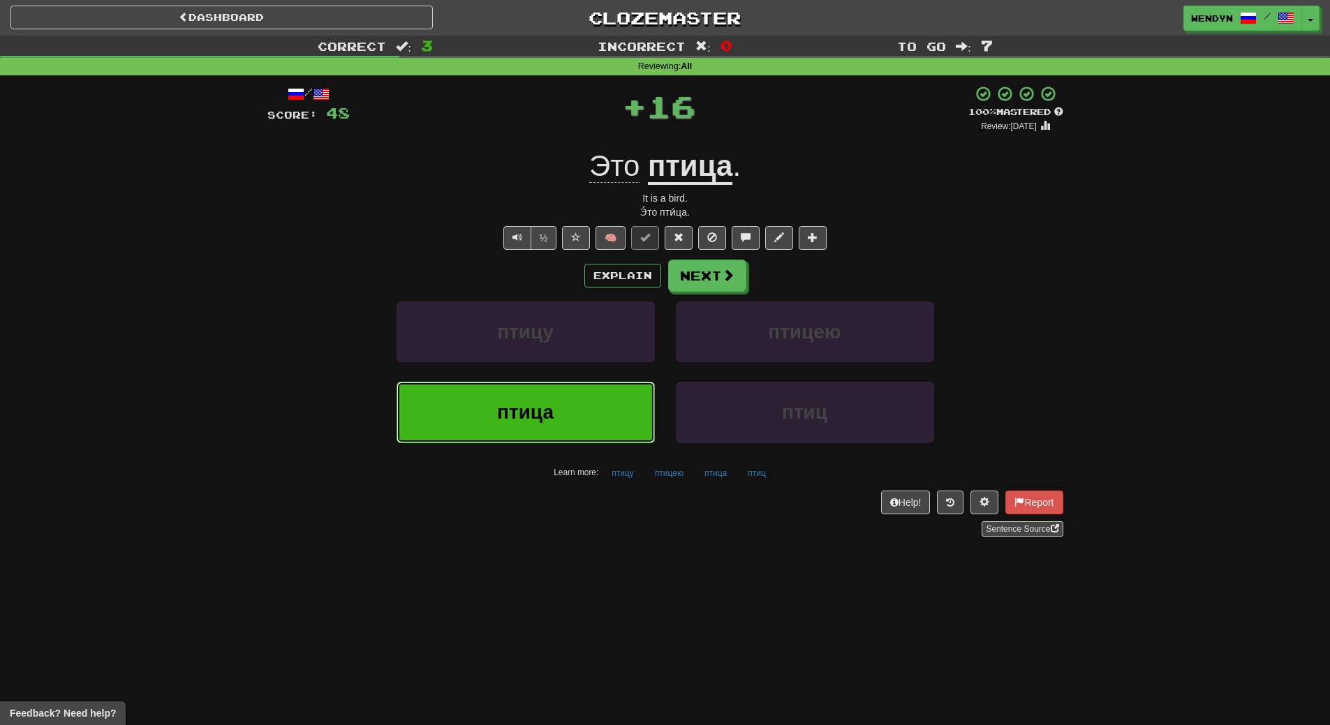
click at [521, 425] on button "птица" at bounding box center [525, 412] width 258 height 61
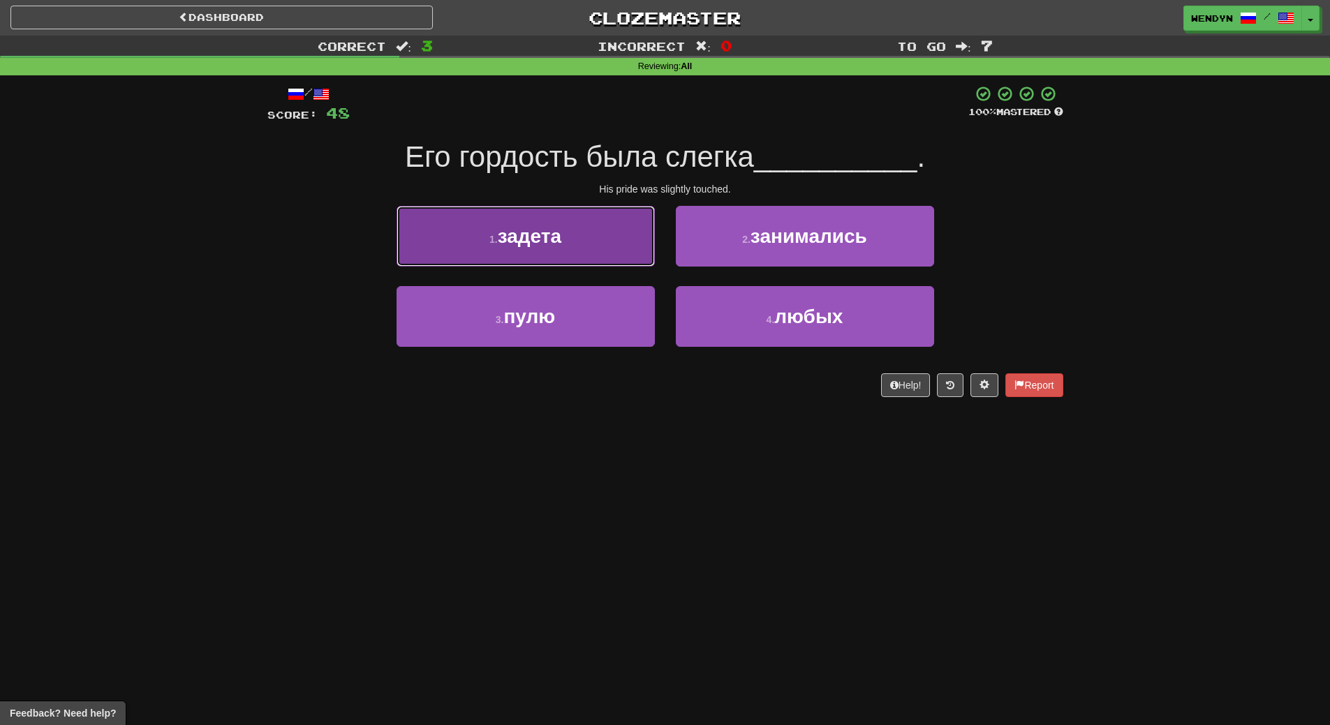
click at [539, 242] on span "задета" at bounding box center [530, 236] width 64 height 22
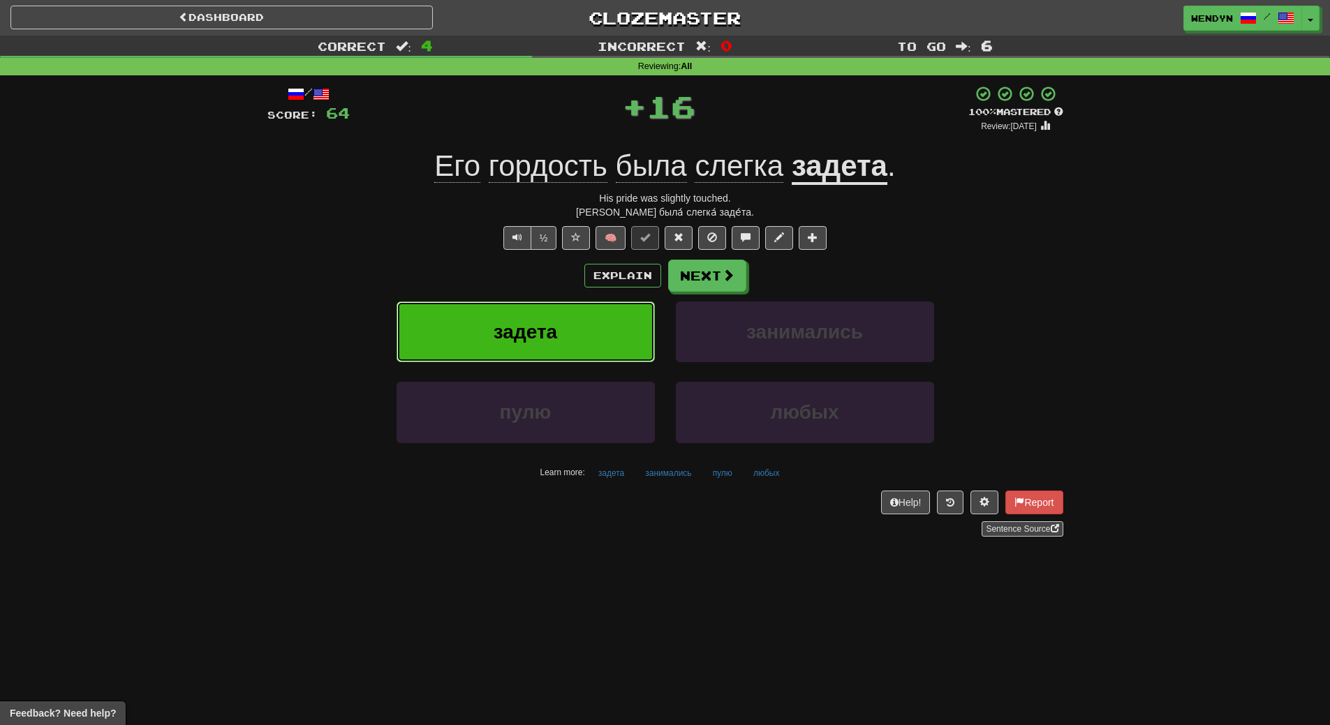
click at [520, 339] on span "задета" at bounding box center [525, 332] width 64 height 22
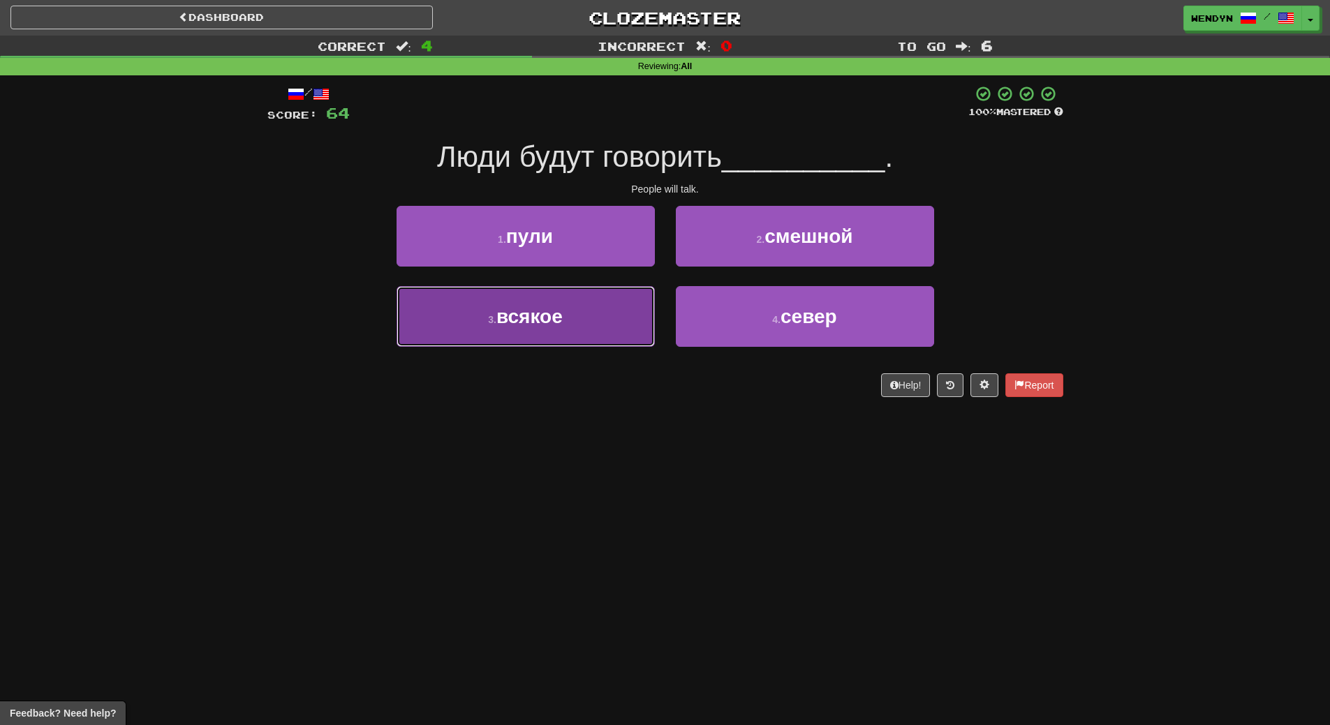
click at [574, 320] on button "3 . всякое" at bounding box center [525, 316] width 258 height 61
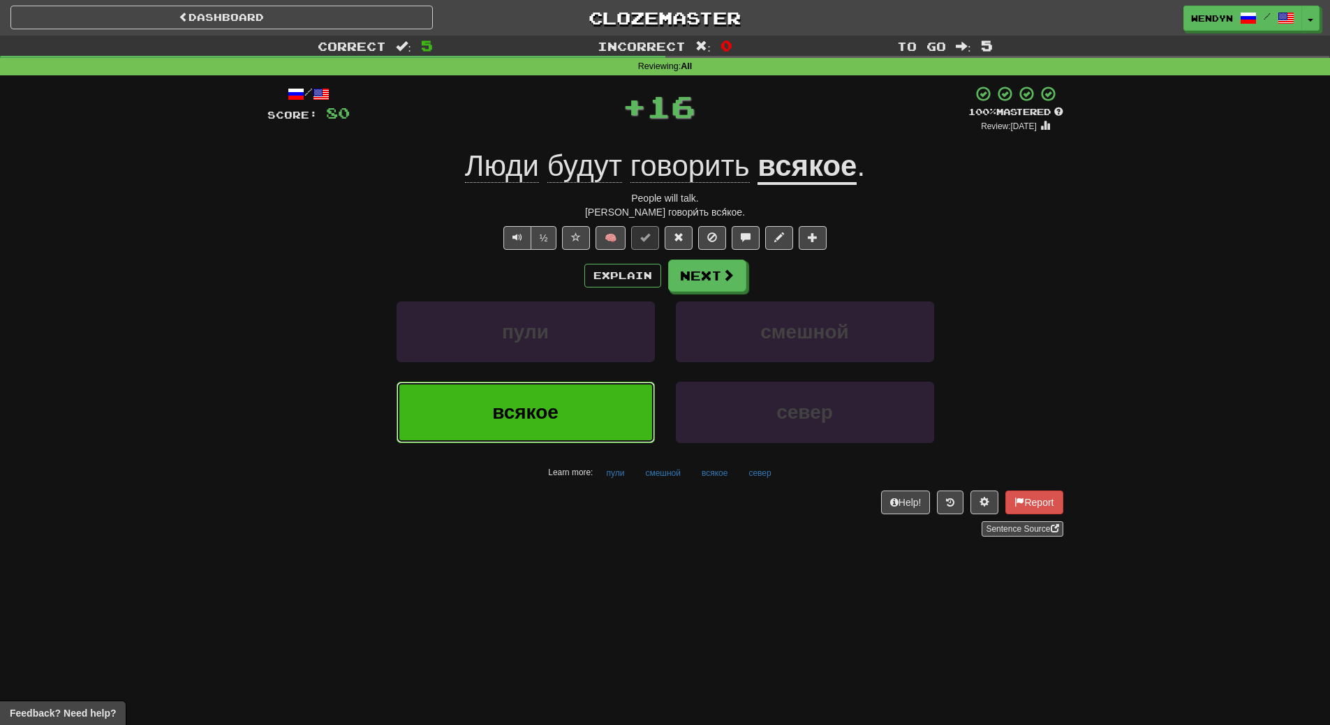
click at [552, 425] on button "всякое" at bounding box center [525, 412] width 258 height 61
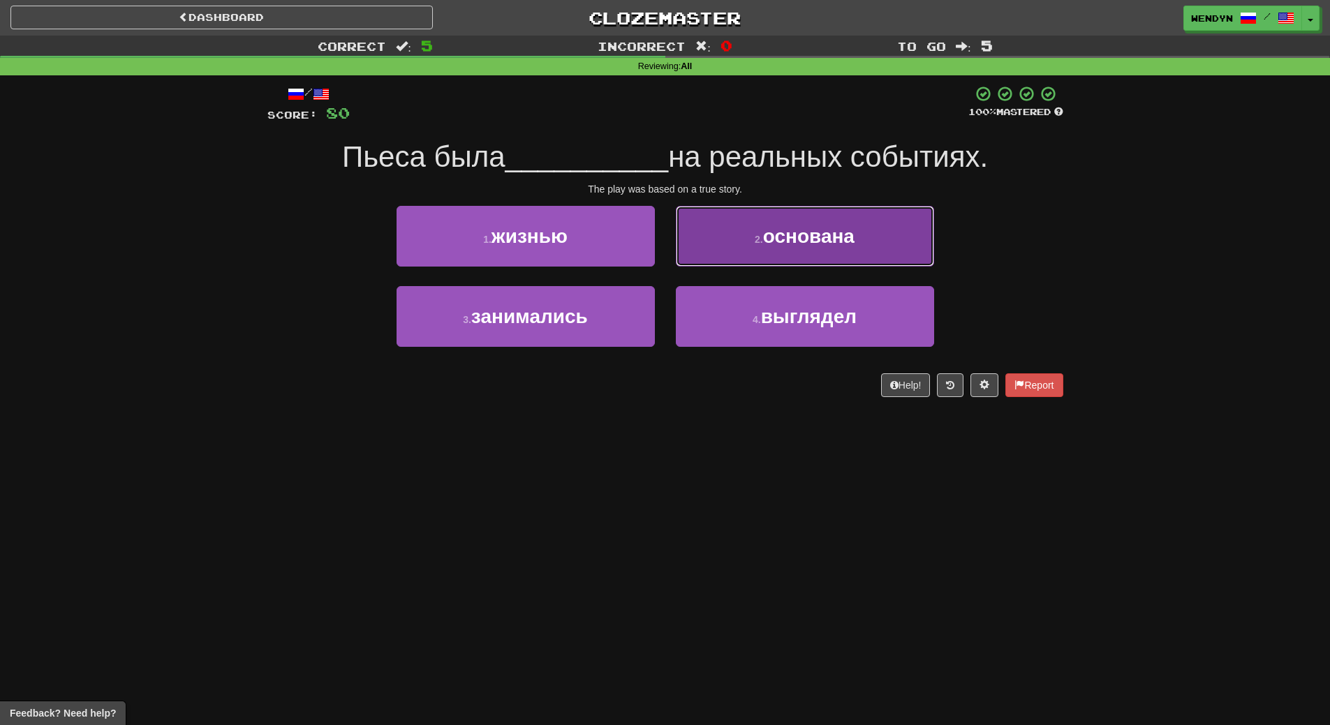
click at [862, 244] on button "2 . основана" at bounding box center [805, 236] width 258 height 61
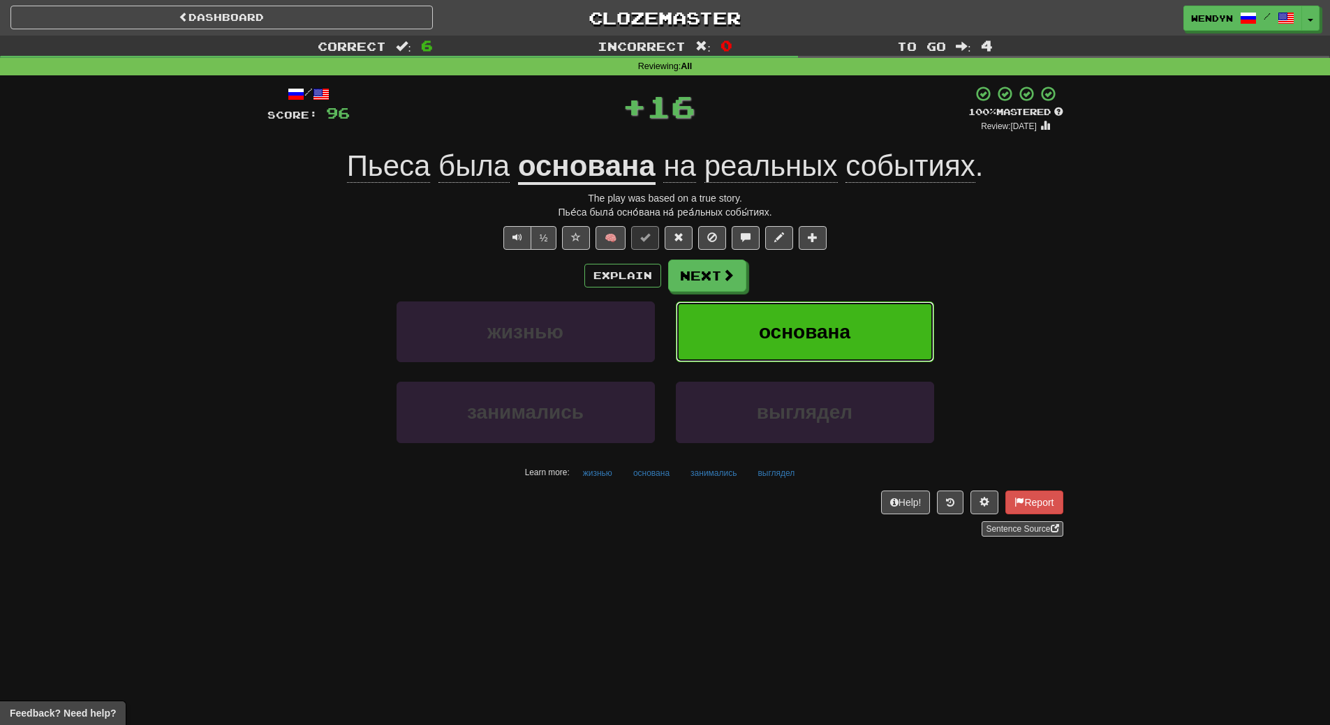
click at [860, 311] on button "основана" at bounding box center [805, 332] width 258 height 61
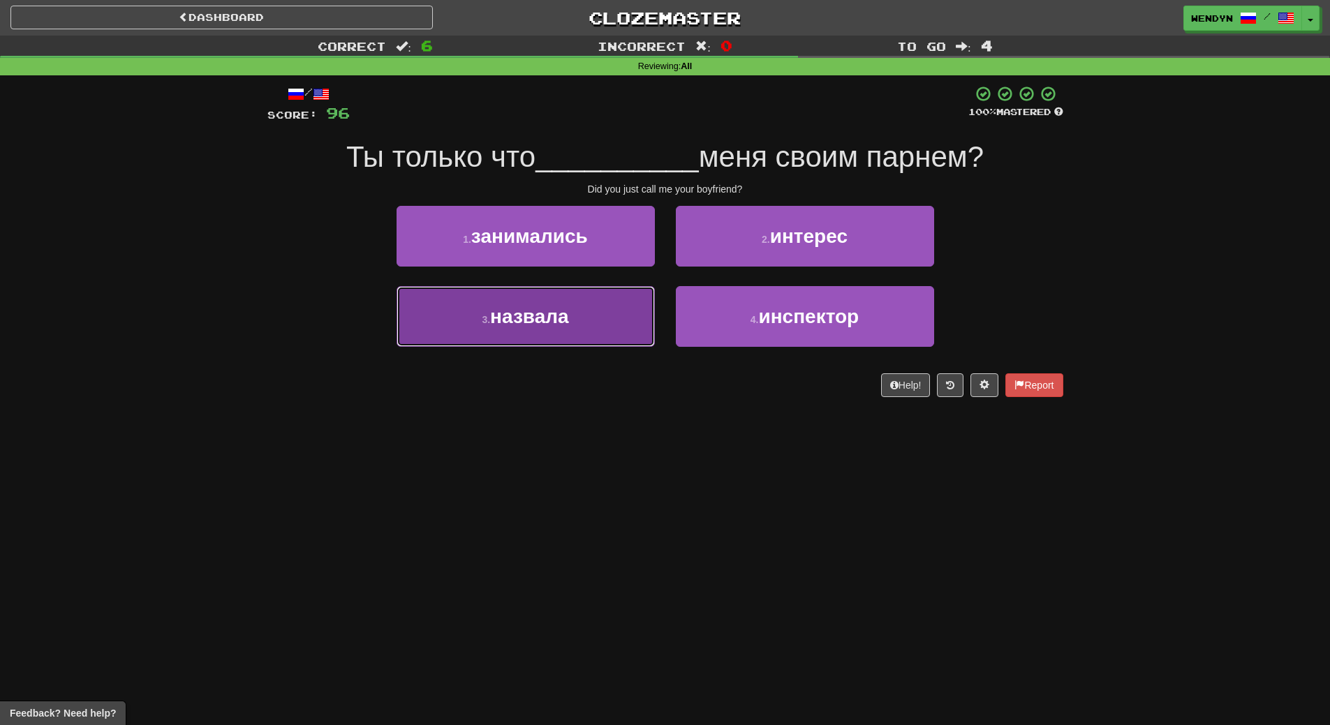
click at [560, 324] on span "назвала" at bounding box center [529, 317] width 79 height 22
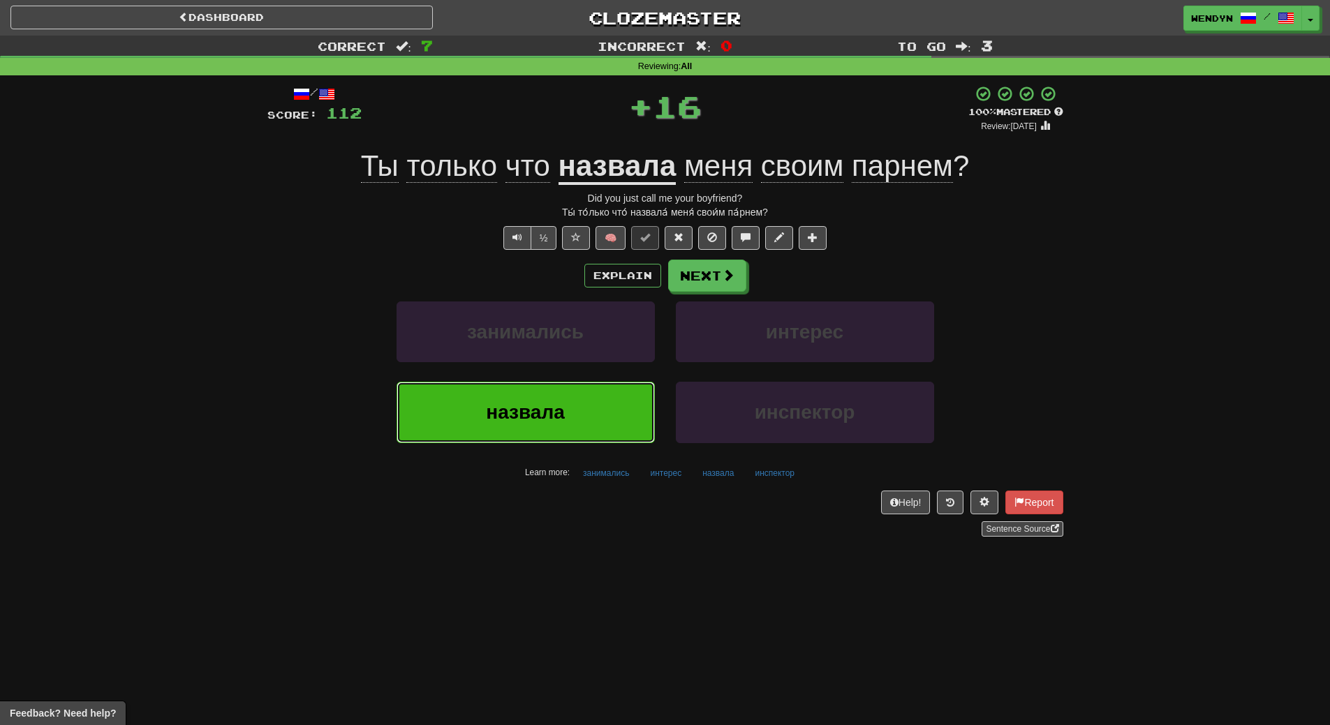
click at [573, 408] on button "назвала" at bounding box center [525, 412] width 258 height 61
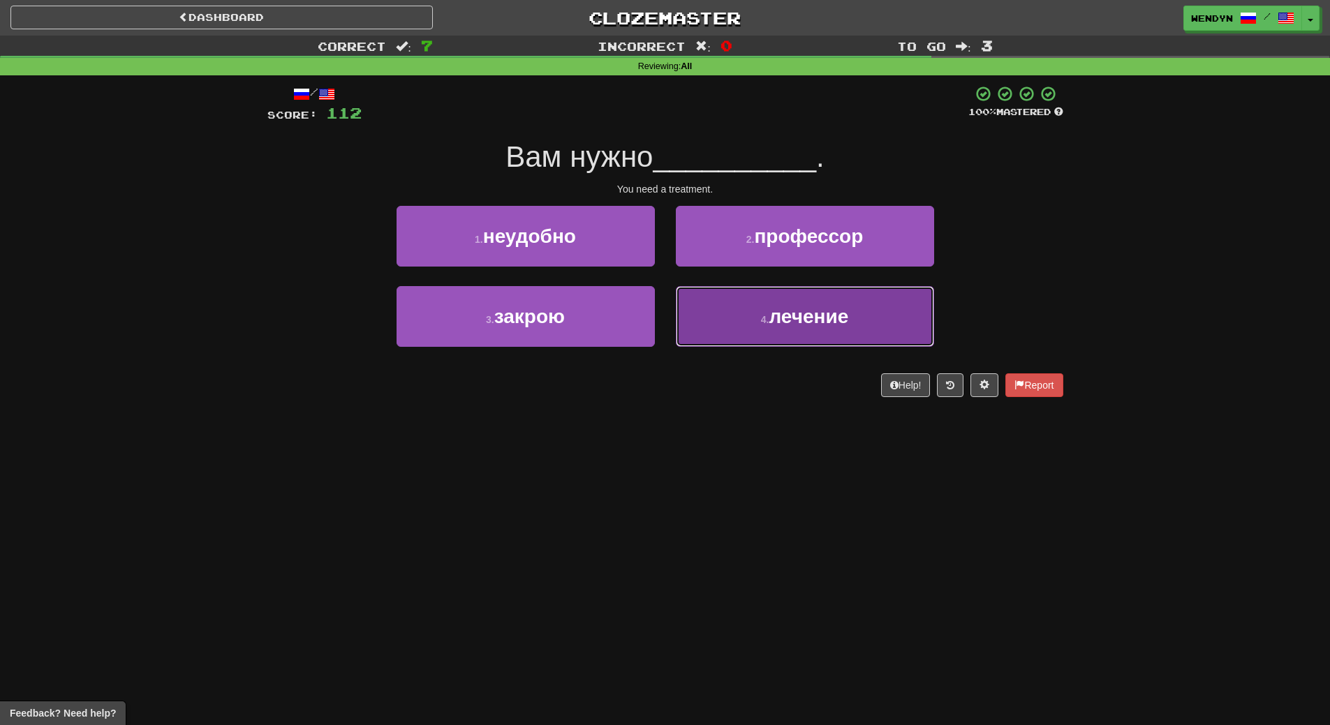
click at [754, 335] on button "4 . лечение" at bounding box center [805, 316] width 258 height 61
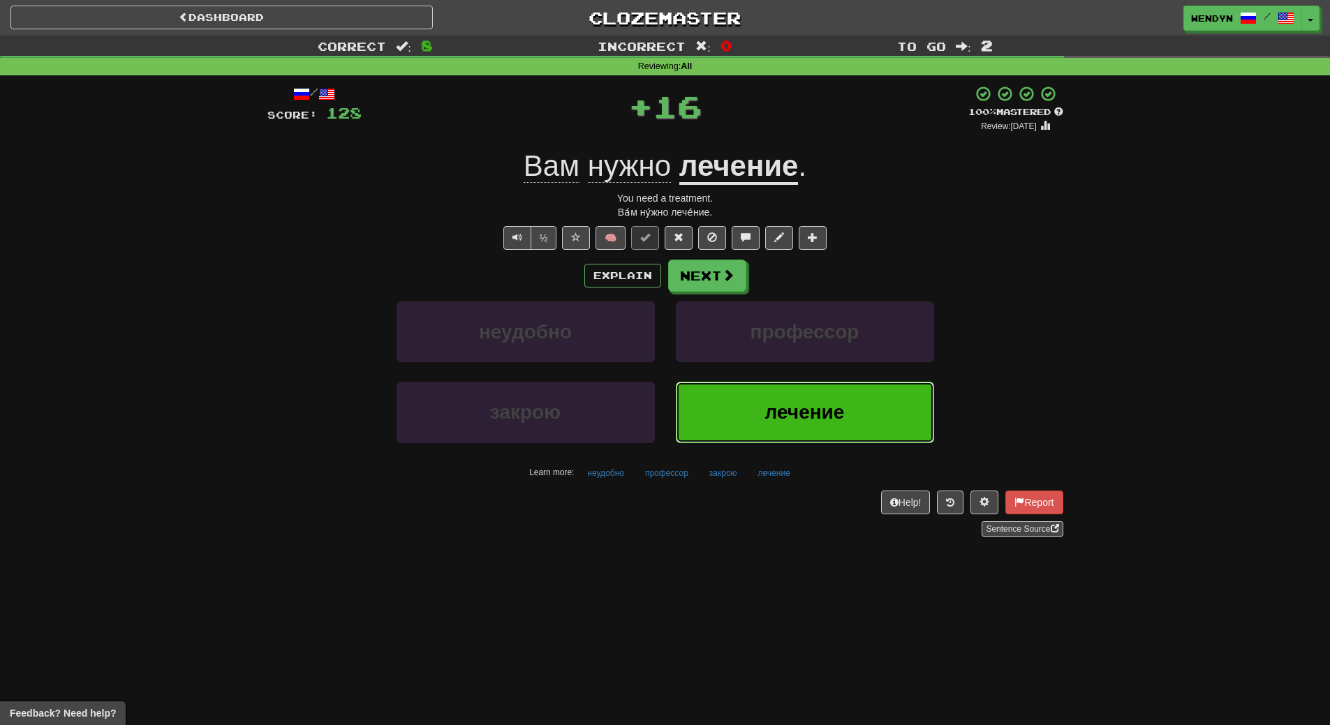
click at [738, 405] on button "лечение" at bounding box center [805, 412] width 258 height 61
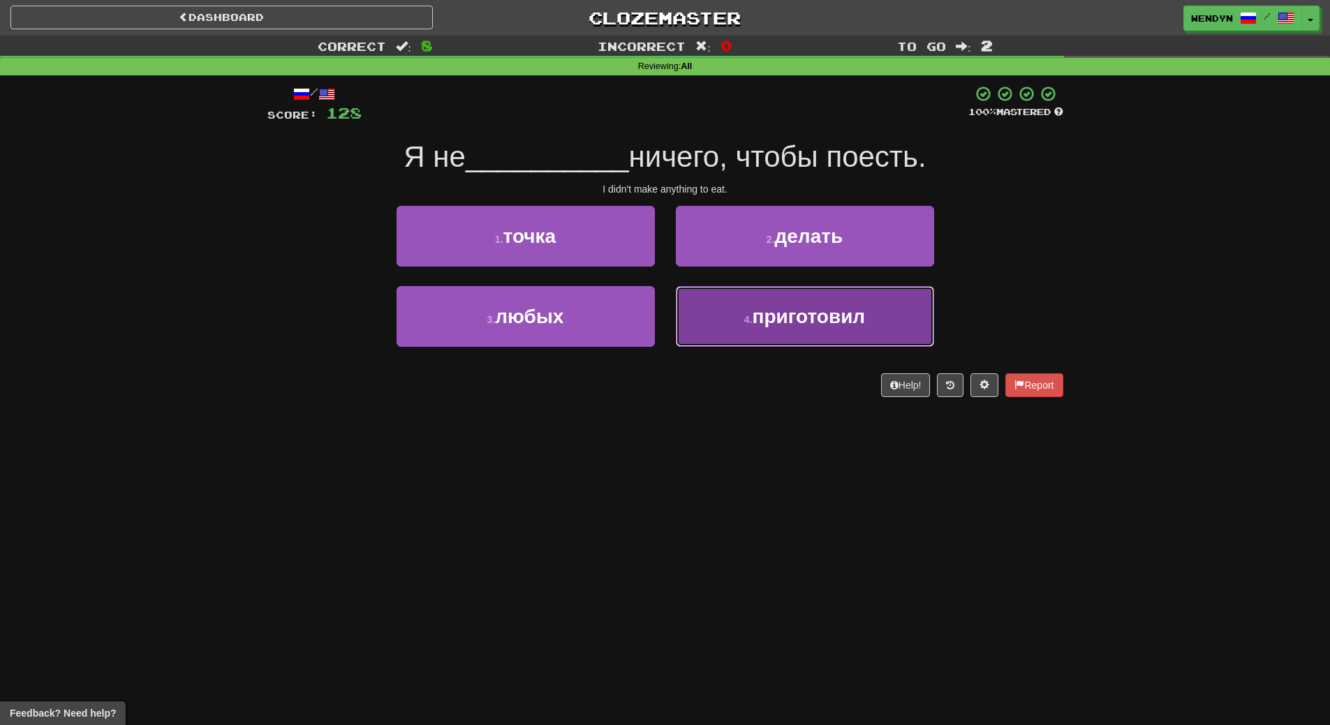
click at [760, 325] on span "приготовил" at bounding box center [808, 317] width 113 height 22
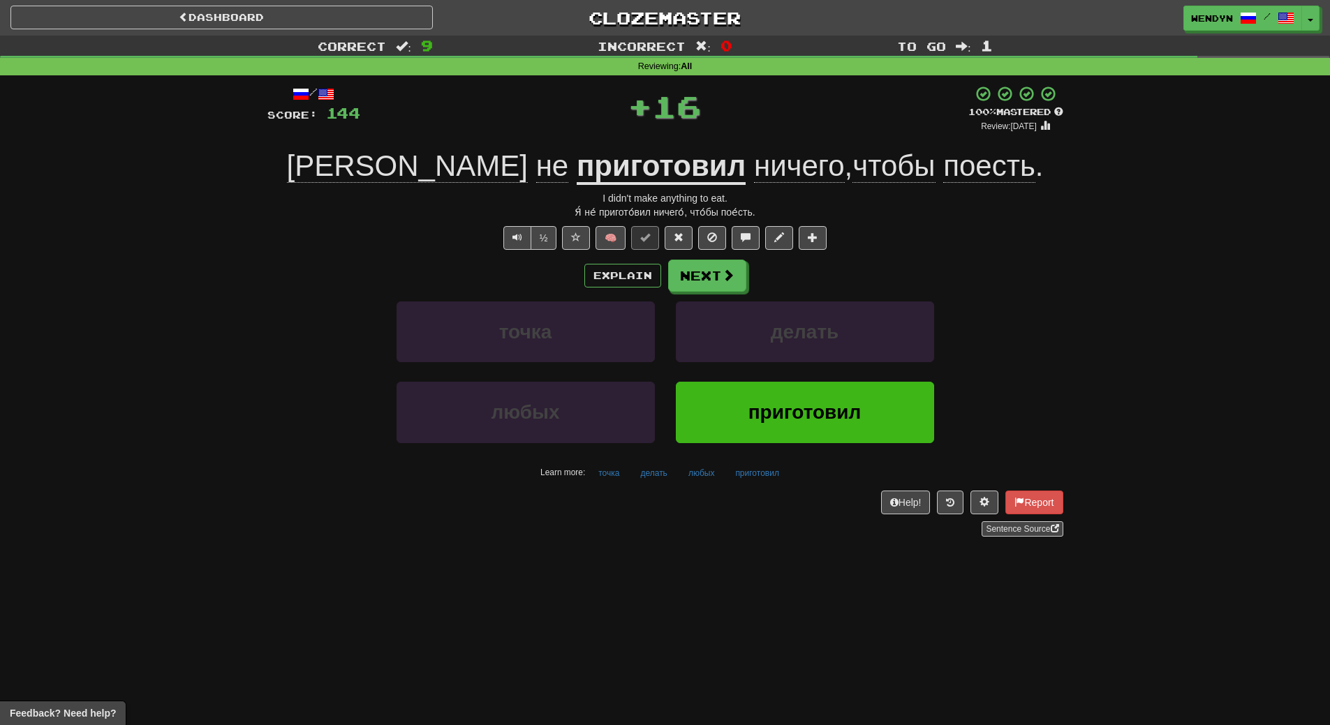
click at [803, 276] on div "Explain Next" at bounding box center [665, 276] width 796 height 32
click at [774, 403] on span "приготовил" at bounding box center [804, 412] width 113 height 22
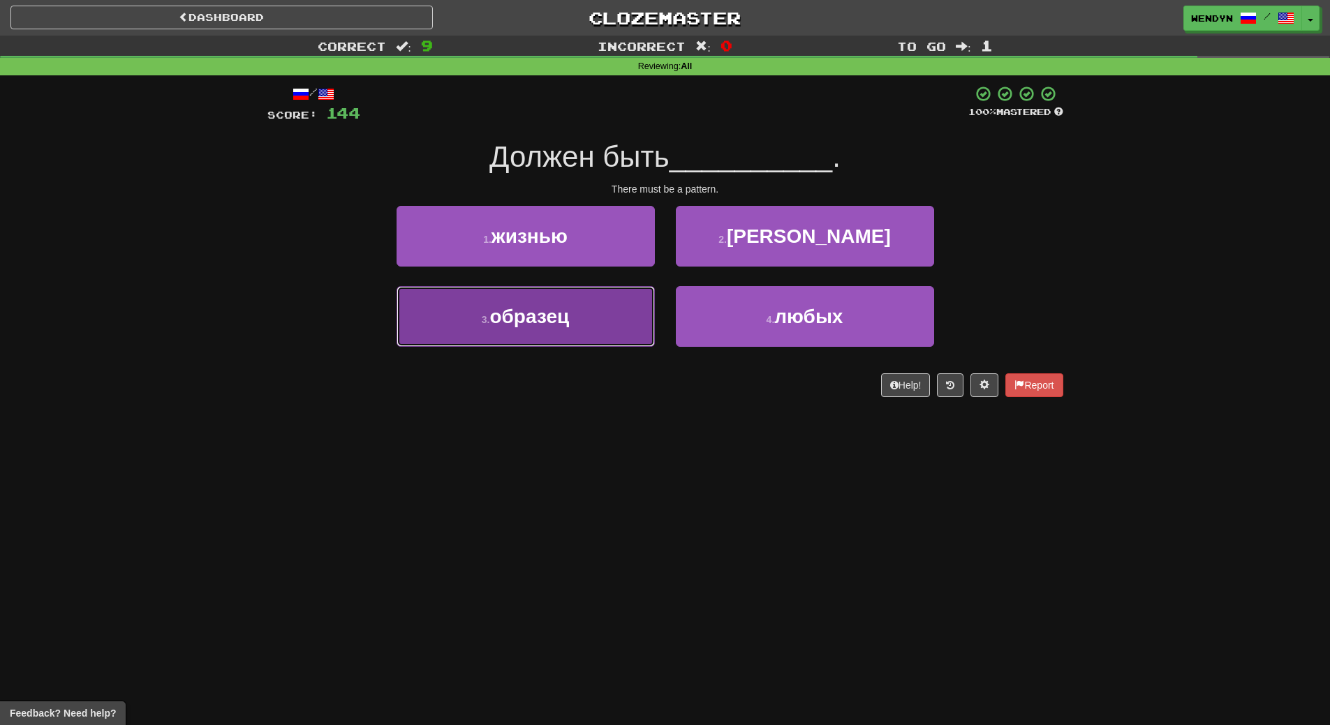
click at [570, 302] on button "3 . образец" at bounding box center [525, 316] width 258 height 61
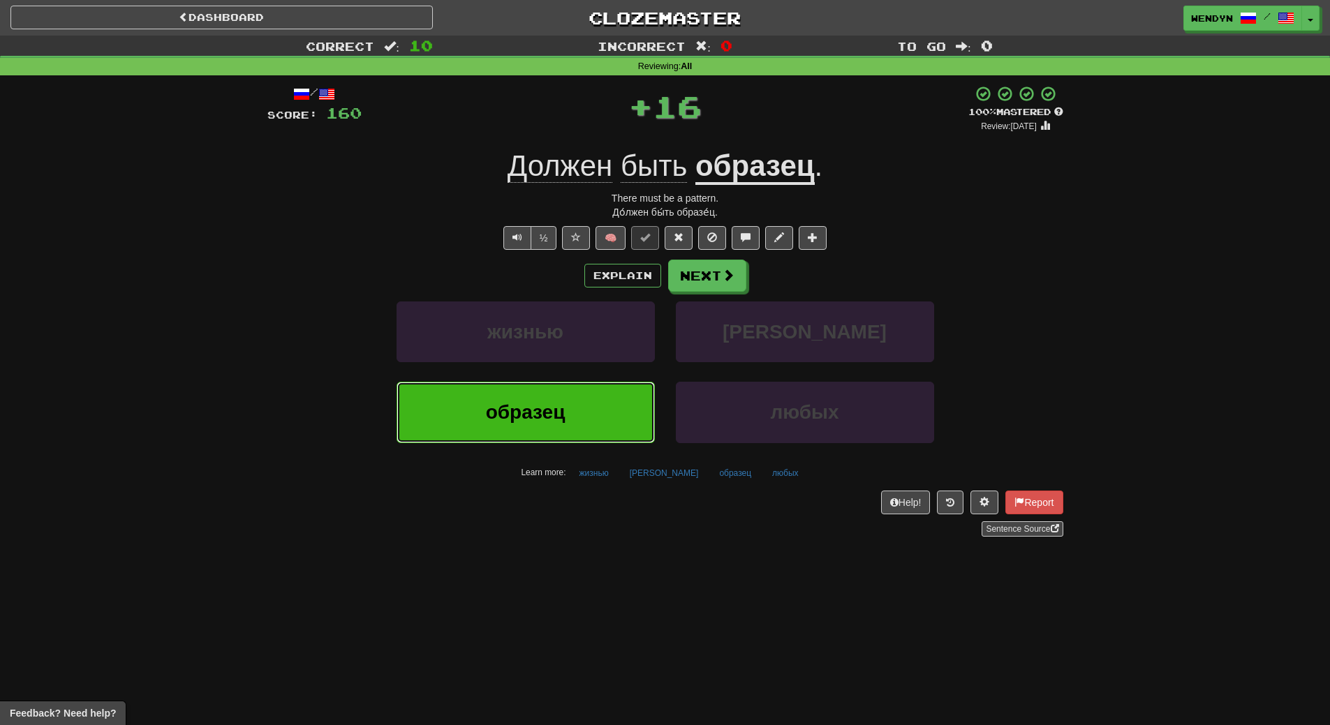
click at [565, 409] on button "образец" at bounding box center [525, 412] width 258 height 61
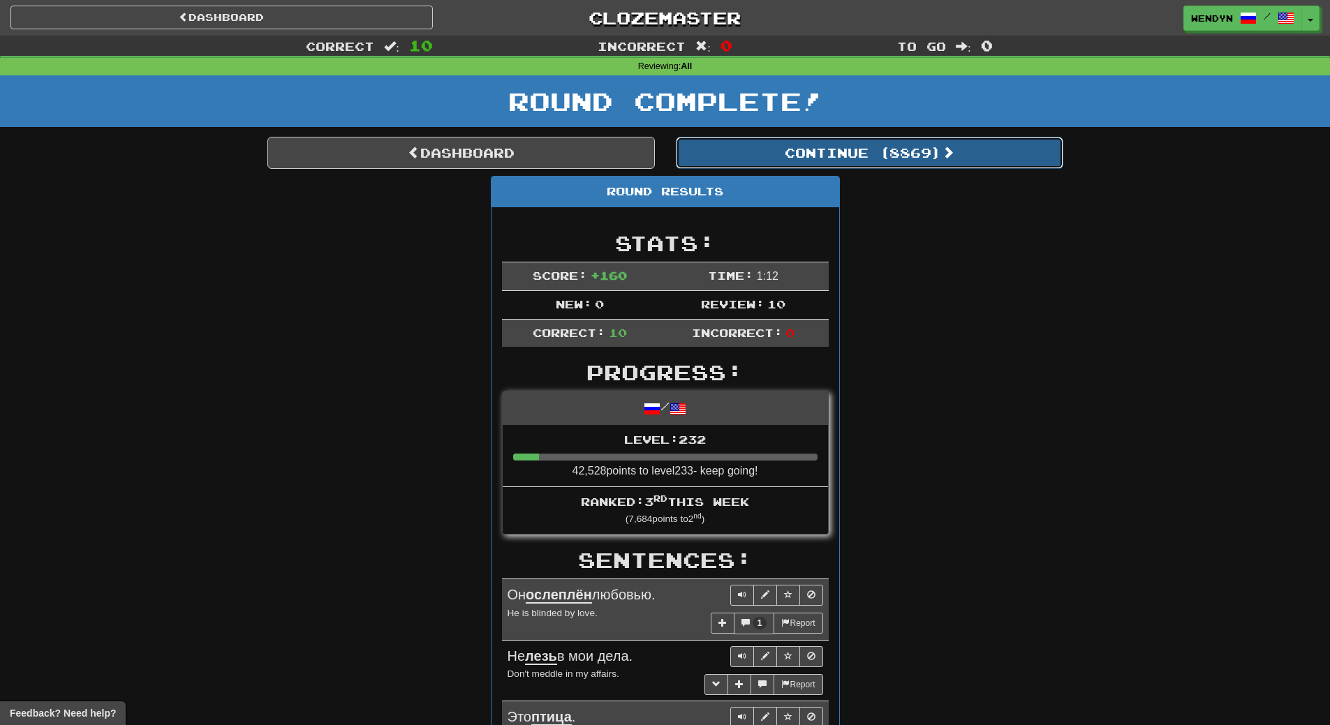
click at [891, 163] on button "Continue ( 8869 )" at bounding box center [869, 153] width 387 height 32
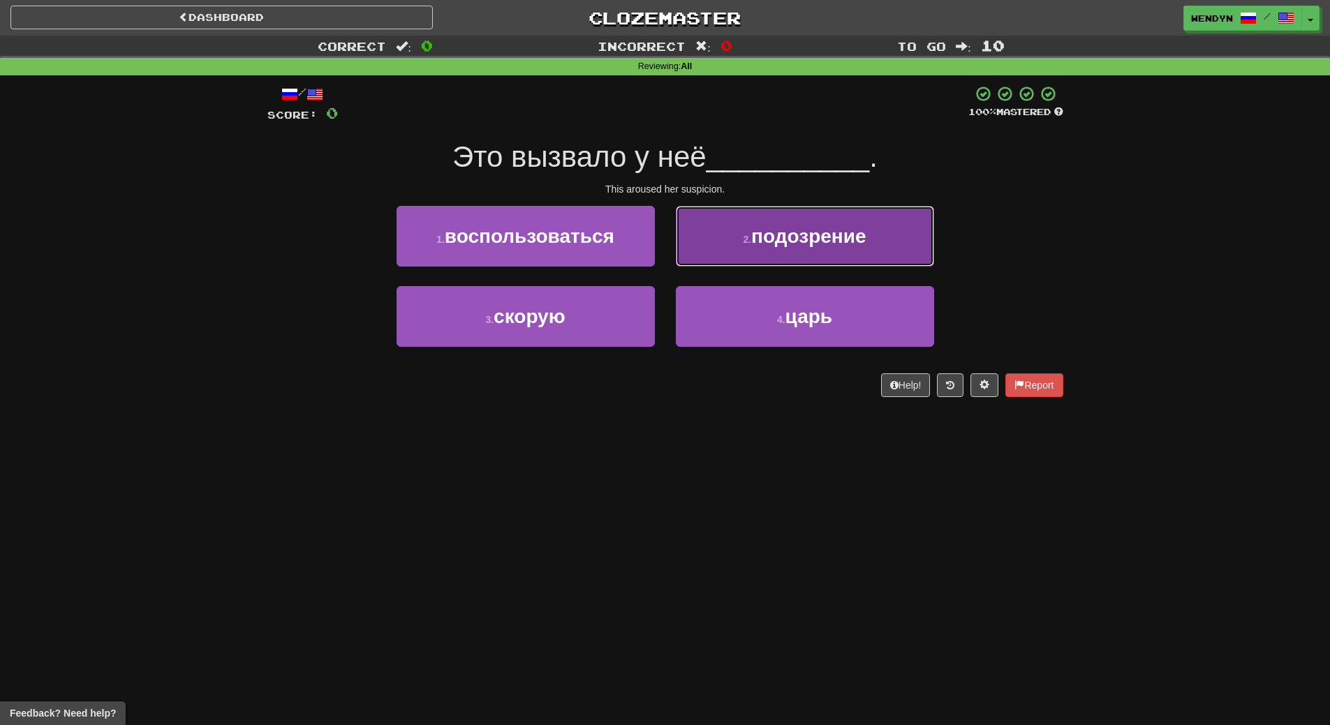
click at [805, 244] on span "подозрение" at bounding box center [808, 236] width 114 height 22
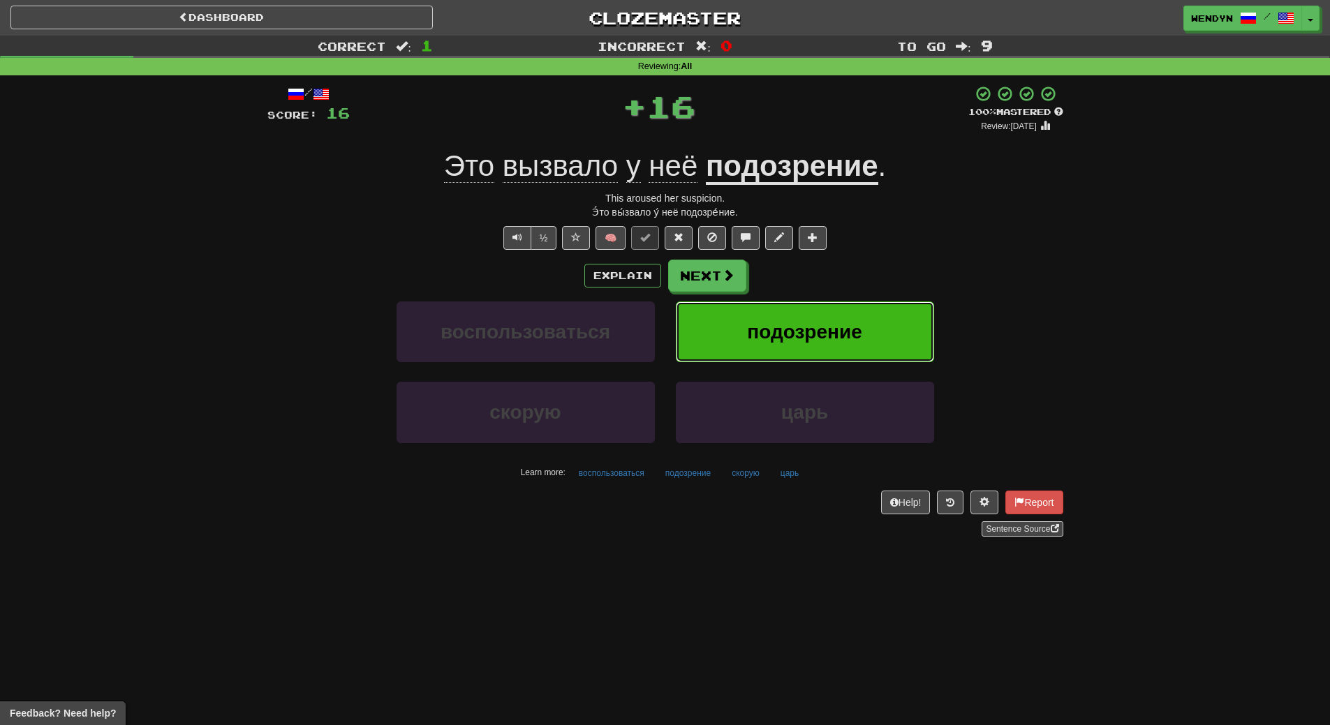
click at [817, 323] on span "подозрение" at bounding box center [804, 332] width 114 height 22
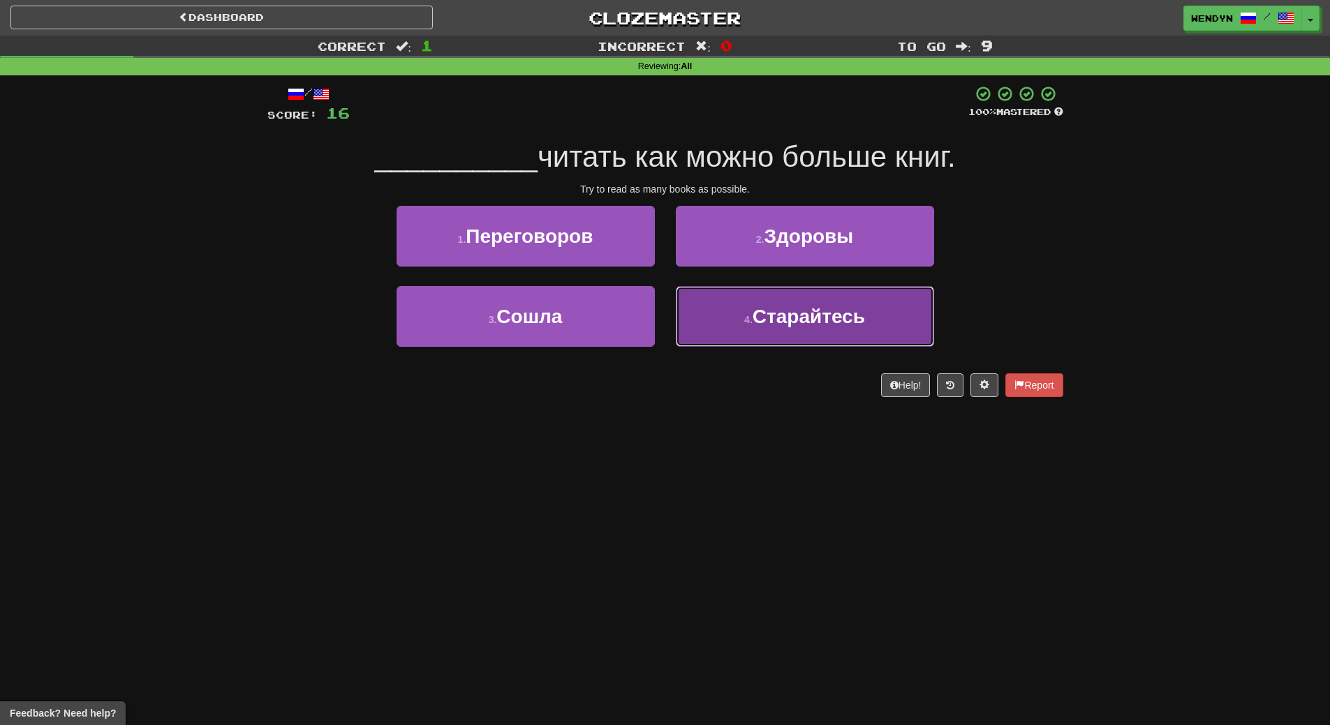
click at [782, 317] on span "Старайтесь" at bounding box center [808, 317] width 112 height 22
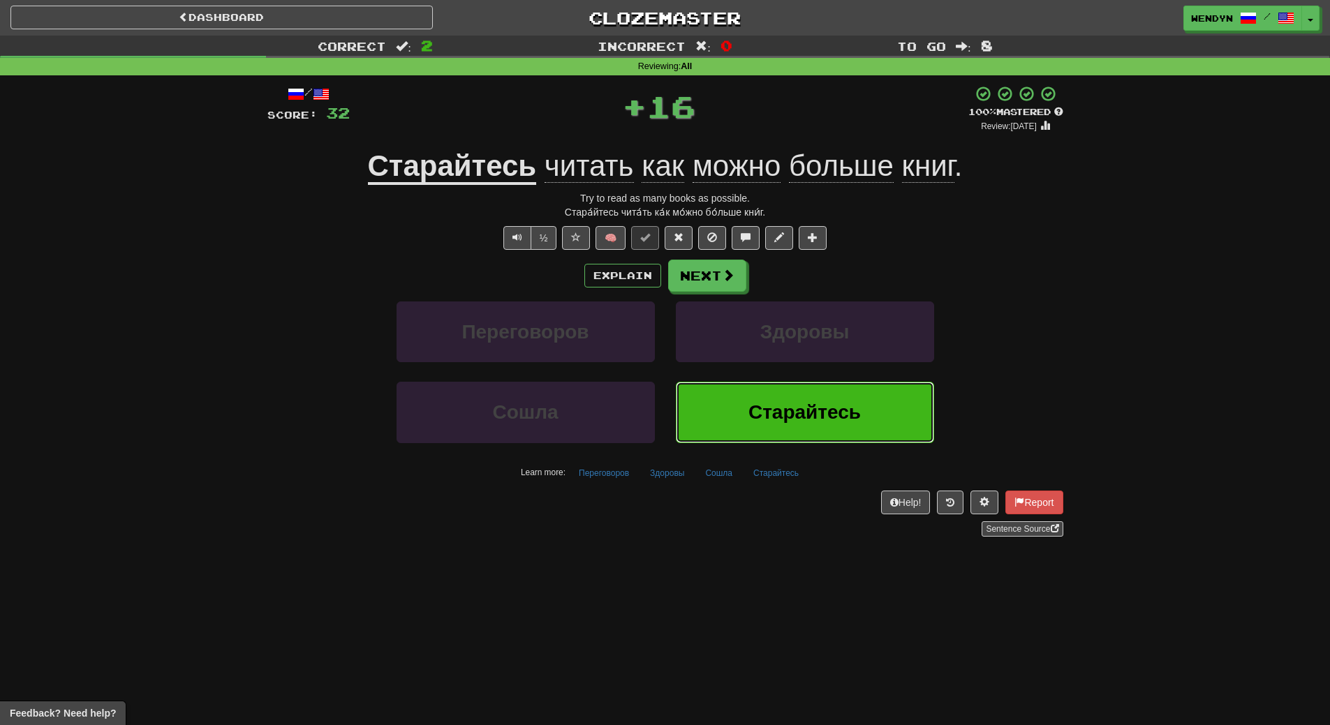
click at [792, 400] on button "Старайтесь" at bounding box center [805, 412] width 258 height 61
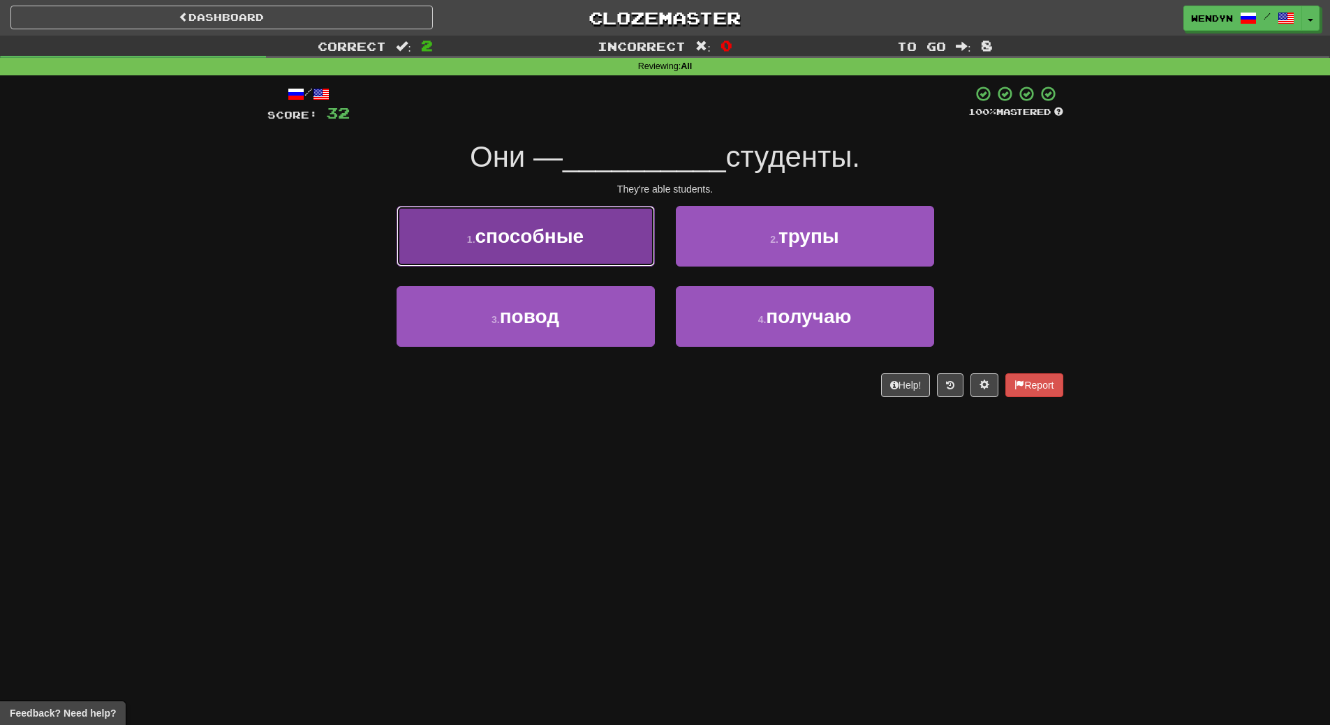
click at [587, 256] on button "1 . способные" at bounding box center [525, 236] width 258 height 61
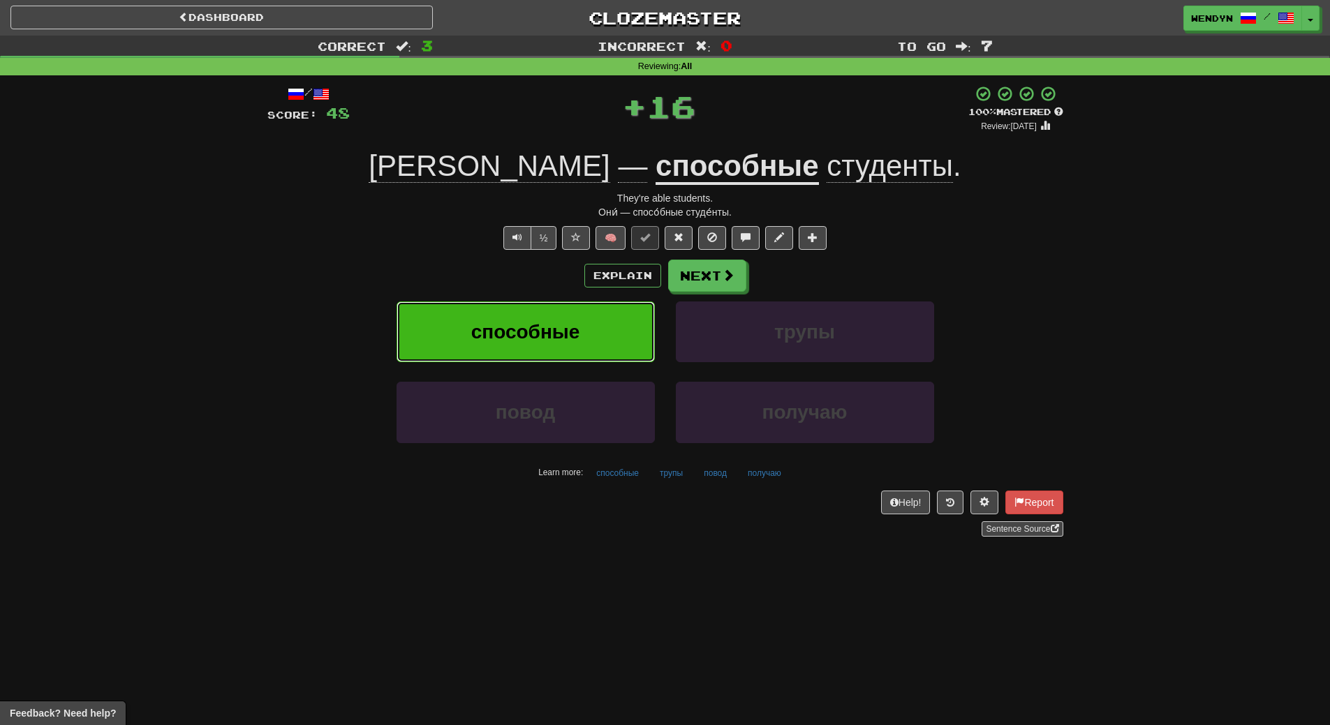
click at [537, 315] on button "способные" at bounding box center [525, 332] width 258 height 61
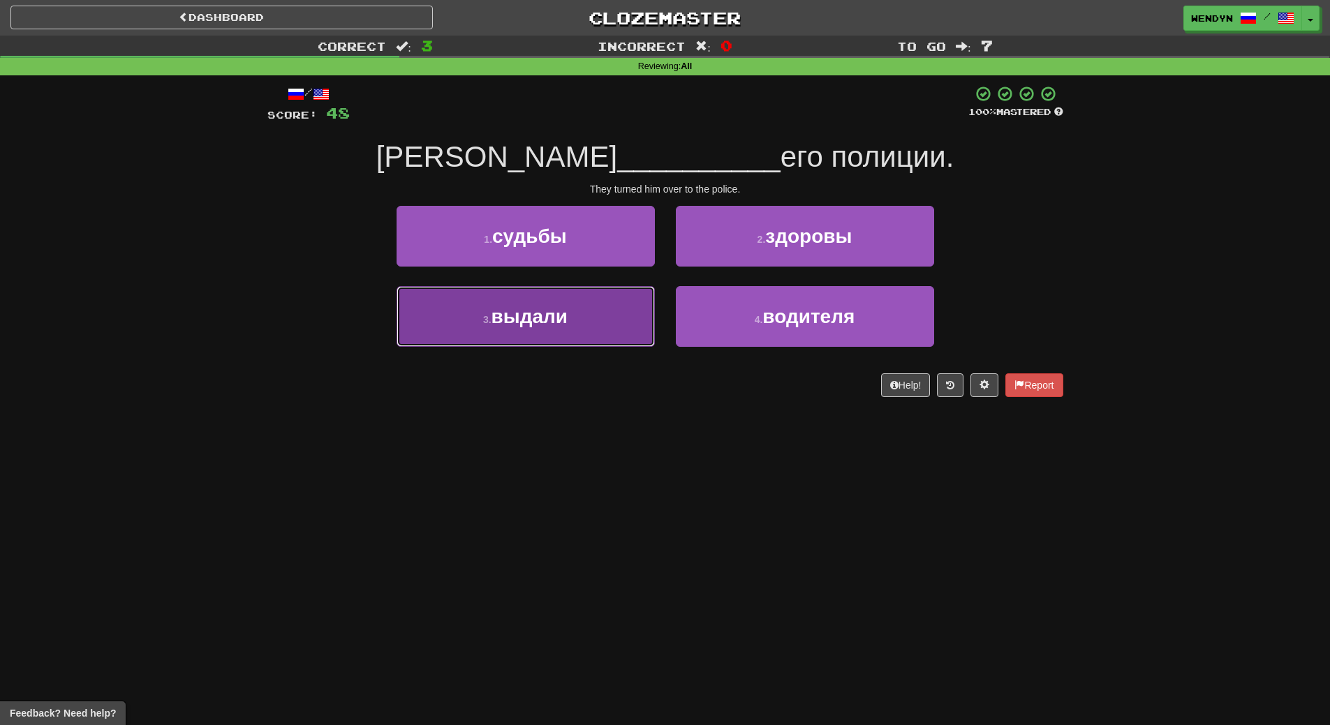
click at [560, 327] on span "выдали" at bounding box center [529, 317] width 76 height 22
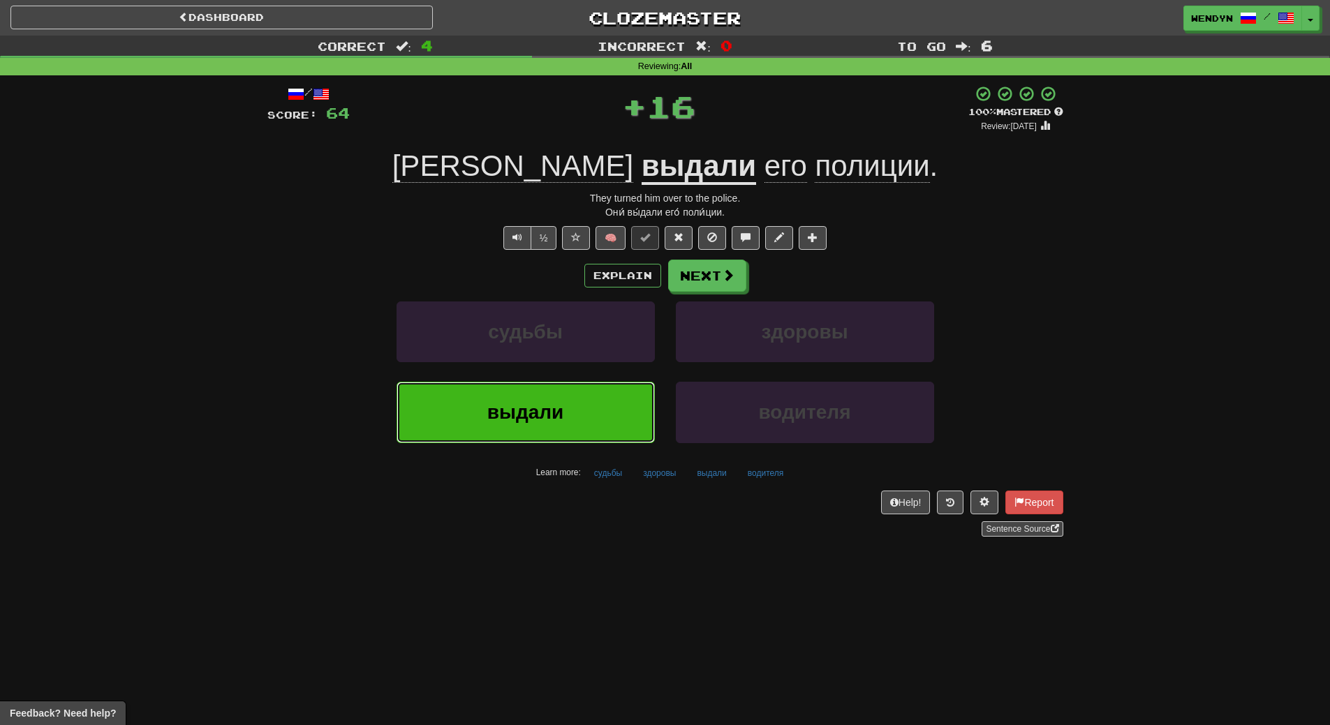
click at [554, 393] on button "выдали" at bounding box center [525, 412] width 258 height 61
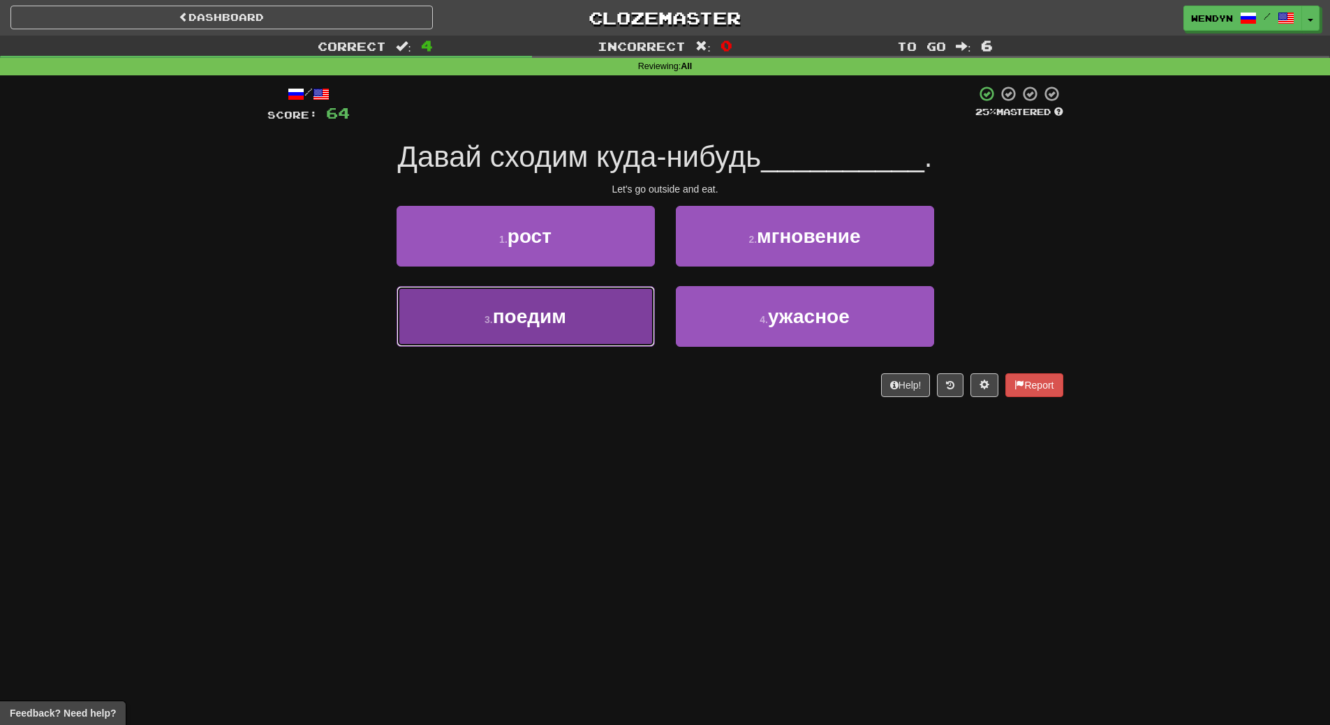
click at [548, 327] on span "поедим" at bounding box center [529, 317] width 73 height 22
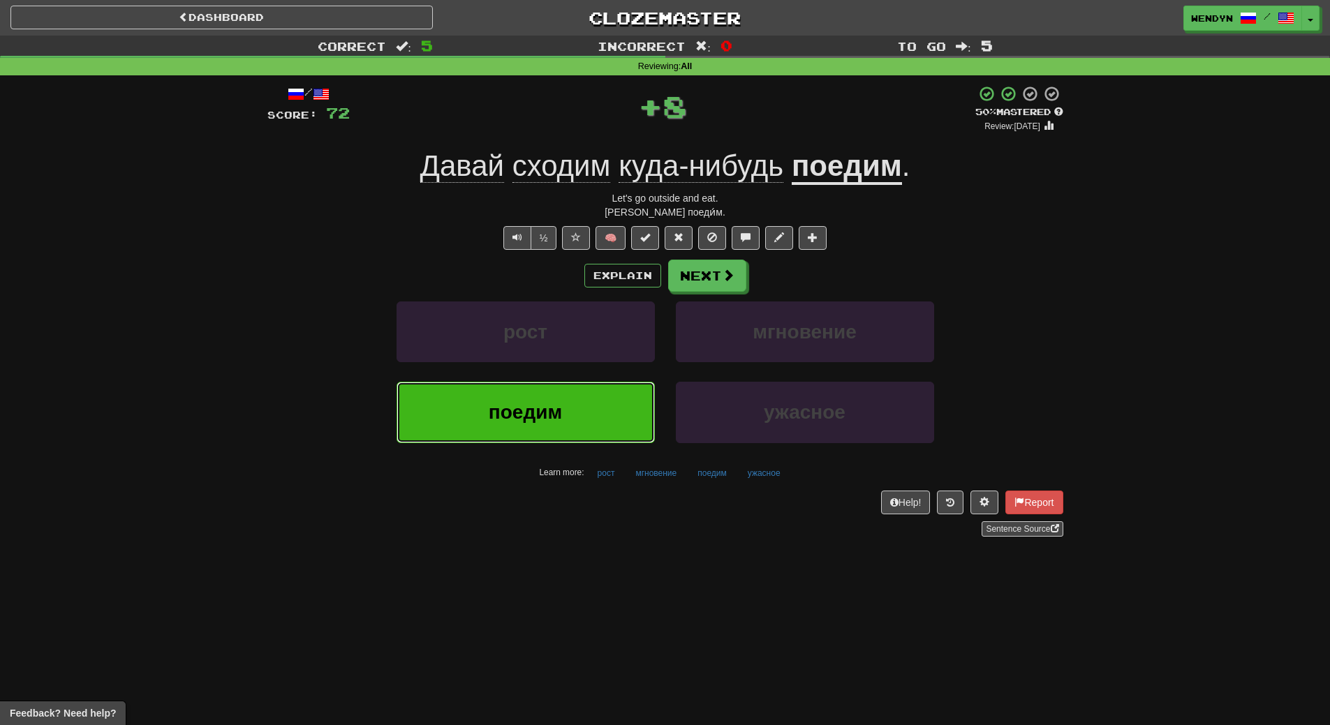
click at [542, 397] on button "поедим" at bounding box center [525, 412] width 258 height 61
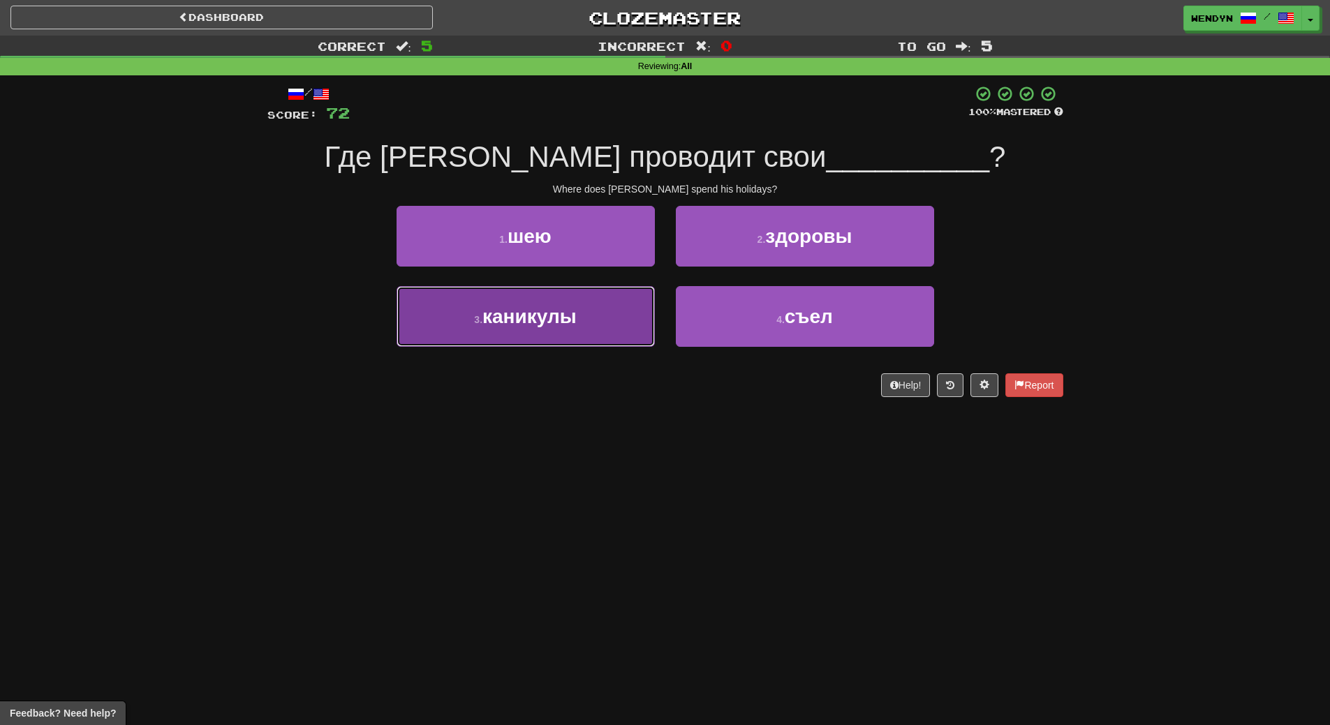
click at [565, 343] on button "3 . каникулы" at bounding box center [525, 316] width 258 height 61
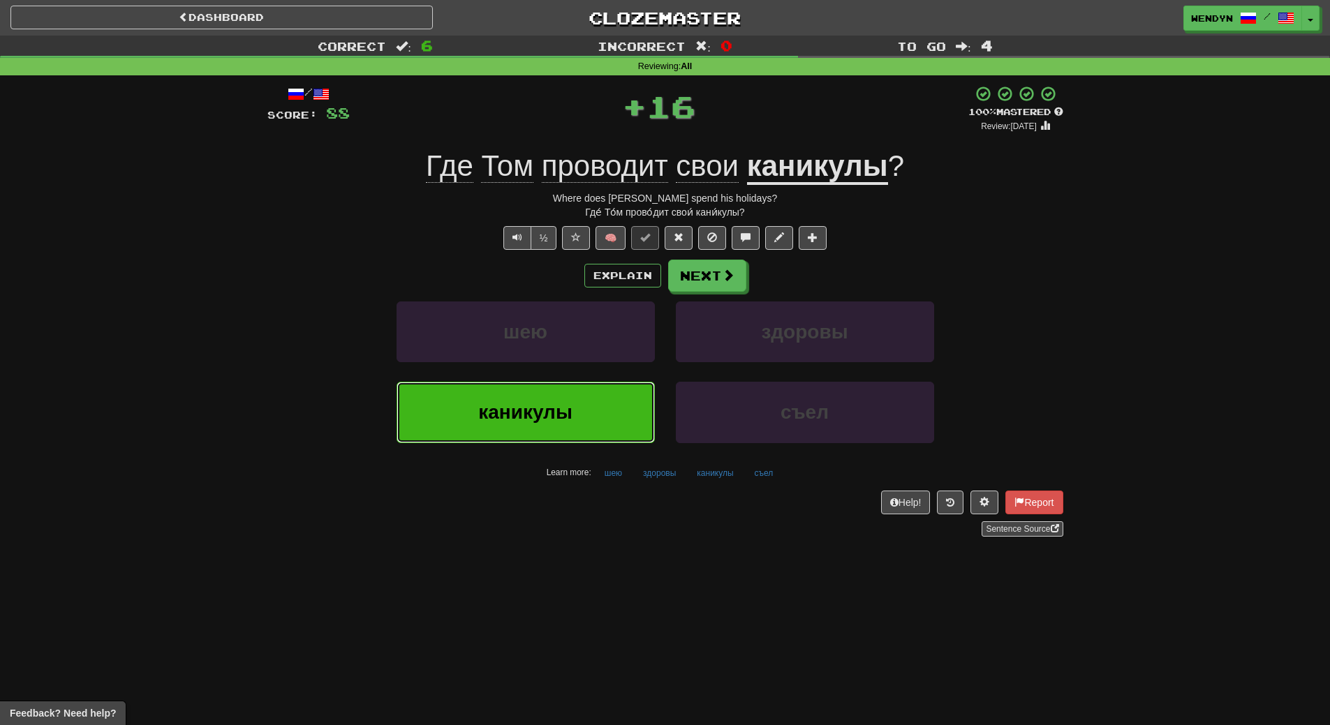
click at [533, 422] on span "каникулы" at bounding box center [525, 412] width 94 height 22
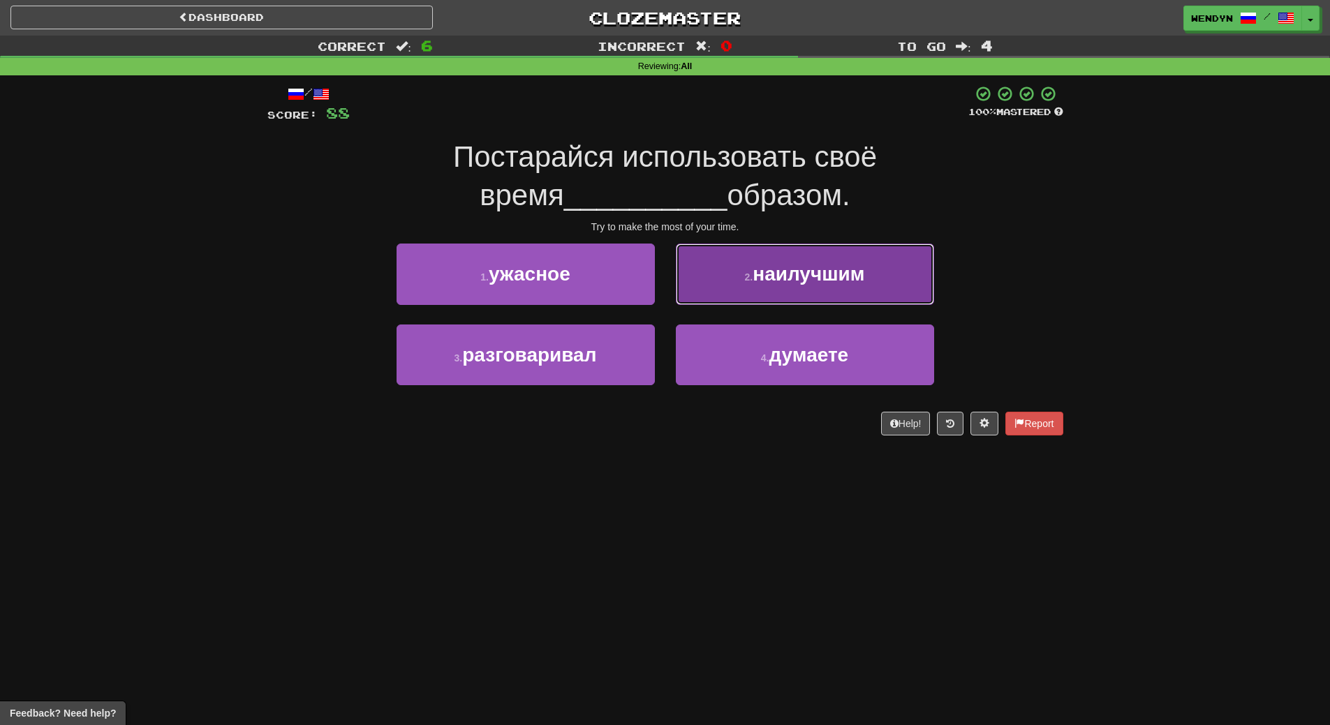
click at [830, 276] on span "наилучшим" at bounding box center [808, 274] width 112 height 22
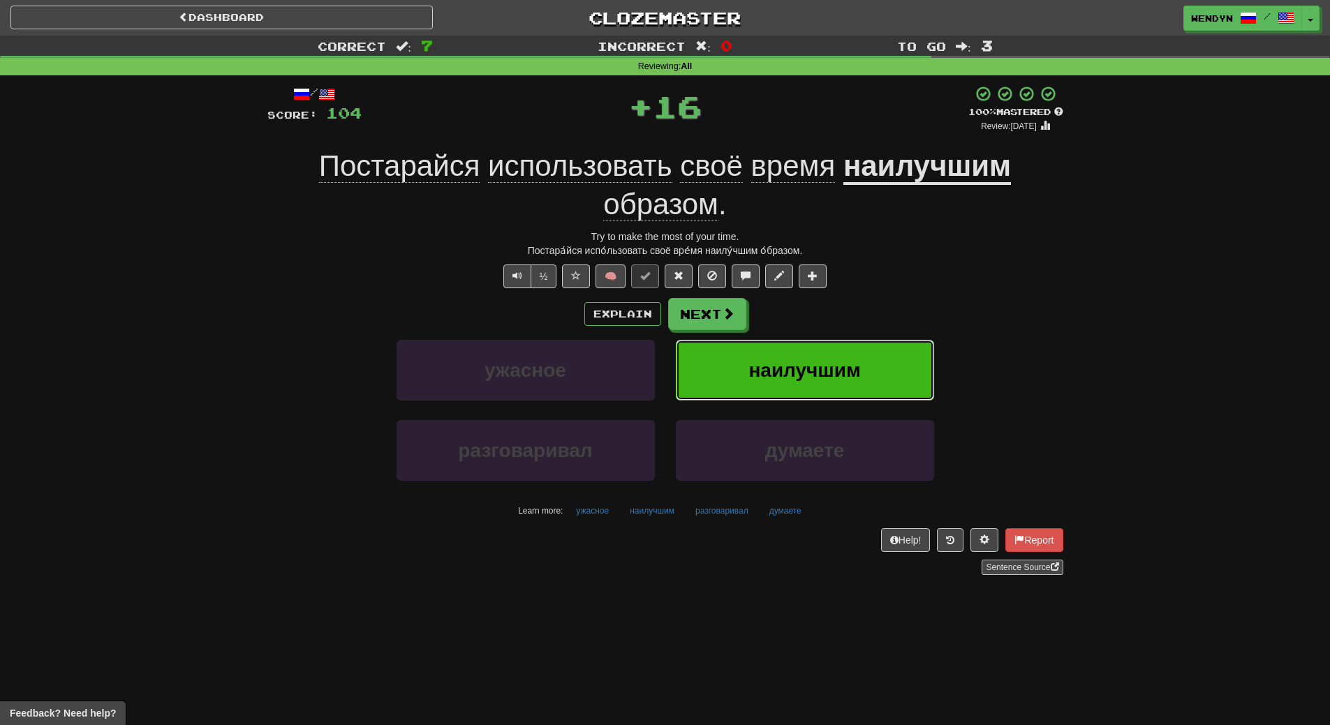
click at [852, 350] on button "наилучшим" at bounding box center [805, 370] width 258 height 61
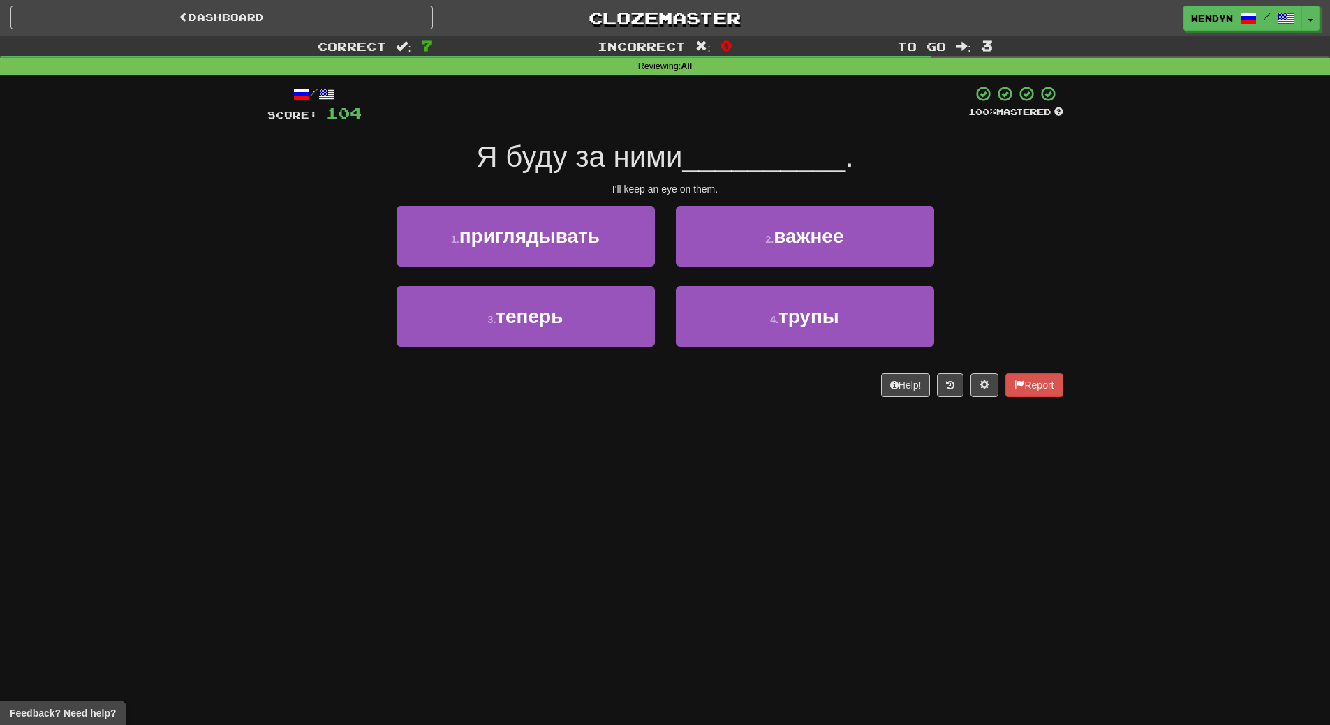
click at [559, 267] on div "1 . приглядывать" at bounding box center [525, 246] width 279 height 80
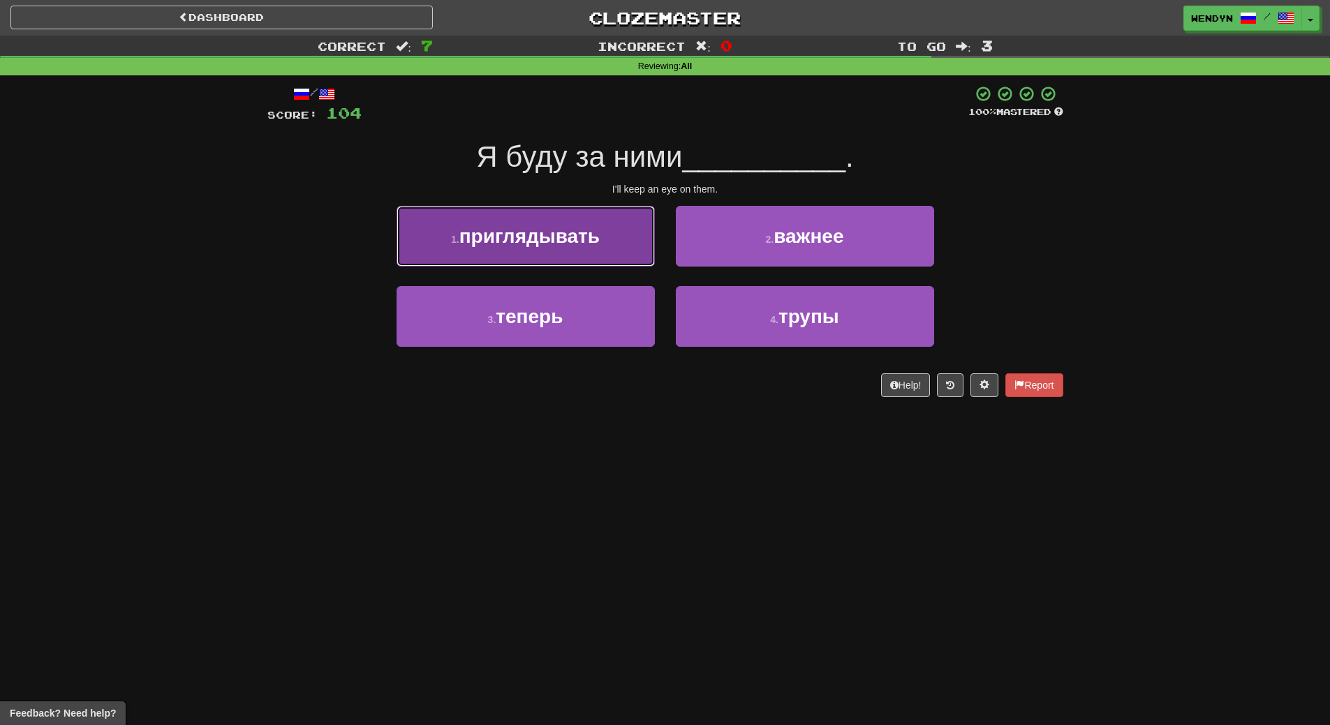
click at [560, 242] on span "приглядывать" at bounding box center [529, 236] width 140 height 22
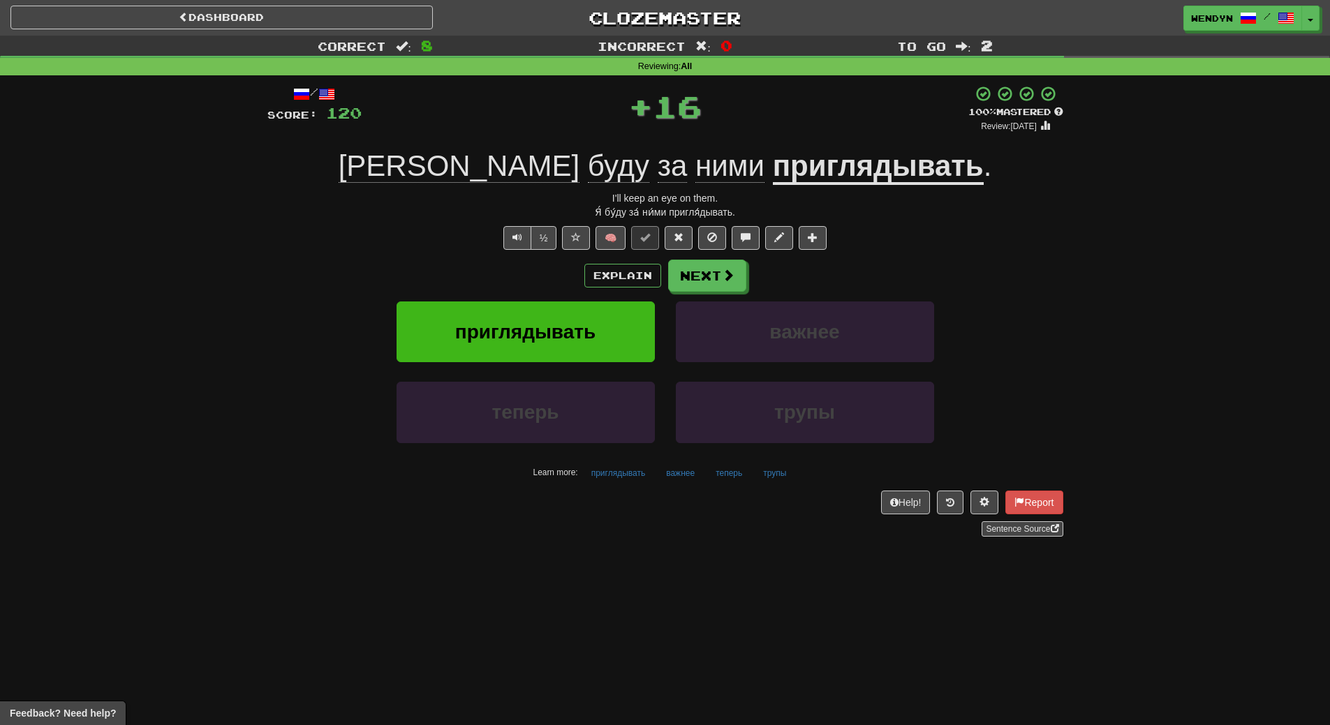
click at [556, 274] on div "Explain Next" at bounding box center [665, 276] width 796 height 32
click at [549, 313] on button "приглядывать" at bounding box center [525, 332] width 258 height 61
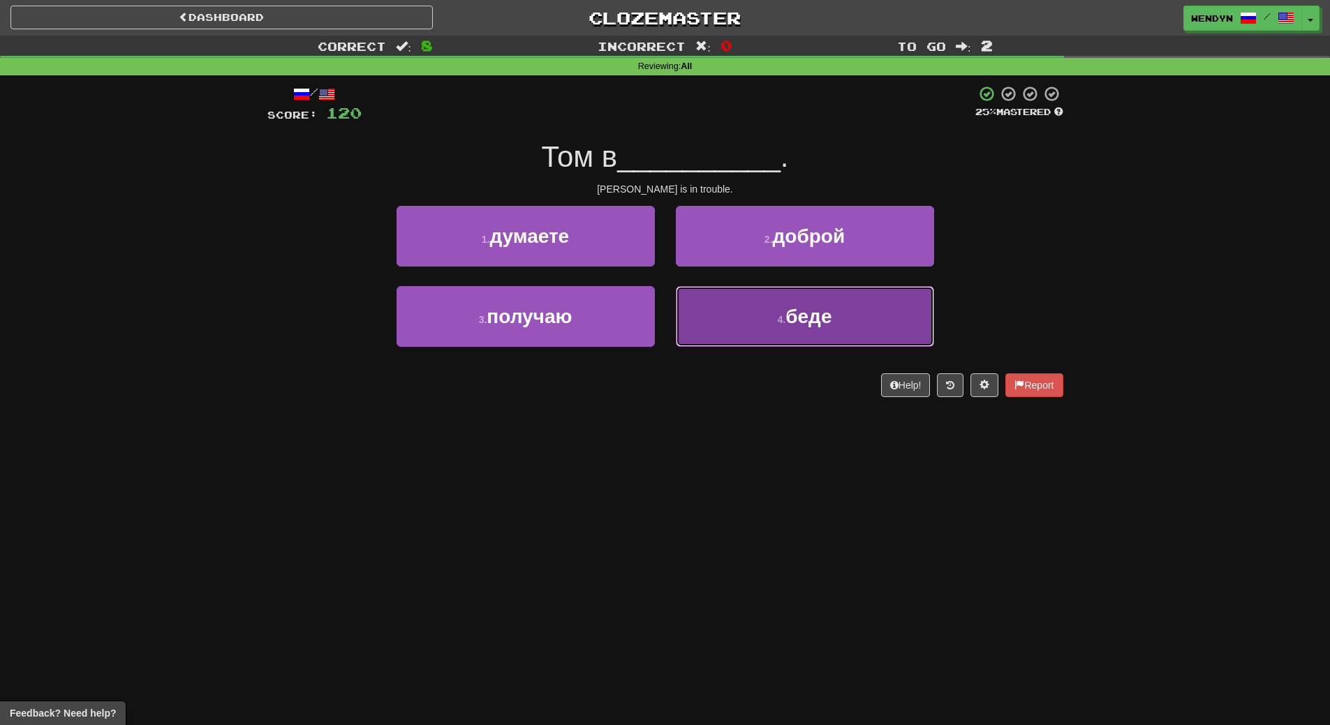
click at [730, 311] on button "4 . беде" at bounding box center [805, 316] width 258 height 61
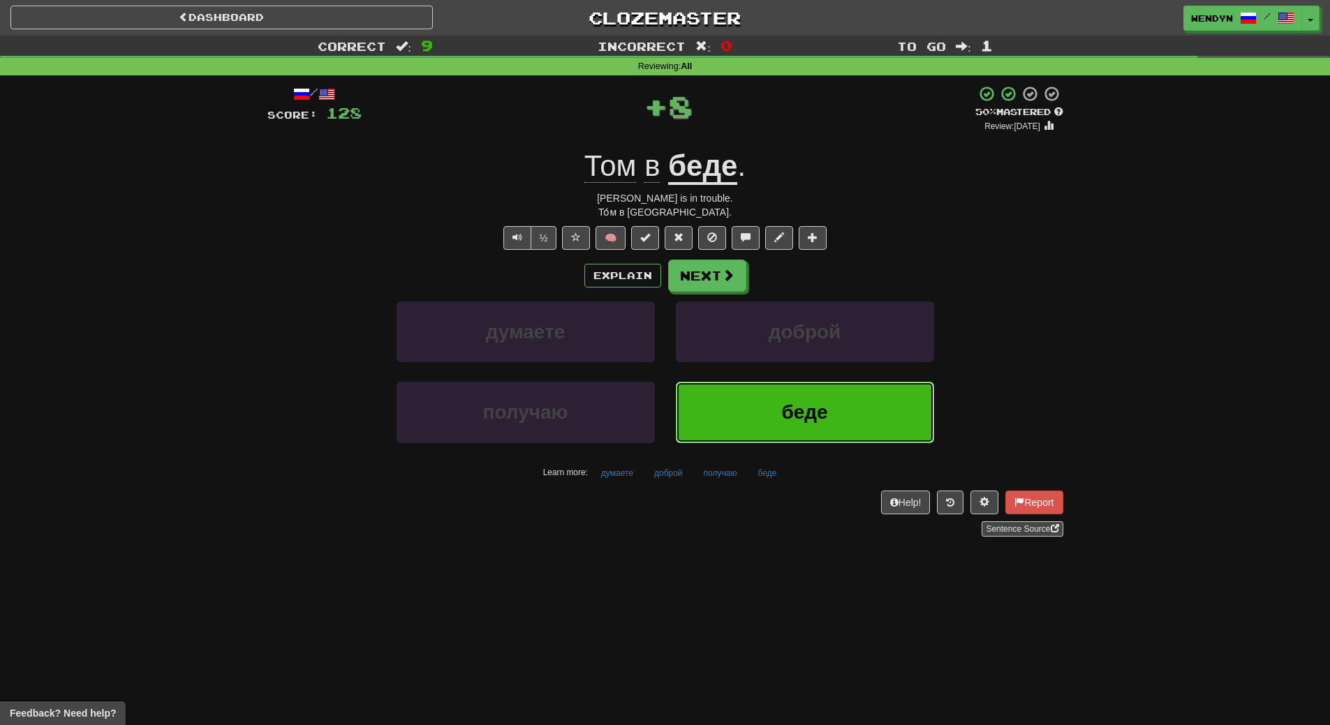
click at [757, 433] on button "беде" at bounding box center [805, 412] width 258 height 61
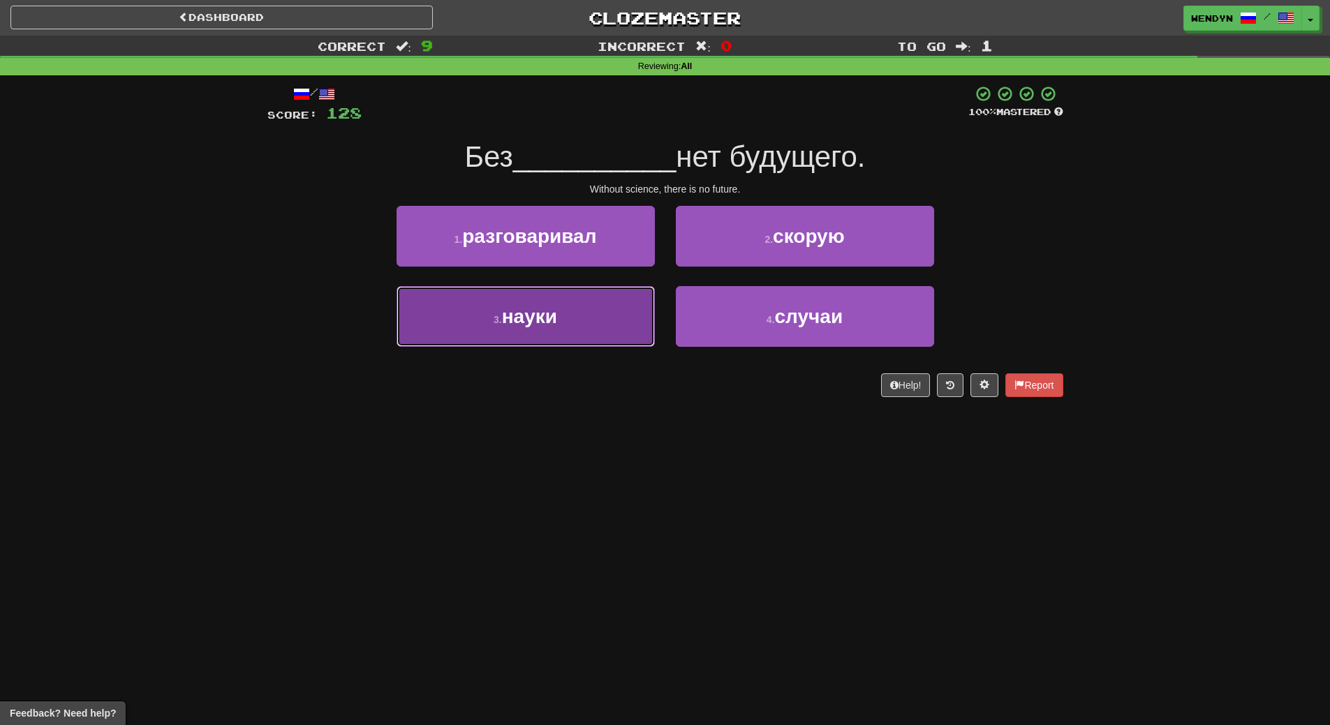
click at [605, 338] on button "3 . науки" at bounding box center [525, 316] width 258 height 61
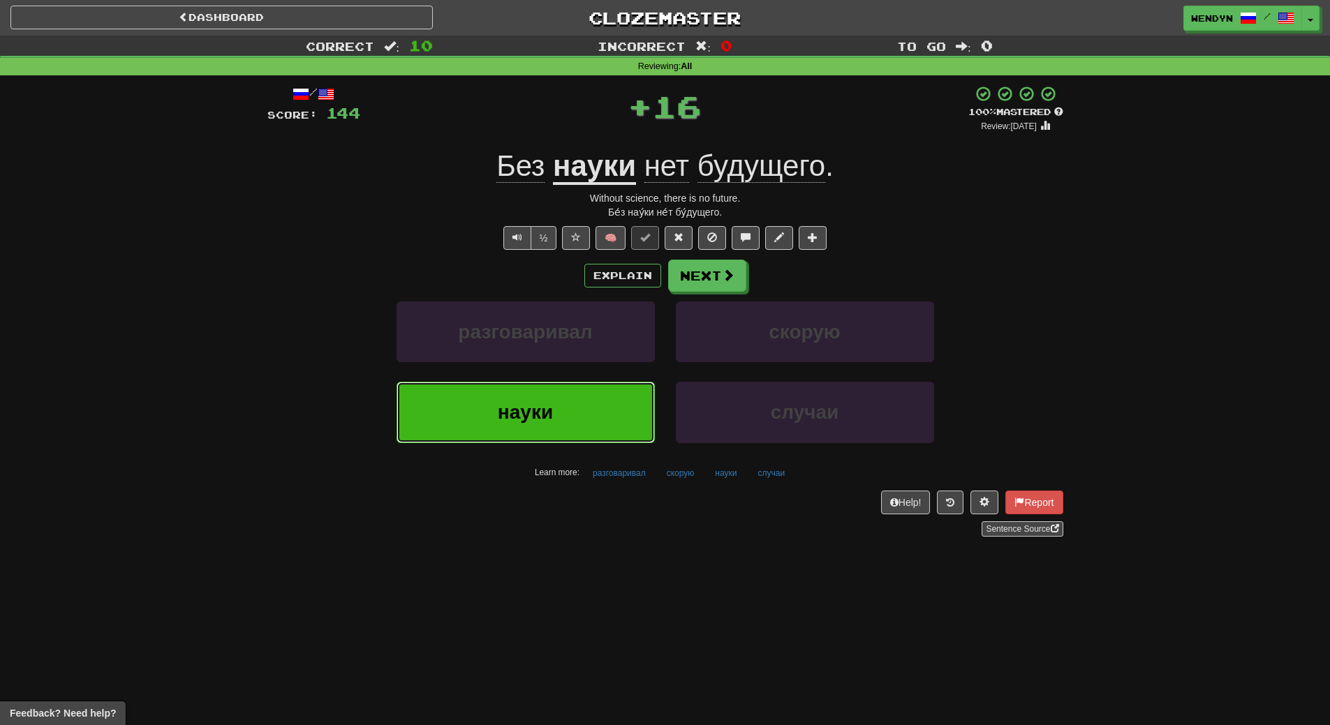
click at [579, 406] on button "науки" at bounding box center [525, 412] width 258 height 61
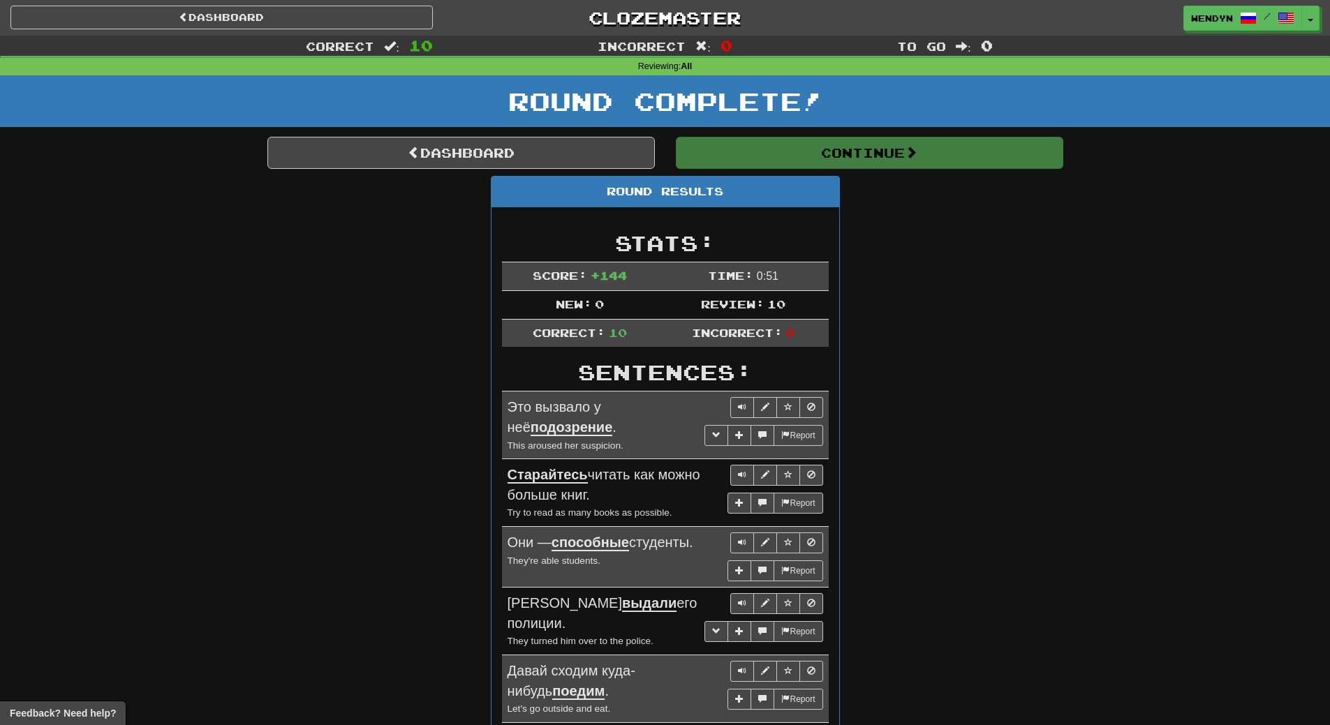
click at [935, 338] on div "Round Results Stats: Score: + 144 Time: 0 : 51 New: 0 Review: 10 Correct: 10 In…" at bounding box center [665, 627] width 796 height 903
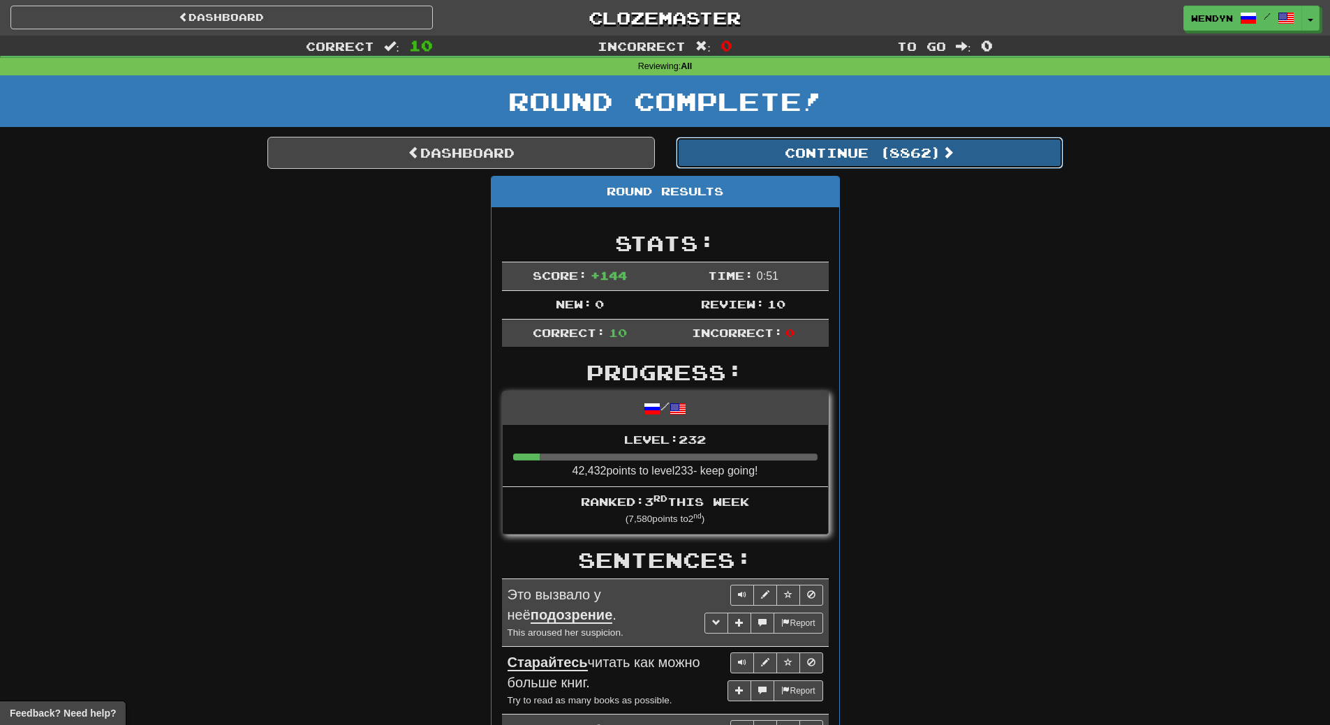
click at [897, 156] on button "Continue ( 8862 )" at bounding box center [869, 153] width 387 height 32
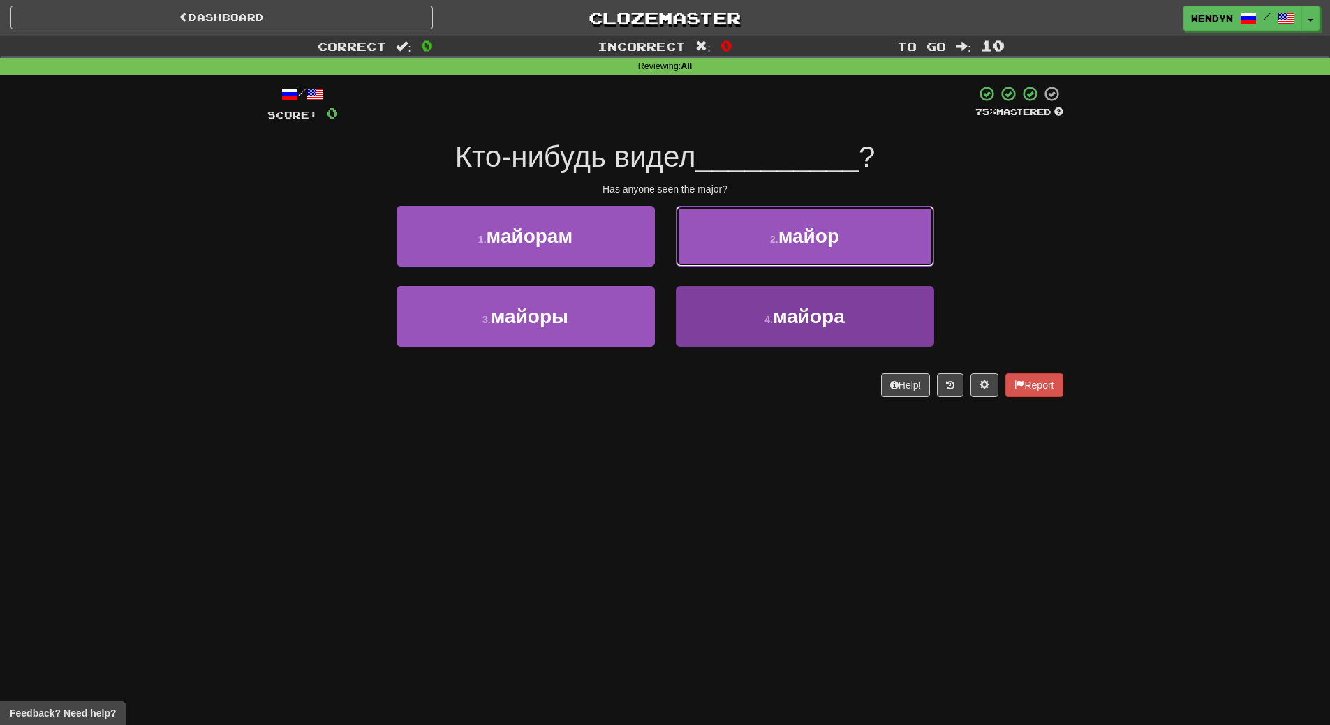
drag, startPoint x: 791, startPoint y: 254, endPoint x: 737, endPoint y: 341, distance: 102.5
click at [747, 337] on div "1 . майорам 2 . майор 3 . майоры 4 . майора" at bounding box center [665, 286] width 817 height 161
click at [810, 343] on button "4 . майора" at bounding box center [805, 316] width 258 height 61
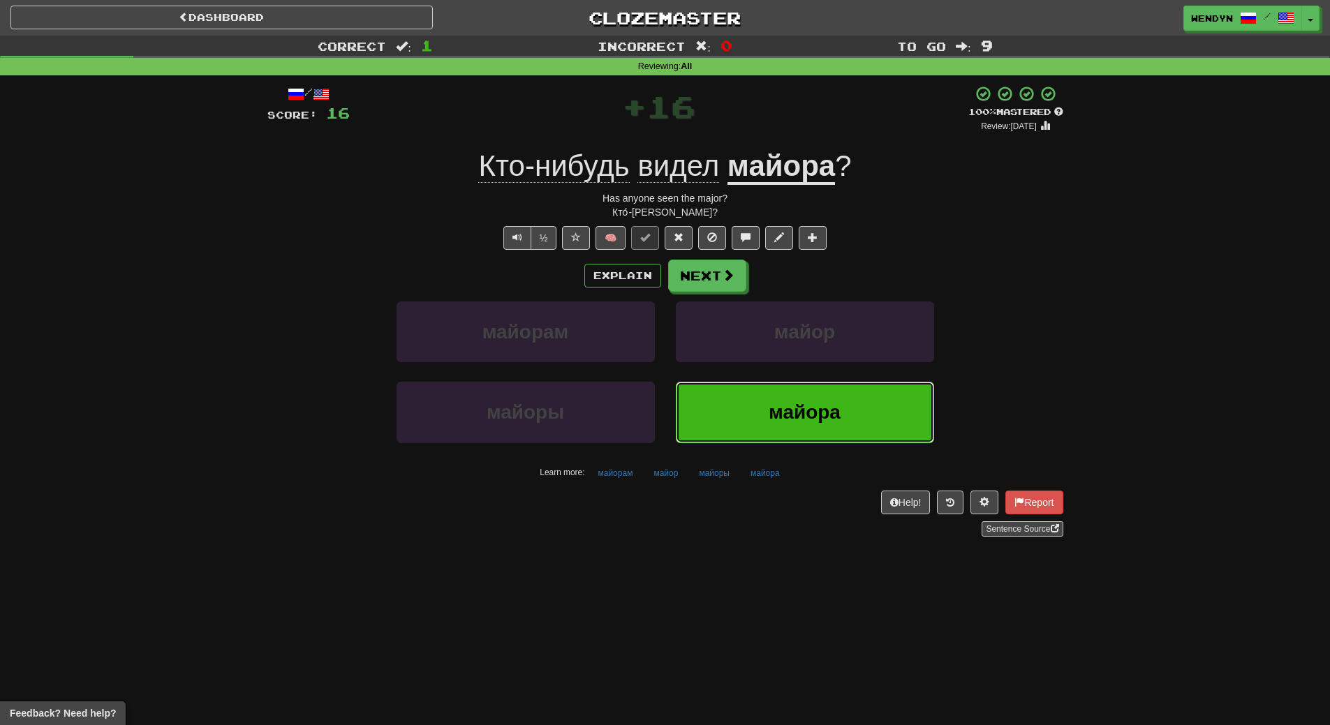
click at [797, 433] on button "майора" at bounding box center [805, 412] width 258 height 61
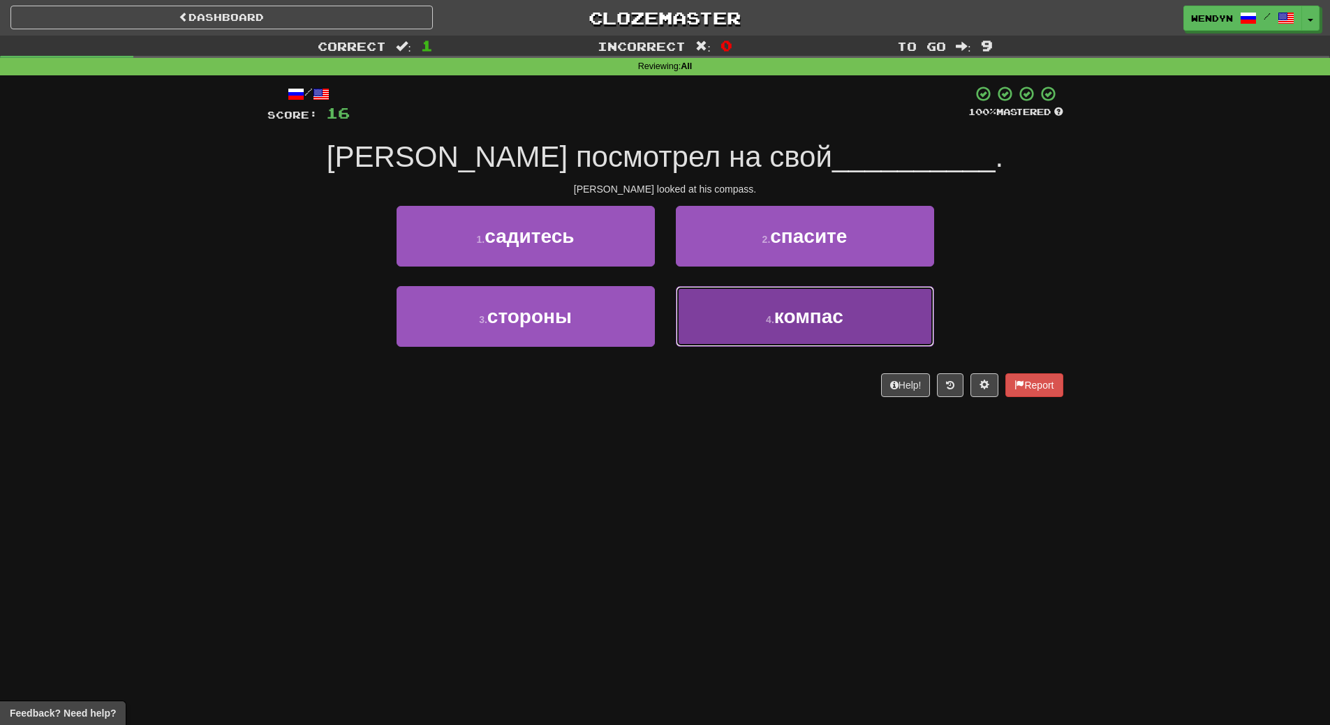
drag, startPoint x: 743, startPoint y: 325, endPoint x: 778, endPoint y: 397, distance: 80.2
click at [745, 332] on button "4 . компас" at bounding box center [805, 316] width 258 height 61
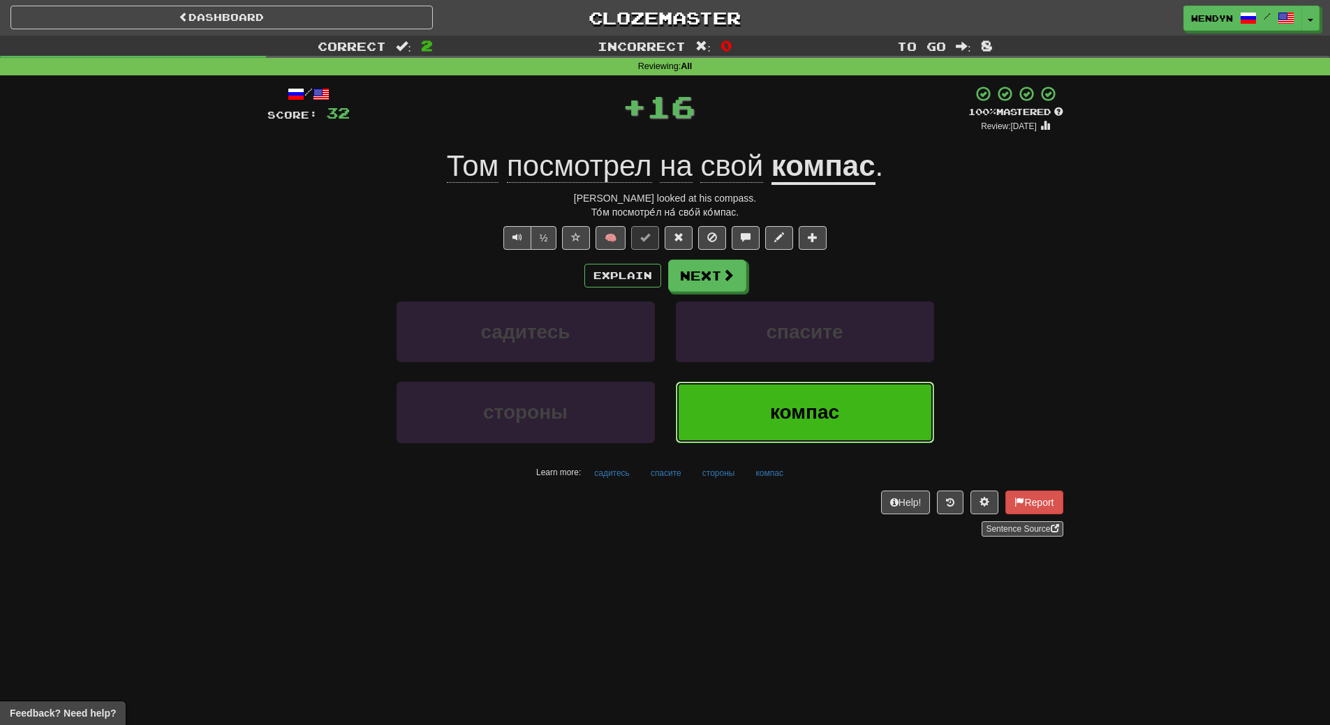
click at [781, 403] on span "компас" at bounding box center [804, 412] width 69 height 22
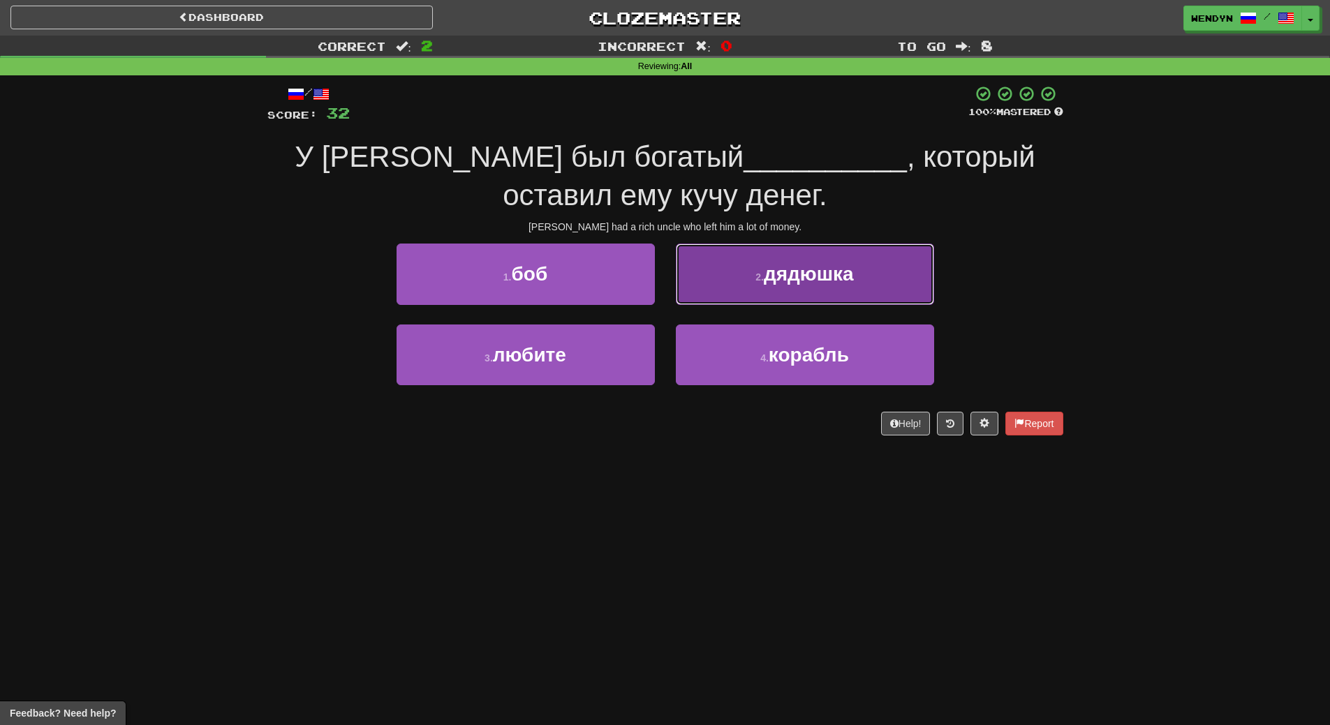
click at [868, 292] on button "2 . дядюшка" at bounding box center [805, 274] width 258 height 61
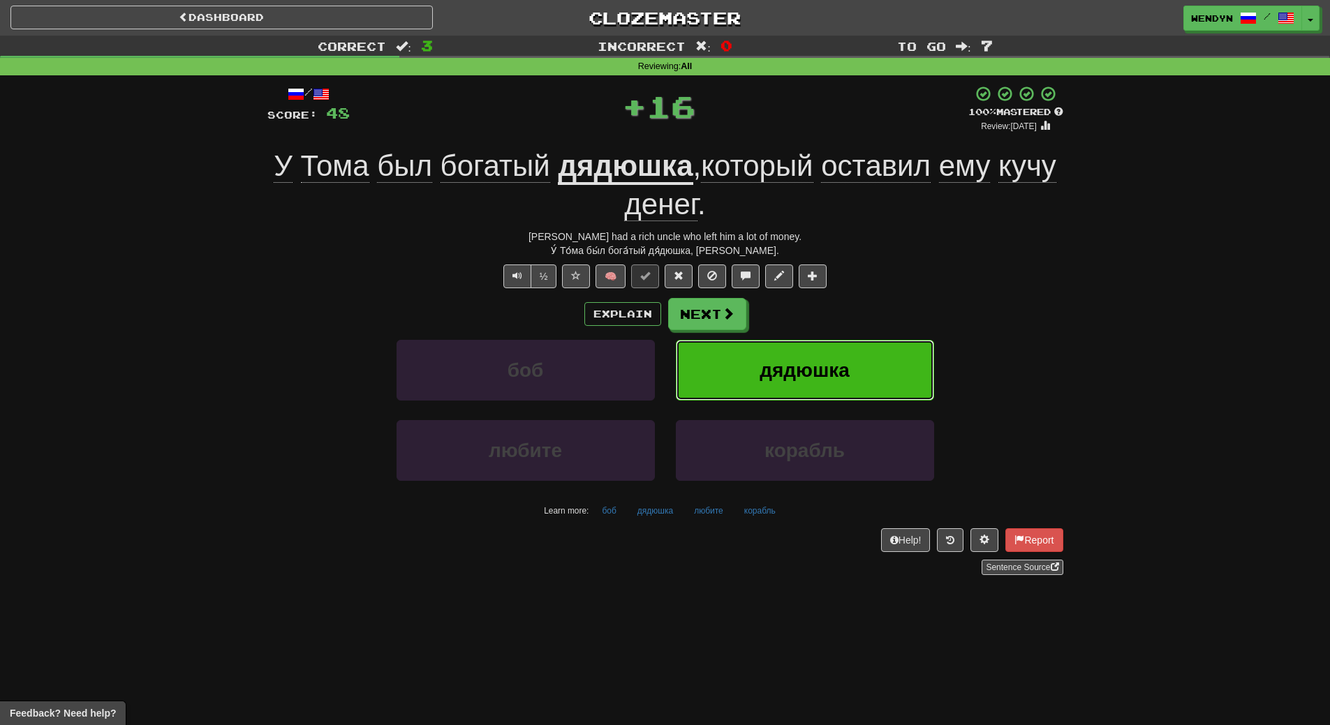
click at [816, 380] on span "дядюшка" at bounding box center [804, 370] width 90 height 22
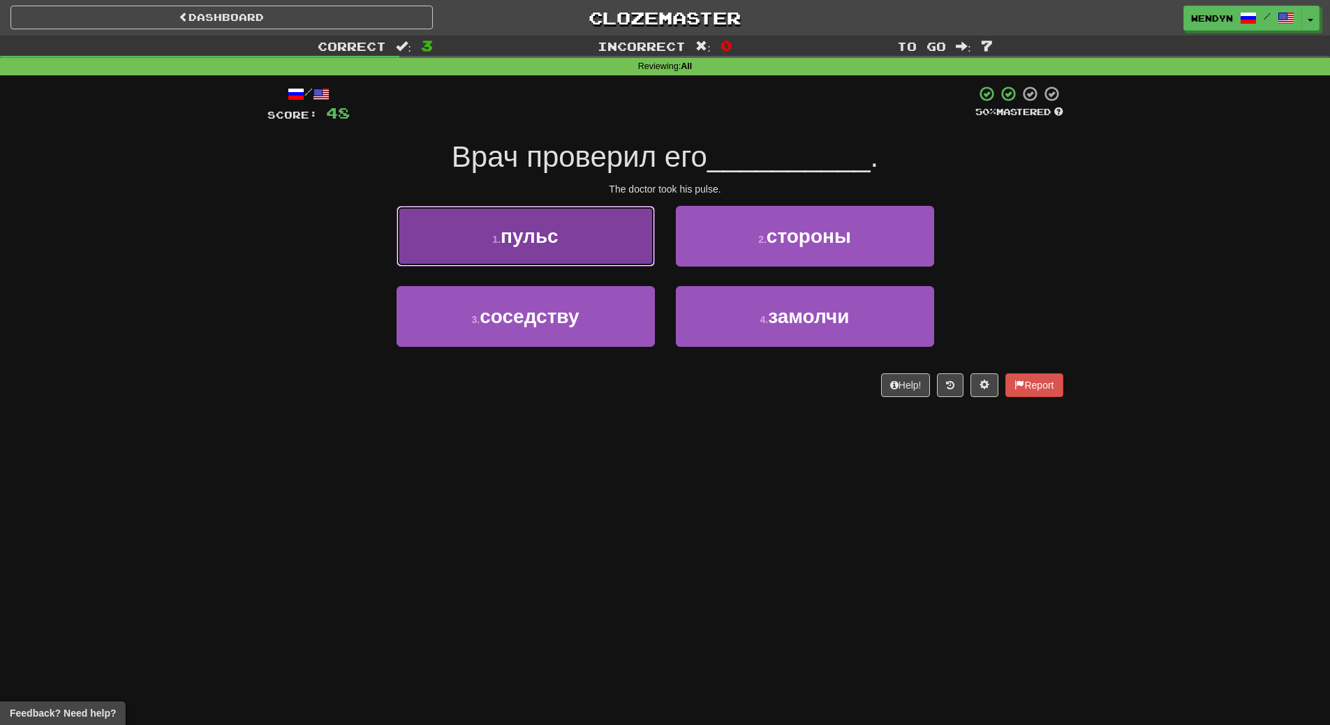
click at [604, 241] on button "1 . пульс" at bounding box center [525, 236] width 258 height 61
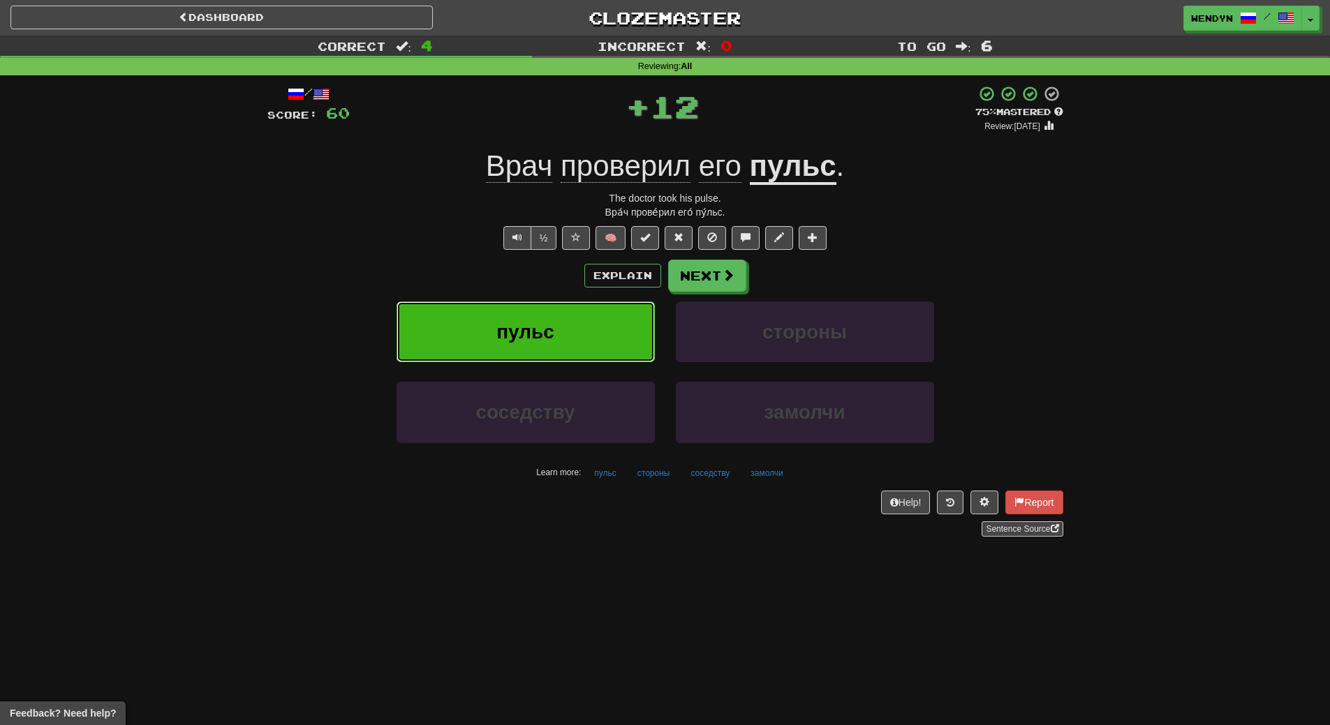
click at [591, 318] on button "пульс" at bounding box center [525, 332] width 258 height 61
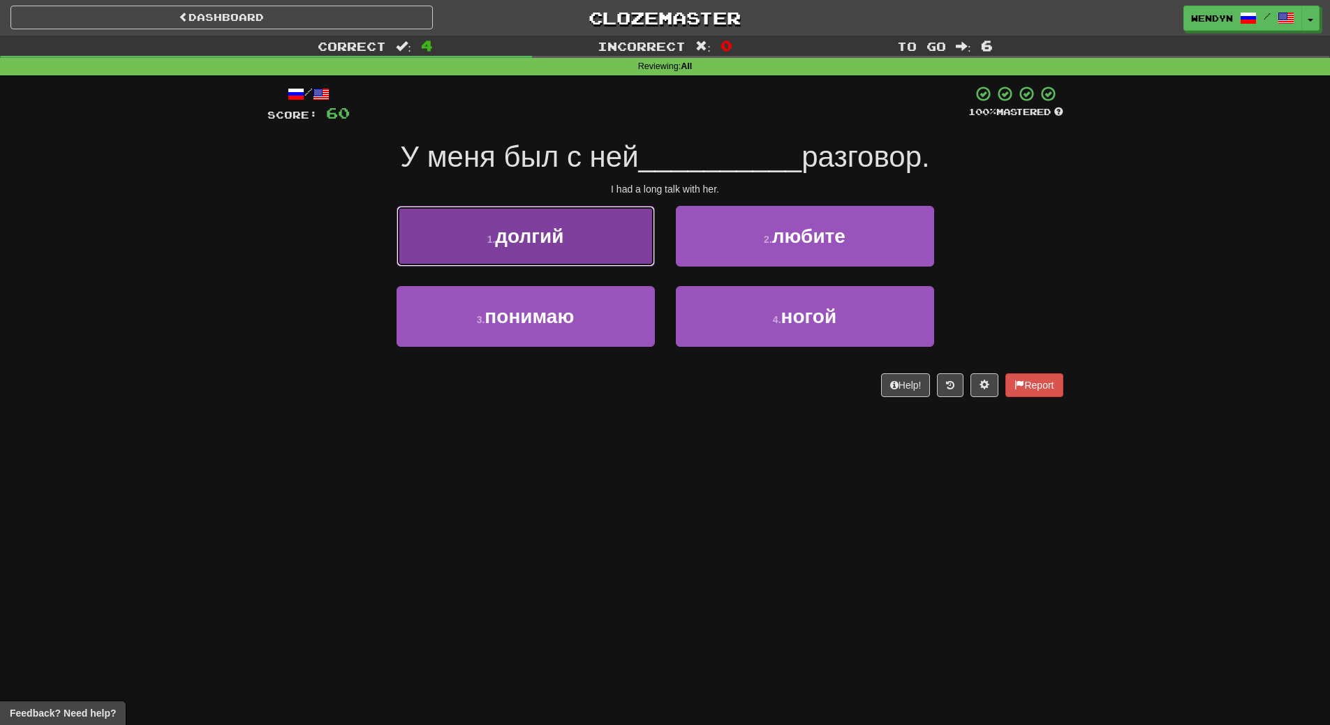
click at [597, 257] on button "1 . долгий" at bounding box center [525, 236] width 258 height 61
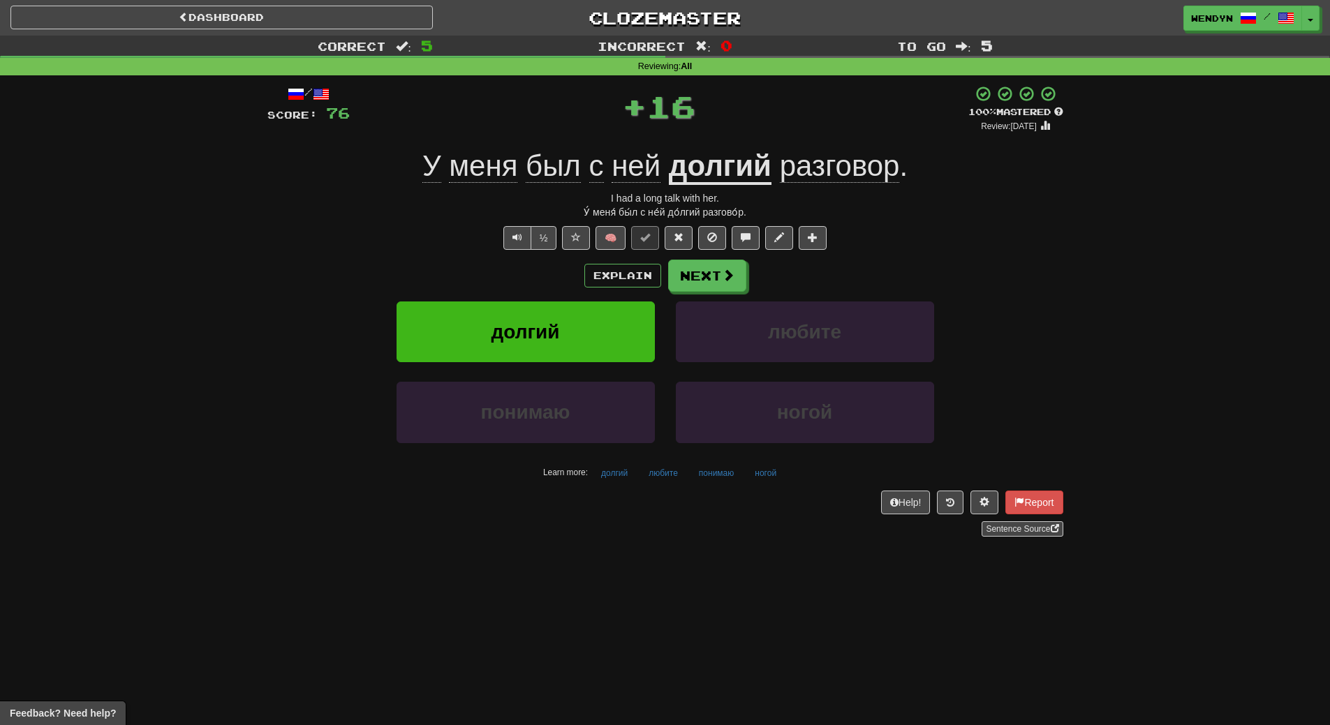
click at [579, 269] on div "Explain Next" at bounding box center [665, 276] width 796 height 32
click at [567, 305] on button "долгий" at bounding box center [525, 332] width 258 height 61
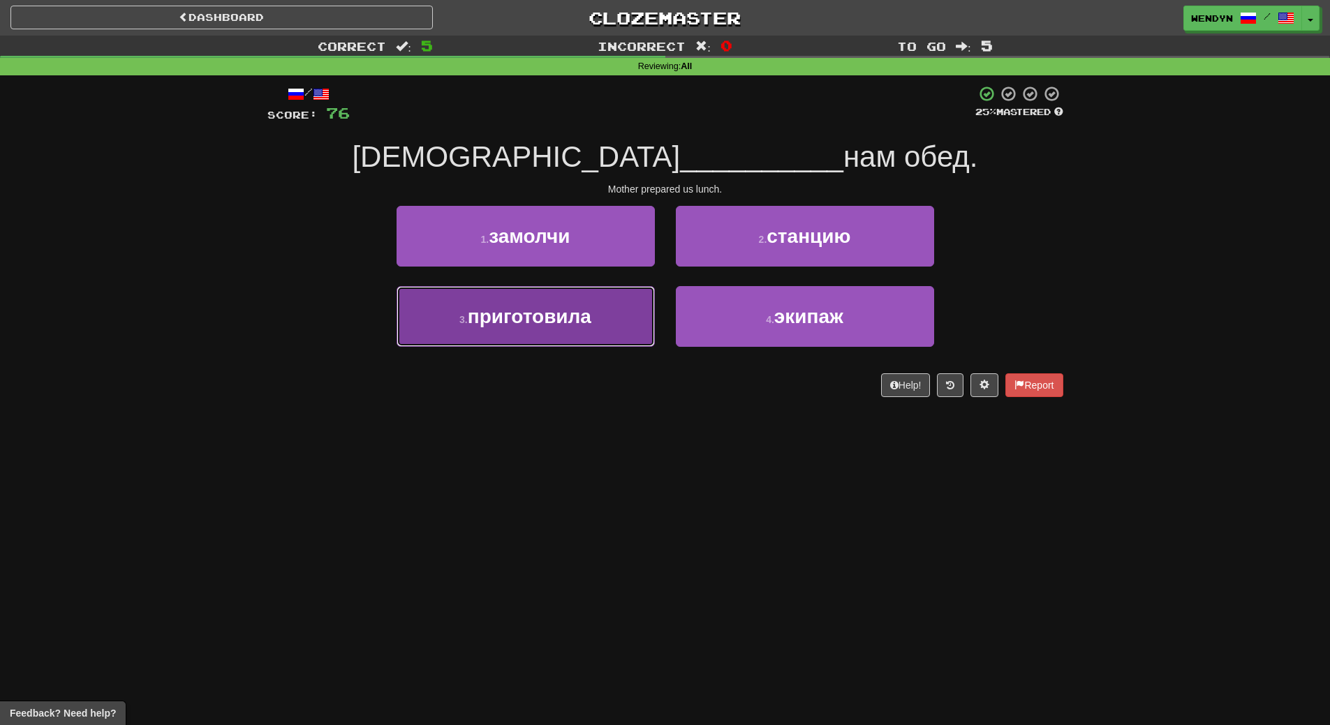
click at [607, 324] on button "3 . приготовила" at bounding box center [525, 316] width 258 height 61
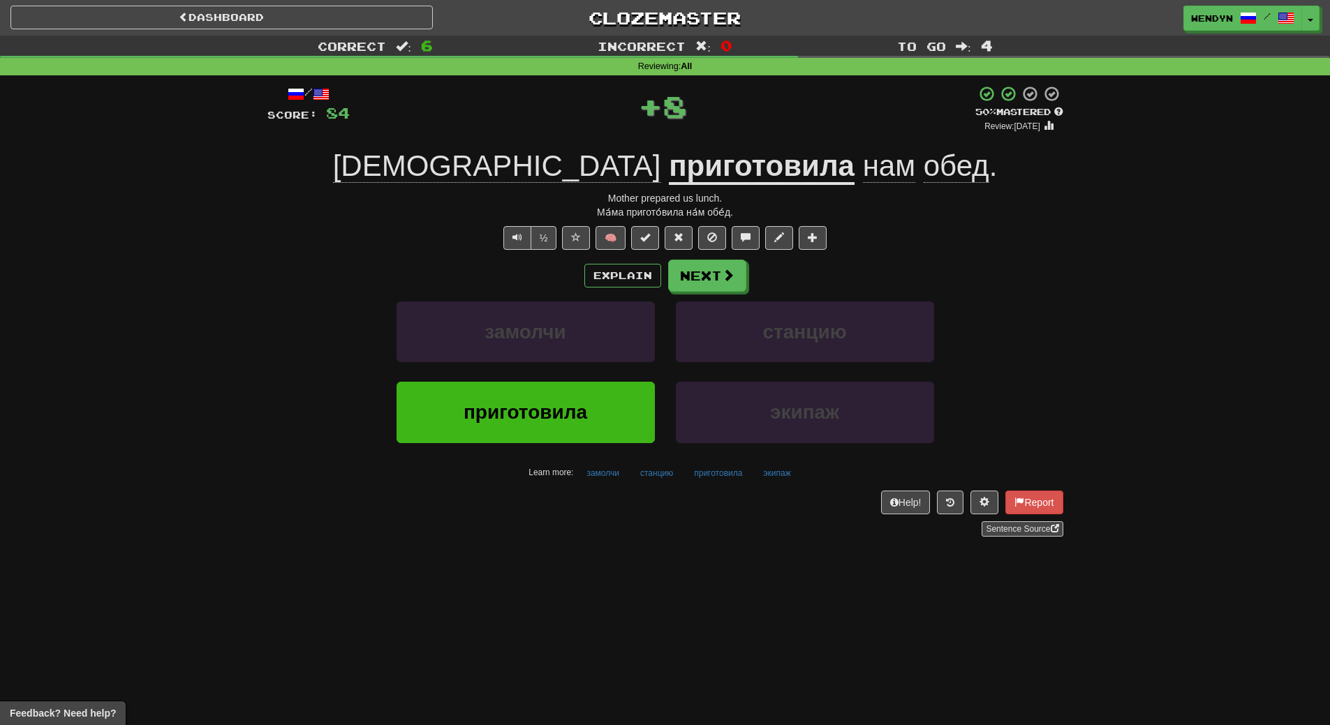
click at [522, 528] on div "Sentence Source" at bounding box center [665, 528] width 796 height 15
click at [542, 419] on span "приготовила" at bounding box center [525, 412] width 124 height 22
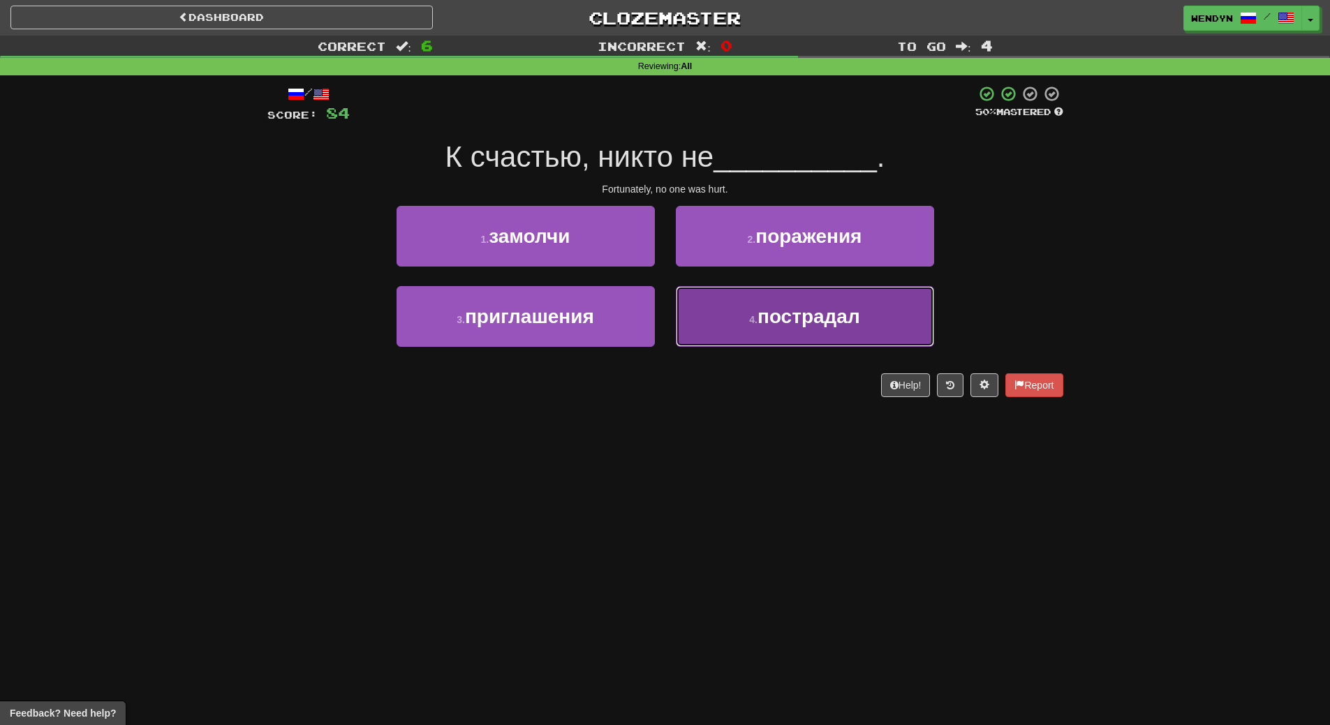
click at [859, 331] on button "4 . пострадал" at bounding box center [805, 316] width 258 height 61
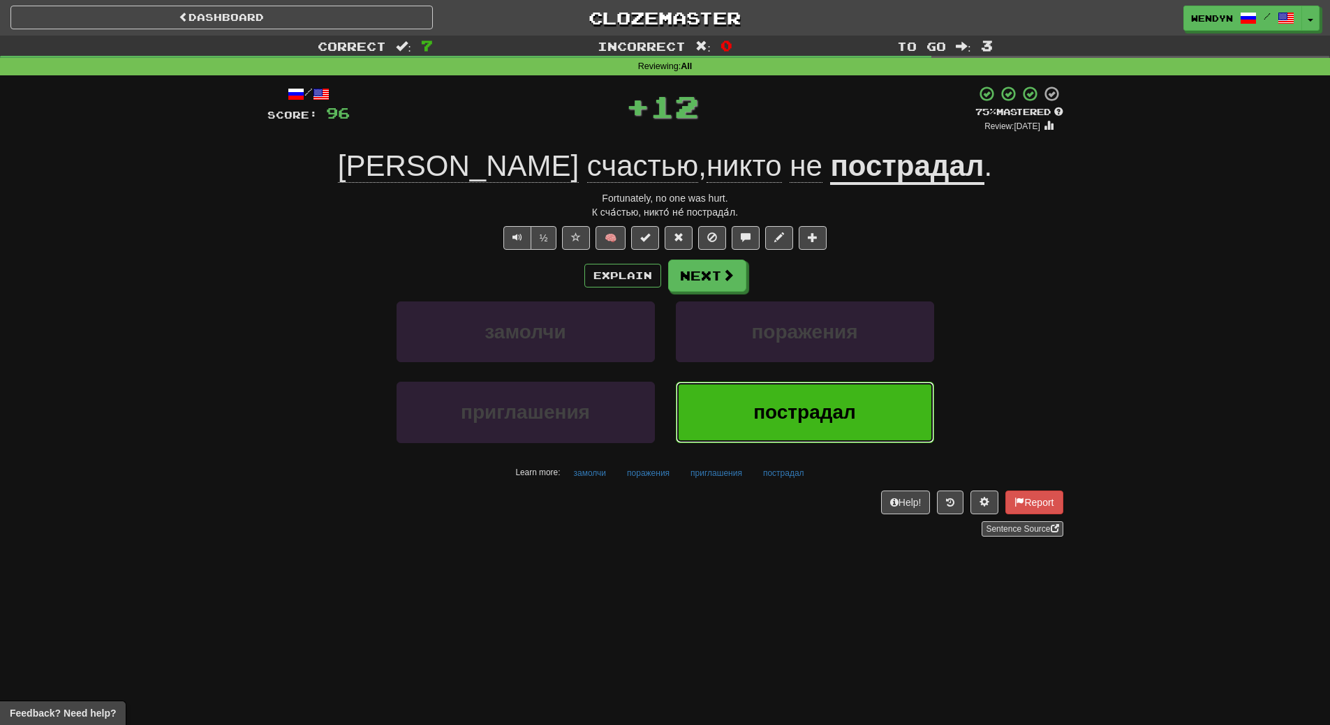
click at [762, 433] on button "пострадал" at bounding box center [805, 412] width 258 height 61
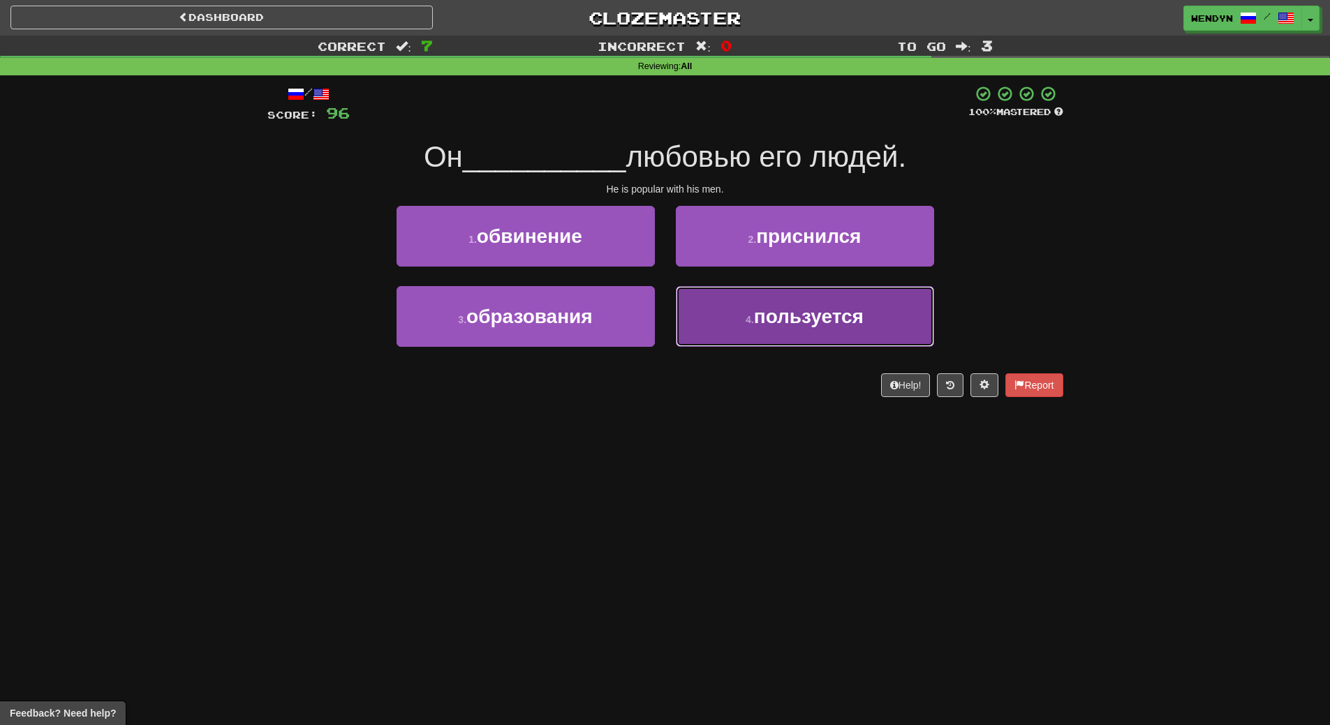
click at [773, 330] on button "4 . пользуется" at bounding box center [805, 316] width 258 height 61
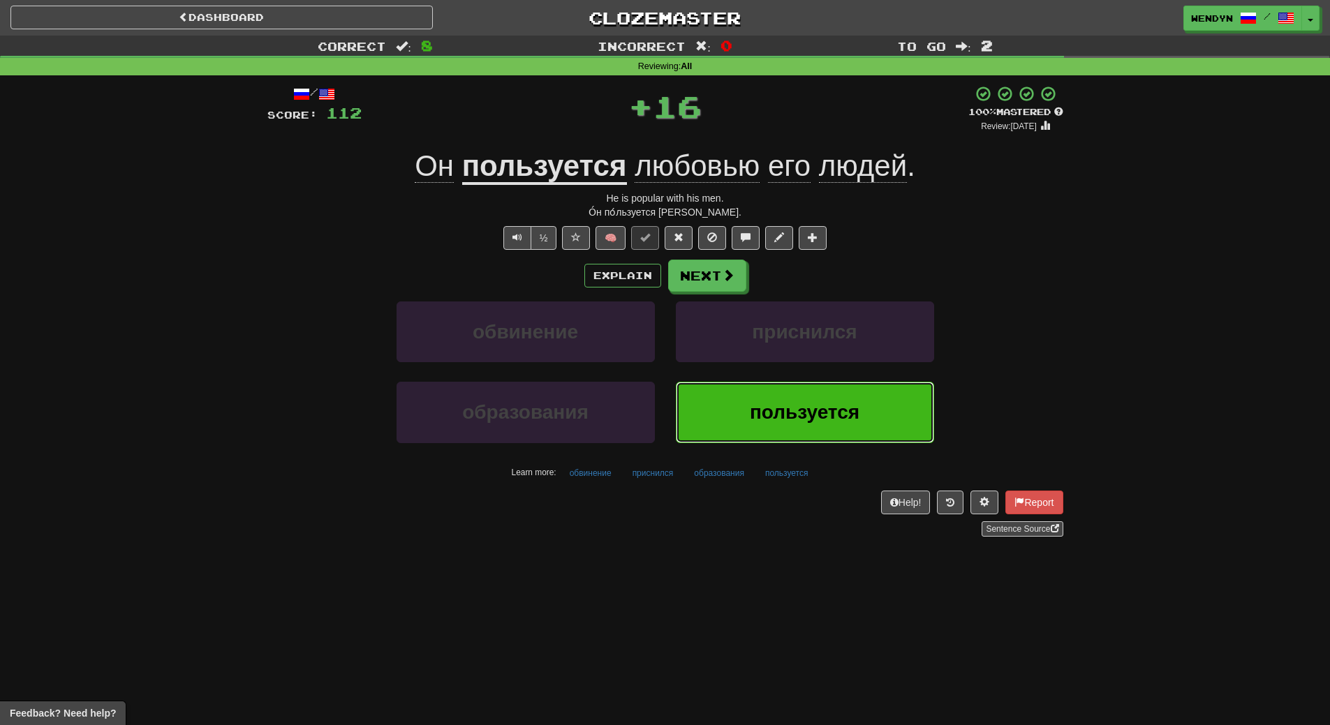
click at [771, 396] on button "пользуется" at bounding box center [805, 412] width 258 height 61
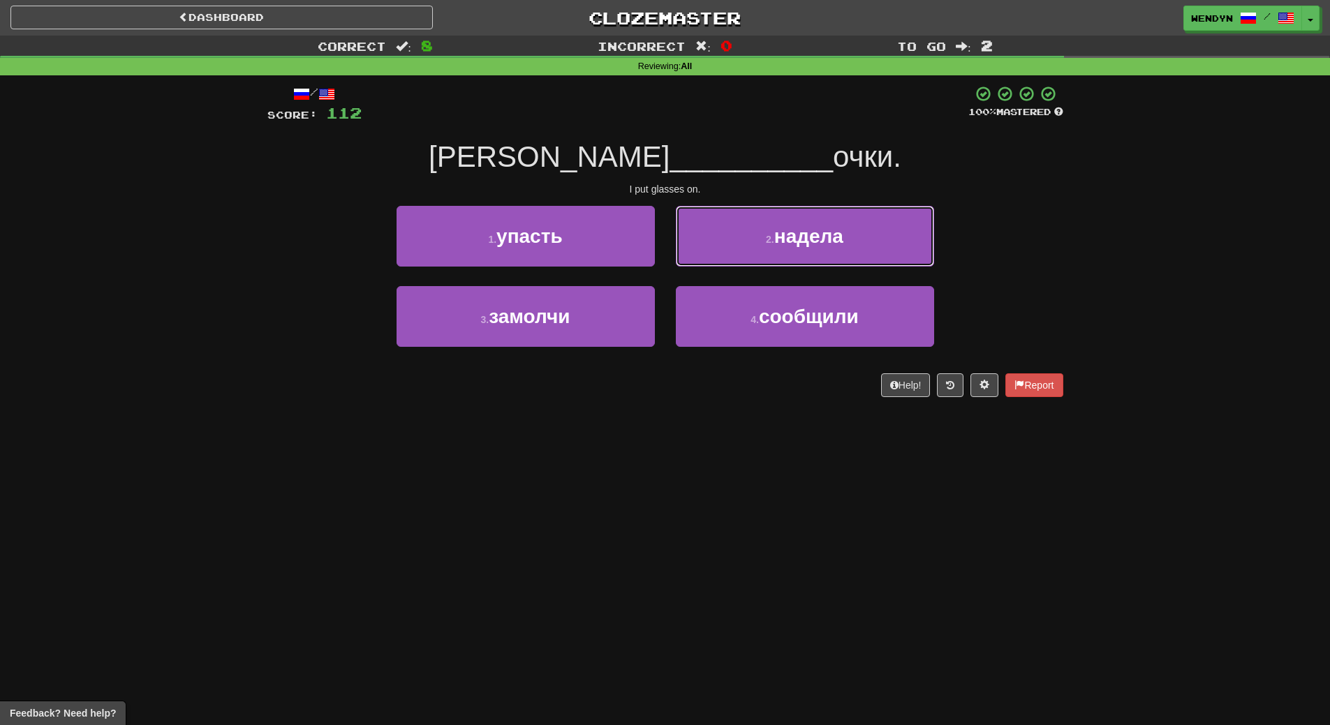
drag, startPoint x: 838, startPoint y: 222, endPoint x: 840, endPoint y: 258, distance: 35.6
click at [839, 228] on button "2 . надела" at bounding box center [805, 236] width 258 height 61
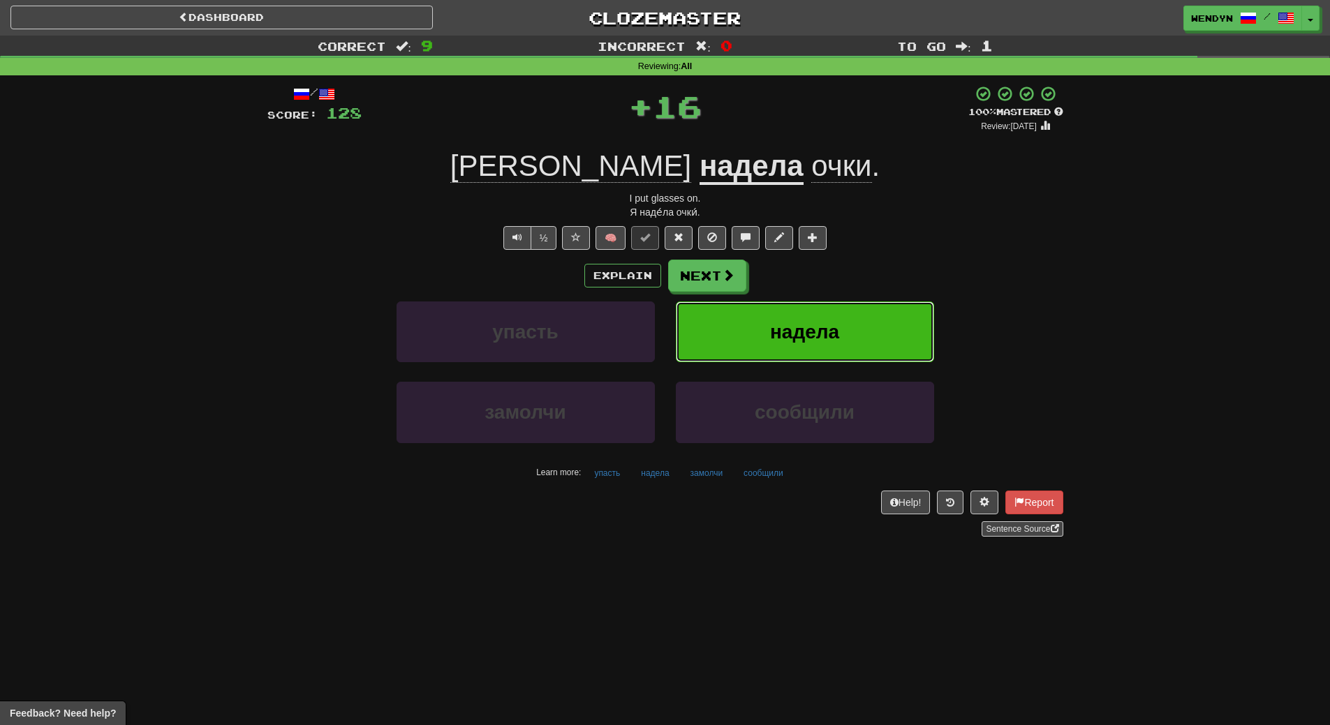
click at [833, 315] on button "надела" at bounding box center [805, 332] width 258 height 61
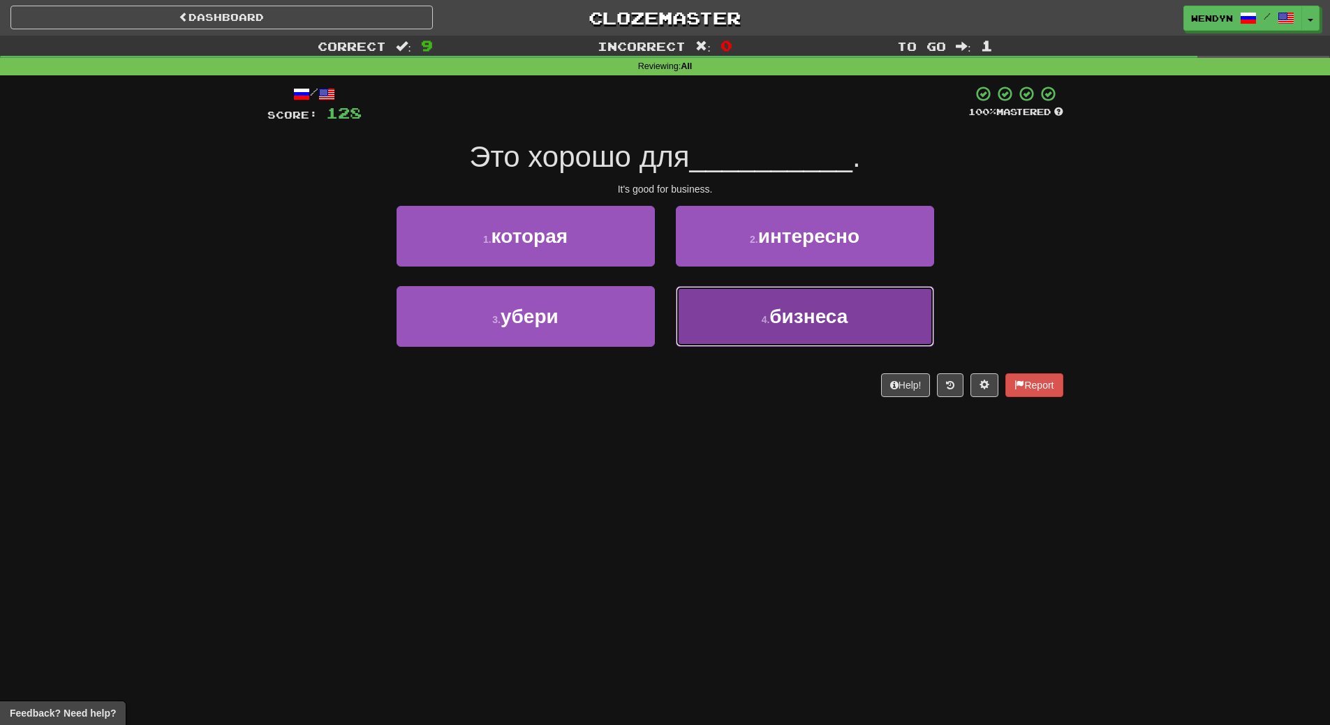
click at [752, 329] on button "4 . бизнеса" at bounding box center [805, 316] width 258 height 61
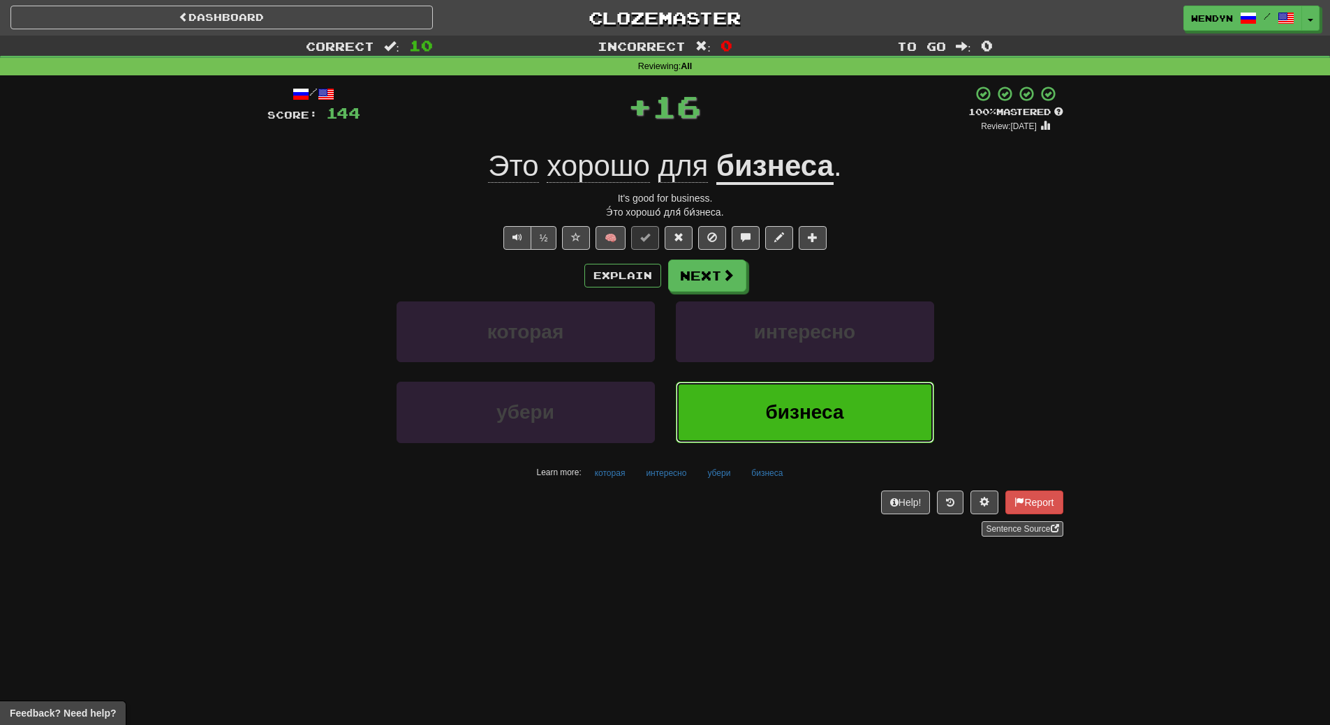
click at [746, 401] on button "бизнеса" at bounding box center [805, 412] width 258 height 61
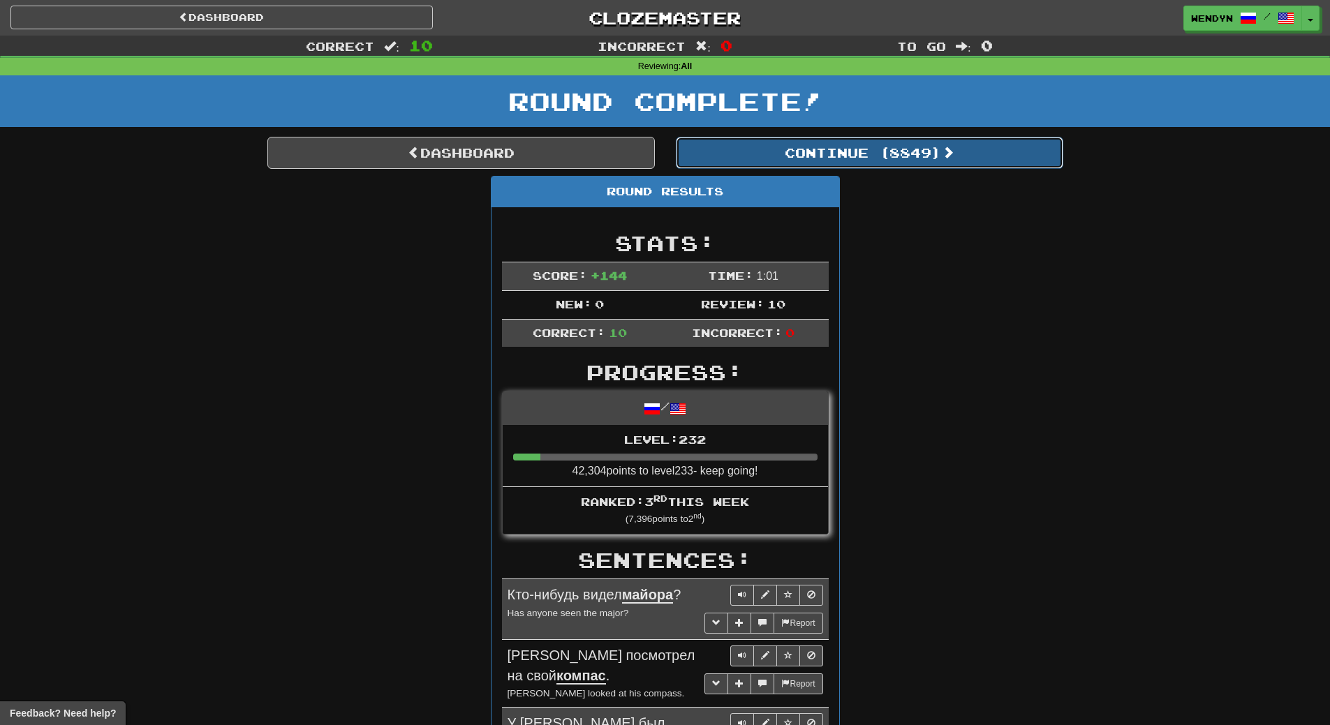
click at [881, 154] on button "Continue ( 8849 )" at bounding box center [869, 153] width 387 height 32
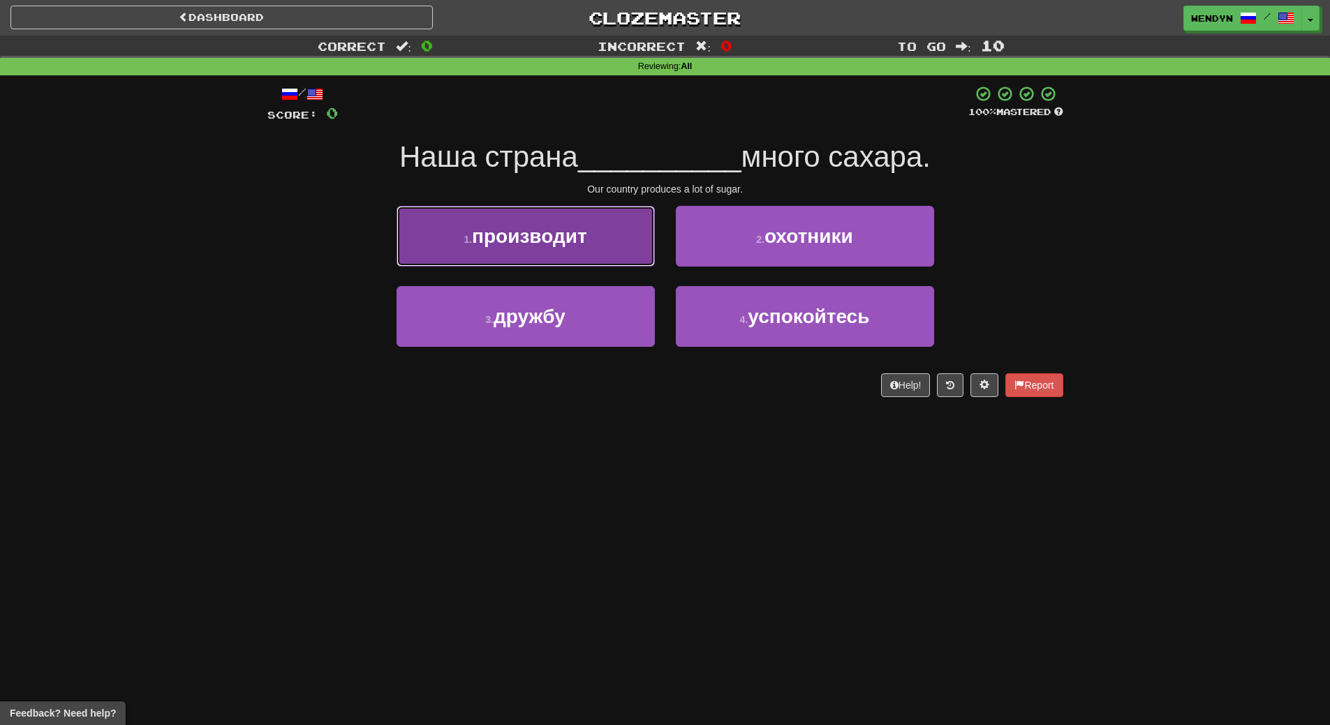
click at [602, 262] on button "1 . производит" at bounding box center [525, 236] width 258 height 61
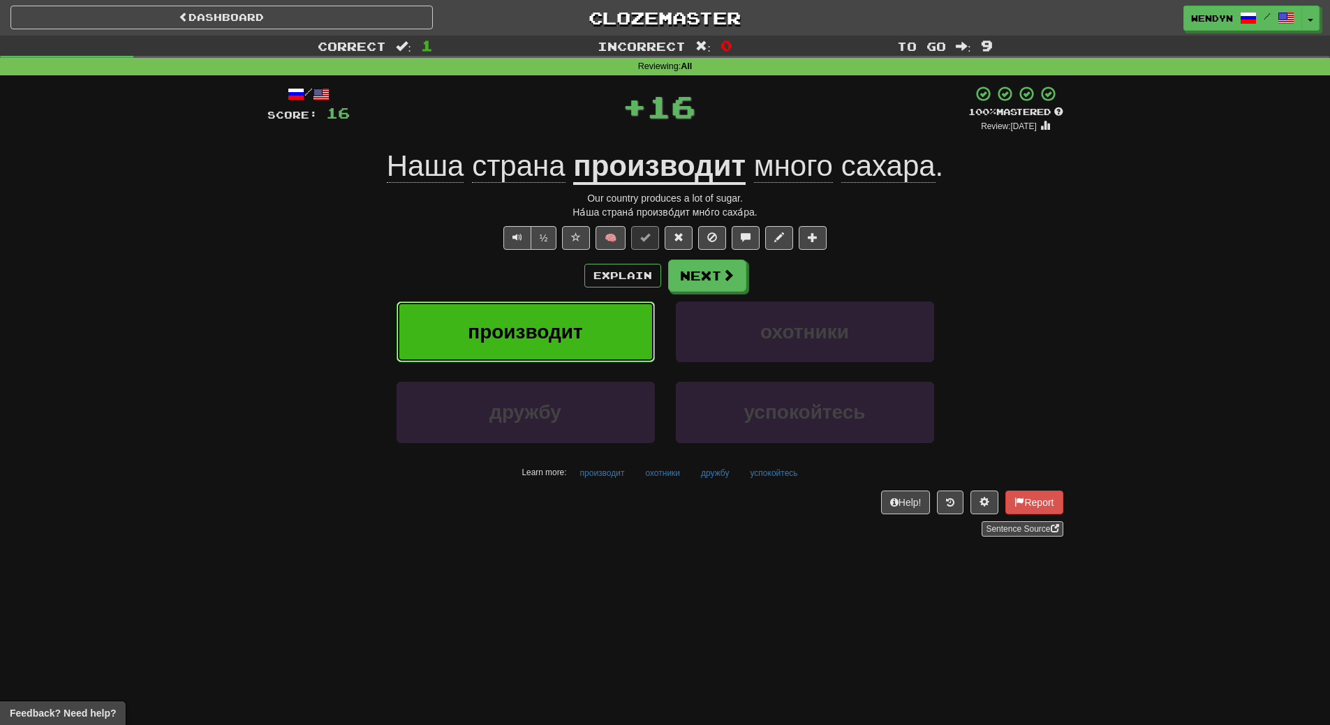
click at [558, 328] on span "производит" at bounding box center [525, 332] width 115 height 22
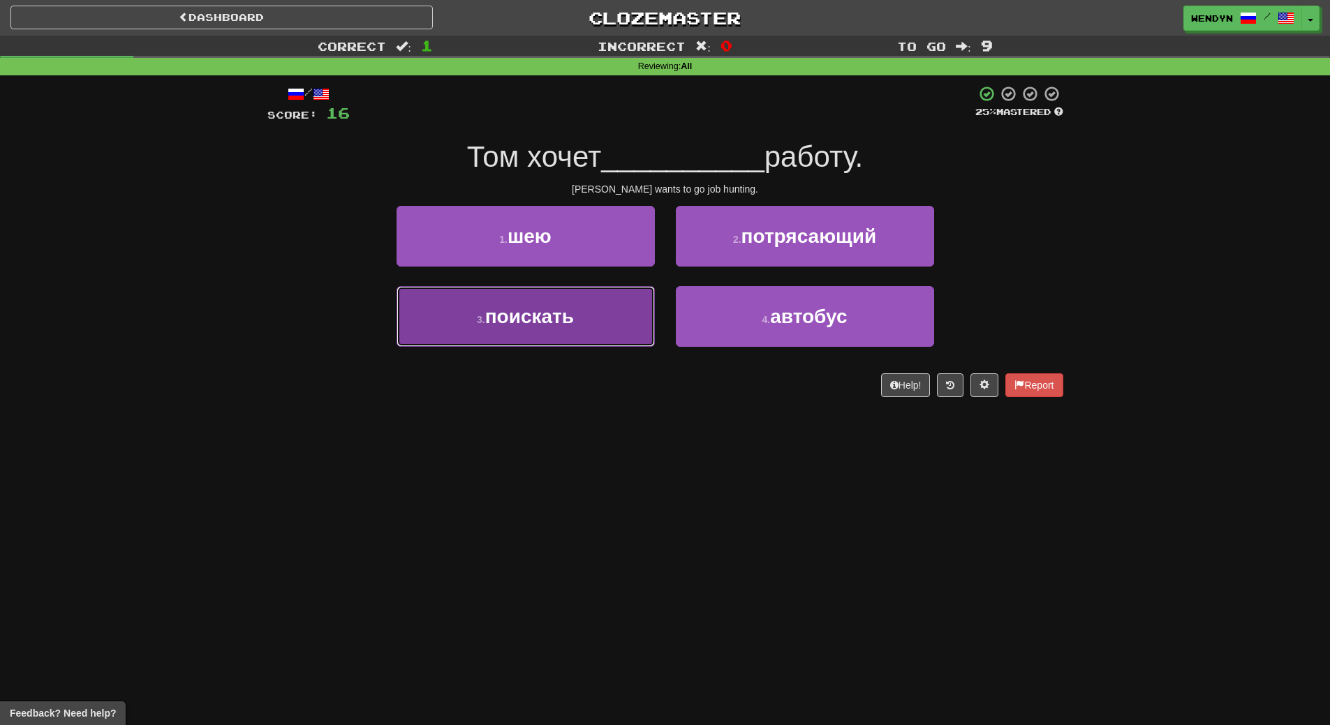
click at [607, 326] on button "3 . поискать" at bounding box center [525, 316] width 258 height 61
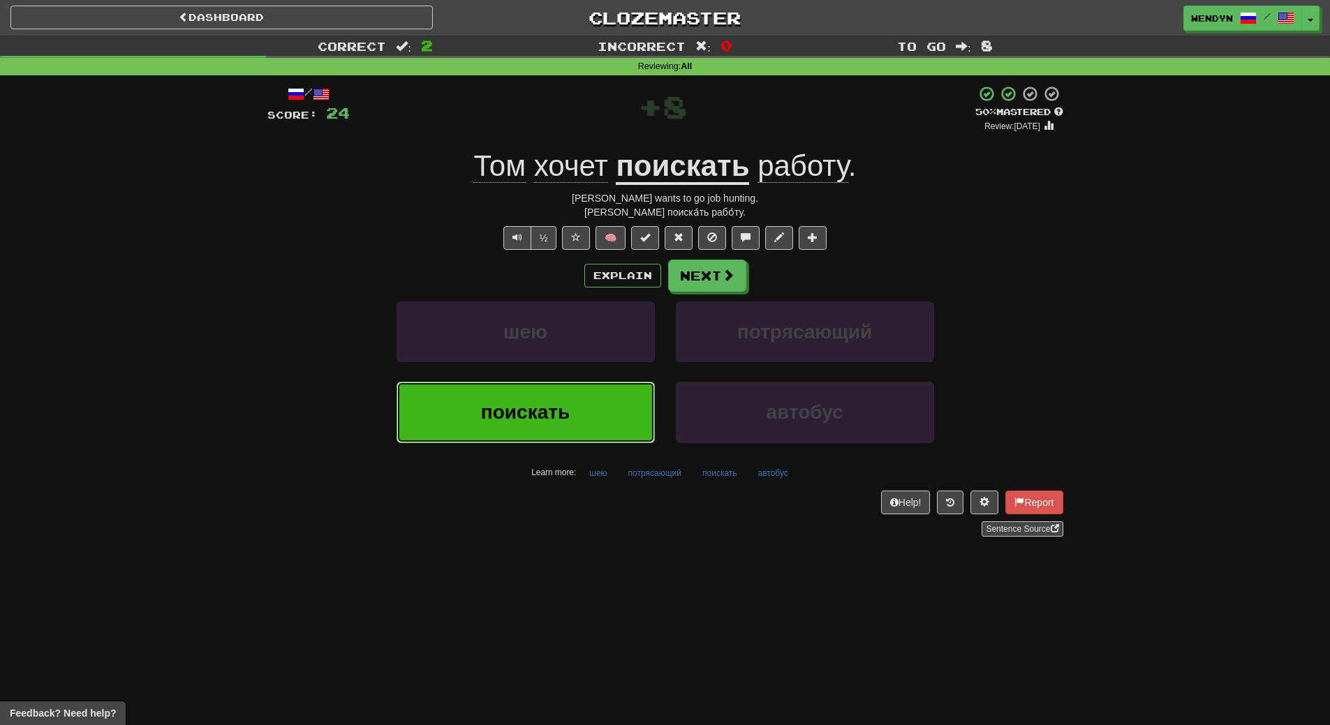
click at [619, 410] on button "поискать" at bounding box center [525, 412] width 258 height 61
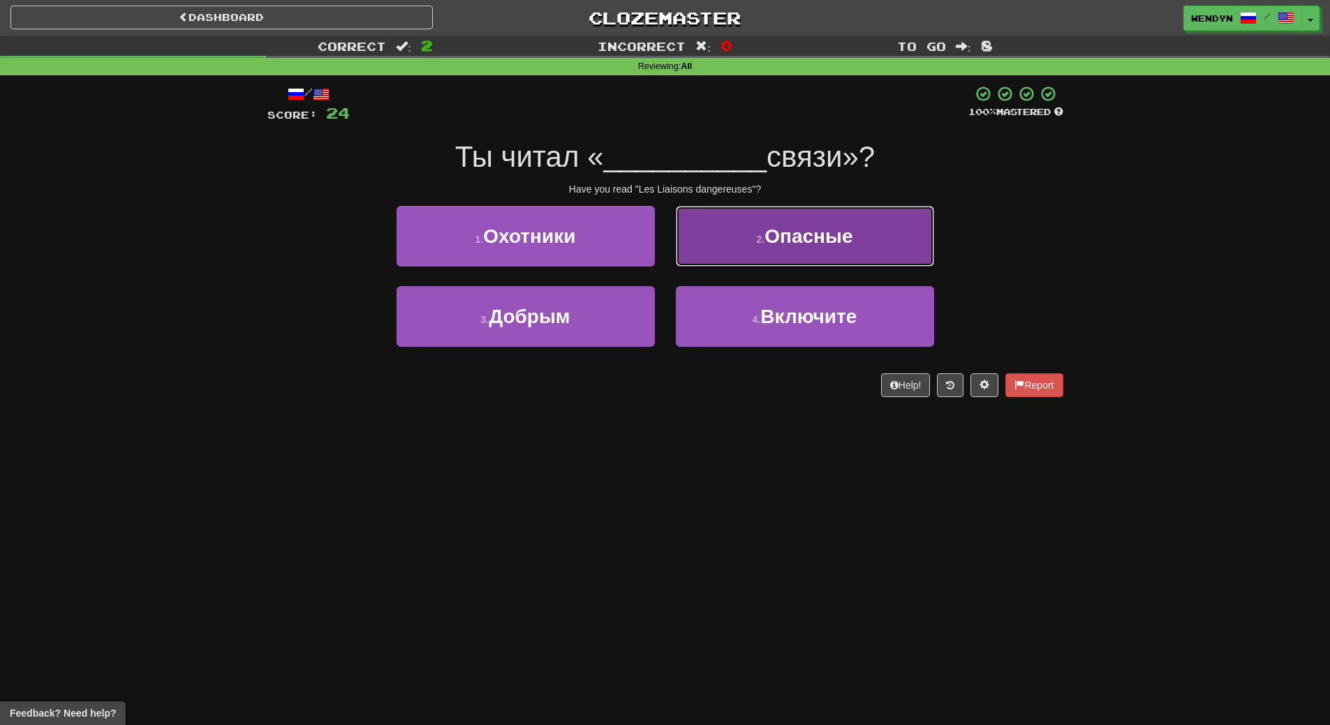
click at [845, 234] on span "Опасные" at bounding box center [808, 236] width 88 height 22
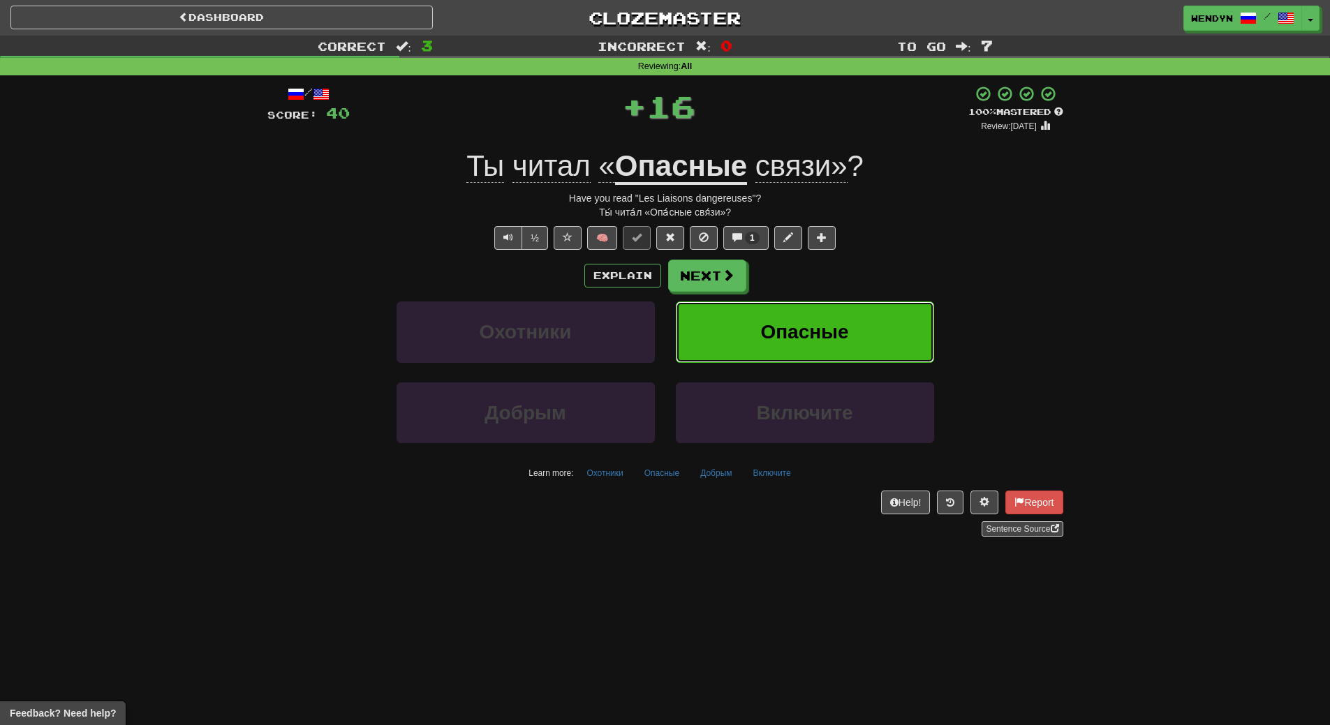
click at [866, 318] on button "Опасные" at bounding box center [805, 332] width 258 height 61
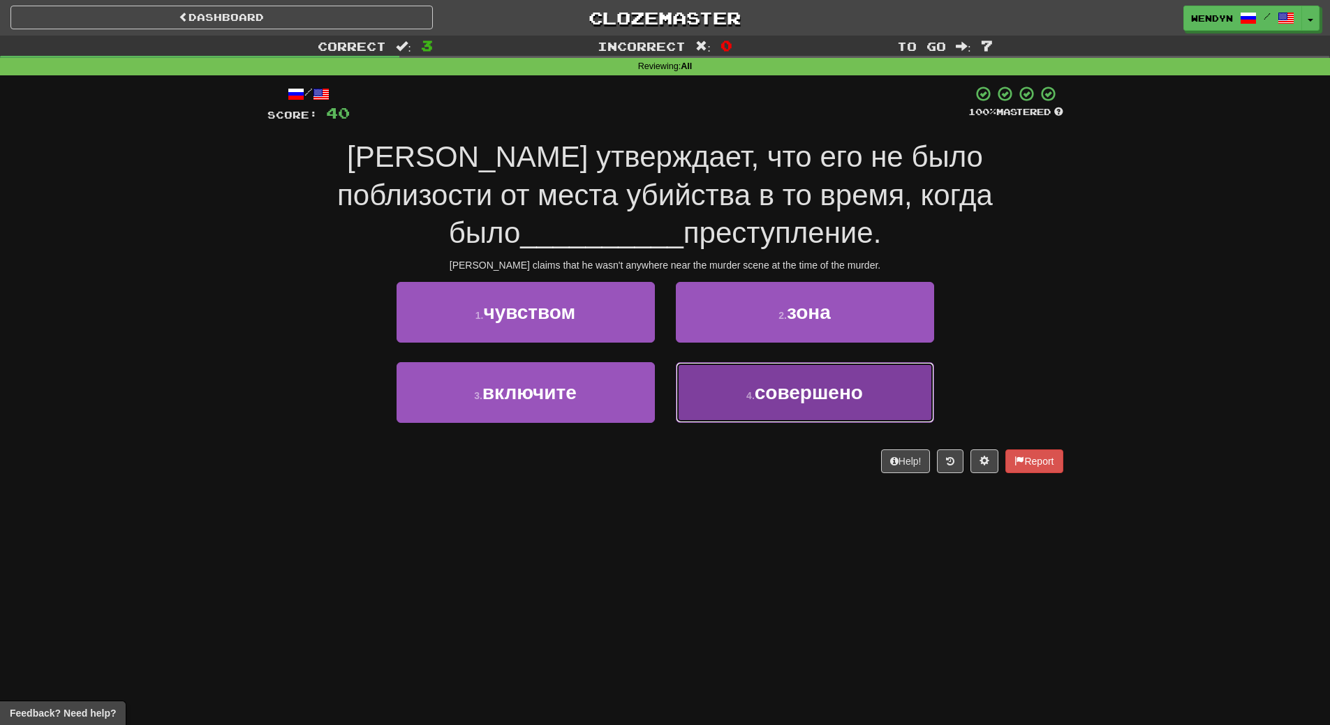
click at [759, 401] on span "совершено" at bounding box center [809, 393] width 108 height 22
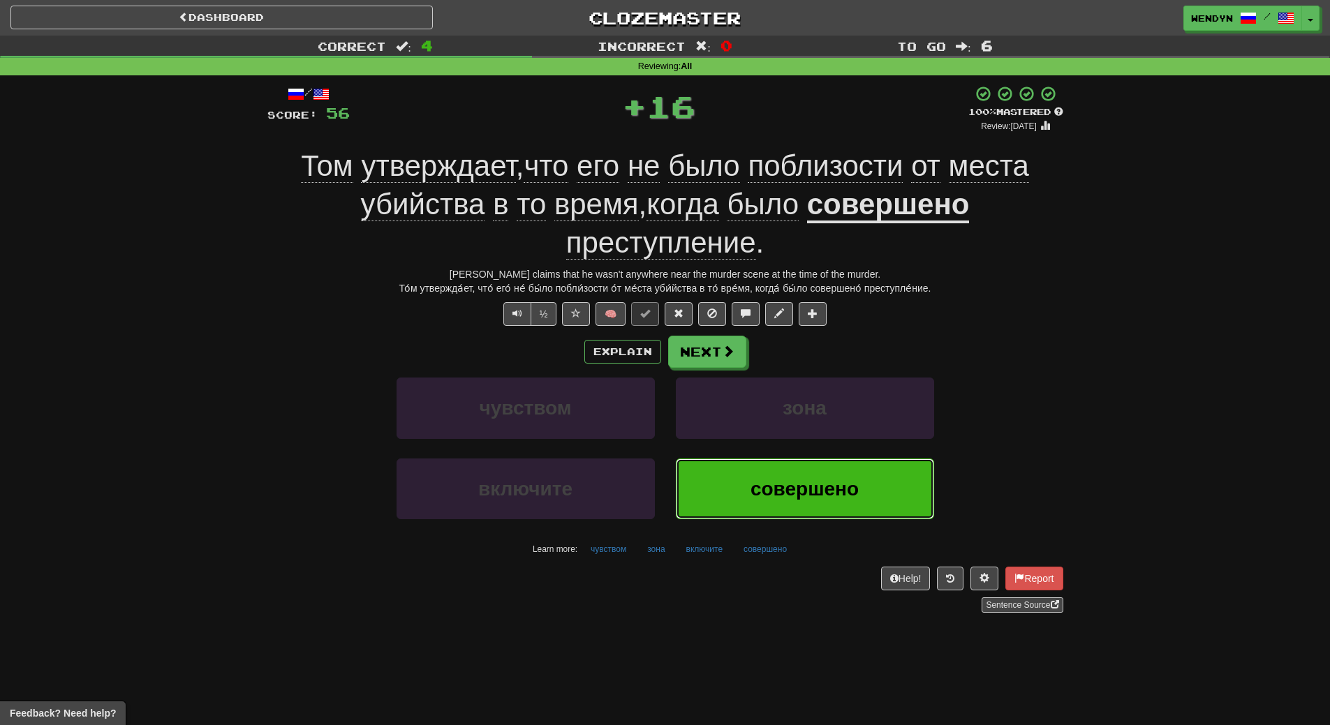
click at [789, 493] on span "совершено" at bounding box center [804, 489] width 108 height 22
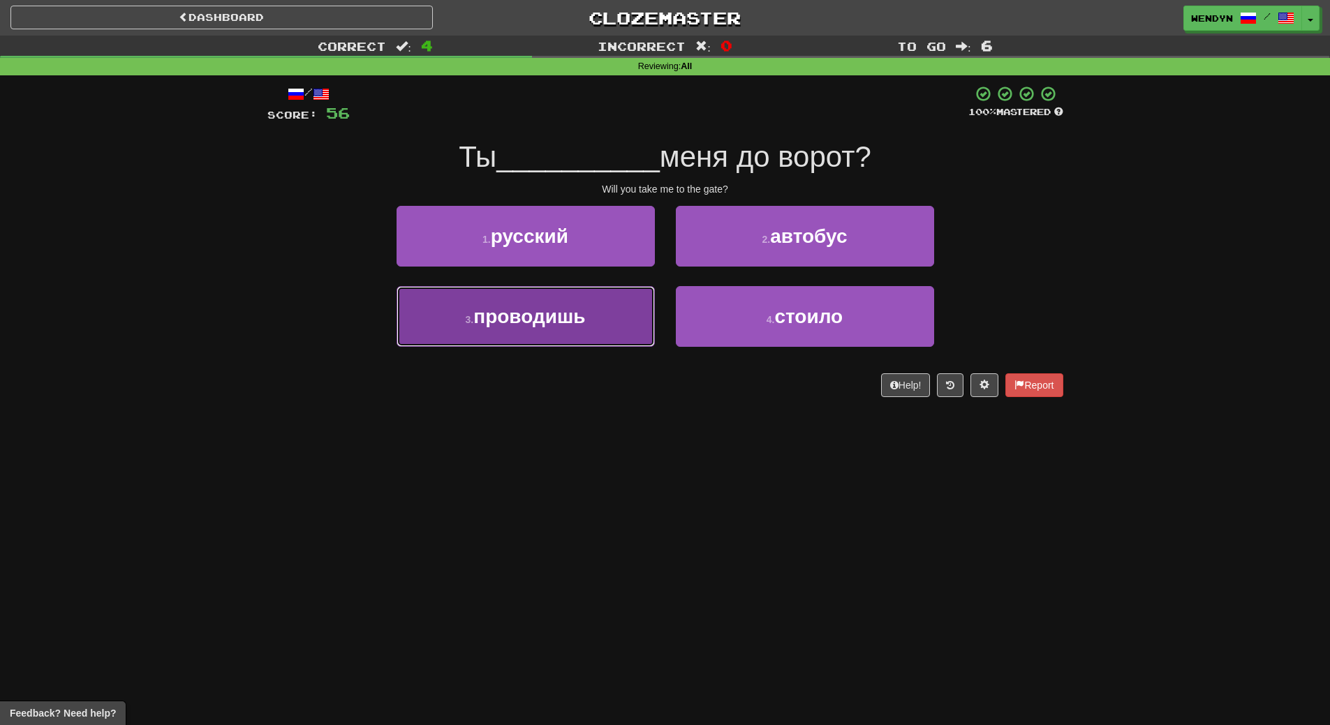
click at [627, 319] on button "3 . проводишь" at bounding box center [525, 316] width 258 height 61
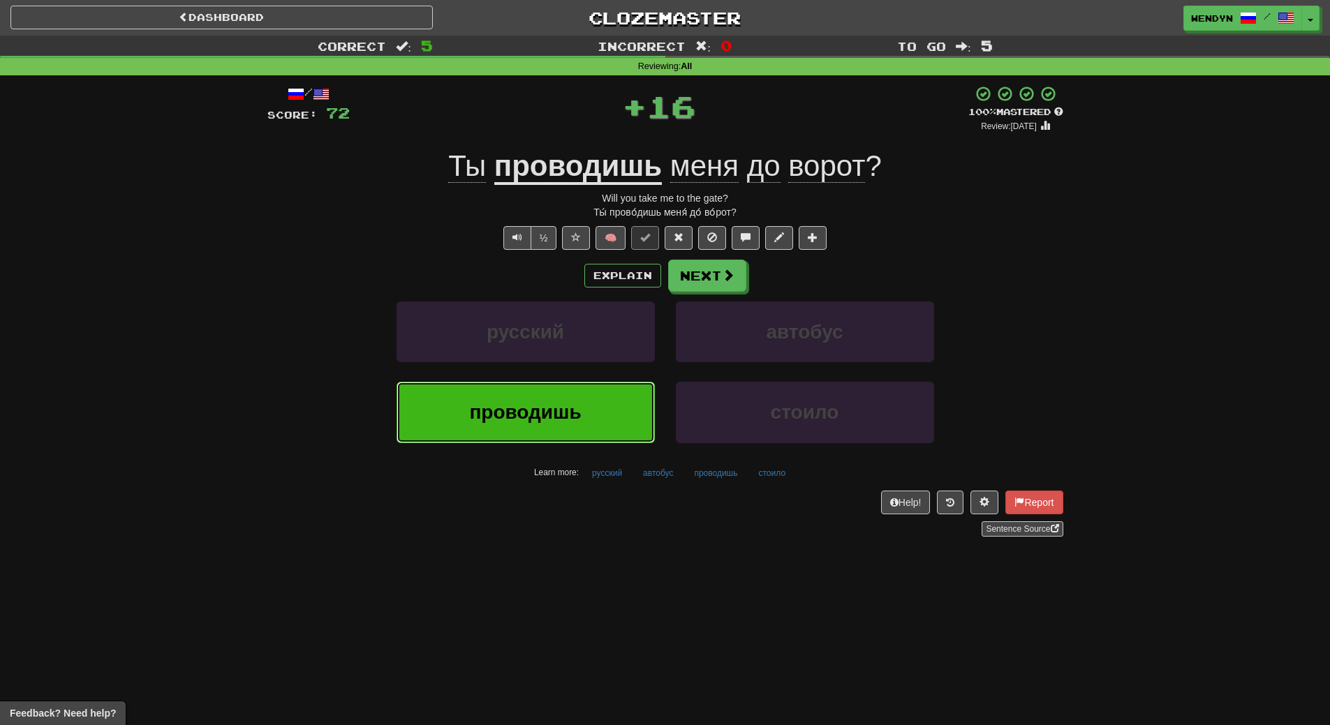
click at [607, 397] on button "проводишь" at bounding box center [525, 412] width 258 height 61
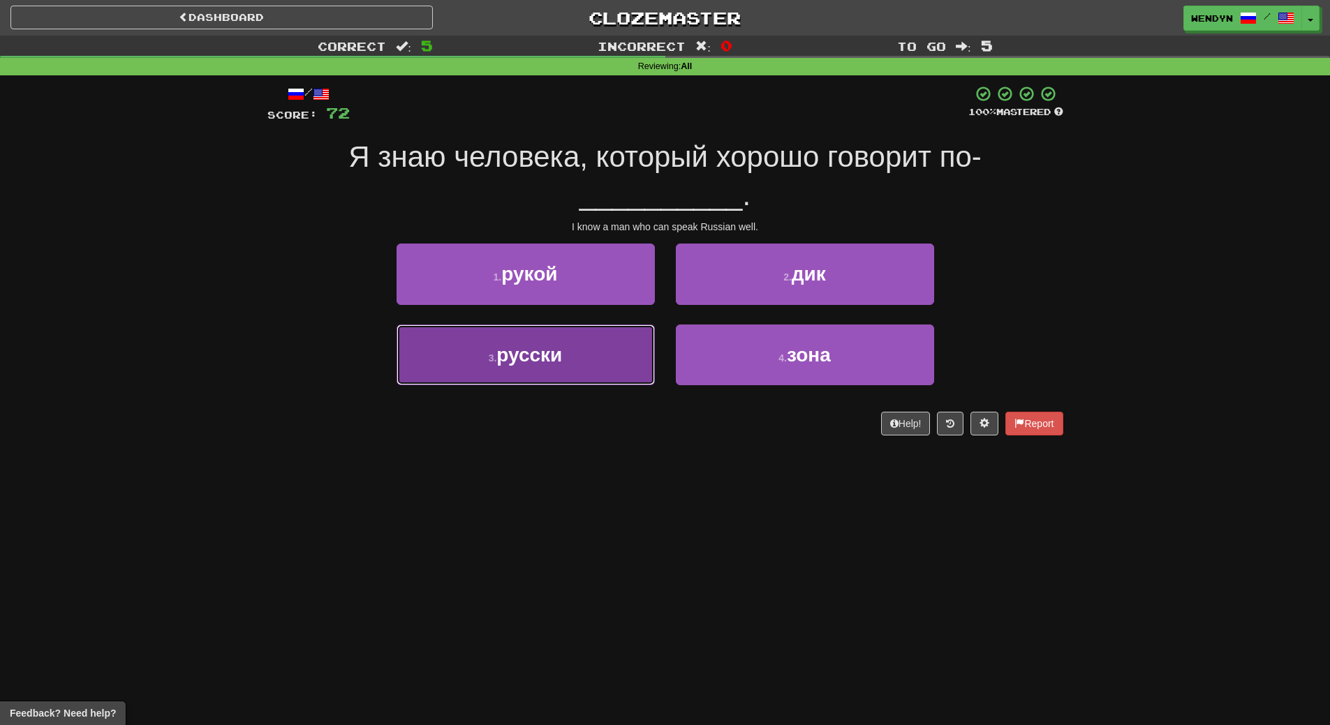
click at [608, 362] on button "3 . русски" at bounding box center [525, 355] width 258 height 61
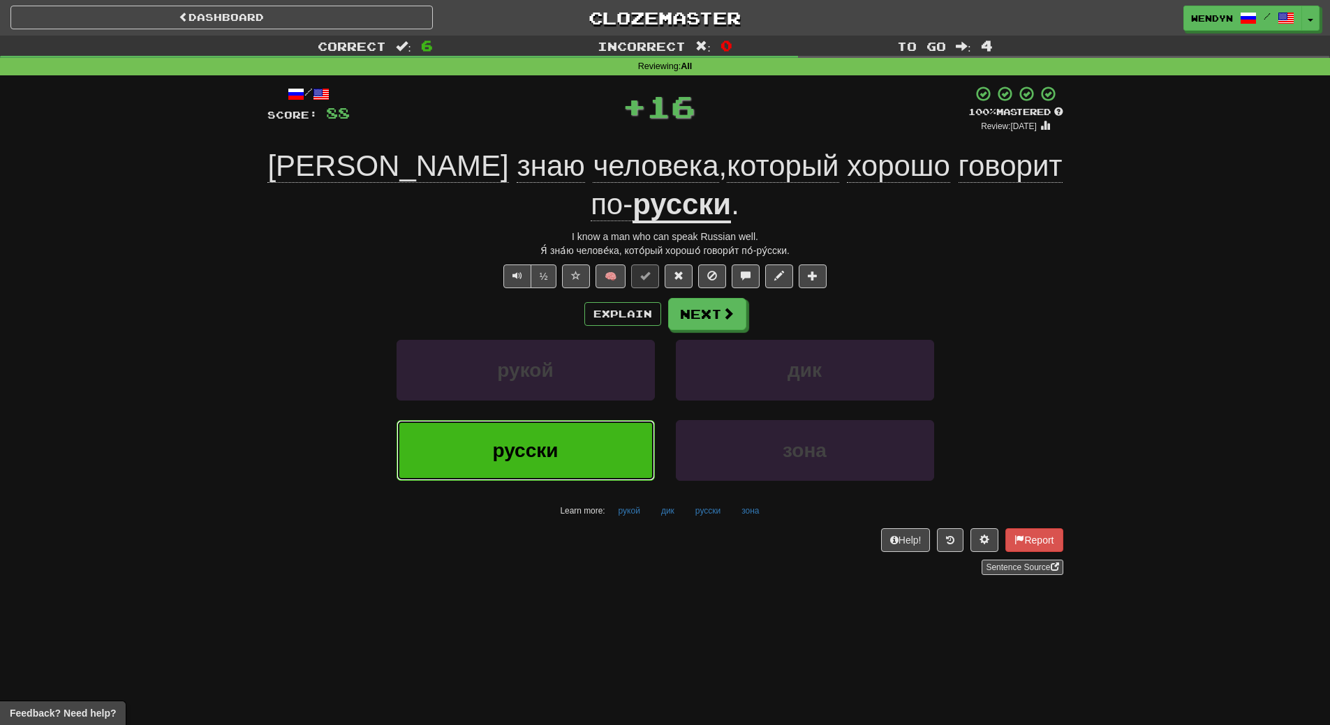
click at [593, 440] on button "русски" at bounding box center [525, 450] width 258 height 61
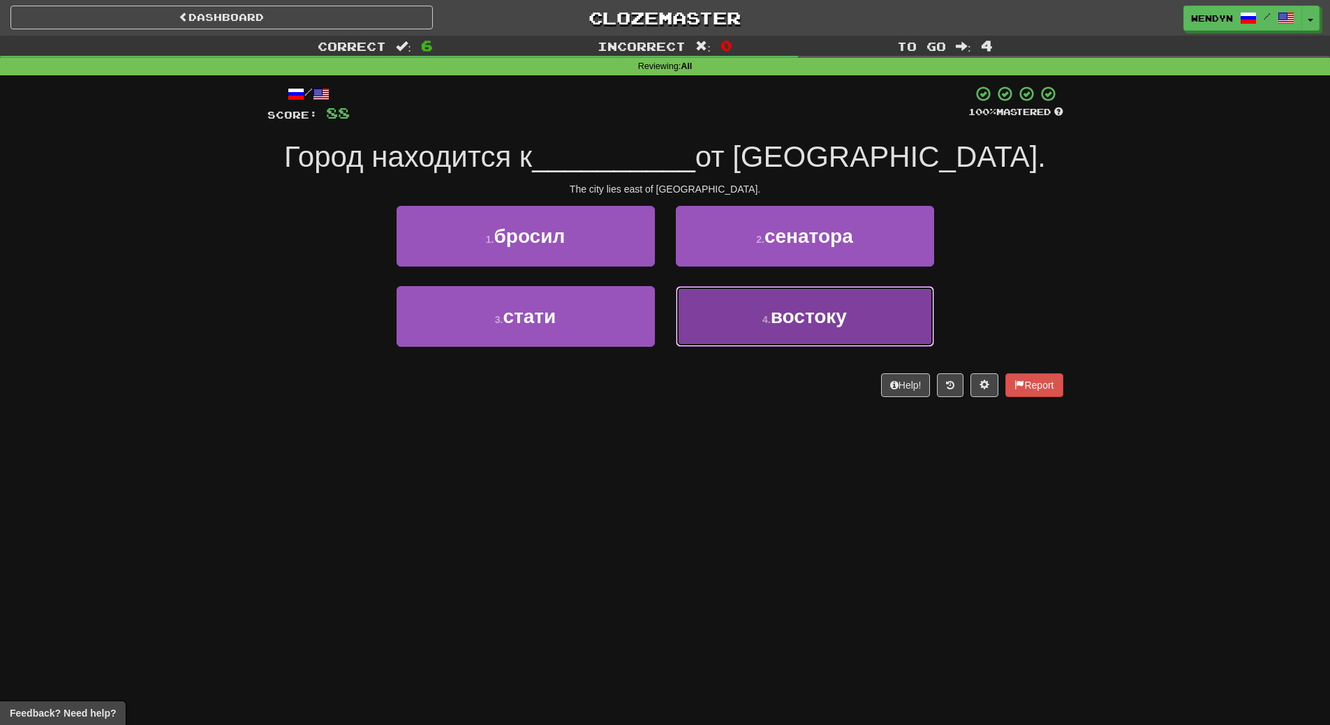
click at [778, 328] on button "4 . востоку" at bounding box center [805, 316] width 258 height 61
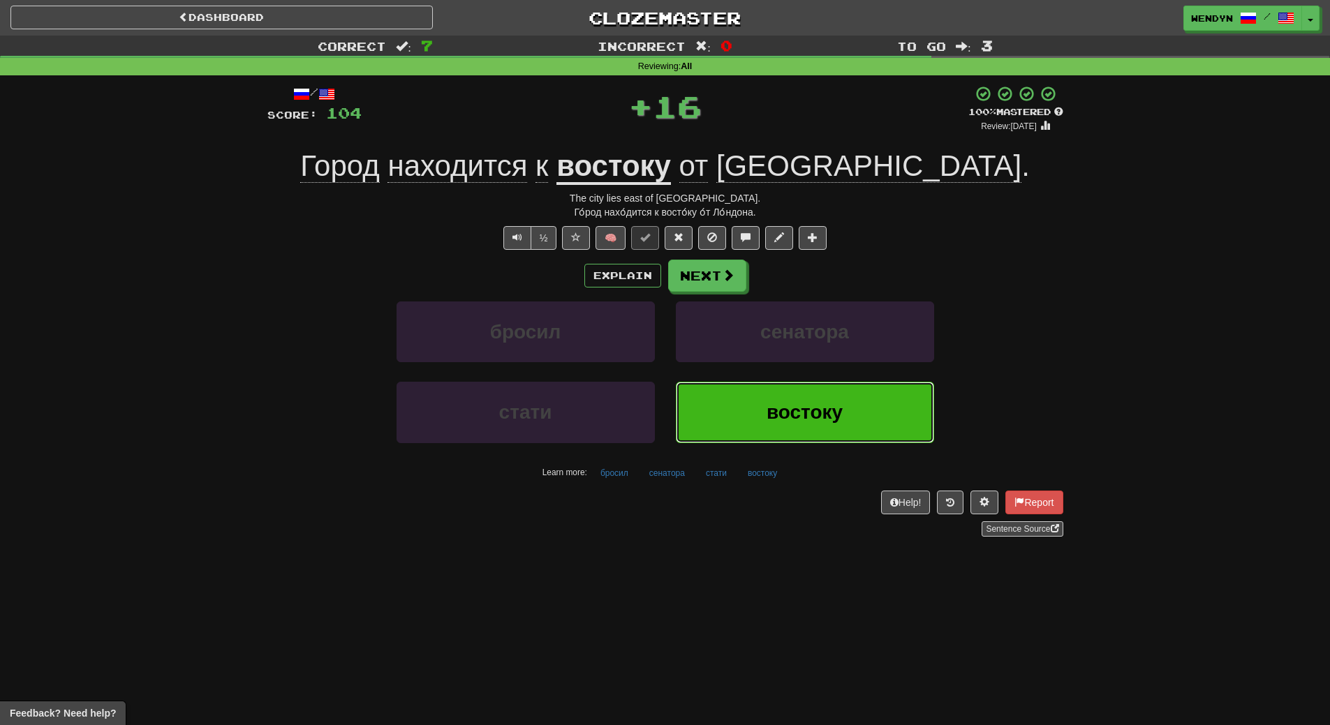
click at [794, 399] on button "востоку" at bounding box center [805, 412] width 258 height 61
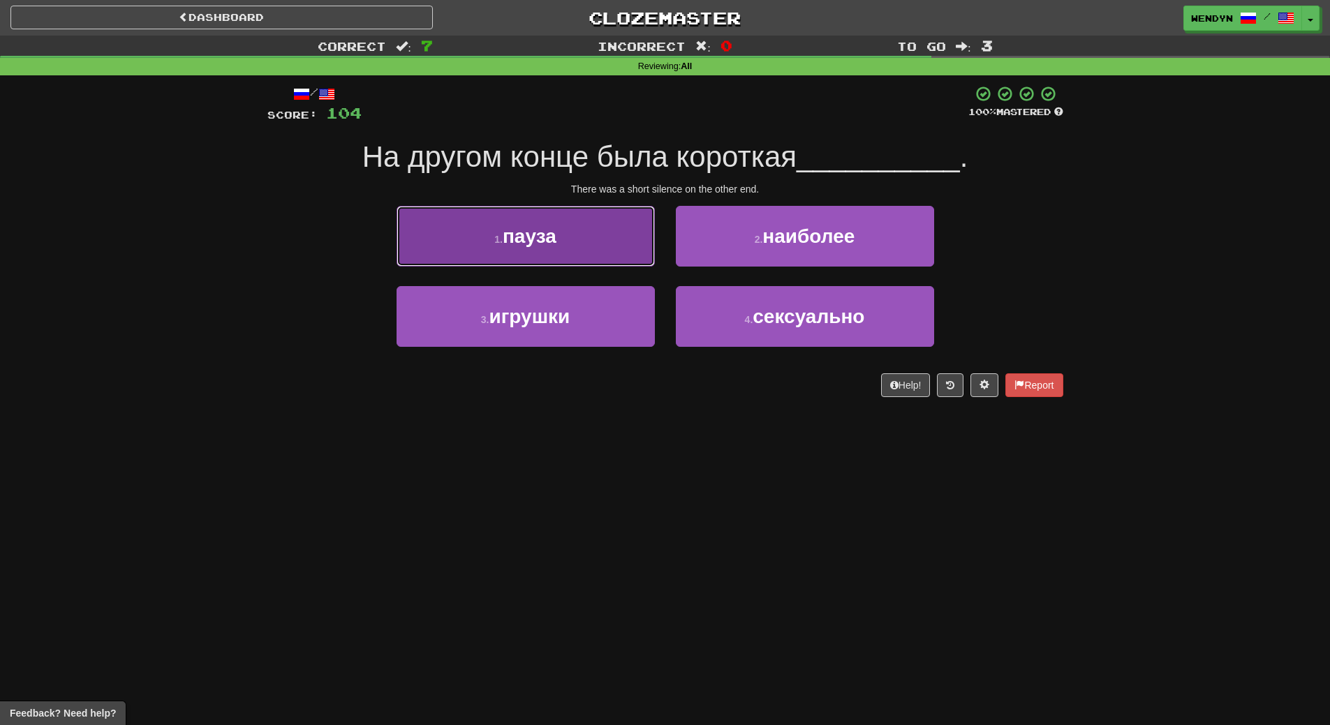
click at [607, 250] on button "1 . пауза" at bounding box center [525, 236] width 258 height 61
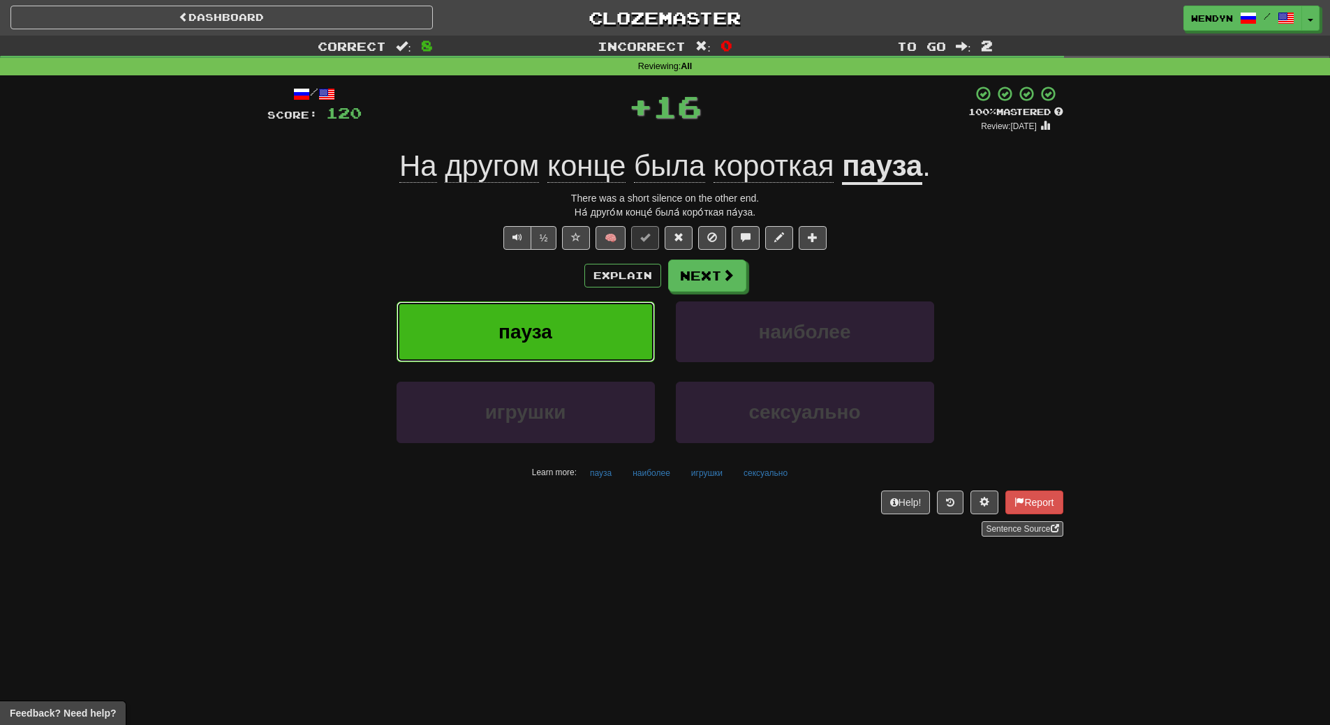
click at [597, 311] on button "пауза" at bounding box center [525, 332] width 258 height 61
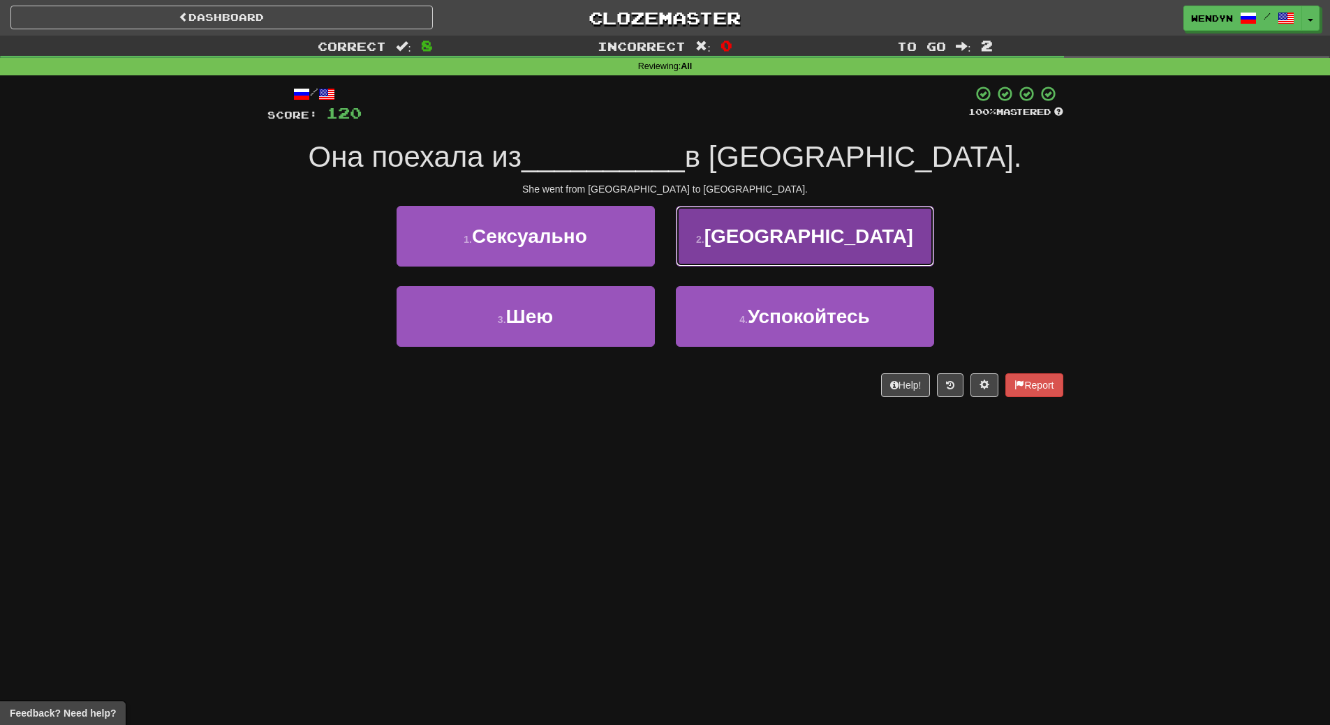
click at [815, 247] on button "2 . [GEOGRAPHIC_DATA]" at bounding box center [805, 236] width 258 height 61
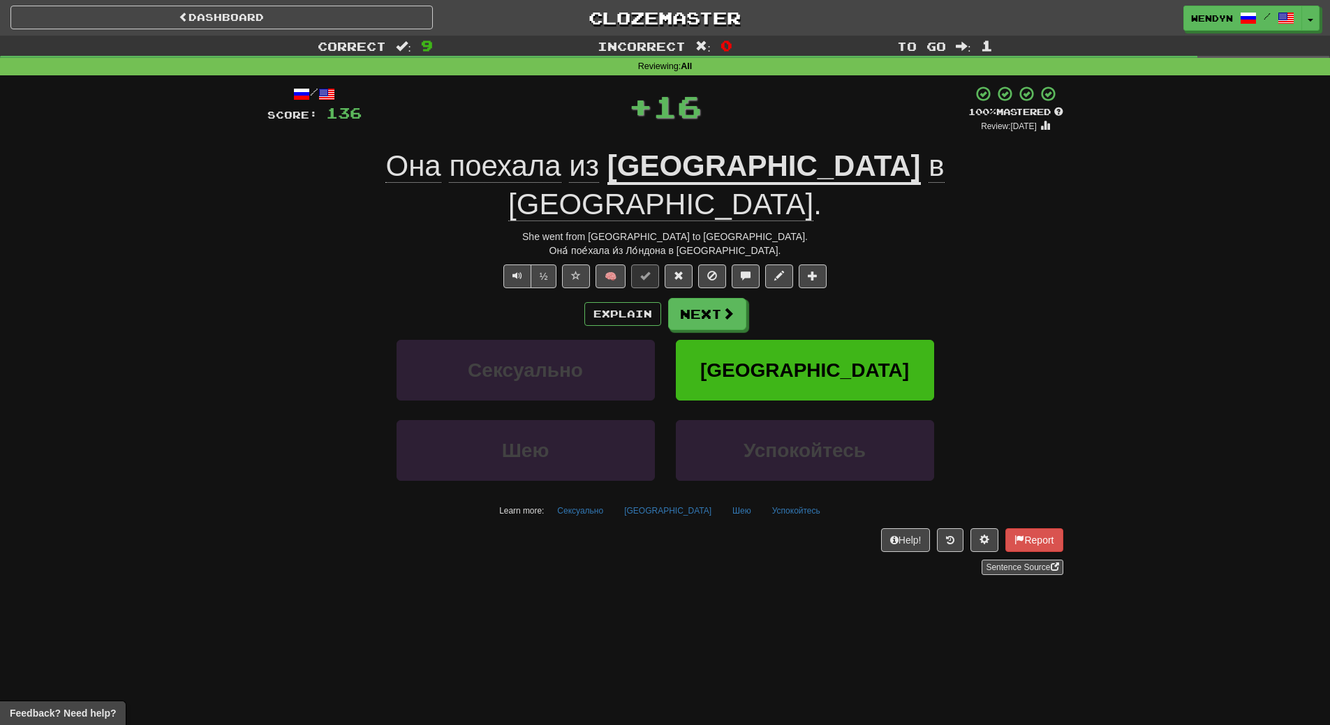
click at [814, 298] on div "Explain Next" at bounding box center [665, 314] width 796 height 32
click at [796, 340] on button "[GEOGRAPHIC_DATA]" at bounding box center [805, 370] width 258 height 61
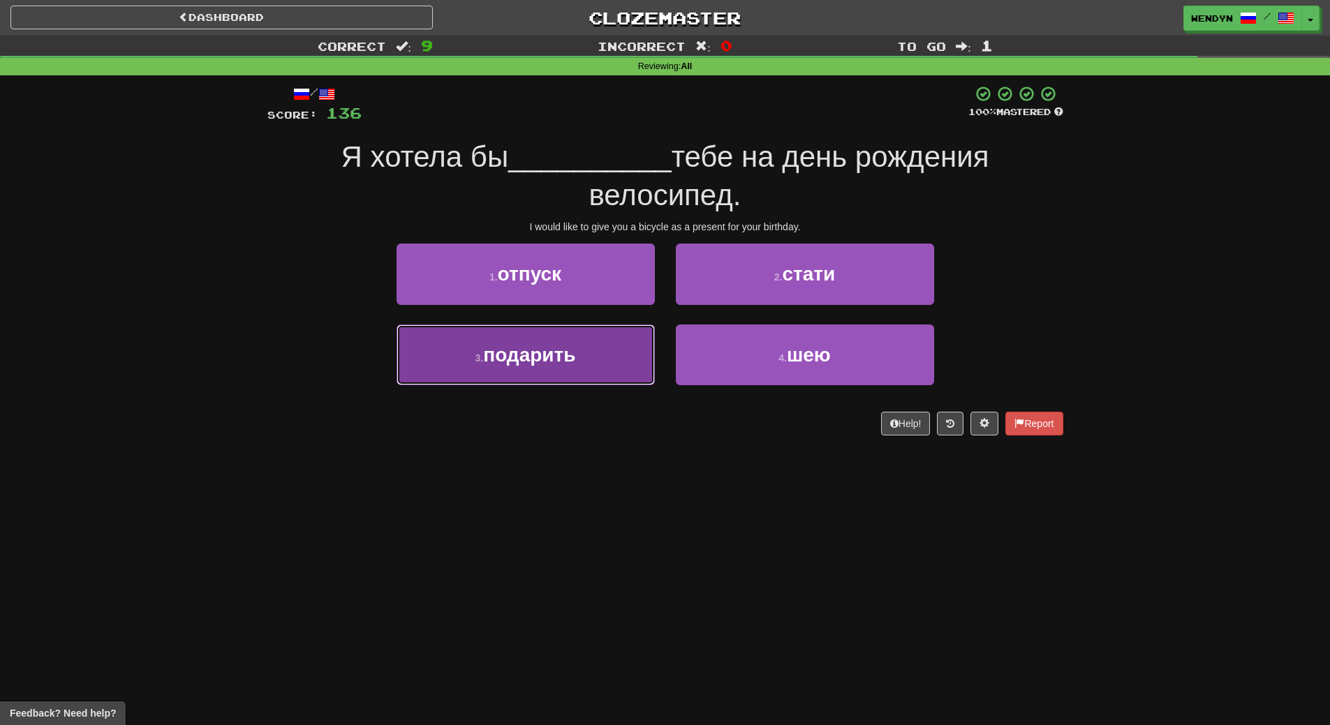
click at [603, 377] on button "3 . подарить" at bounding box center [525, 355] width 258 height 61
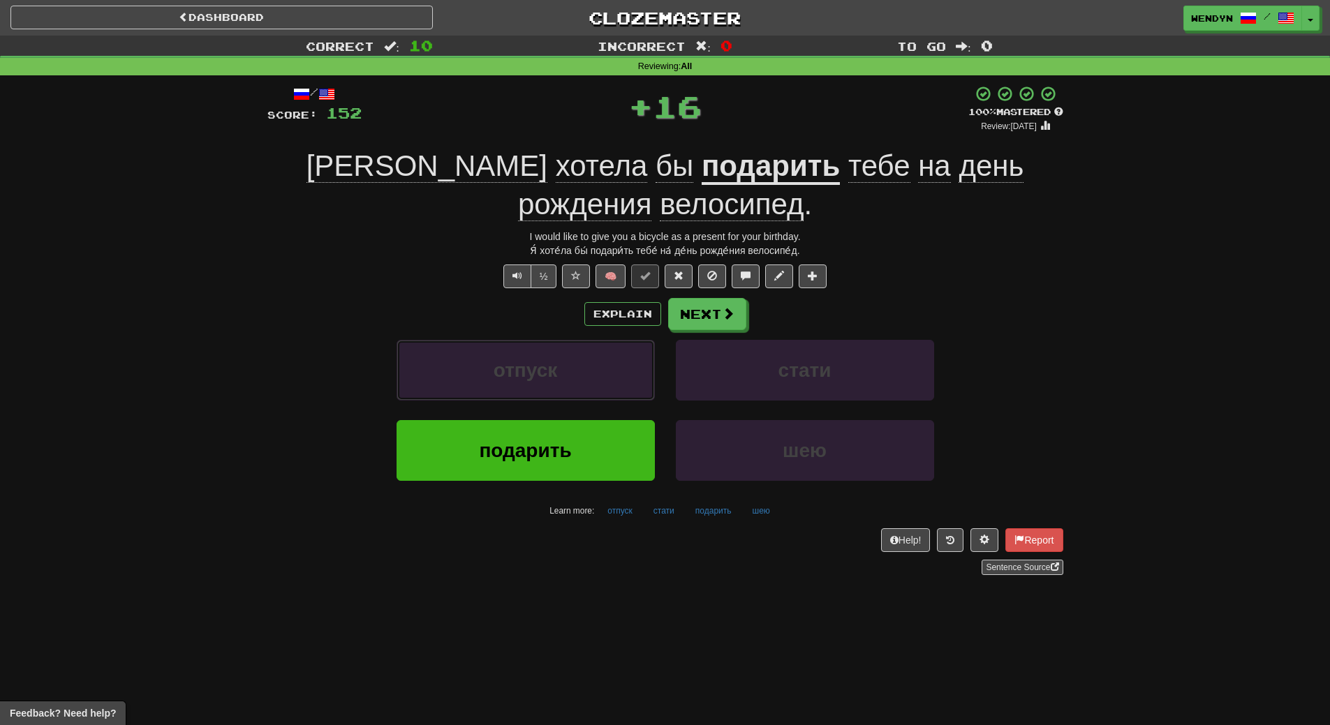
click at [603, 377] on button "отпуск" at bounding box center [525, 370] width 258 height 61
